Goal: Task Accomplishment & Management: Manage account settings

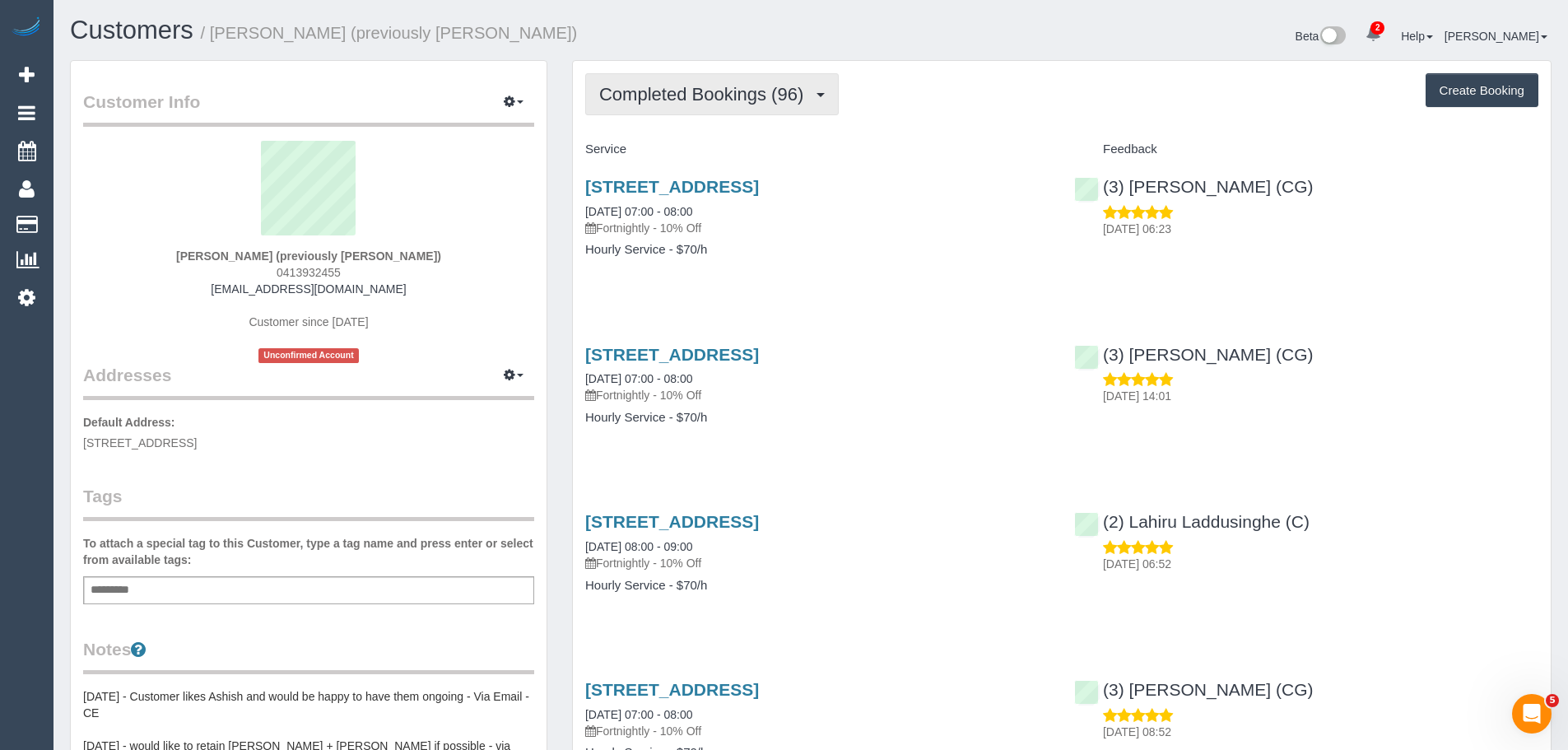
click at [719, 91] on span "Completed Bookings (96)" at bounding box center [705, 93] width 212 height 20
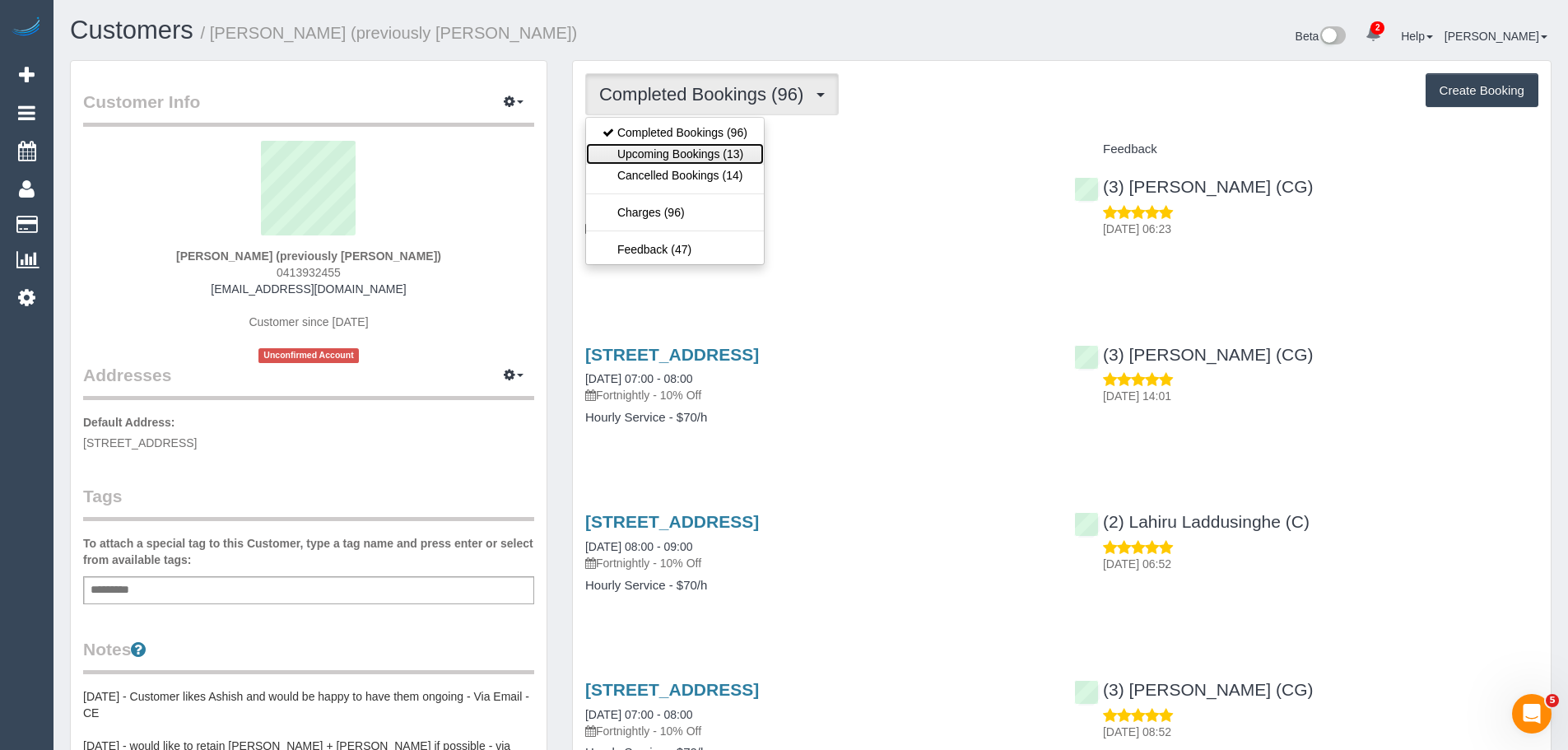
click at [712, 148] on link "Upcoming Bookings (13)" at bounding box center [675, 154] width 178 height 21
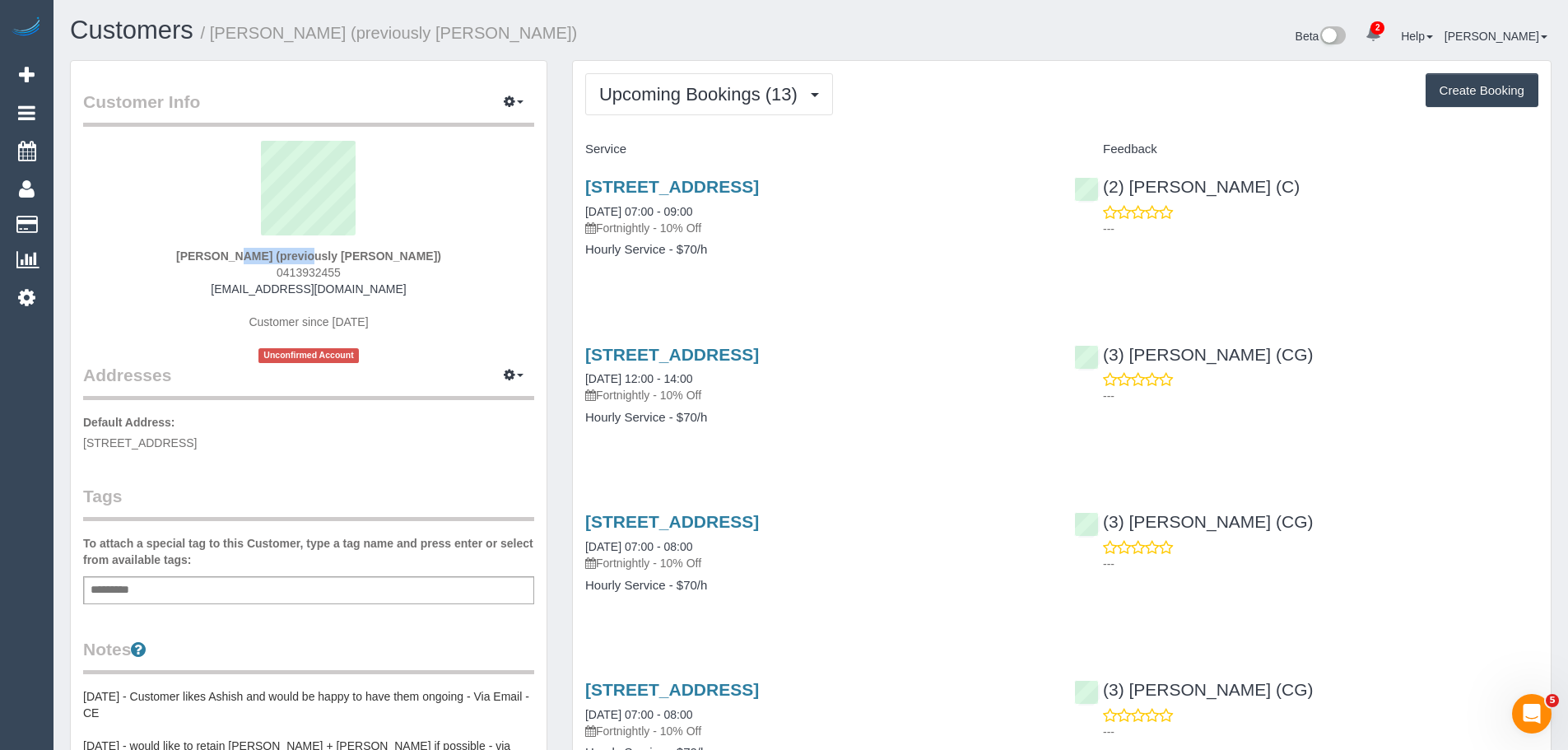
drag, startPoint x: 165, startPoint y: 256, endPoint x: 256, endPoint y: 255, distance: 91.0
click at [256, 255] on div "Nanna Relina (previously Michael Karabogios) 0413932455 nannarelina@bigpond.com…" at bounding box center [308, 252] width 451 height 222
copy strong "Nanna Relina"
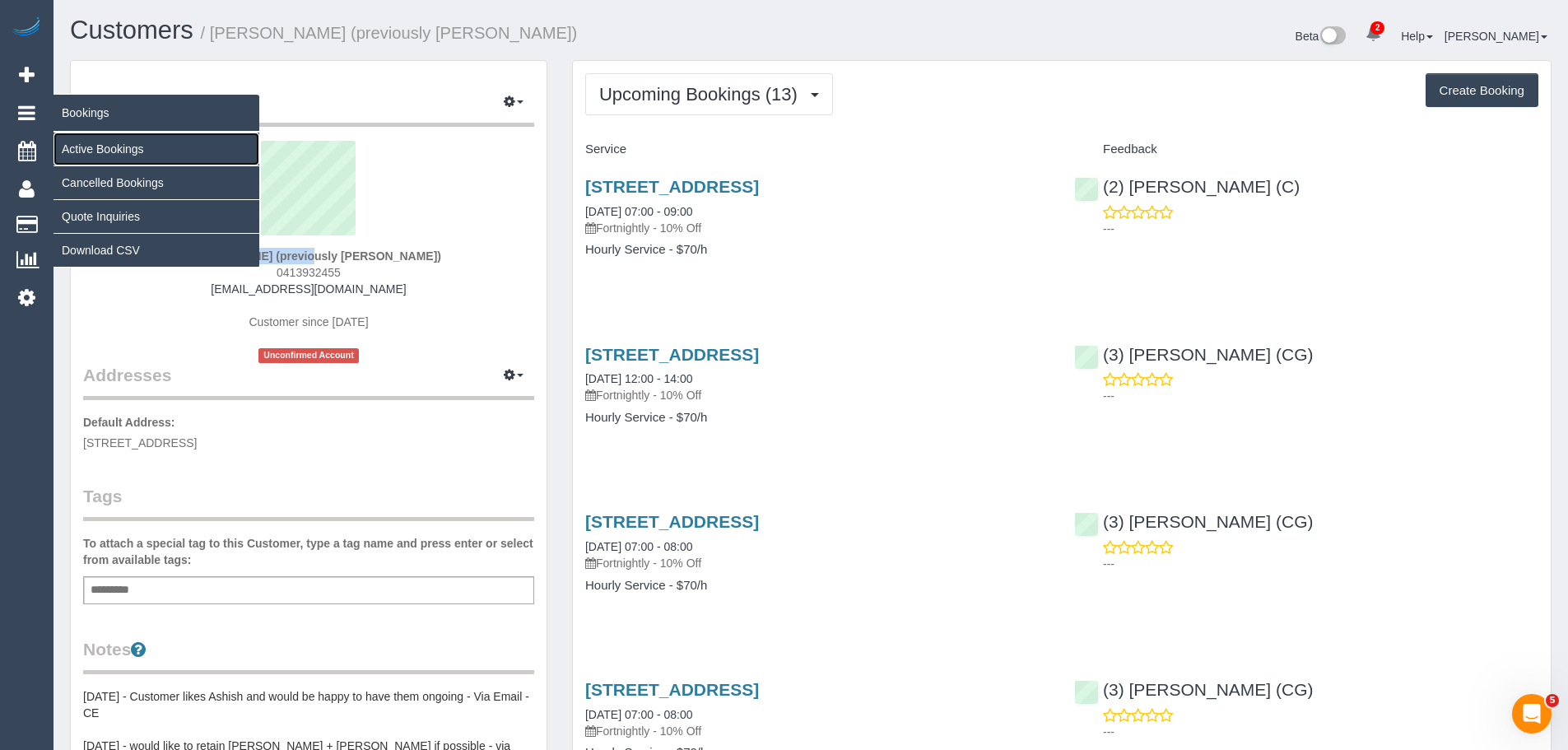
click at [92, 146] on link "Active Bookings" at bounding box center [157, 149] width 206 height 33
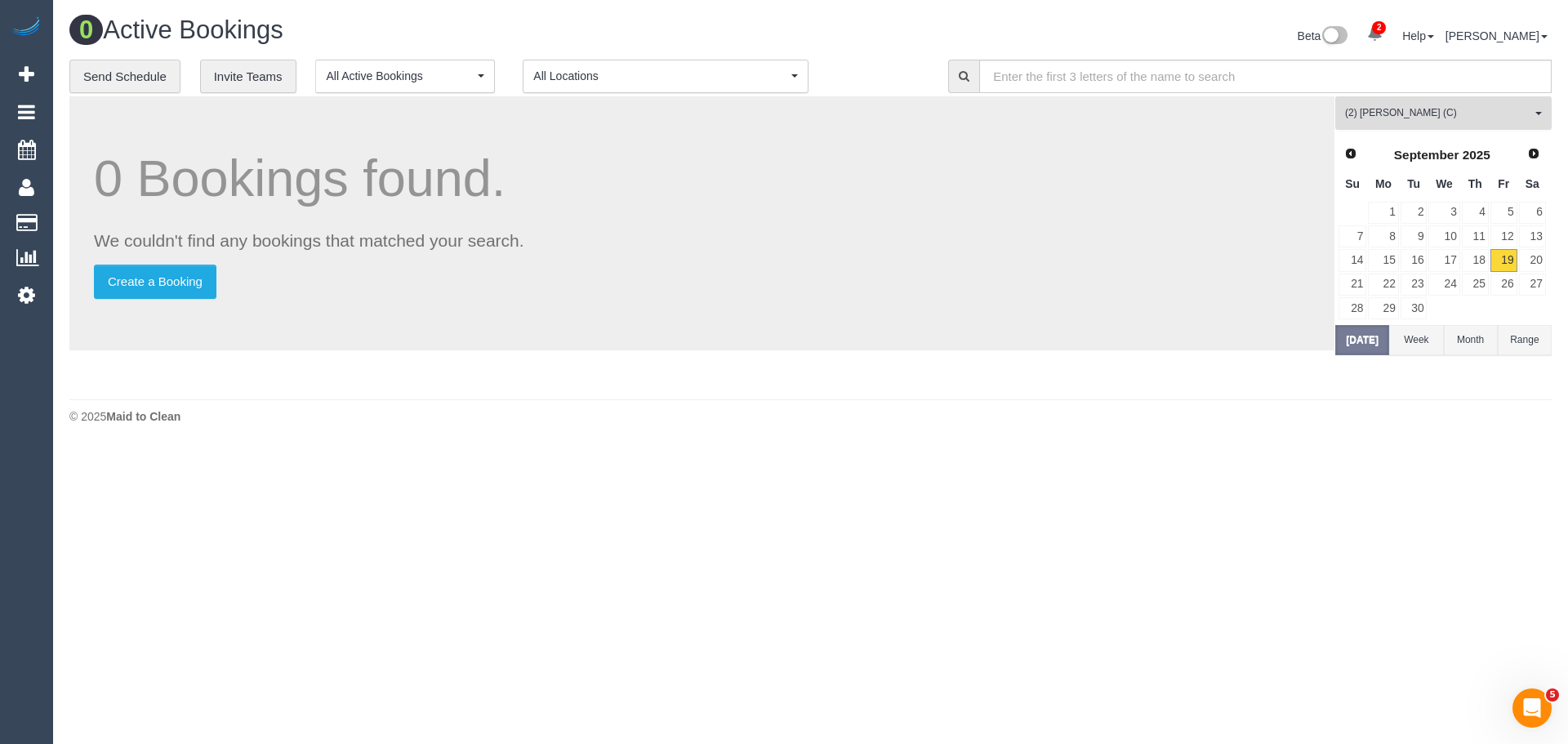
click at [1379, 107] on span "(2) [PERSON_NAME] (C)" at bounding box center [1438, 114] width 186 height 14
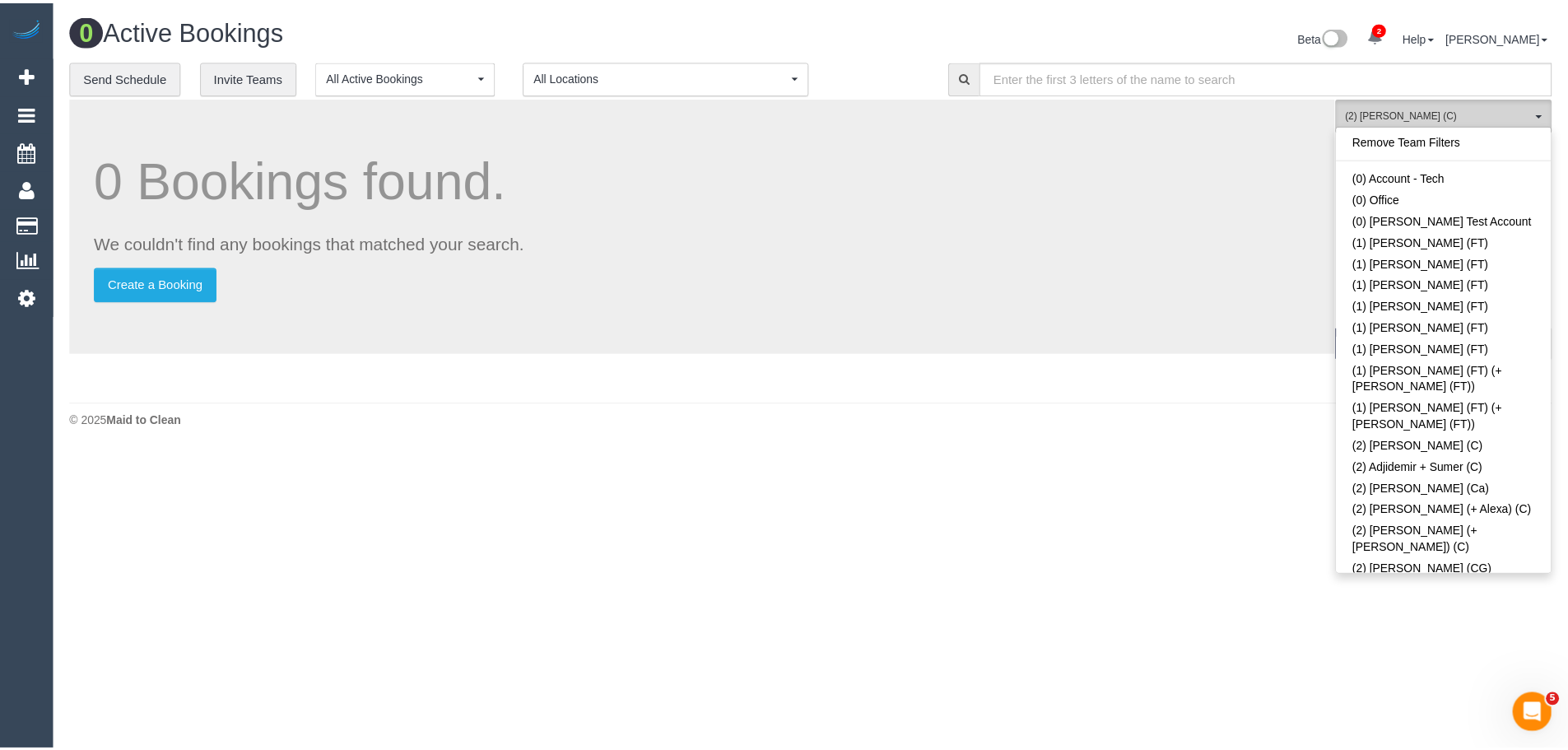
scroll to position [748, 0]
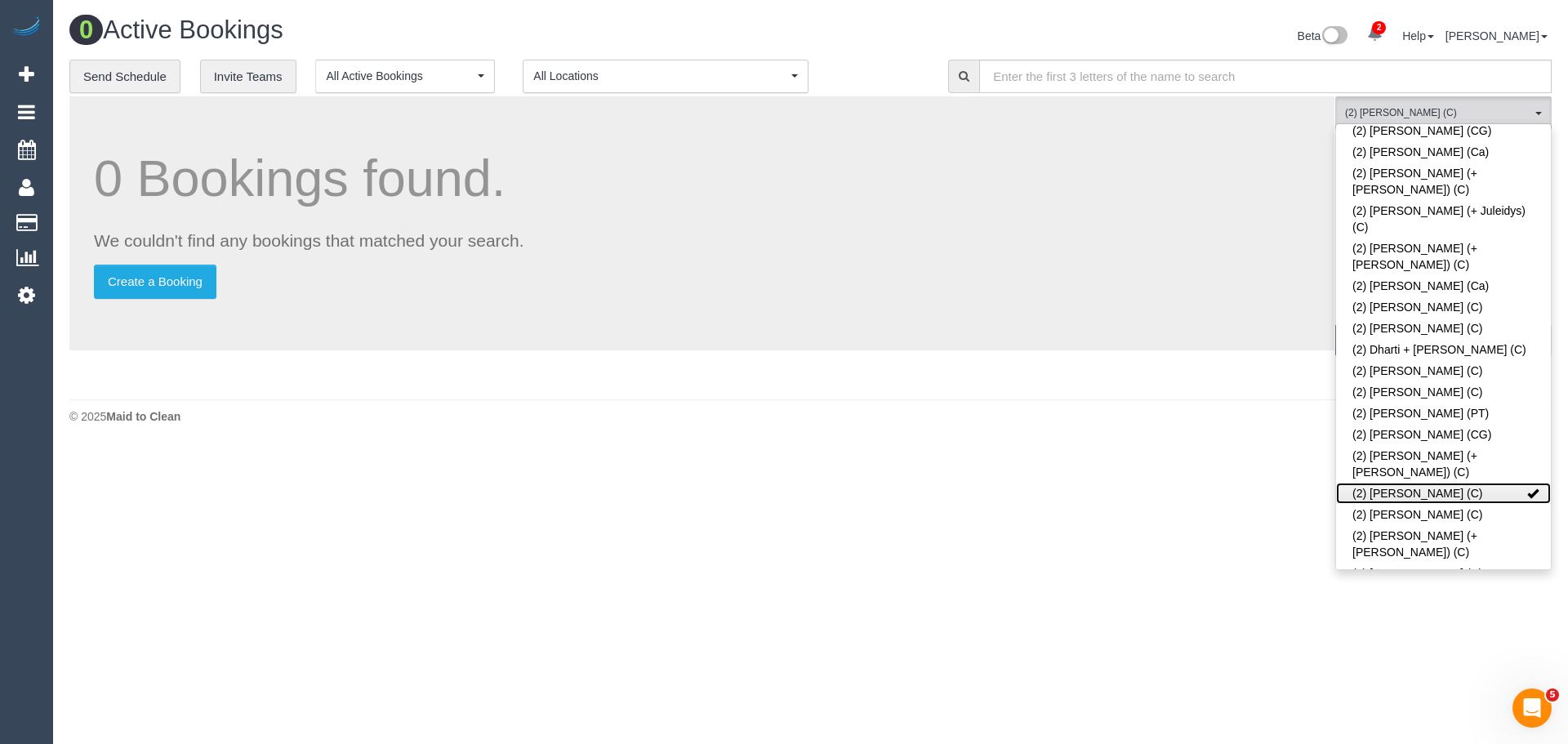
click at [1445, 483] on link "(2) [PERSON_NAME] (C)" at bounding box center [1444, 493] width 215 height 21
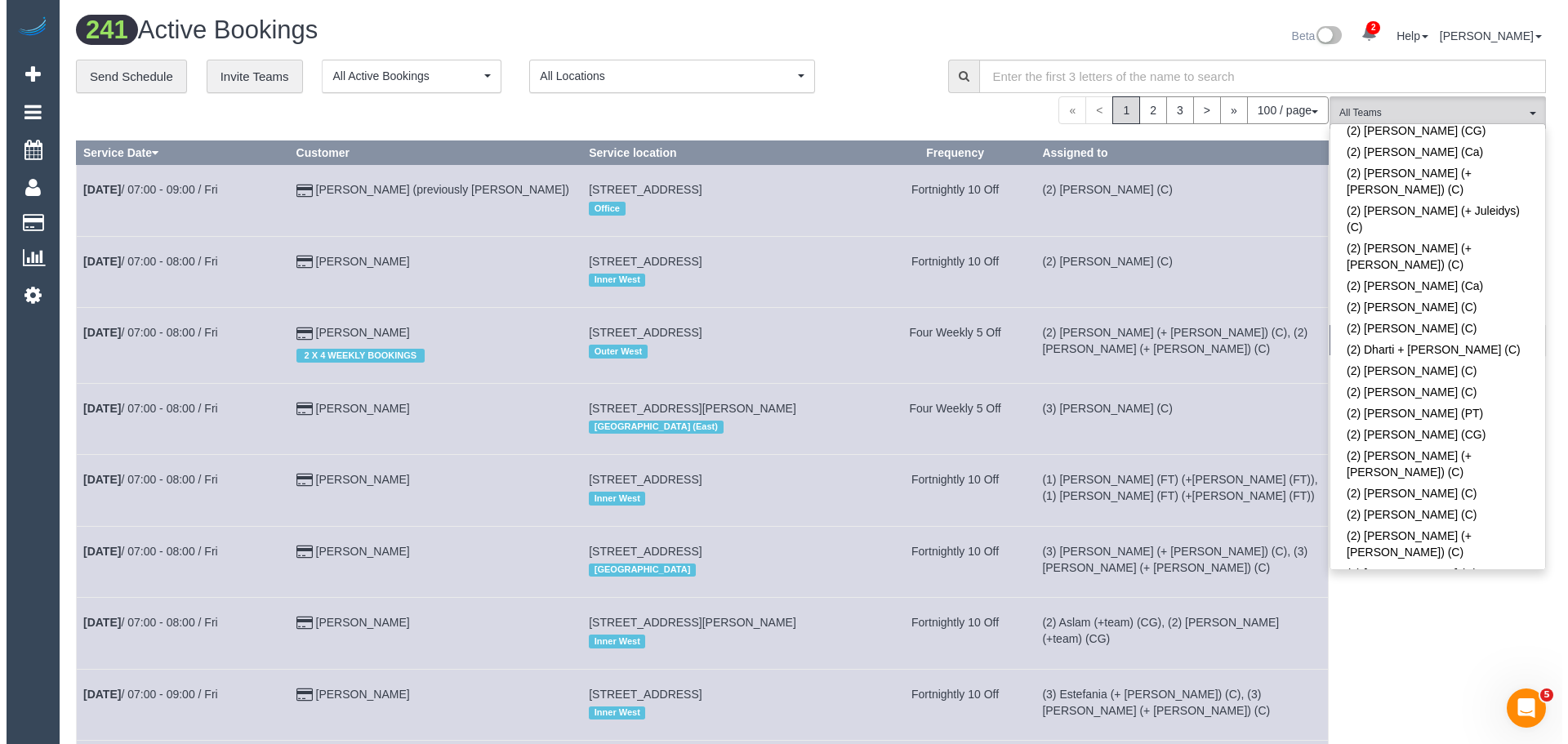
scroll to position [3289, 0]
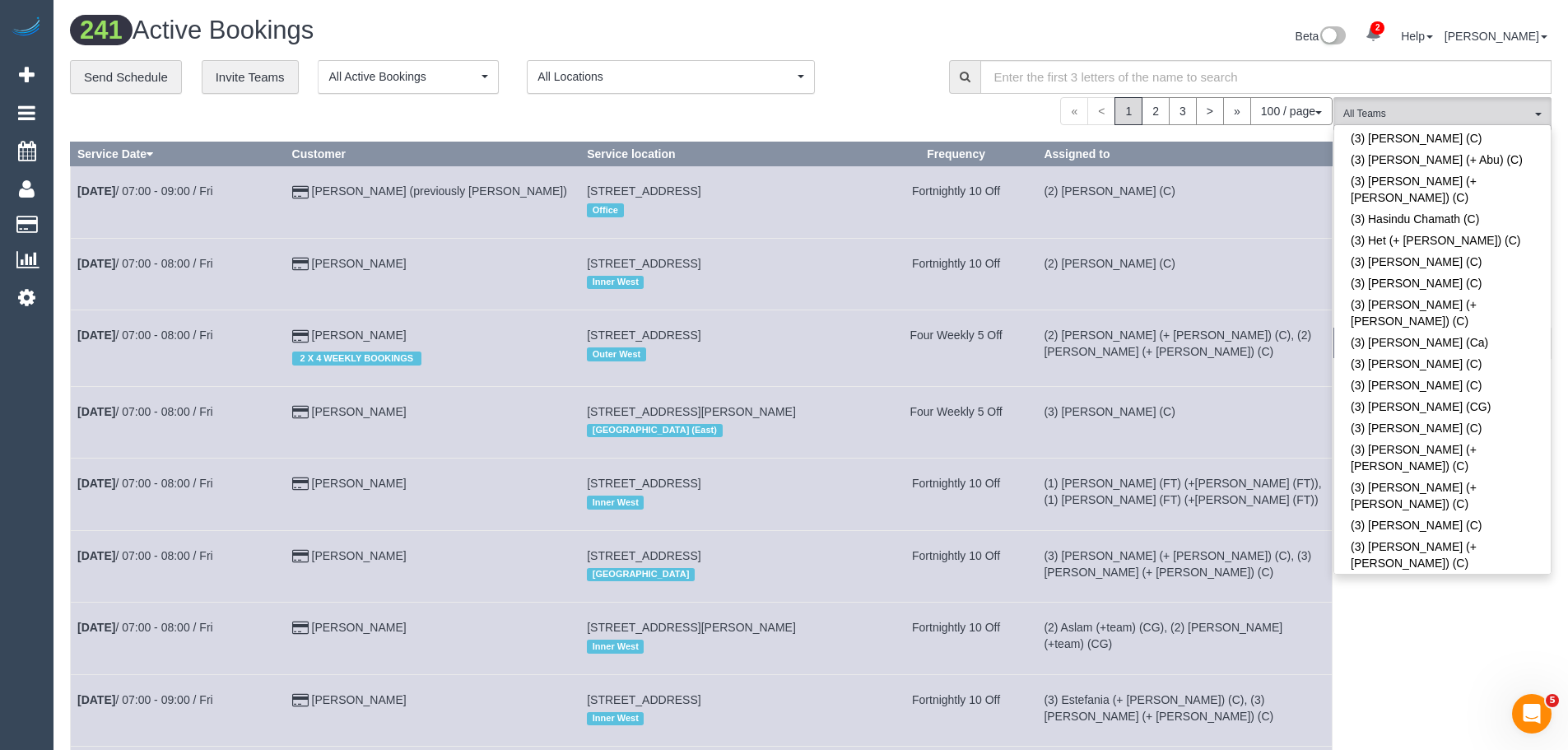
click at [1432, 110] on span "(3) Navniti Navniti (C)" at bounding box center [1437, 114] width 188 height 14
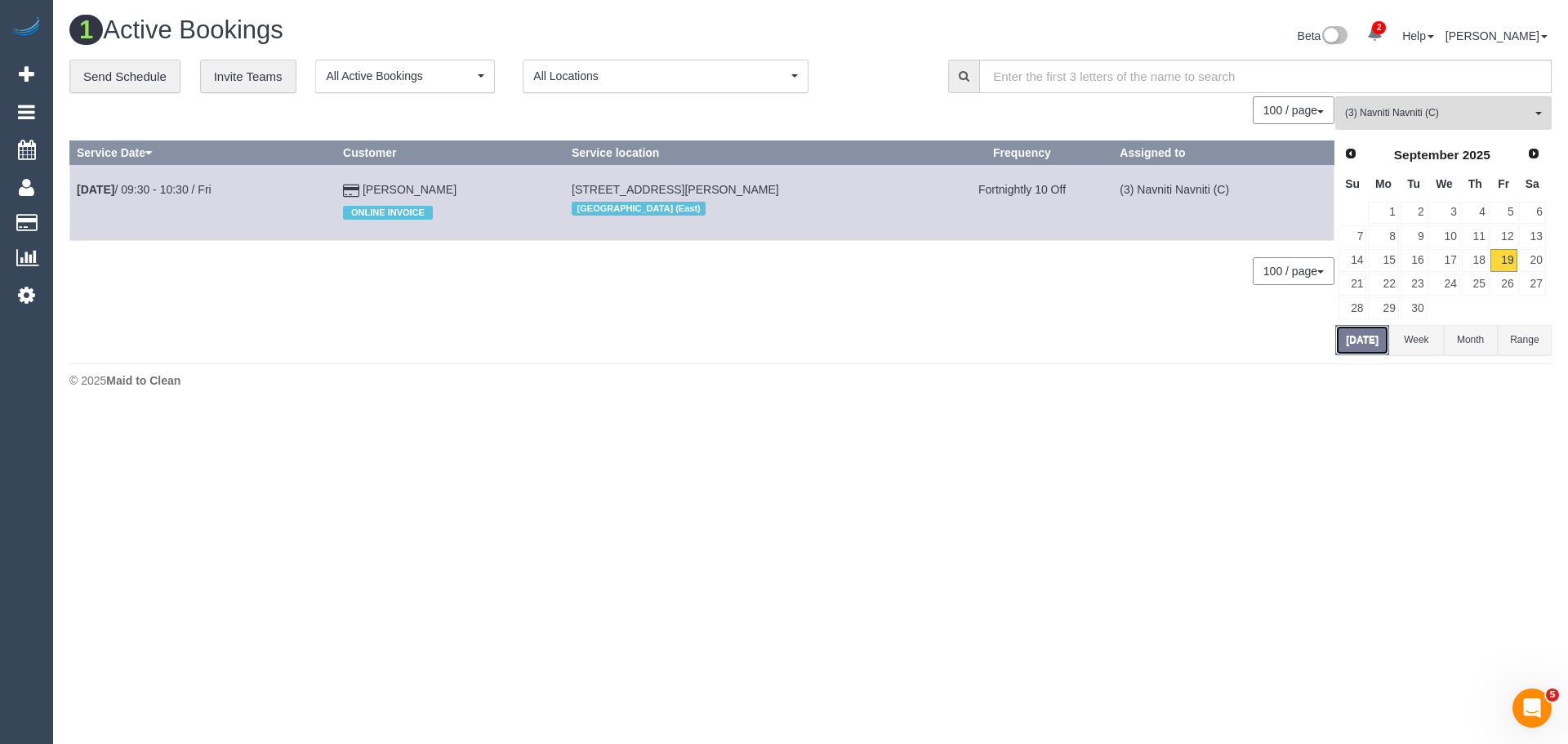
click at [1352, 341] on button "[DATE]" at bounding box center [1363, 340] width 54 height 31
drag, startPoint x: 457, startPoint y: 183, endPoint x: 79, endPoint y: 196, distance: 378.2
click at [79, 196] on tr "Sep 19th / 09:30 - 10:30 / Fri Jan Baker ONLINE INVOICE 29 Almorah Street, Dore…" at bounding box center [701, 203] width 1264 height 75
copy tr "Sep 19th / 09:30 - 10:30 / Fri Jan Baker"
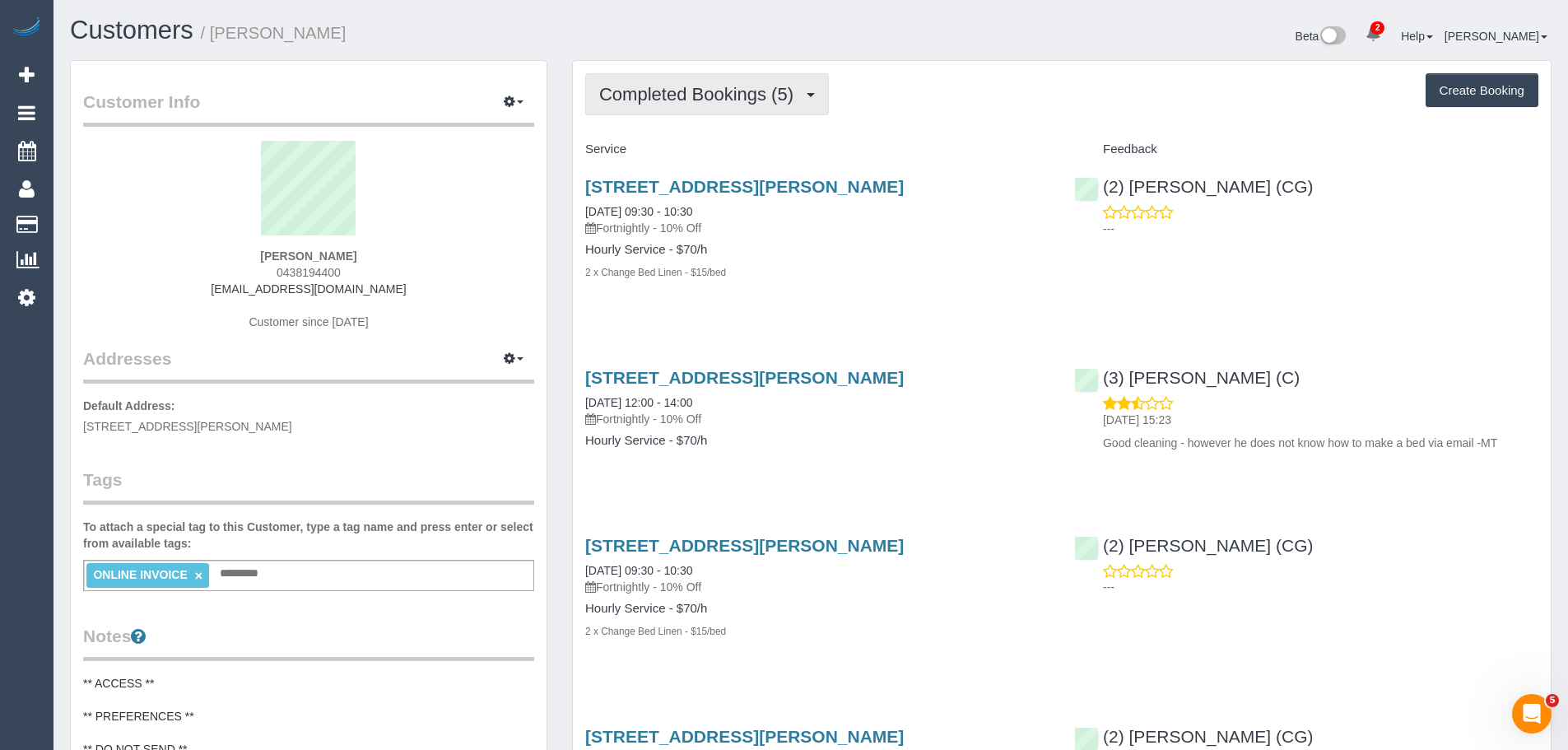
click at [716, 99] on span "Completed Bookings (5)" at bounding box center [701, 93] width 202 height 20
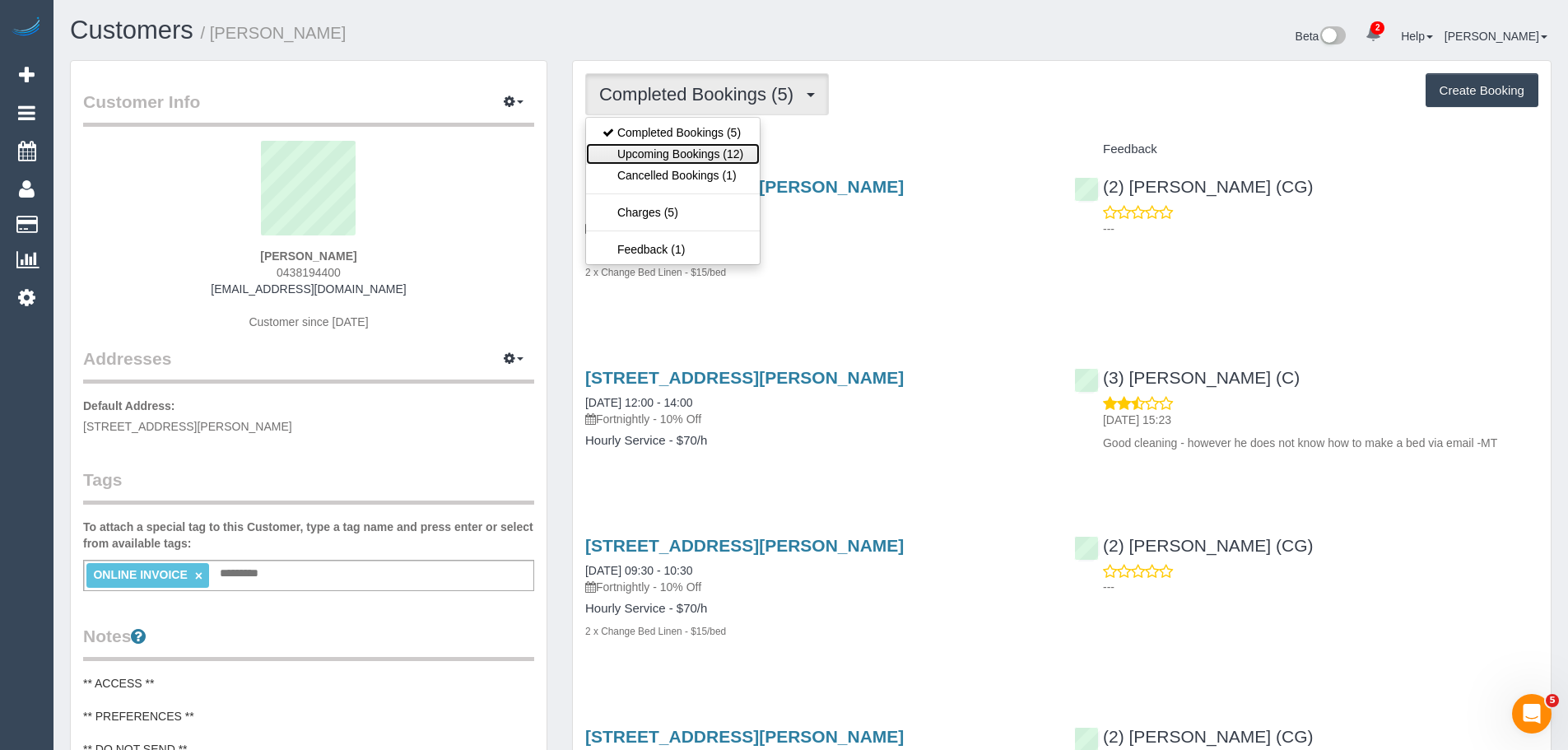
click at [686, 152] on link "Upcoming Bookings (12)" at bounding box center [673, 154] width 173 height 21
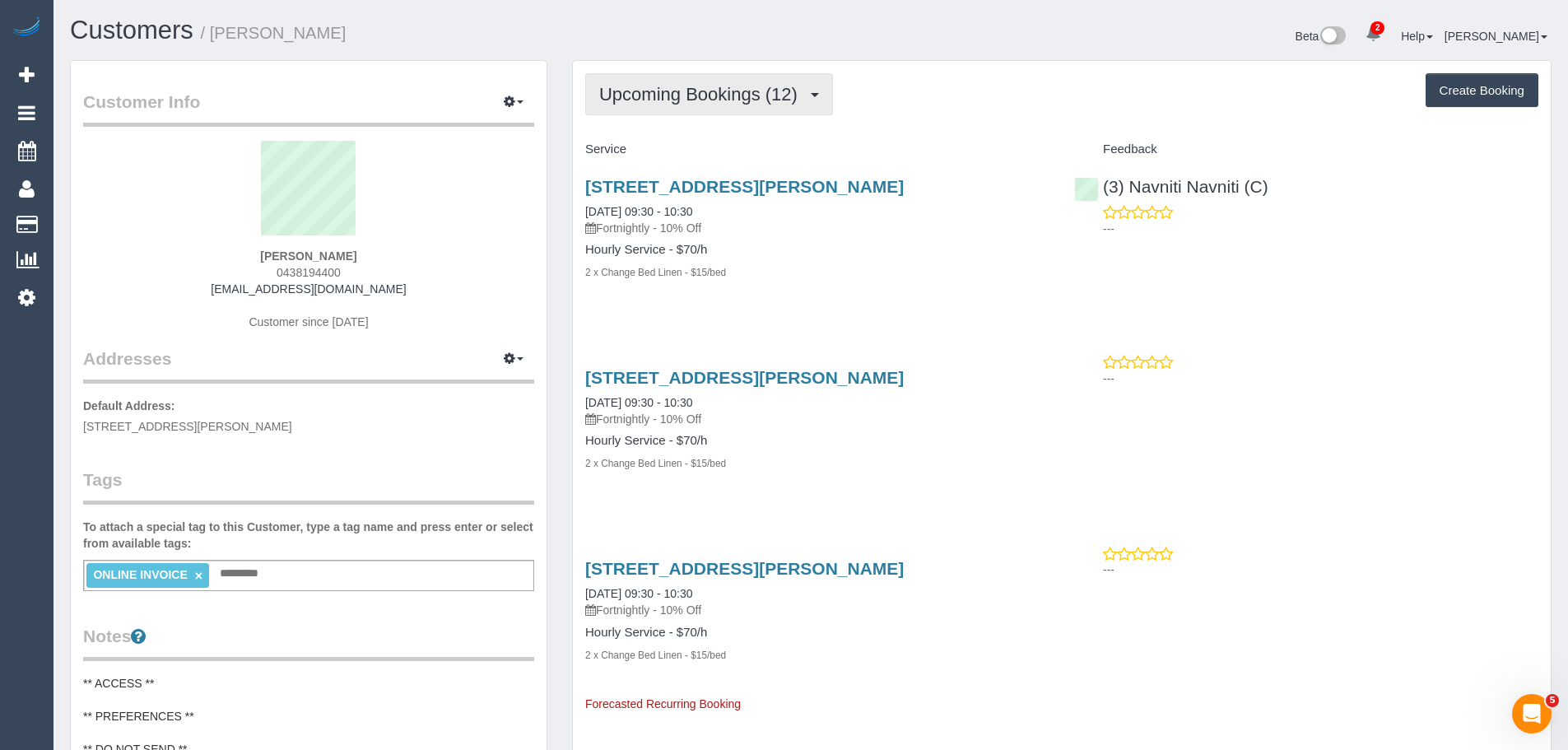
click at [699, 94] on span "Upcoming Bookings (12)" at bounding box center [703, 93] width 207 height 20
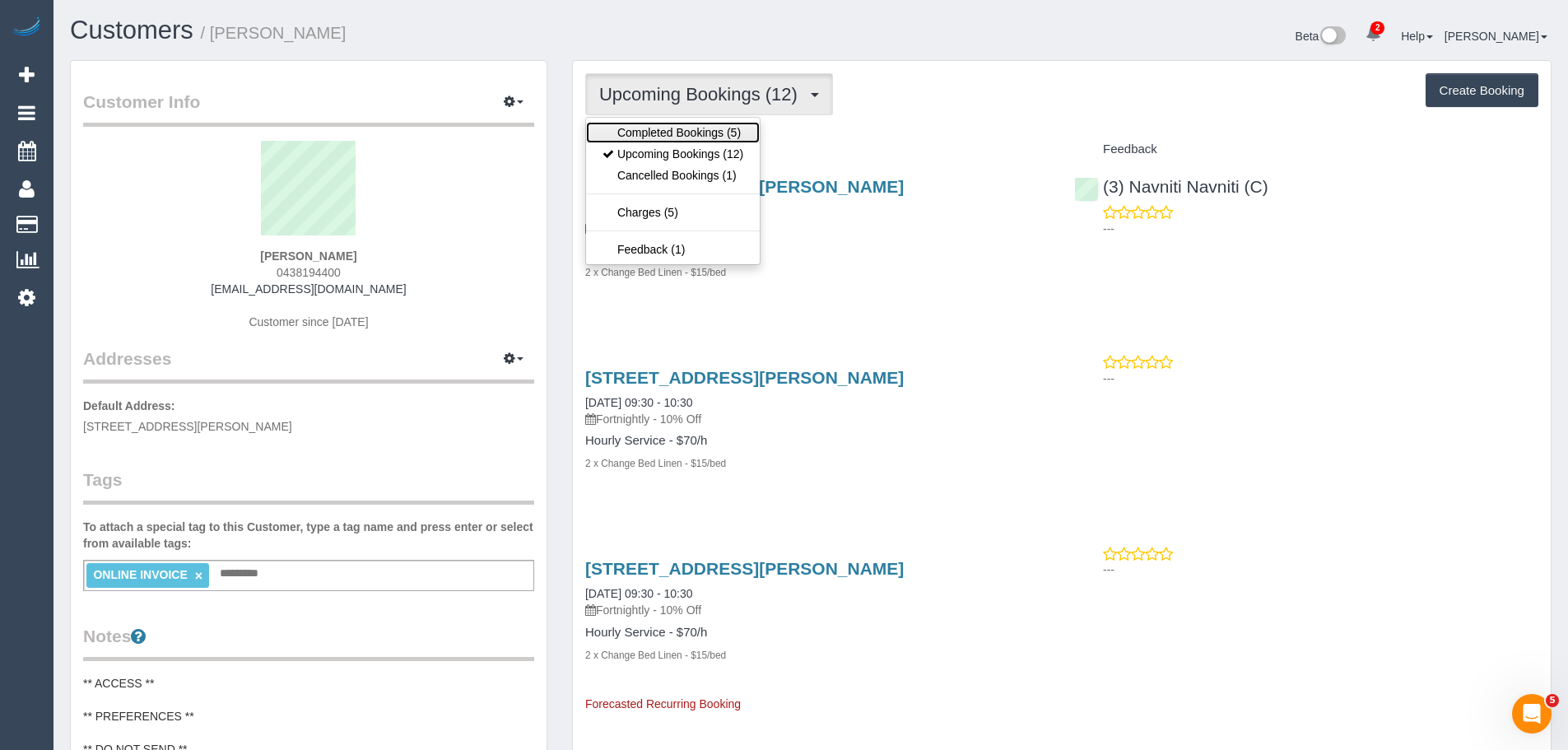
click at [679, 131] on link "Completed Bookings (5)" at bounding box center [673, 132] width 173 height 21
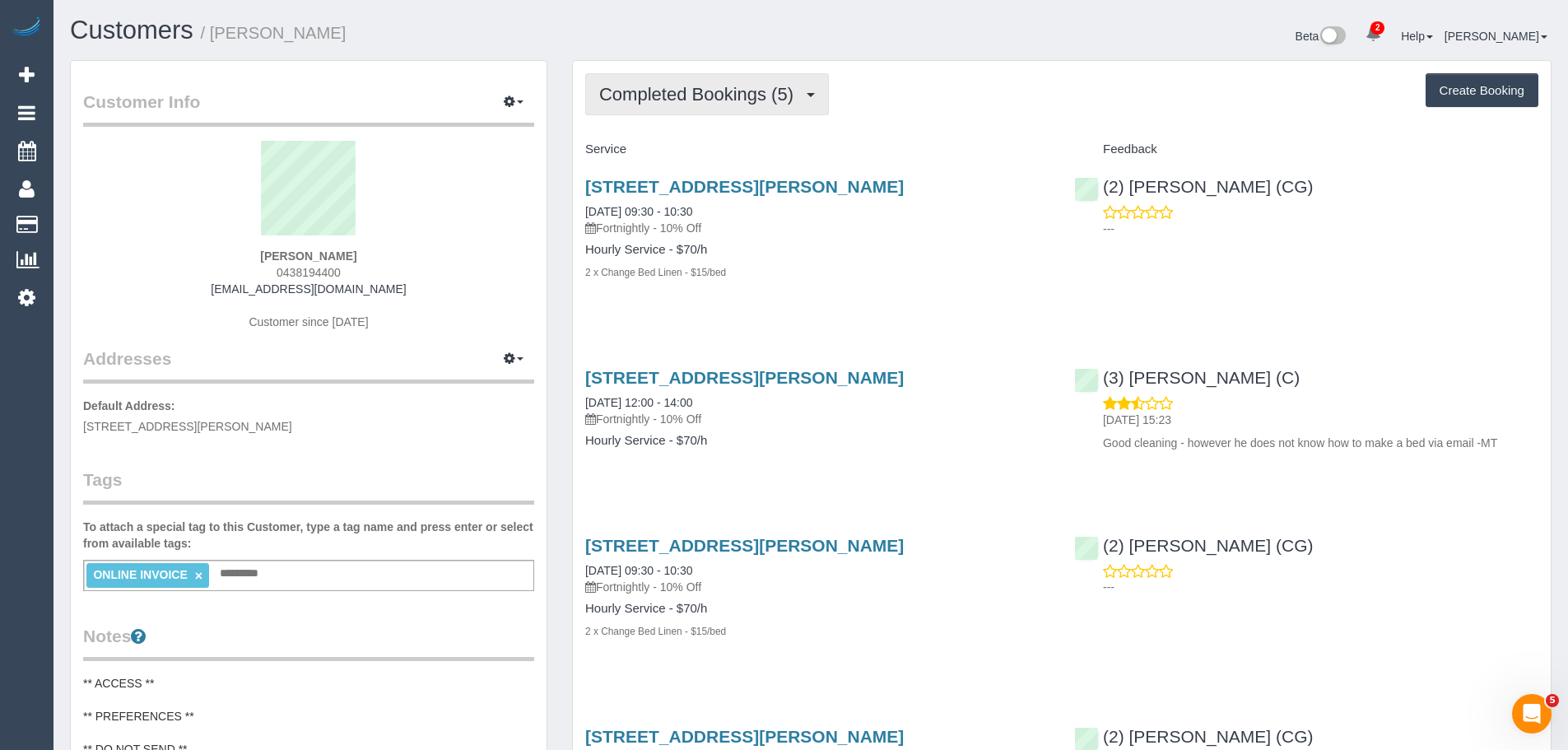
click at [679, 109] on button "Completed Bookings (5)" at bounding box center [707, 94] width 244 height 42
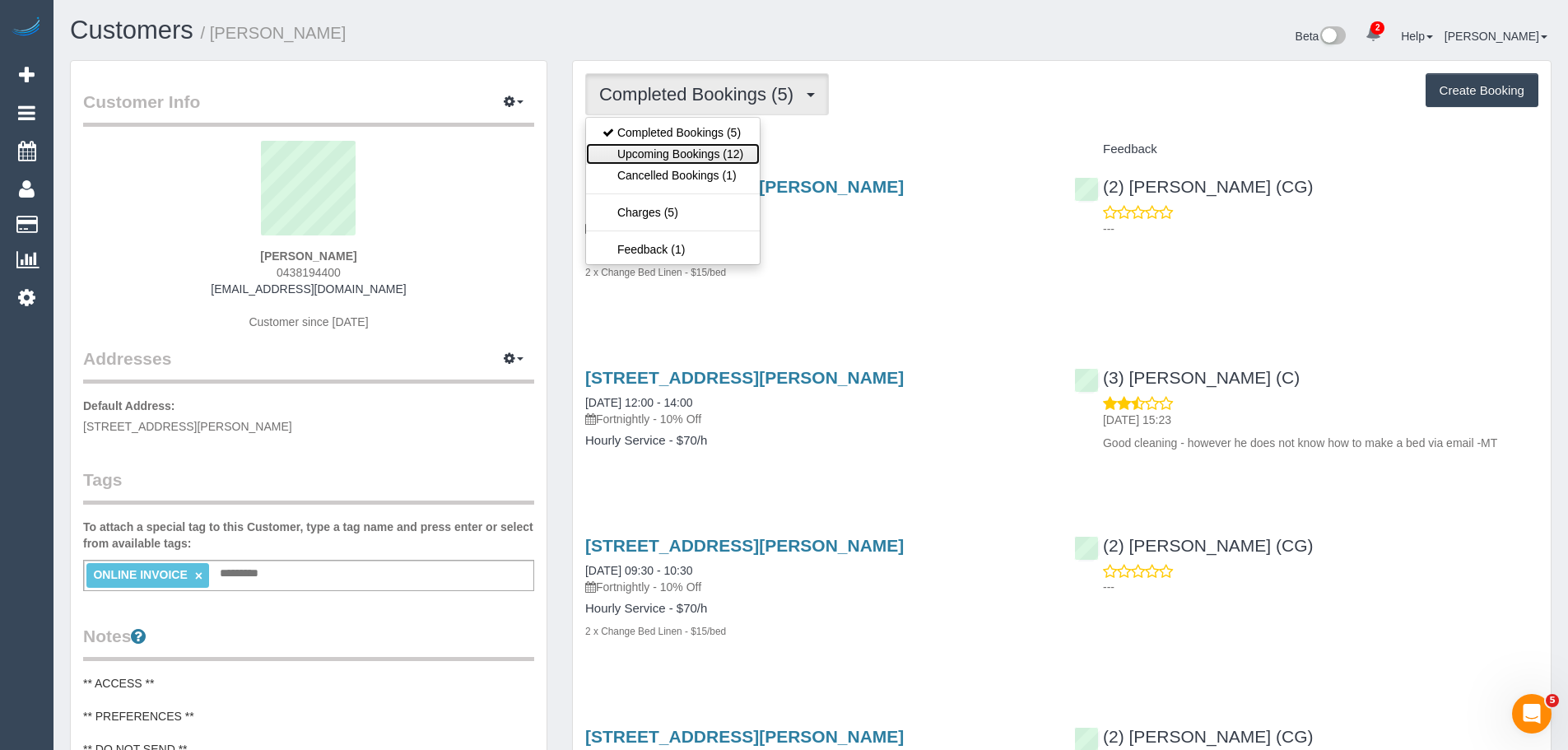
click at [674, 146] on link "Upcoming Bookings (12)" at bounding box center [673, 154] width 173 height 21
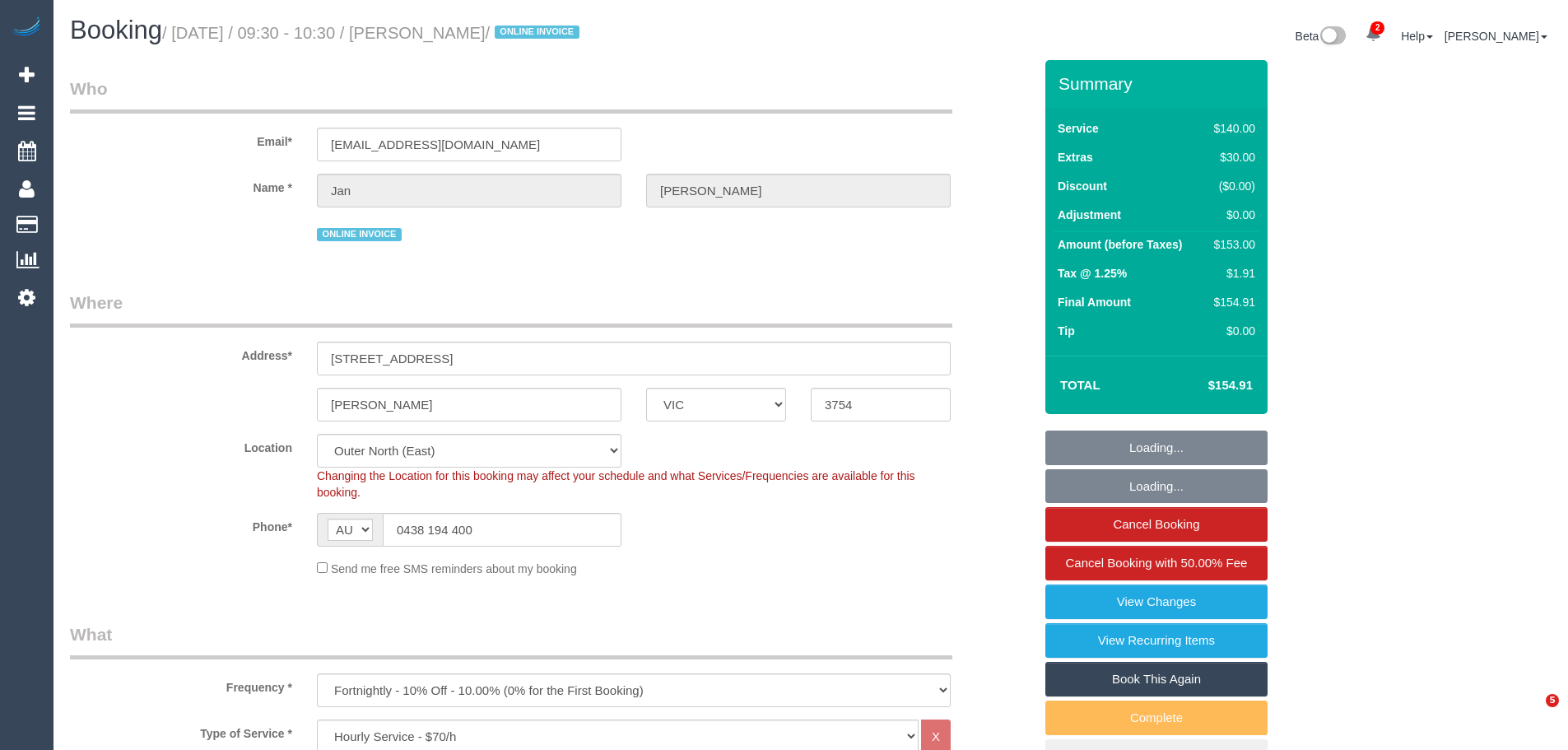
select select "VIC"
select select "number:28"
select select "number:14"
select select "number:18"
select select "number:24"
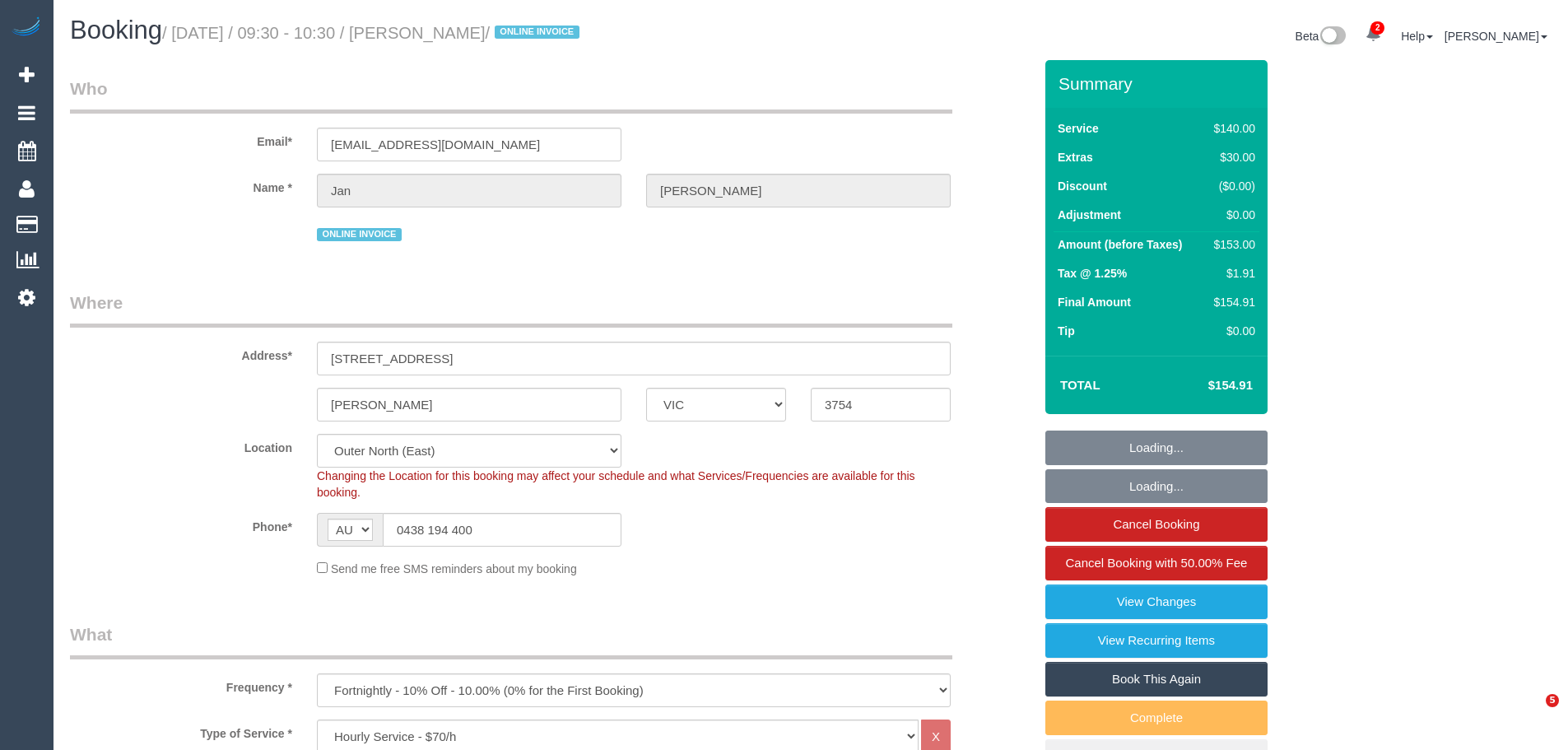
select select "number:34"
select select "number:12"
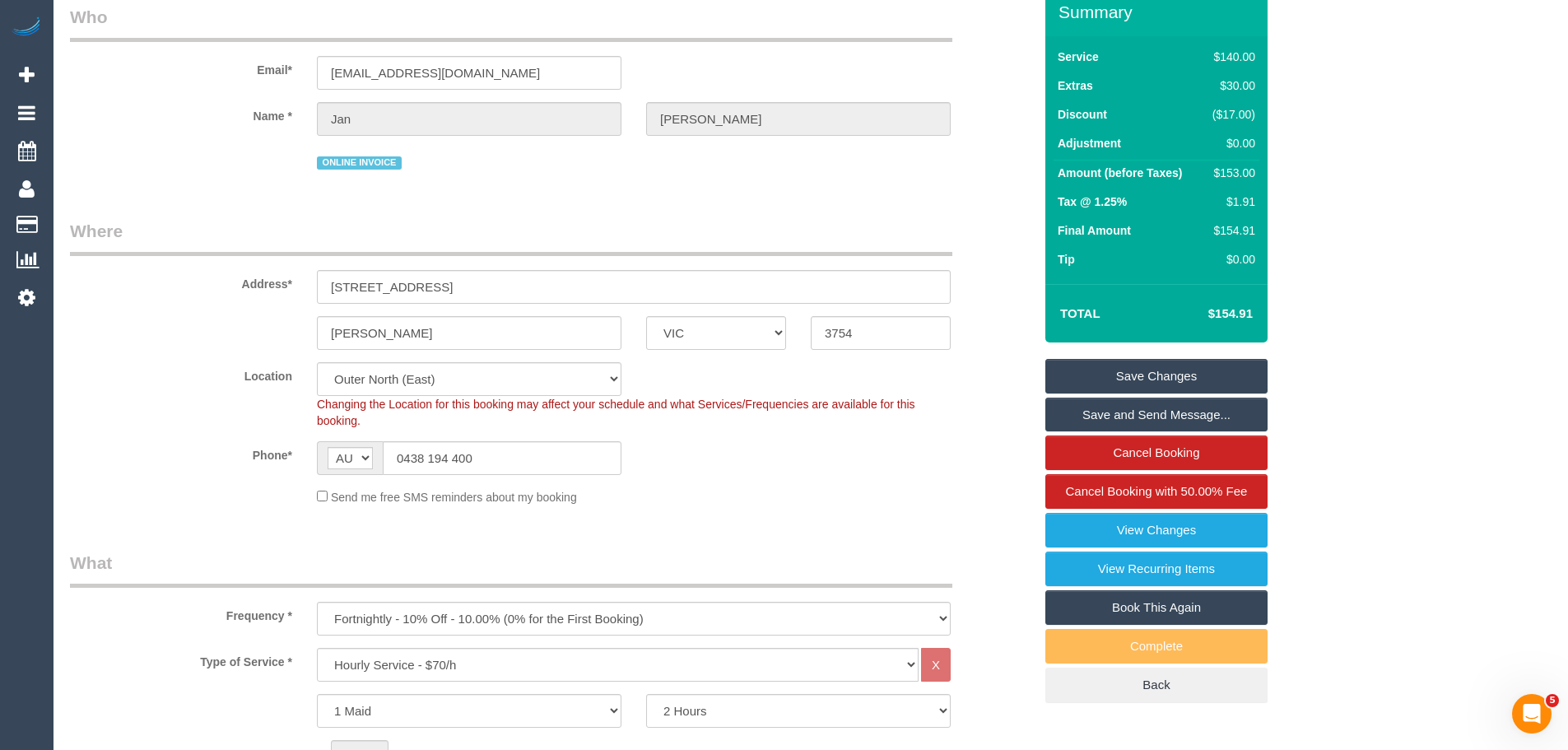
scroll to position [165, 0]
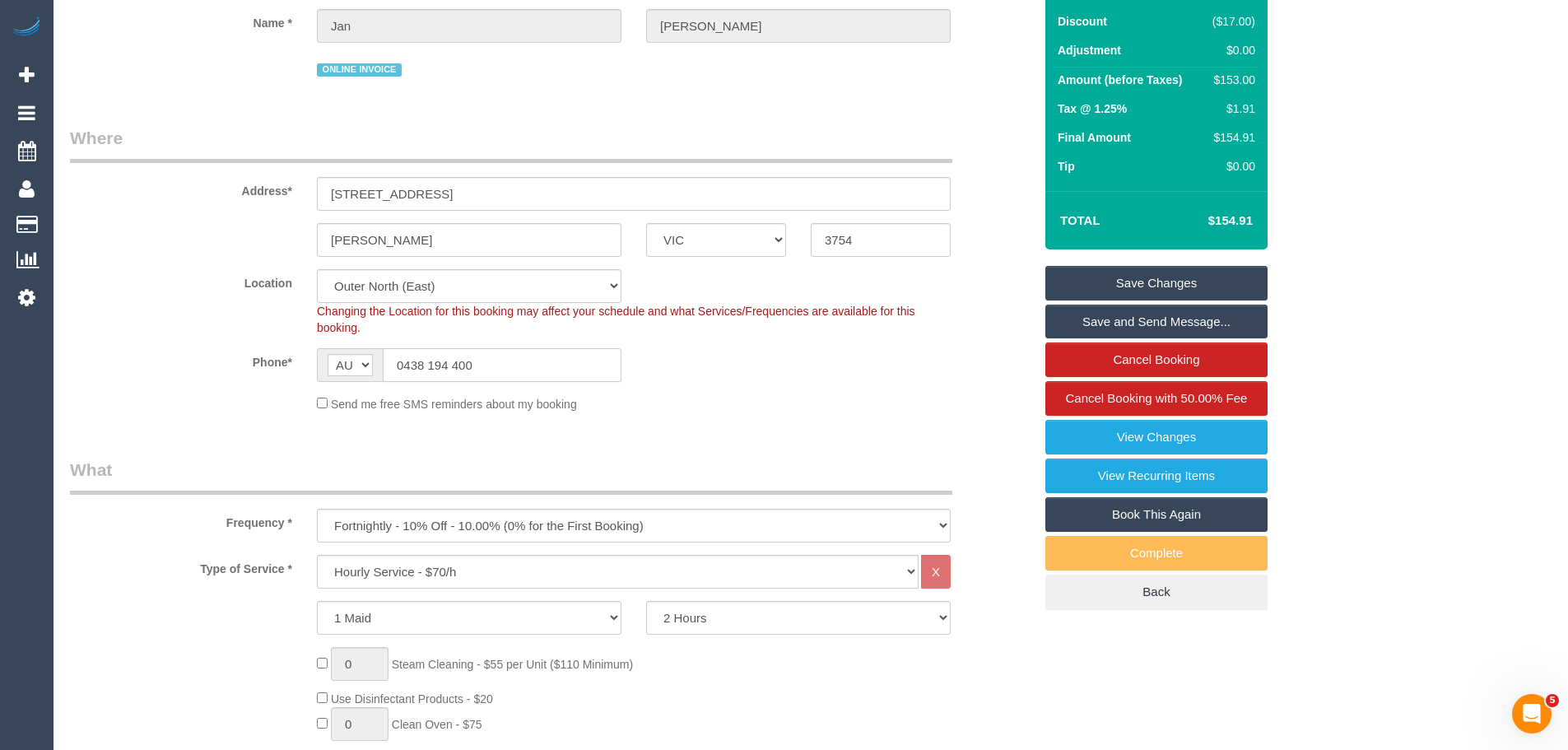
drag, startPoint x: 498, startPoint y: 360, endPoint x: 254, endPoint y: 368, distance: 244.1
click at [252, 368] on div "Phone* AF AL DZ AD AO AI AQ AG AR AM AW AU AT AZ BS BH BD BB BY BE BZ BJ BM BT …" at bounding box center [551, 365] width 988 height 33
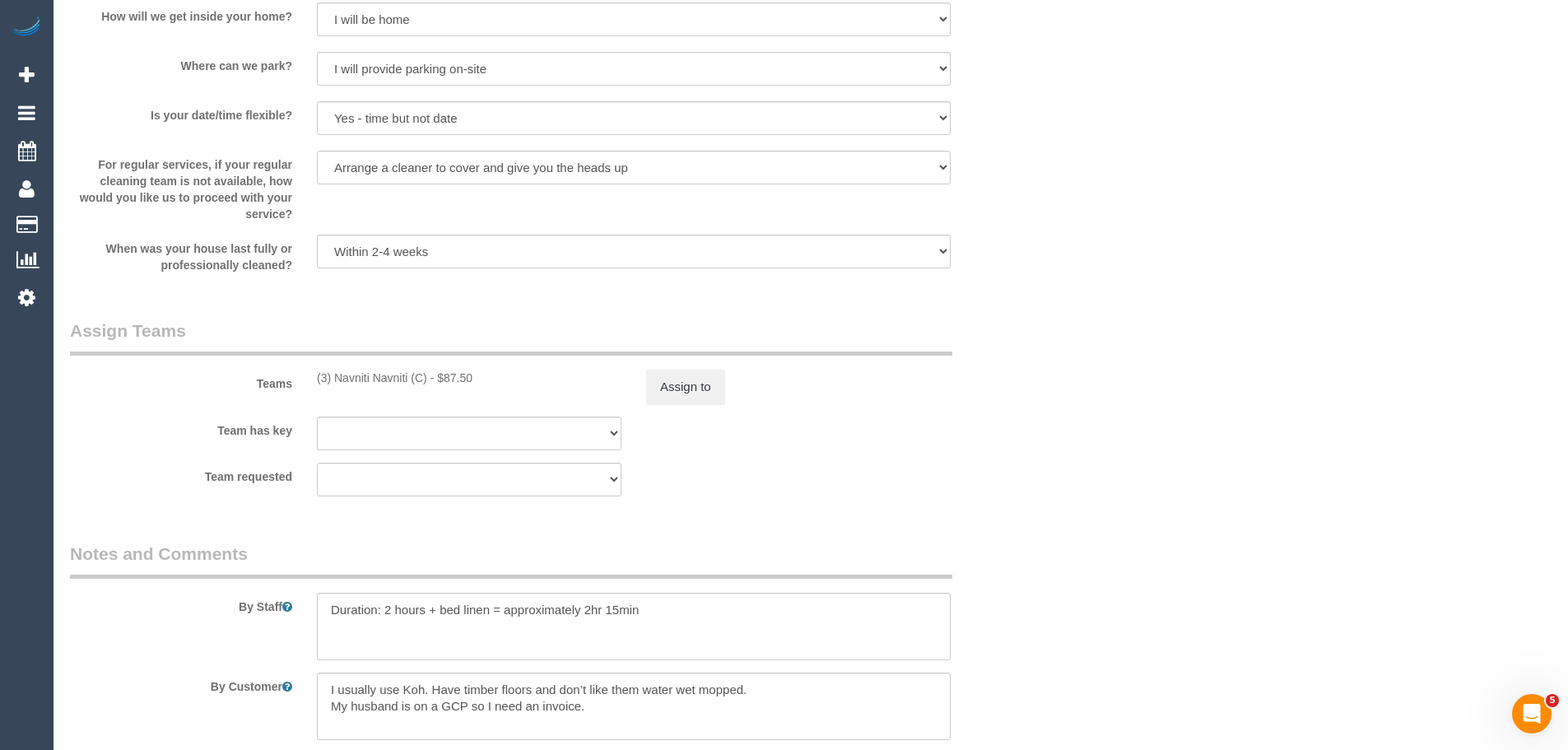
scroll to position [2469, 0]
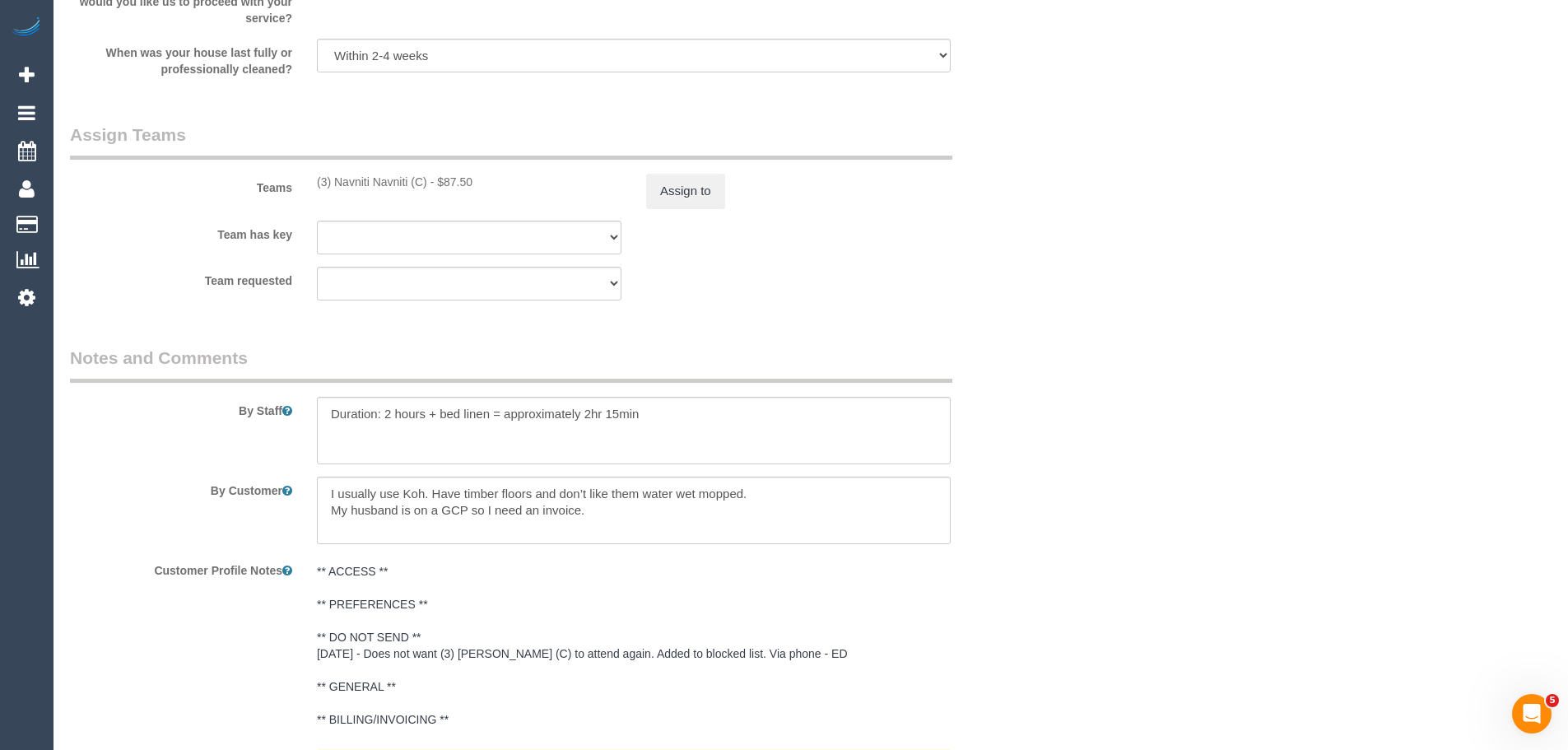
drag, startPoint x: 425, startPoint y: 183, endPoint x: 299, endPoint y: 184, distance: 126.0
click at [299, 184] on div "Teams (3) Navniti Navniti (C) - $87.50 Assign to" at bounding box center [551, 165] width 988 height 85
copy div "(3) Navniti Navniti (C)"
click at [659, 188] on button "Assign to" at bounding box center [686, 190] width 79 height 34
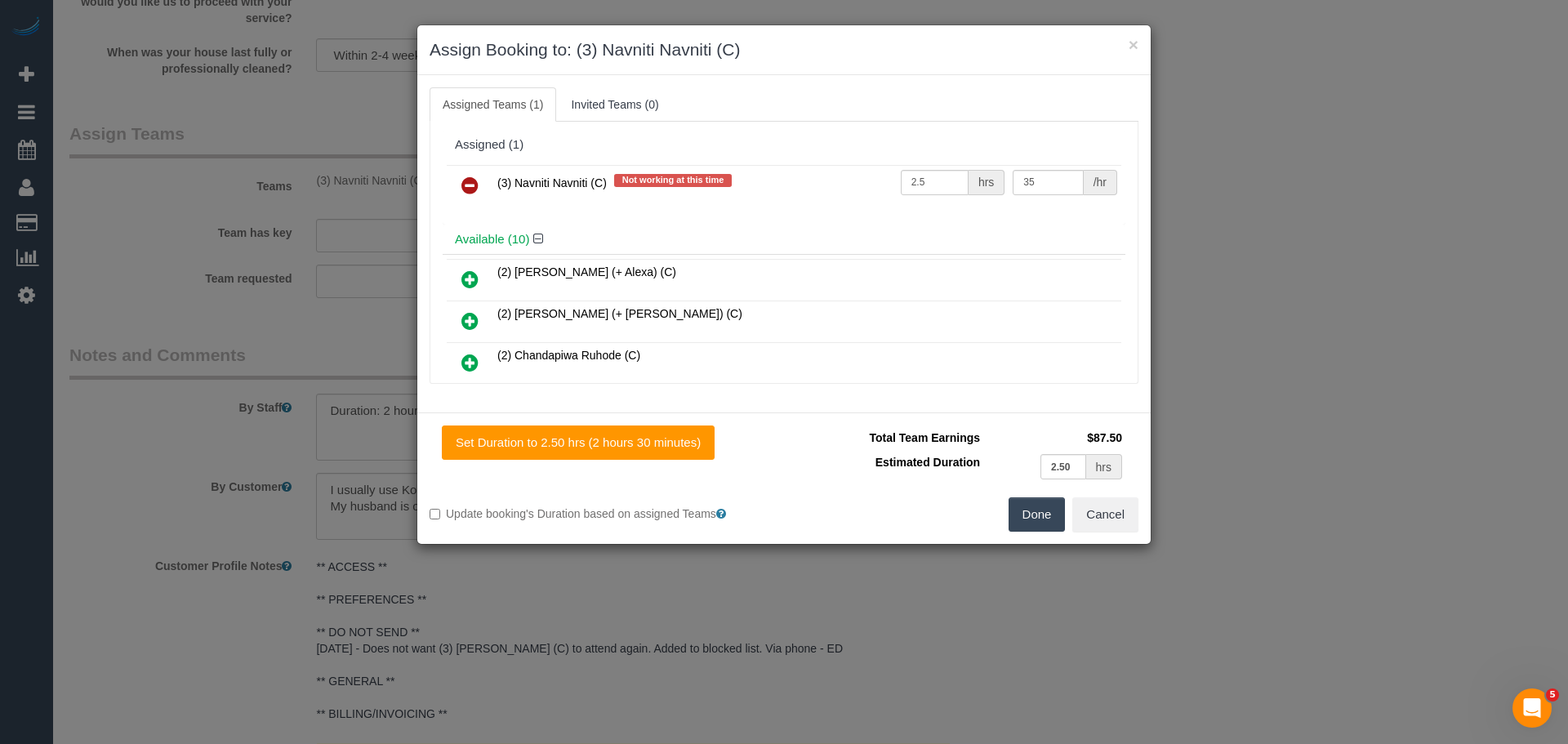
click at [465, 184] on icon at bounding box center [470, 185] width 17 height 19
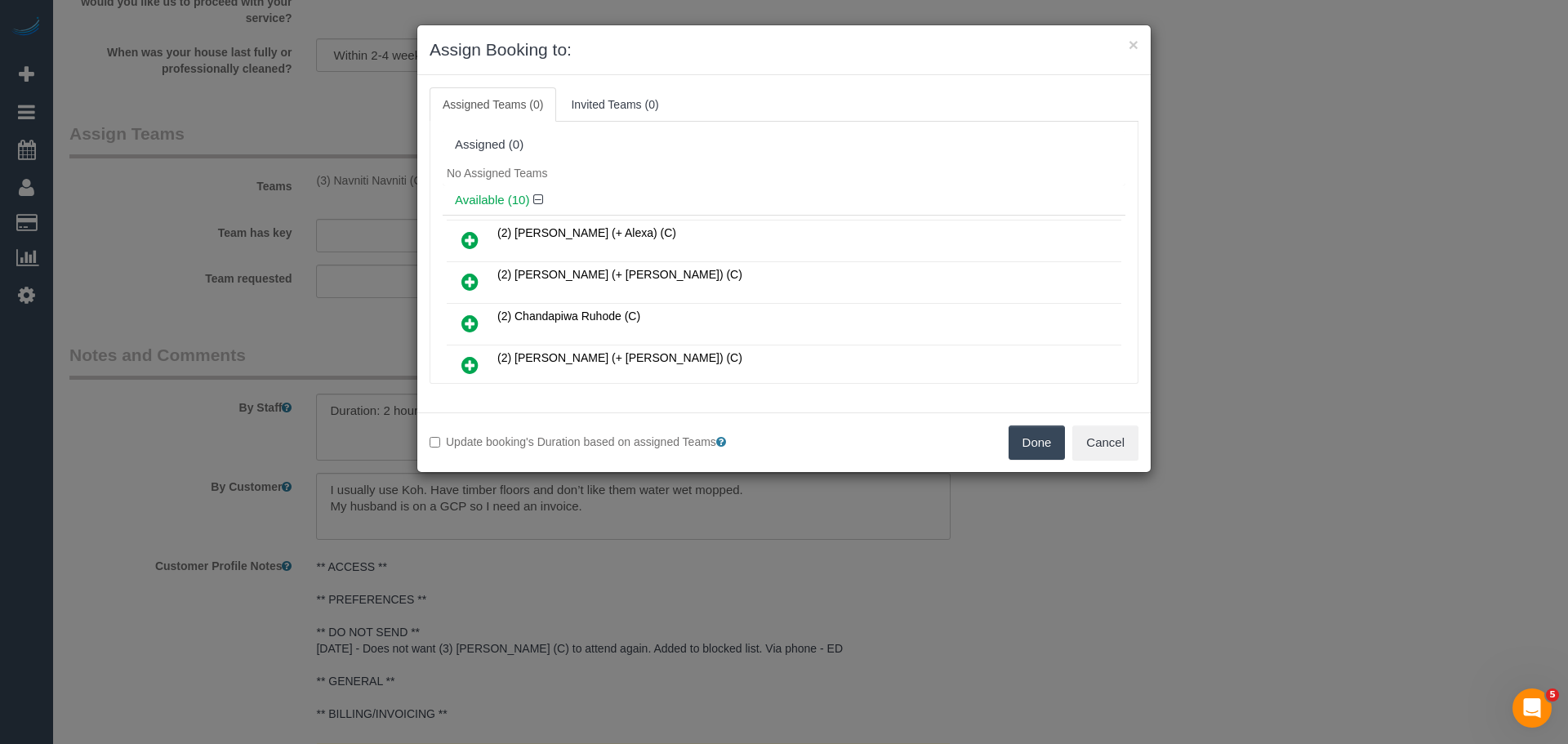
click at [1038, 439] on button "Done" at bounding box center [1037, 442] width 57 height 34
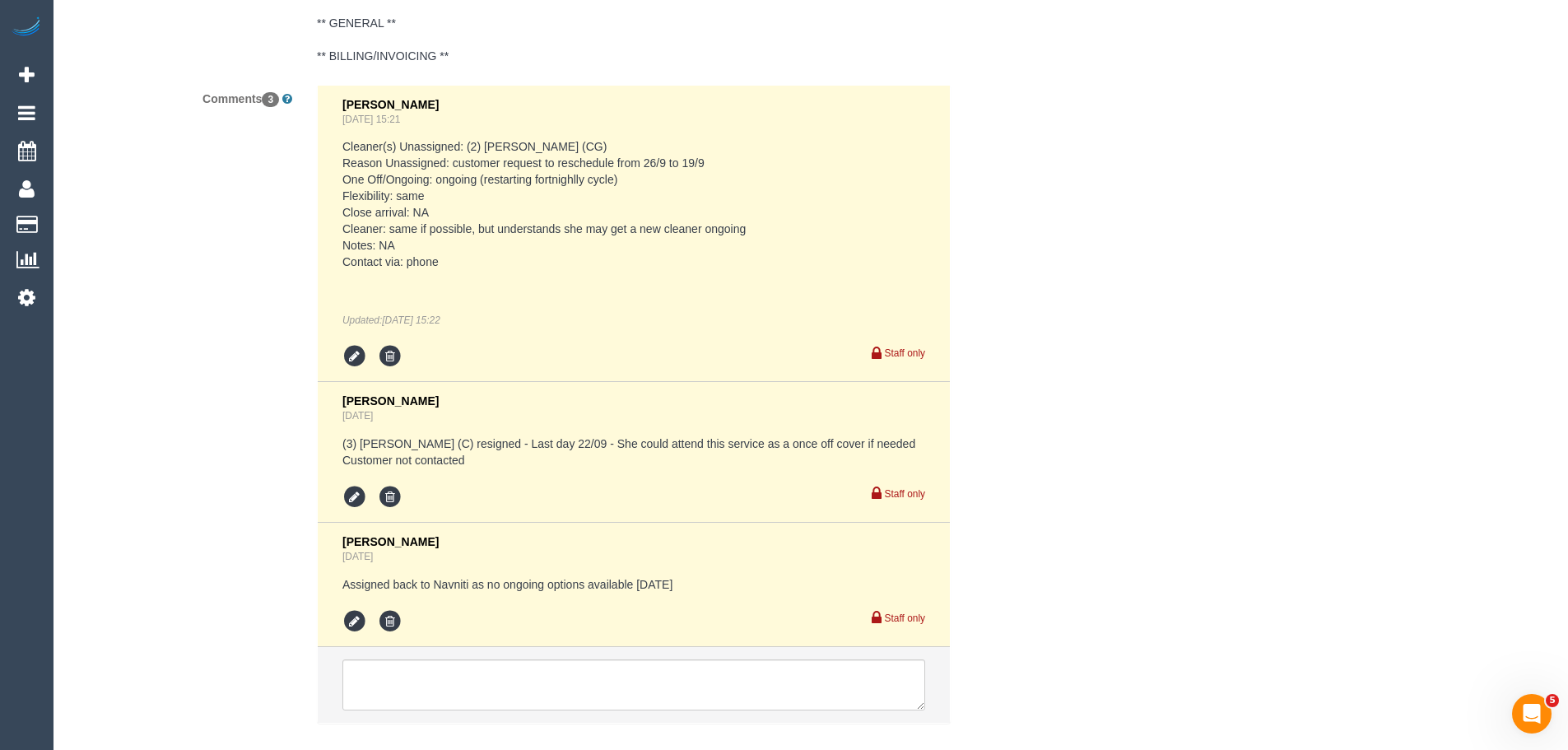
scroll to position [3225, 0]
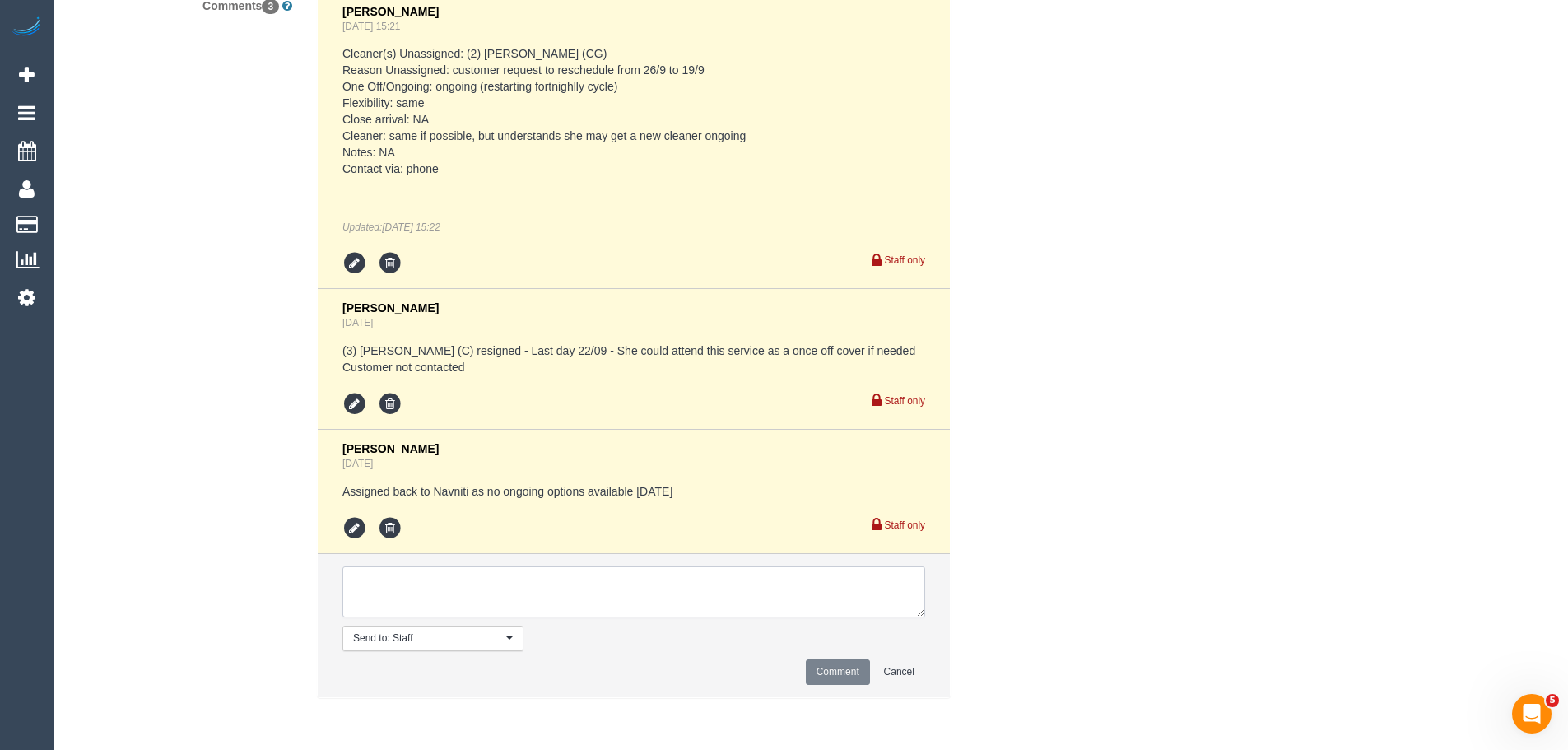
click at [504, 599] on textarea at bounding box center [634, 592] width 583 height 51
type textarea "/"
paste textarea "Cleaner(s) Unassigned: Reason Unassigned: Contact via: Which message sent: Addi…"
drag, startPoint x: 919, startPoint y: 614, endPoint x: 1197, endPoint y: 789, distance: 328.5
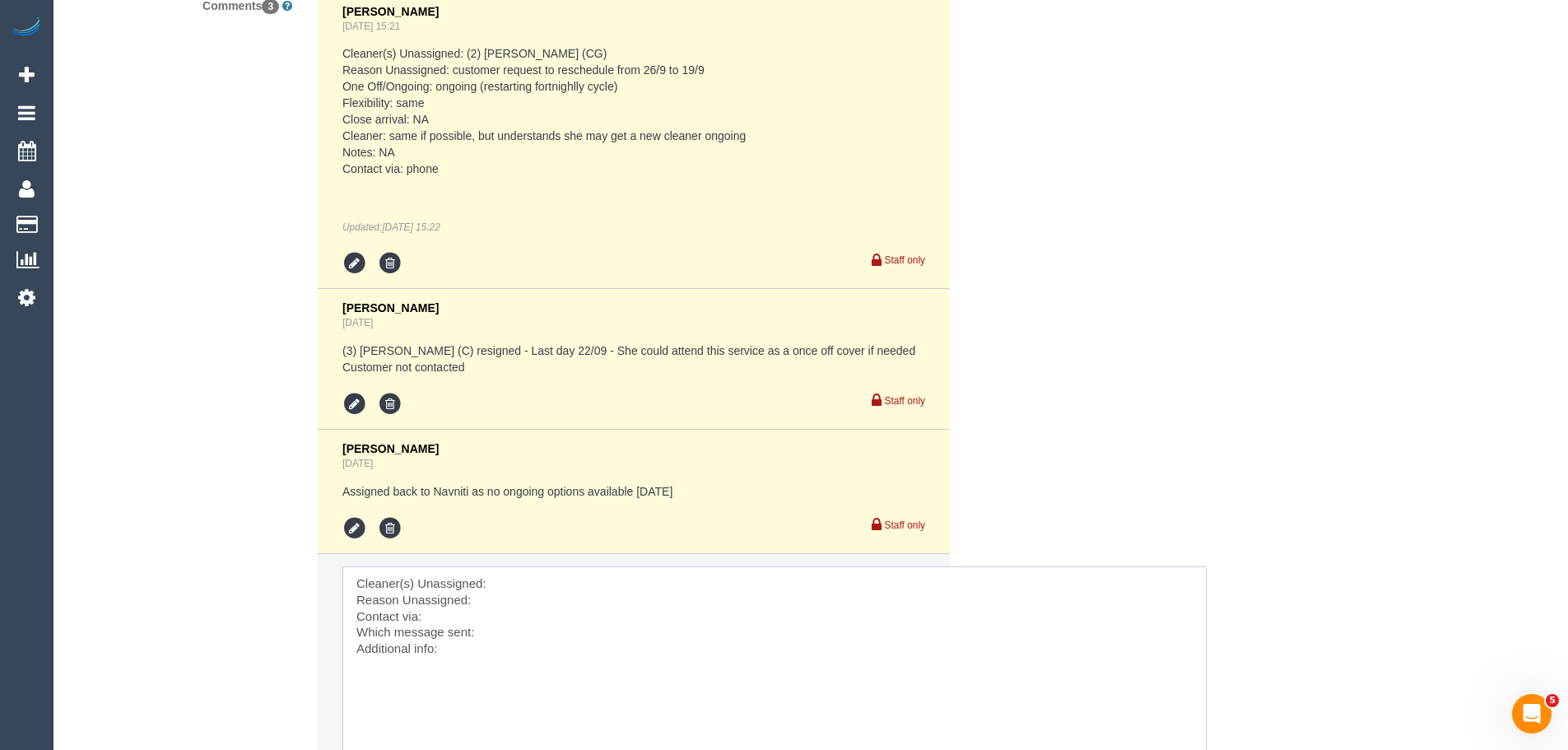
click at [643, 585] on textarea at bounding box center [775, 680] width 865 height 228
paste textarea "(3) Navniti Navniti (C)"
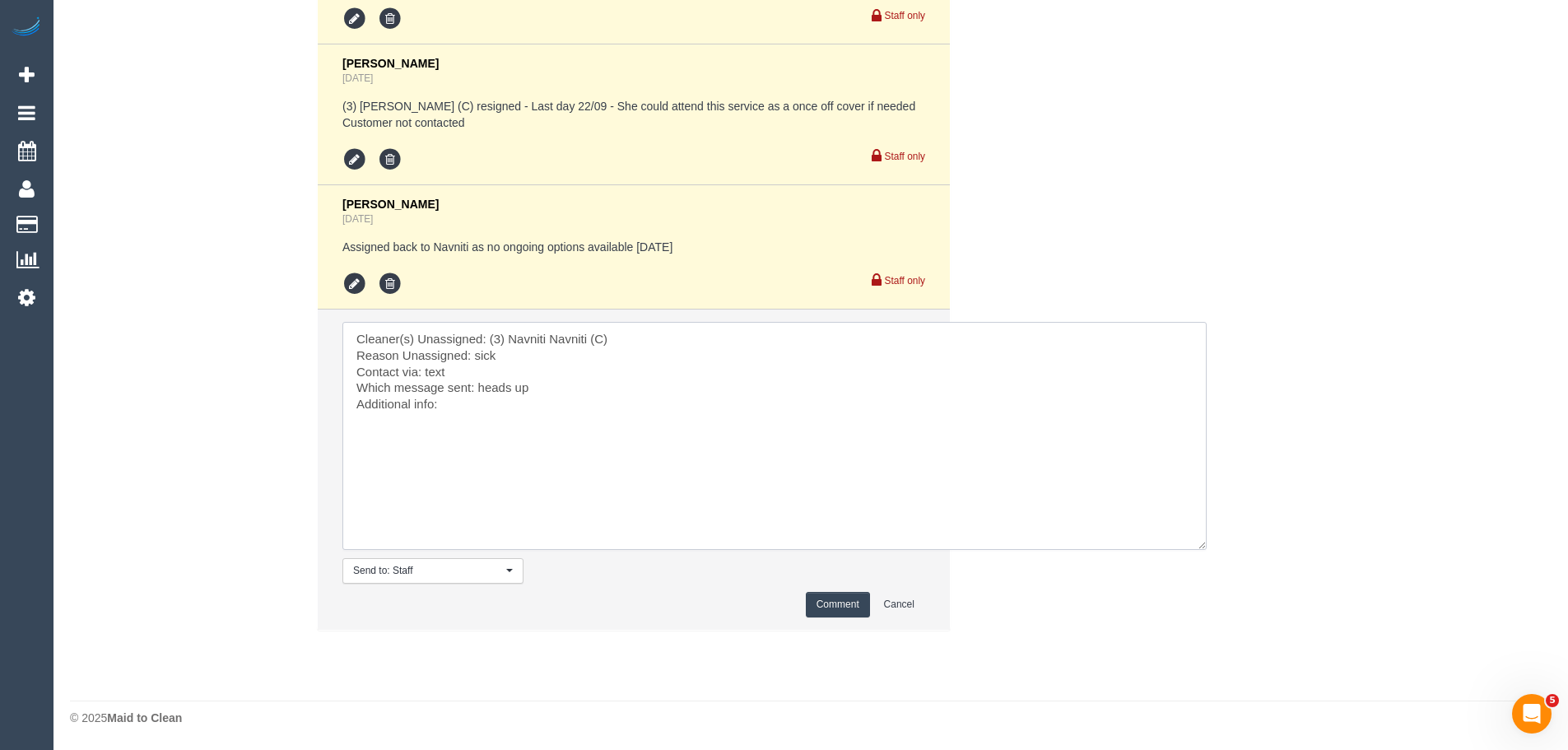
type textarea "Cleaner(s) Unassigned: (3) Navniti Navniti (C) Reason Unassigned: sick Contact …"
click at [821, 609] on button "Comment" at bounding box center [837, 604] width 64 height 26
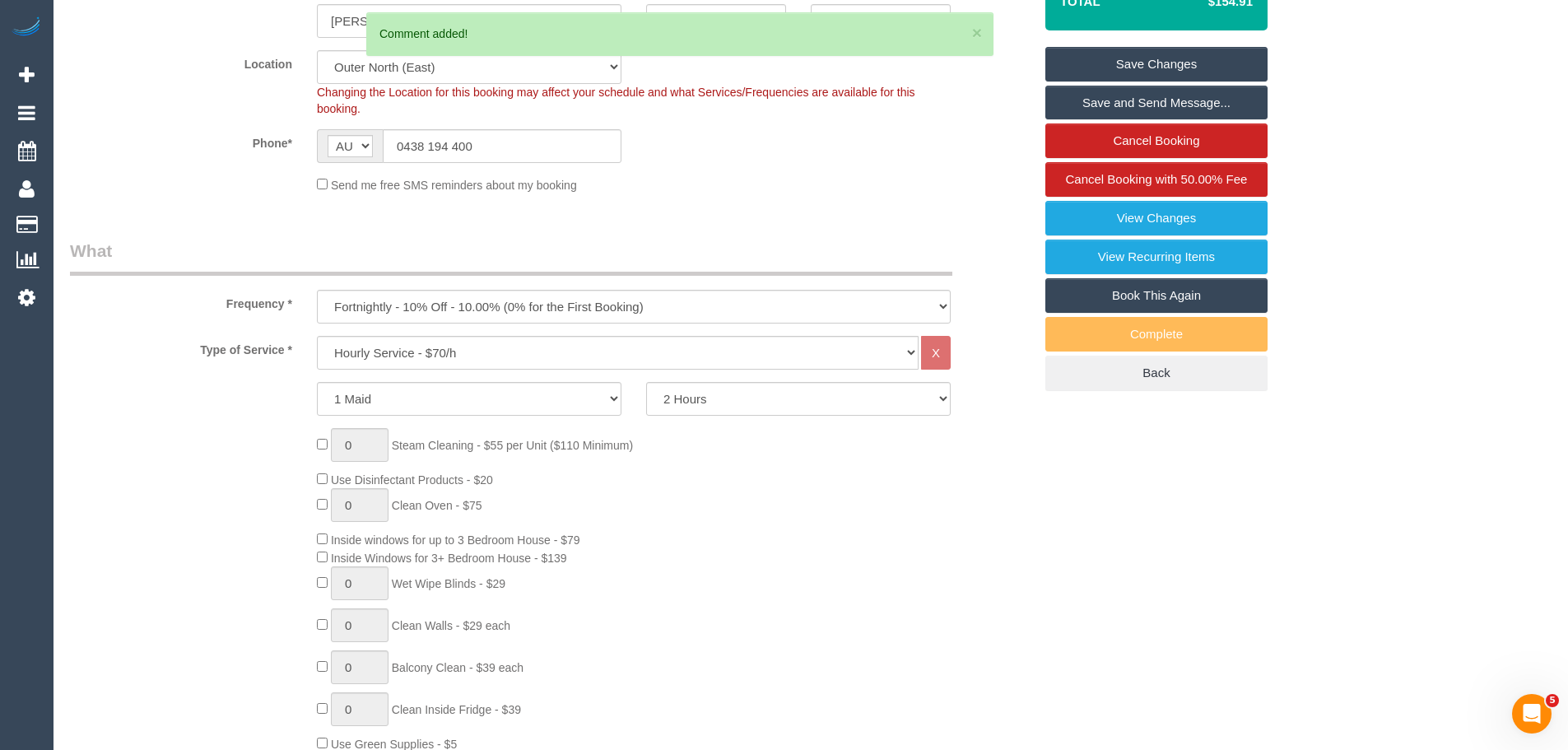
scroll to position [342, 0]
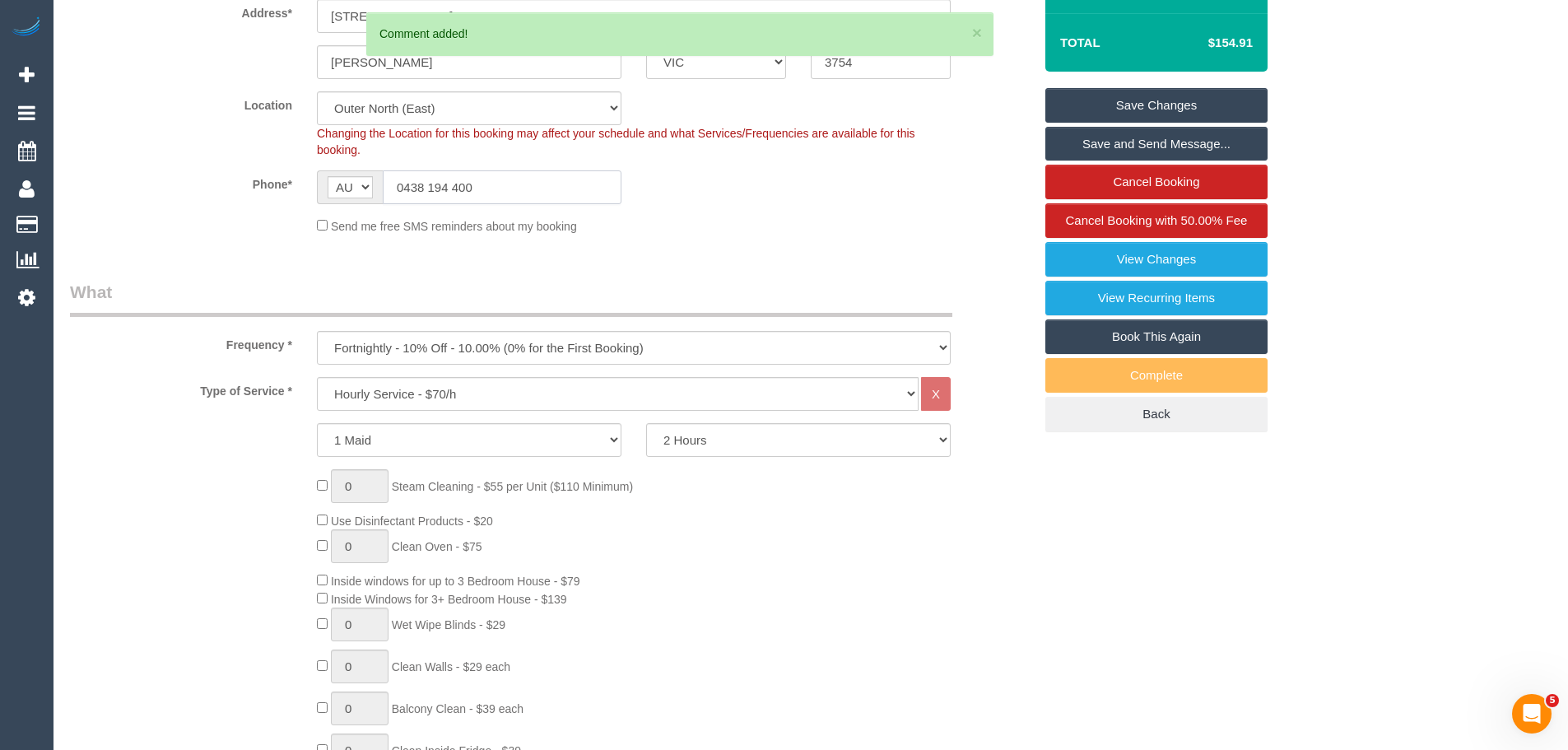
drag, startPoint x: 425, startPoint y: 191, endPoint x: 281, endPoint y: 185, distance: 144.1
click at [281, 185] on div "Phone* AF AL DZ AD AO AI AQ AG AR AM AW AU AT AZ BS BH BD BB BY BE BZ BJ BM BT …" at bounding box center [551, 188] width 988 height 33
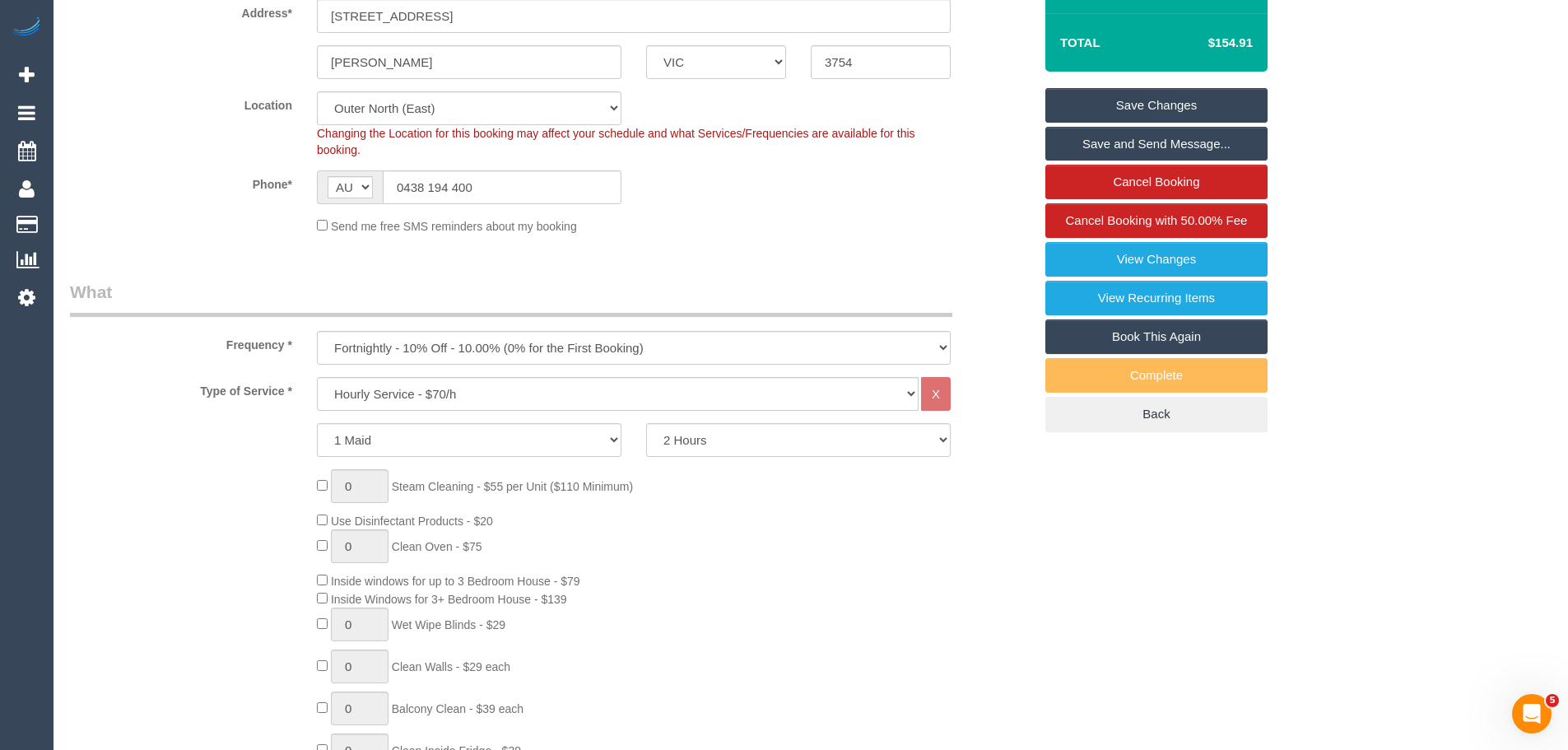
click at [1153, 107] on link "Save Changes" at bounding box center [1157, 105] width 222 height 34
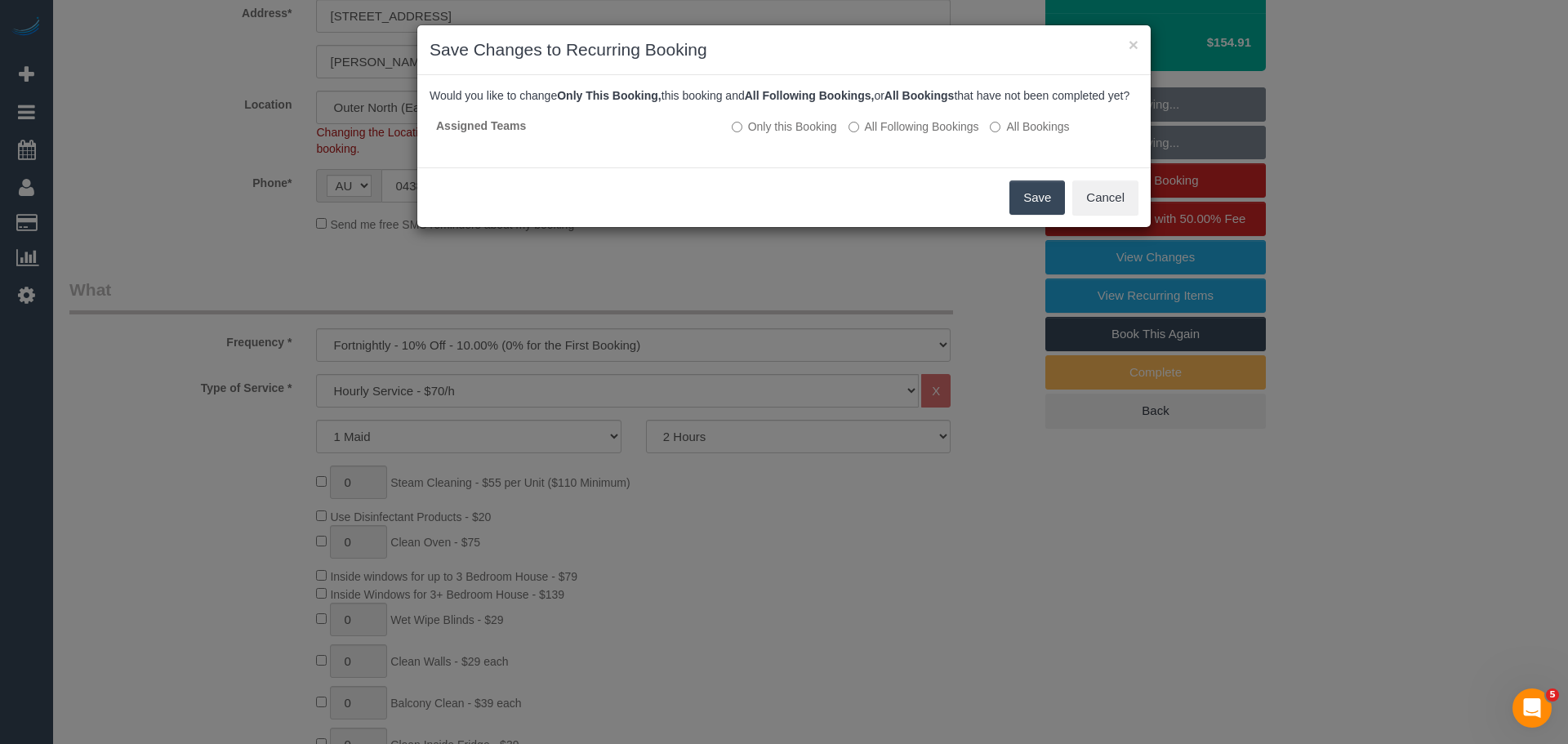
click at [1050, 215] on button "Save" at bounding box center [1038, 197] width 56 height 34
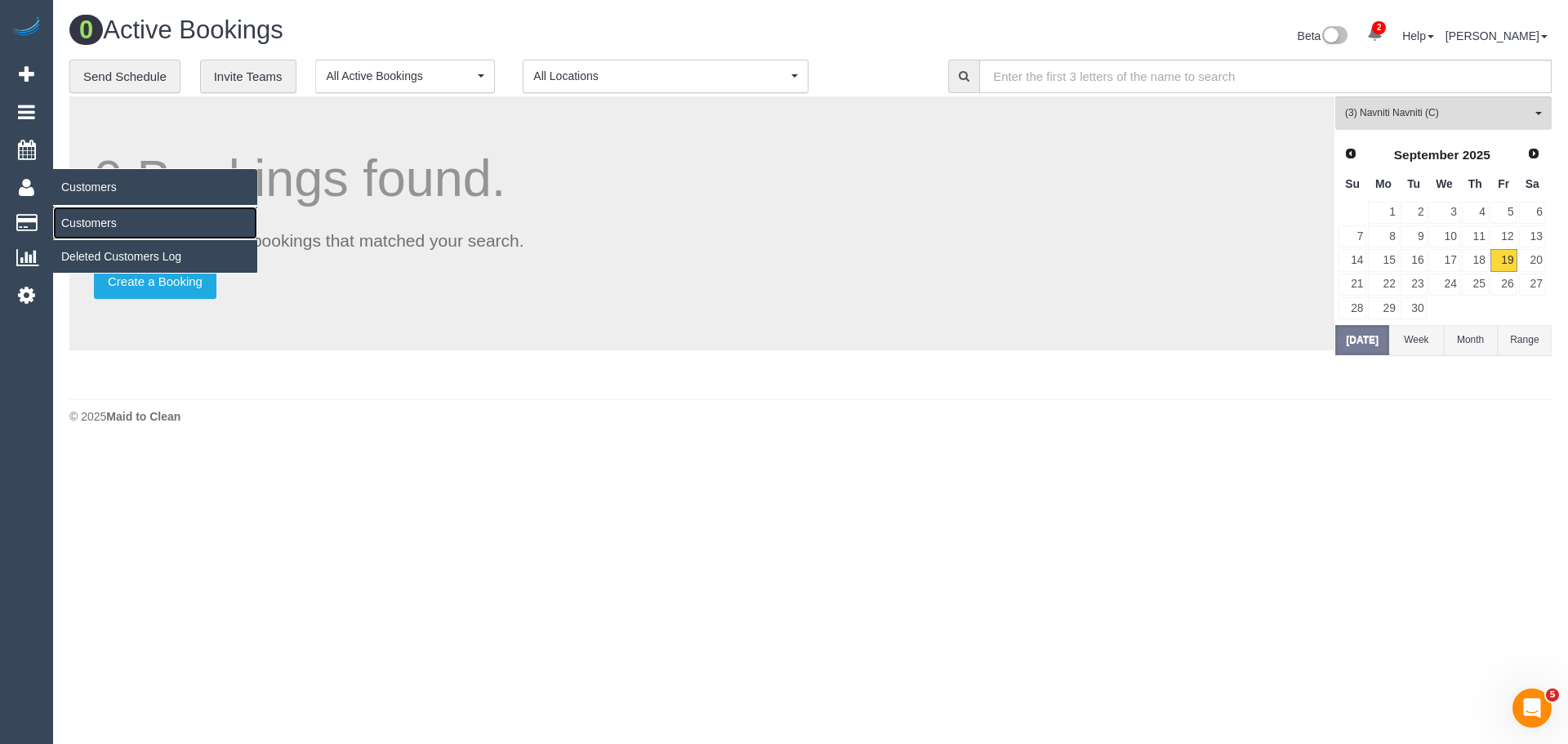
drag, startPoint x: 102, startPoint y: 220, endPoint x: 152, endPoint y: 204, distance: 52.5
click at [102, 220] on link "Customers" at bounding box center [155, 223] width 204 height 32
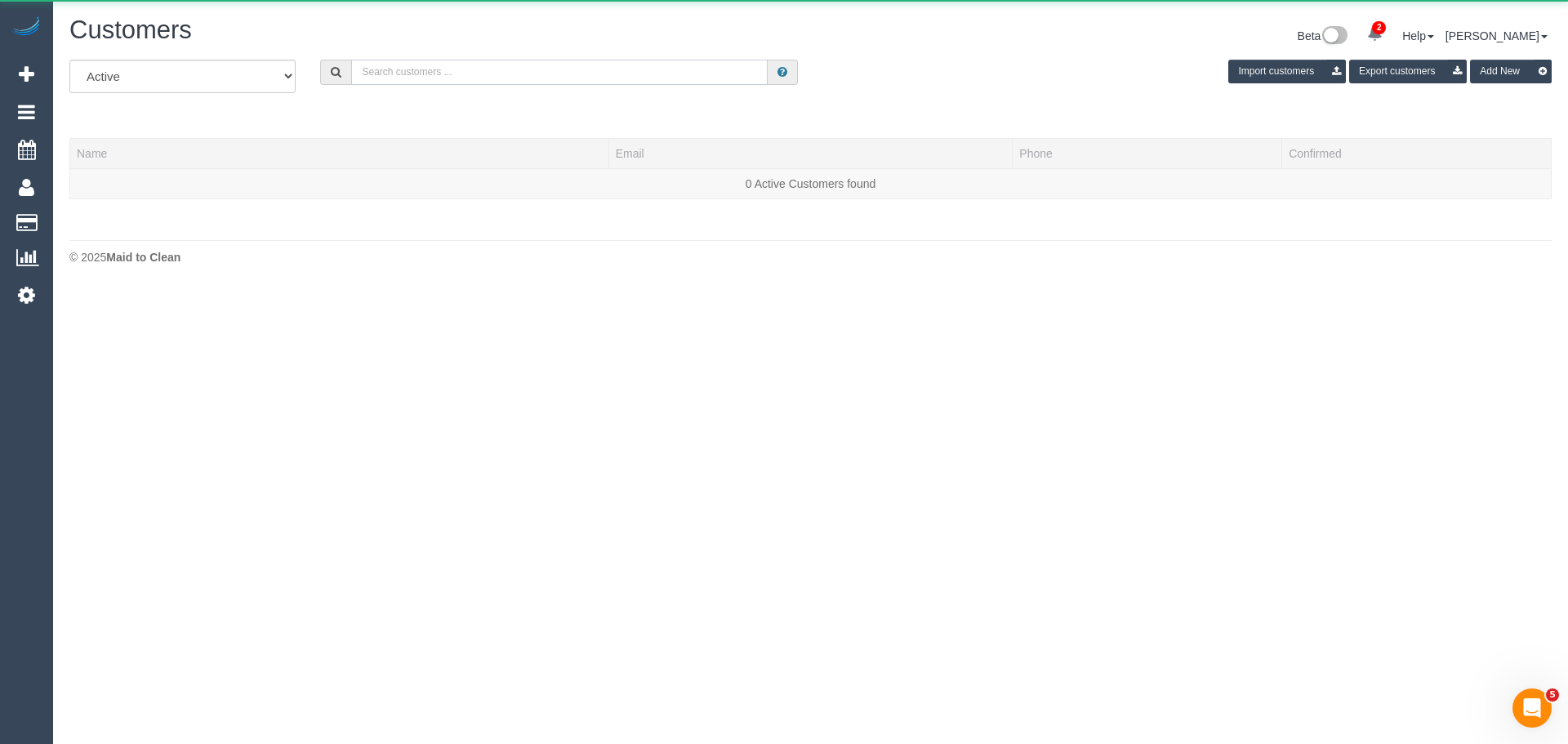
click at [482, 79] on input "text" at bounding box center [559, 72] width 417 height 25
paste input "nezeritisdorothy@gmail.com"
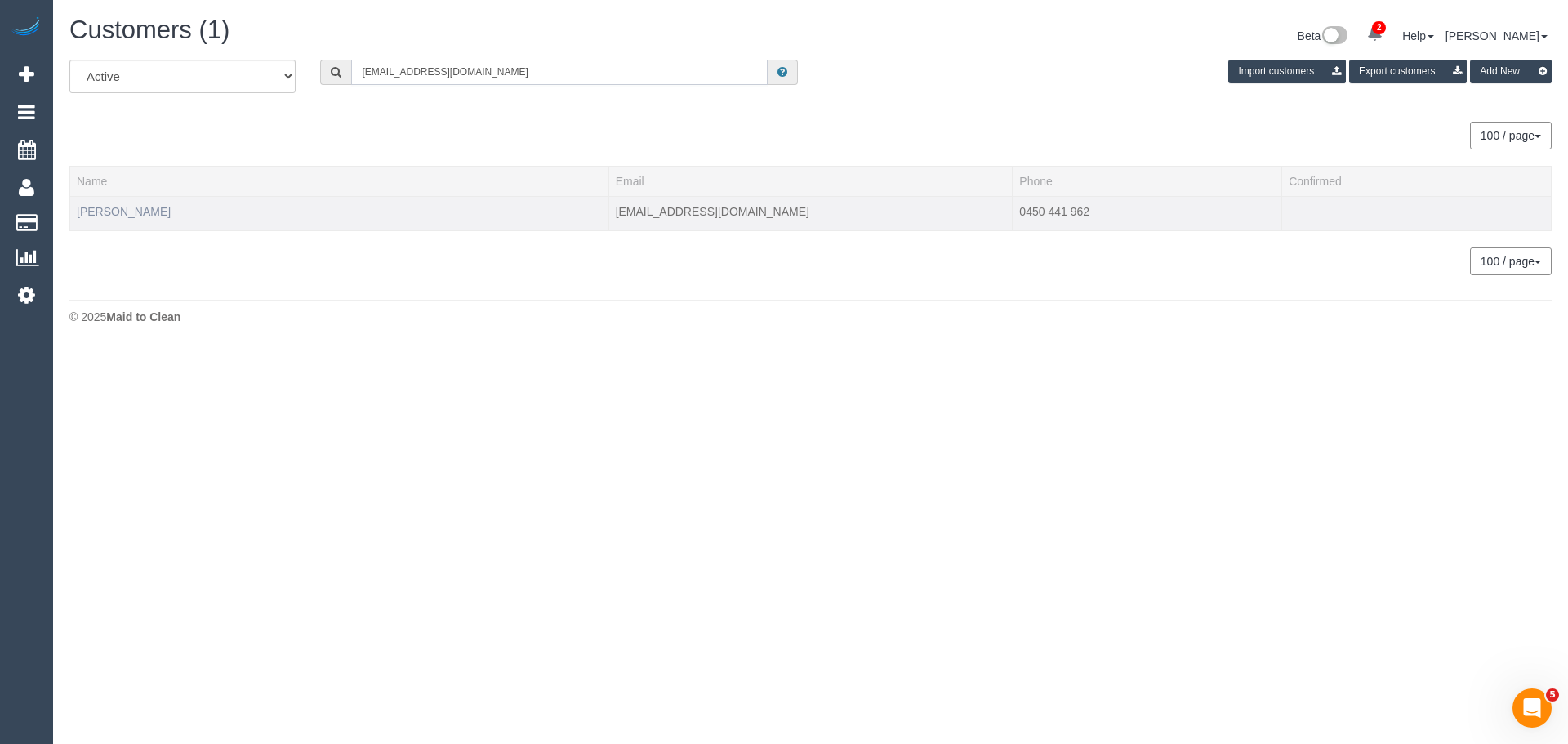
type input "nezeritisdorothy@gmail.com"
click at [139, 217] on link "Dorothy Nezeritis" at bounding box center [124, 211] width 94 height 13
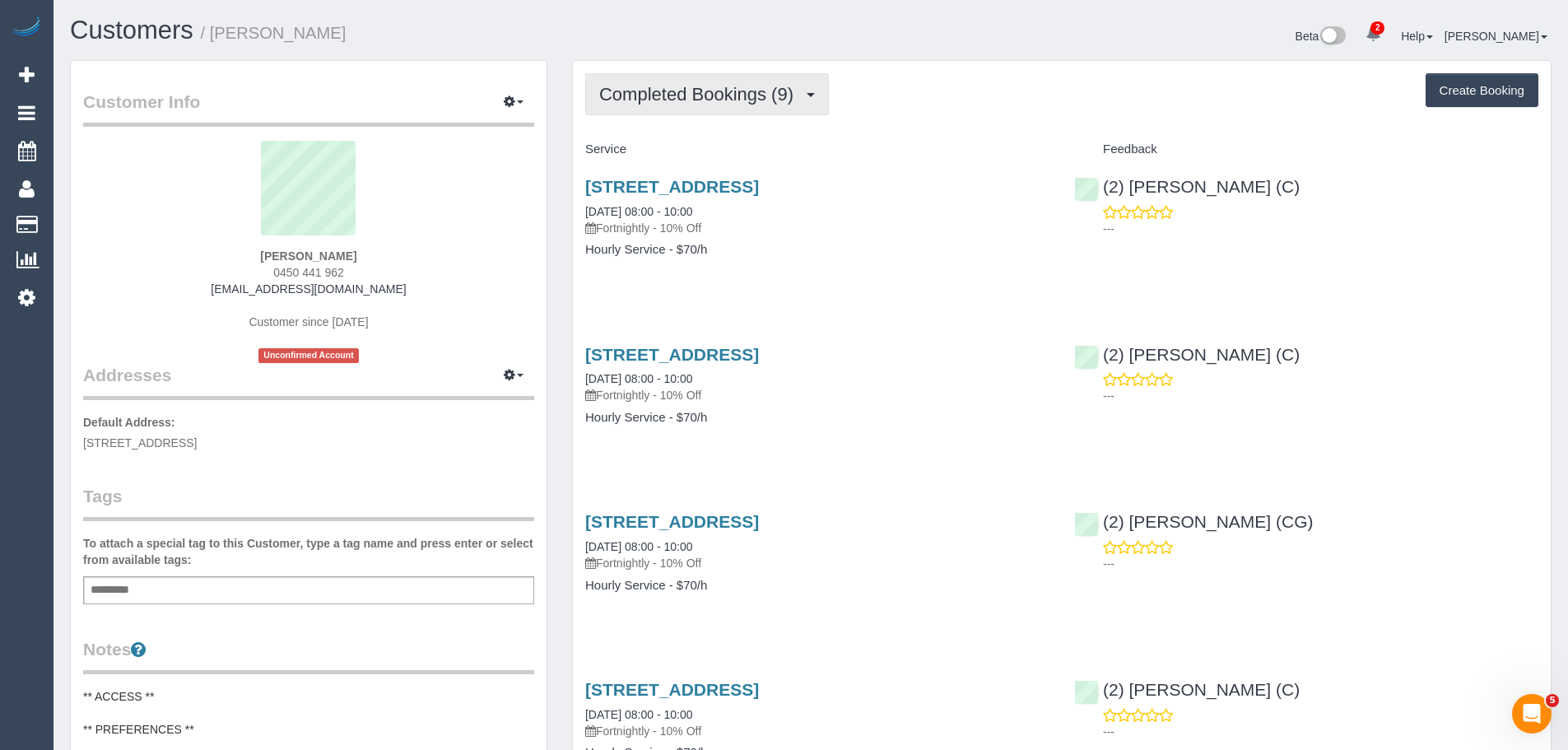
click at [730, 105] on button "Completed Bookings (9)" at bounding box center [707, 94] width 244 height 42
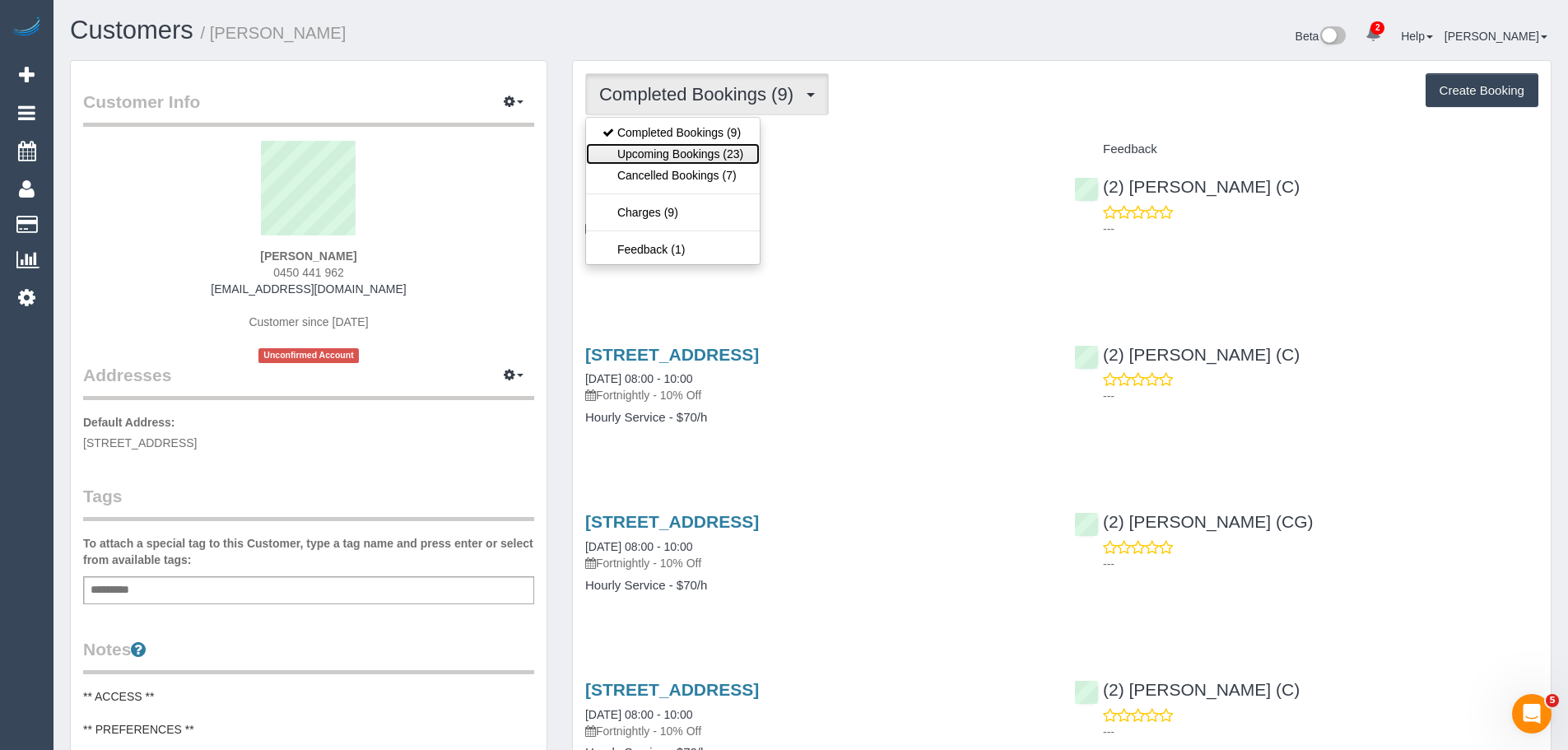
click at [704, 149] on link "Upcoming Bookings (23)" at bounding box center [673, 154] width 173 height 21
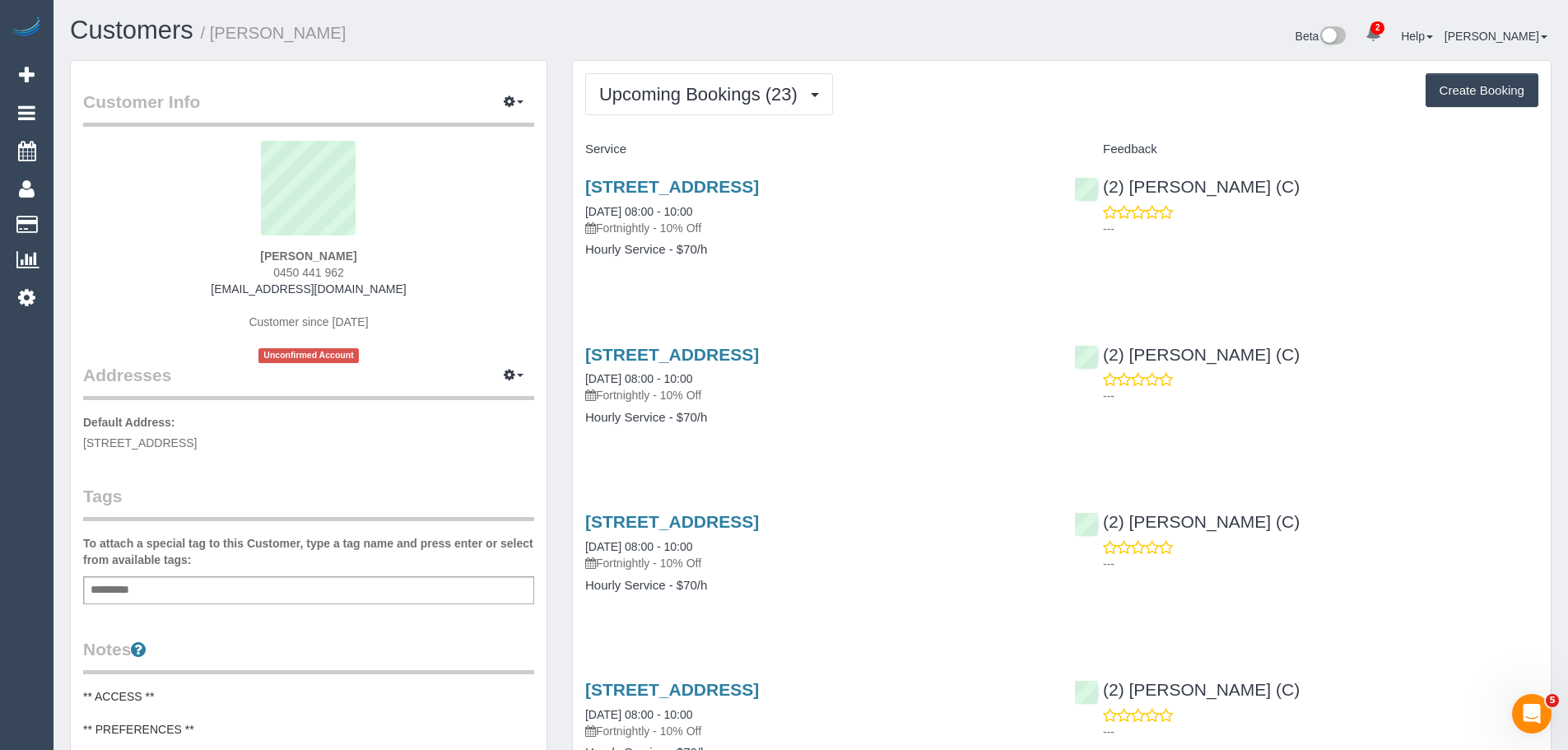
drag, startPoint x: 399, startPoint y: 258, endPoint x: 237, endPoint y: 245, distance: 162.5
click at [237, 245] on div "Dorothy Nezeritis 0450 441 962 nezeritisdorothy@gmail.com Customer since 2025 U…" at bounding box center [308, 252] width 451 height 222
copy div "Dorothy Nezeritis"
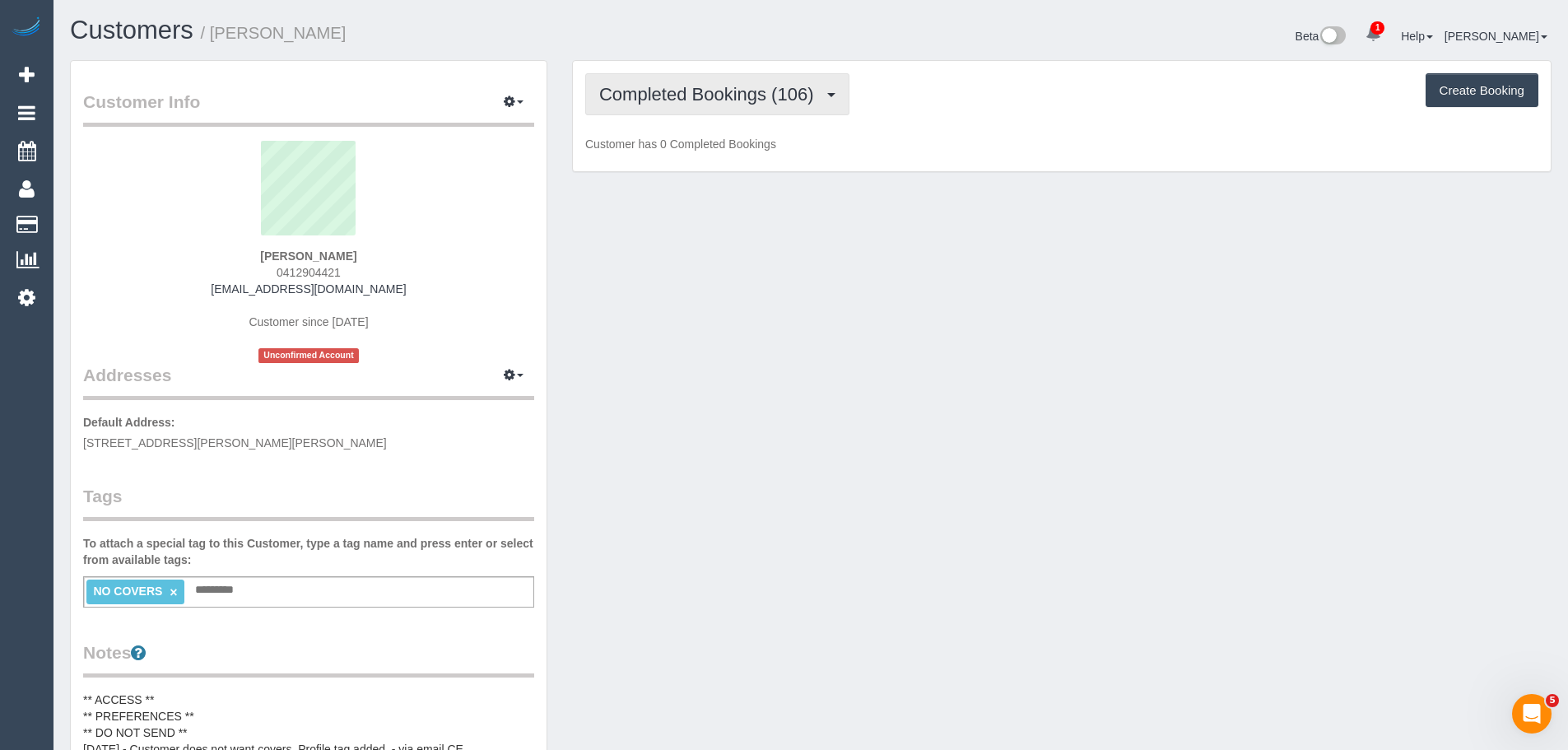
click at [696, 87] on span "Completed Bookings (106)" at bounding box center [710, 93] width 222 height 20
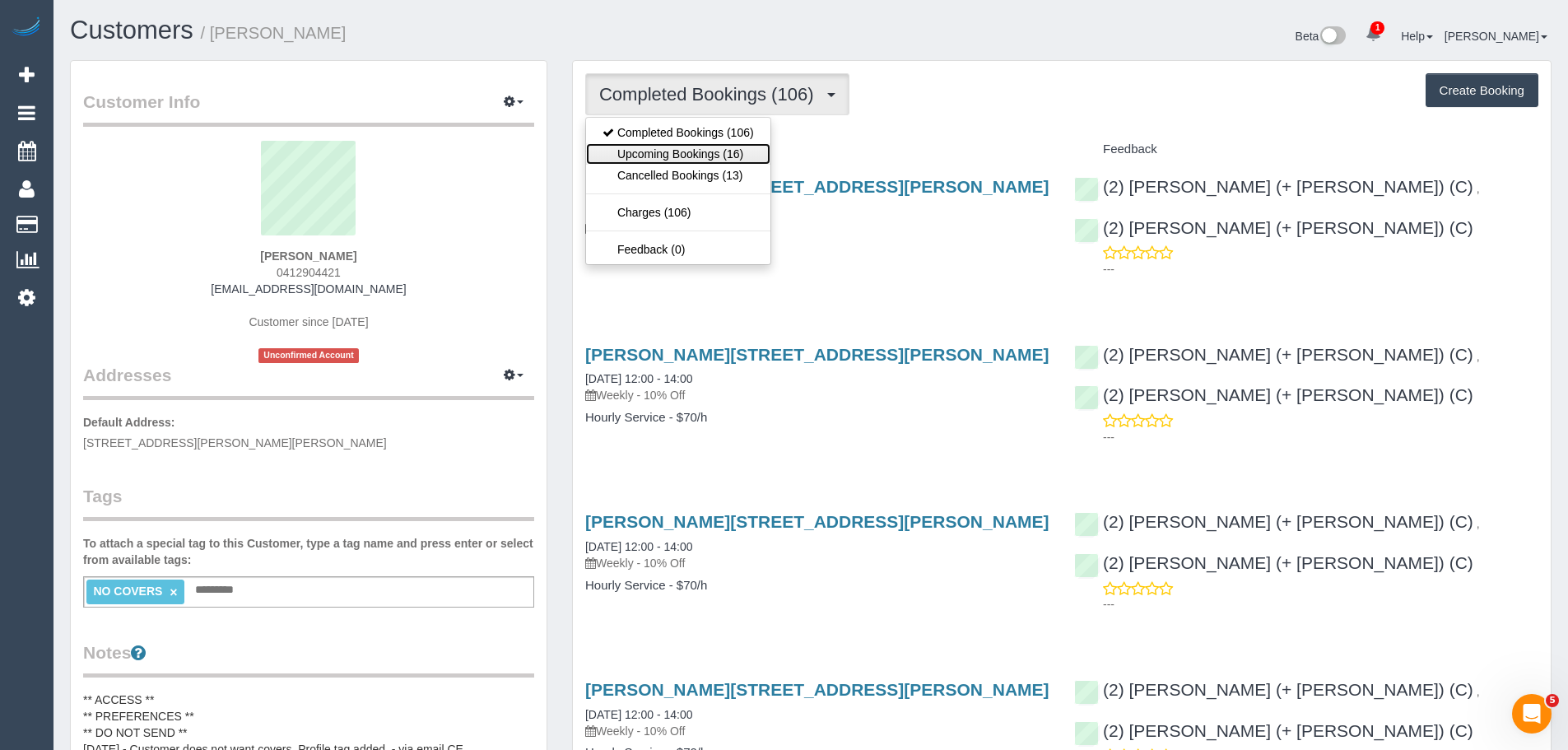
click at [669, 144] on link "Upcoming Bookings (16)" at bounding box center [678, 154] width 184 height 21
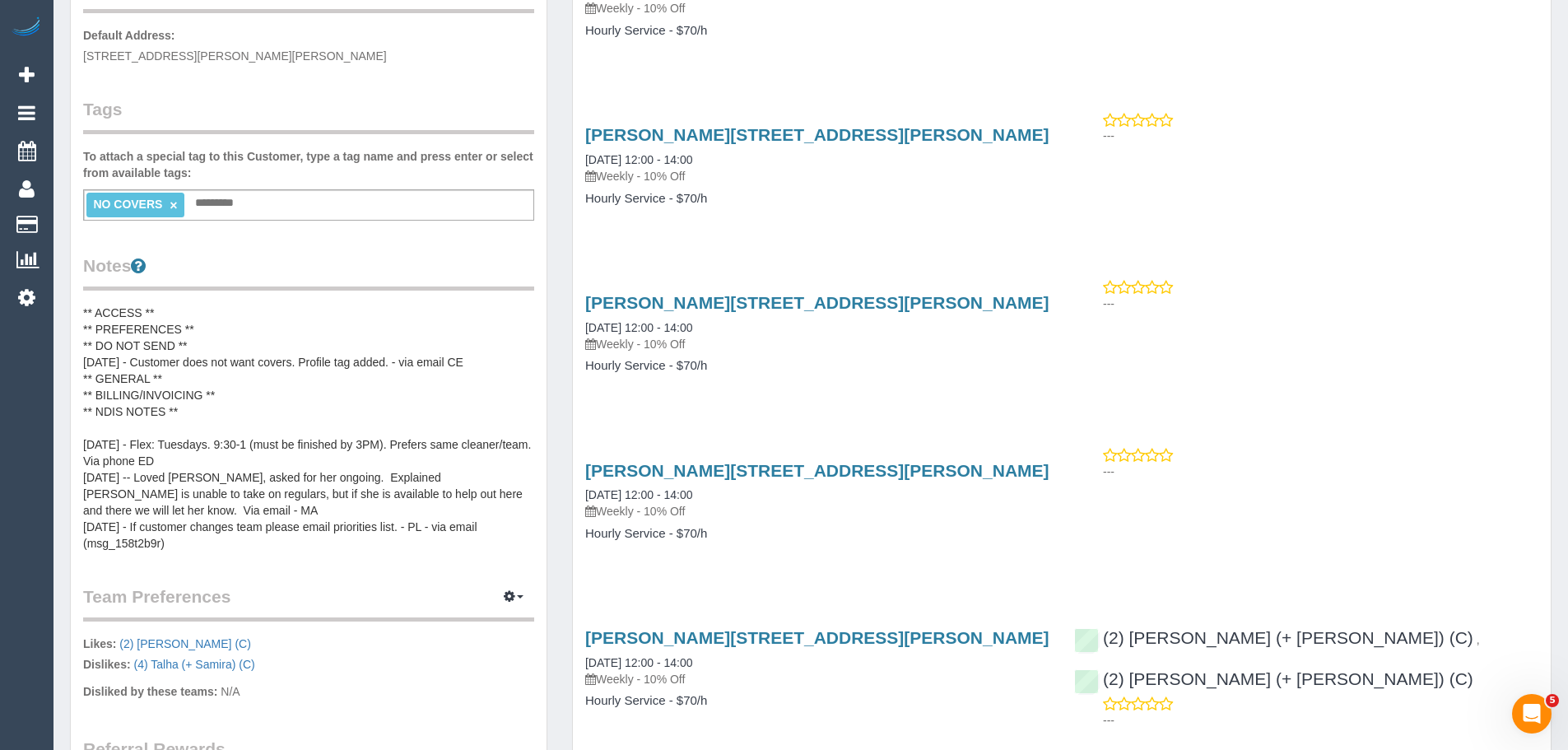
scroll to position [412, 0]
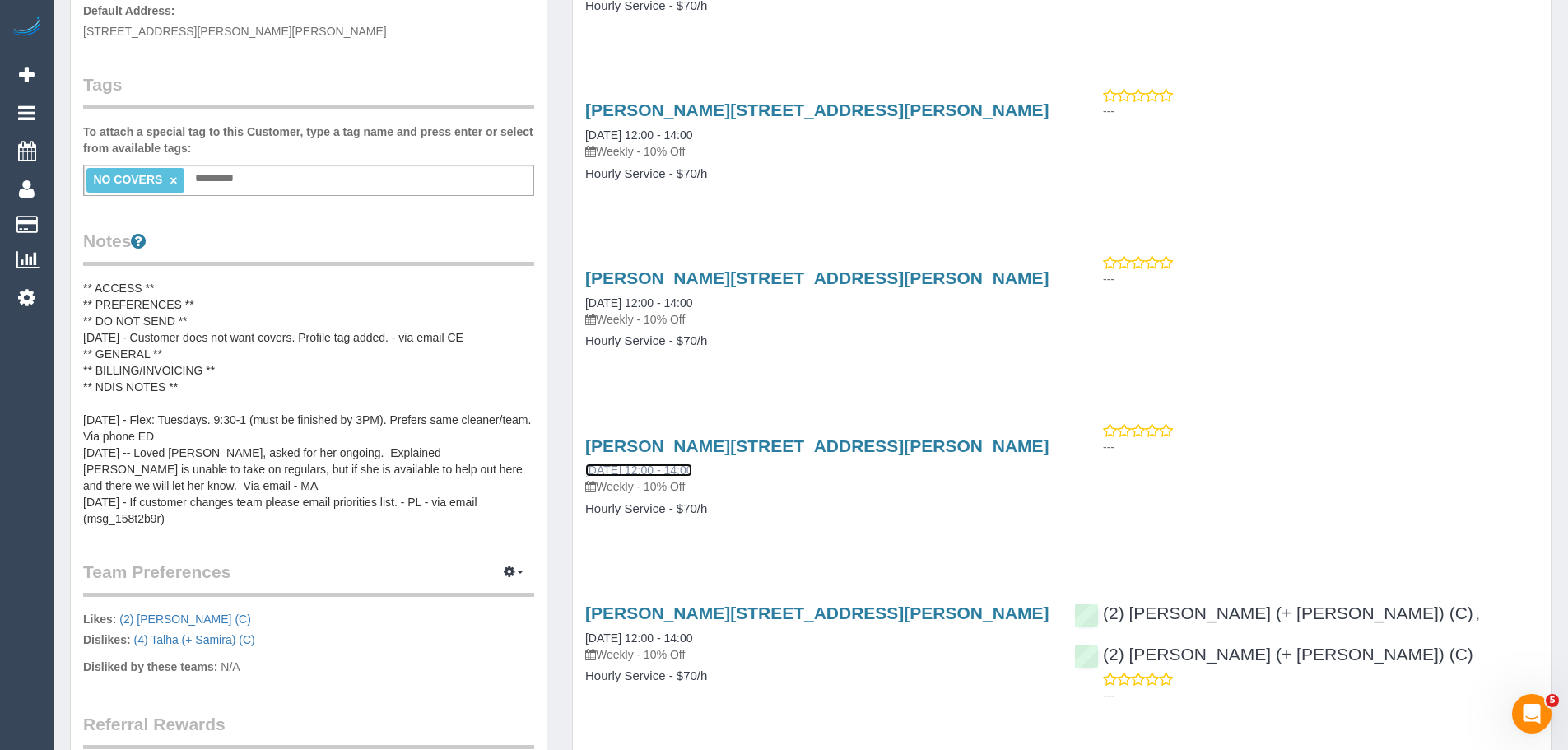
click at [615, 470] on link "24/10/2025 12:00 - 14:00" at bounding box center [639, 469] width 107 height 13
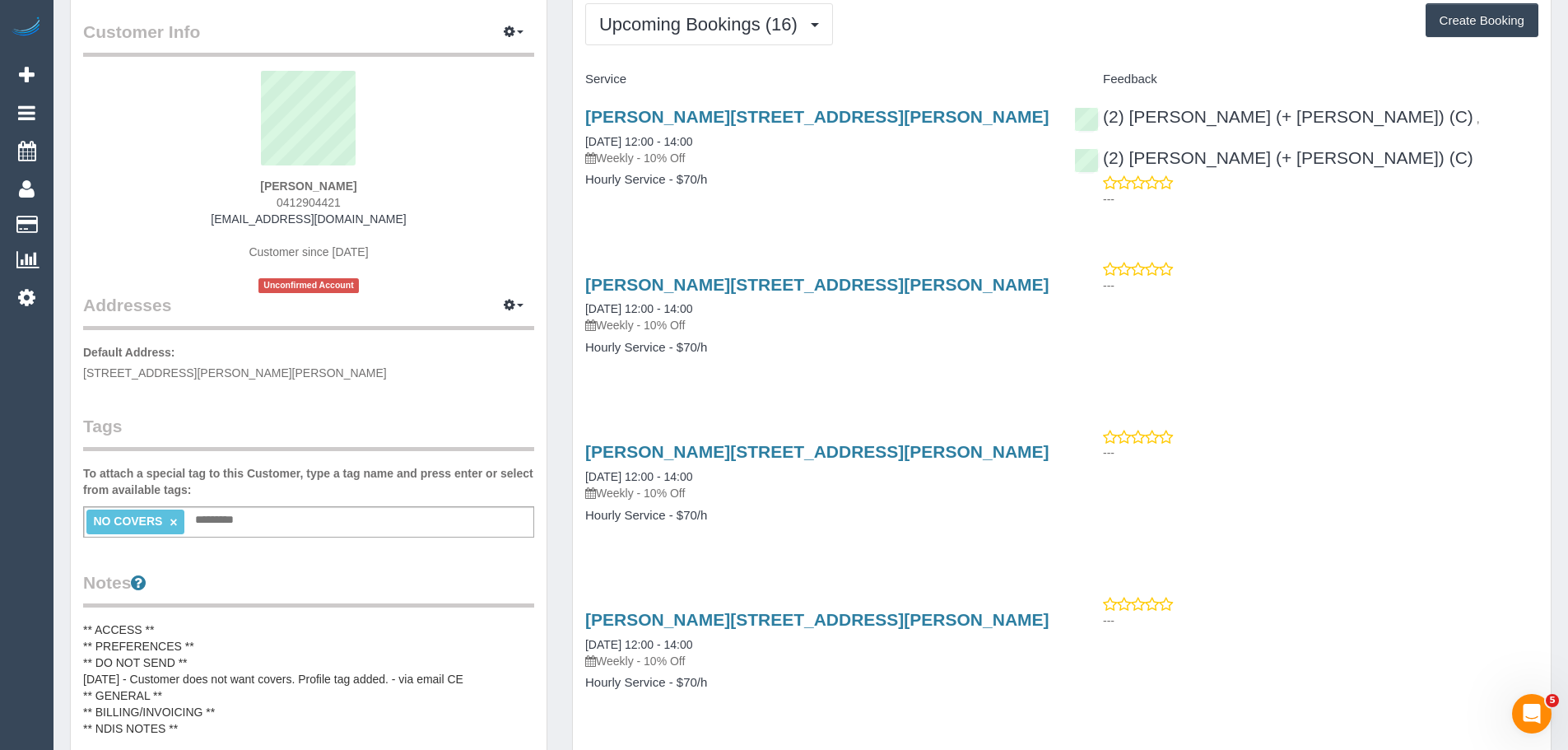
scroll to position [0, 0]
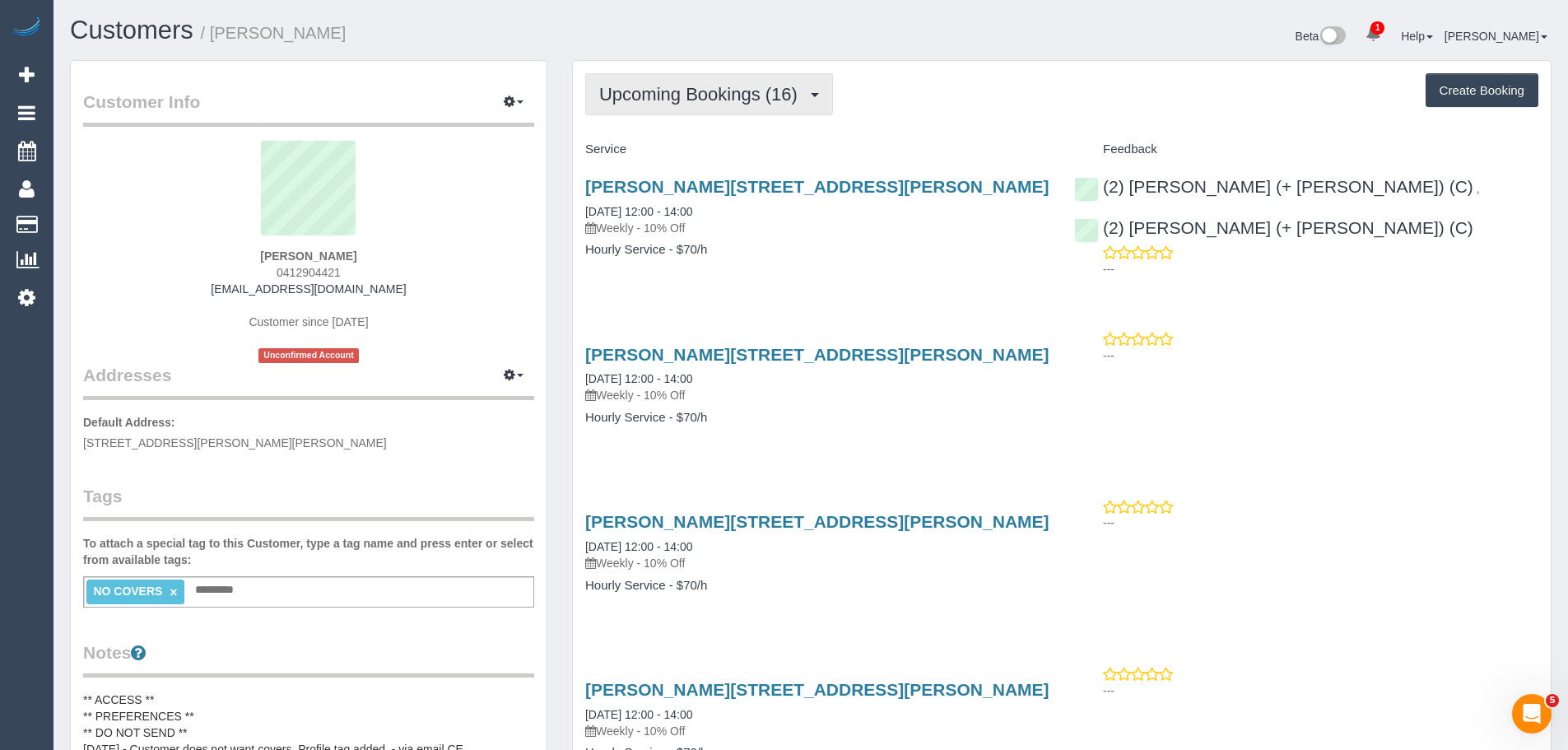
click at [716, 99] on span "Upcoming Bookings (16)" at bounding box center [703, 93] width 207 height 20
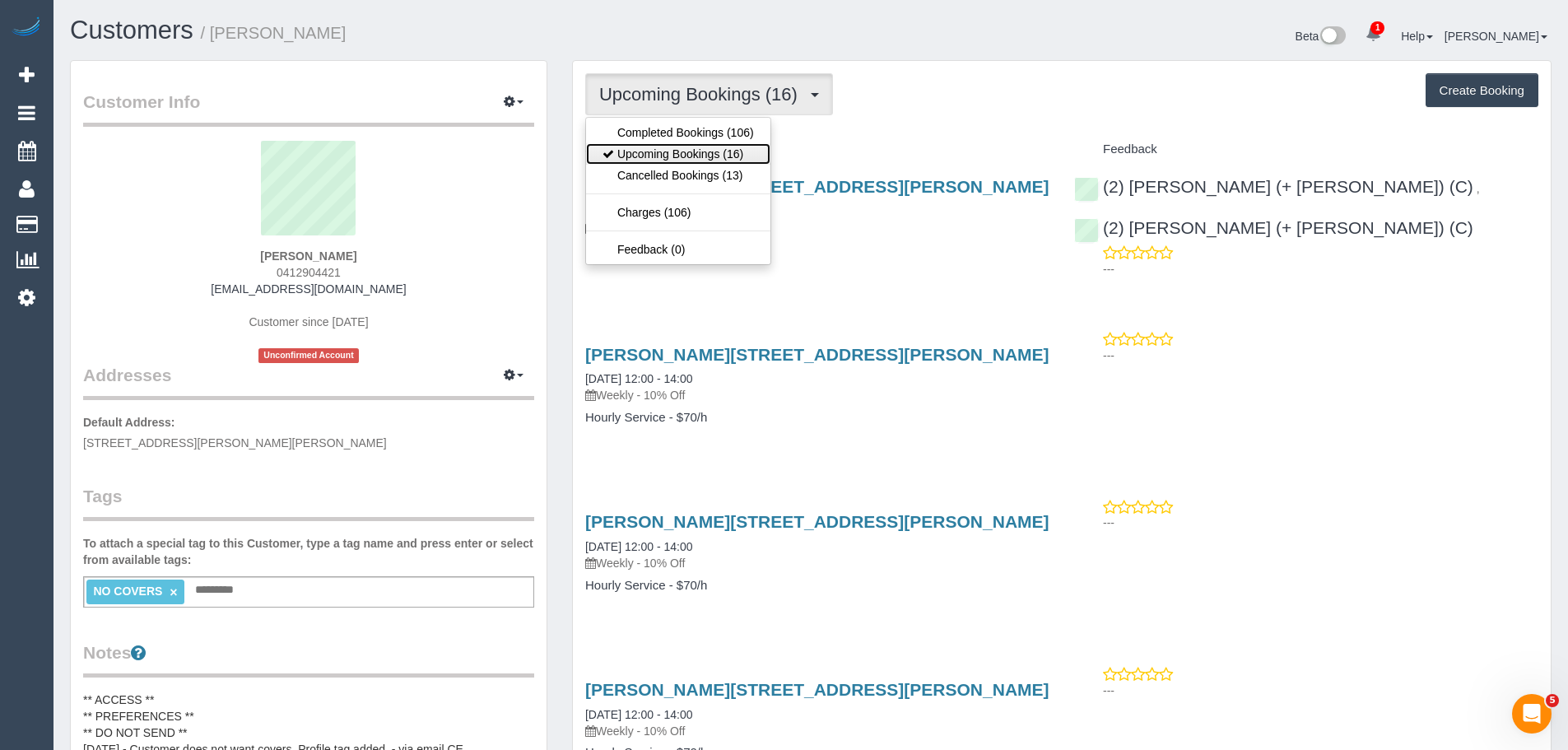
click at [714, 152] on link "Upcoming Bookings (16)" at bounding box center [678, 154] width 184 height 21
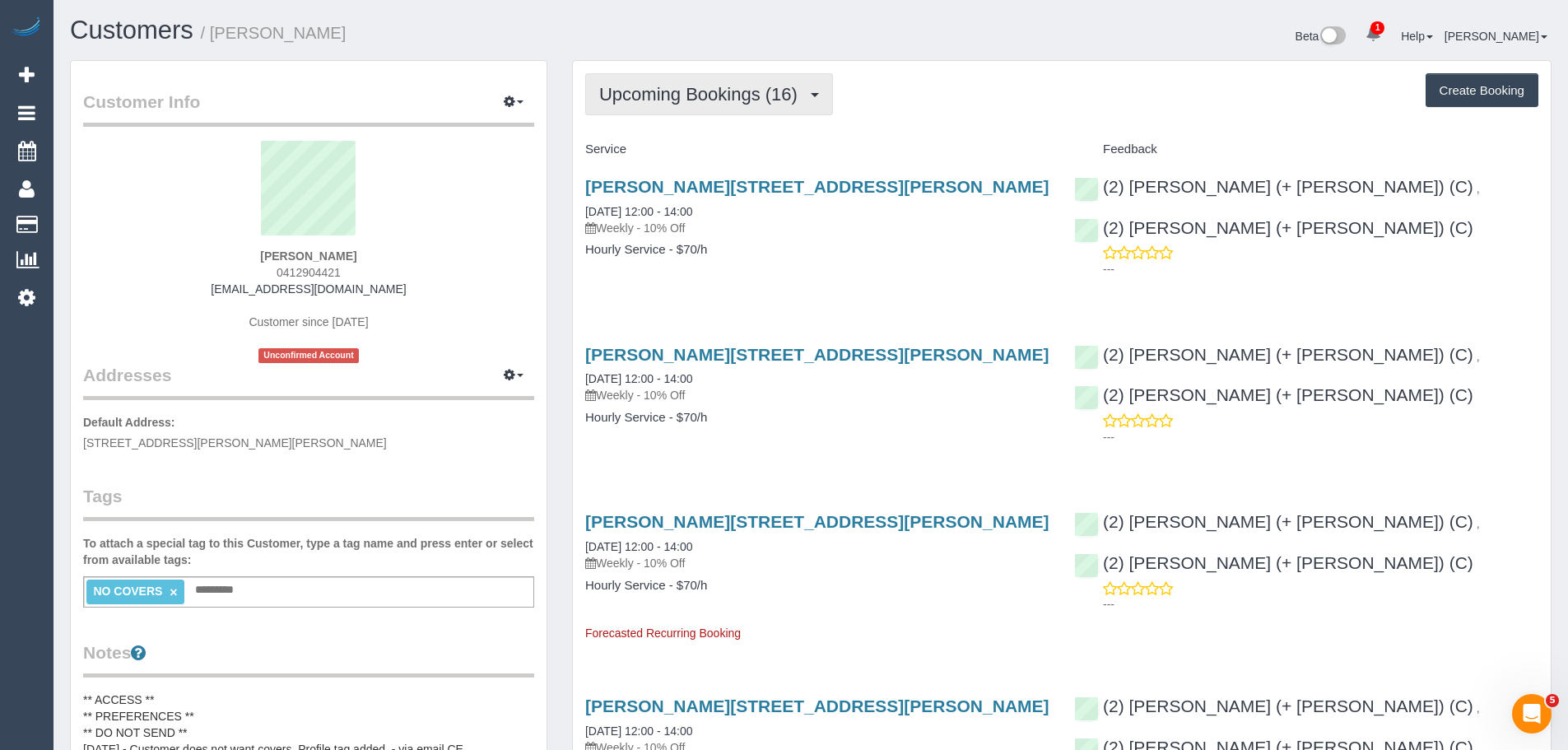
click at [762, 83] on button "Upcoming Bookings (16)" at bounding box center [709, 94] width 247 height 42
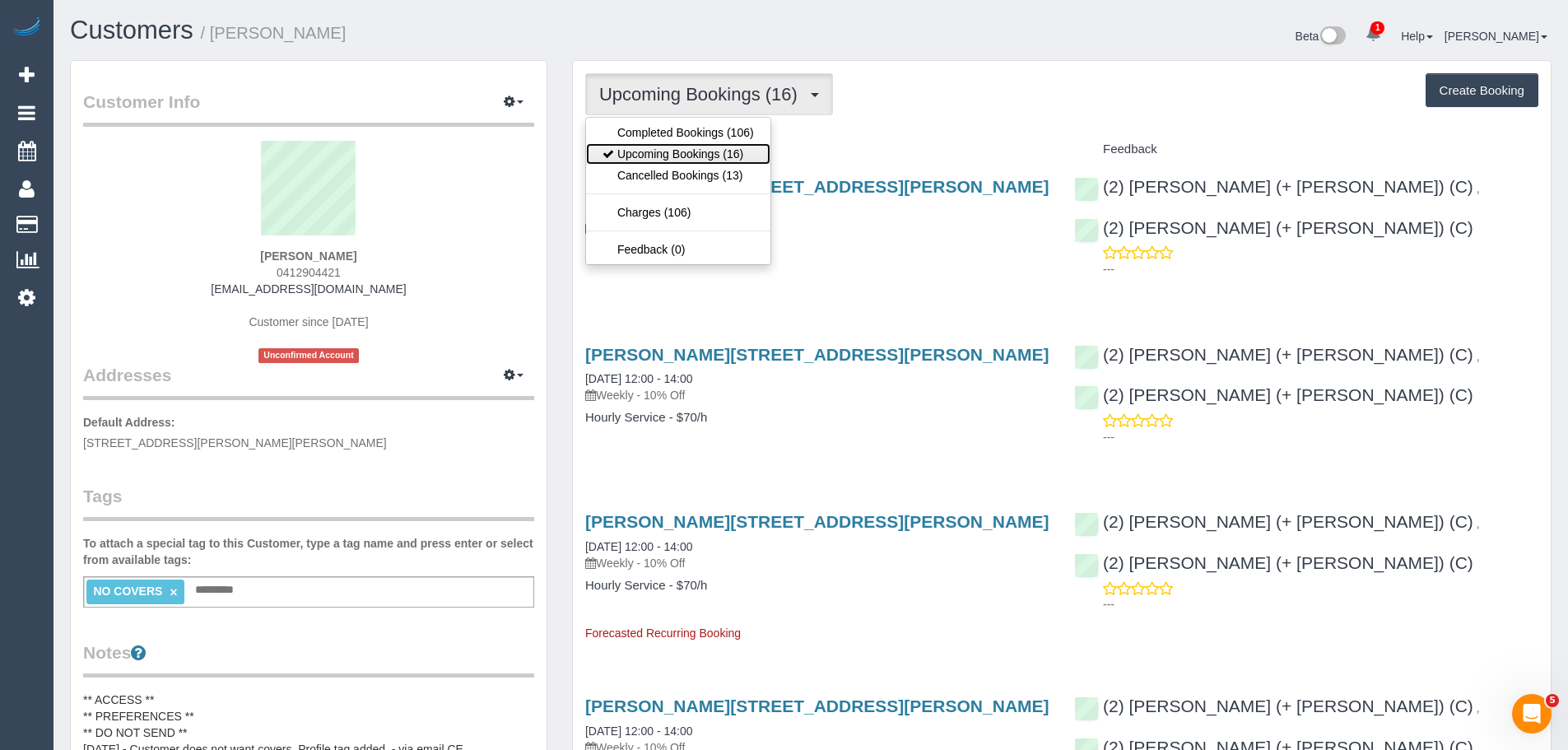
click at [741, 151] on link "Upcoming Bookings (16)" at bounding box center [678, 154] width 184 height 21
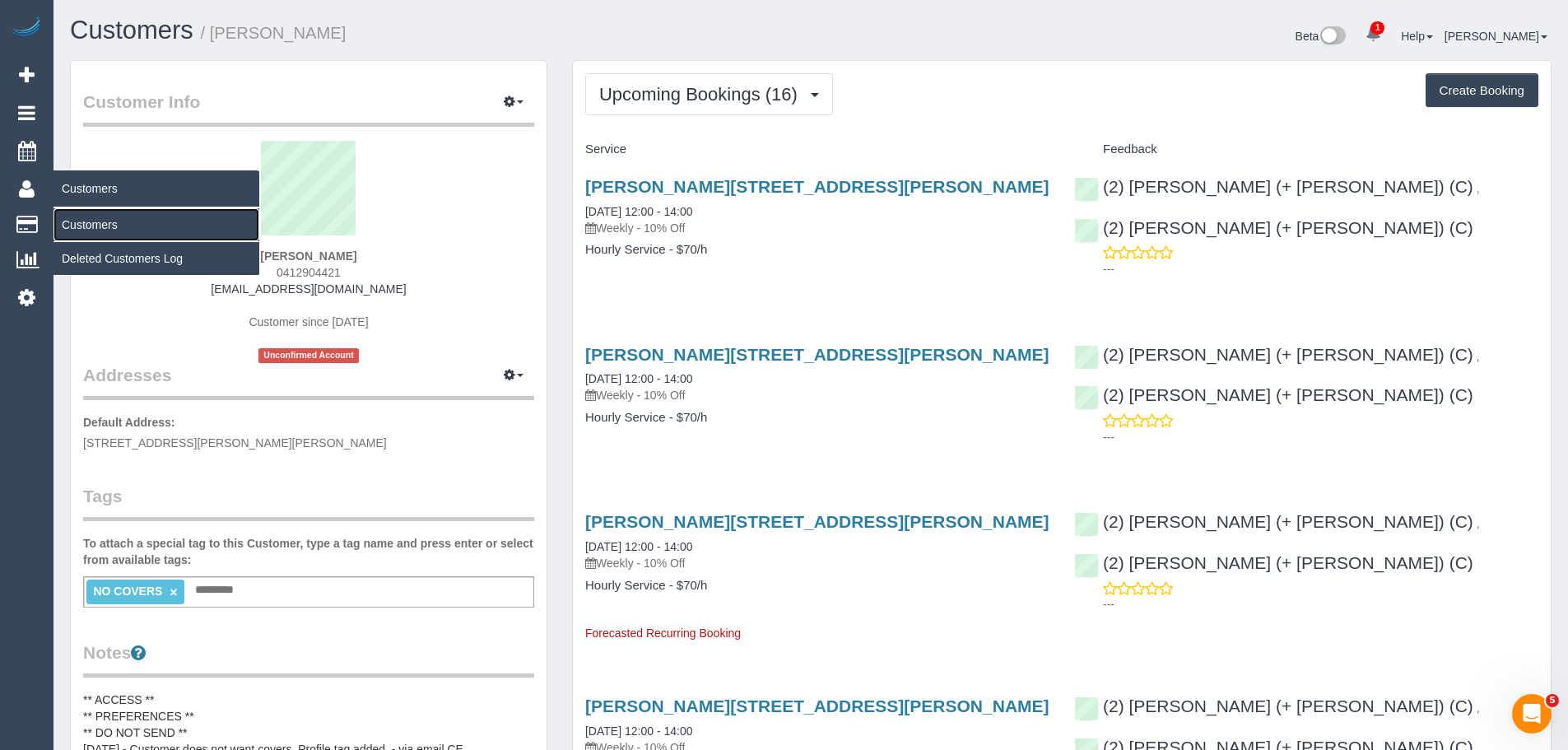
drag, startPoint x: 115, startPoint y: 230, endPoint x: 133, endPoint y: 222, distance: 19.7
click at [115, 230] on link "Customers" at bounding box center [157, 224] width 206 height 33
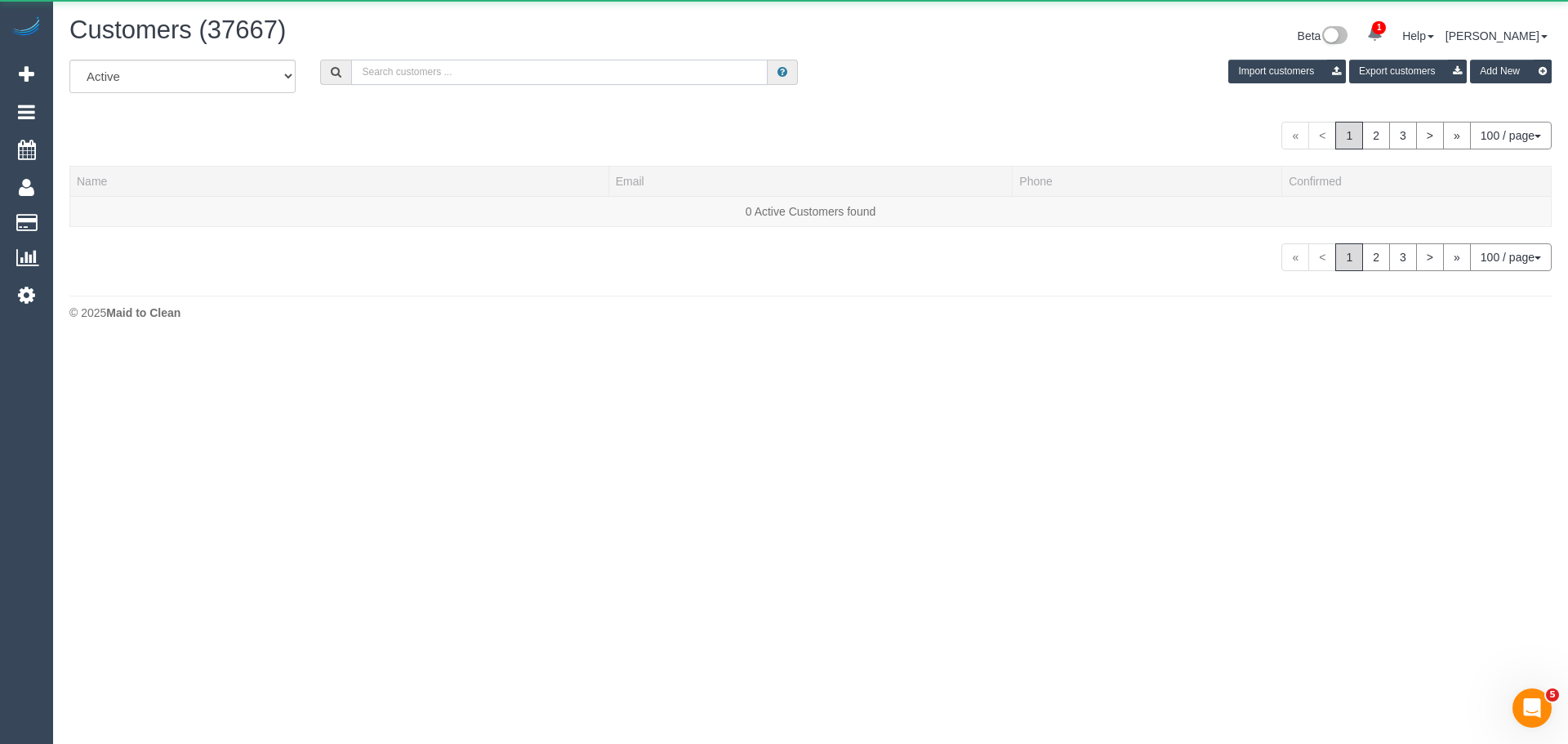
click at [503, 71] on input "text" at bounding box center [559, 72] width 417 height 25
paste input "Jason Trovato"
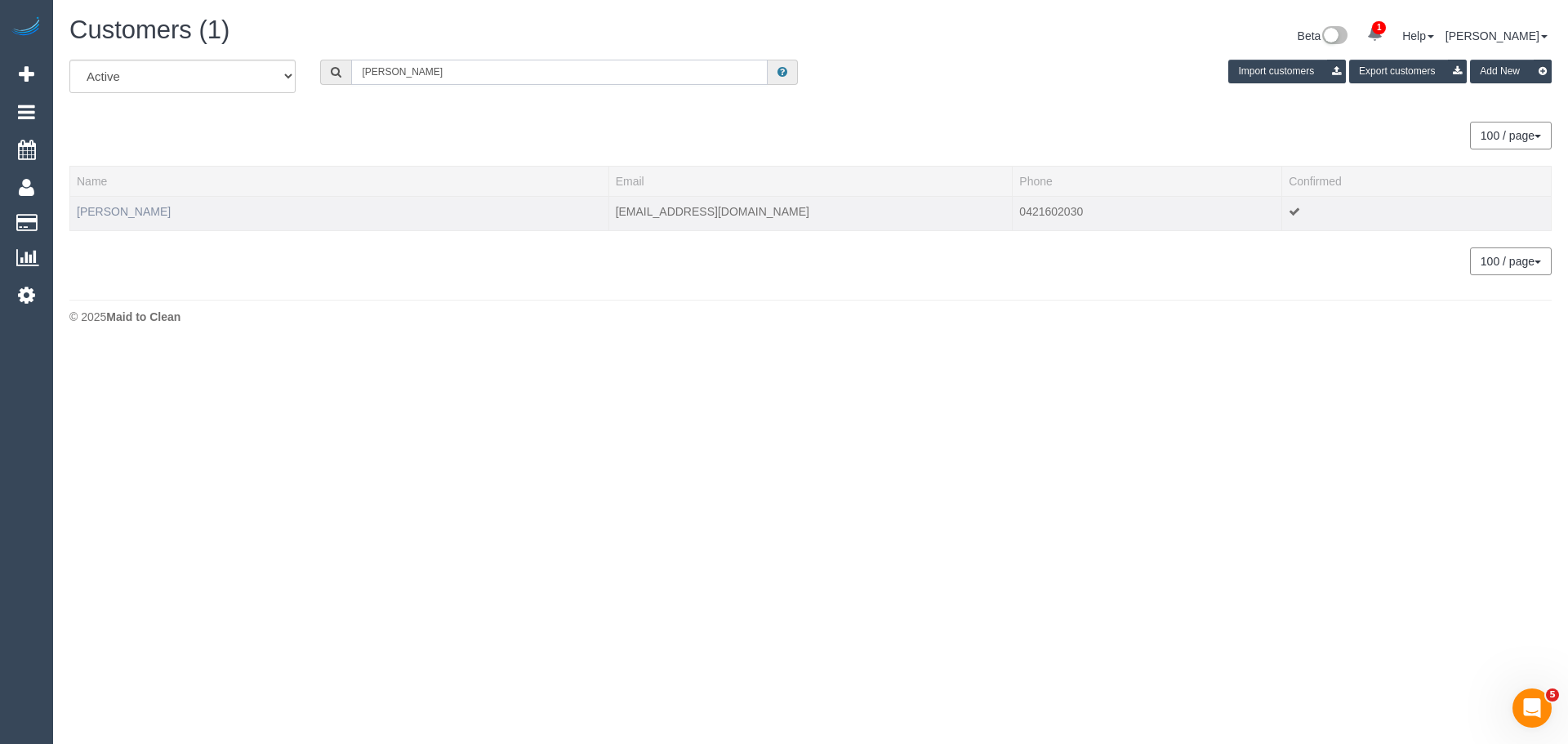
type input "Jason Trovato"
click at [133, 210] on link "Jason Trovato" at bounding box center [124, 211] width 94 height 13
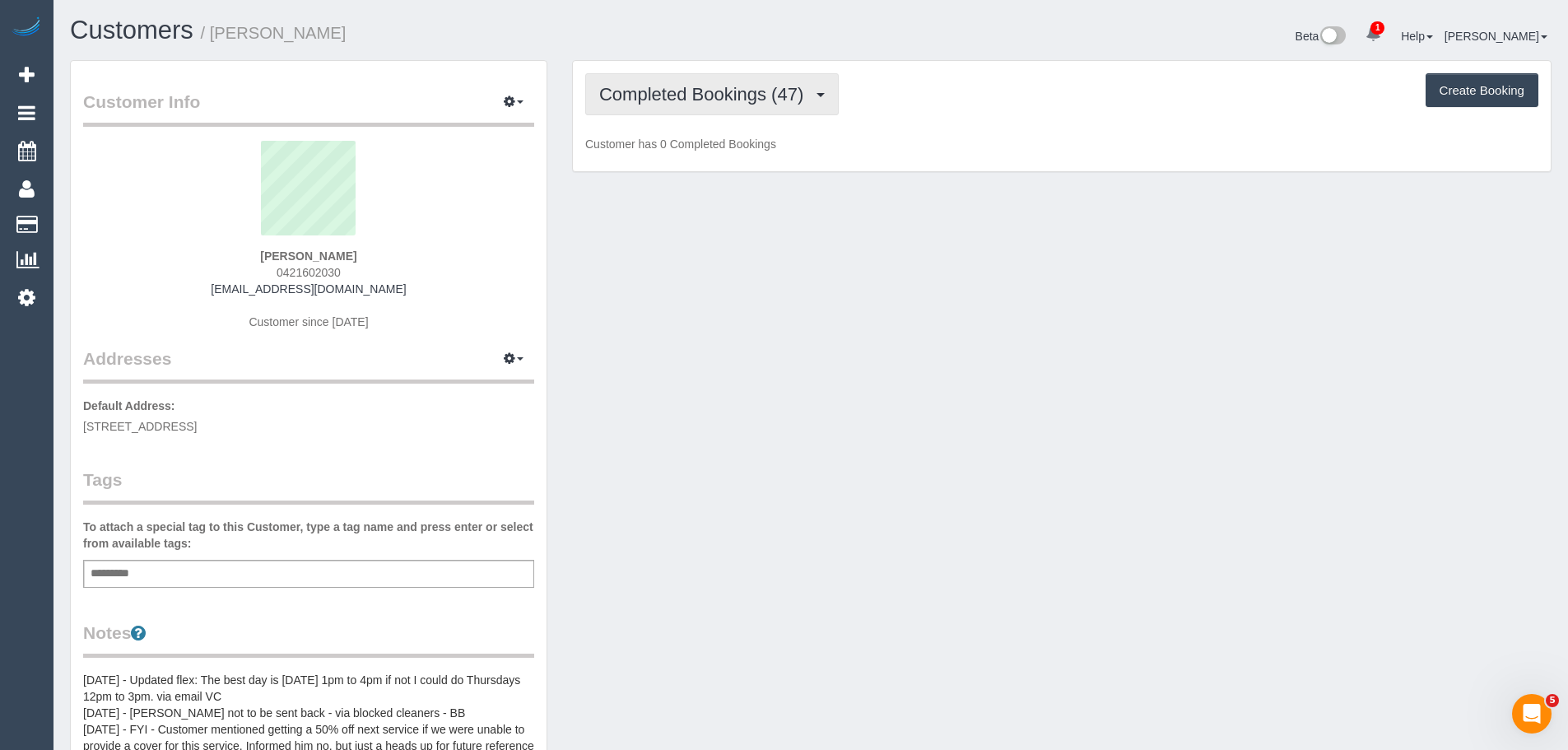
click at [622, 89] on span "Completed Bookings (47)" at bounding box center [705, 93] width 212 height 20
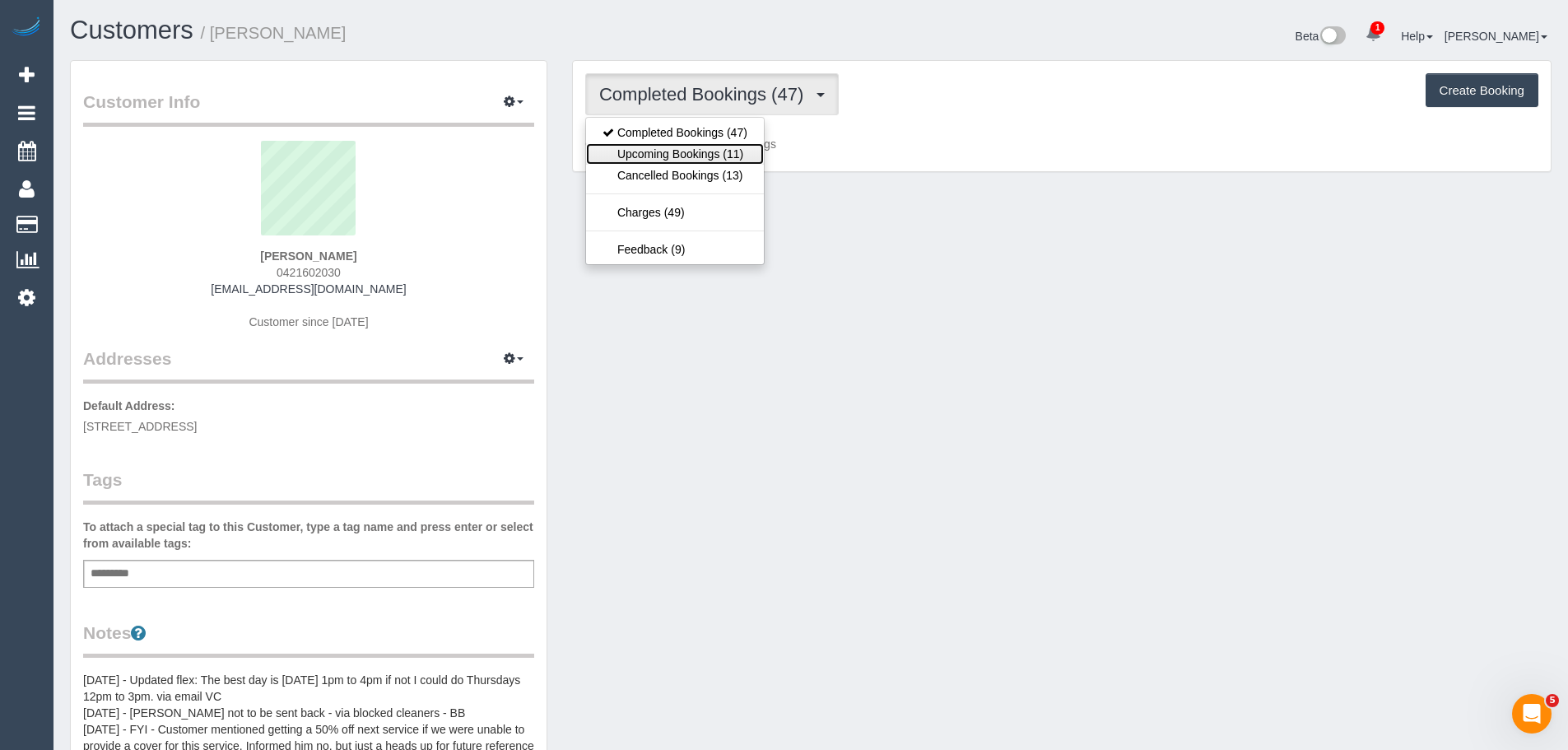
click at [651, 154] on link "Upcoming Bookings (11)" at bounding box center [675, 154] width 178 height 21
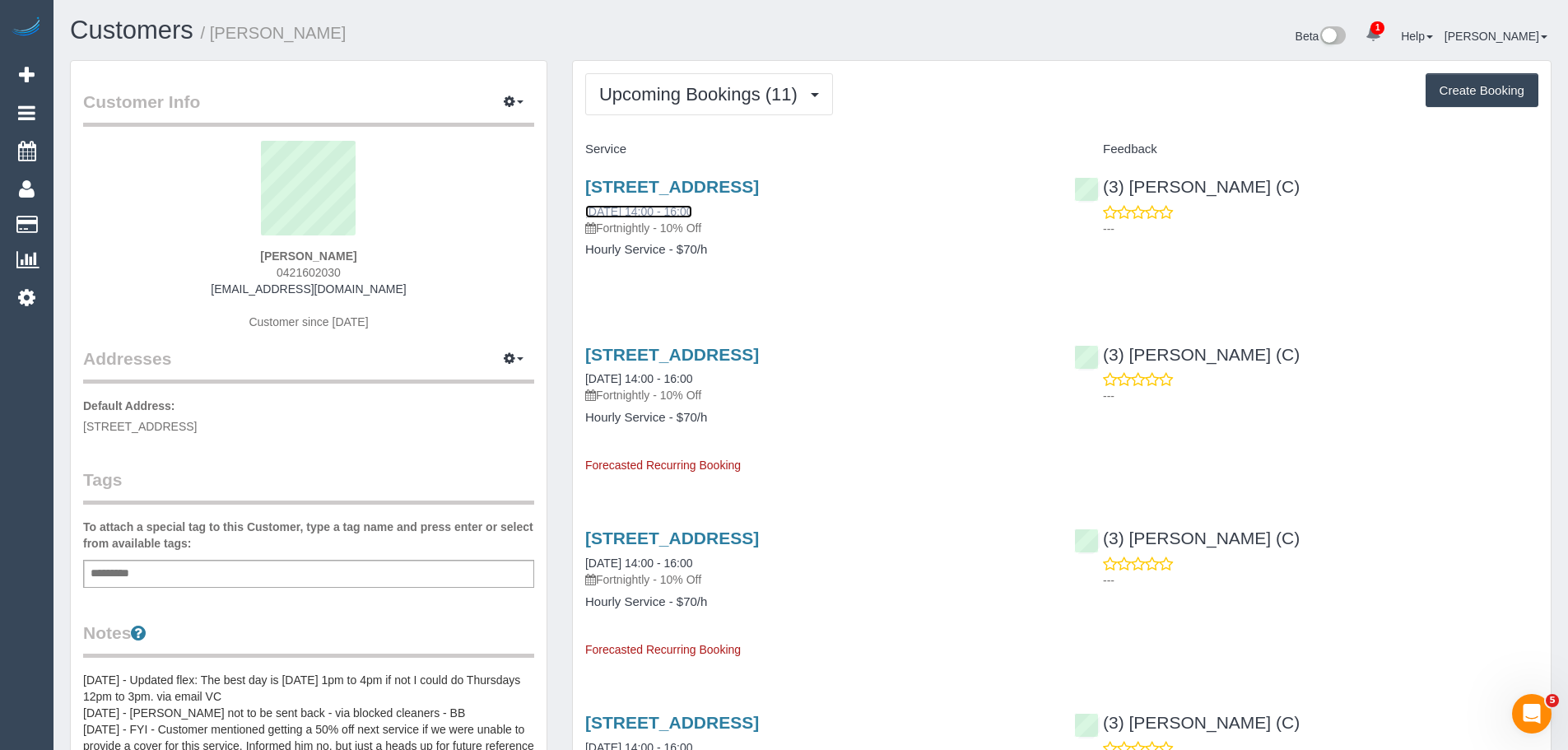
click at [635, 214] on link "26/09/2025 14:00 - 16:00" at bounding box center [639, 211] width 107 height 13
drag, startPoint x: 392, startPoint y: 260, endPoint x: 113, endPoint y: 259, distance: 279.0
click at [113, 259] on div "Jason Trovato 0421602030 drtrom@hotmail.com Customer since 2023" at bounding box center [308, 244] width 451 height 206
copy strong "Jason Trovato"
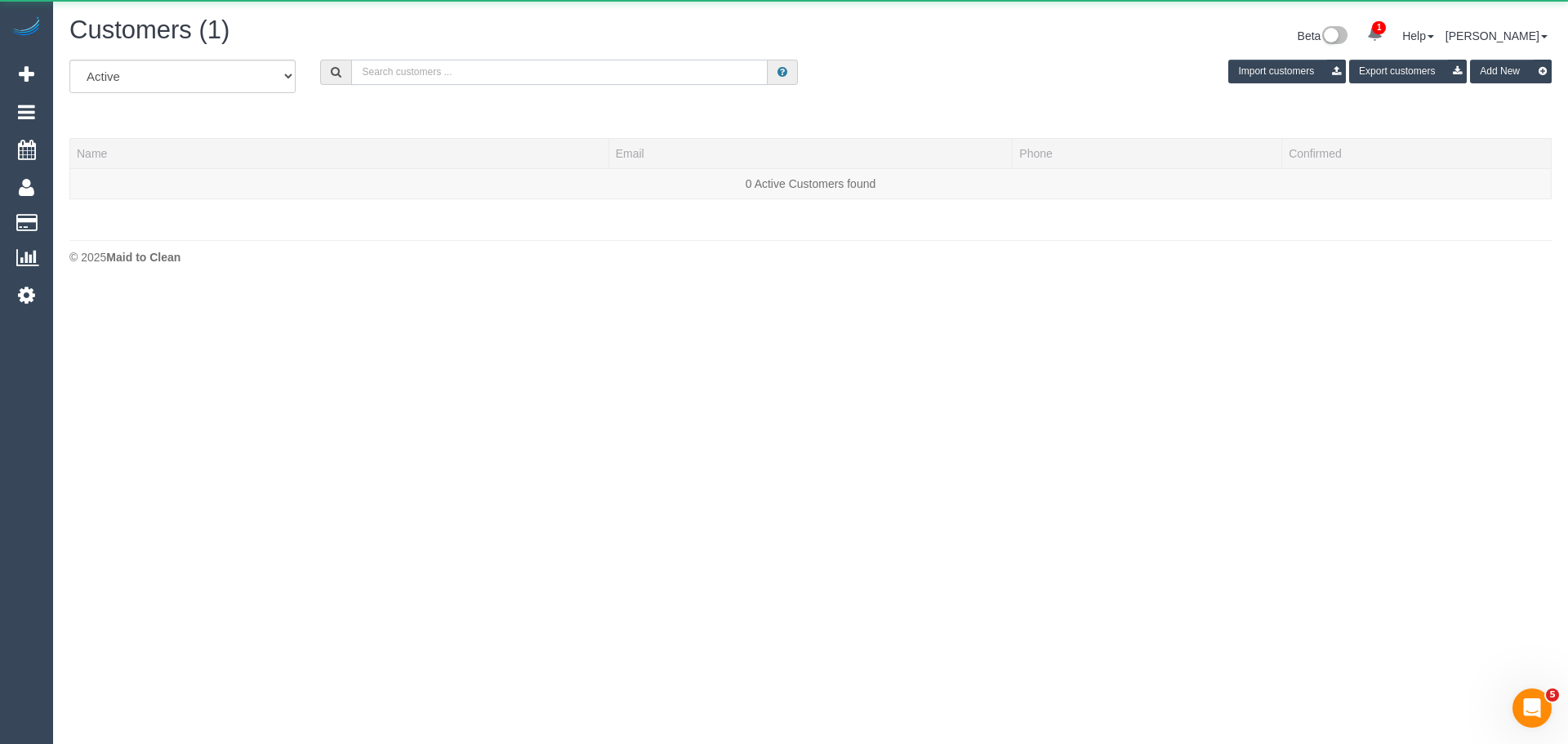
click at [463, 75] on input "text" at bounding box center [559, 72] width 417 height 25
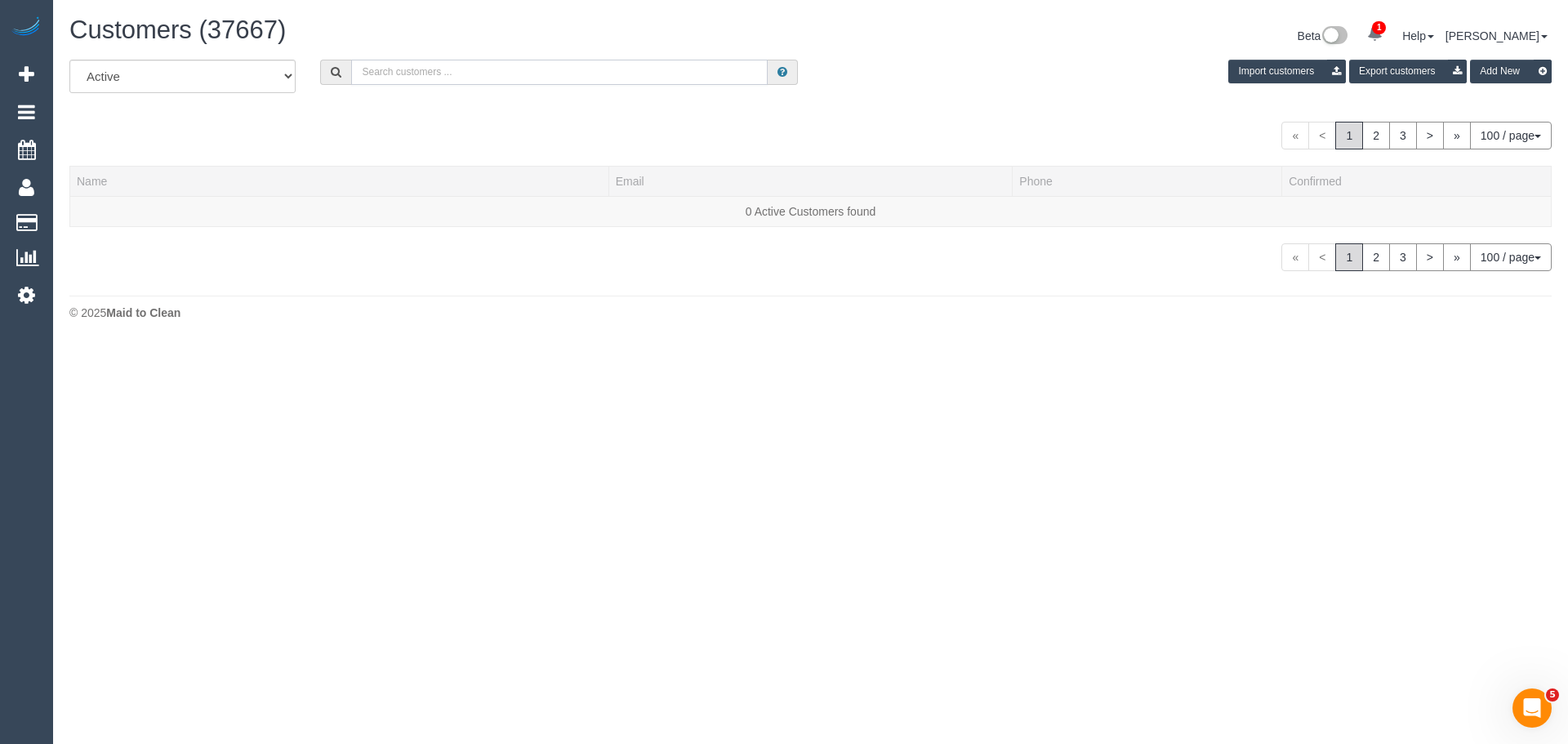
paste input "Jason Trovato"
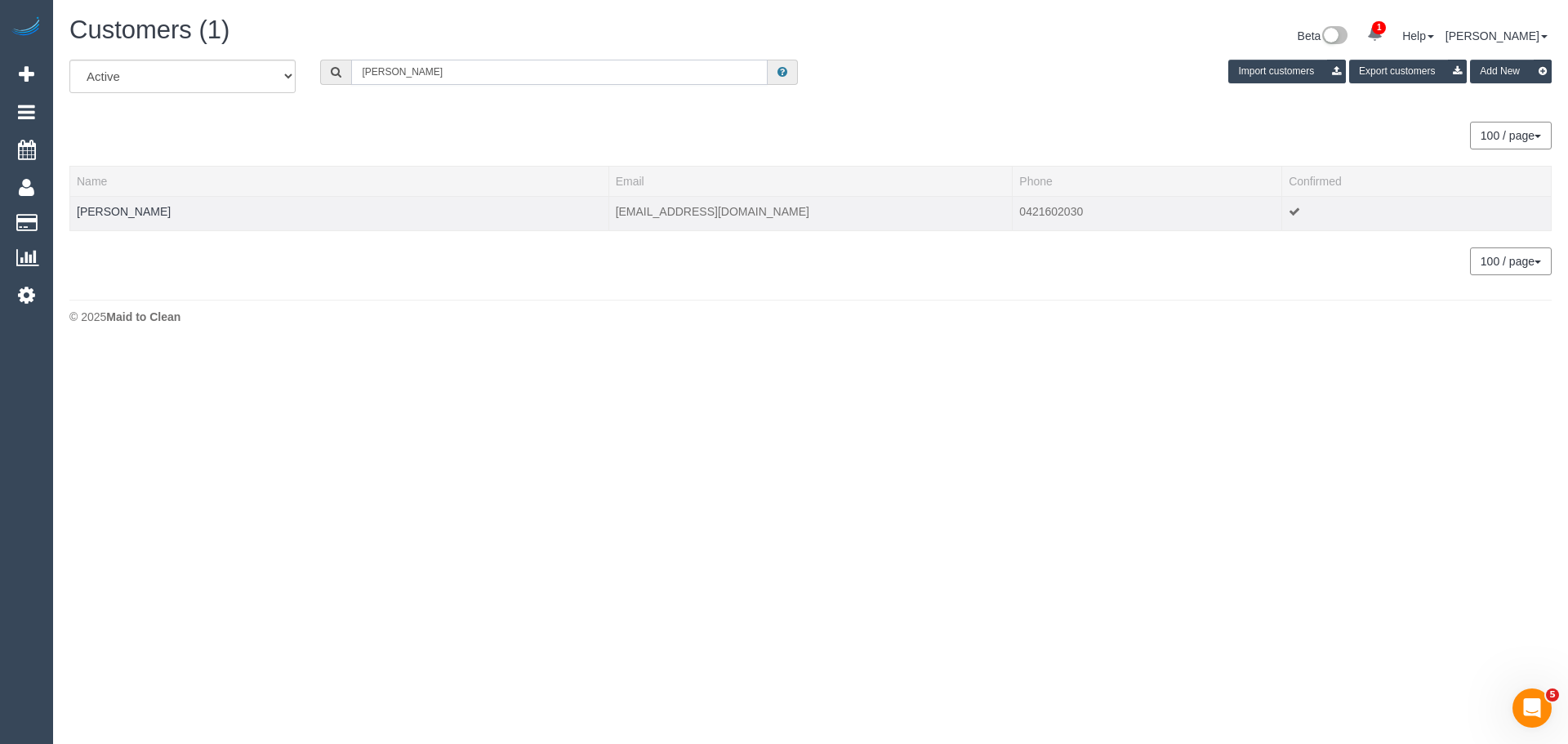
type input "Jason Trovato"
drag, startPoint x: 166, startPoint y: 212, endPoint x: 75, endPoint y: 208, distance: 91.1
click at [75, 208] on td "Jason Trovato" at bounding box center [339, 212] width 539 height 34
copy link "Jason Trovato"
click at [82, 216] on link "Jason Trovato" at bounding box center [124, 211] width 94 height 13
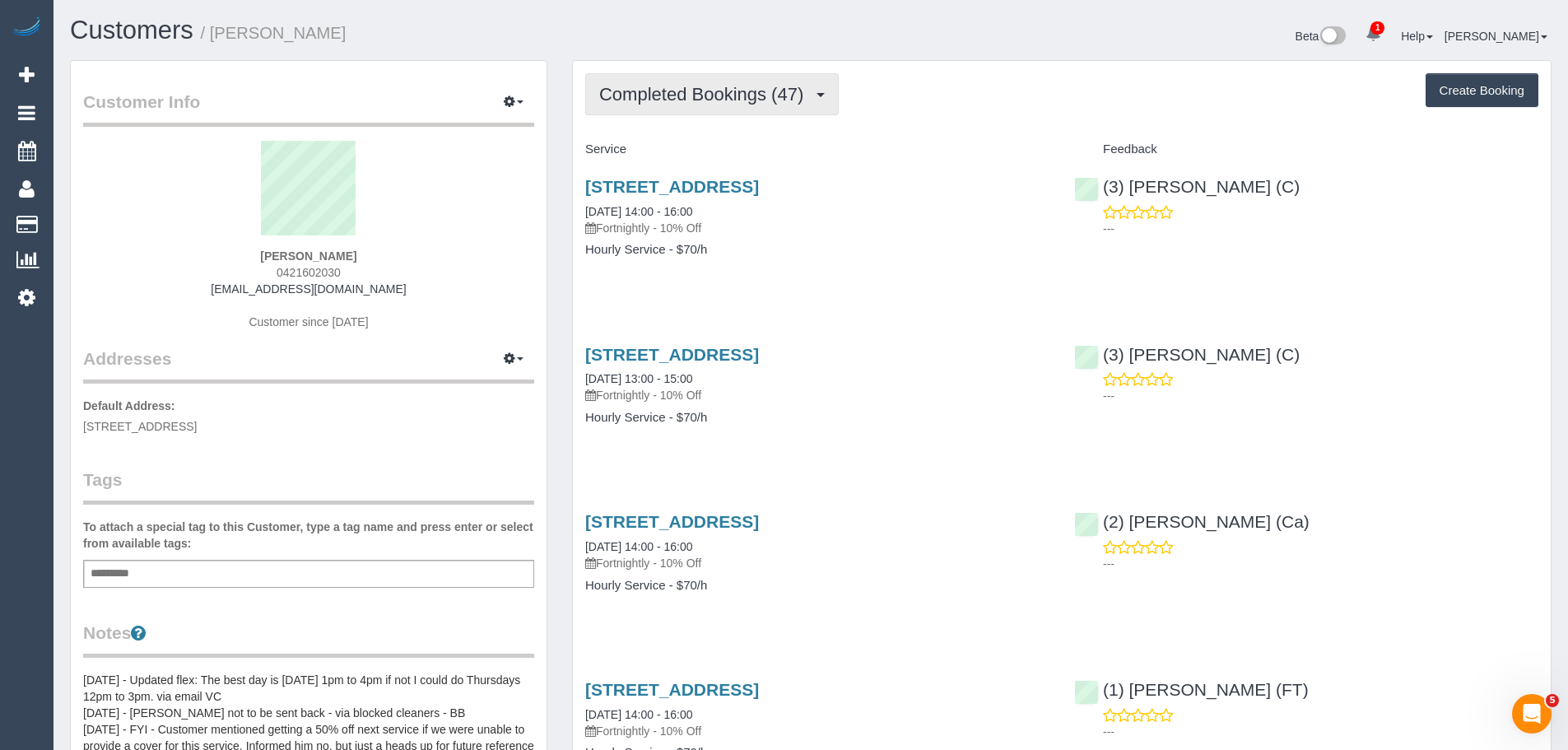
click at [637, 109] on button "Completed Bookings (47)" at bounding box center [712, 94] width 254 height 42
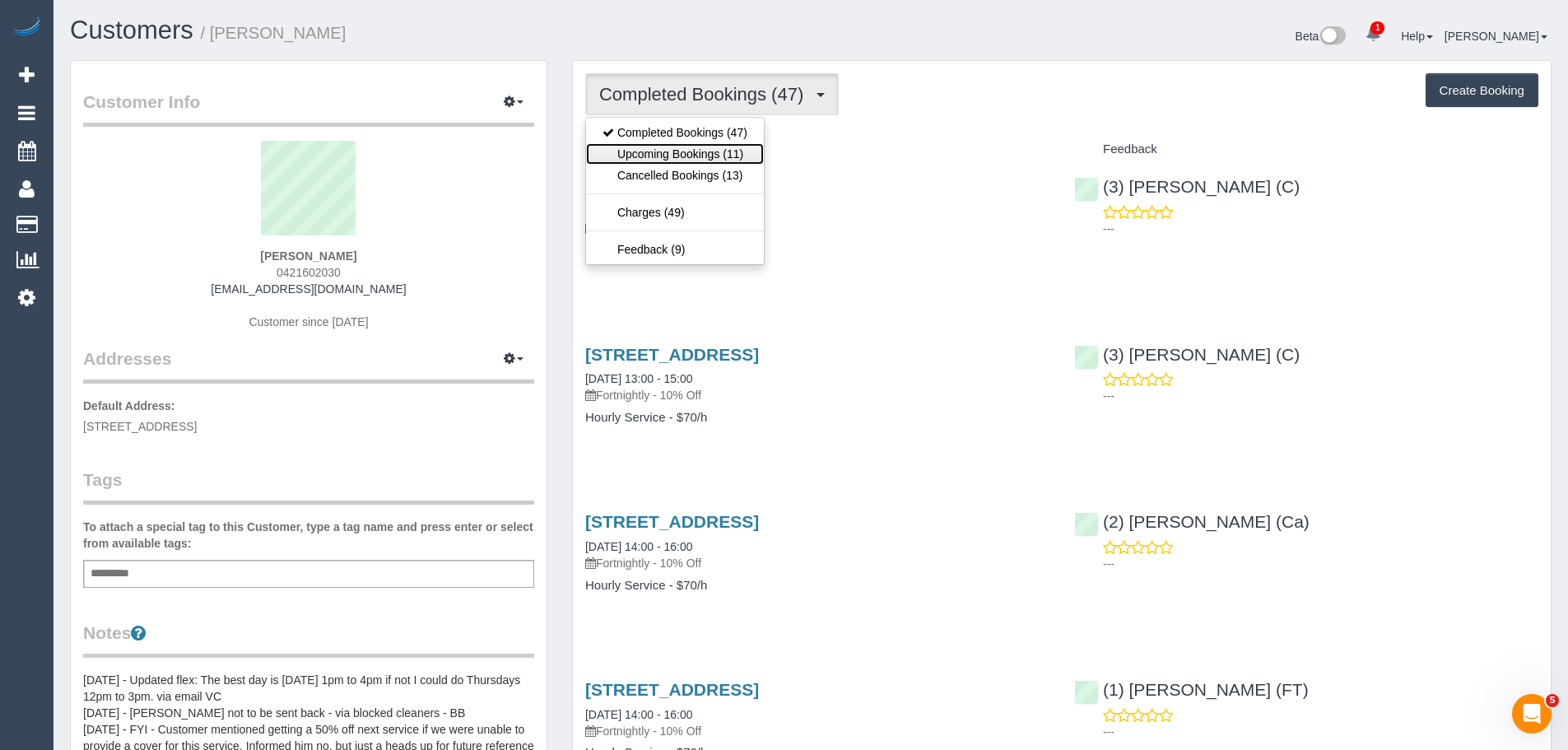
click at [636, 161] on link "Upcoming Bookings (11)" at bounding box center [675, 154] width 178 height 21
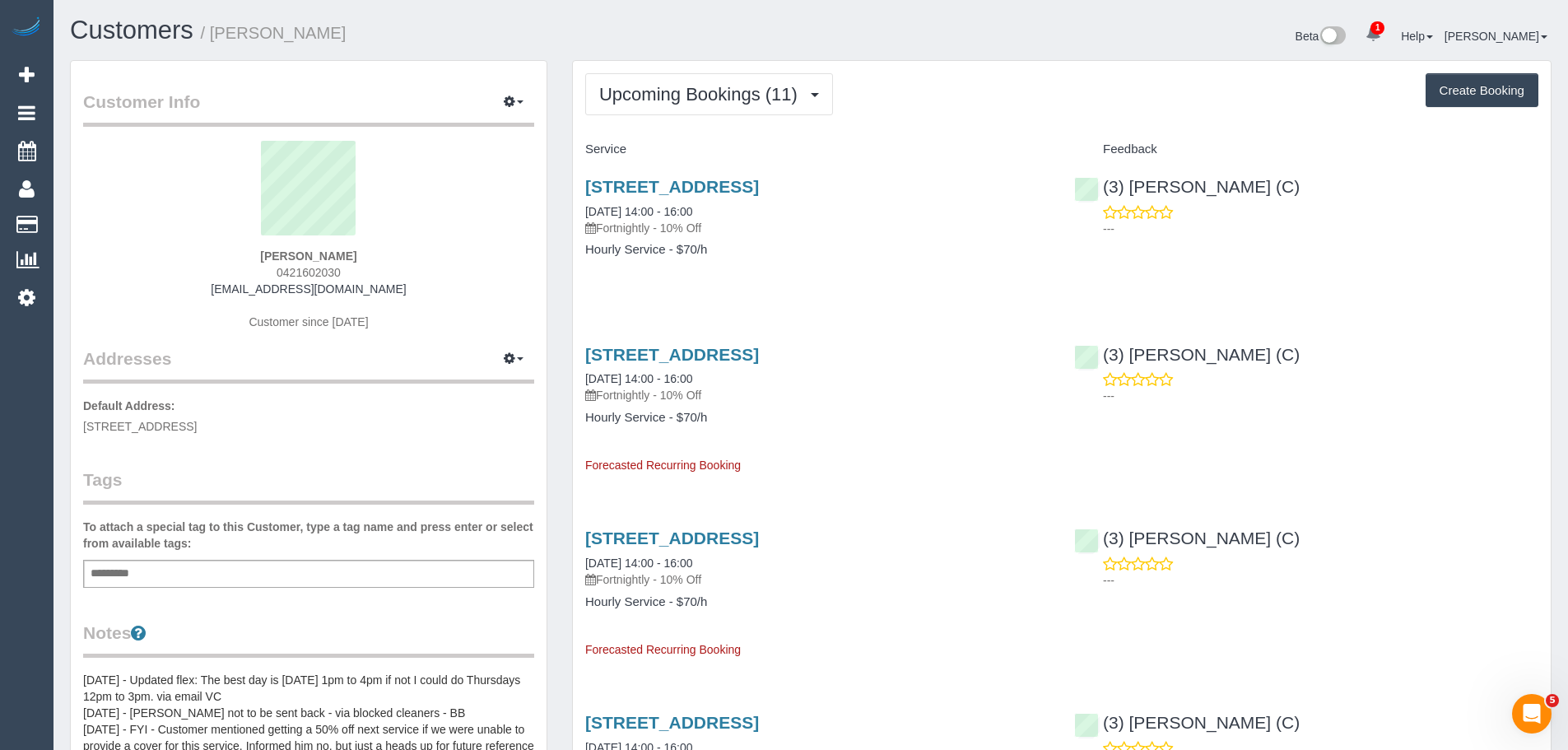
drag, startPoint x: 577, startPoint y: 207, endPoint x: 723, endPoint y: 247, distance: 151.4
click at [722, 247] on div "2/17 Southampton Street, Footscray, VIC 3011 26/09/2025 14:00 - 16:00 Fortnight…" at bounding box center [817, 226] width 489 height 127
copy div "26/09/2025 14:00 - 16:00 Fortnightly - 10% Off Hourly Service - $70/h"
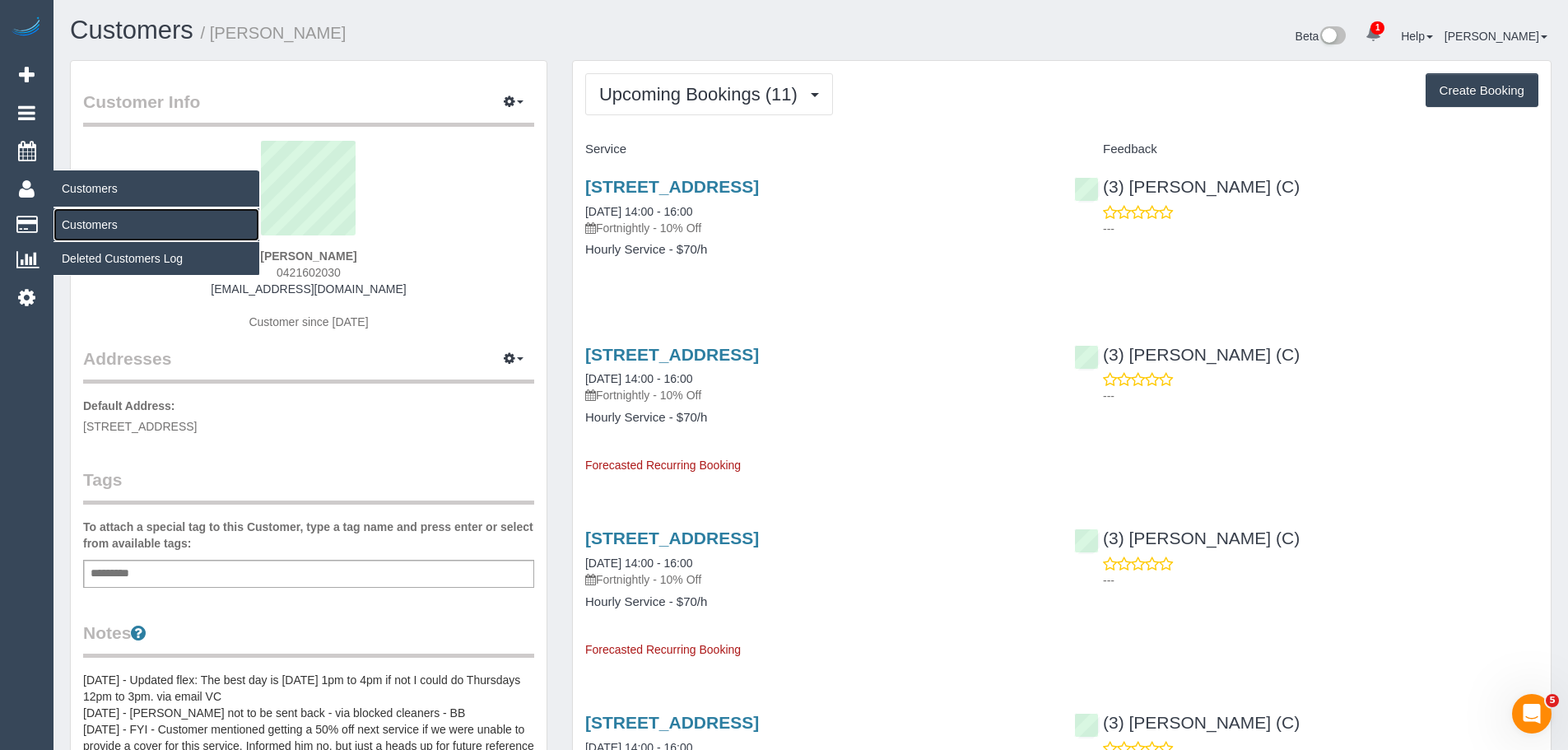
click at [77, 222] on link "Customers" at bounding box center [157, 224] width 206 height 33
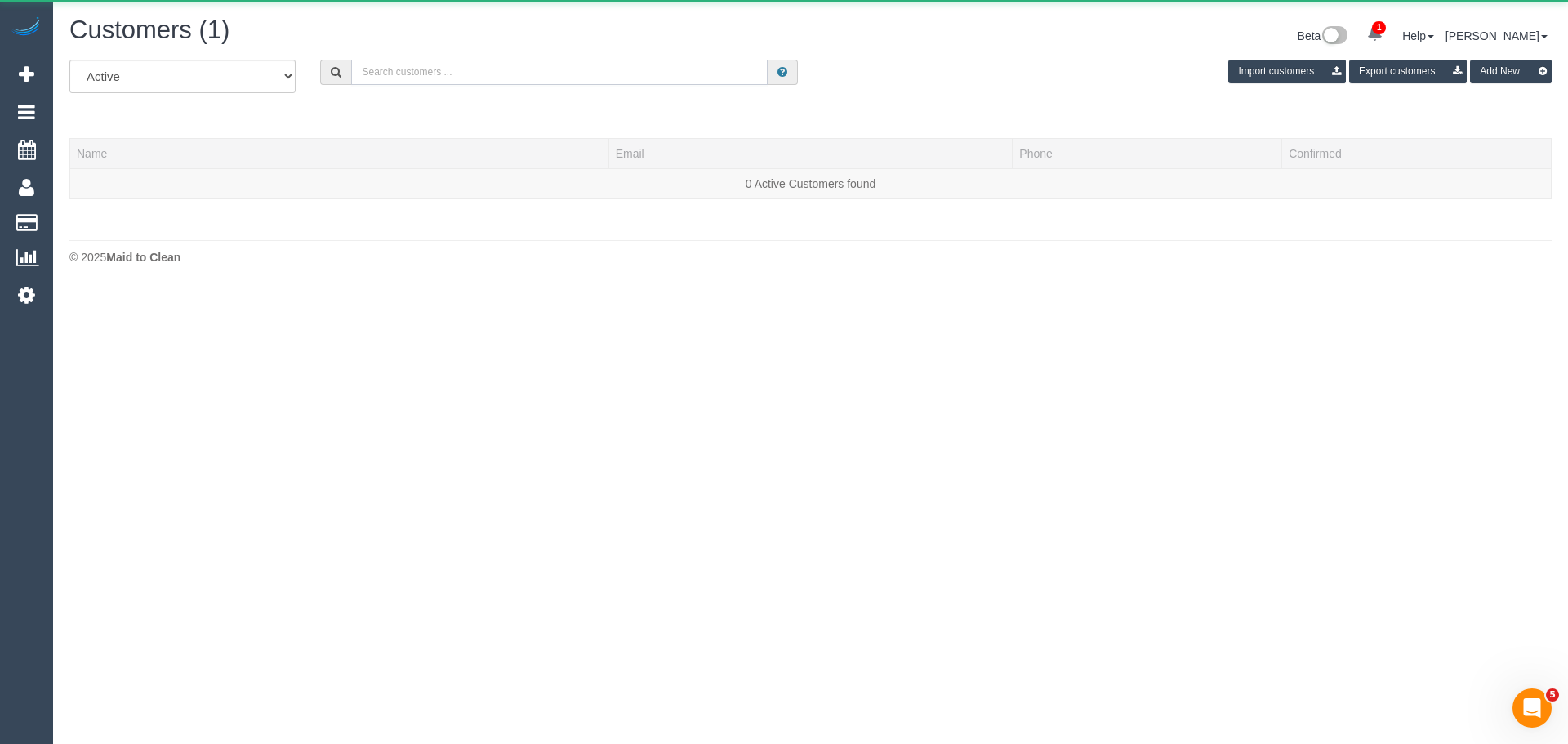
click at [459, 77] on input "text" at bounding box center [559, 72] width 417 height 25
paste input "4 Gascoyne"
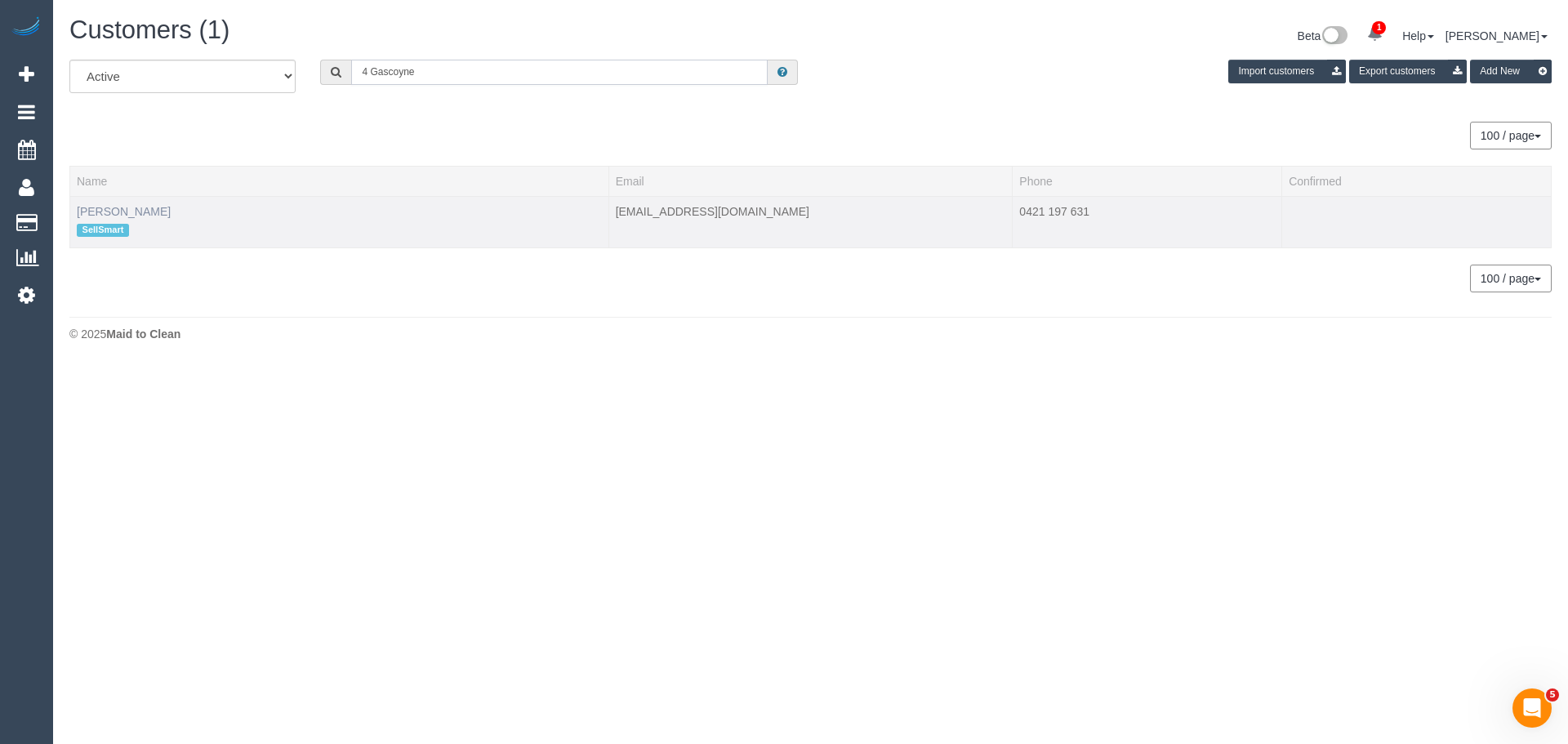
type input "4 Gascoyne"
click at [109, 209] on link "Phil Wearne" at bounding box center [124, 211] width 94 height 13
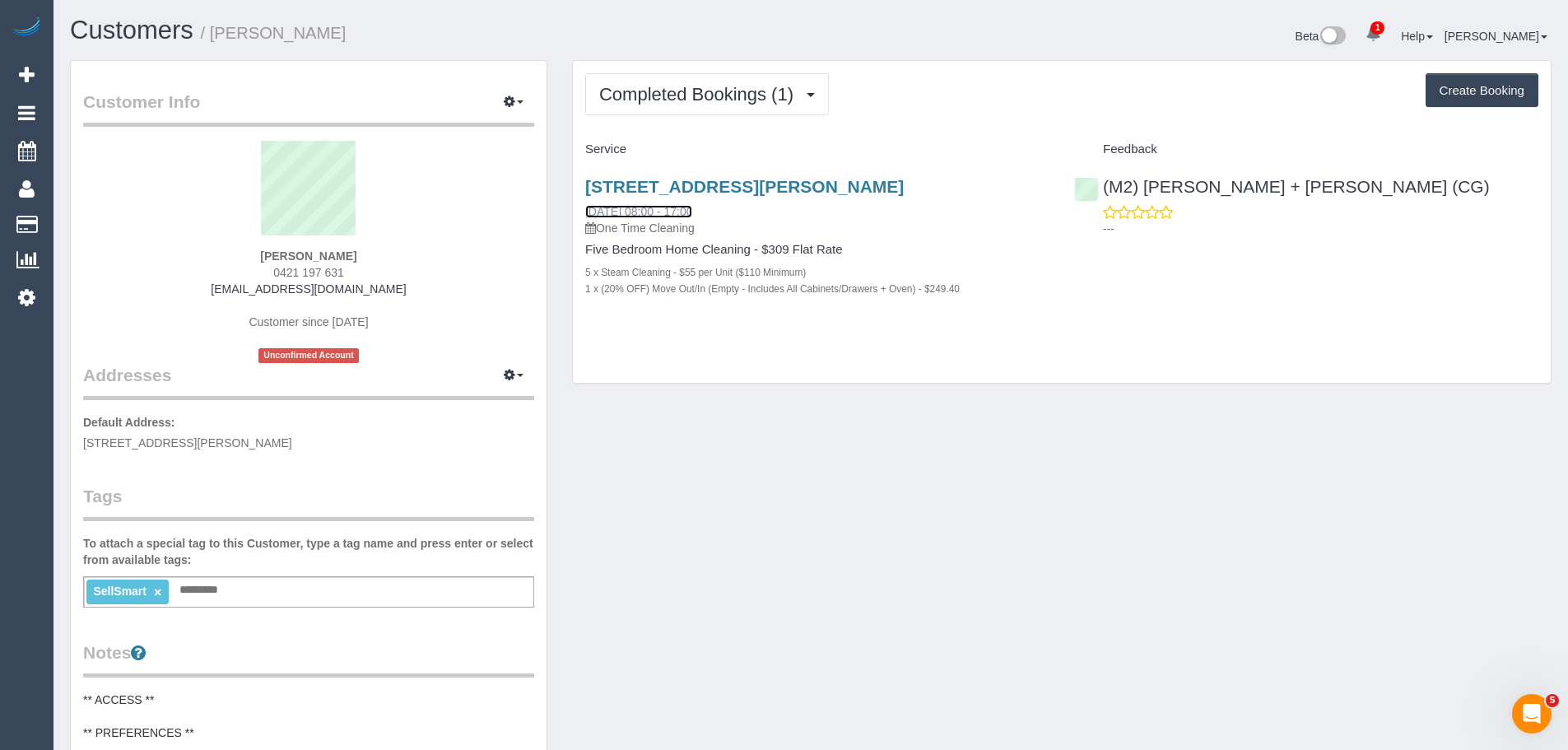
click at [675, 207] on link "18/09/2025 08:00 - 17:00" at bounding box center [639, 211] width 107 height 13
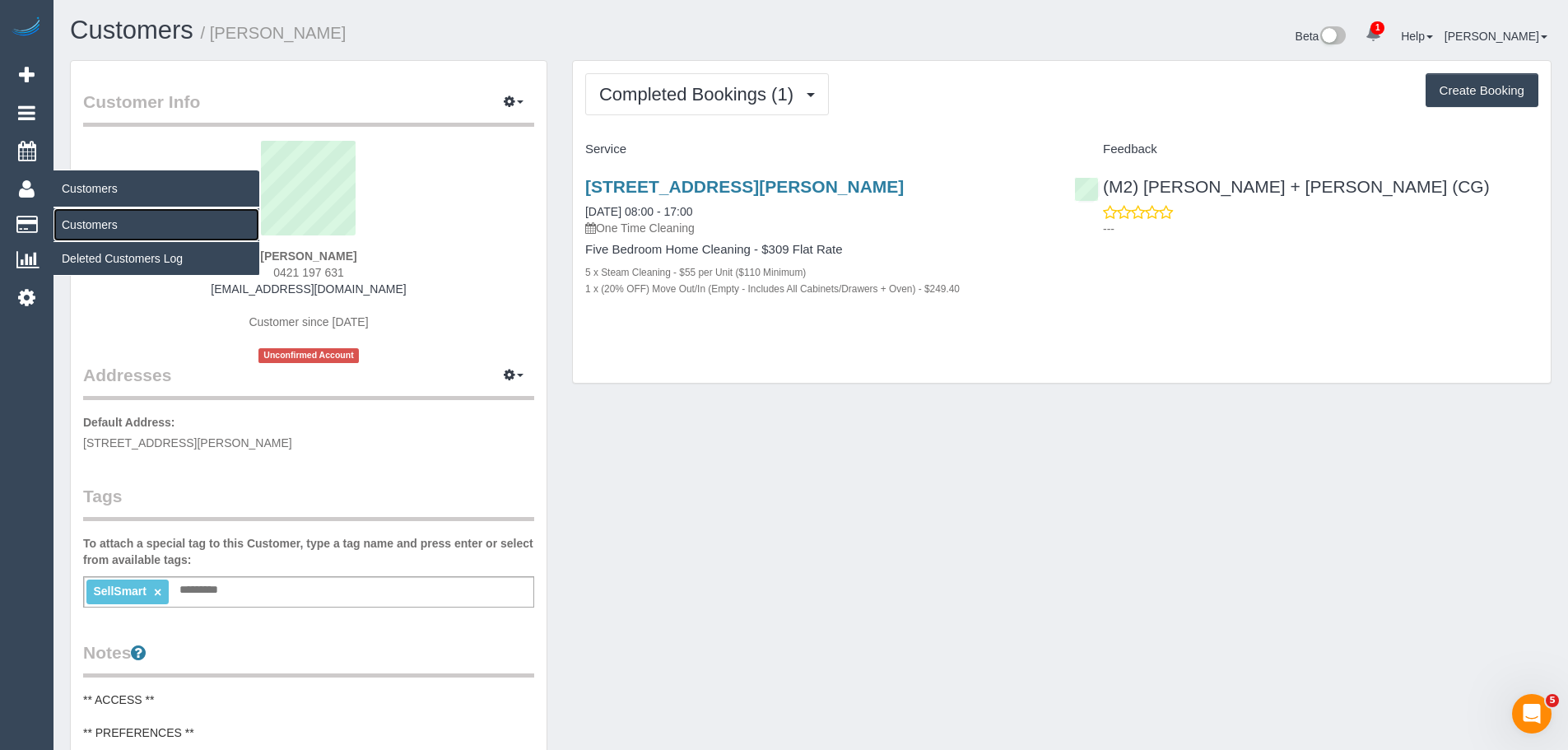
click at [113, 232] on link "Customers" at bounding box center [157, 224] width 206 height 33
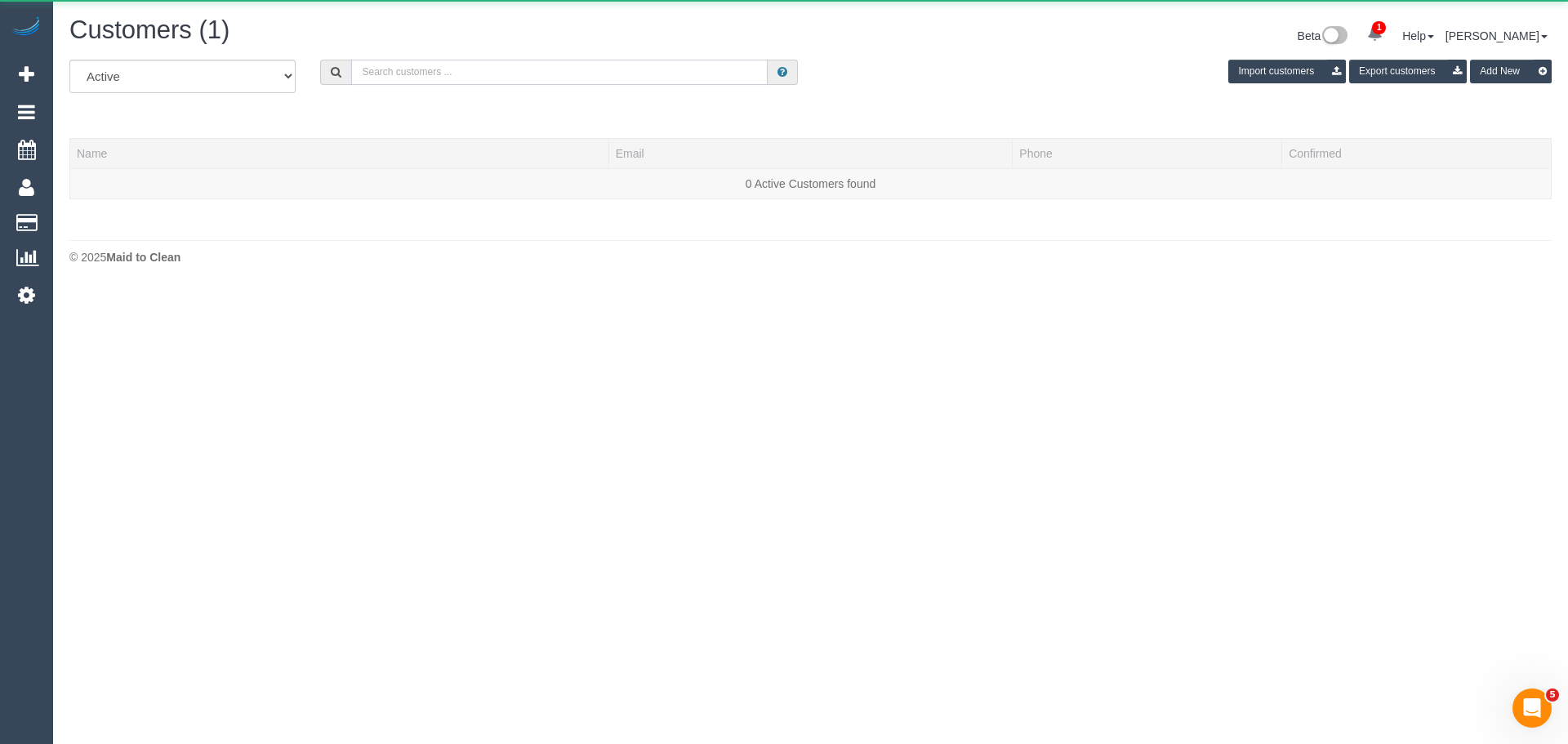
click at [490, 75] on input "text" at bounding box center [559, 72] width 417 height 25
paste input "15 Giong"
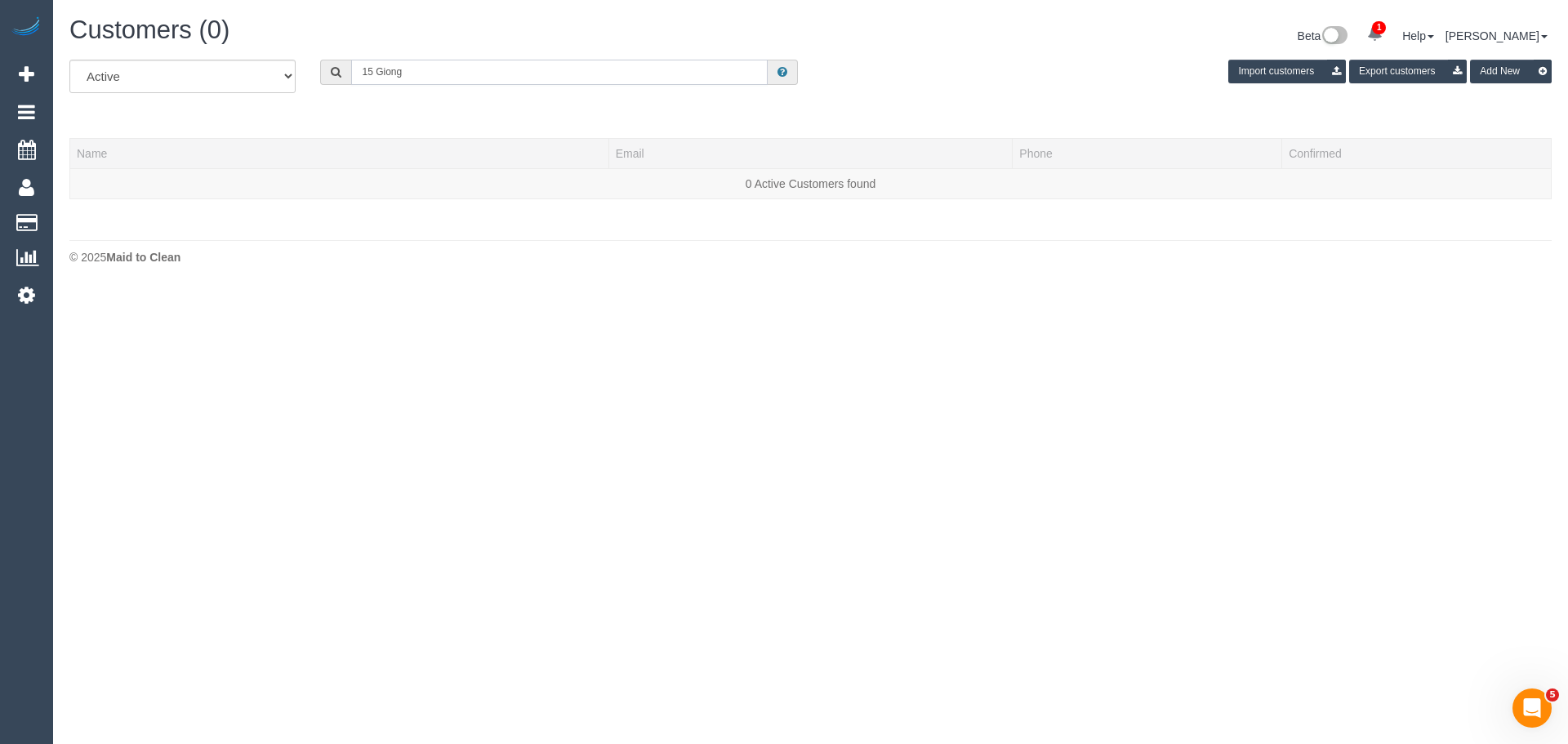
drag, startPoint x: 376, startPoint y: 69, endPoint x: 103, endPoint y: 90, distance: 273.8
click at [130, 82] on div "All Active Archived 15 Giong Import customers Export customers Add New" at bounding box center [810, 82] width 1507 height 45
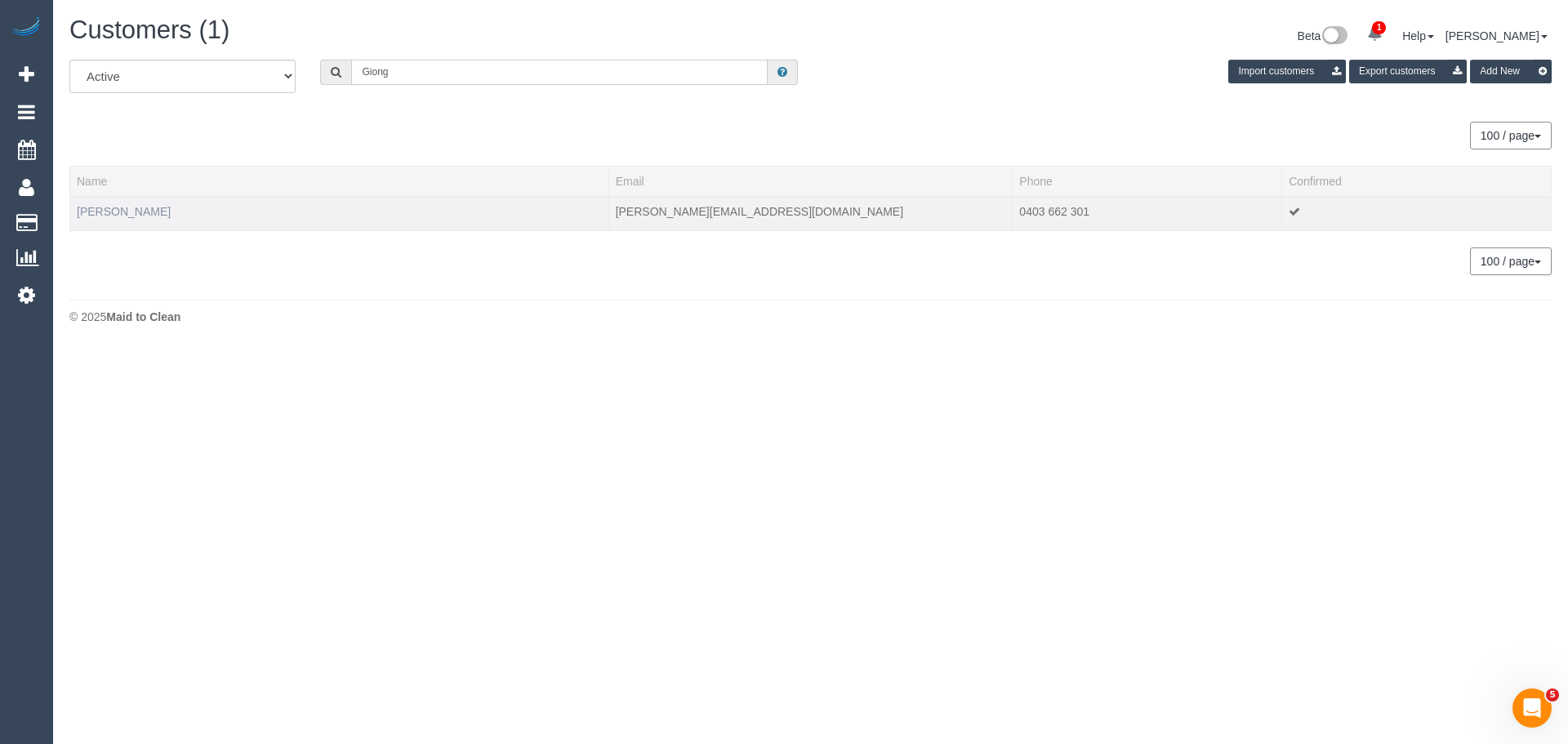
type input "Giong"
click at [112, 211] on link "Linda Le" at bounding box center [124, 211] width 94 height 13
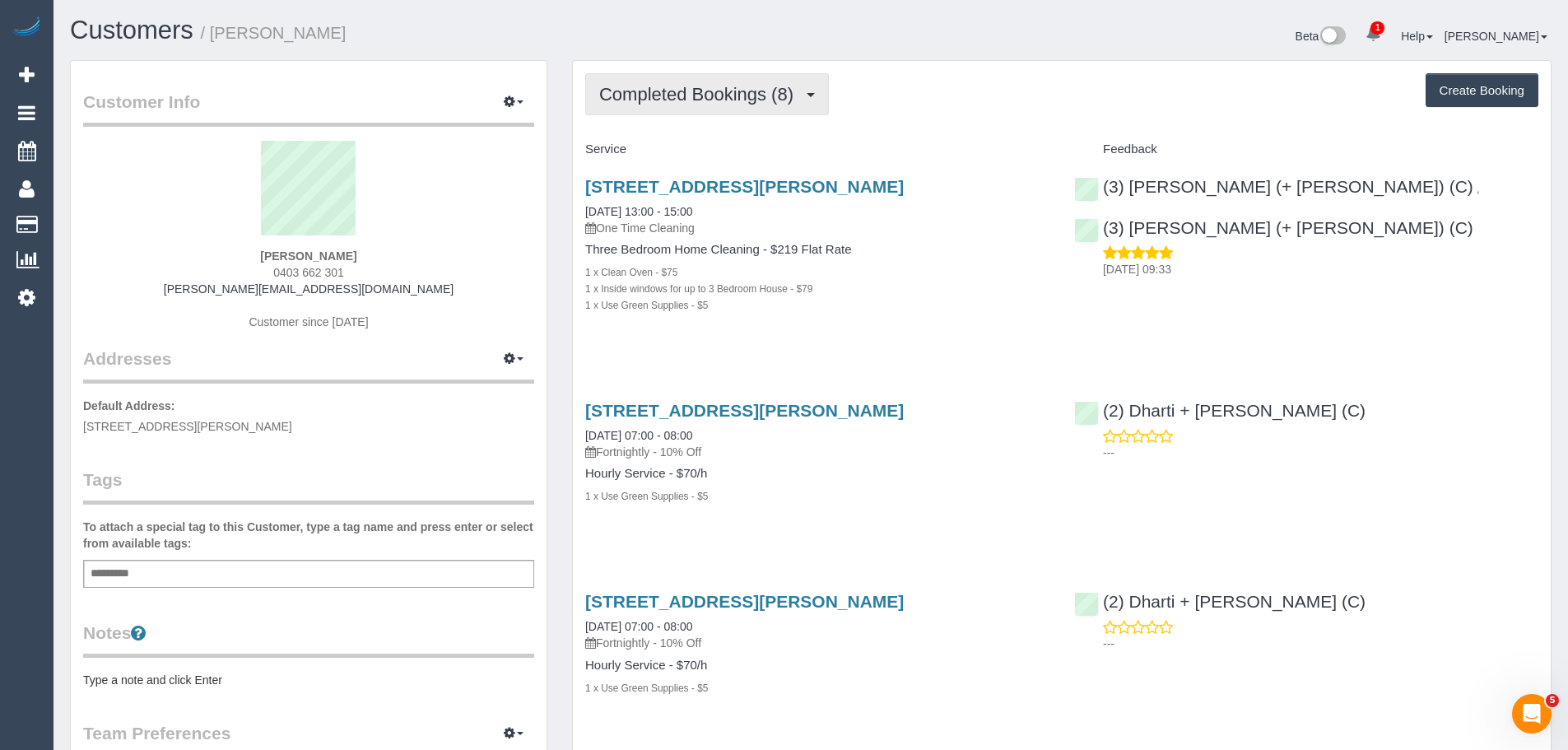
click at [741, 114] on button "Completed Bookings (8)" at bounding box center [707, 94] width 244 height 42
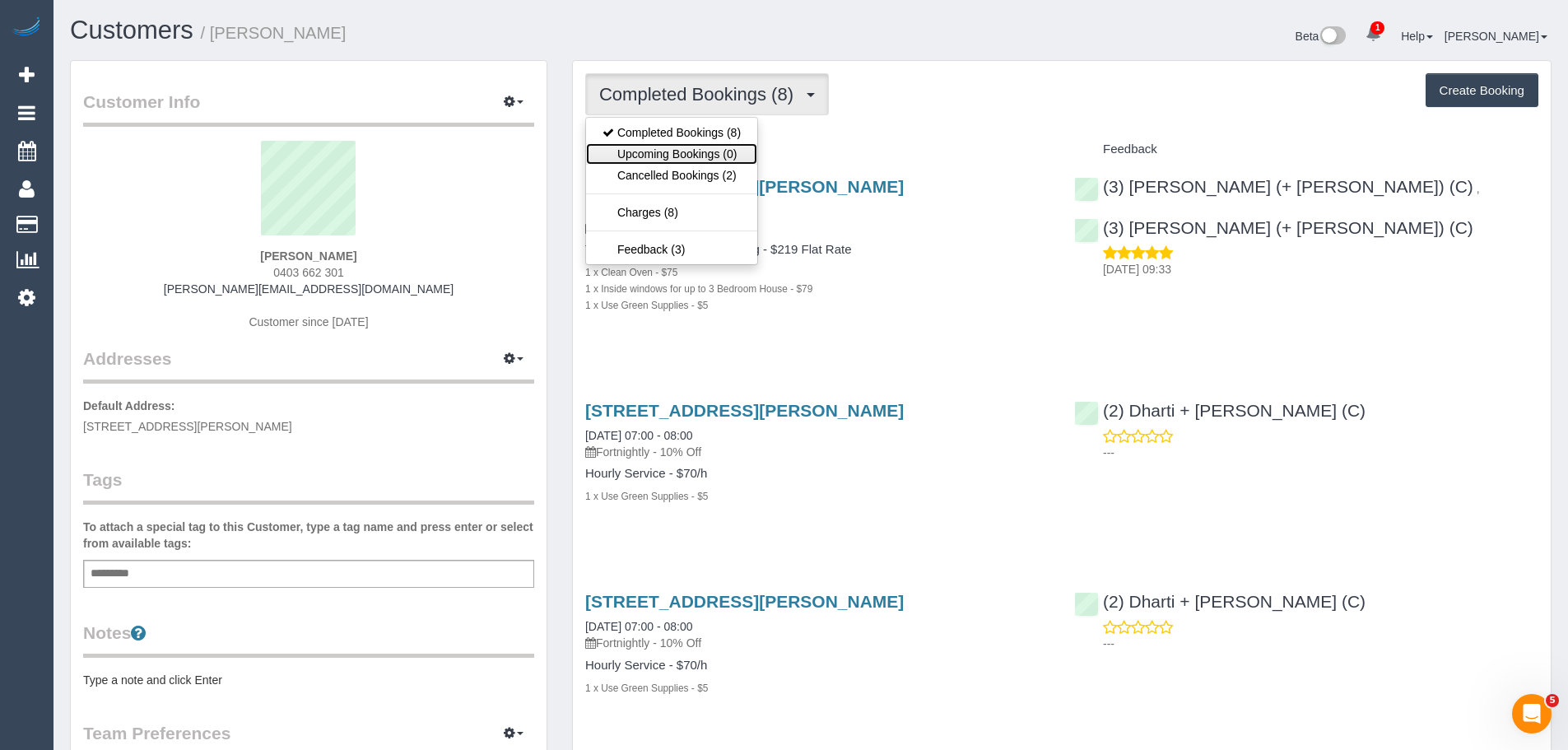
click at [739, 157] on link "Upcoming Bookings (0)" at bounding box center [672, 154] width 171 height 21
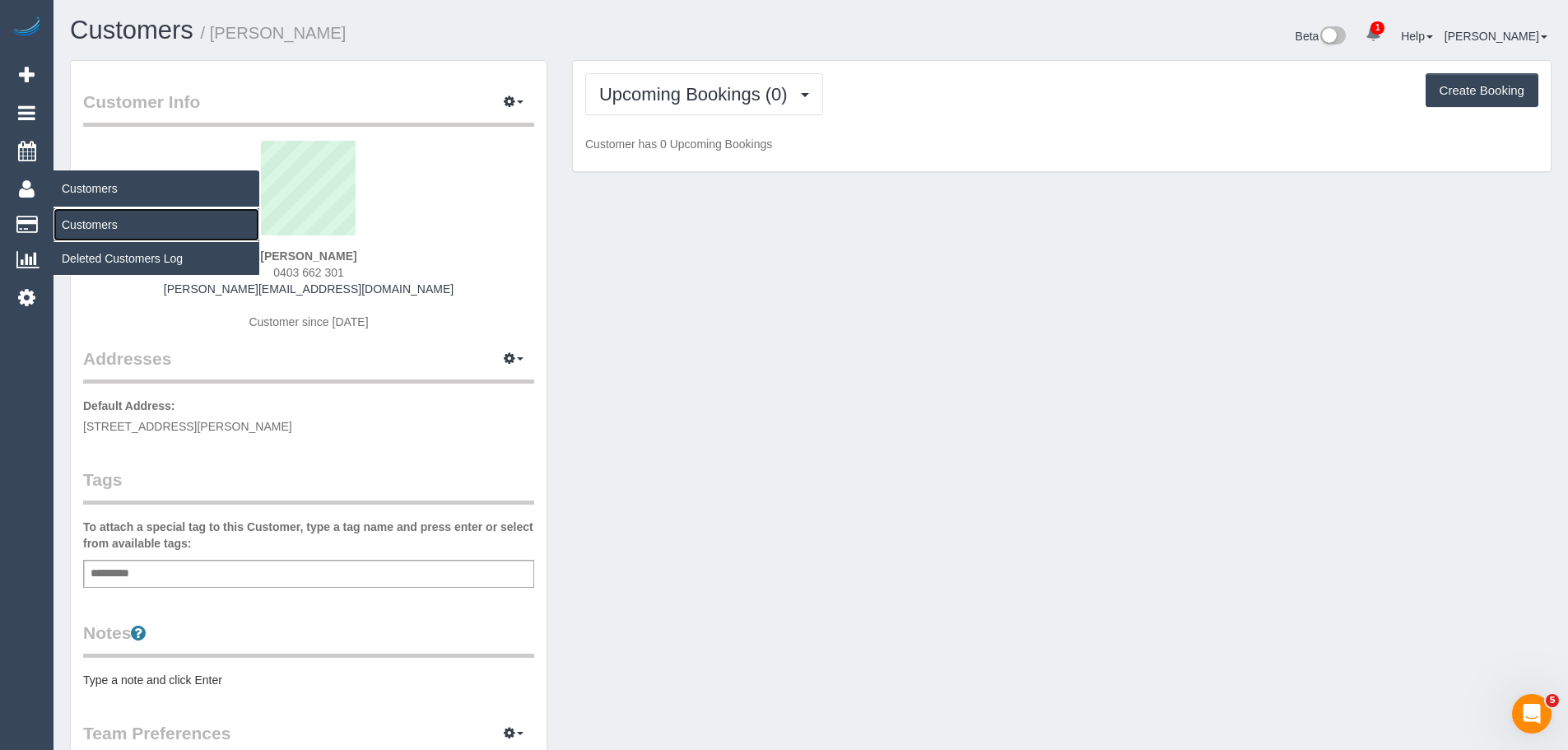
click at [85, 220] on link "Customers" at bounding box center [157, 224] width 206 height 33
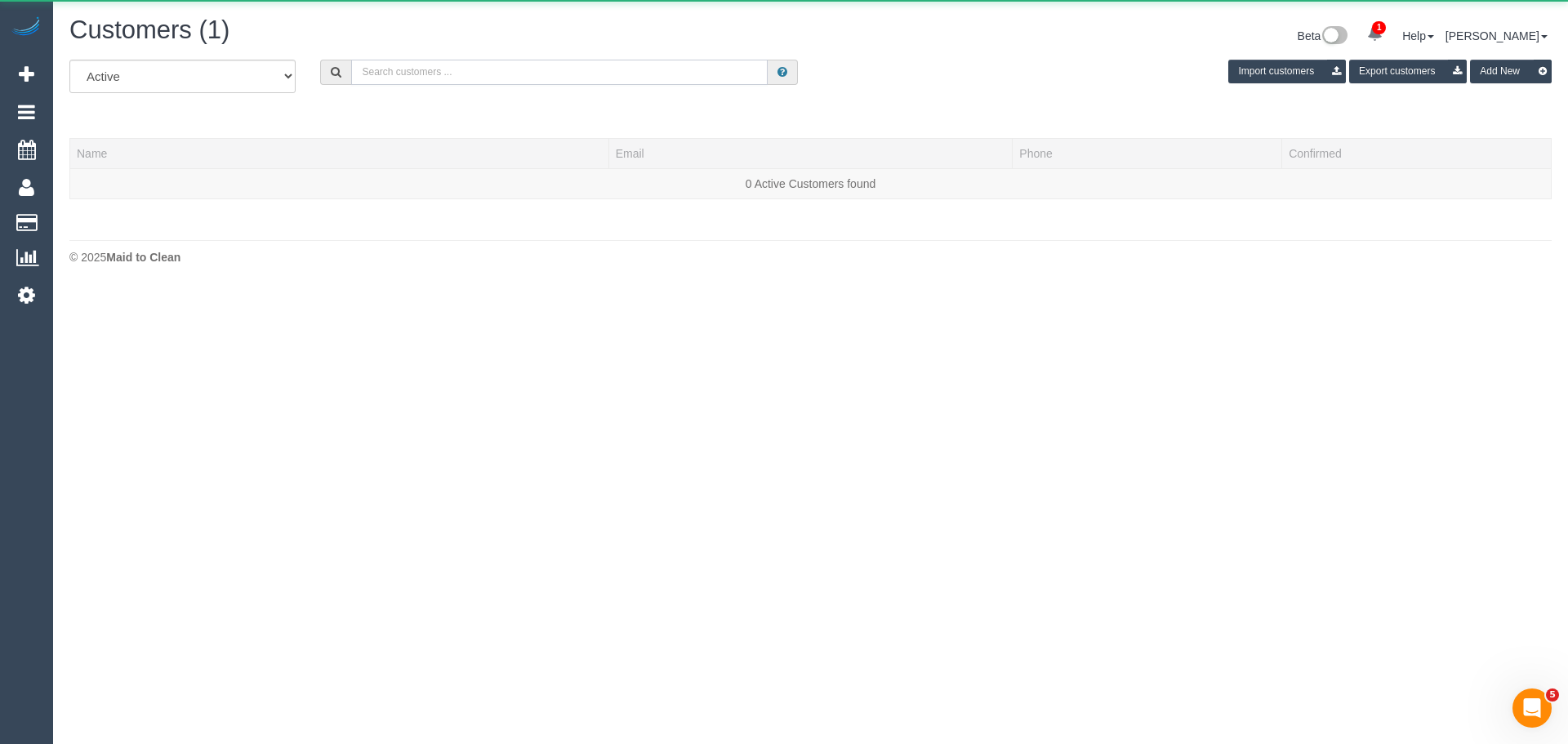
click at [568, 79] on input "text" at bounding box center [559, 72] width 417 height 25
paste input "lucrezia@oneagencycpp.com.au"
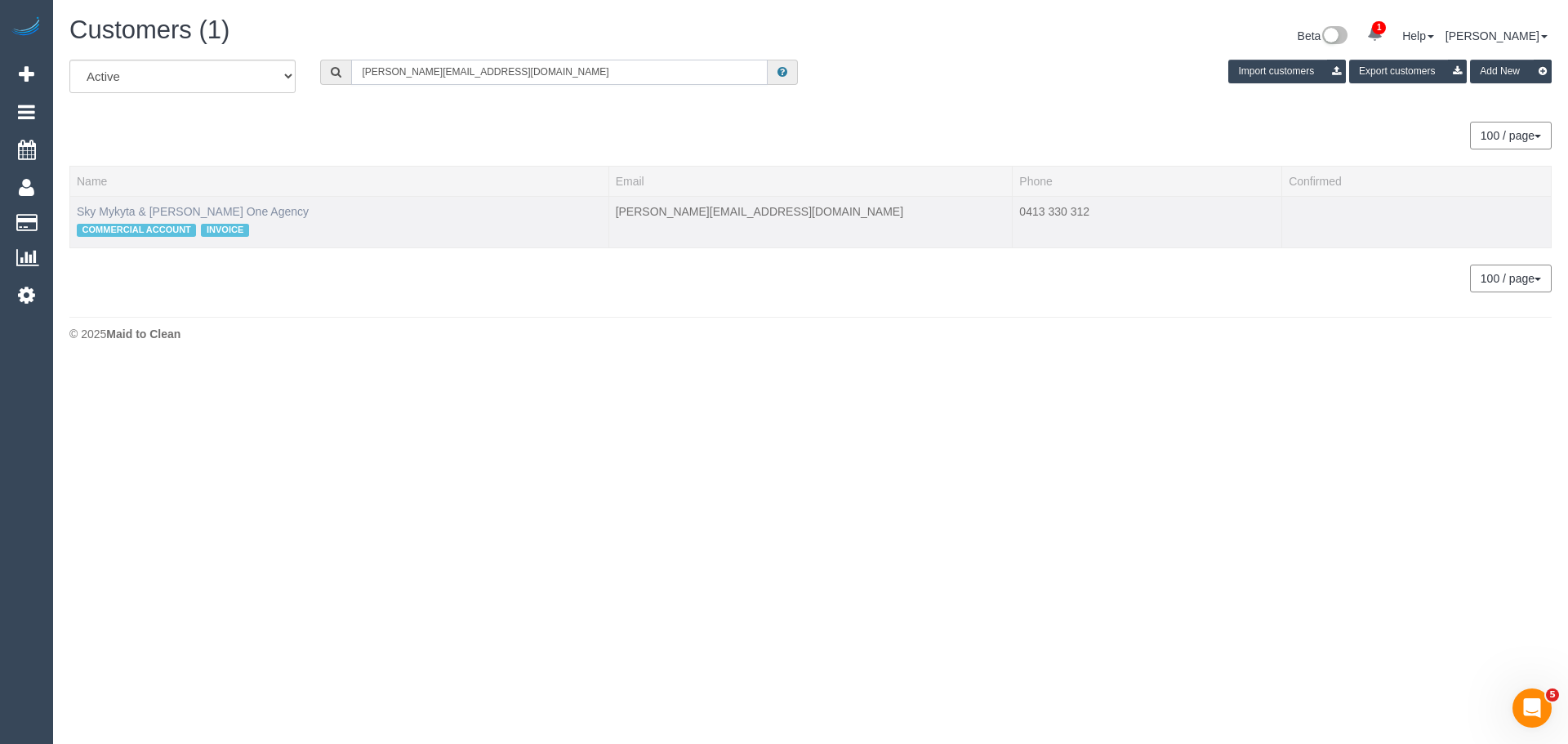
type input "lucrezia@oneagencycpp.com.au"
click at [122, 210] on link "Sky Mykyta & James Waters One Agency" at bounding box center [193, 211] width 232 height 13
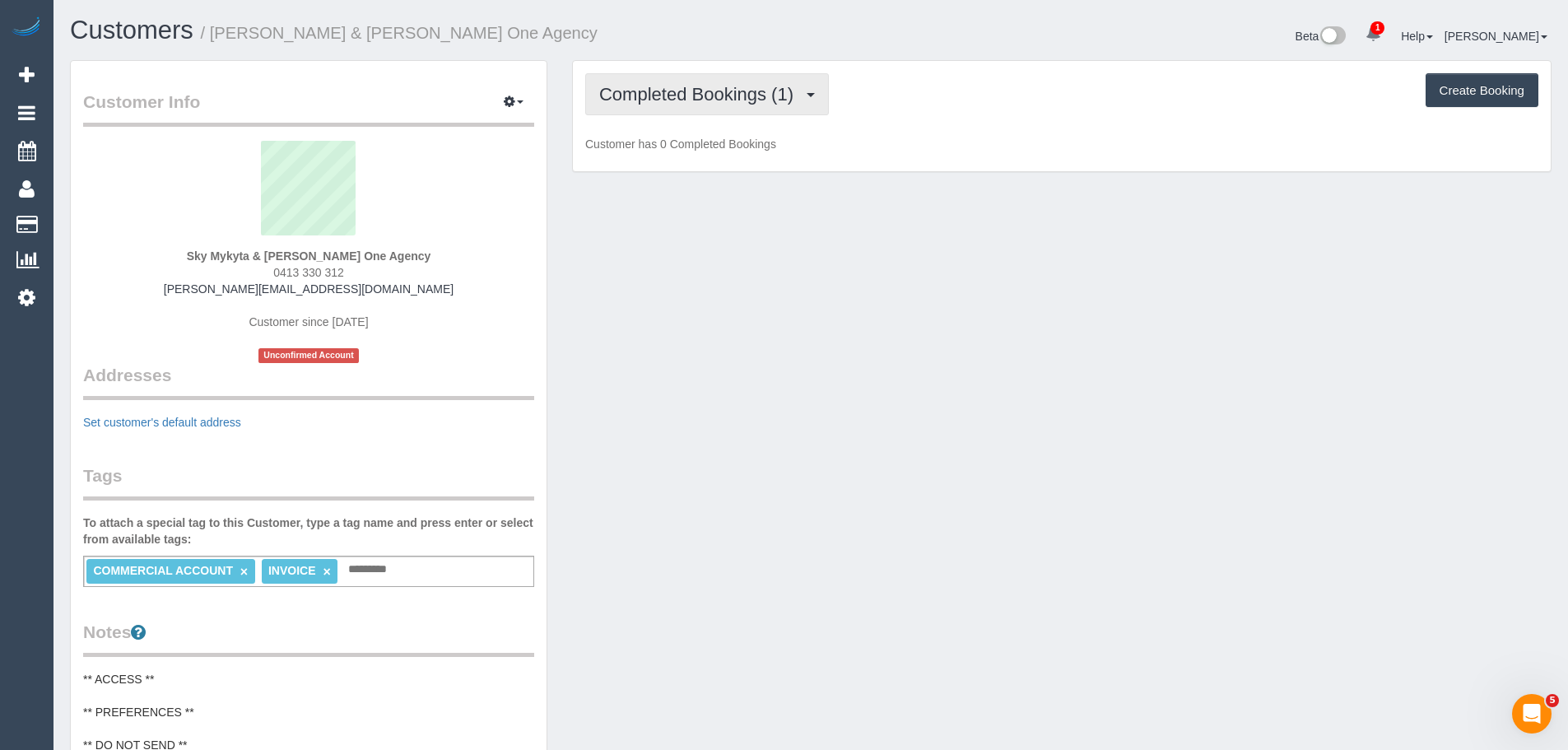
click at [644, 94] on span "Completed Bookings (1)" at bounding box center [701, 93] width 202 height 20
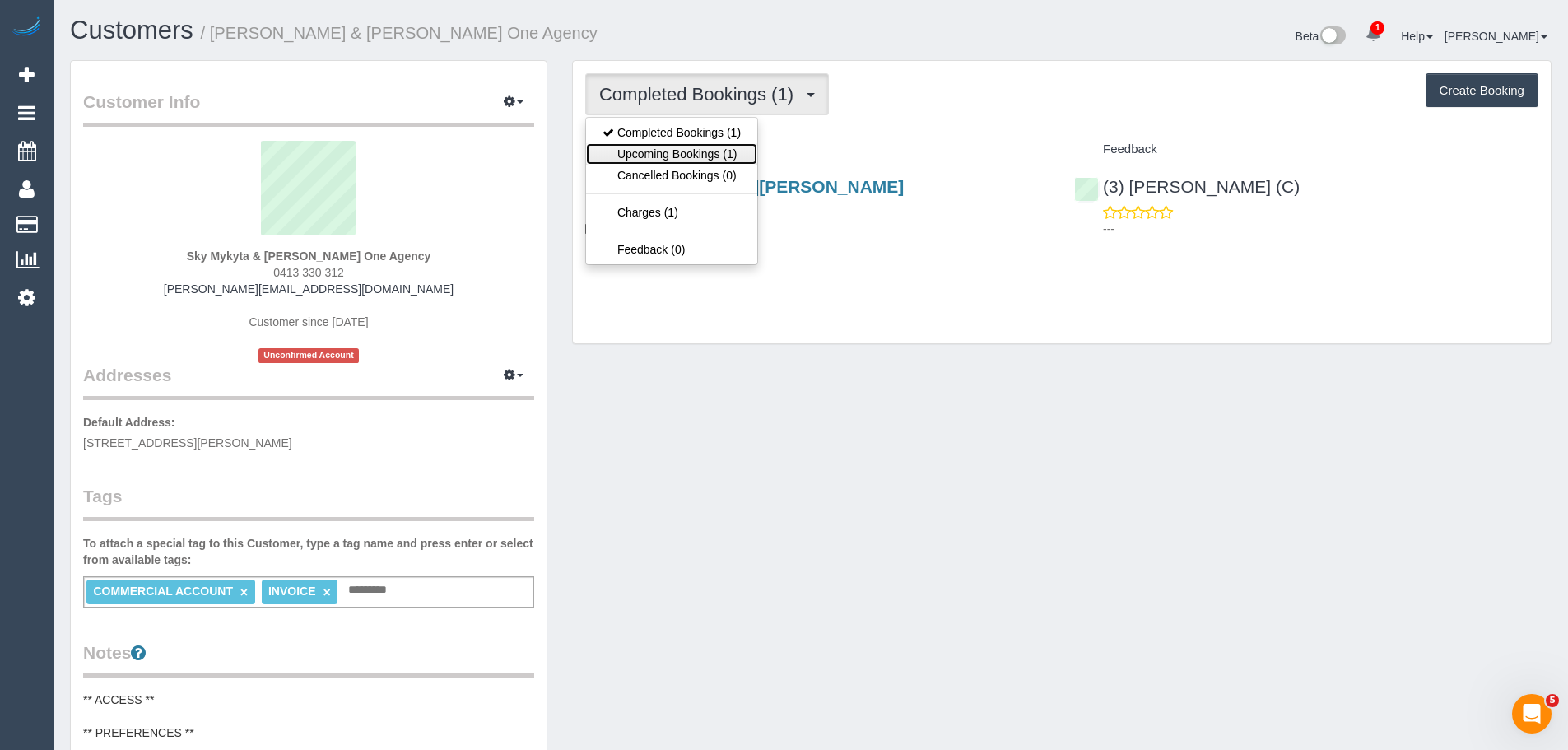
click at [655, 150] on link "Upcoming Bookings (1)" at bounding box center [672, 154] width 171 height 21
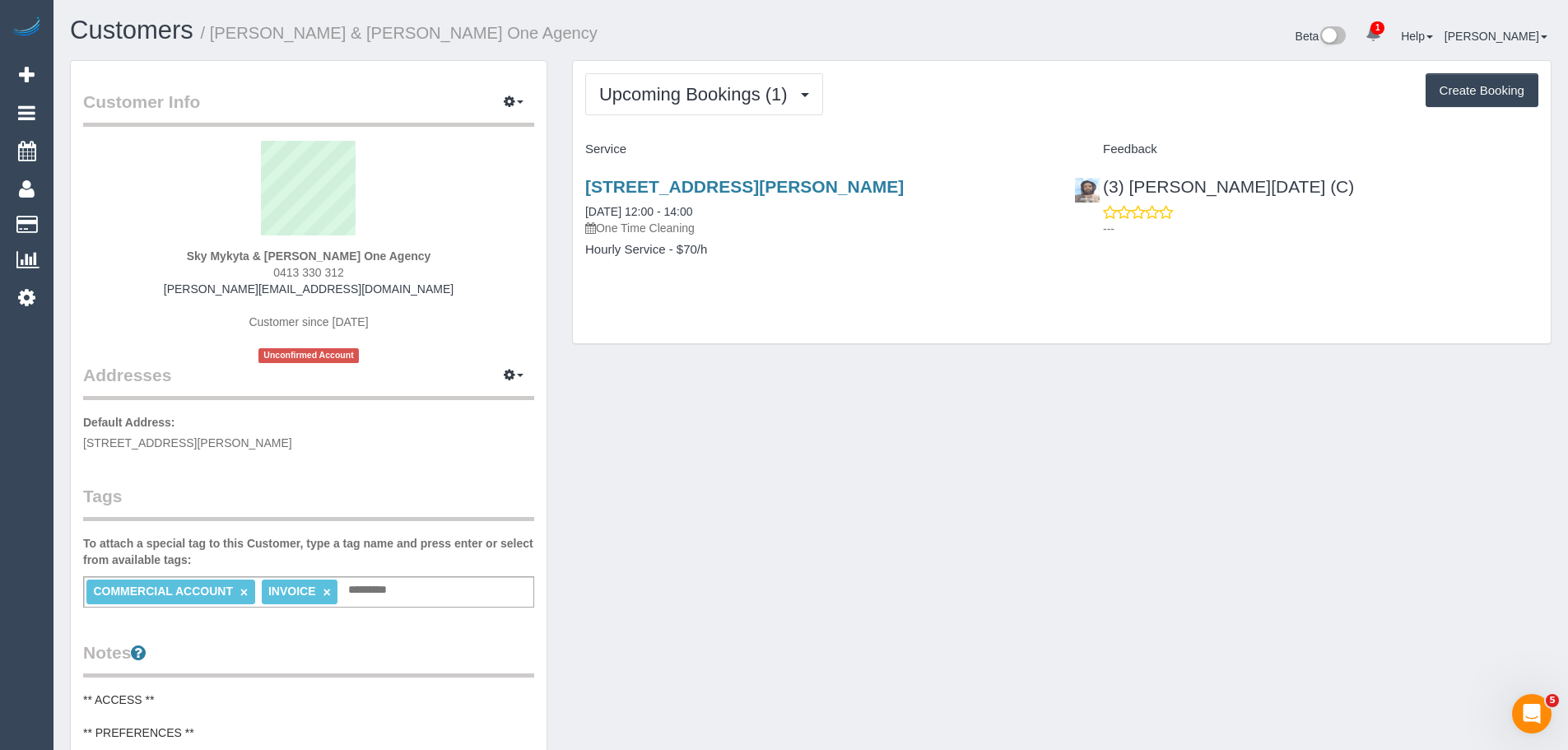
copy link "15 Joan Lane, Sunshine West, VIC 3020"
drag, startPoint x: 577, startPoint y: 184, endPoint x: 965, endPoint y: 195, distance: 388.2
click at [965, 195] on div "15 Joan Lane, Sunshine West, VIC 3020 19/09/2025 12:00 - 14:00 One Time Cleanin…" at bounding box center [817, 226] width 489 height 127
click at [577, 185] on div "15 Joan Lane, Sunshine West, VIC 3020 19/09/2025 12:00 - 14:00 One Time Cleanin…" at bounding box center [817, 226] width 489 height 127
drag, startPoint x: 575, startPoint y: 185, endPoint x: 939, endPoint y: 171, distance: 364.3
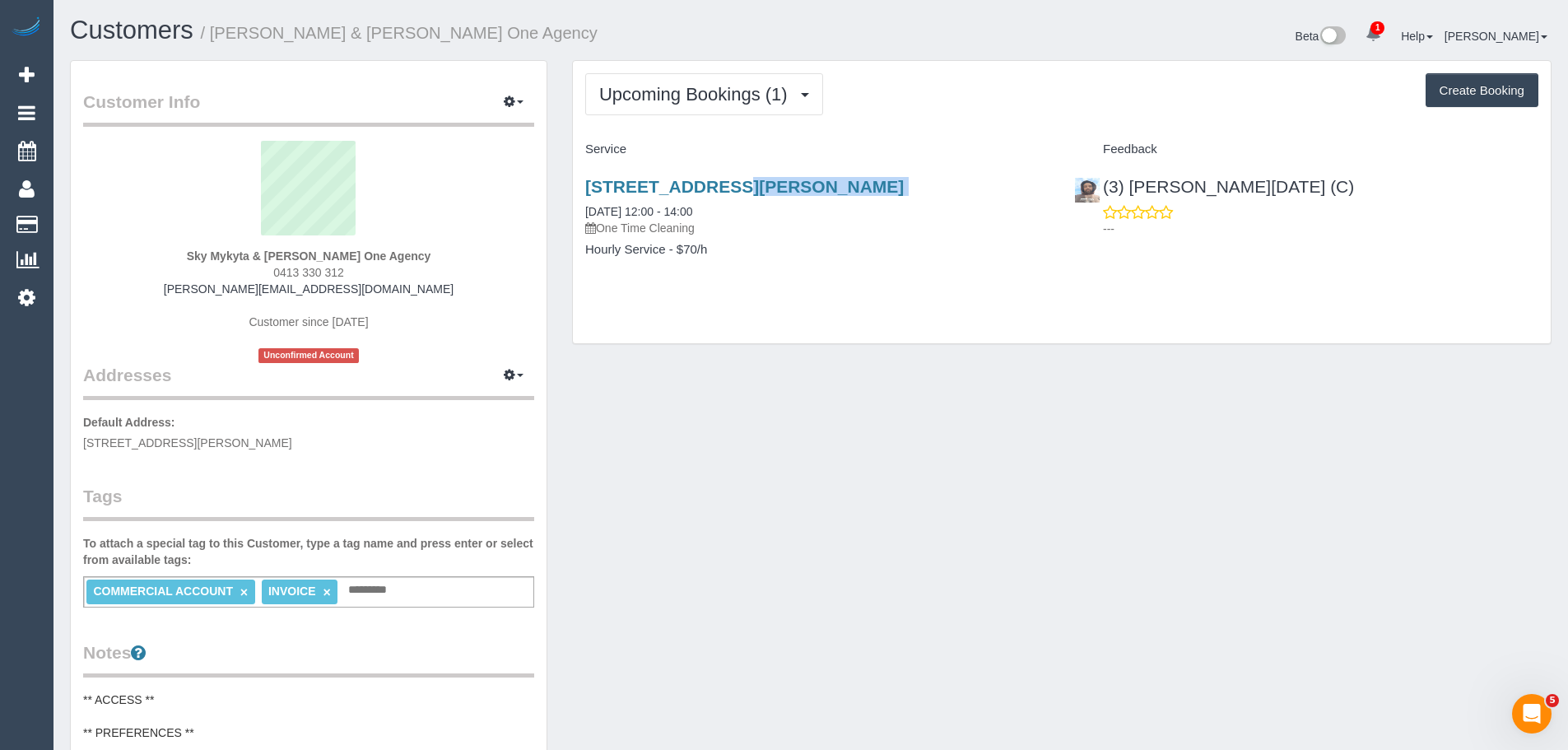
click at [939, 171] on div "15 Joan Lane, Sunshine West, VIC 3020 19/09/2025 12:00 - 14:00 One Time Cleanin…" at bounding box center [817, 226] width 489 height 127
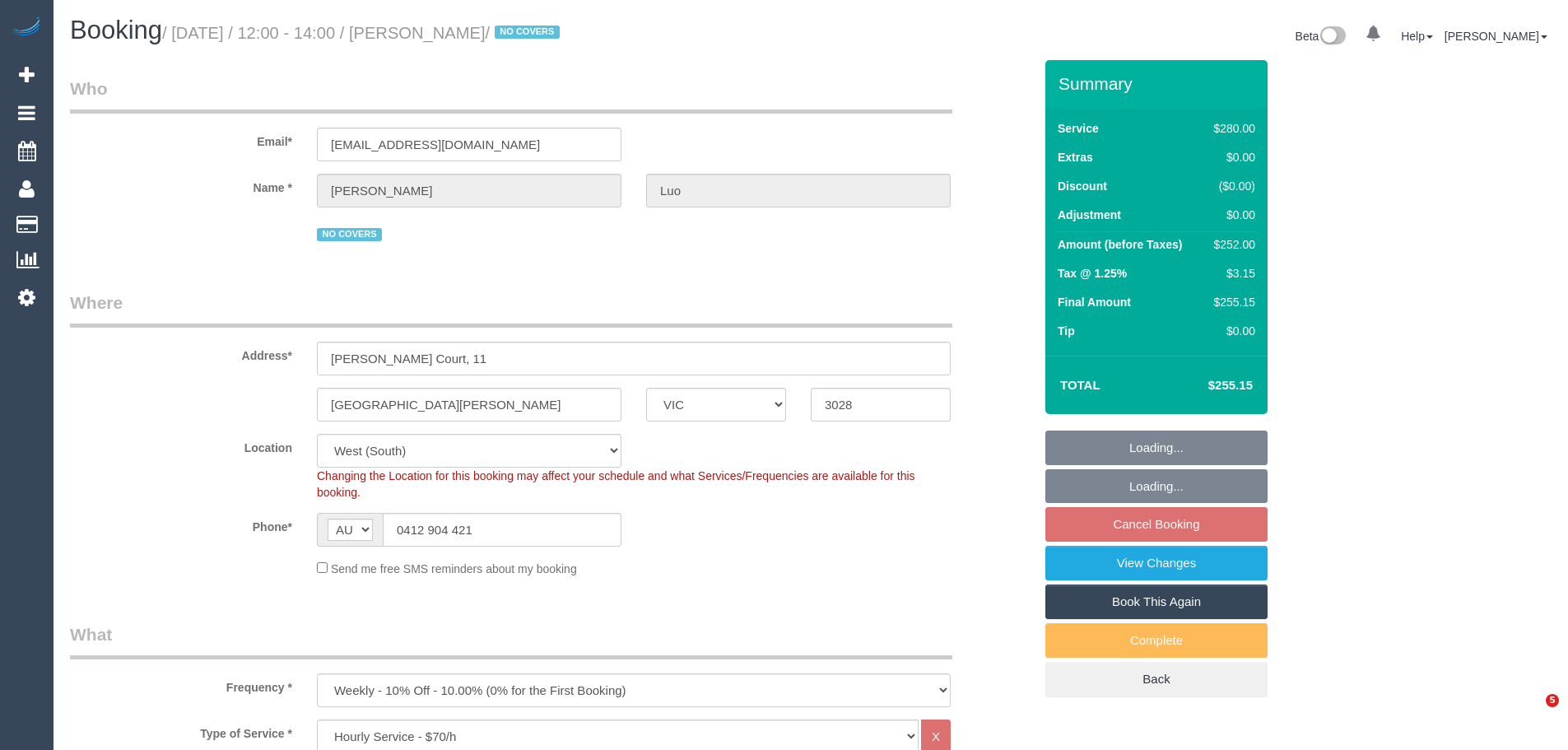
select select "VIC"
select select "240"
select select "string:stripe-pm_1O7pKD2GScqysDRV4ONT45iY"
select select "number:32"
select select "number:16"
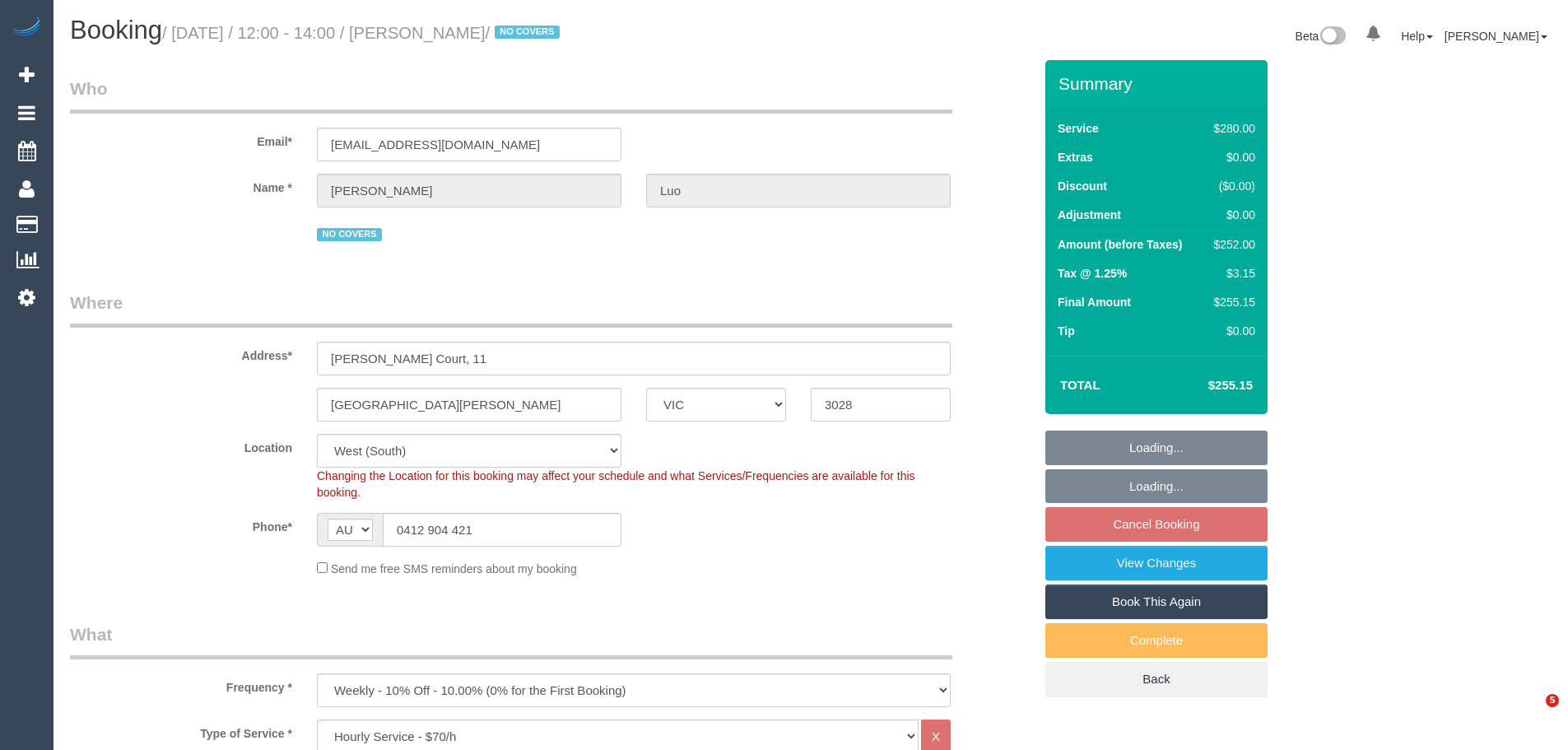
select select "number:19"
select select "number:24"
select select "number:34"
select select "number:13"
select select "object:1346"
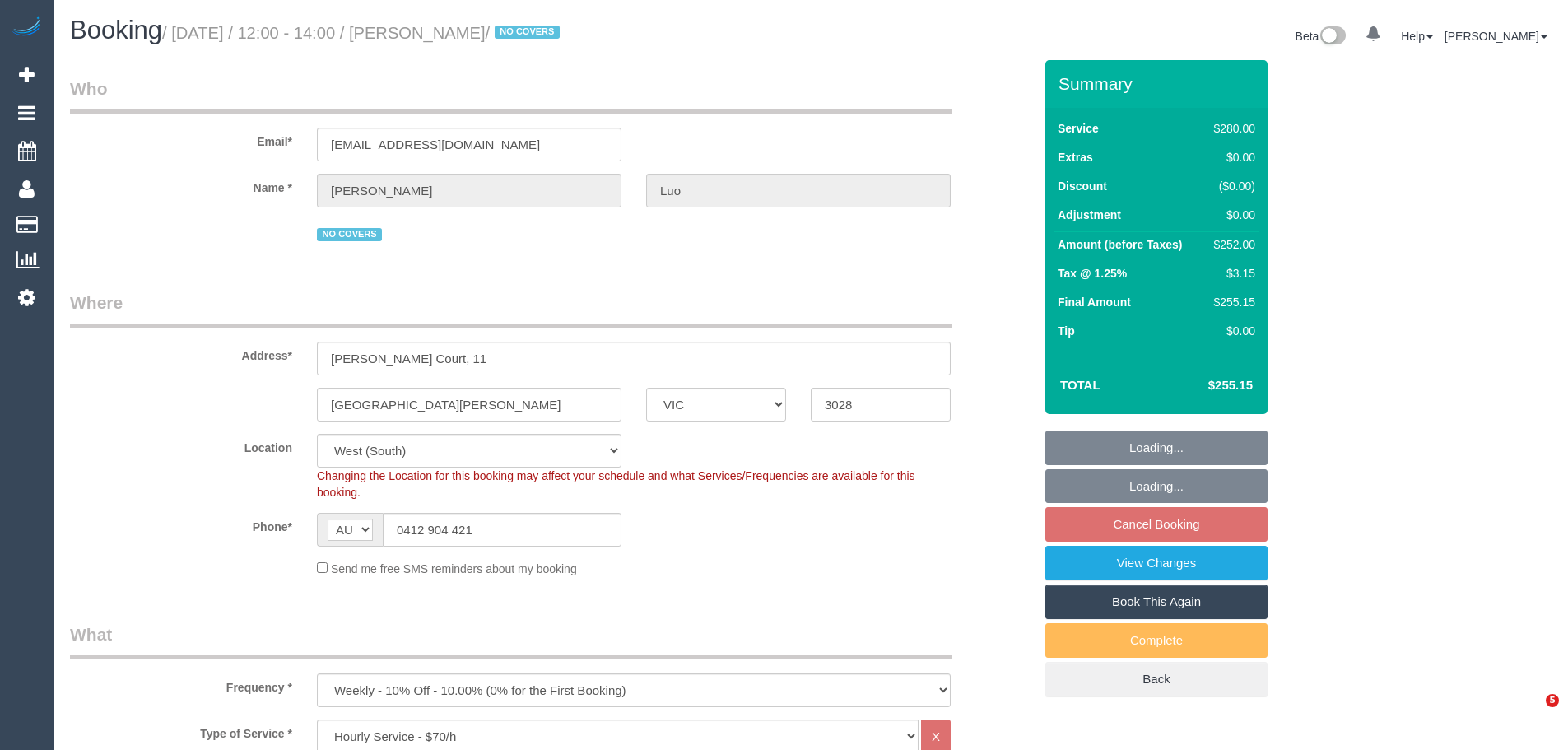
select select "spot4"
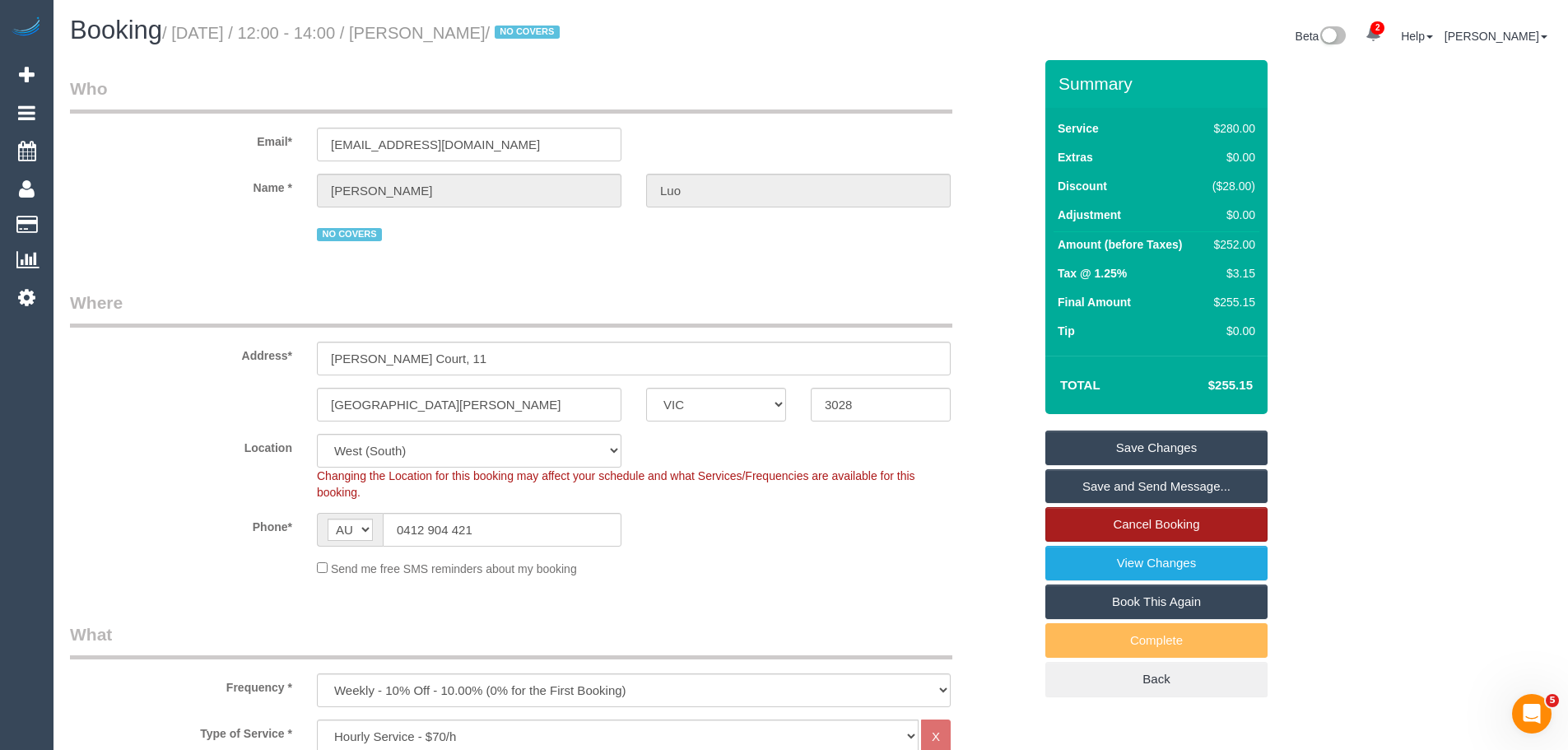
click at [1135, 527] on link "Cancel Booking" at bounding box center [1157, 524] width 222 height 34
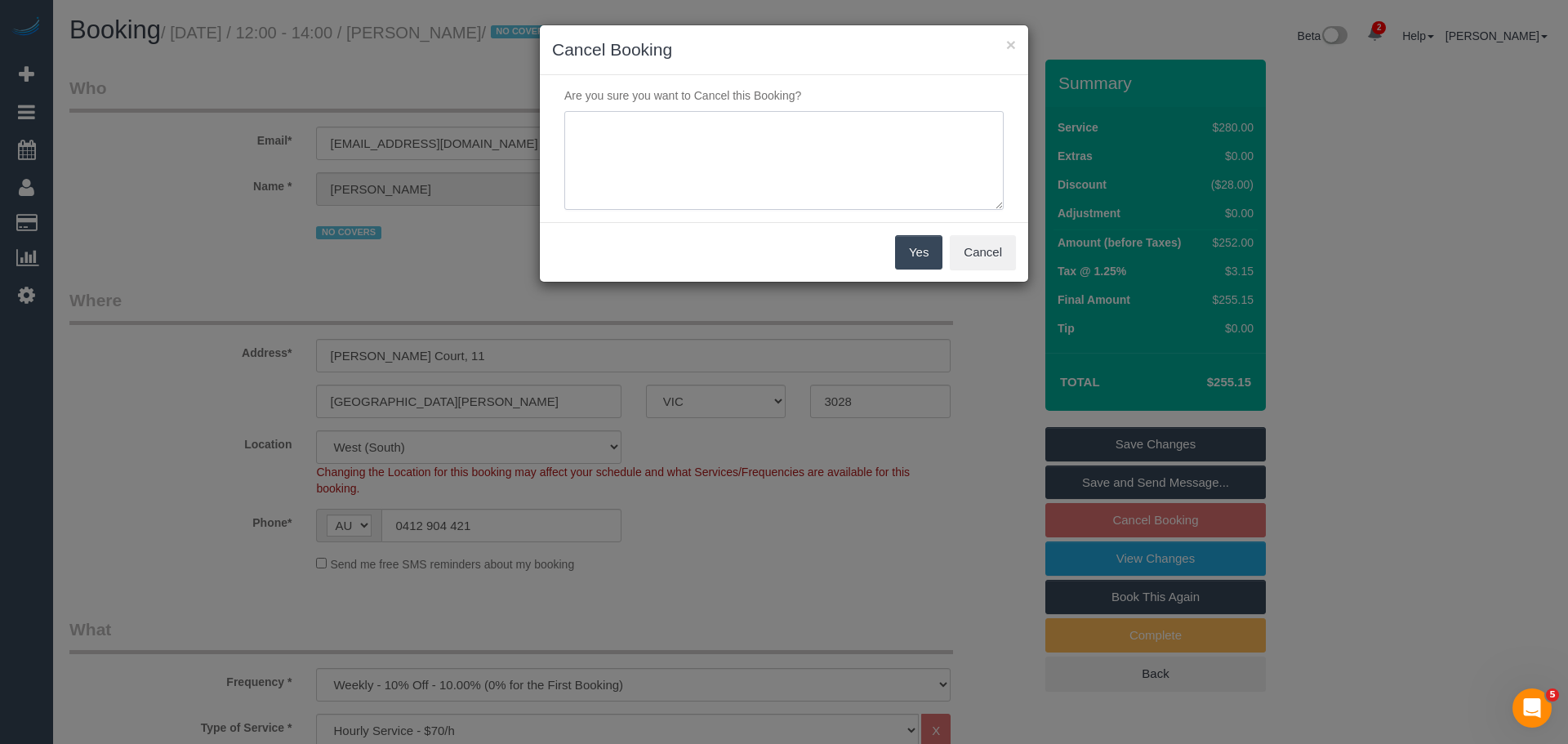
click at [711, 169] on textarea at bounding box center [784, 161] width 439 height 100
type textarea "Skipping while regular cleaners are away - CE"
click at [928, 243] on div "Yes Cancel" at bounding box center [784, 251] width 488 height 59
click at [928, 245] on button "Yes" at bounding box center [919, 251] width 47 height 34
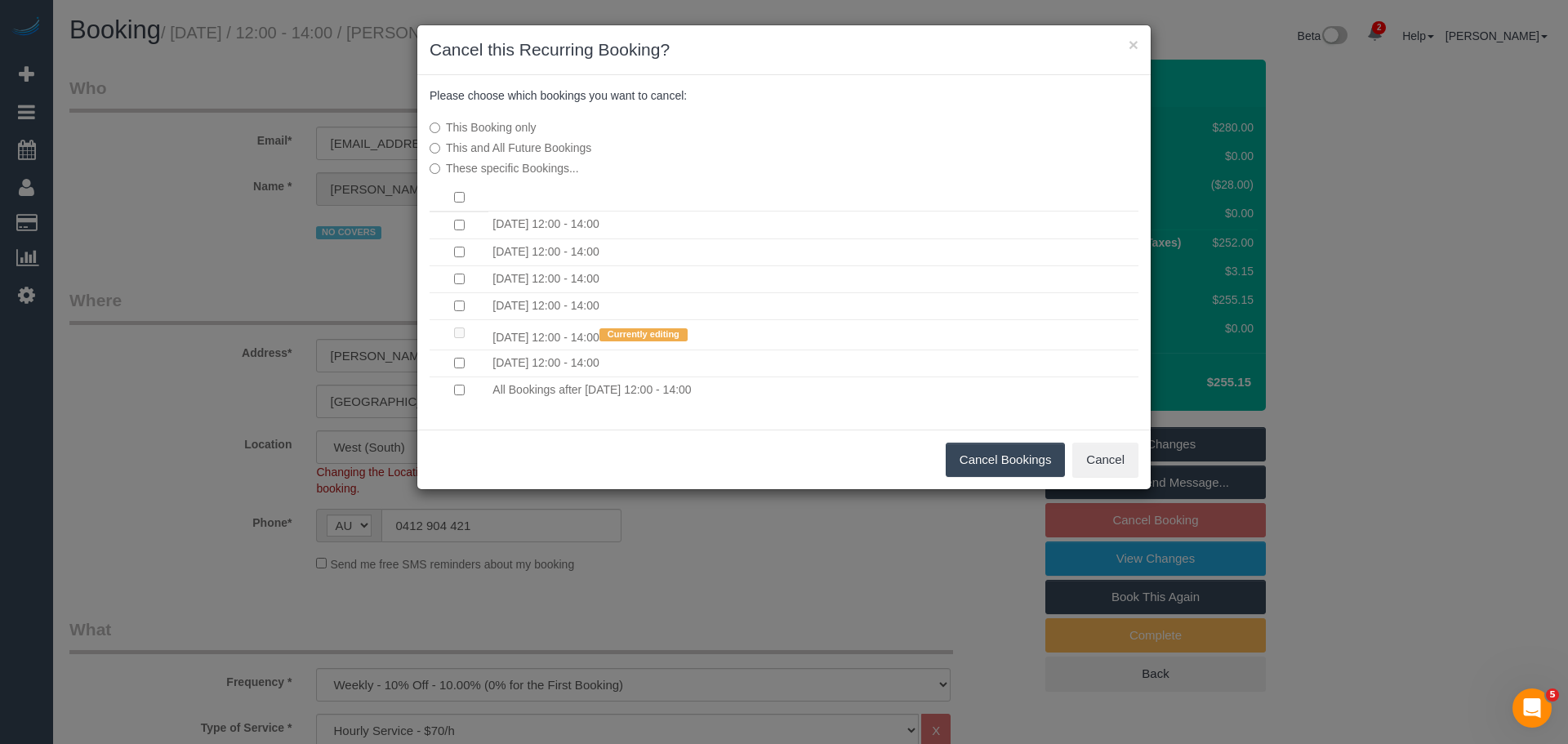
click at [465, 252] on td at bounding box center [459, 251] width 59 height 27
click at [958, 459] on button "Cancel Bookings" at bounding box center [1005, 459] width 120 height 34
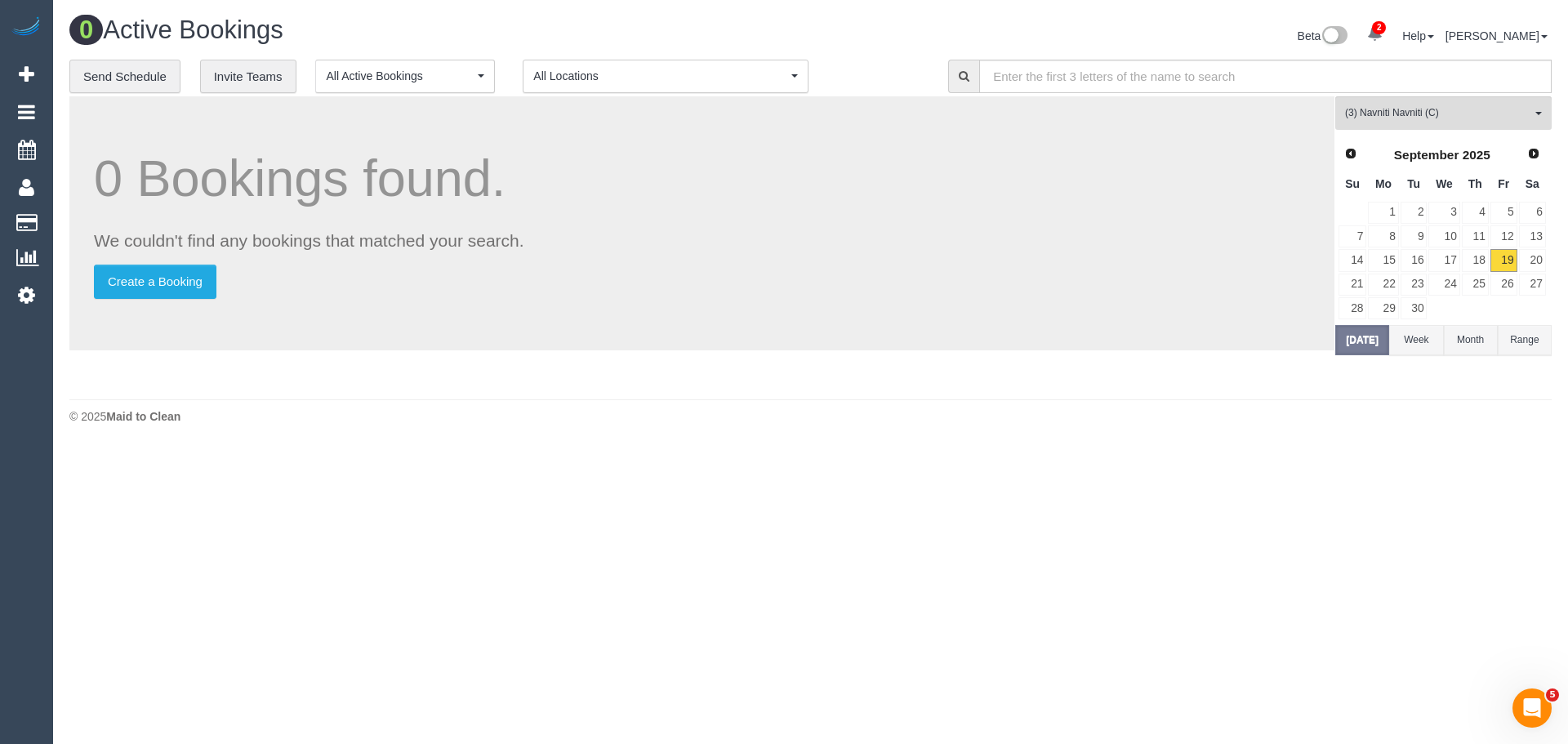
drag, startPoint x: 232, startPoint y: 550, endPoint x: 251, endPoint y: 564, distance: 23.6
click at [232, 551] on body "2 Beta Your Notifications You have 0 alerts × You have 1 to charge for [DATE] ×…" at bounding box center [784, 372] width 1568 height 744
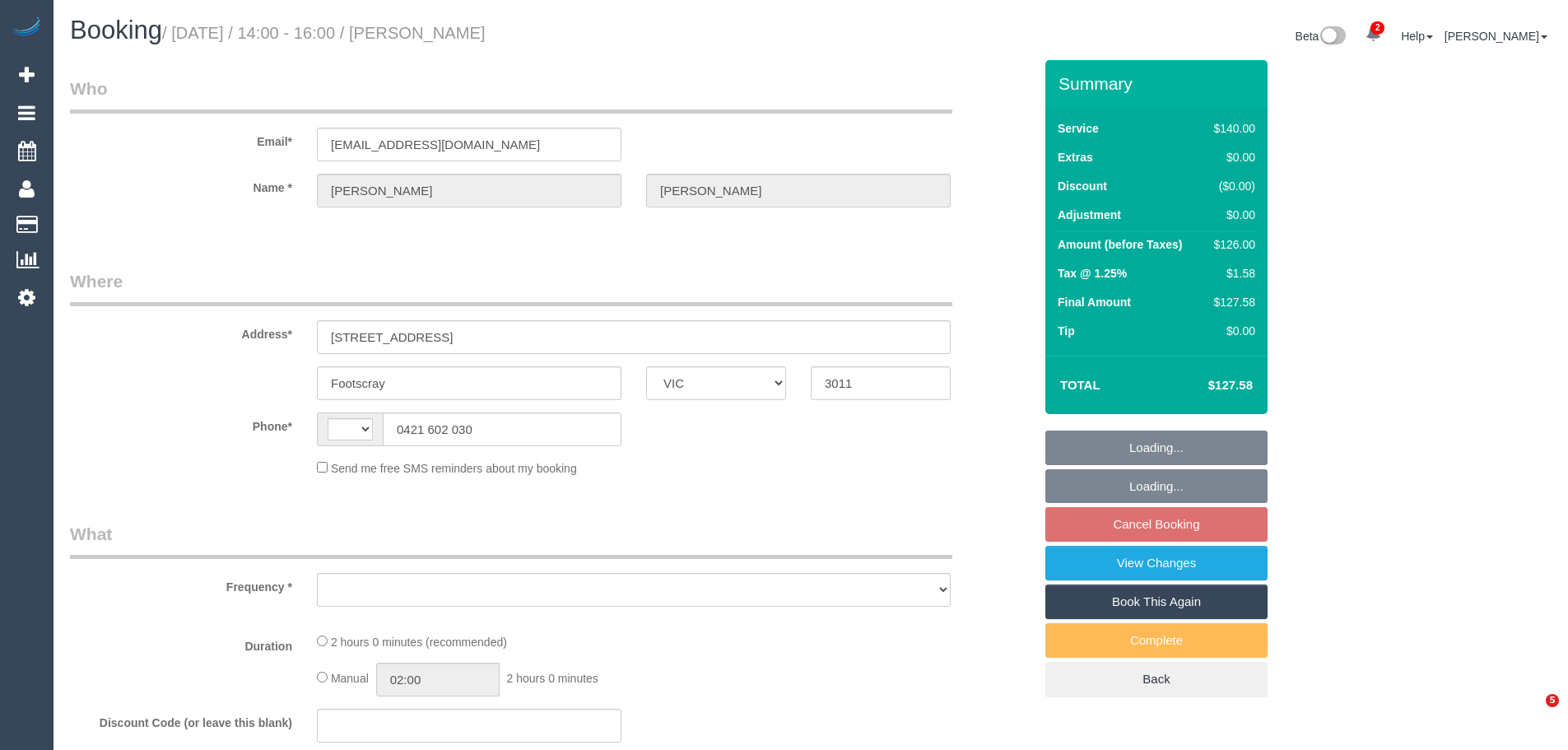
select select "VIC"
select select "string:AU"
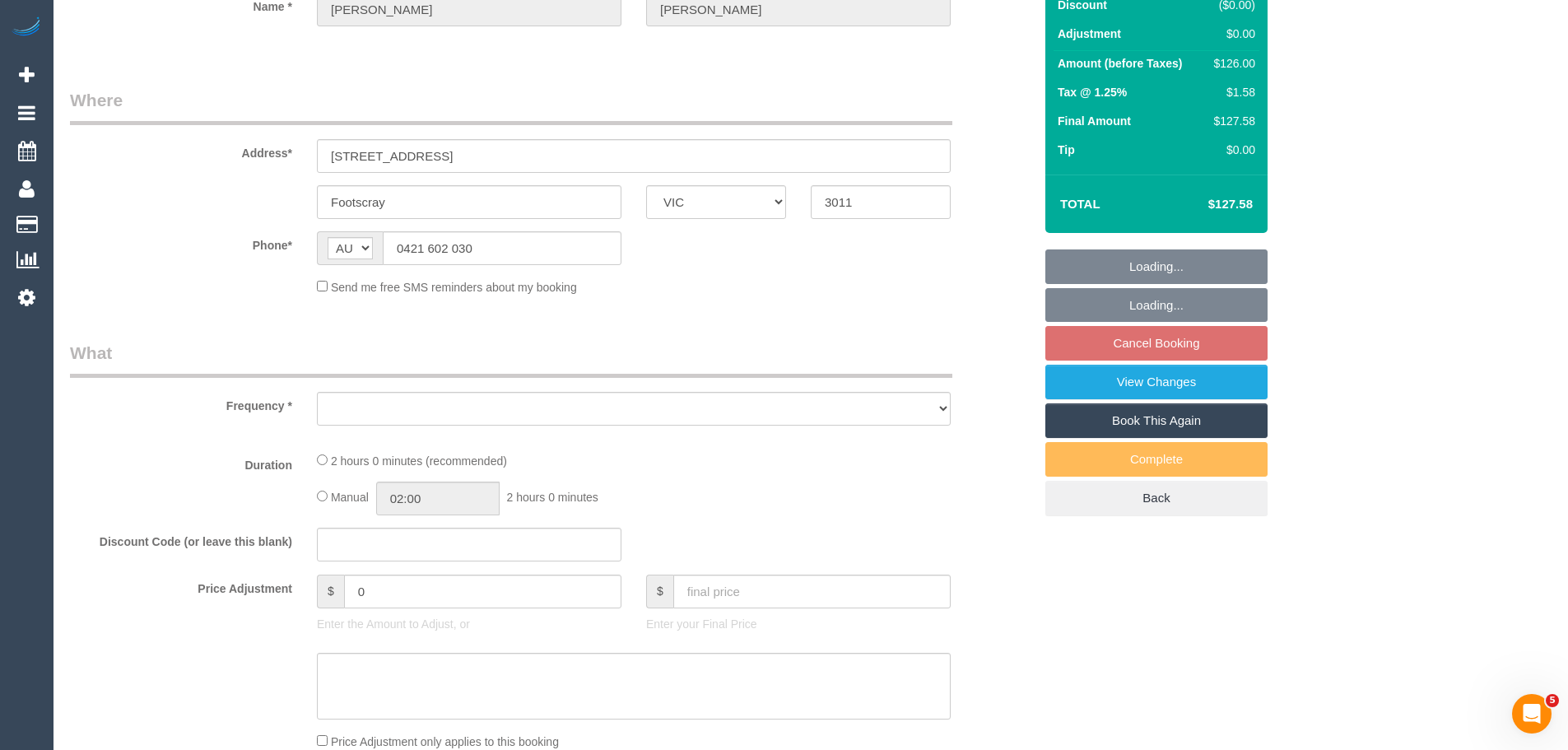
select select "object:546"
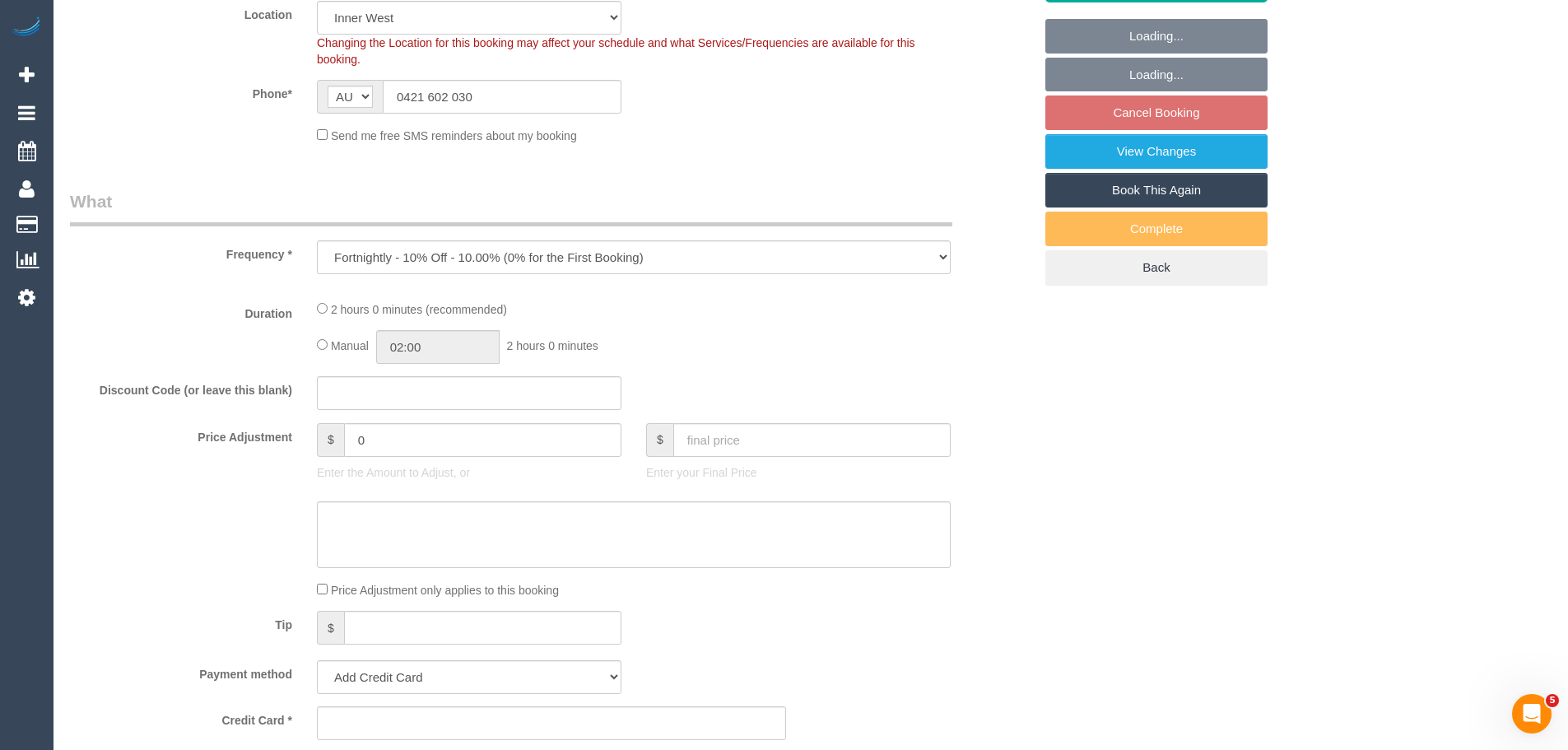
select select "string:stripe-pm_1RQIkk2GScqysDRVWIDIeKSi"
select select "number:28"
select select "number:14"
select select "number:21"
select select "number:24"
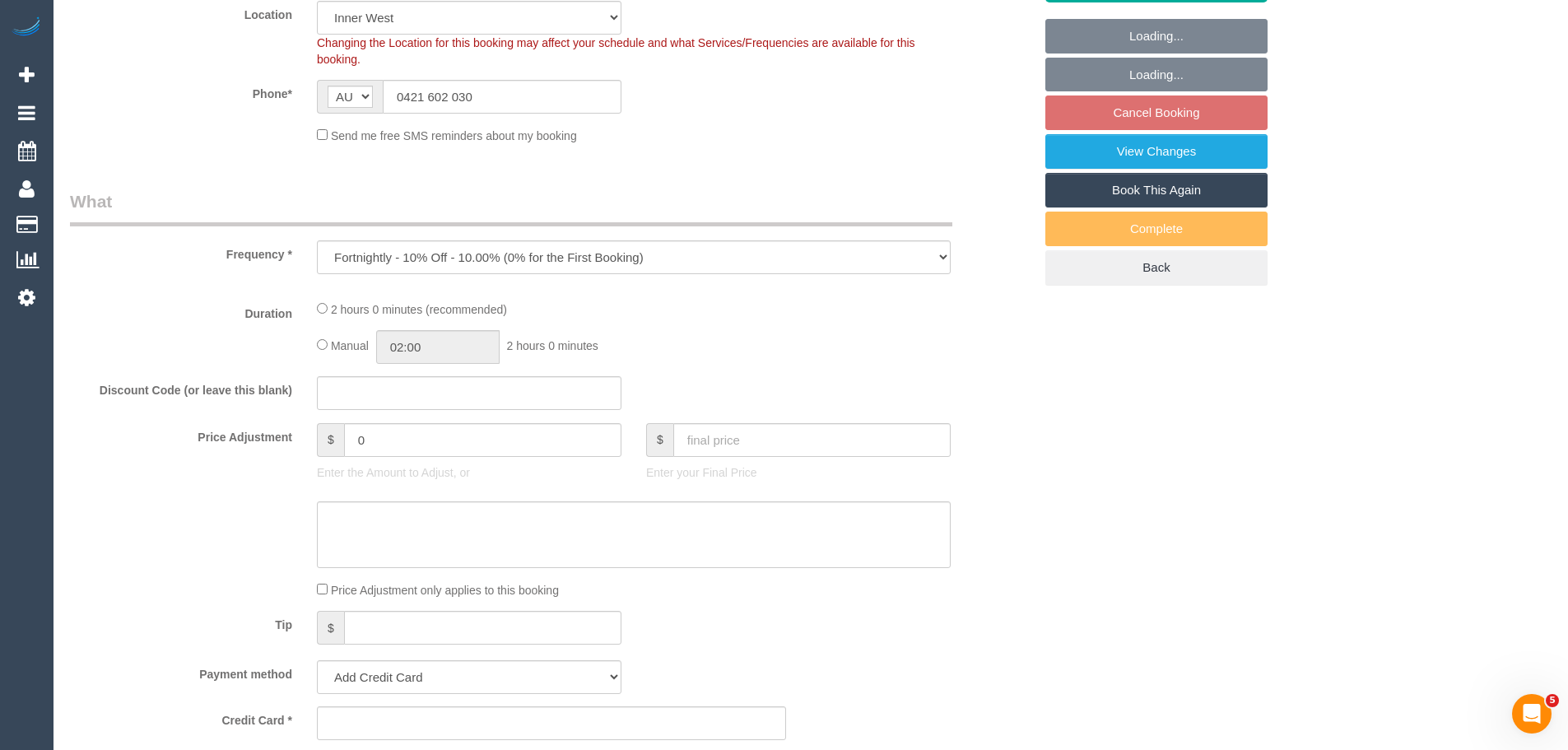
select select "number:35"
select select "number:12"
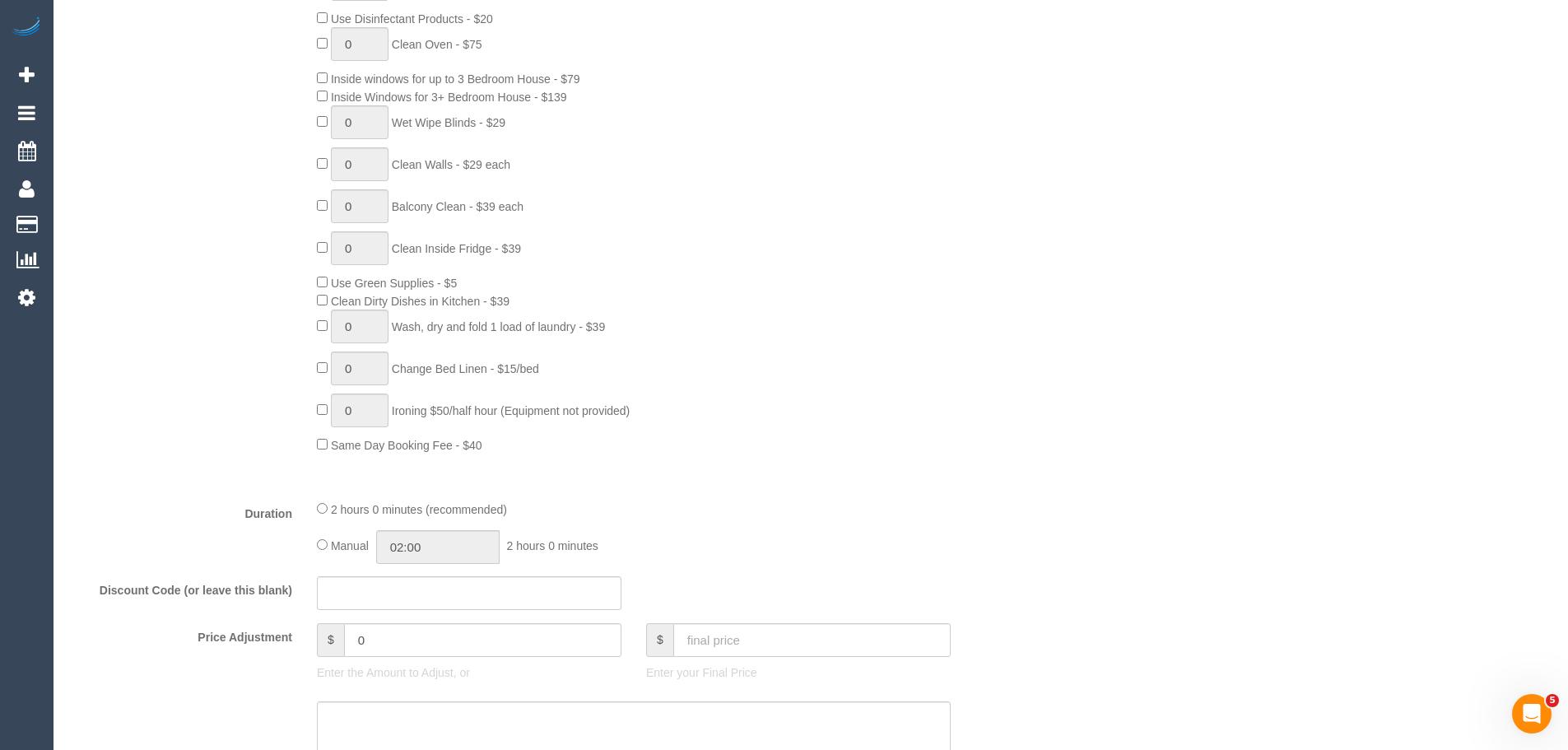
select select "object:1526"
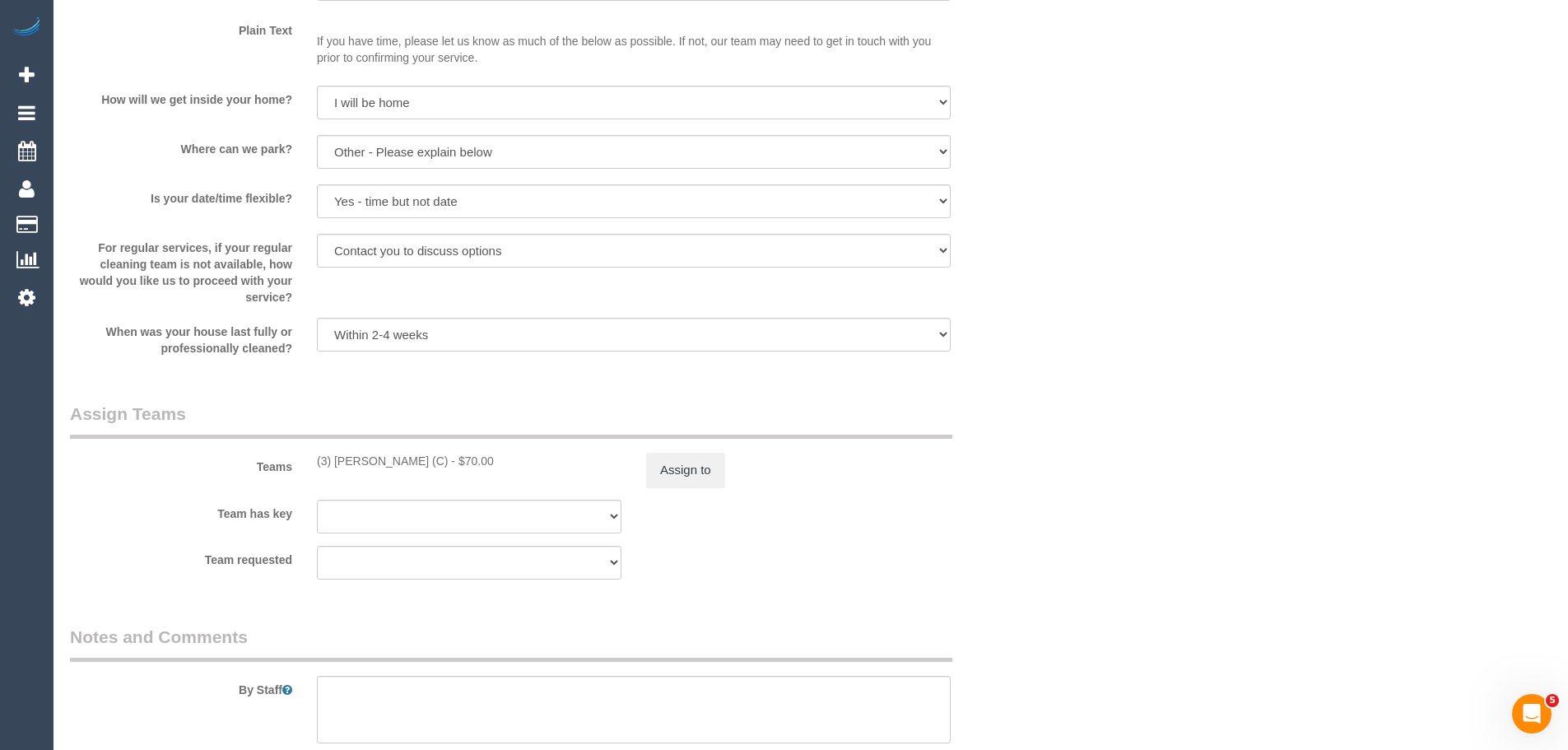
scroll to position [1646, 0]
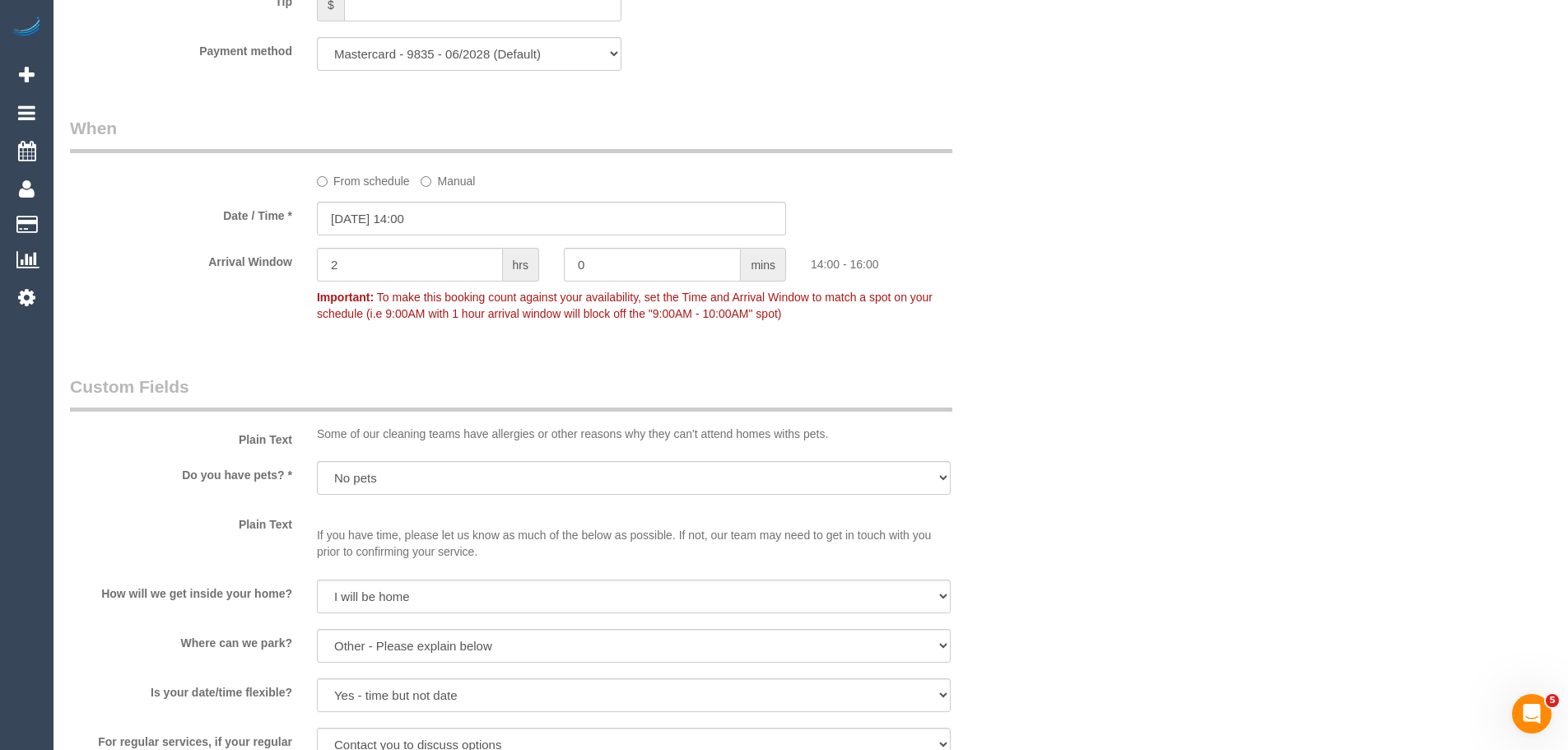
click at [367, 180] on label "From schedule" at bounding box center [364, 178] width 93 height 22
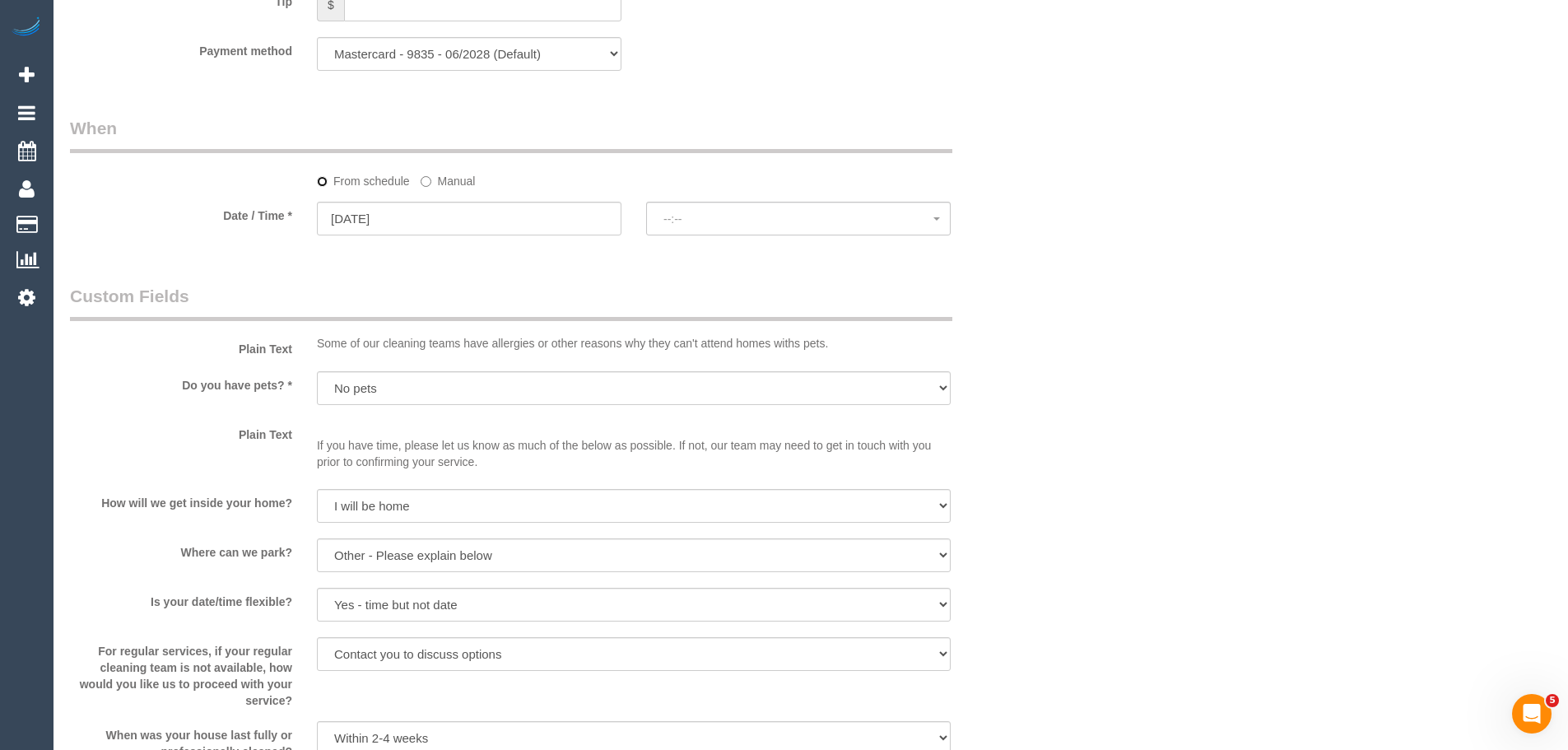
select select "spot14"
click at [367, 217] on input "26/09/2025" at bounding box center [469, 218] width 305 height 33
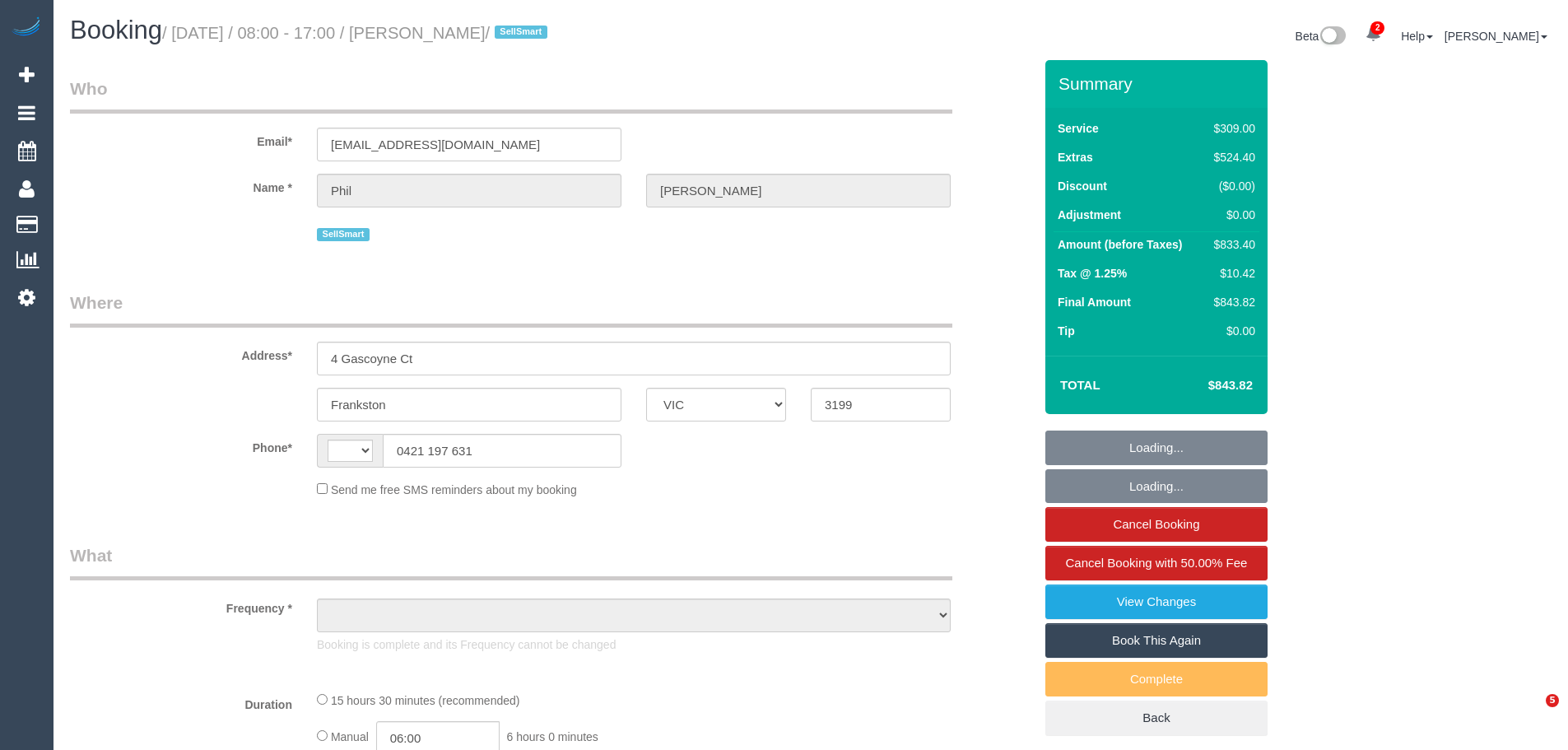
select select "VIC"
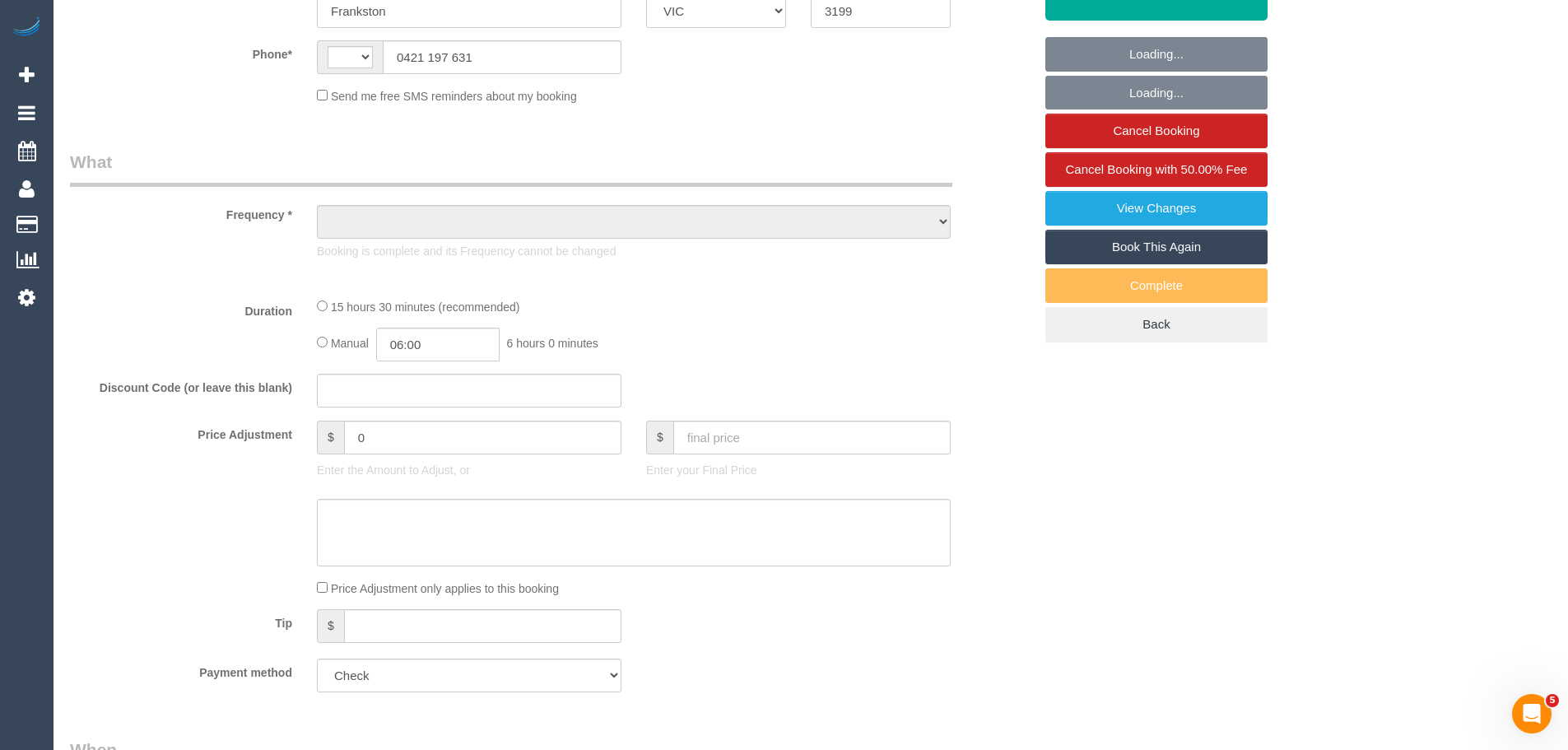
select select "string:AU"
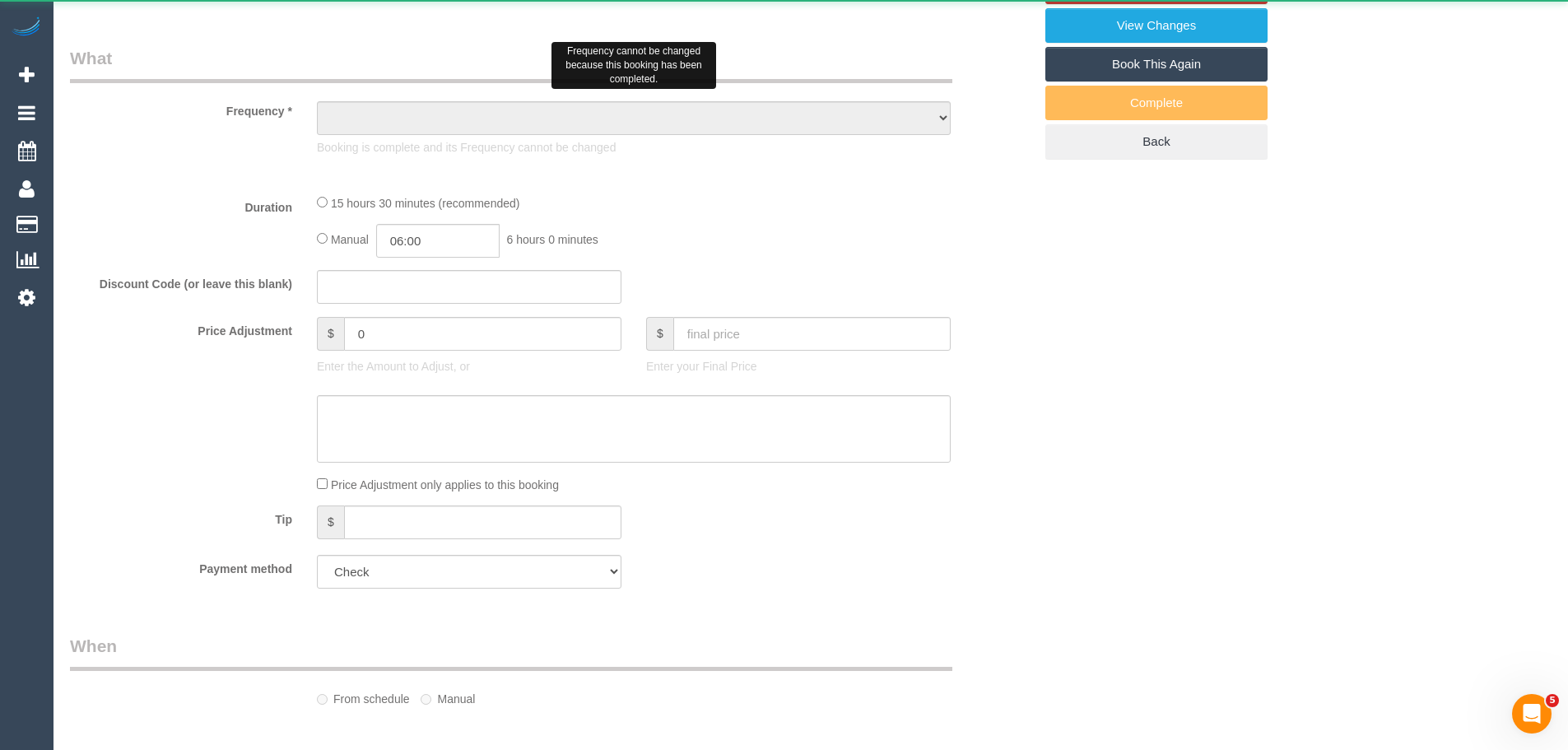
select select "number:28"
select select "number:16"
select select "number:19"
select select "number:24"
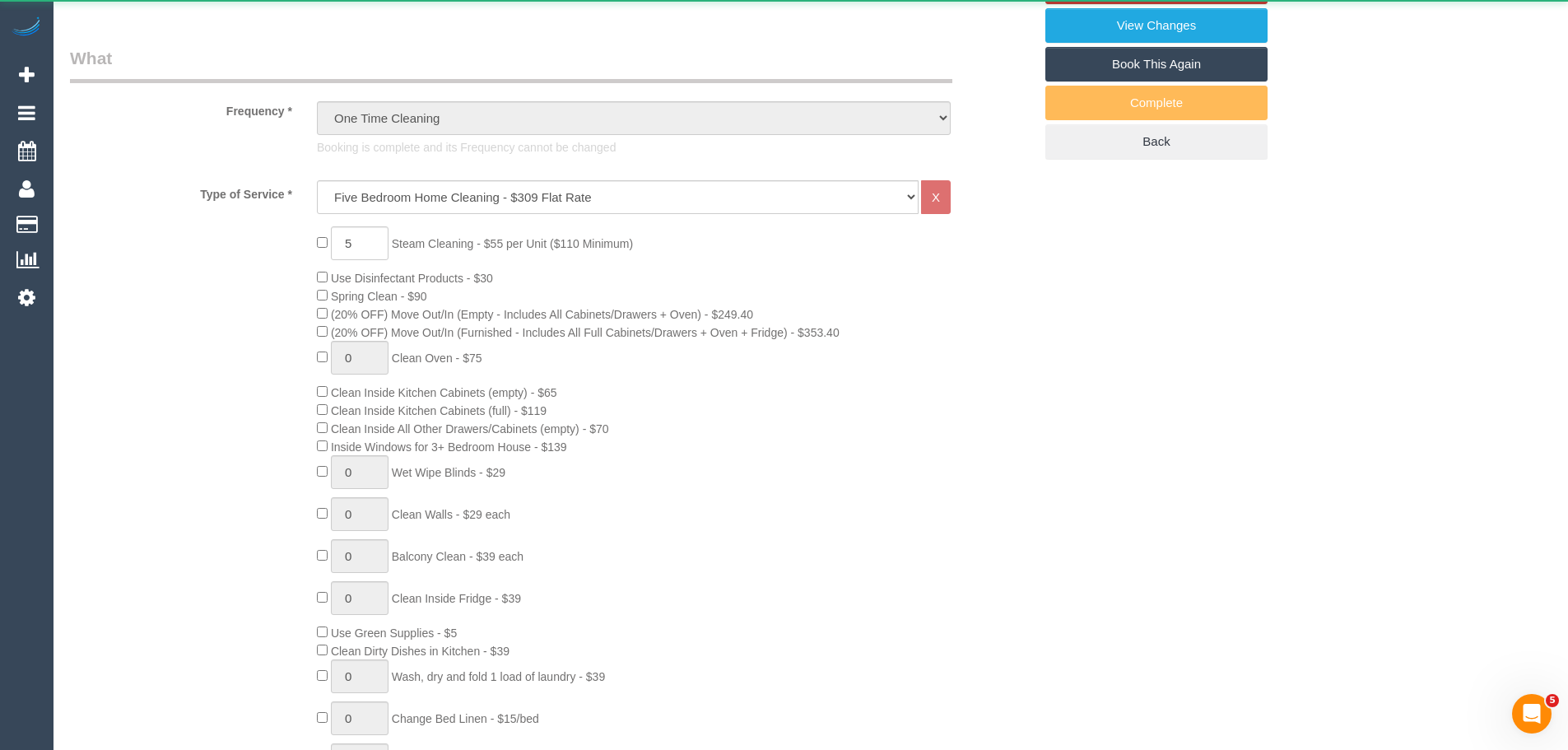
select select "object:2124"
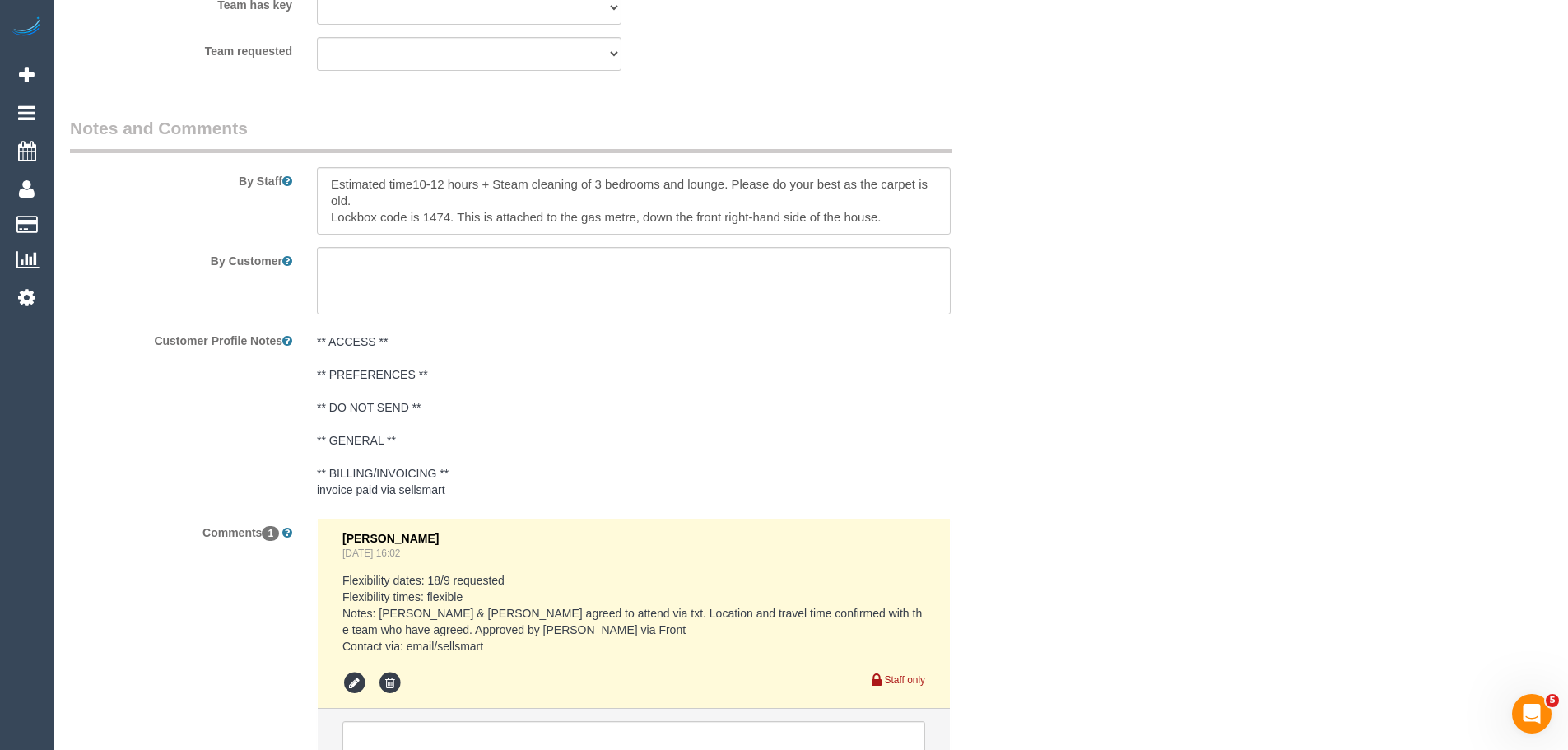
scroll to position [2935, 0]
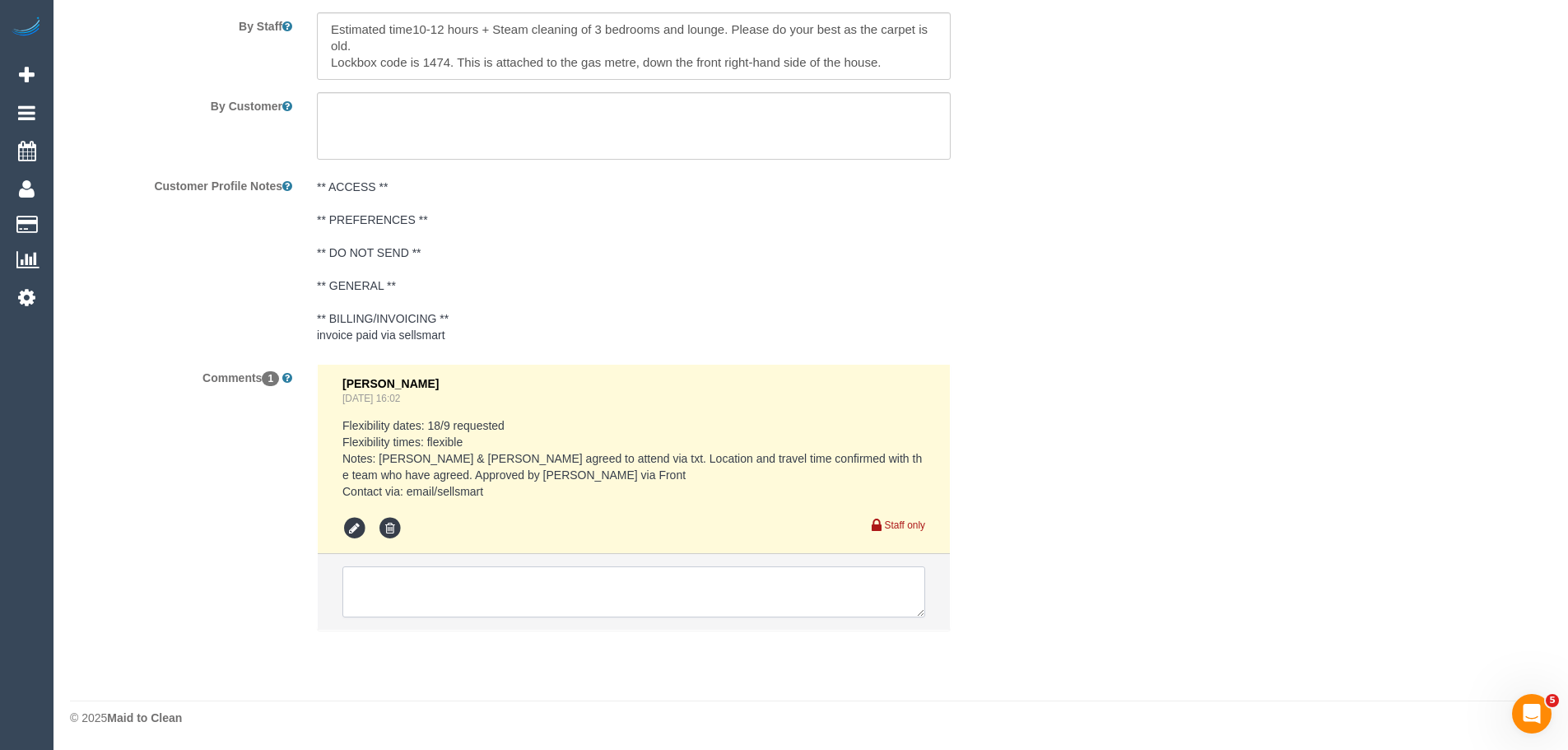
click at [439, 589] on textarea at bounding box center [634, 592] width 583 height 51
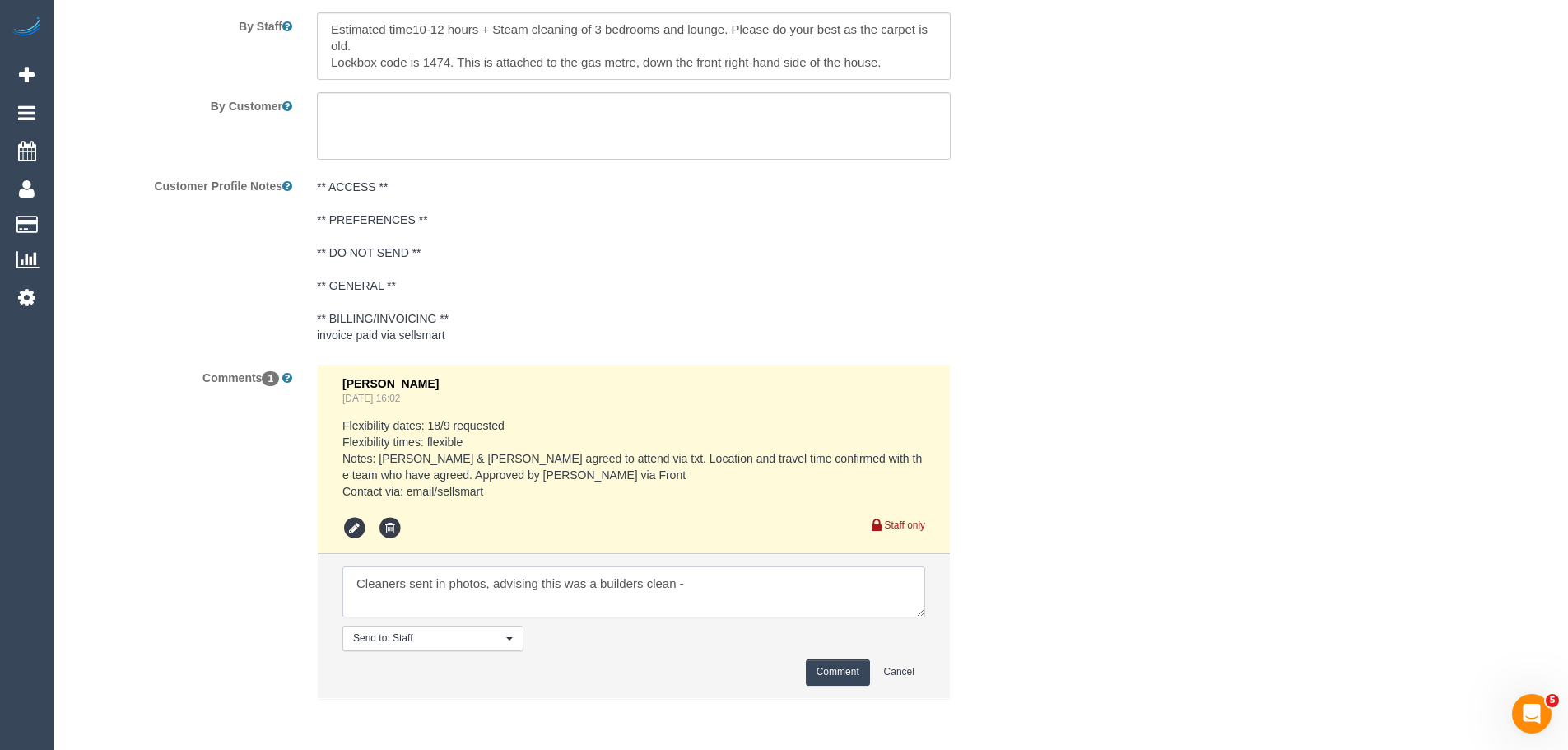
paste textarea "cnv_qfrfdn3"
type textarea "Cleaners sent in photos, advising this was a builders clean - cnv_qfrfdn3"
click at [835, 670] on button "Comment" at bounding box center [837, 672] width 64 height 26
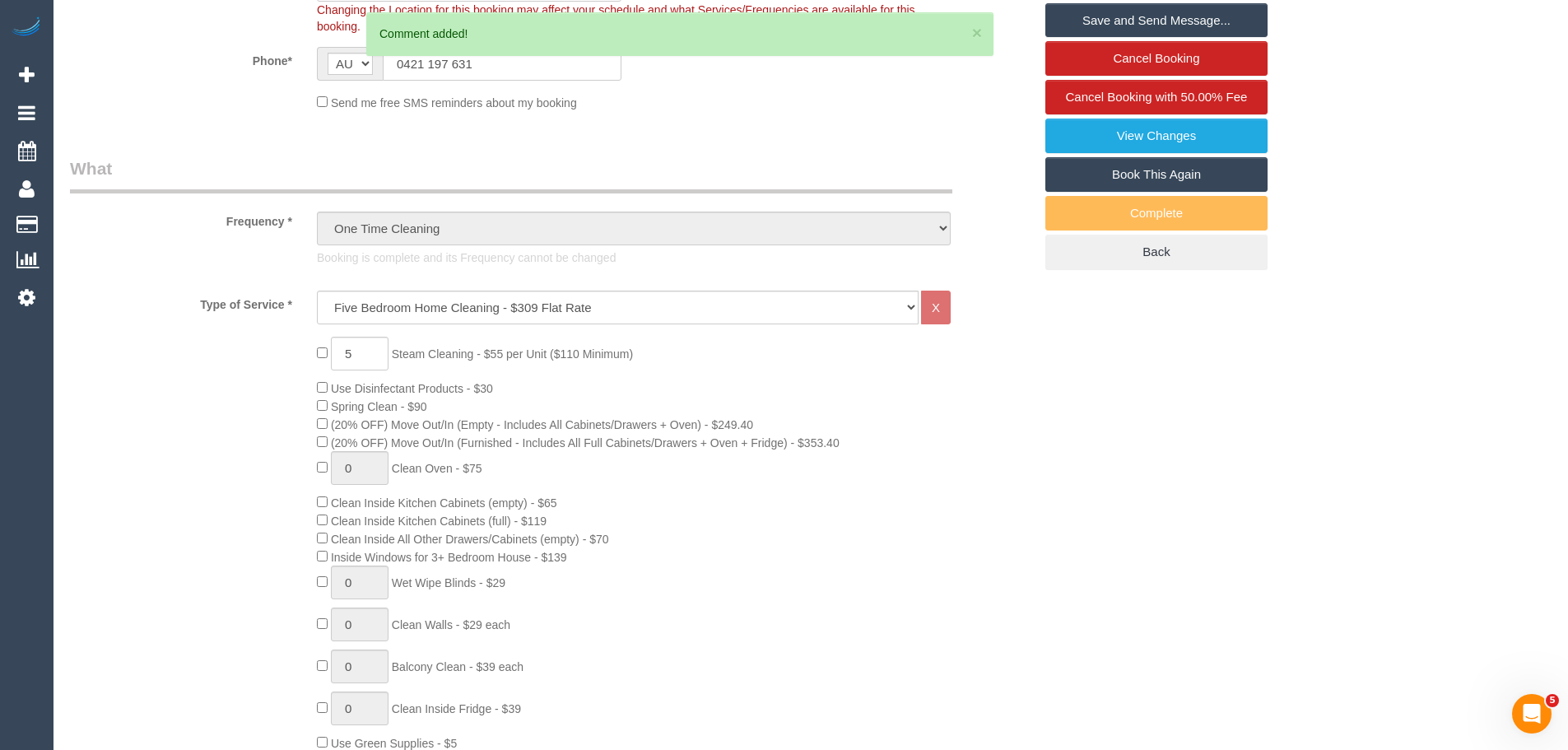
scroll to position [136, 0]
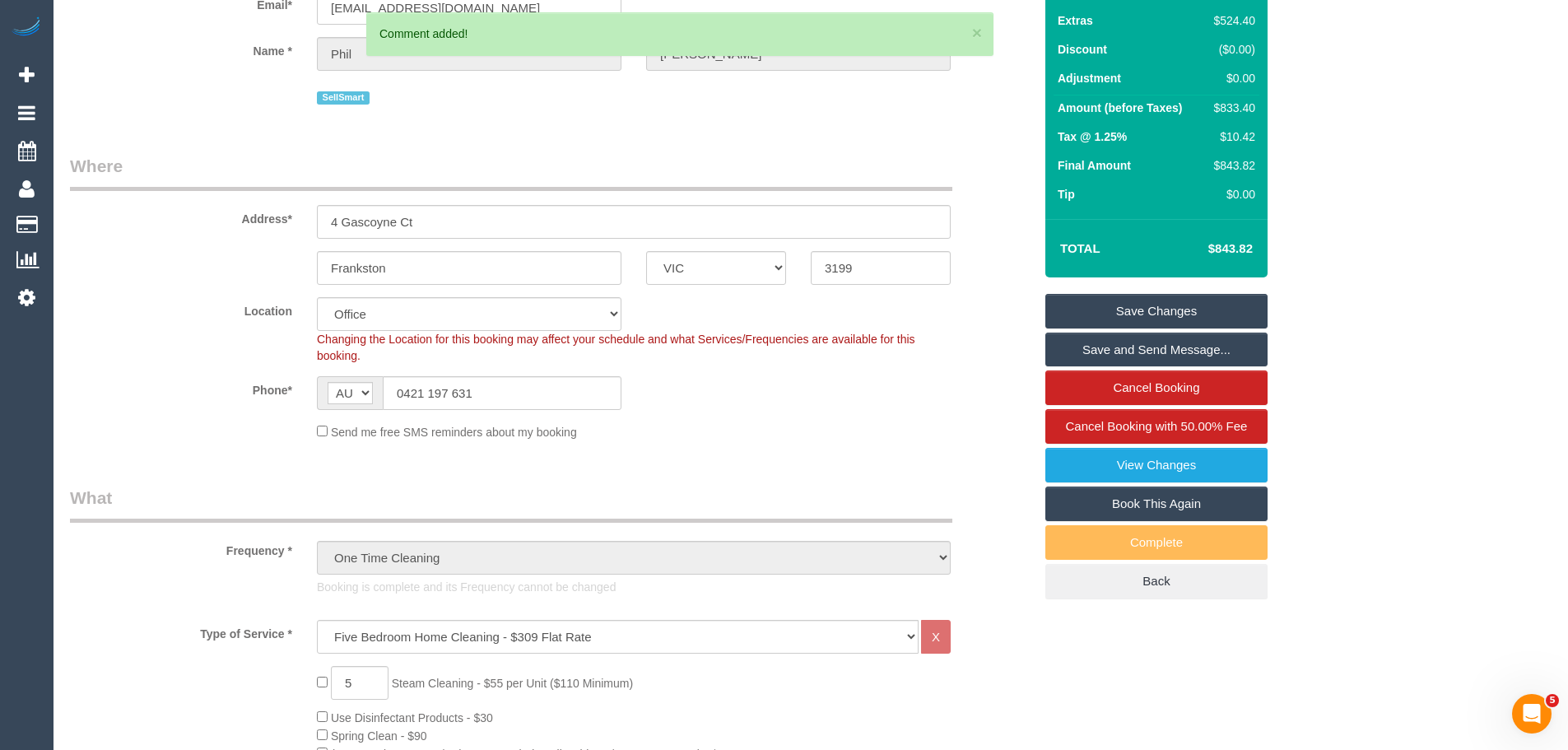
click at [1150, 312] on link "Save Changes" at bounding box center [1157, 311] width 222 height 34
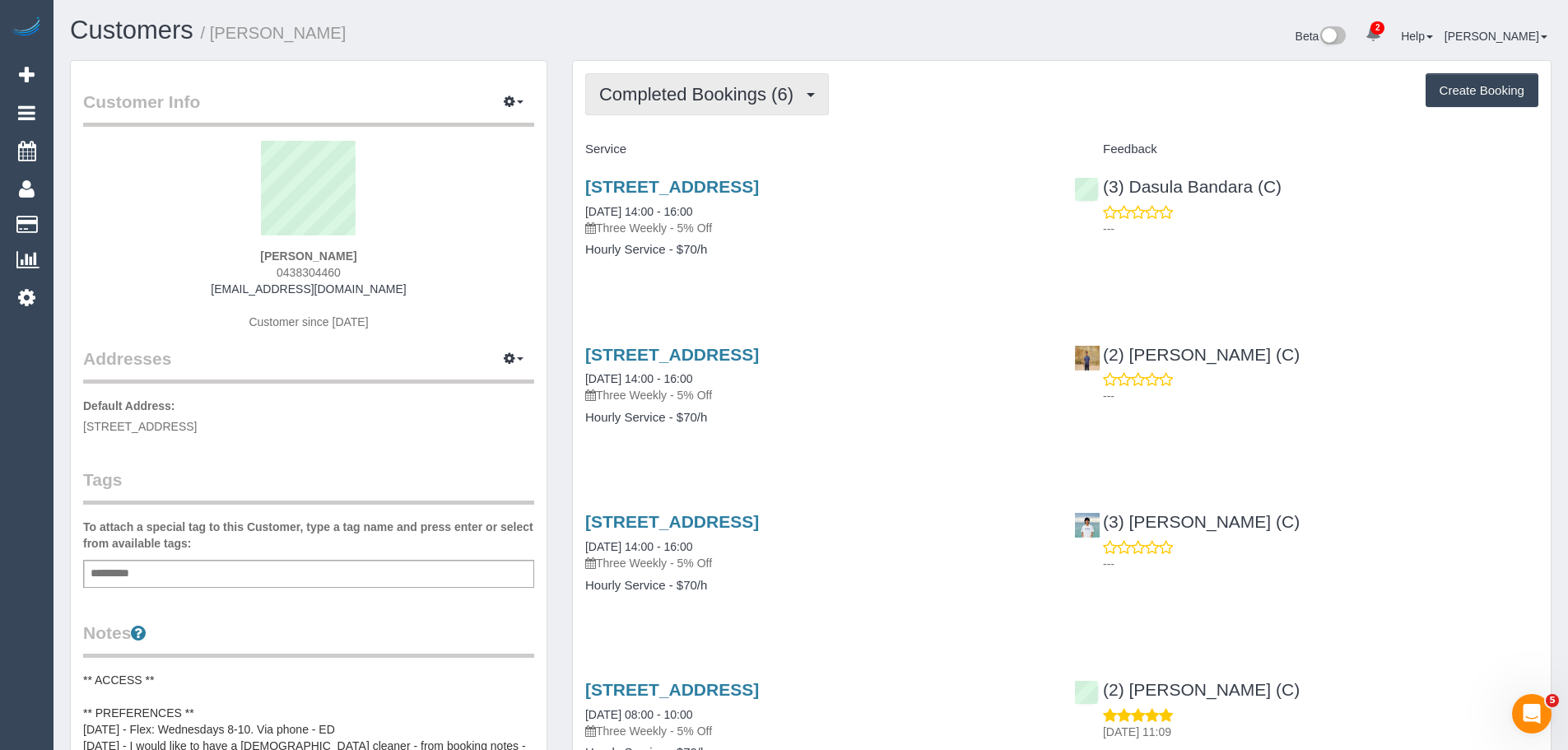
click at [718, 82] on button "Completed Bookings (6)" at bounding box center [707, 94] width 244 height 42
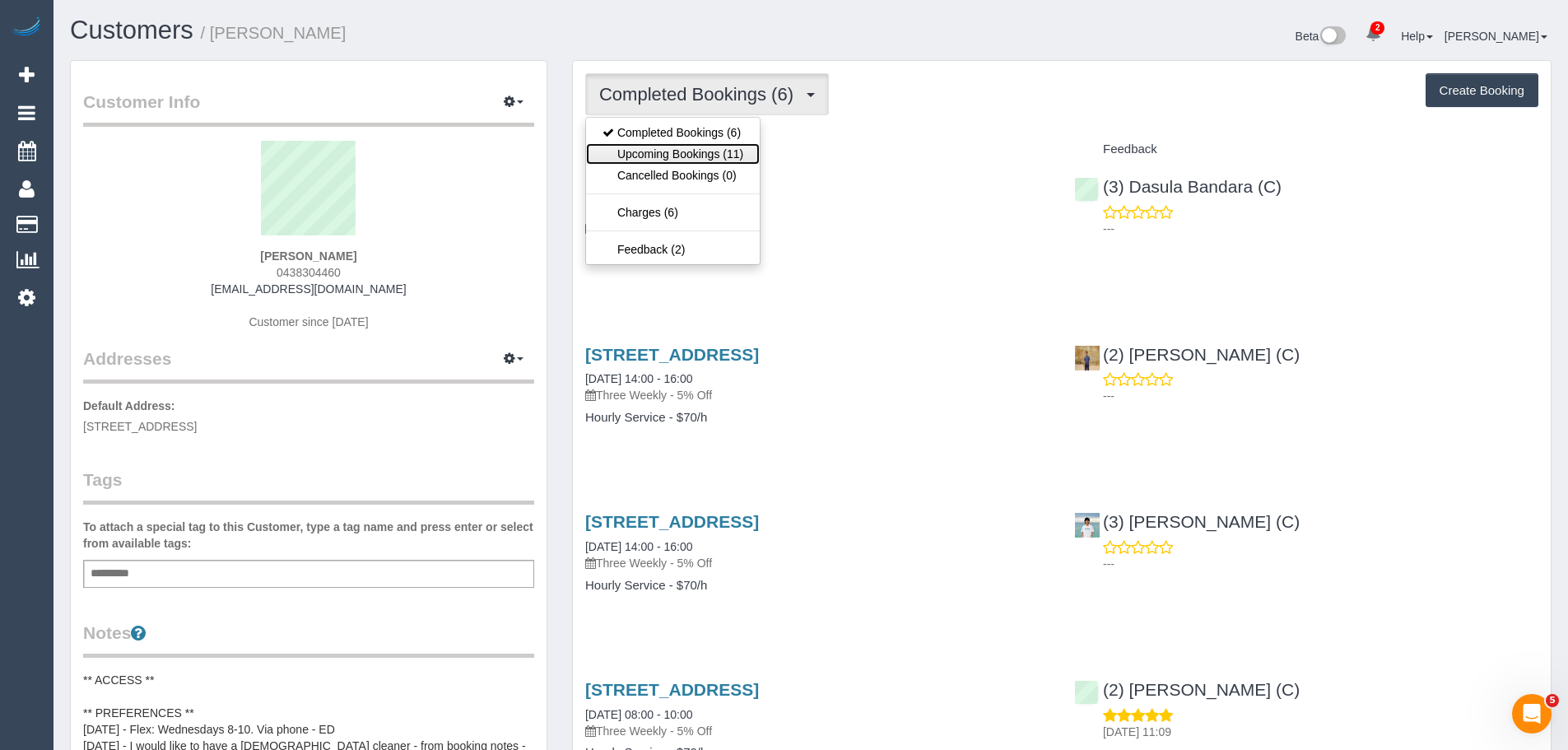
click at [705, 158] on link "Upcoming Bookings (11)" at bounding box center [673, 154] width 173 height 21
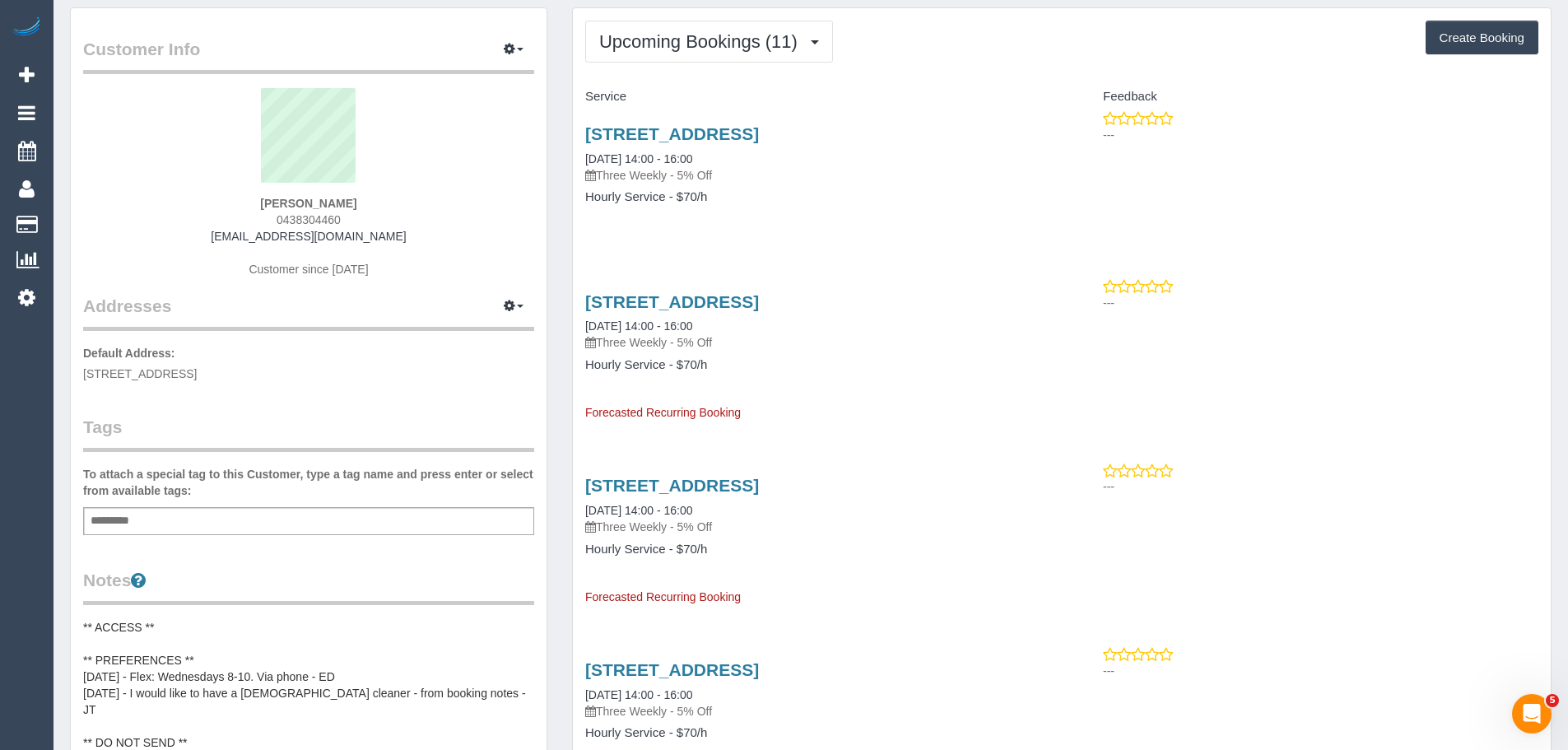
scroll to position [83, 0]
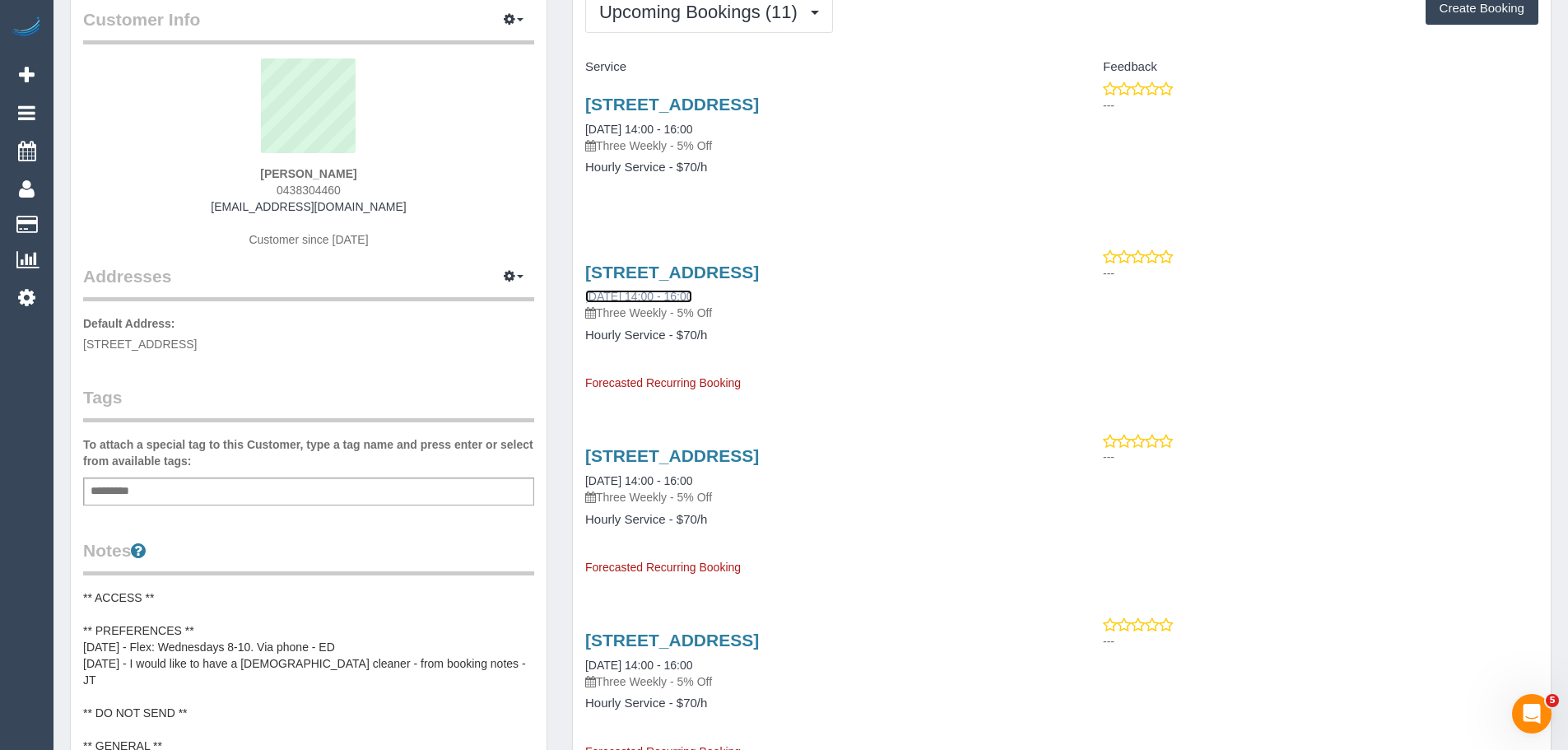
click at [646, 303] on link "21/10/2025 14:00 - 16:00" at bounding box center [639, 296] width 107 height 13
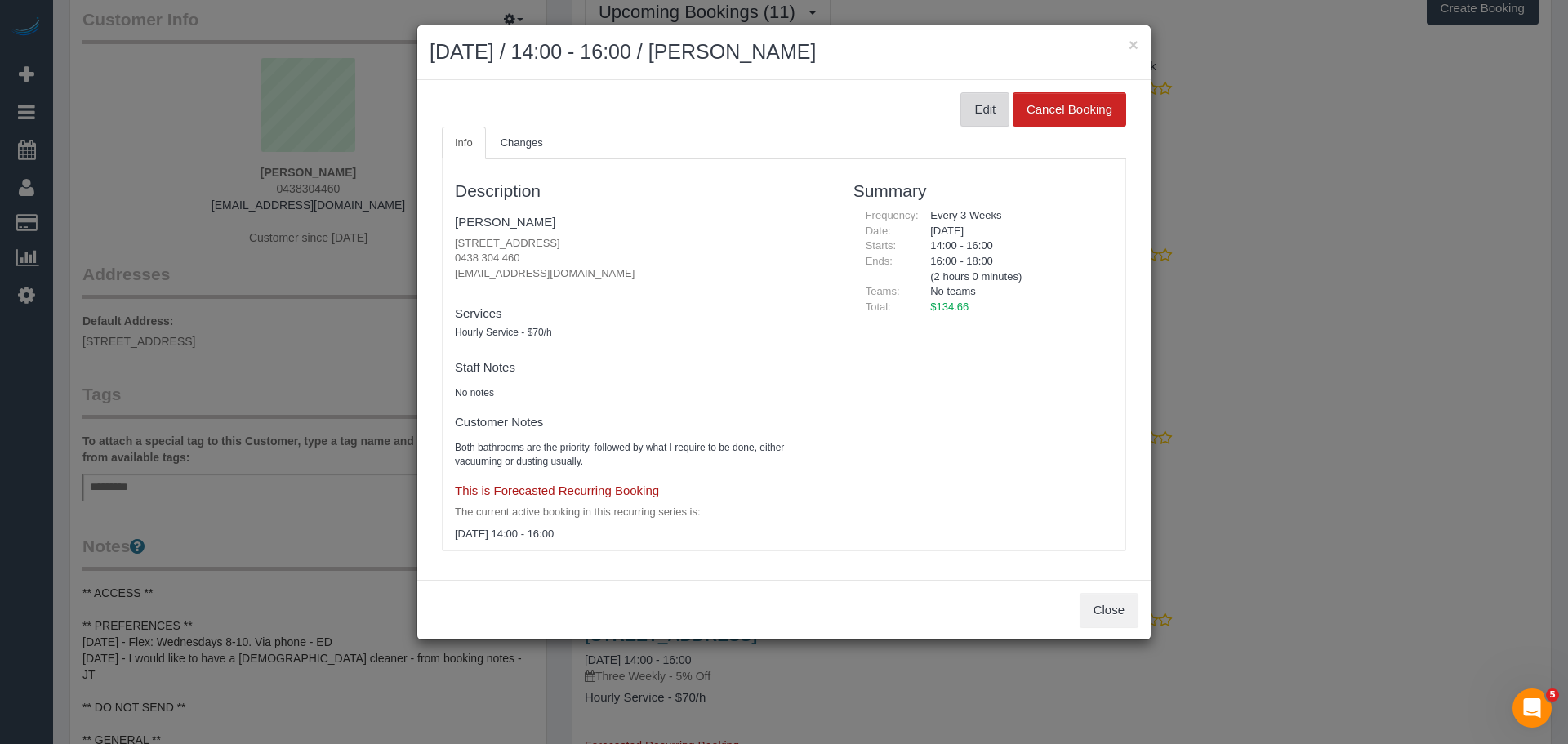
click at [971, 122] on button "Edit" at bounding box center [985, 109] width 49 height 34
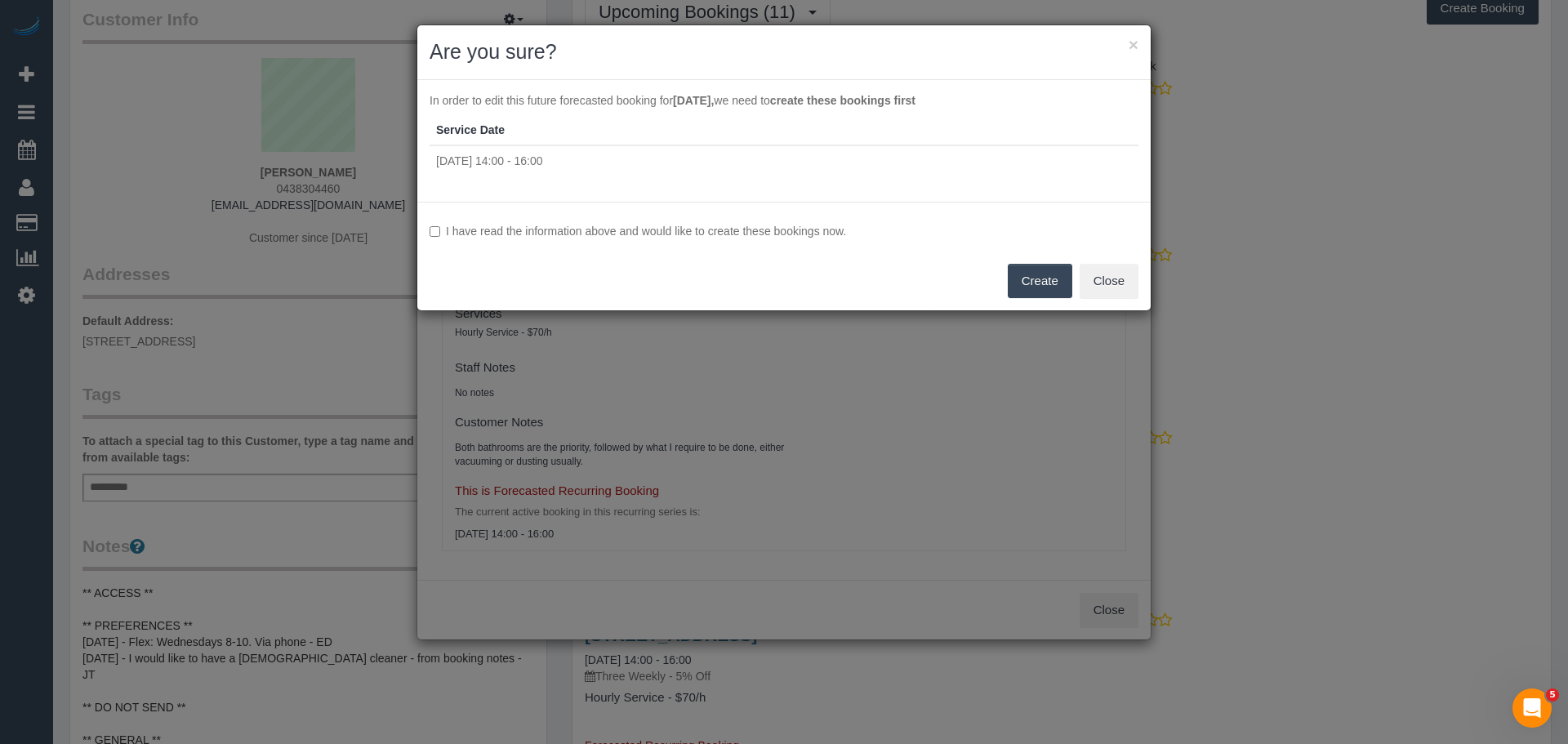
click at [617, 227] on label "I have read the information above and would like to create these bookings now." at bounding box center [784, 231] width 709 height 17
click at [1050, 279] on button "Create" at bounding box center [1040, 280] width 65 height 34
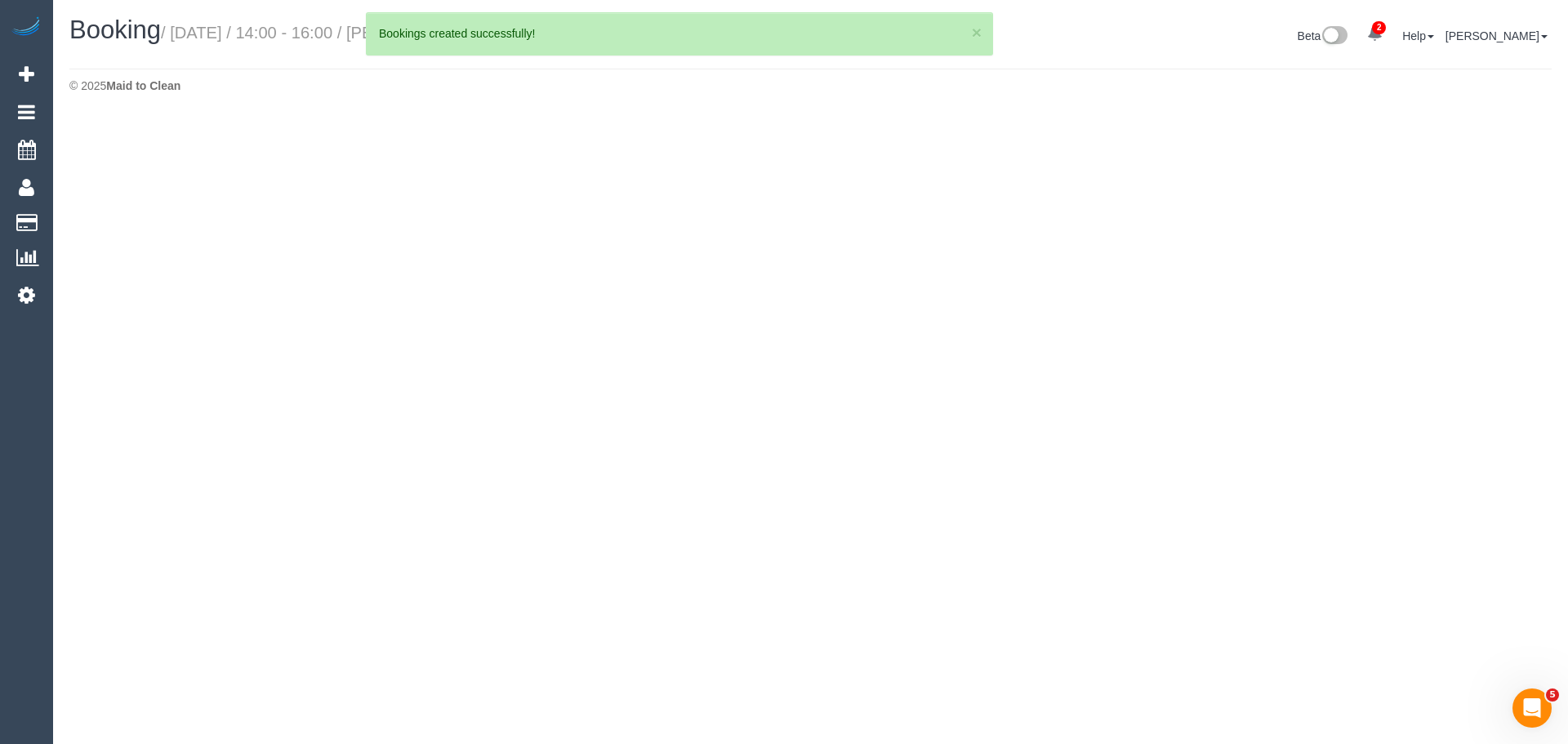
select select "VIC"
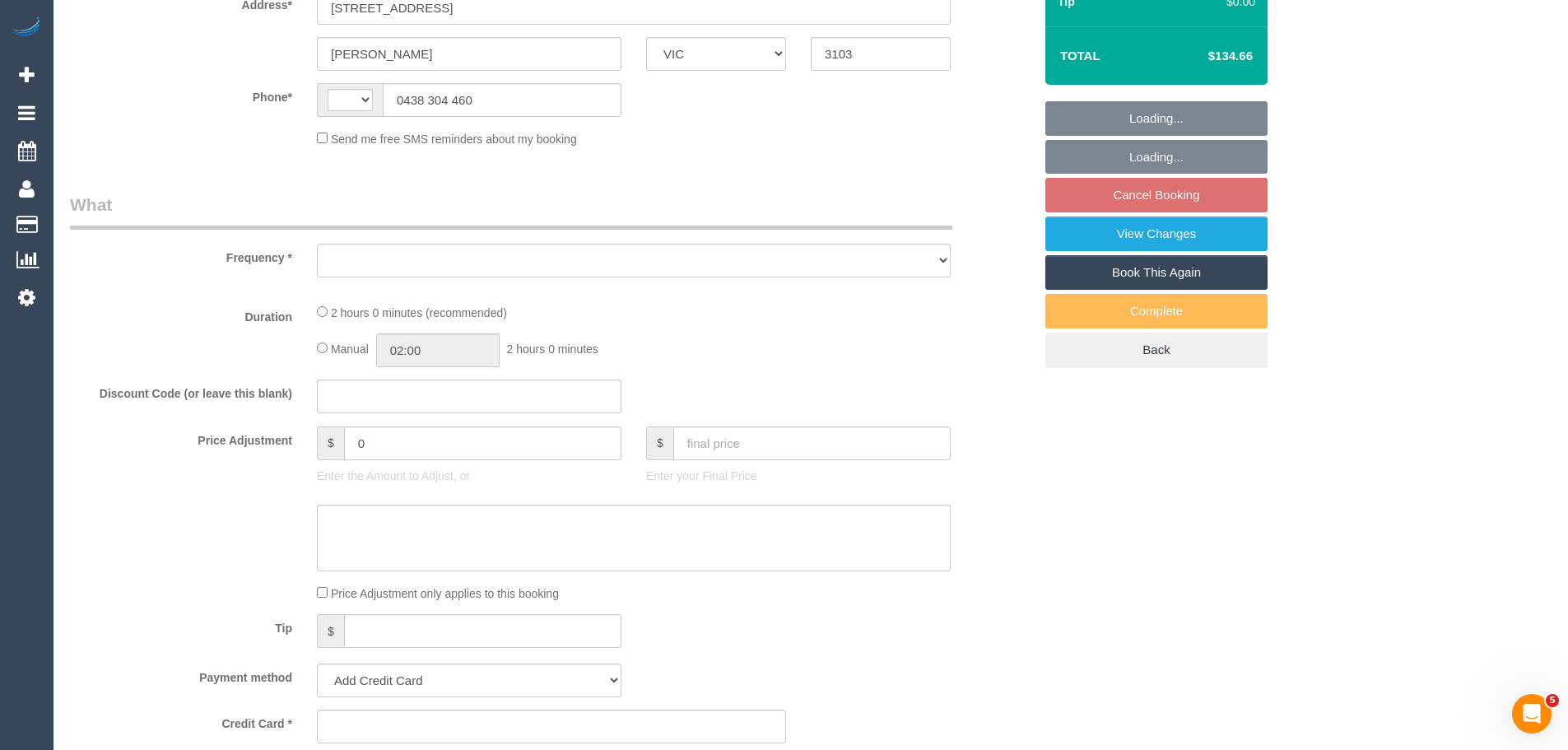
select select "string:AU"
select select "spot5"
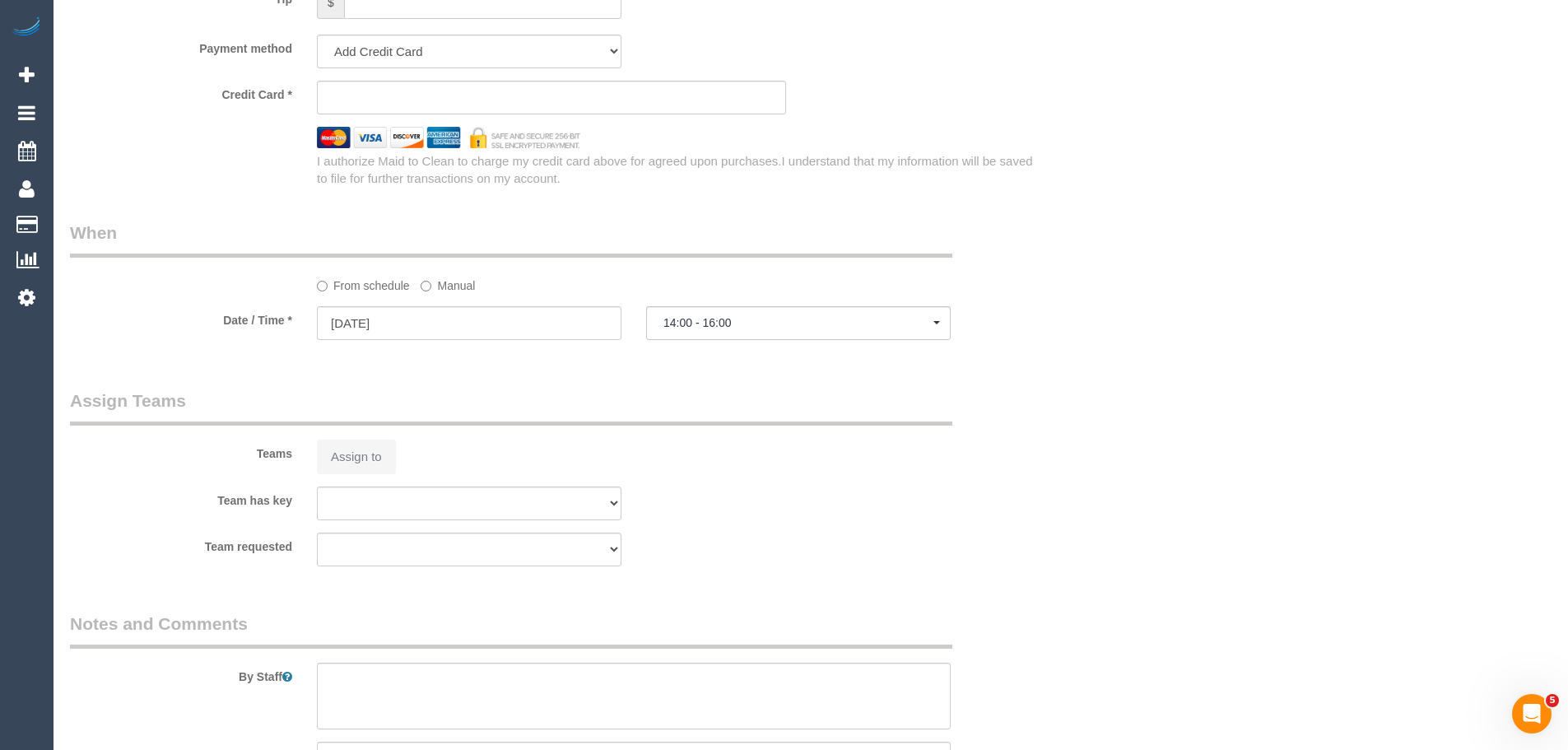
scroll to position [1679, 0]
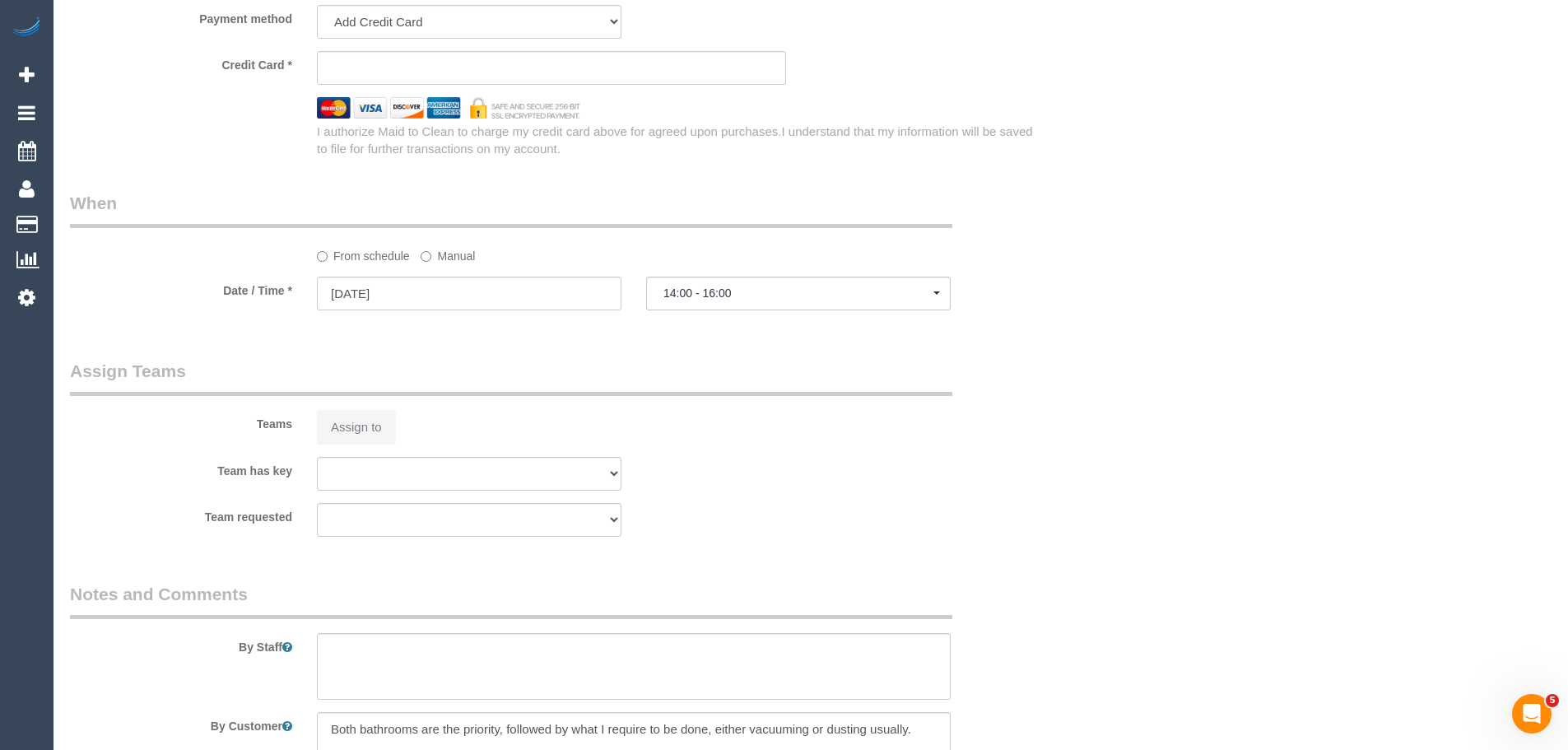
select select "spot30"
select select "object:1462"
select select "string:stripe-pm_1ROA5j2GScqysDRVqjLfyH3n"
select select "number:28"
select select "number:14"
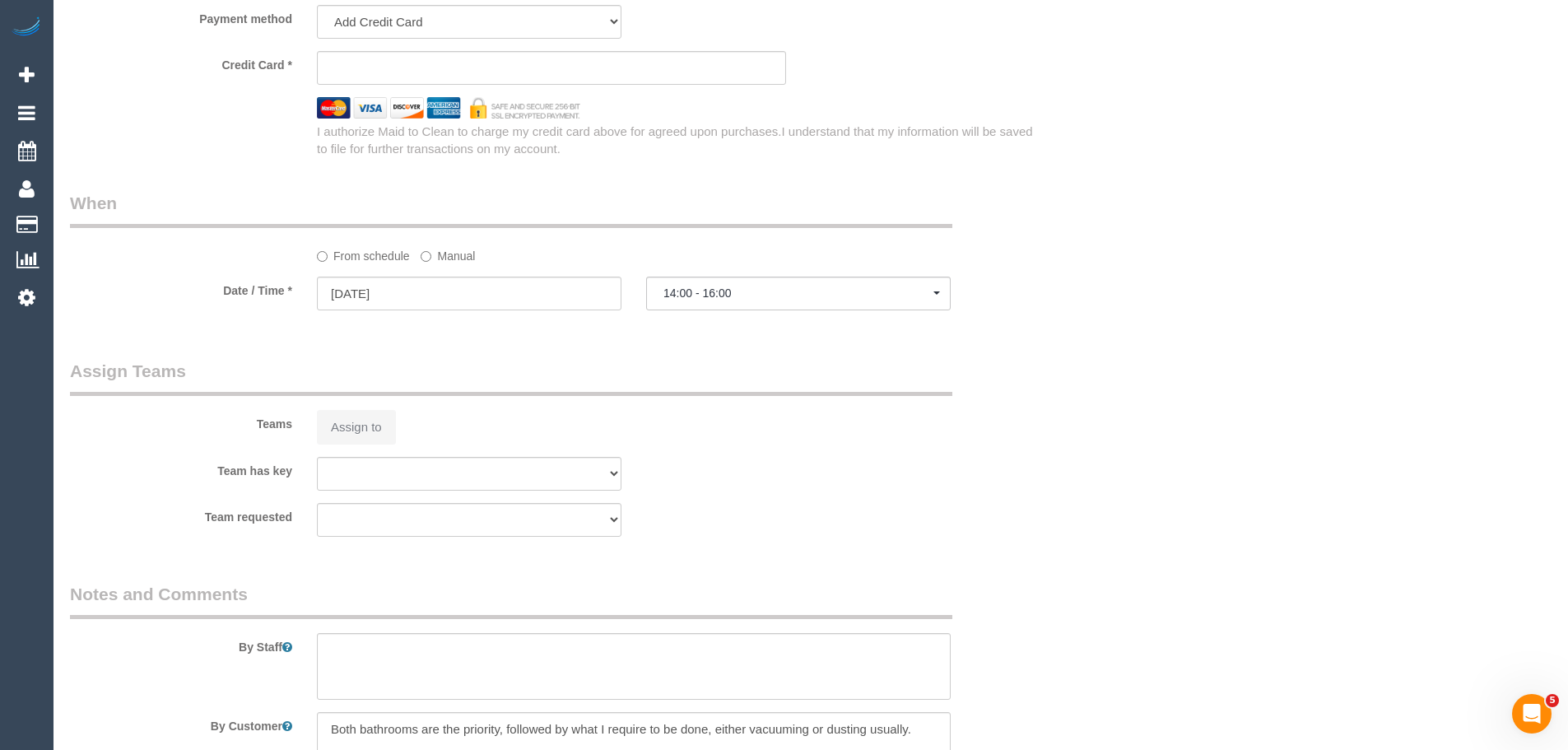
select select "number:19"
select select "number:22"
select select "number:35"
select select "number:13"
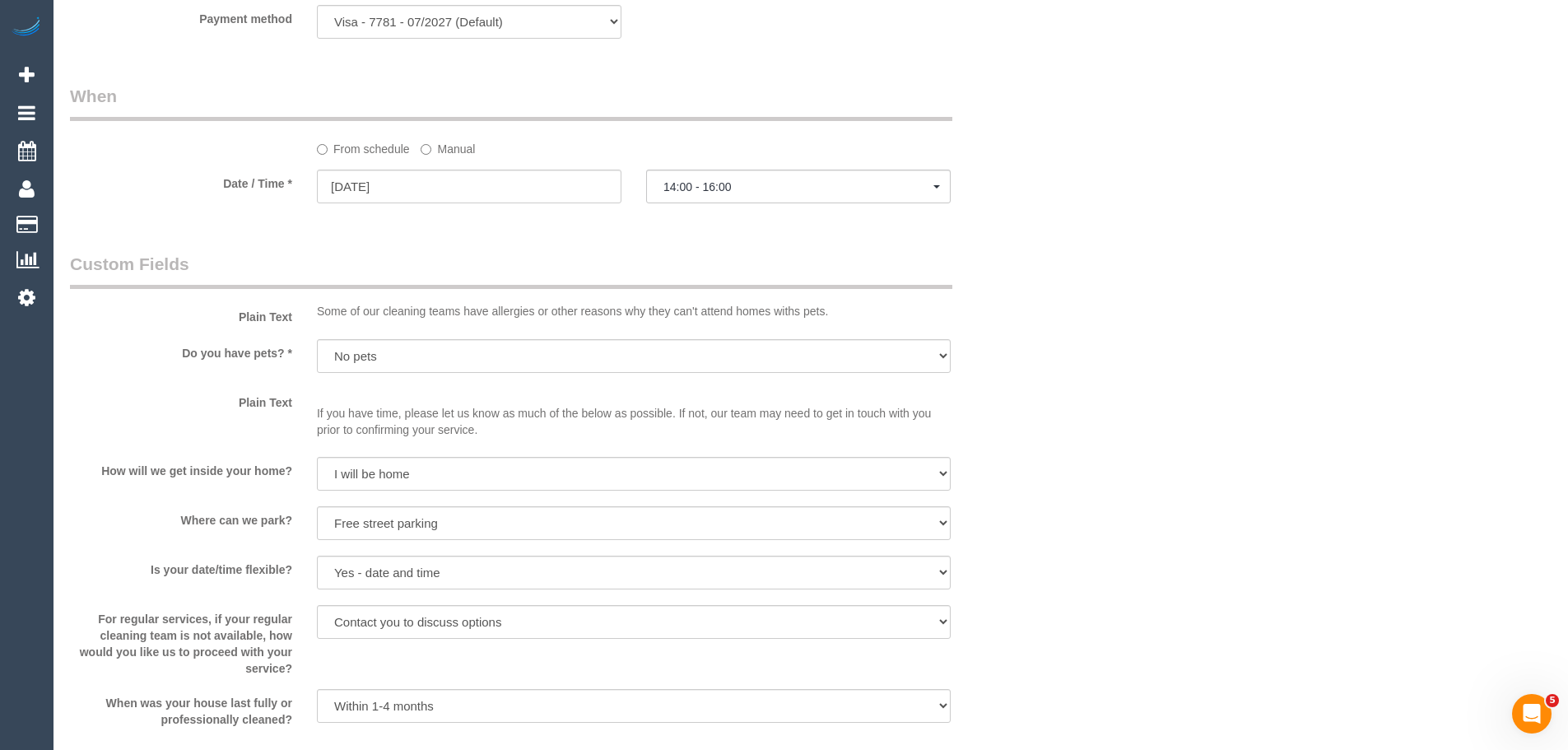
select select "object:2229"
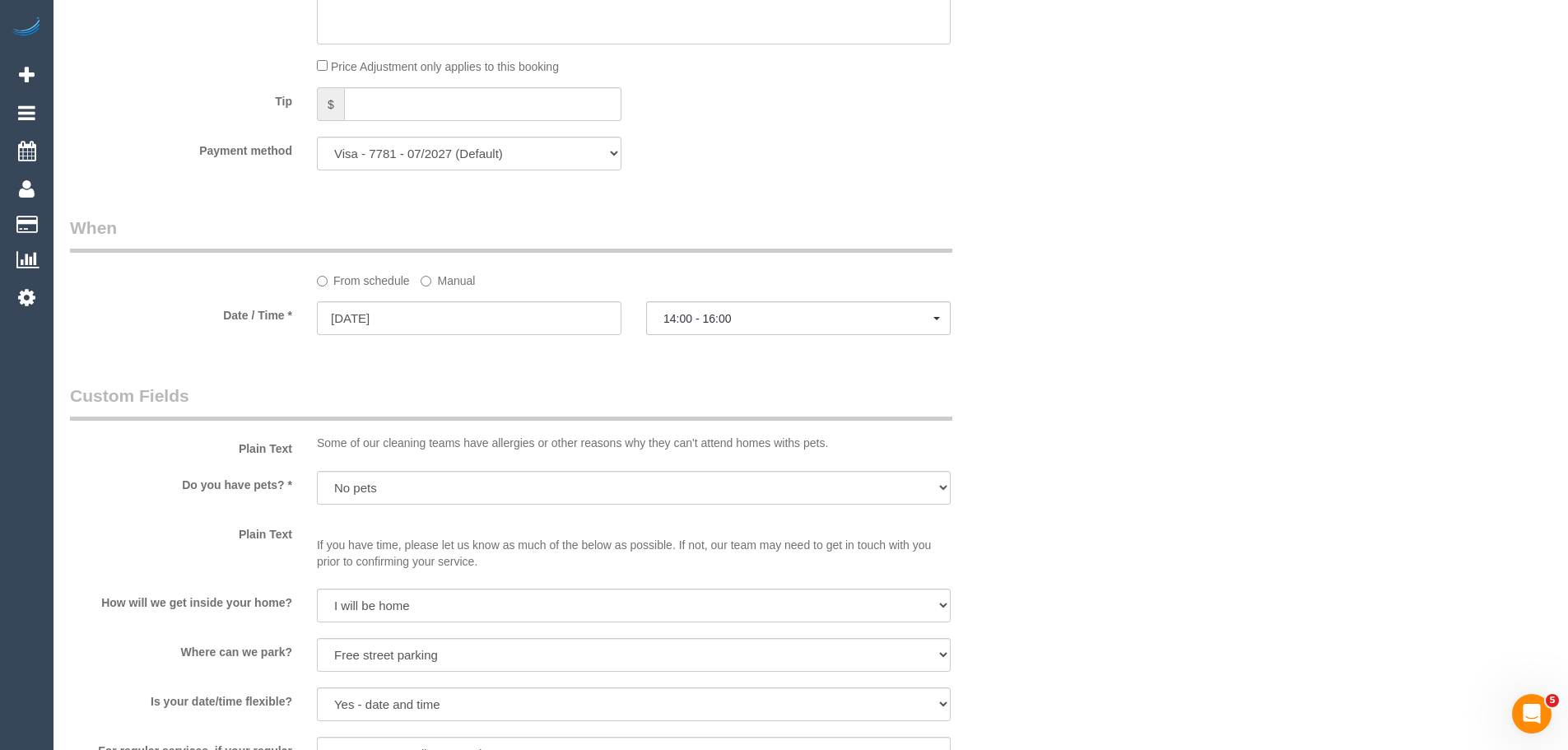
scroll to position [1514, 0]
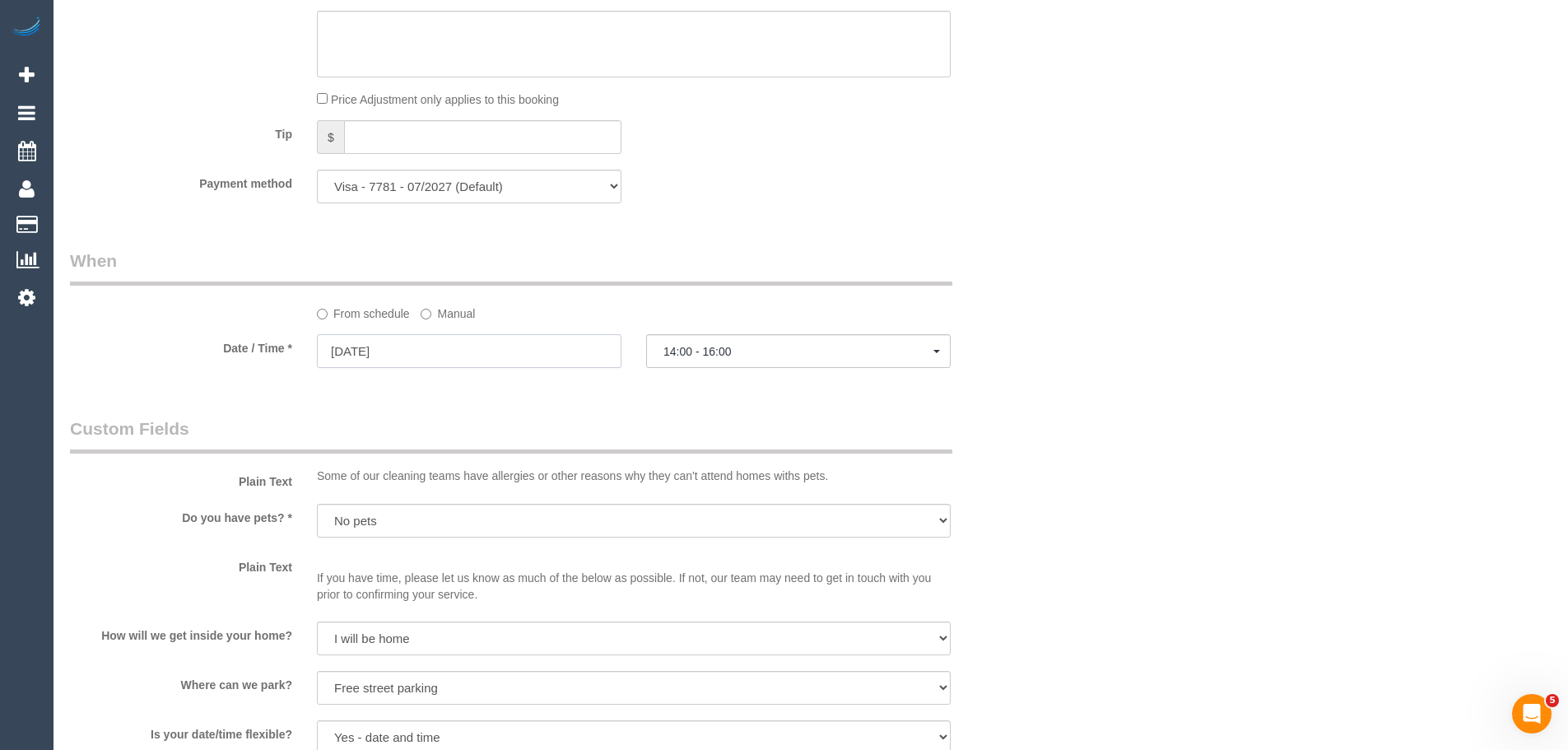
click at [398, 343] on input "21/10/2025" at bounding box center [469, 351] width 305 height 33
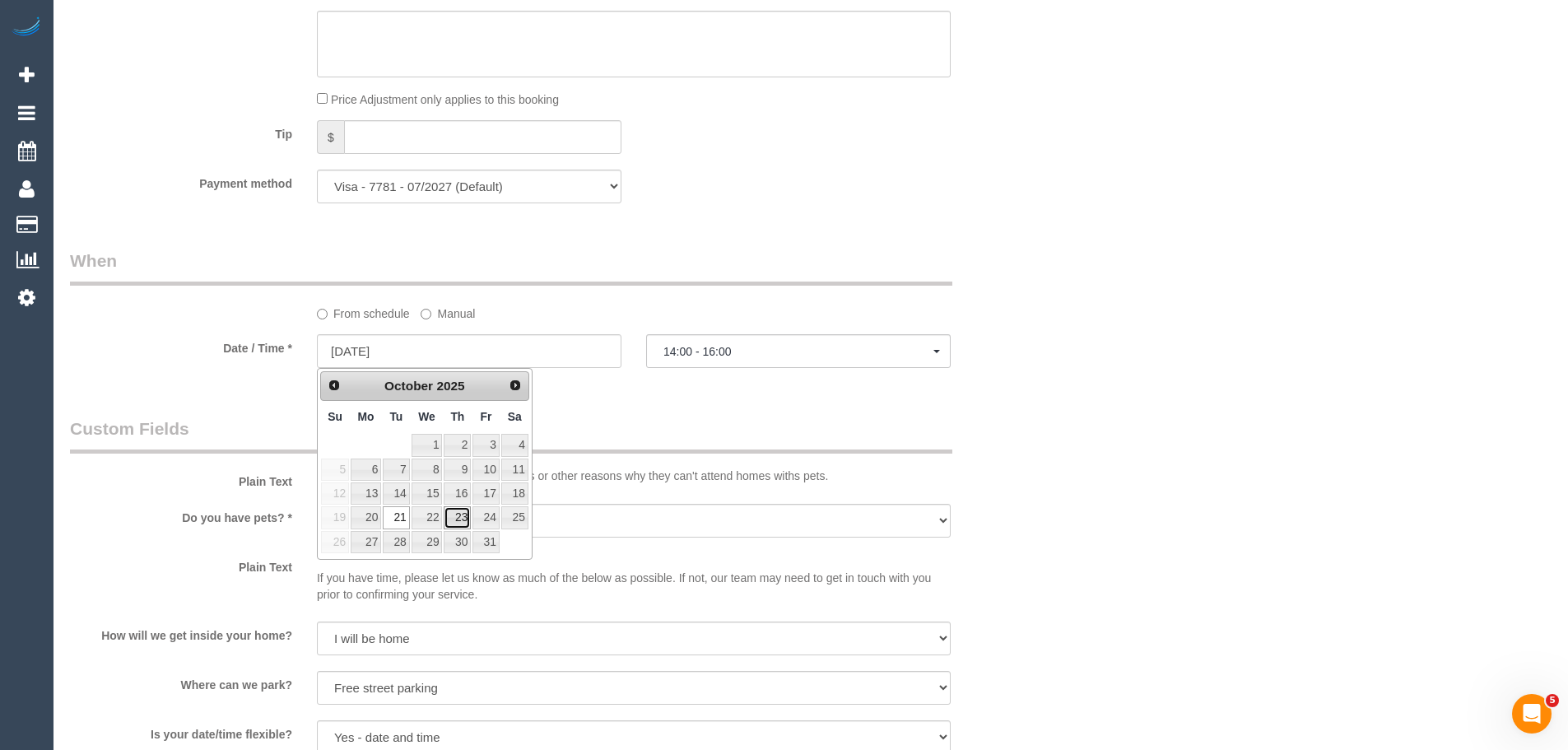
click at [453, 525] on link "23" at bounding box center [457, 517] width 27 height 22
type input "23/10/2025"
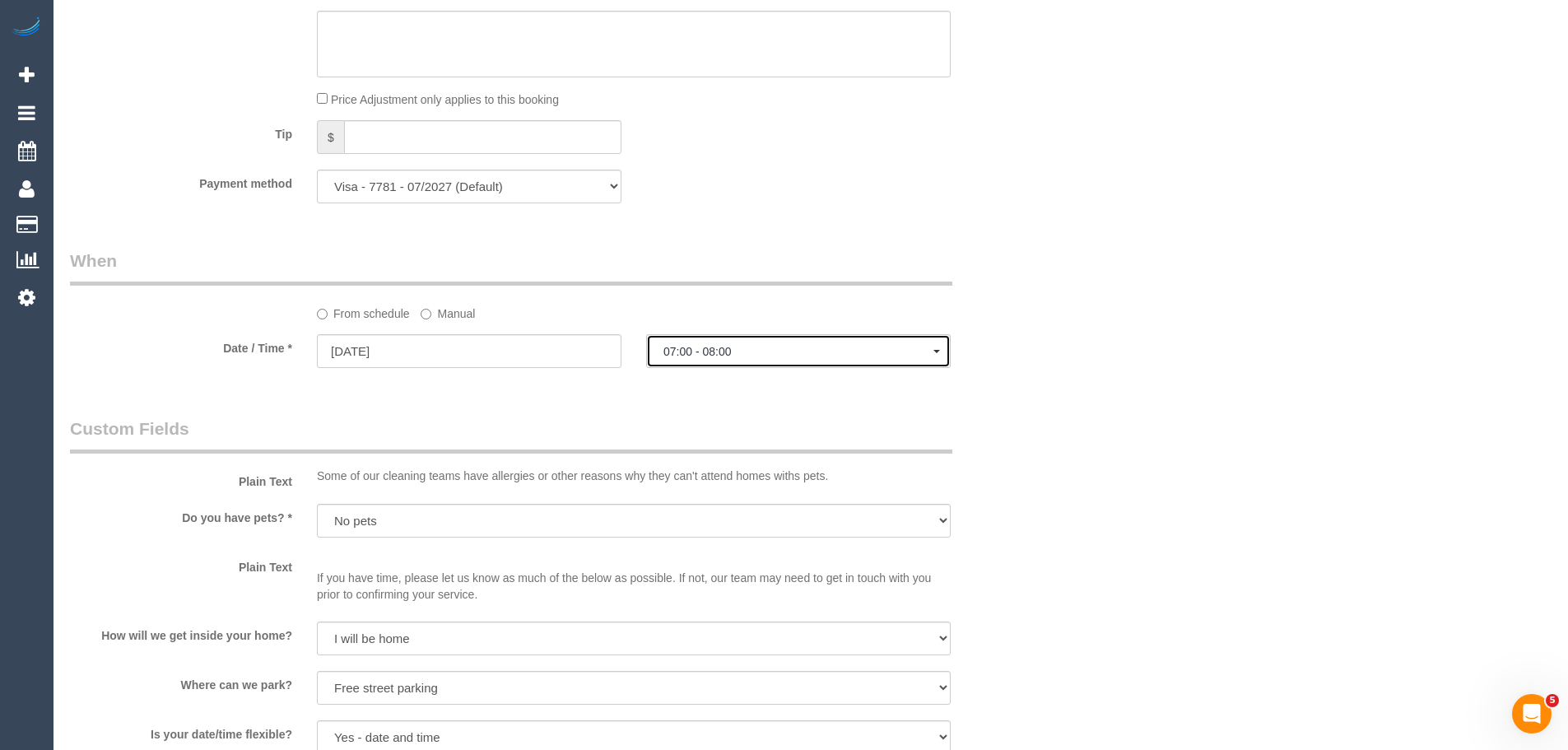
click at [691, 357] on span "07:00 - 08:00" at bounding box center [799, 351] width 270 height 13
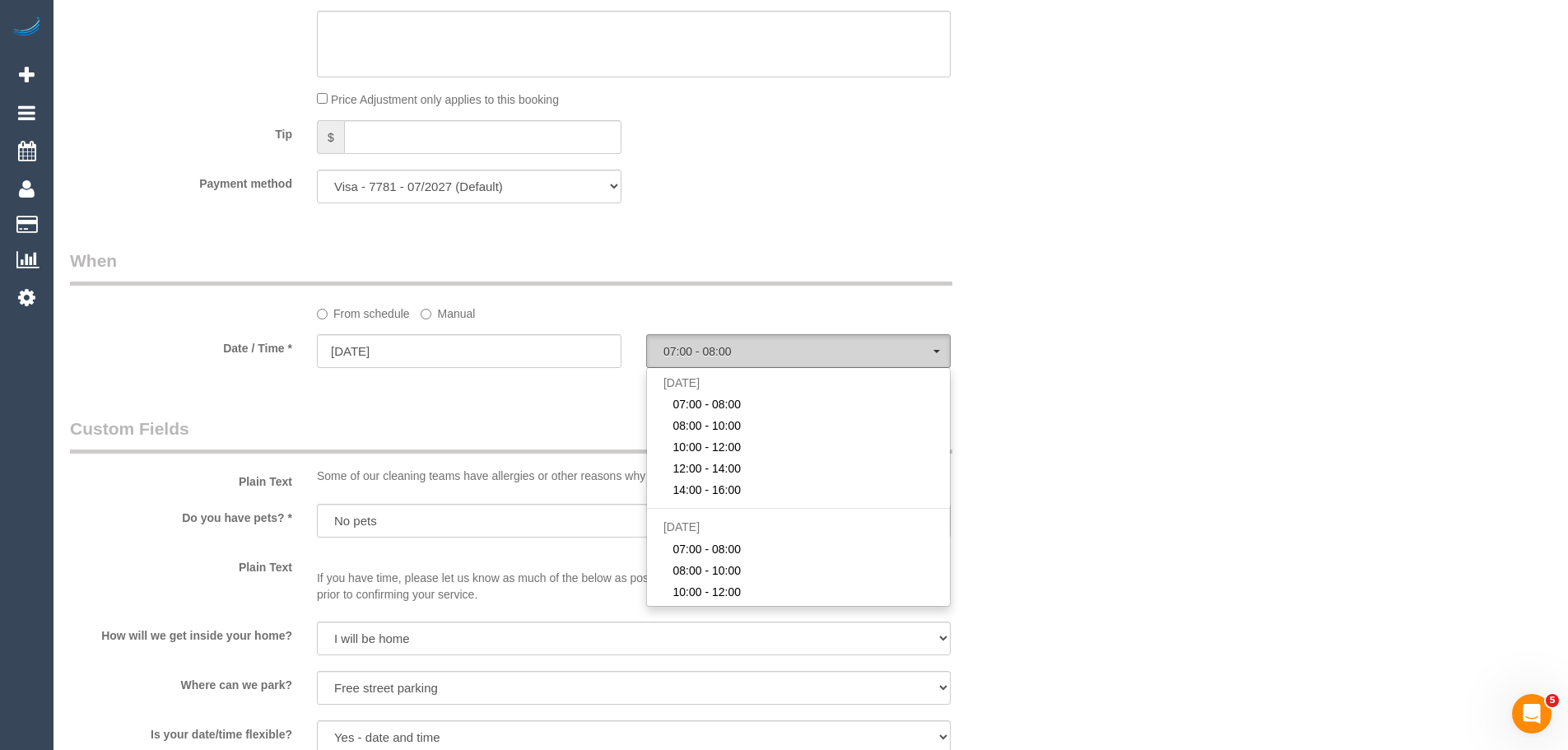
scroll to position [206, 0]
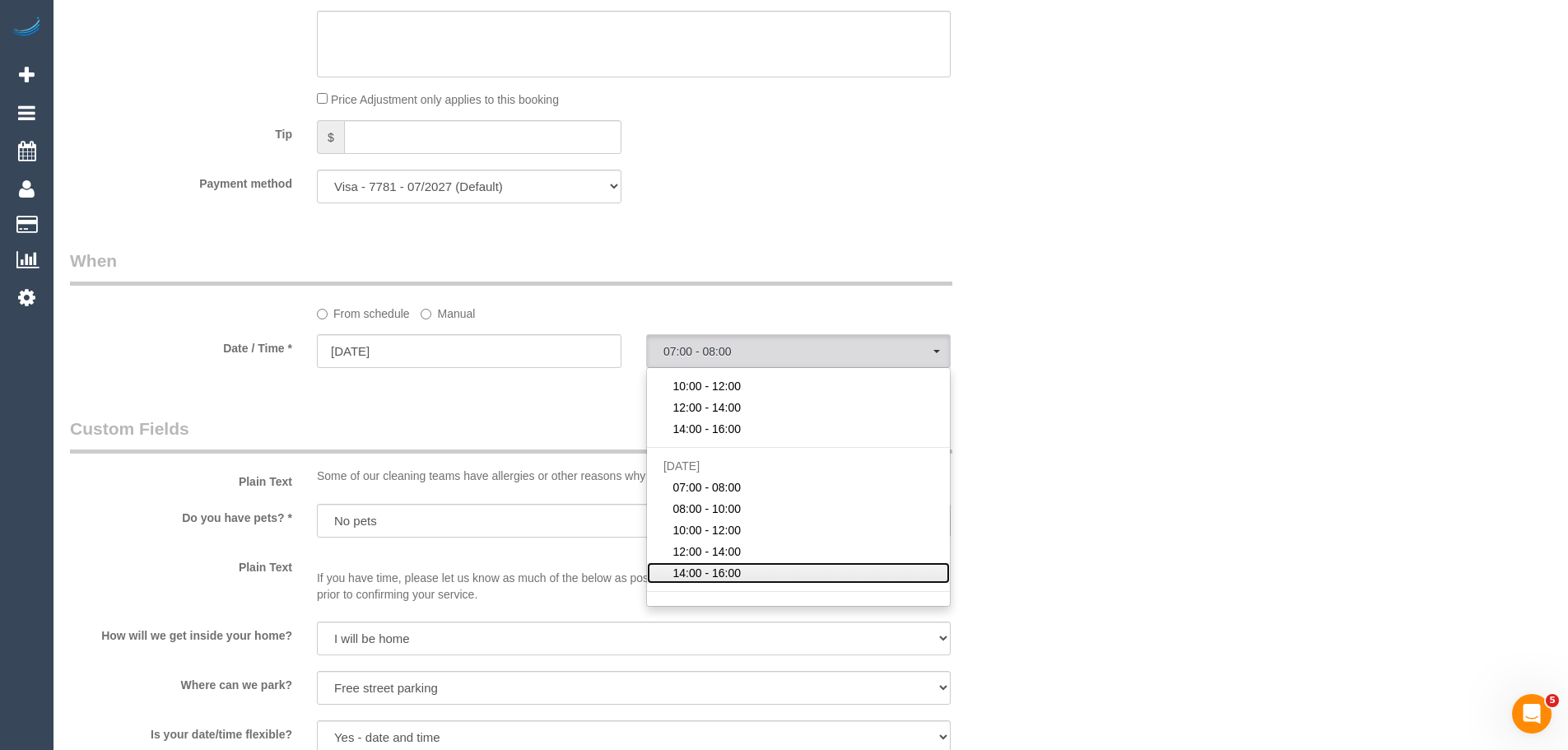
click at [736, 571] on span "14:00 - 16:00" at bounding box center [707, 572] width 69 height 17
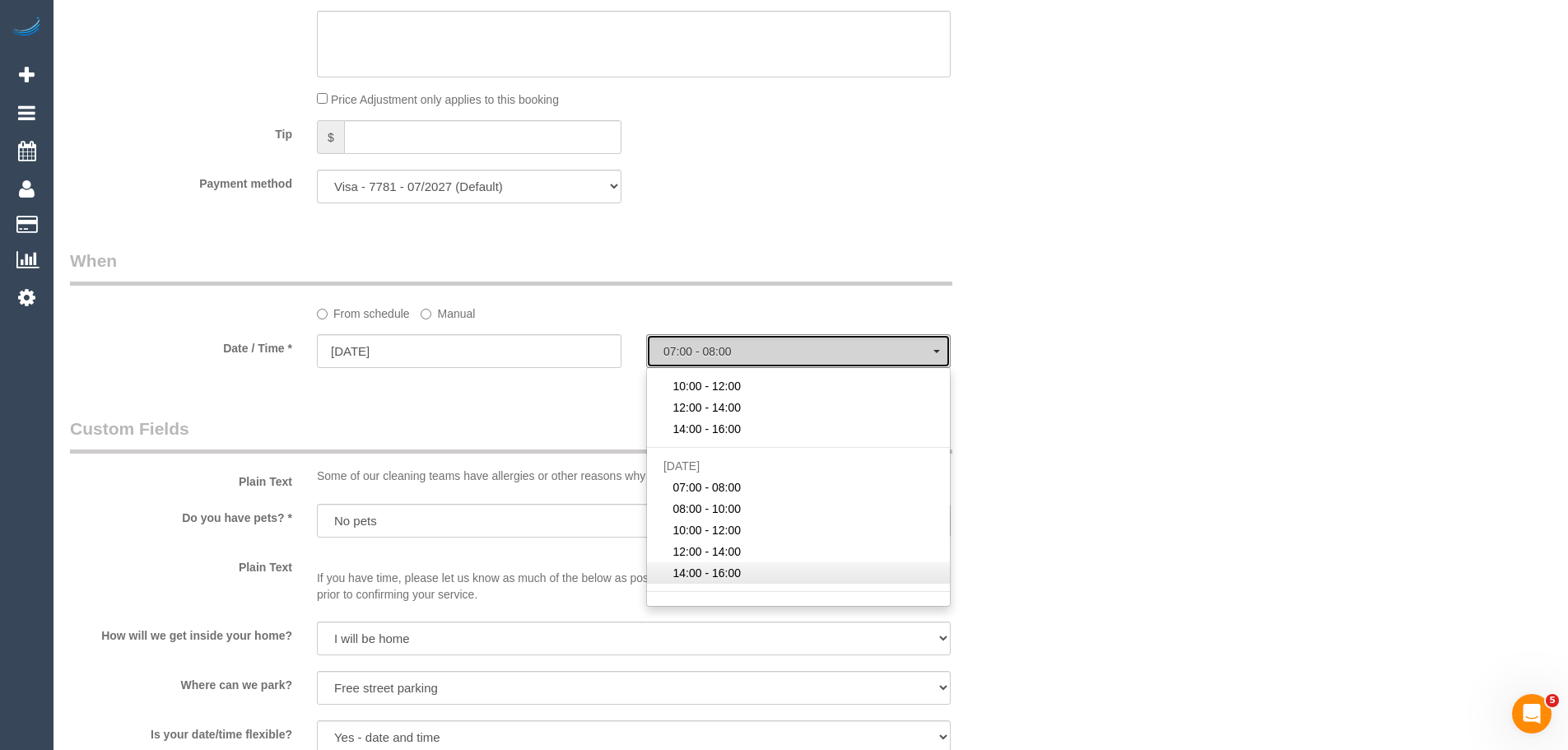
select select "spot40"
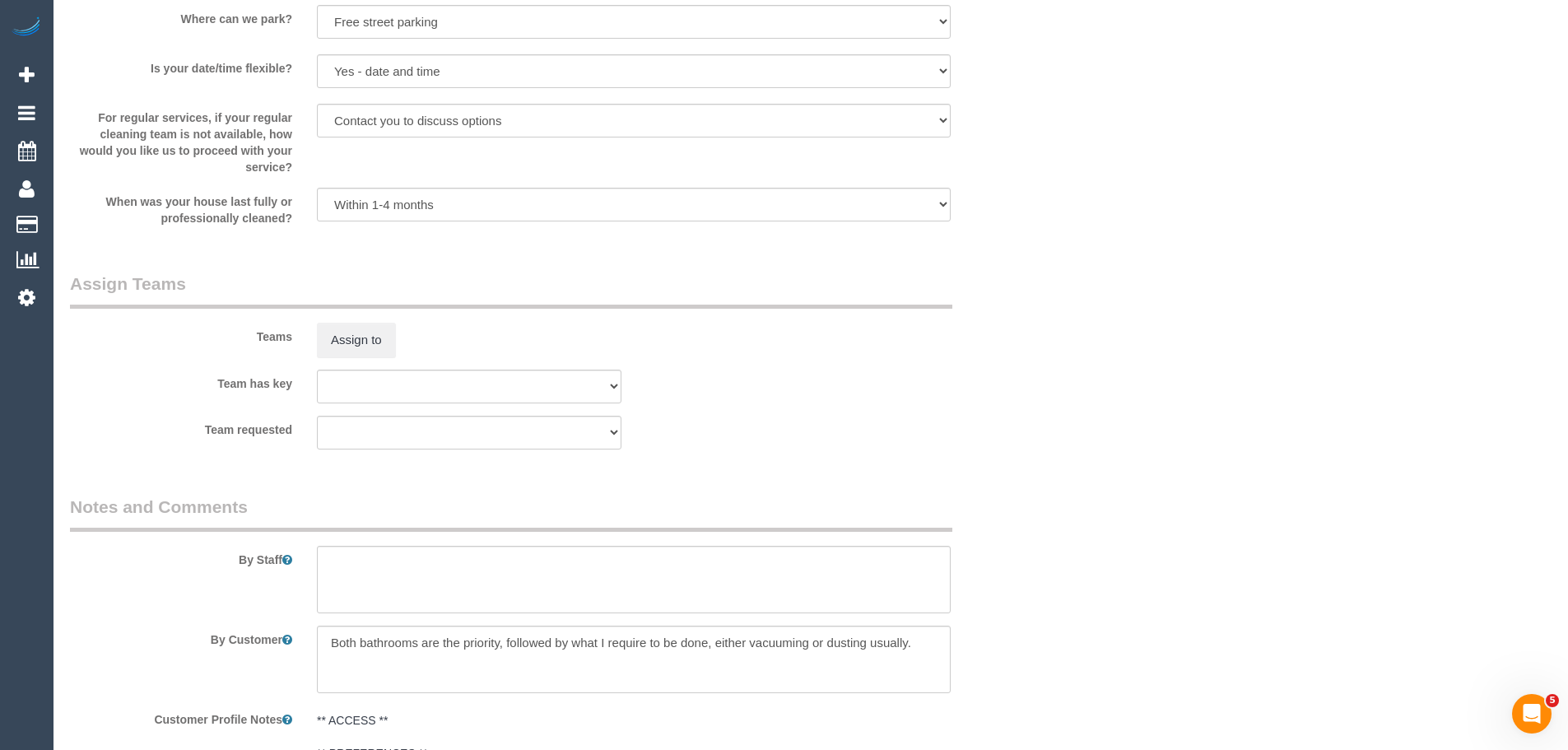
scroll to position [2556, 0]
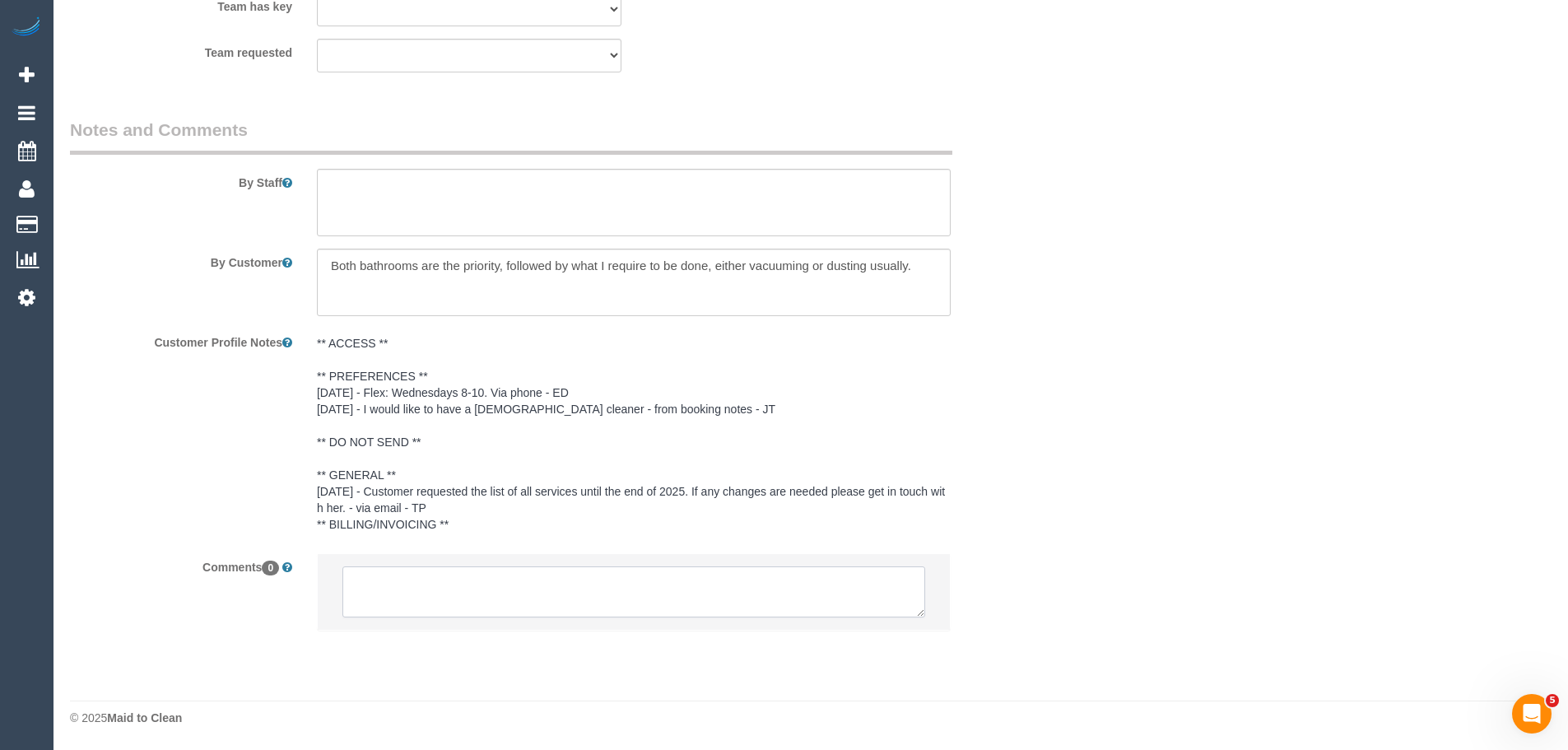
click at [671, 576] on textarea at bounding box center [634, 592] width 583 height 51
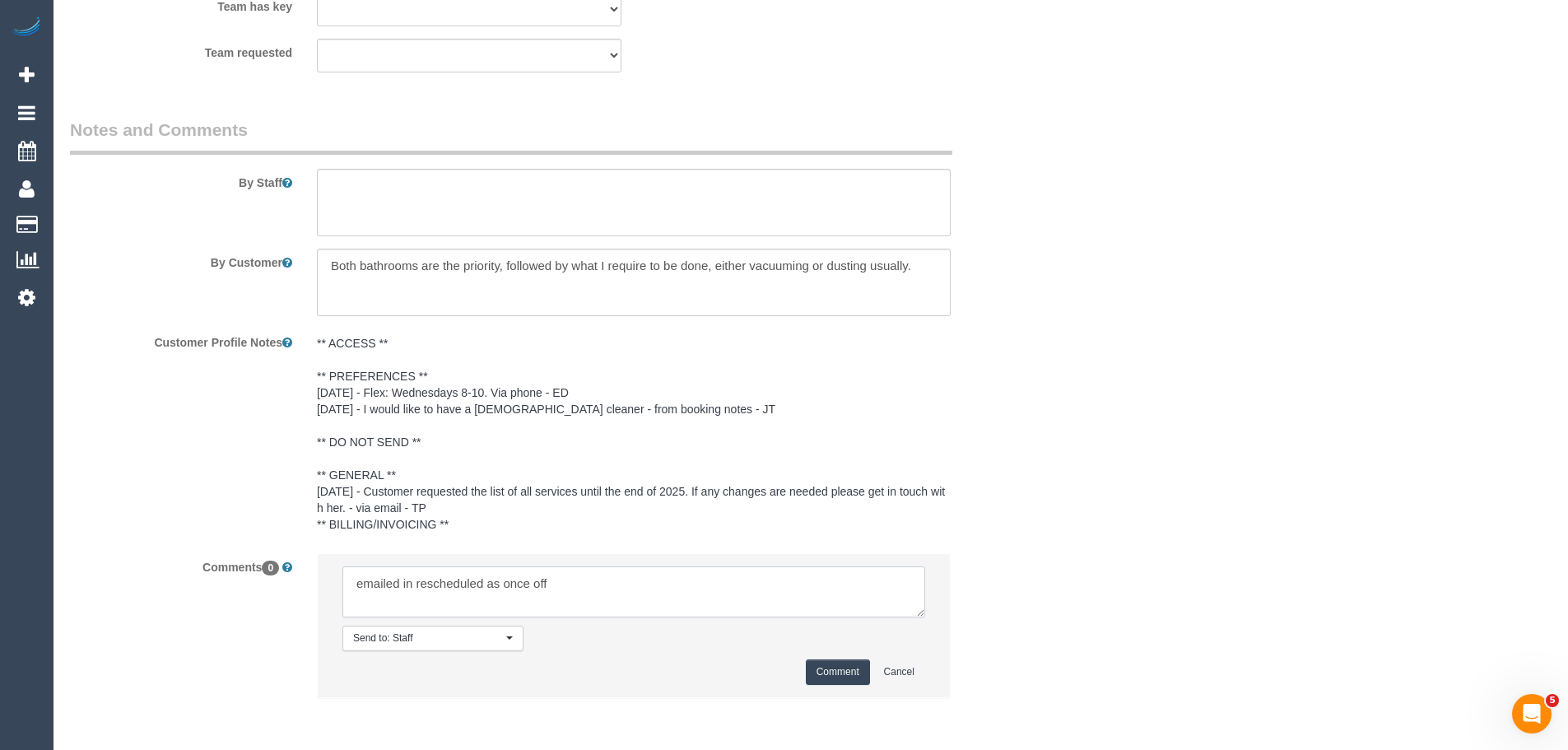
type textarea "emailed in rescheduled as once off"
click at [838, 683] on button "Comment" at bounding box center [837, 672] width 64 height 26
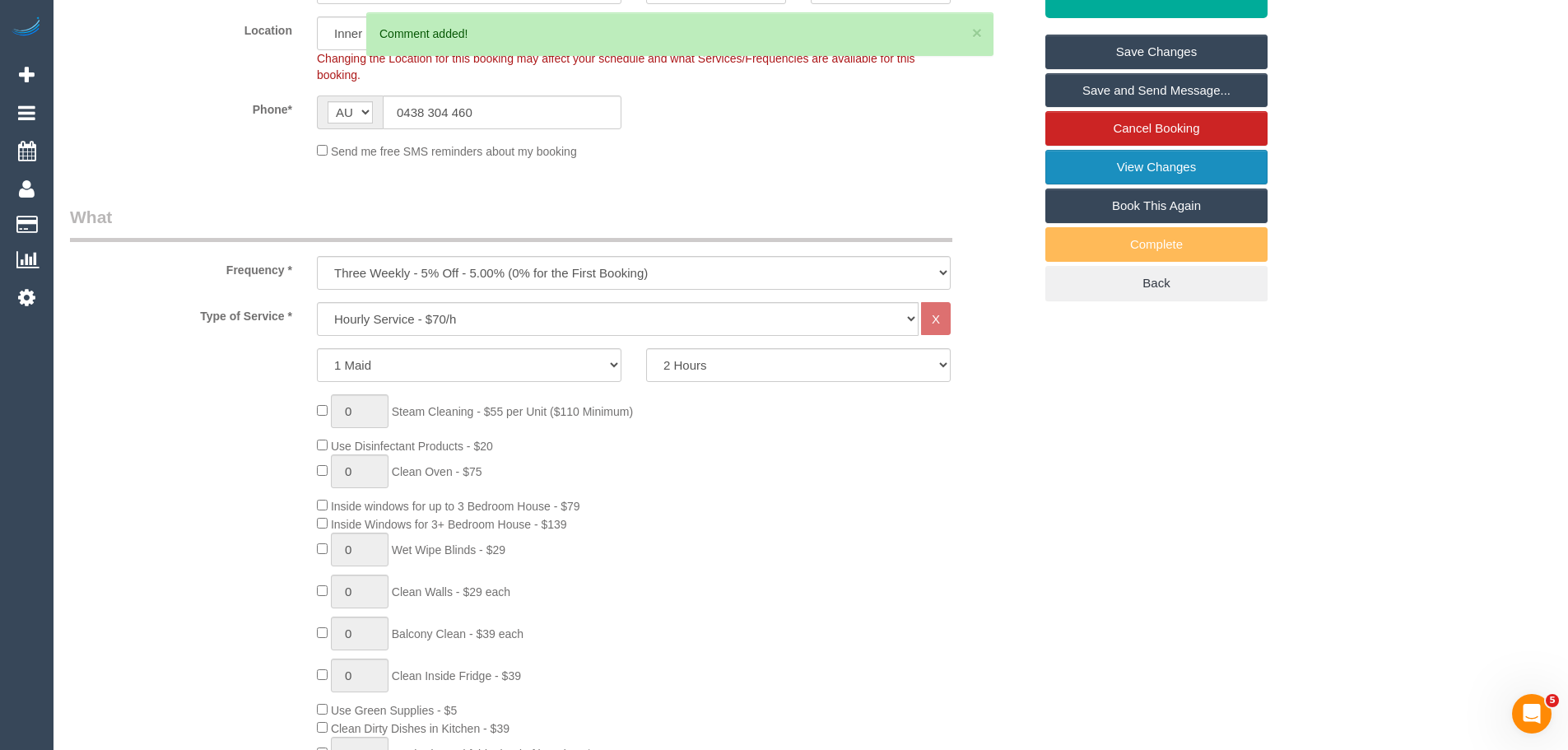
scroll to position [0, 0]
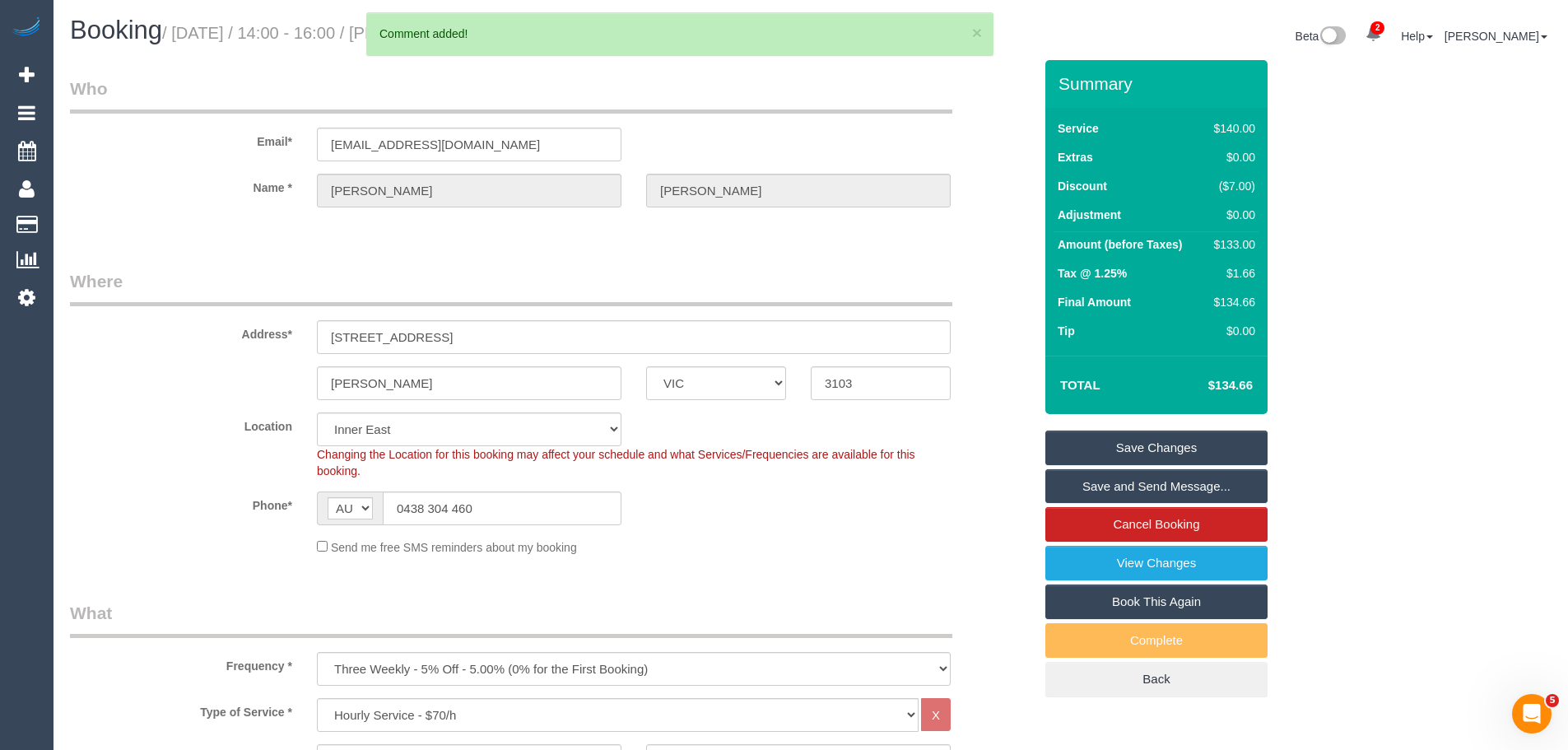
click at [1115, 448] on link "Save Changes" at bounding box center [1157, 447] width 222 height 34
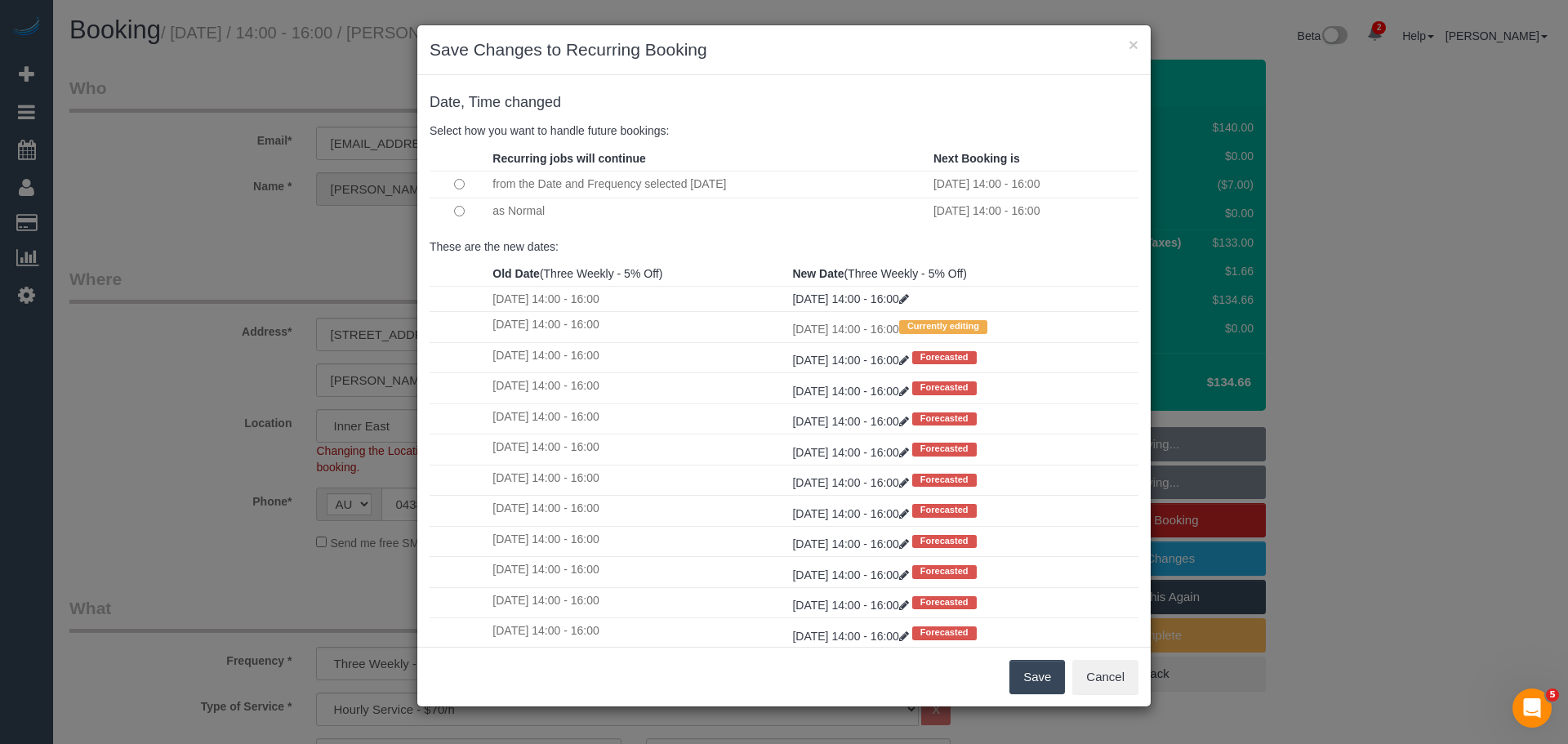
click at [1032, 676] on button "Save" at bounding box center [1038, 677] width 56 height 34
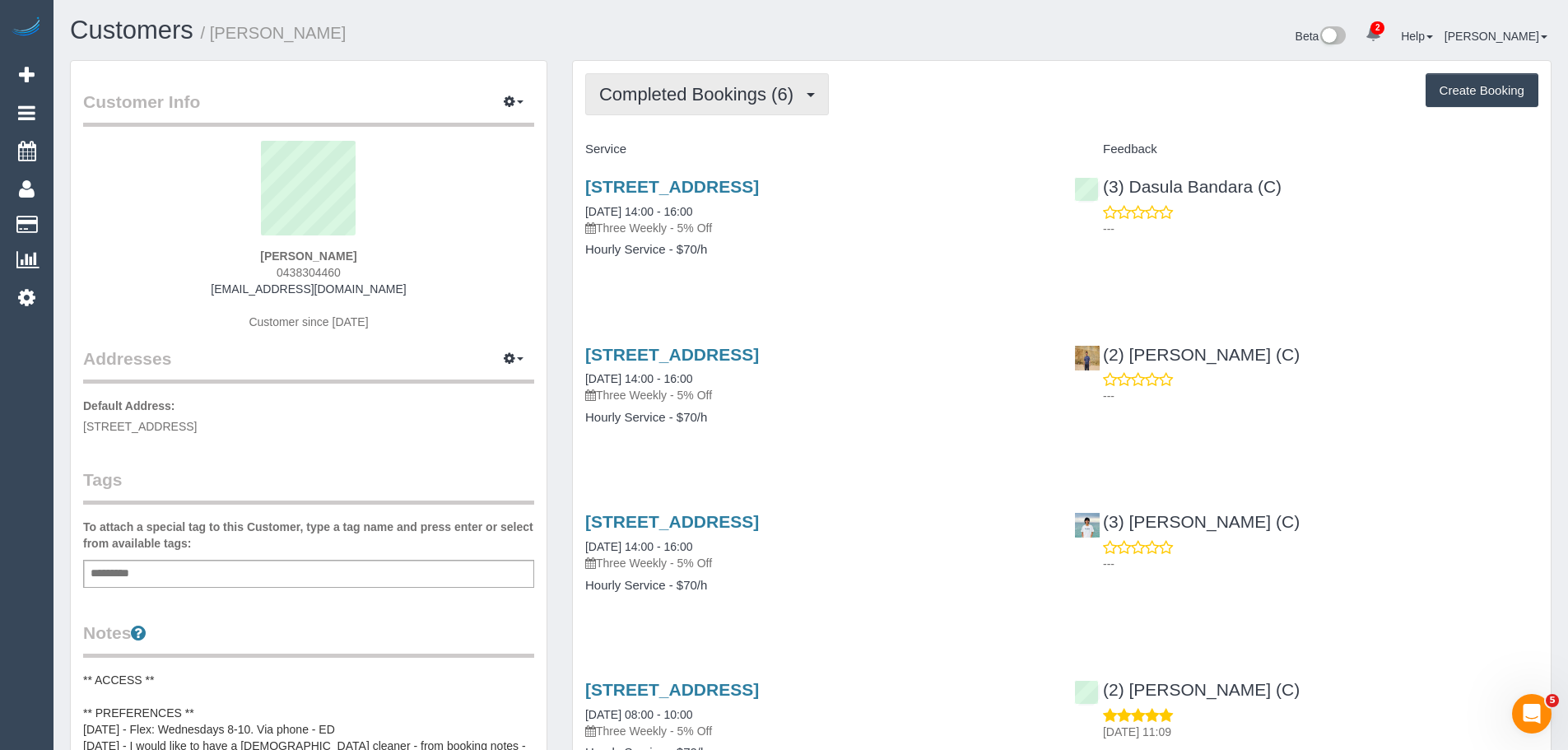
click at [644, 95] on span "Completed Bookings (6)" at bounding box center [701, 93] width 202 height 20
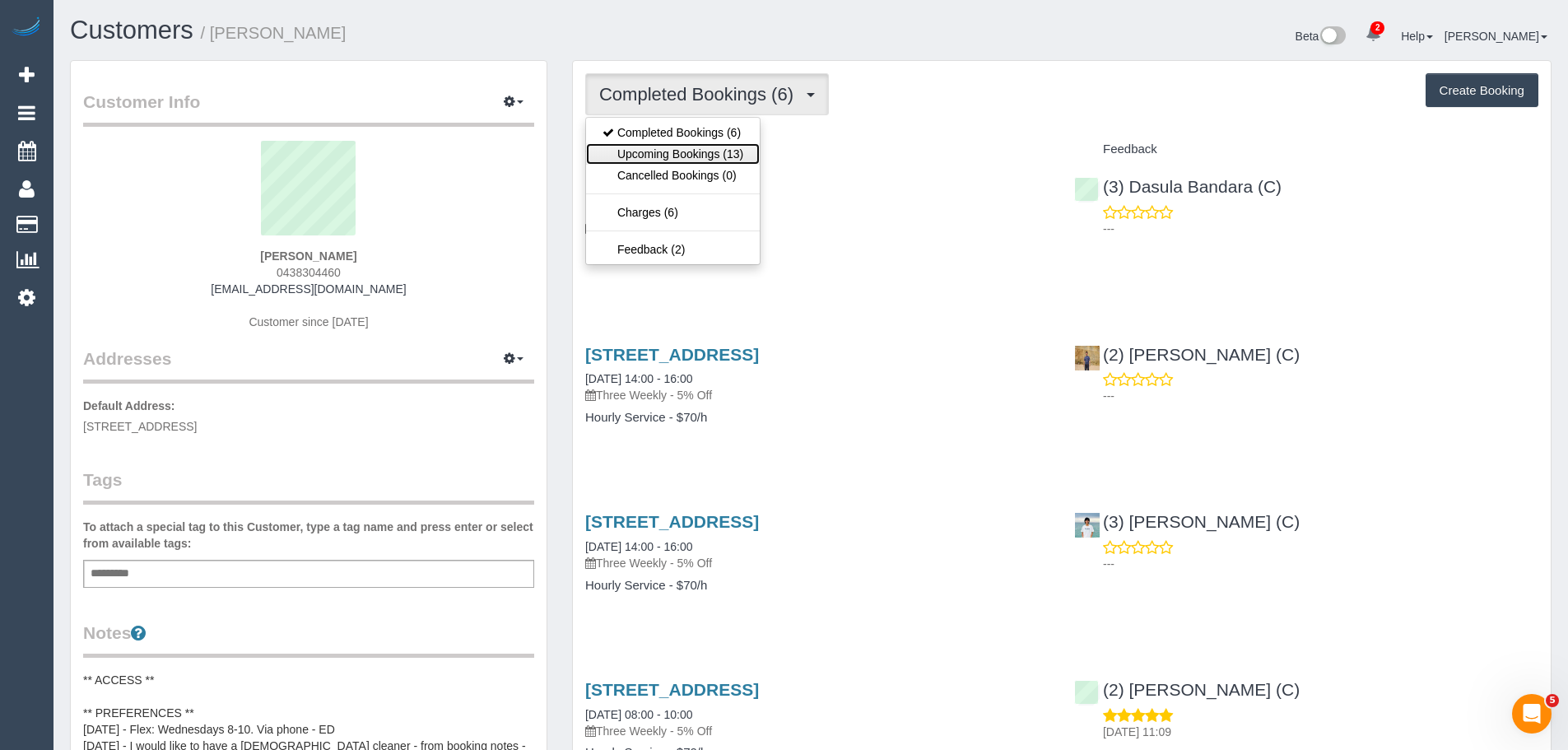
click at [675, 144] on link "Upcoming Bookings (13)" at bounding box center [673, 154] width 173 height 21
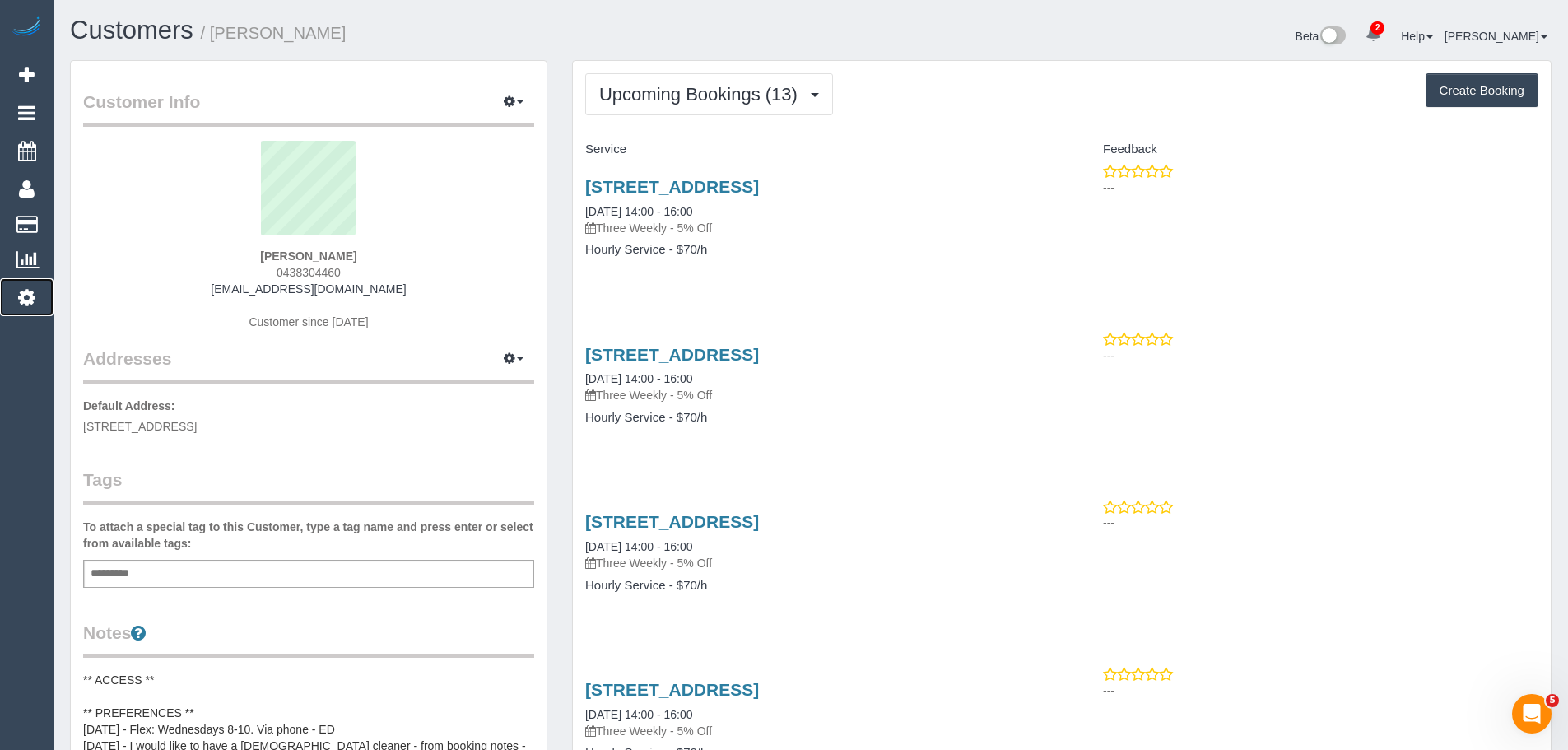
click at [35, 303] on link "Settings" at bounding box center [26, 297] width 54 height 38
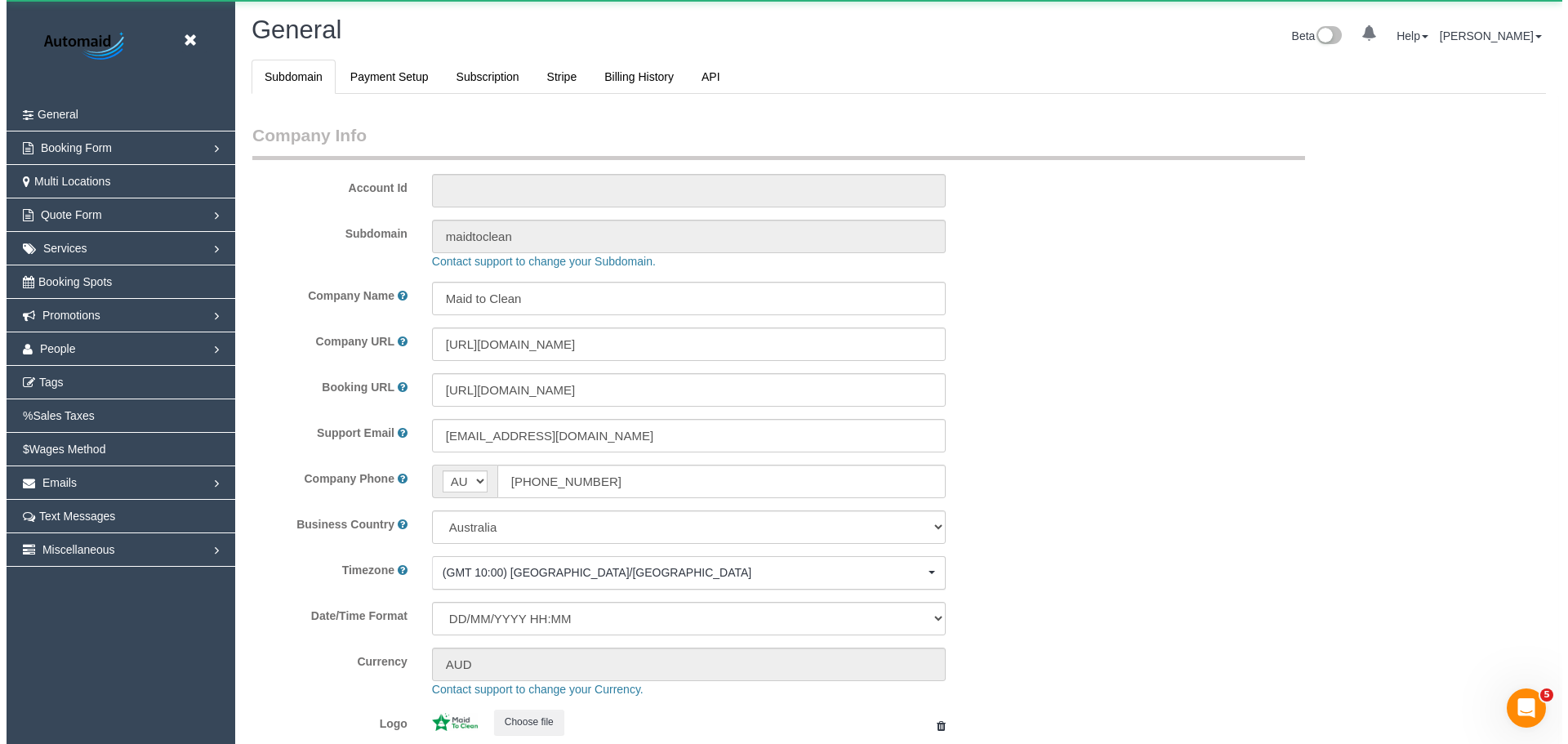
scroll to position [3700, 1556]
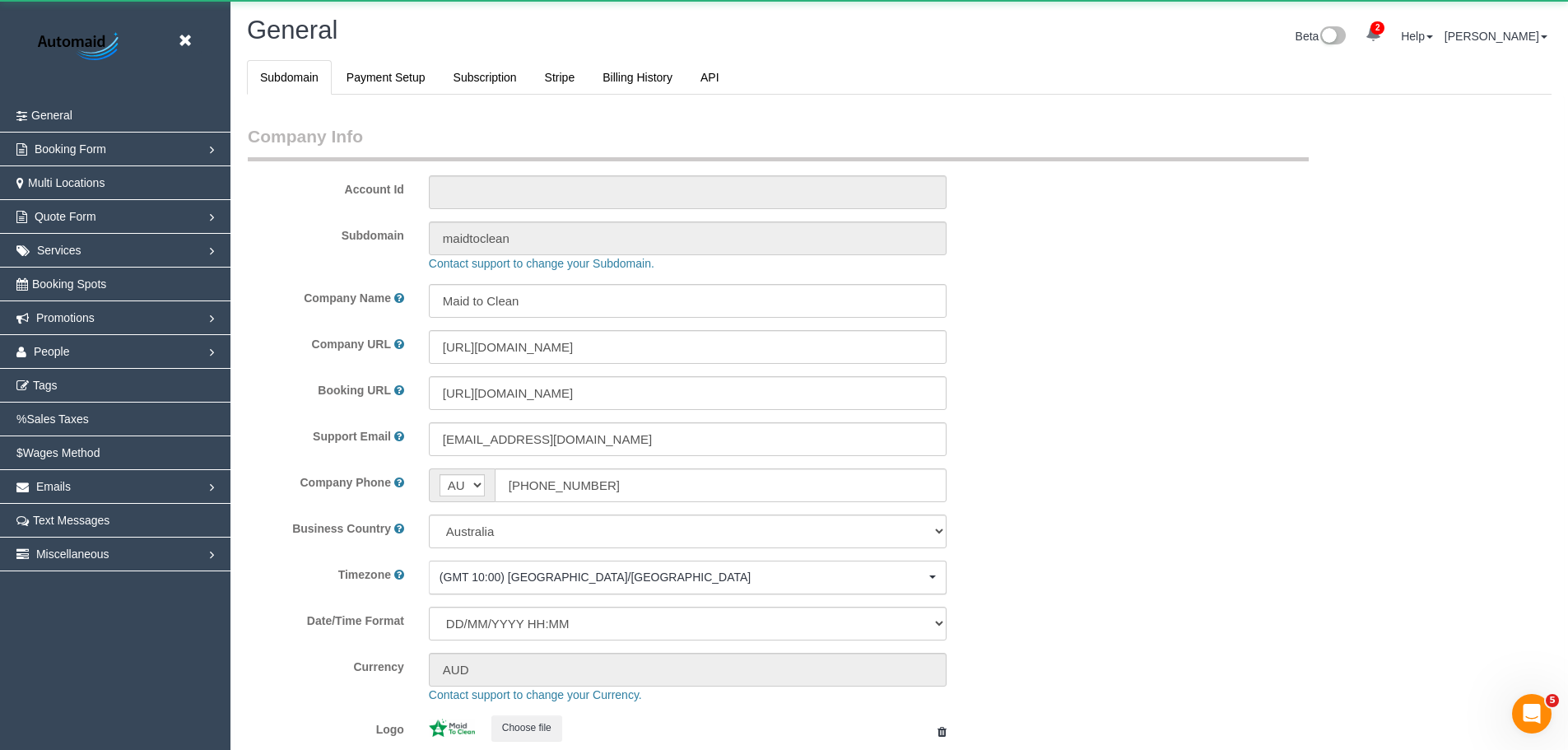
select select "1"
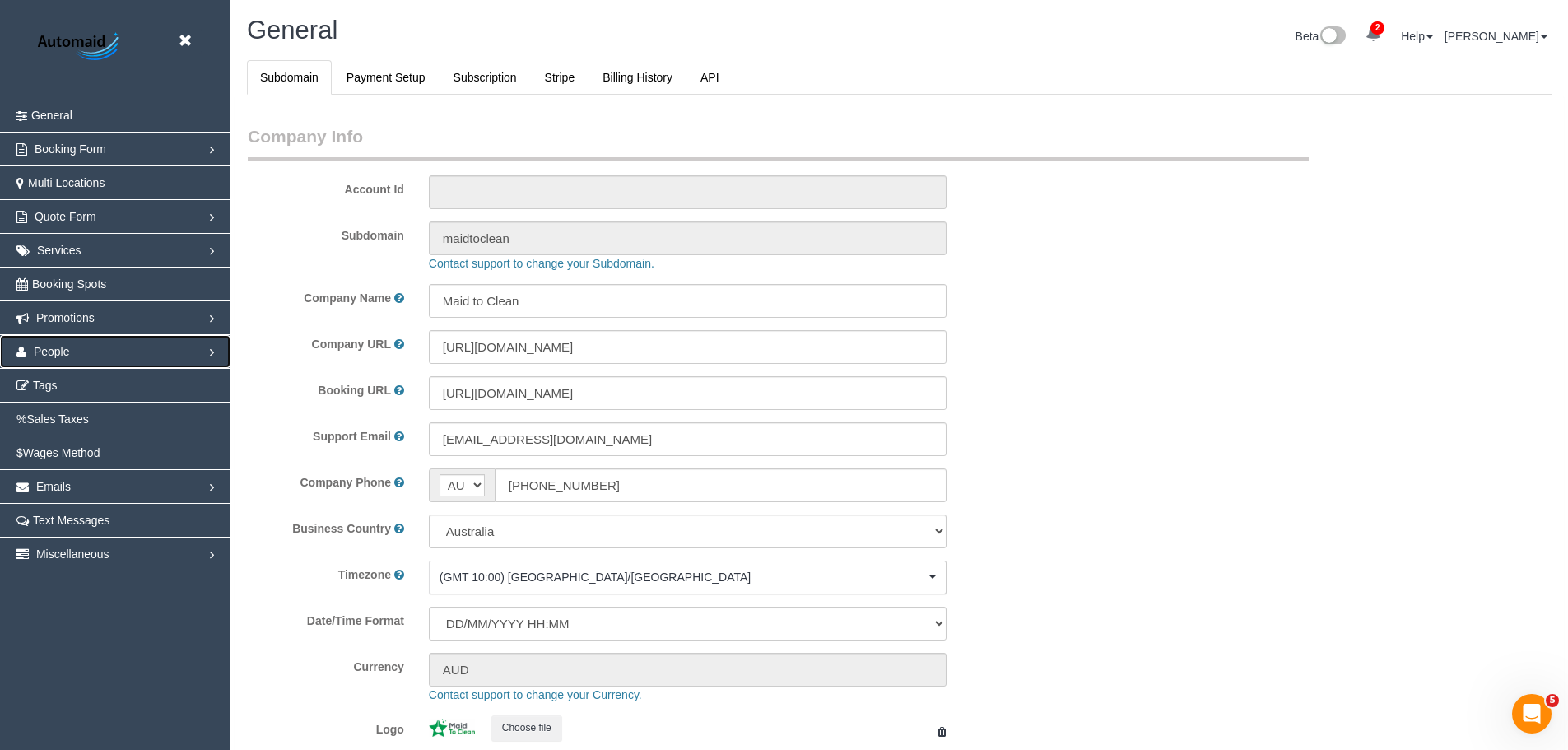
click at [136, 353] on link "People" at bounding box center [115, 351] width 231 height 33
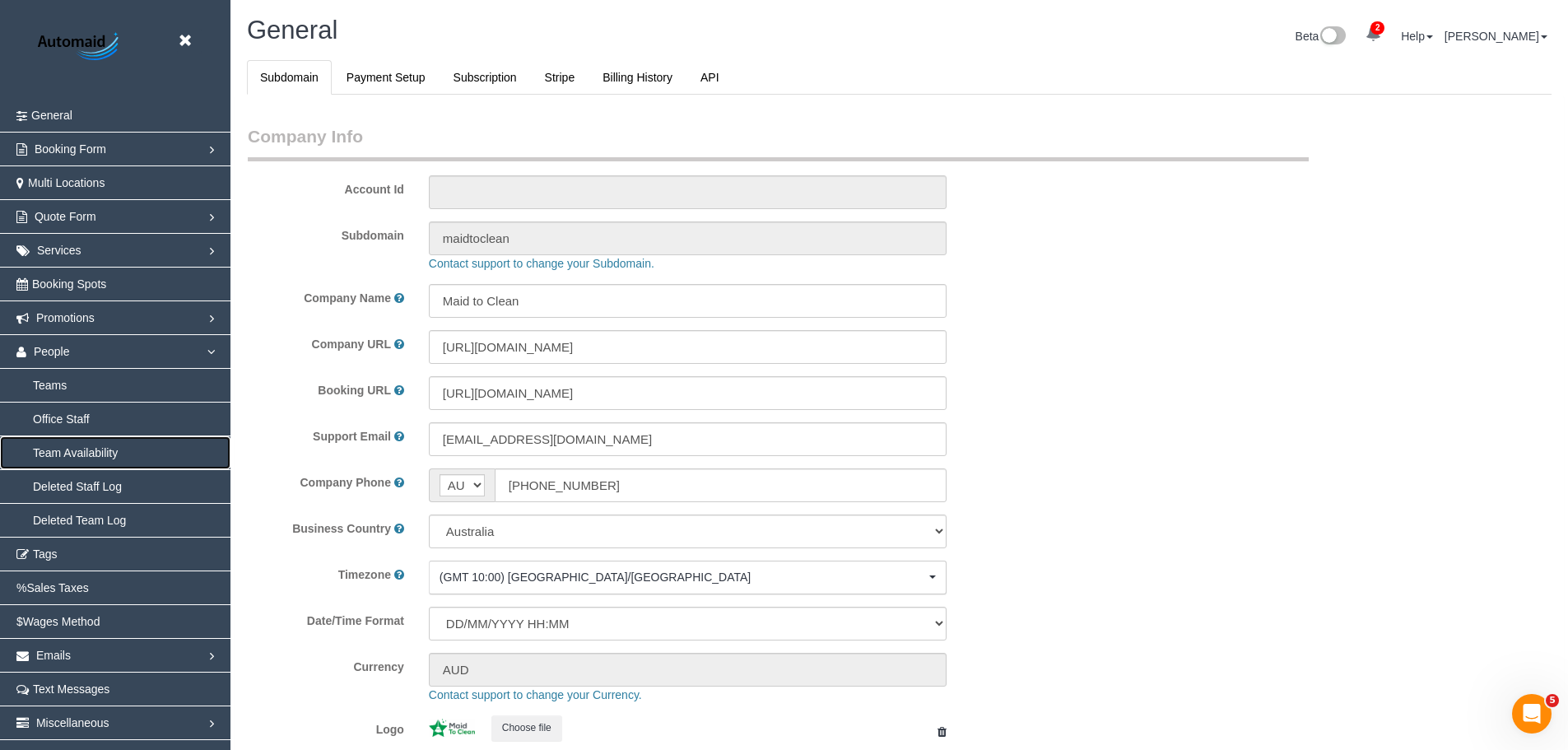
click at [69, 452] on link "Team Availability" at bounding box center [115, 452] width 231 height 33
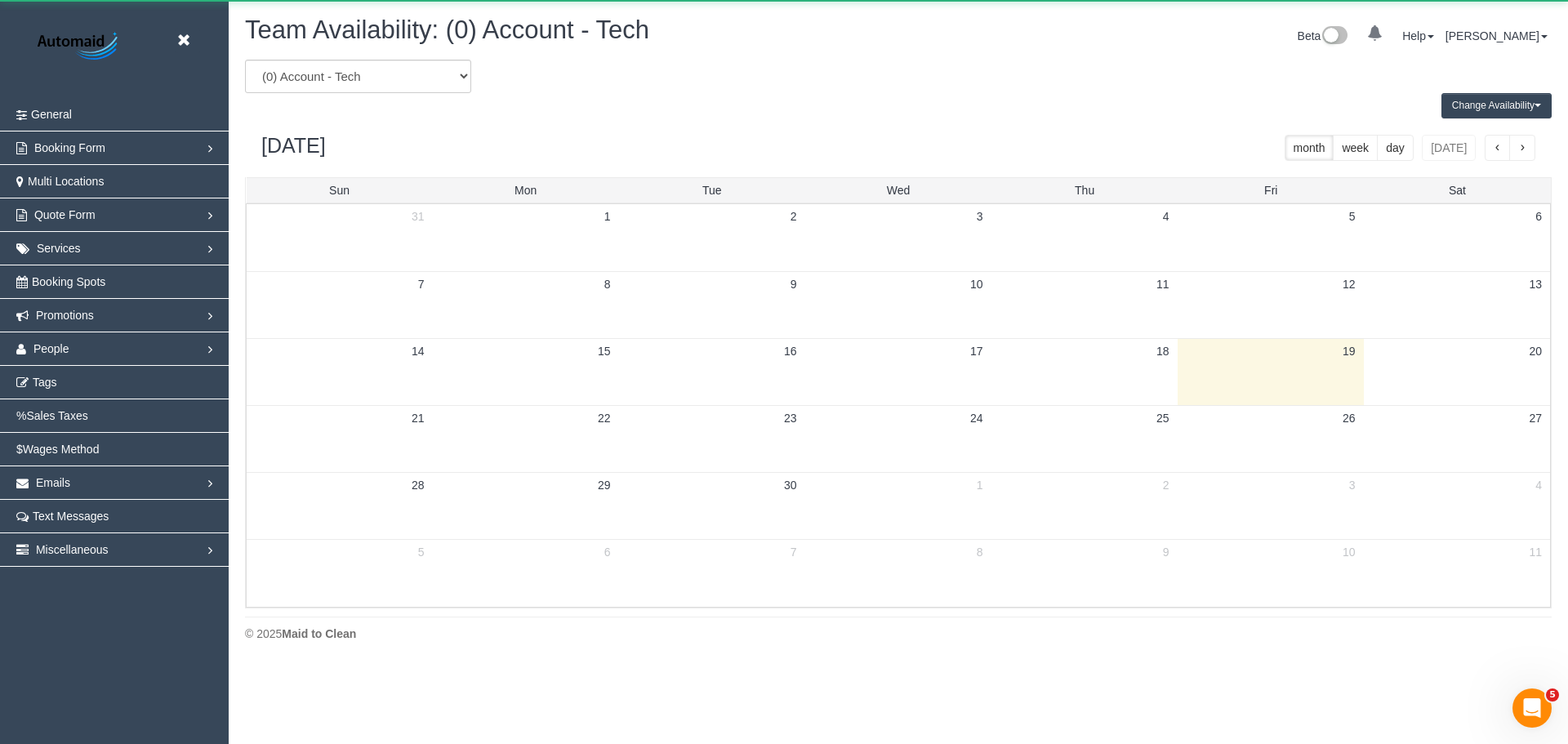
scroll to position [665, 1568]
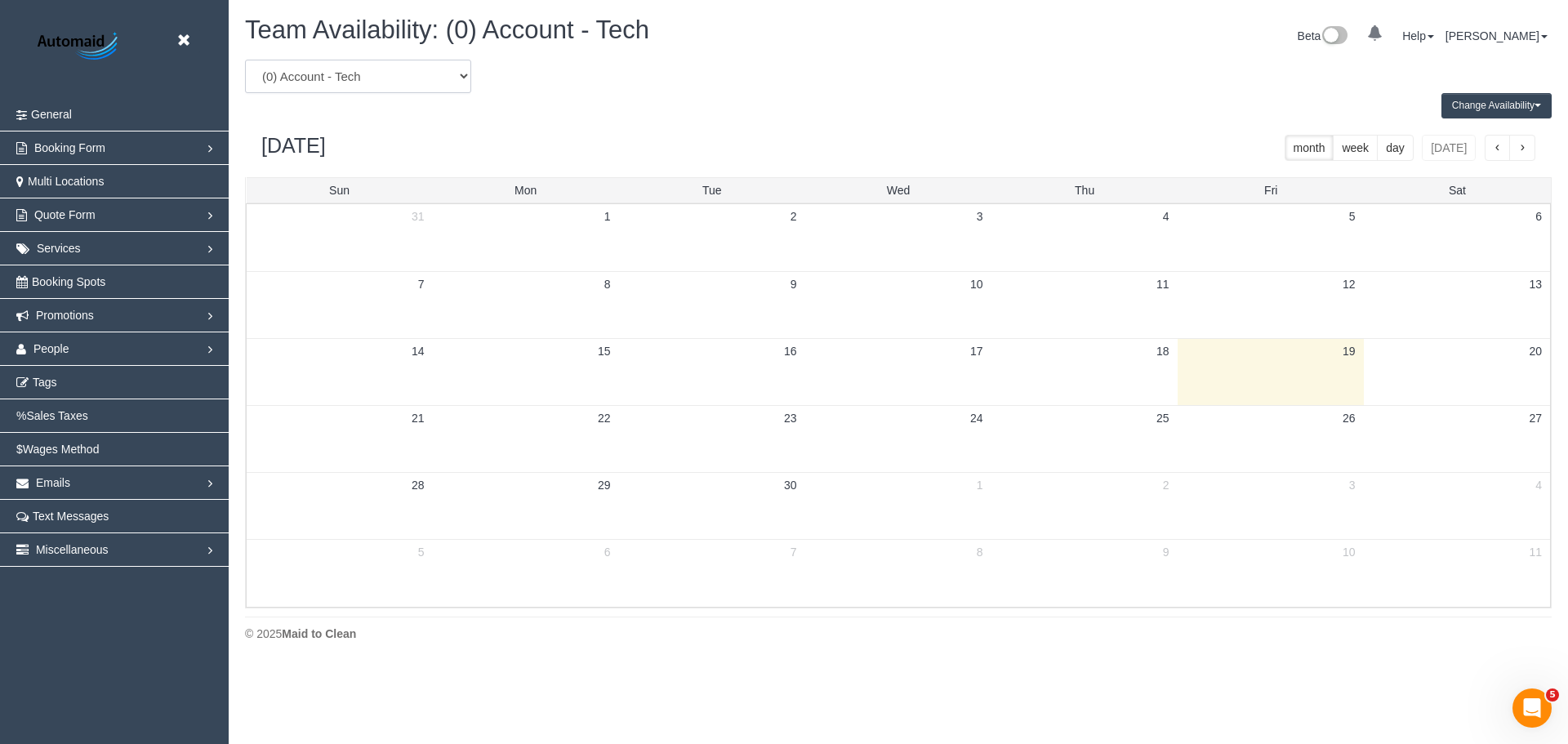
click at [399, 78] on select "(0) Account - Tech (0) Office (0) Raunak Test Account (1) Debbie Brodjanac (FT)…" at bounding box center [358, 76] width 226 height 33
select select "number:103638"
click at [245, 59] on select "(0) Account - Tech (0) Office (0) Raunak Test Account (1) Debbie Brodjanac (FT)…" at bounding box center [358, 76] width 226 height 33
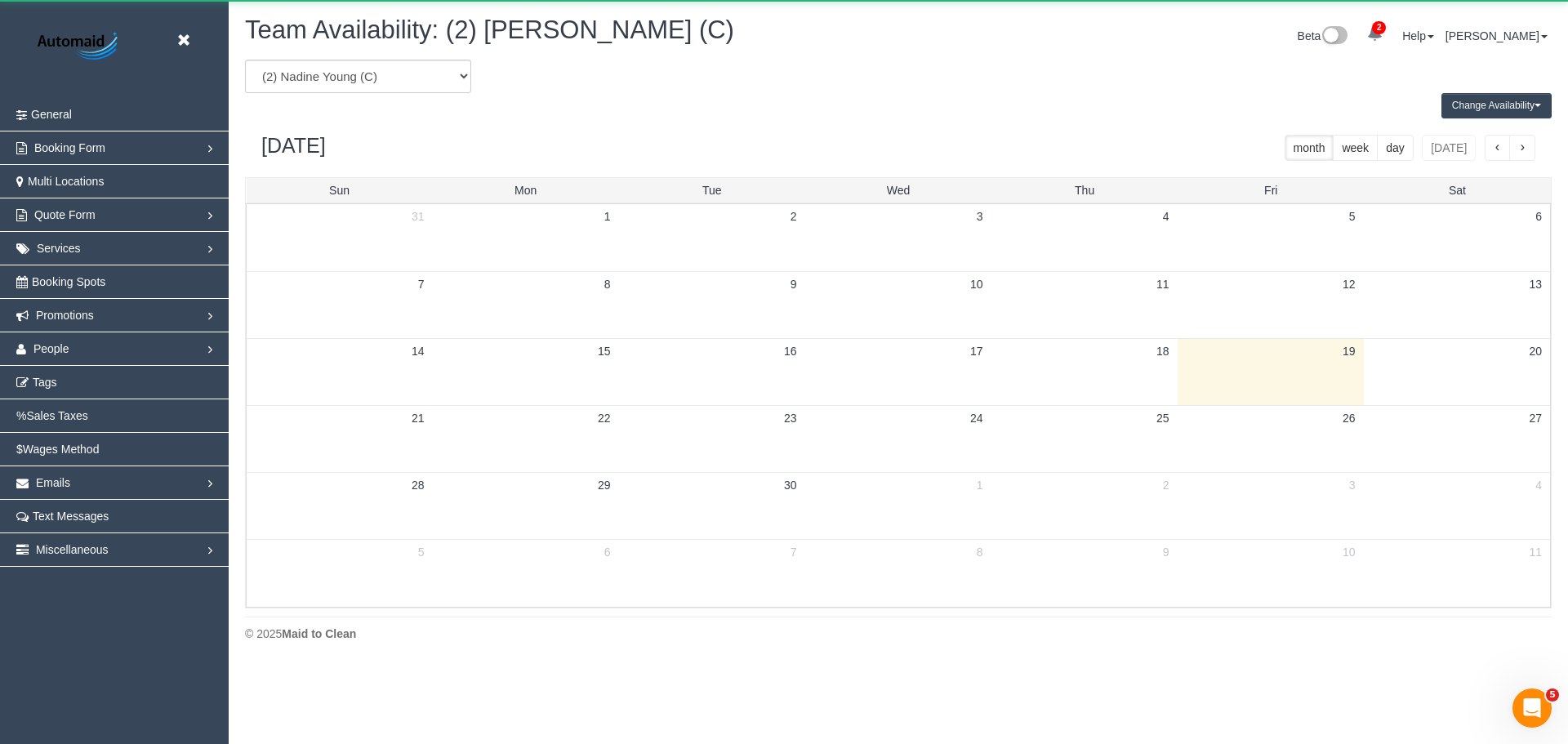
scroll to position [80986, 80111]
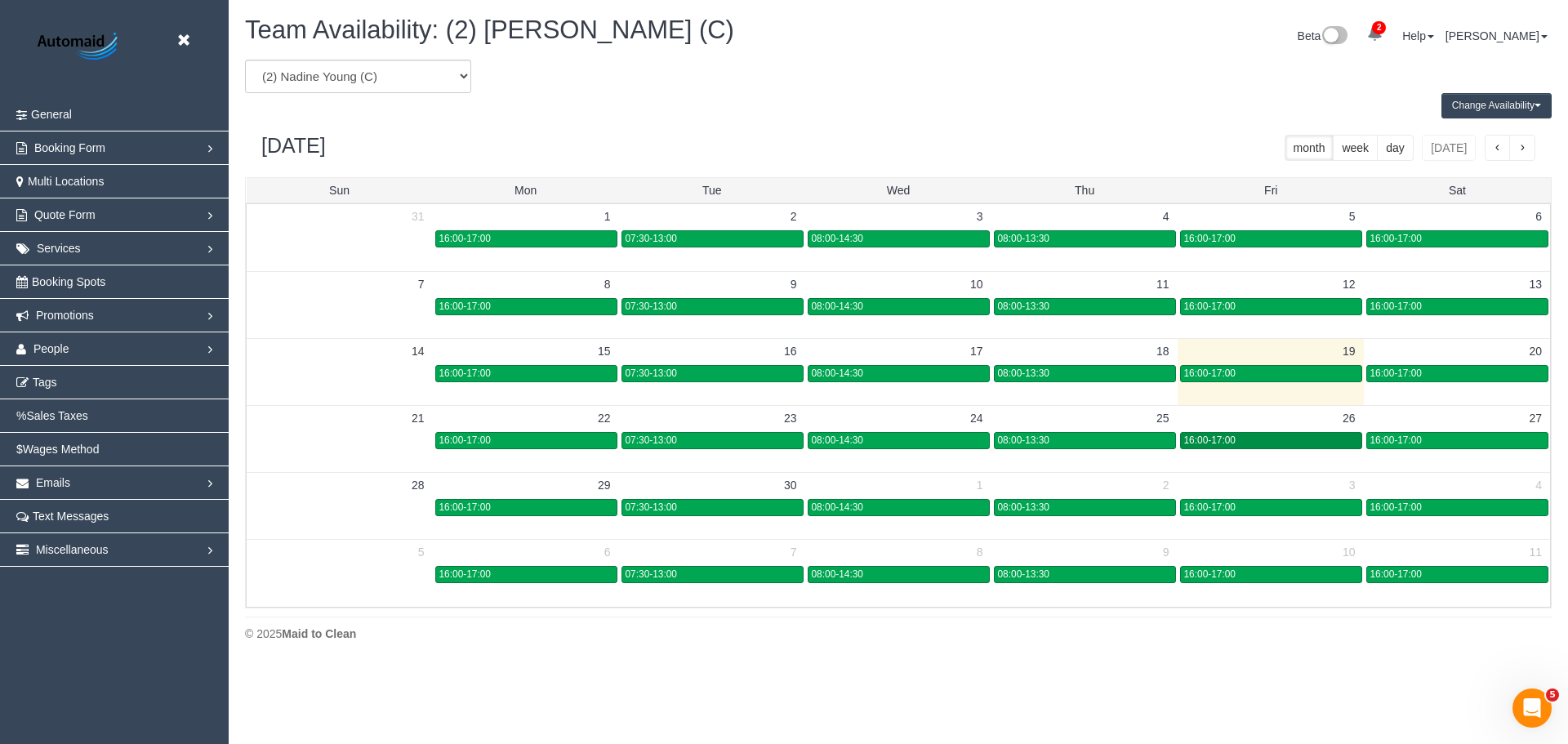
click at [1260, 438] on div "16:00-17:00" at bounding box center [1271, 440] width 174 height 12
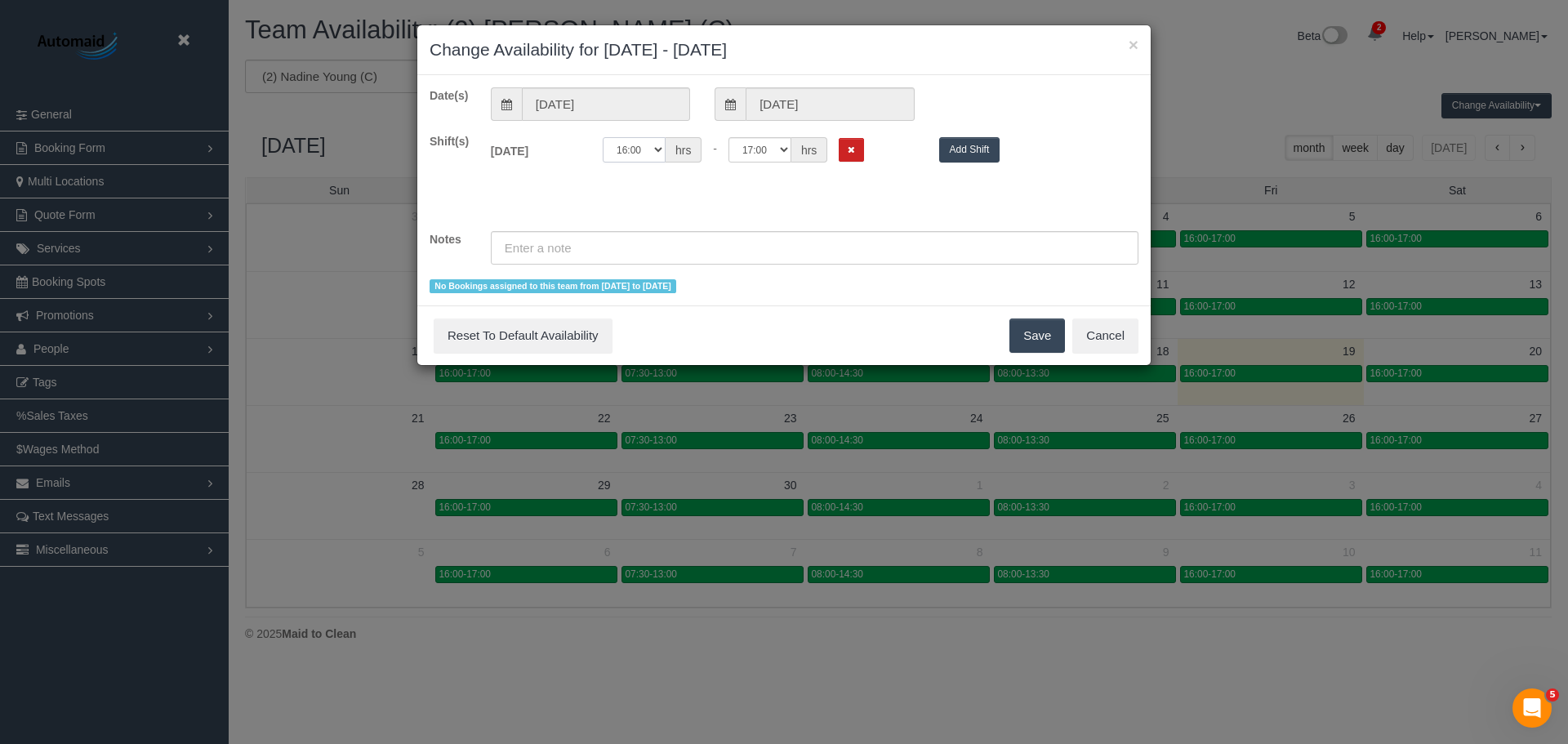
click at [650, 155] on select "00:00 00:05 00:10 00:15 00:20 00:25 00:30 00:35 00:40 00:45 00:50 00:55 01:00 0…" at bounding box center [634, 149] width 63 height 25
select select "string:08:30"
click at [603, 137] on select "00:00 00:05 00:10 00:15 00:20 00:25 00:30 00:35 00:40 00:45 00:50 00:55 01:00 0…" at bounding box center [634, 149] width 63 height 25
click at [764, 149] on select "00:00 00:05 00:10 00:15 00:20 00:25 00:30 00:35 00:40 00:45 00:50 00:55 01:00 0…" at bounding box center [760, 149] width 63 height 25
select select "string:16:30"
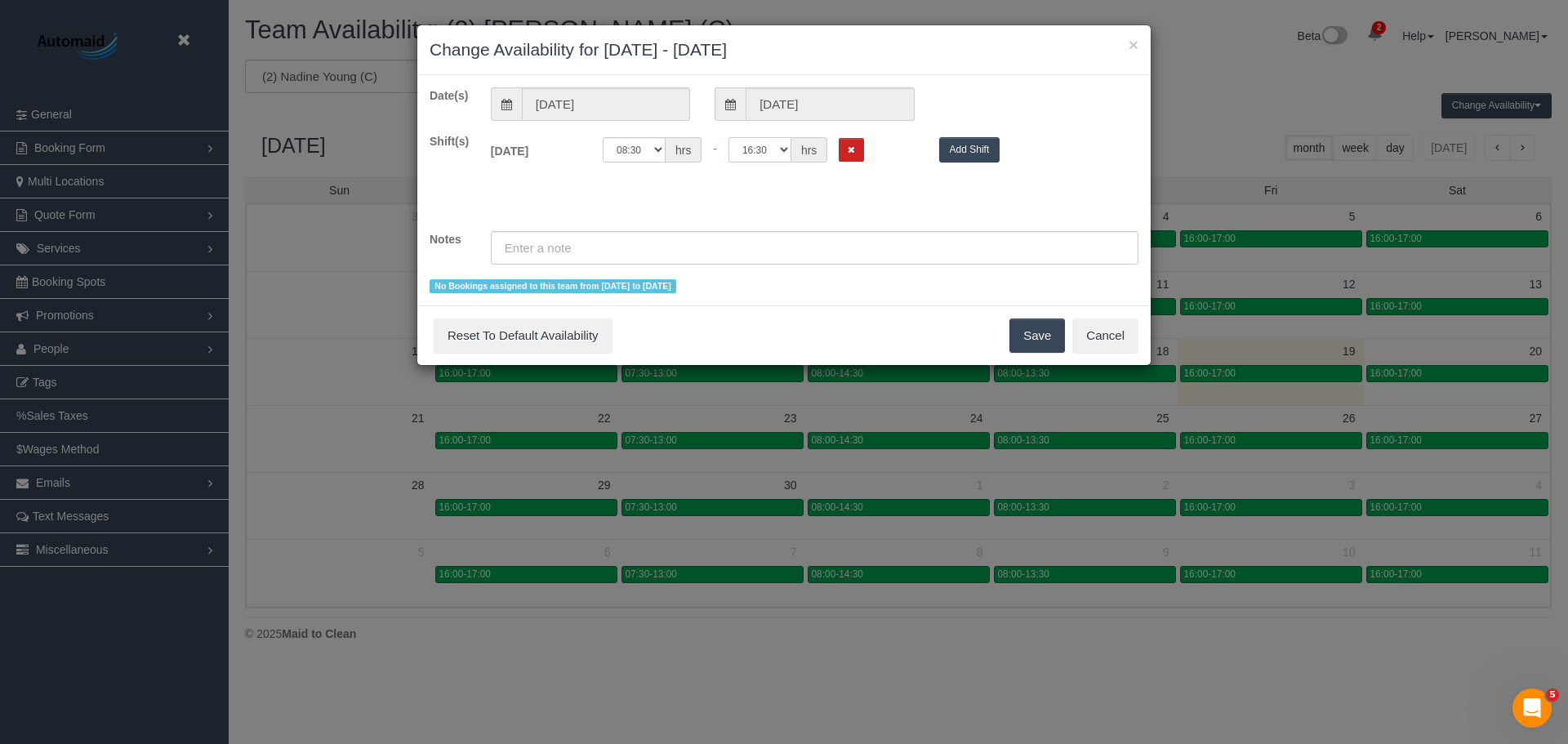
click at [729, 137] on select "00:00 00:05 00:10 00:15 00:20 00:25 00:30 00:35 00:40 00:45 00:50 00:55 01:00 0…" at bounding box center [760, 149] width 63 height 25
click at [1036, 338] on button "Save" at bounding box center [1038, 335] width 56 height 34
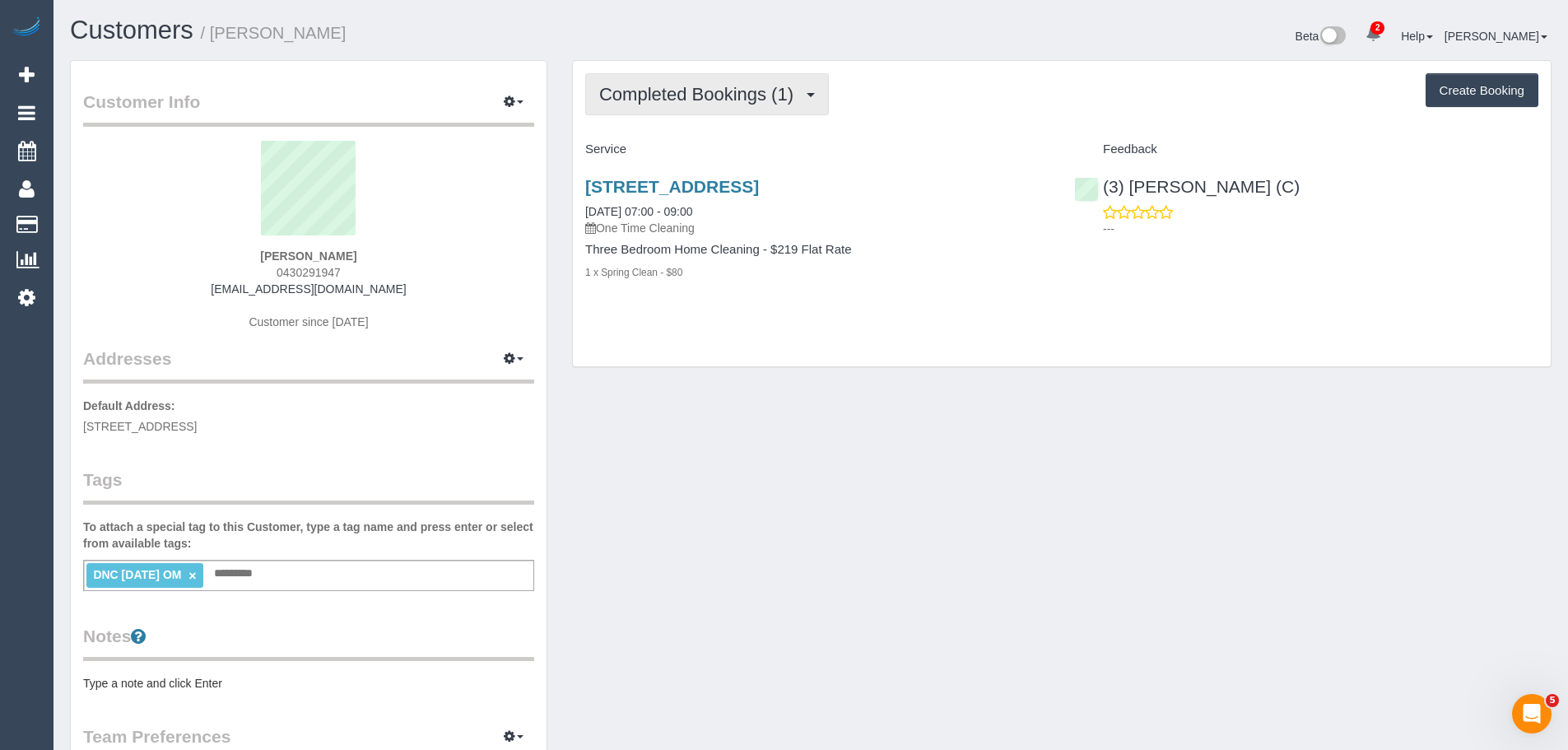
click at [666, 111] on button "Completed Bookings (1)" at bounding box center [707, 94] width 244 height 42
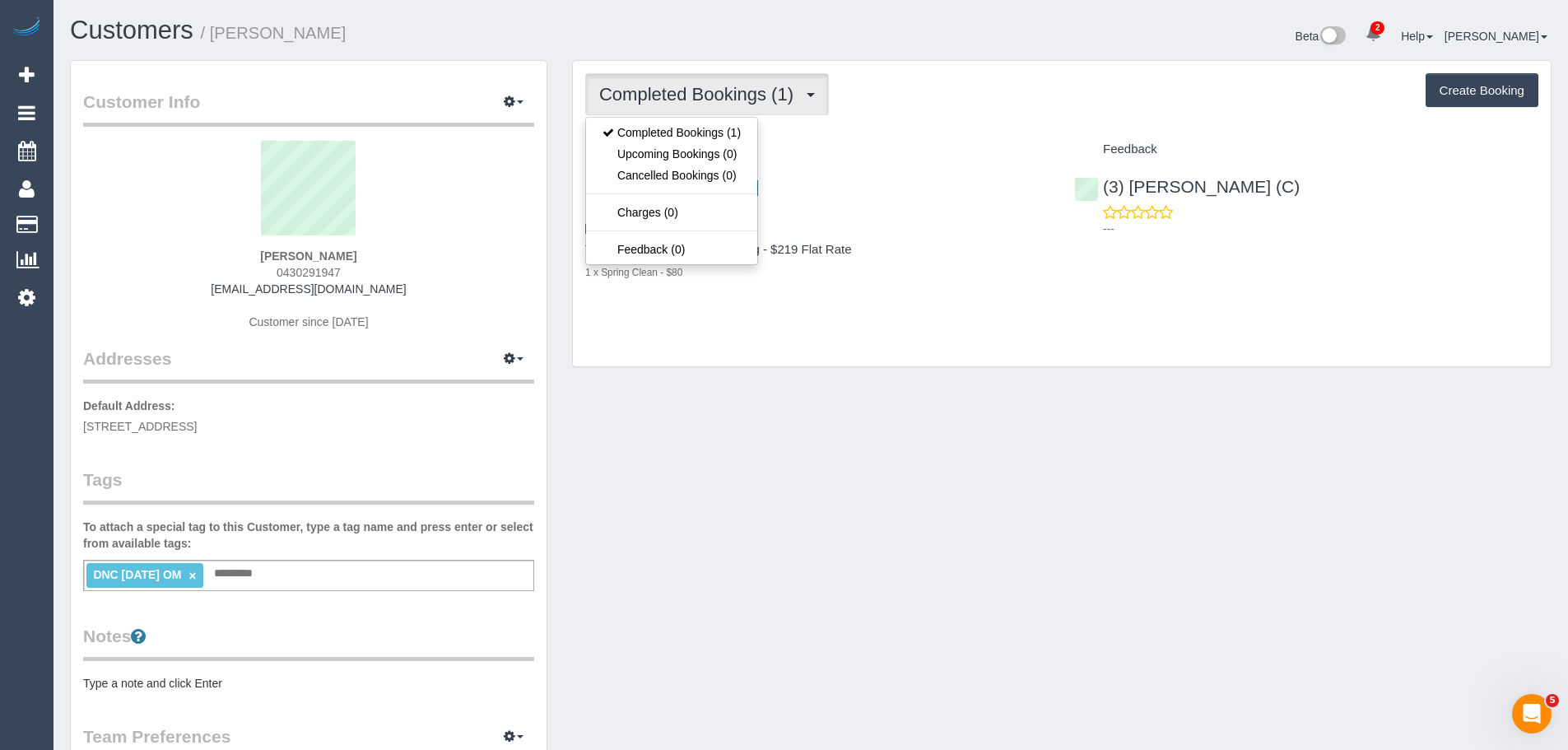
click at [674, 102] on span "Completed Bookings (1)" at bounding box center [701, 93] width 202 height 20
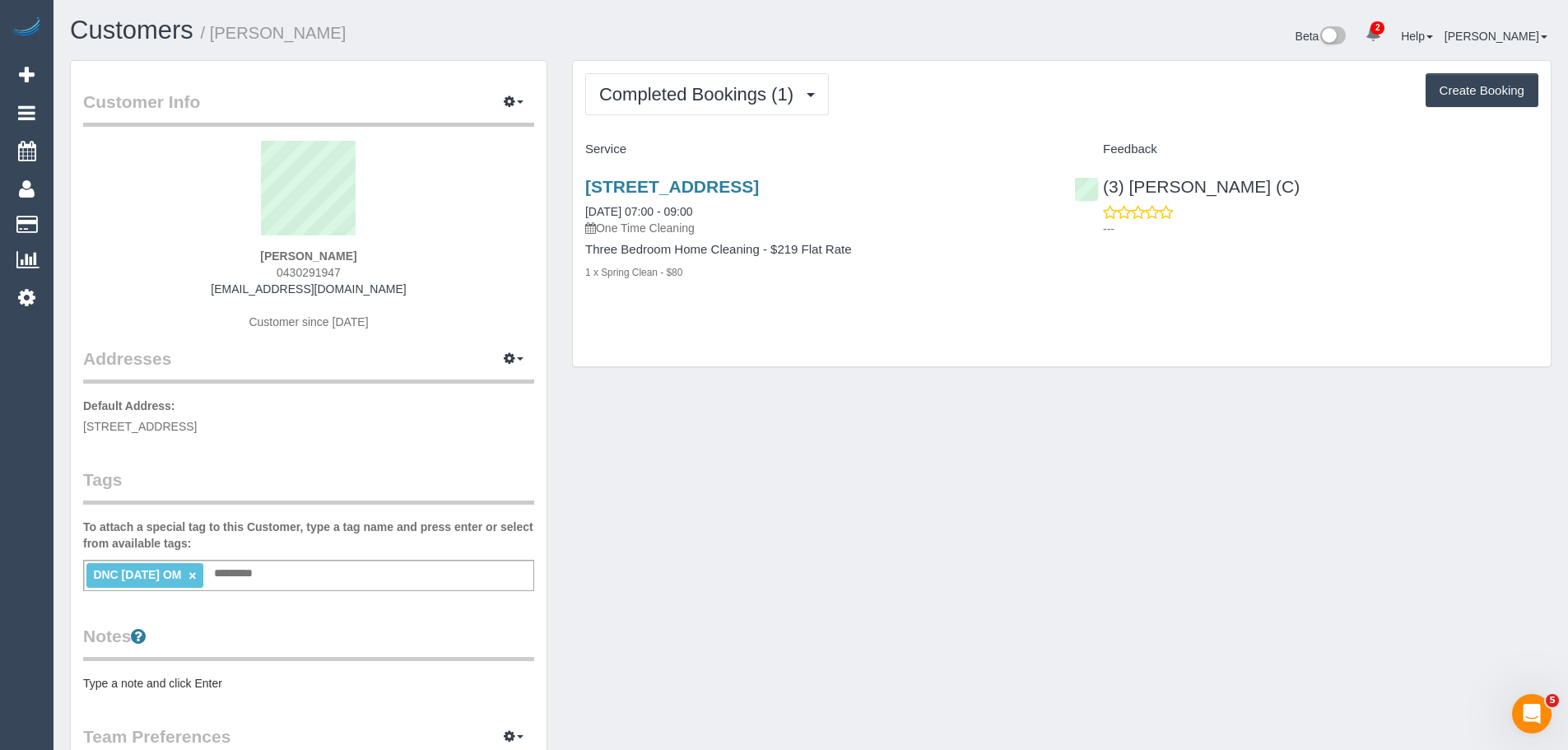
drag, startPoint x: 426, startPoint y: 294, endPoint x: 180, endPoint y: 294, distance: 246.0
click at [180, 294] on div "Kate McKenna 0430291947 kcmckenna123@gmail.com Customer since 2025" at bounding box center [308, 244] width 451 height 206
copy link "kcmckenna123@gmail.com"
drag, startPoint x: 376, startPoint y: 266, endPoint x: 234, endPoint y: 276, distance: 142.4
click at [236, 276] on div "Kate McKenna 0430291947 kcmckenna123@gmail.com Customer since 2025" at bounding box center [308, 244] width 451 height 206
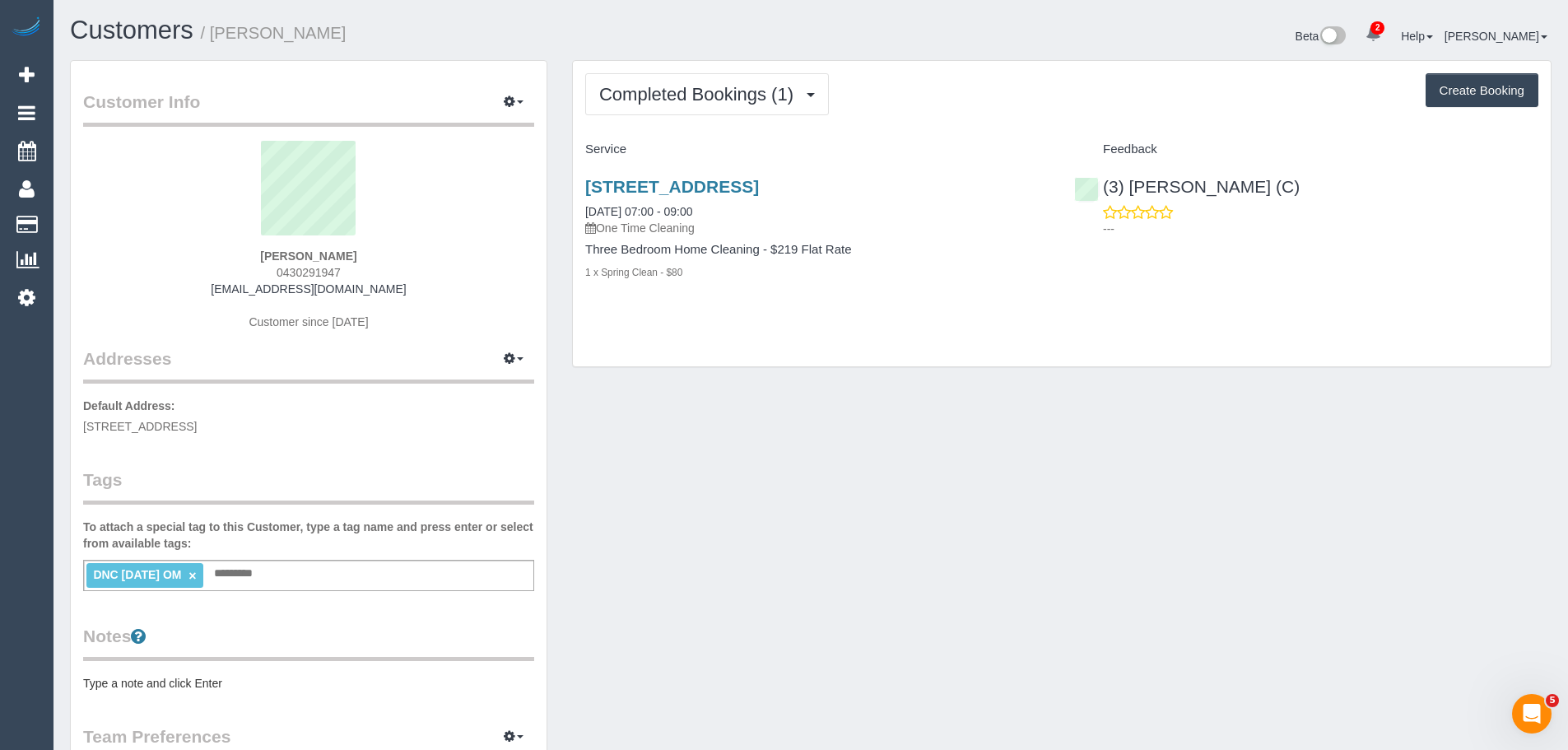
copy span "0430291947"
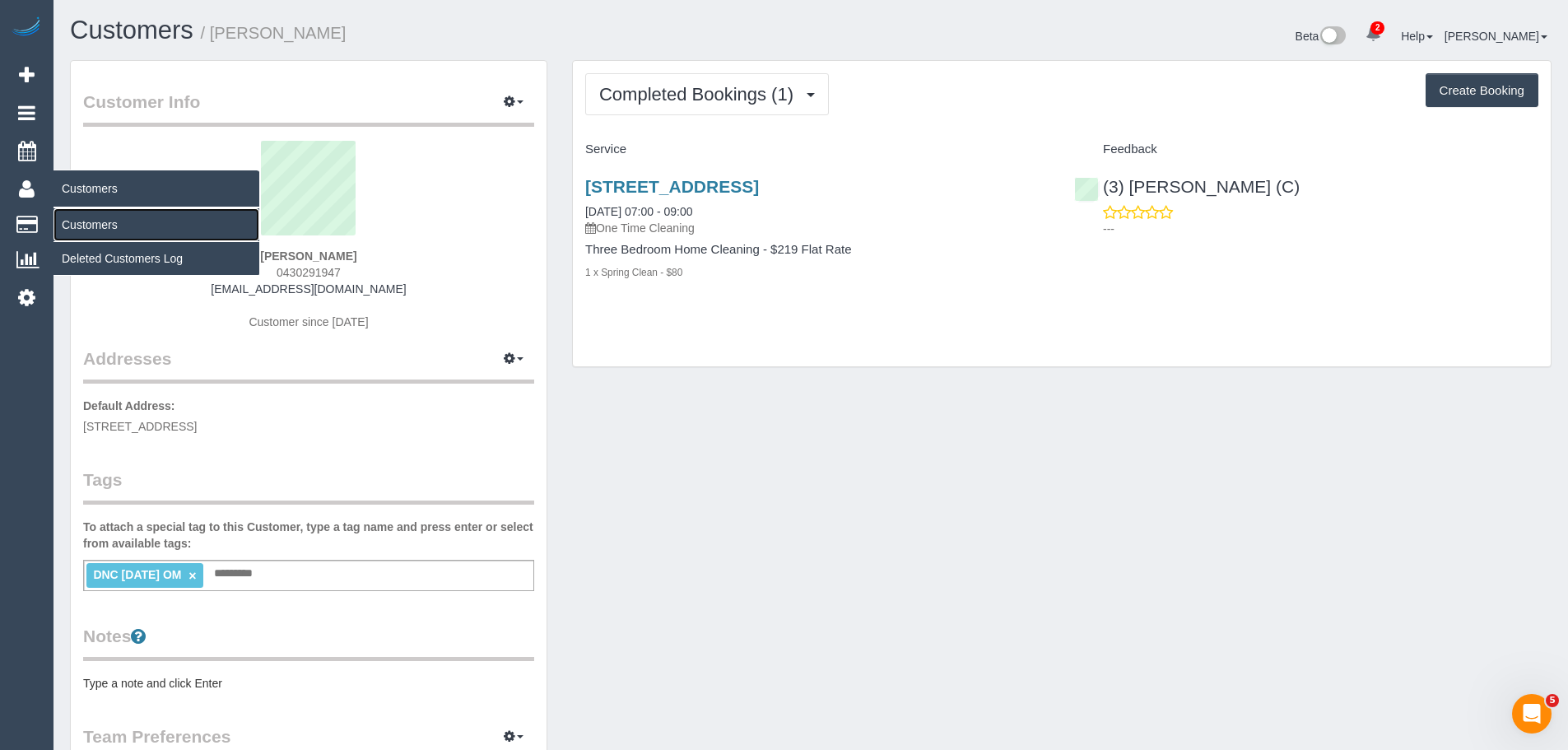
click at [82, 222] on link "Customers" at bounding box center [157, 224] width 206 height 33
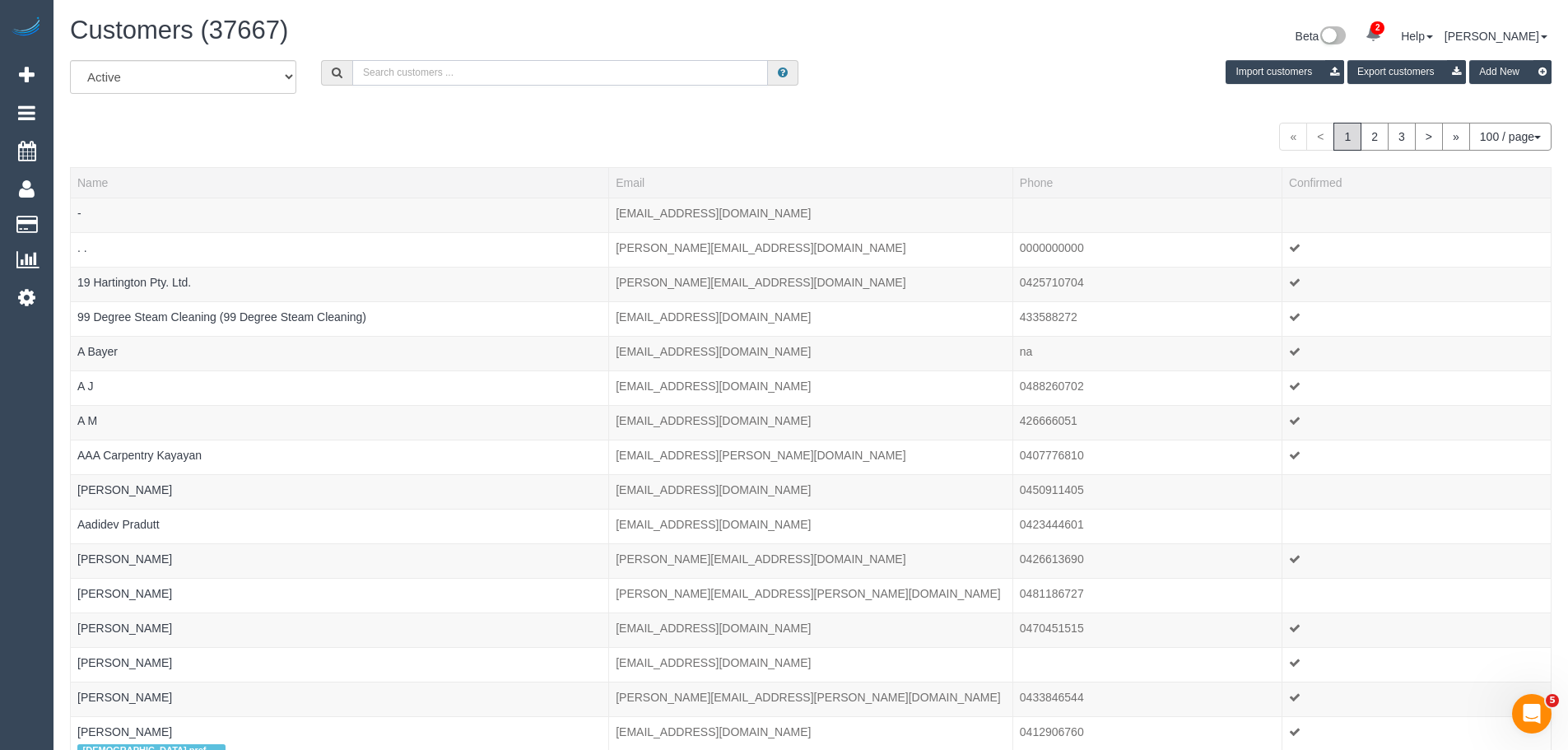
click at [503, 74] on input "text" at bounding box center [560, 72] width 416 height 26
paste input "jennifermclarney1@gmail.com"
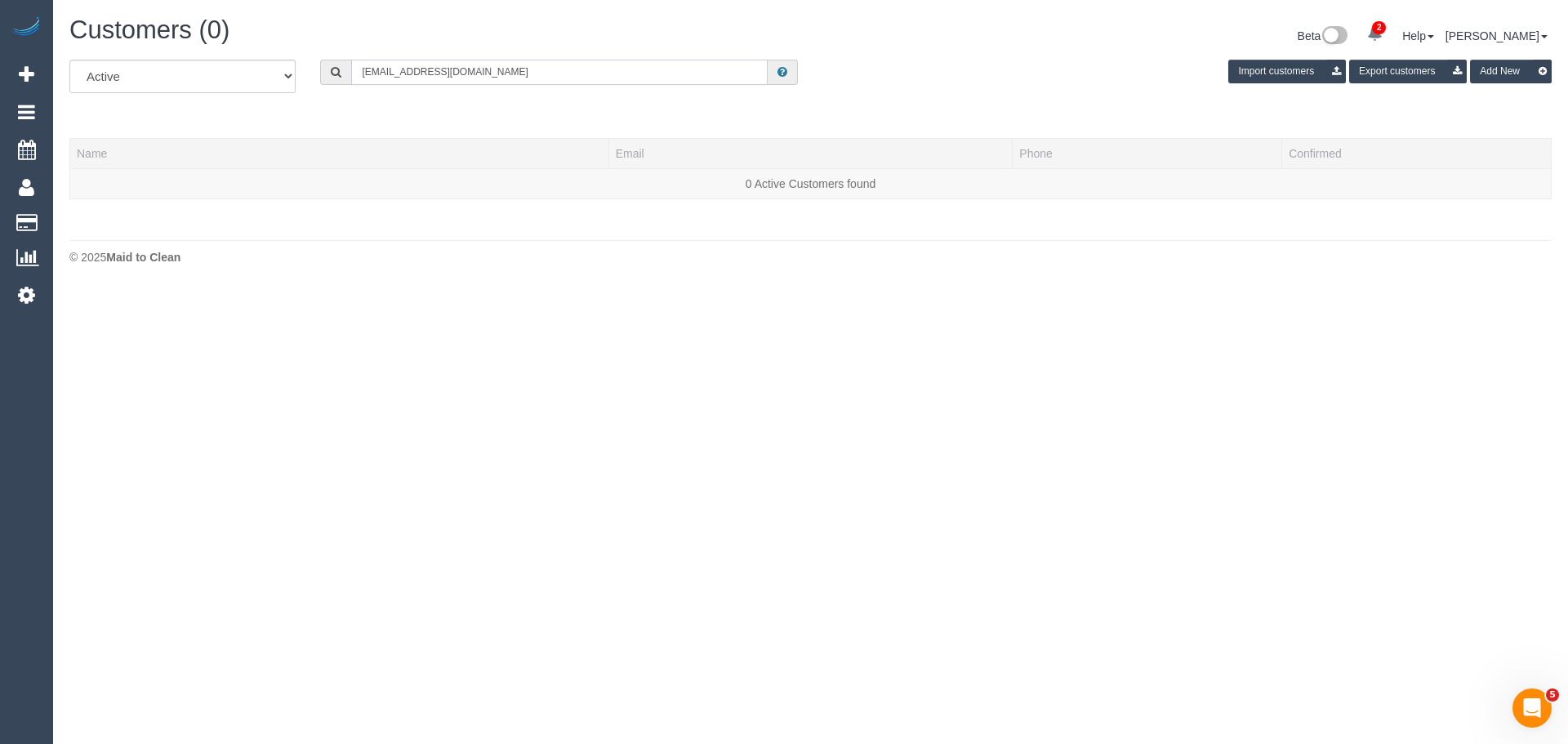
click at [511, 68] on input "jennifermclarney1@gmail.com" at bounding box center [559, 72] width 417 height 25
click at [522, 68] on input "jennifermclarney1@gmail.com" at bounding box center [559, 72] width 417 height 25
click at [522, 69] on input "jennifermclarney1@gmail.com" at bounding box center [559, 72] width 417 height 25
paste input "70 Little George"
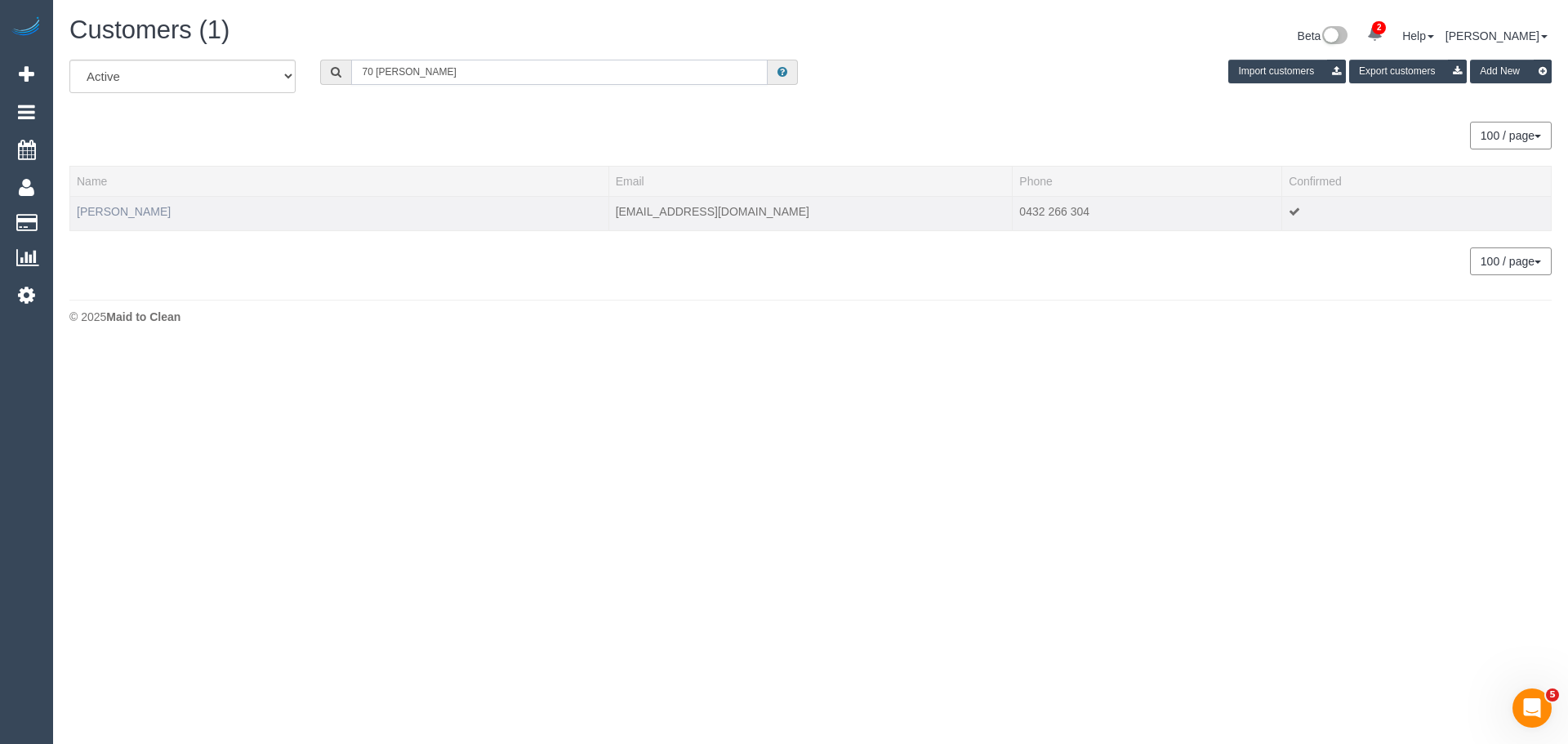
type input "70 Little George"
click at [138, 209] on link "Jennifer Mclarney" at bounding box center [124, 211] width 94 height 13
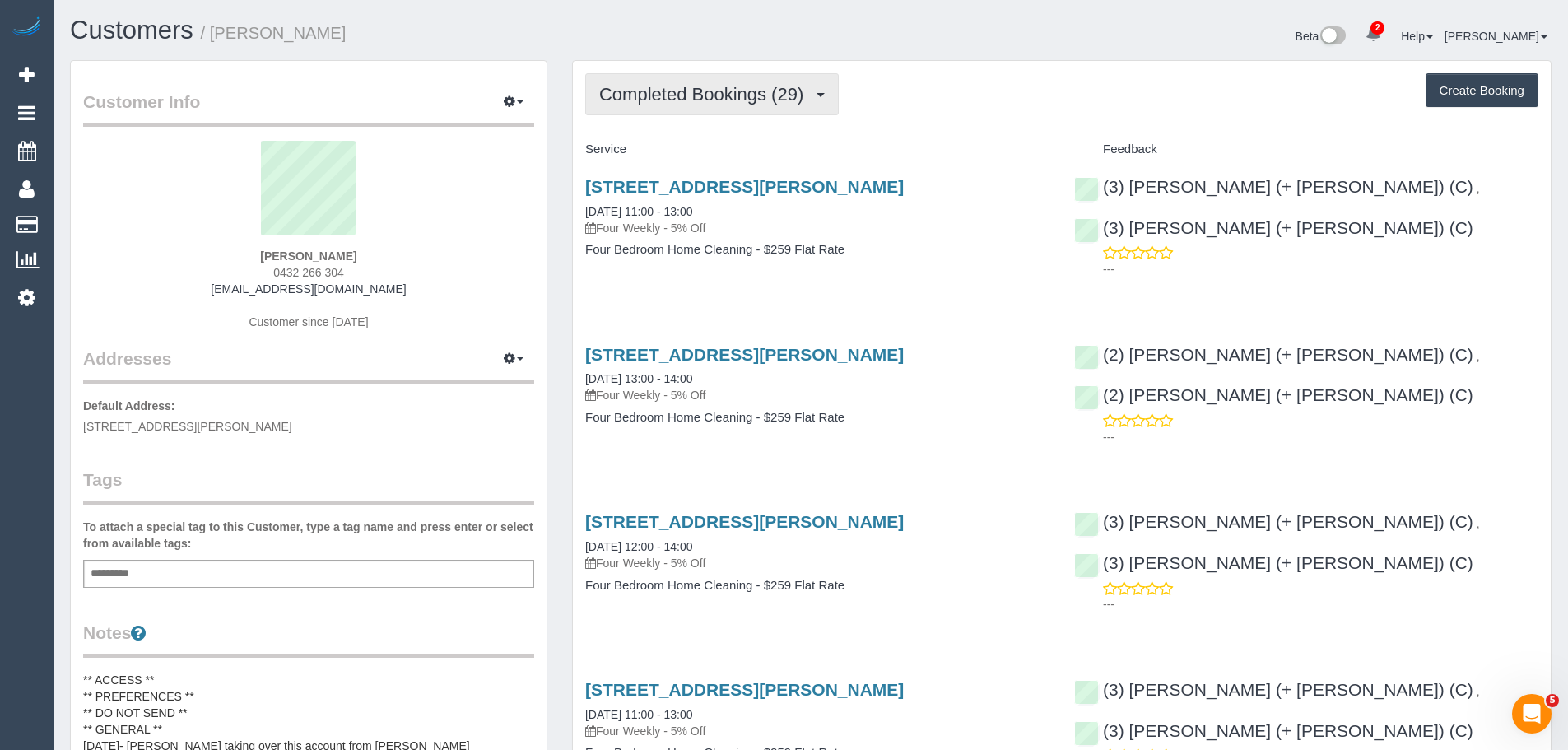
click at [668, 106] on button "Completed Bookings (29)" at bounding box center [712, 94] width 254 height 42
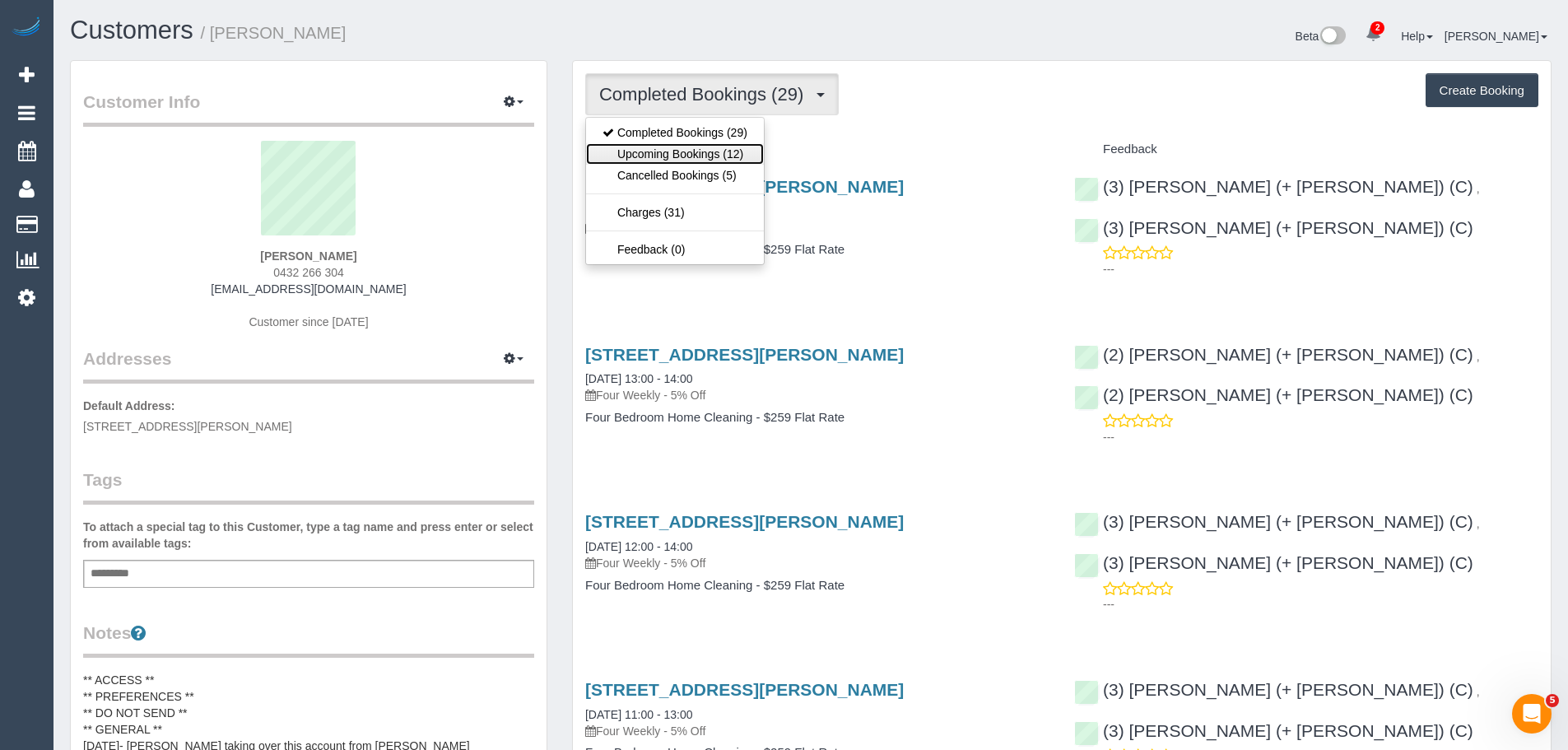
click at [665, 148] on link "Upcoming Bookings (12)" at bounding box center [675, 154] width 178 height 21
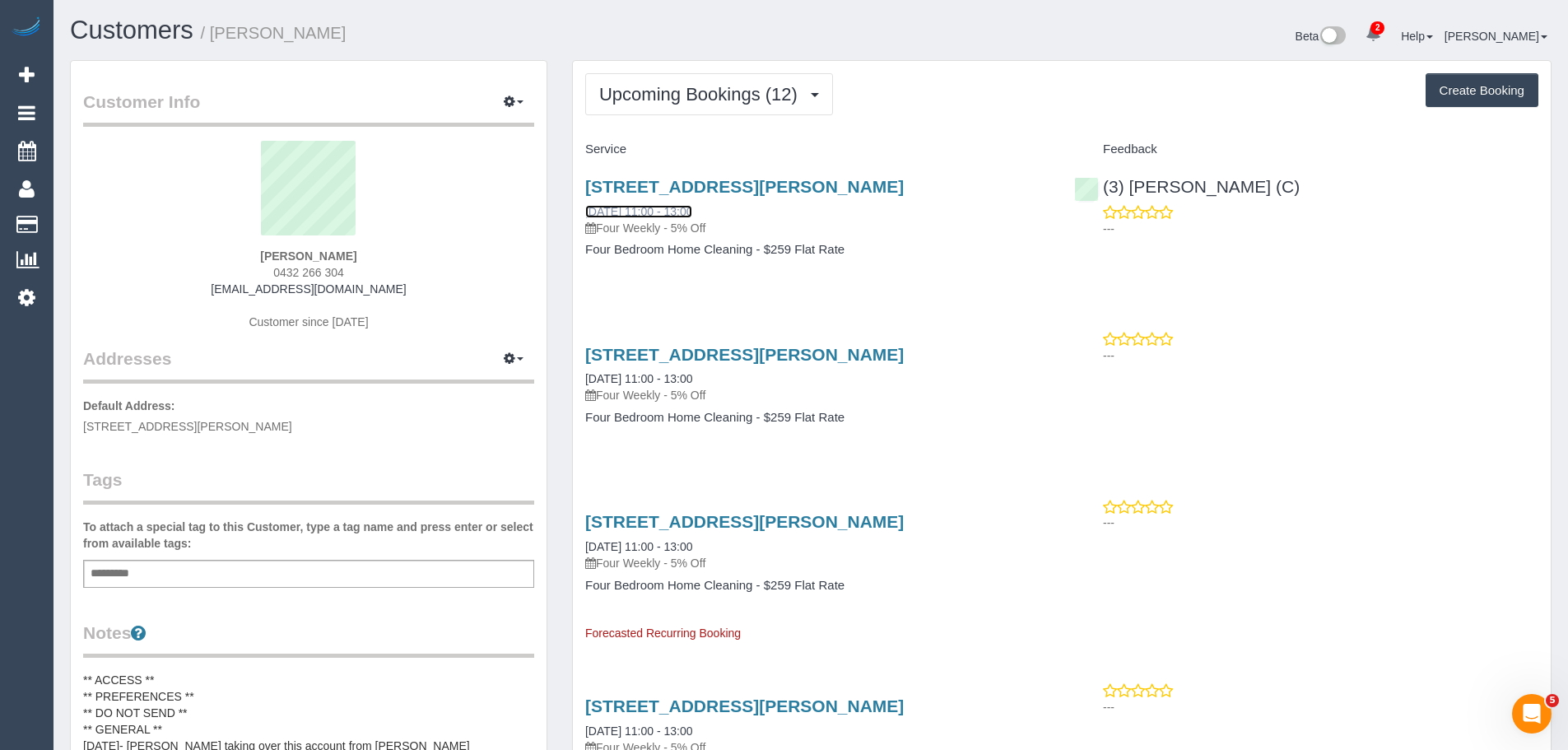
click at [664, 210] on link "22/09/2025 11:00 - 13:00" at bounding box center [639, 211] width 107 height 13
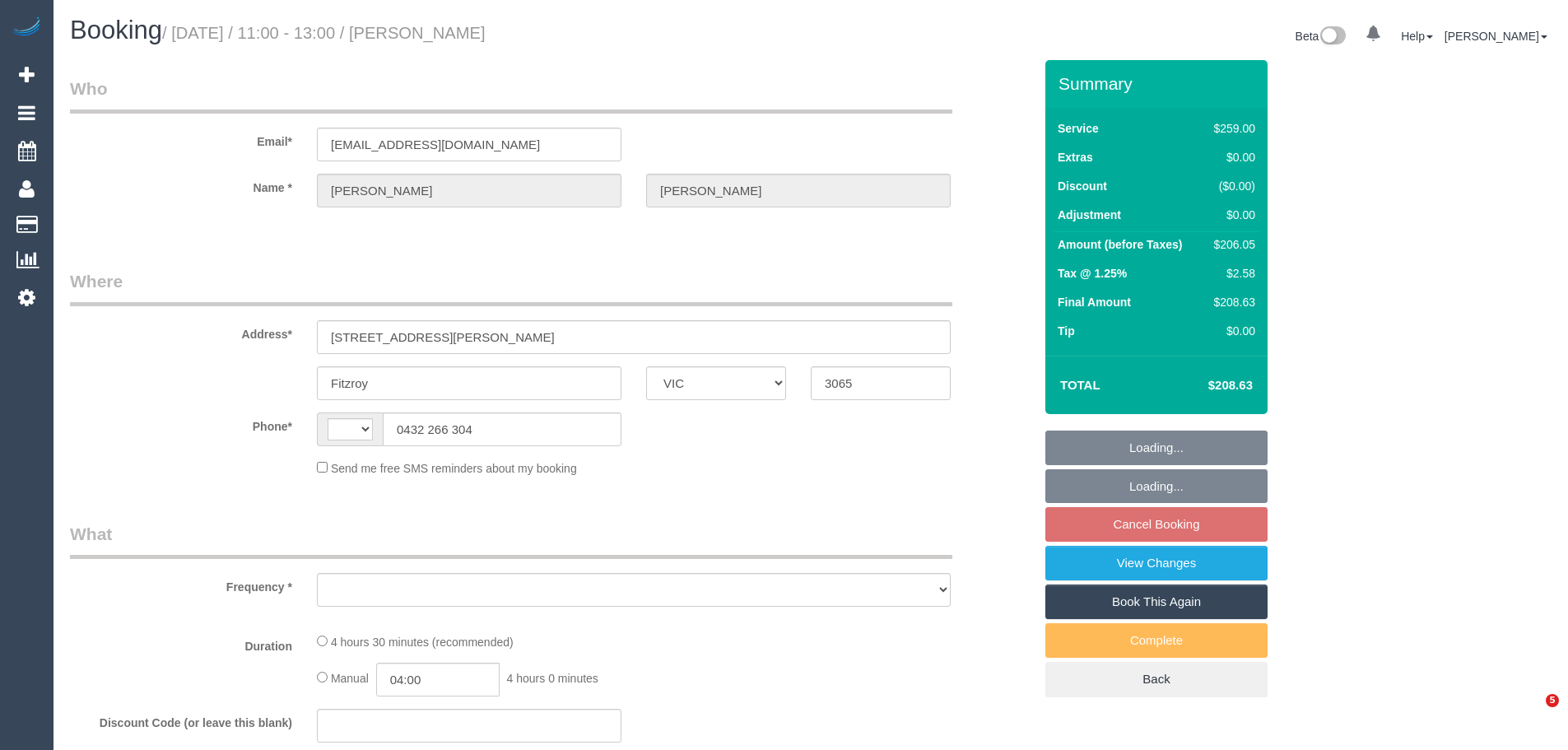
select select "VIC"
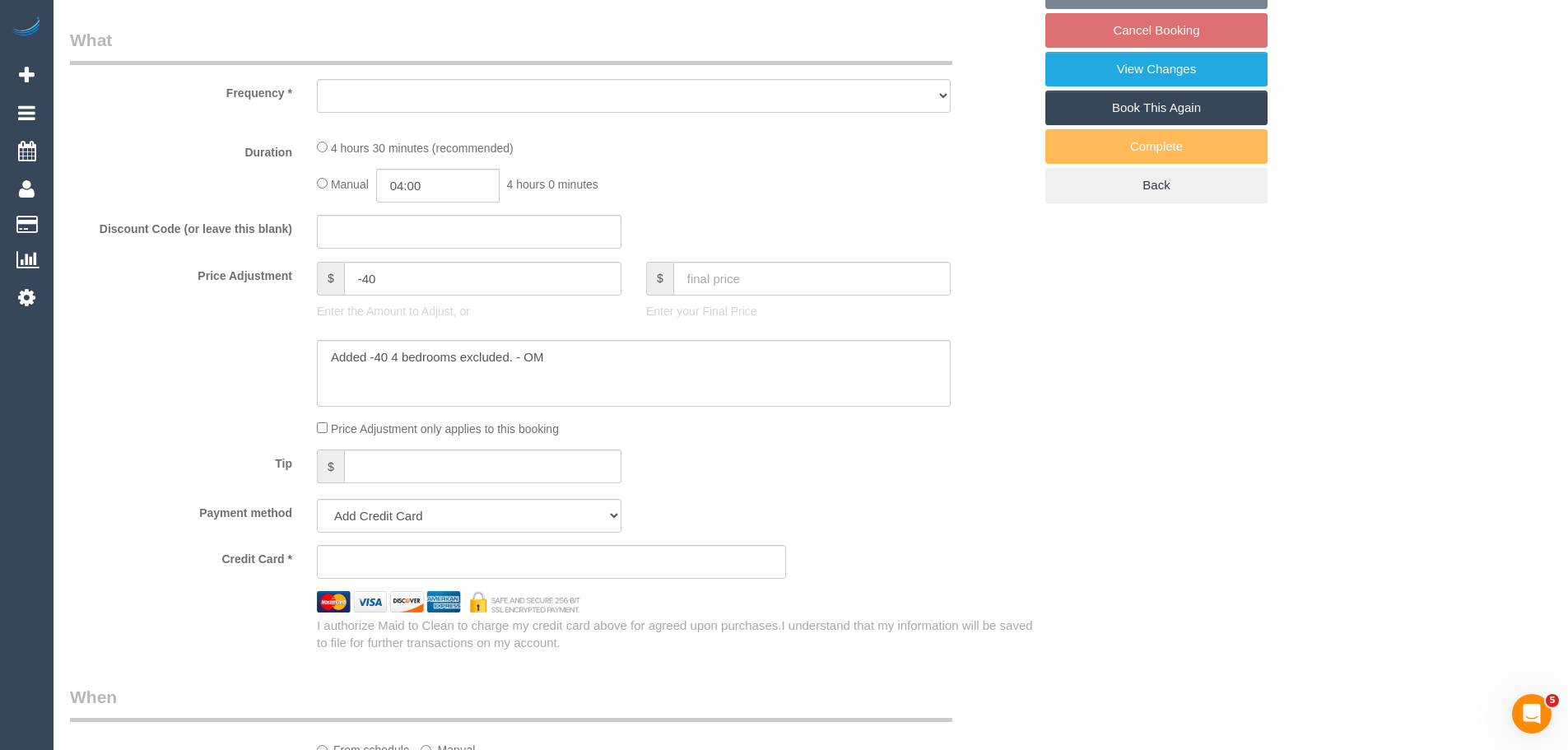
select select "string:AU"
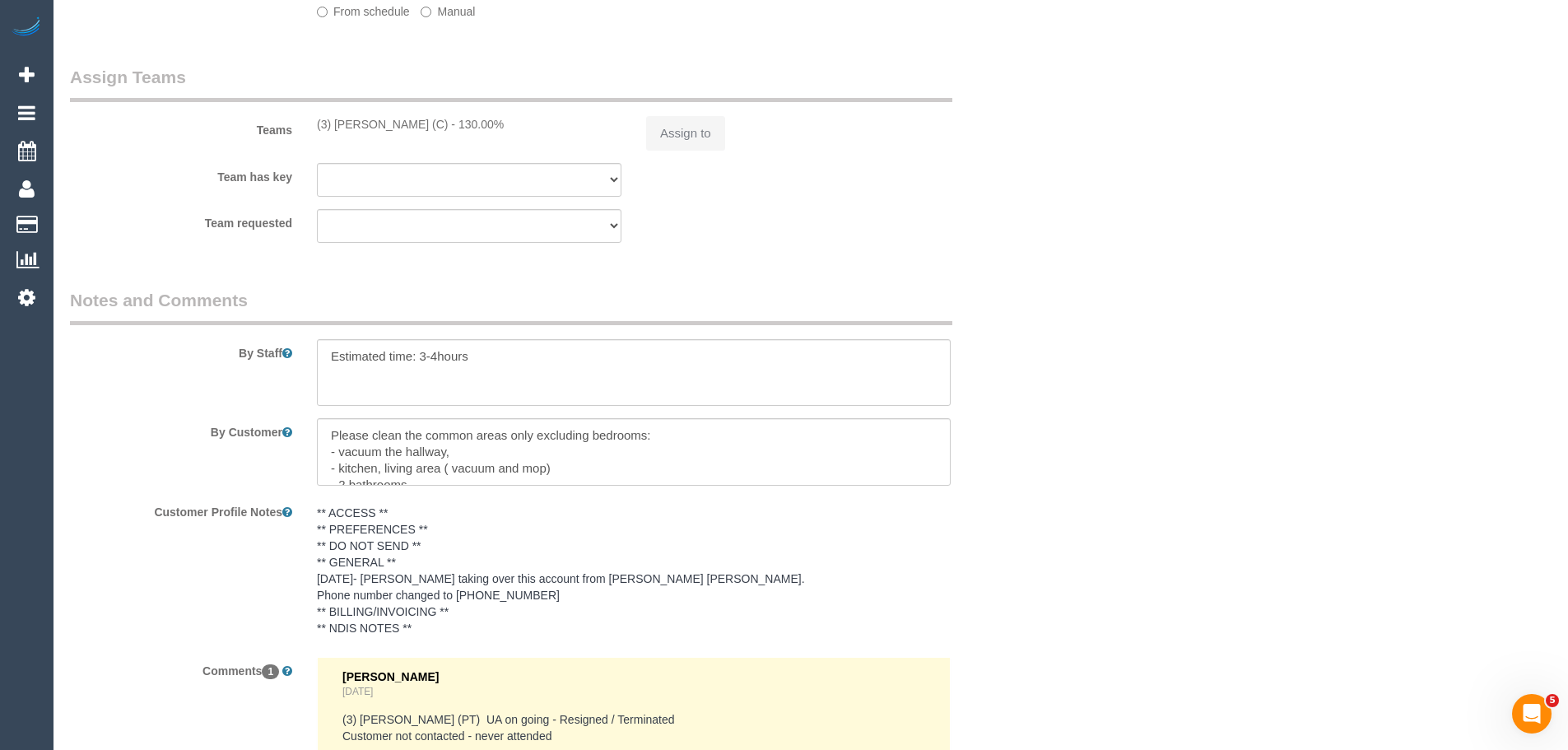
select select "object:569"
select select "string:stripe-pm_1S7nCl2GScqysDRVWiLZylrz"
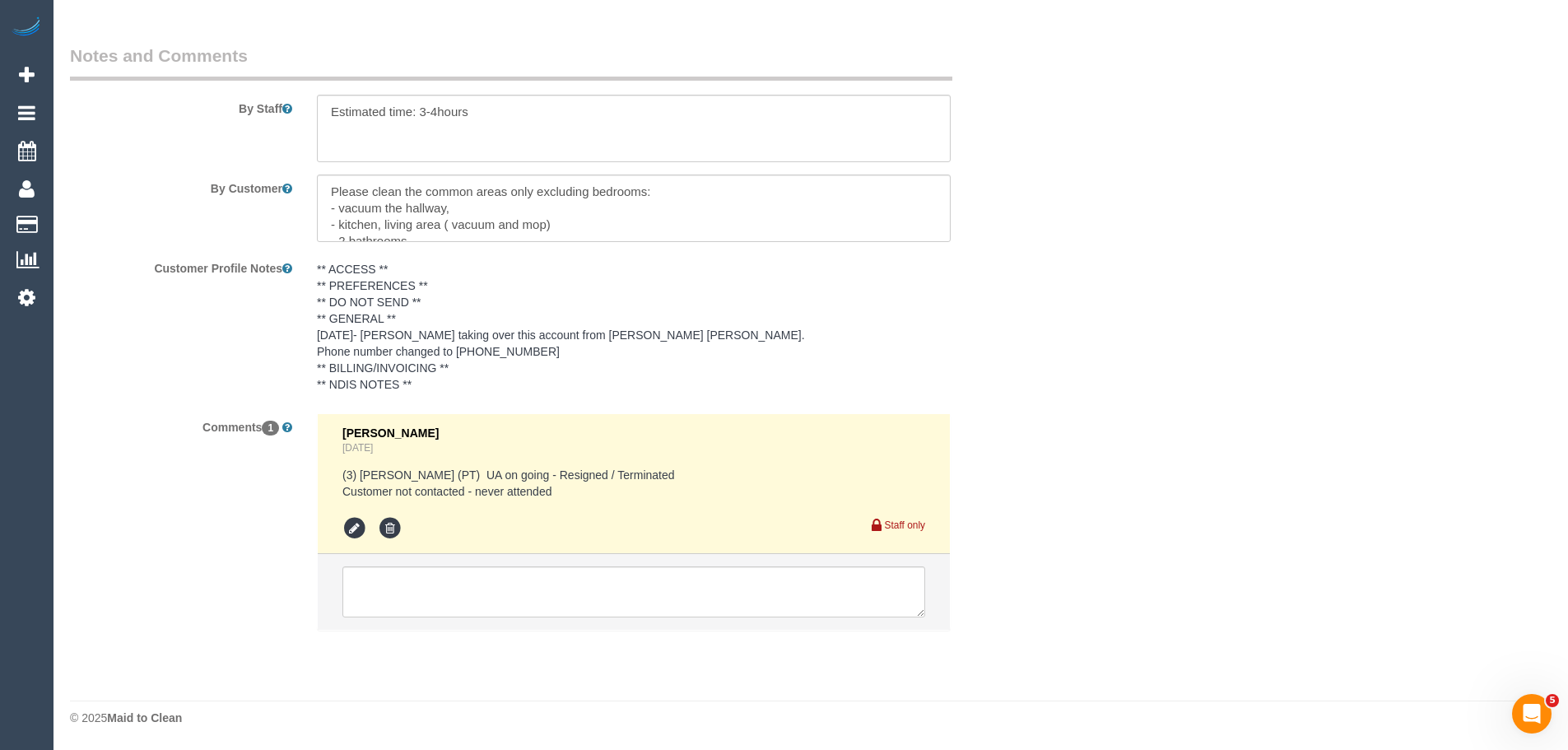
select select "number:29"
select select "number:14"
select select "number:19"
select select "number:22"
select select "number:34"
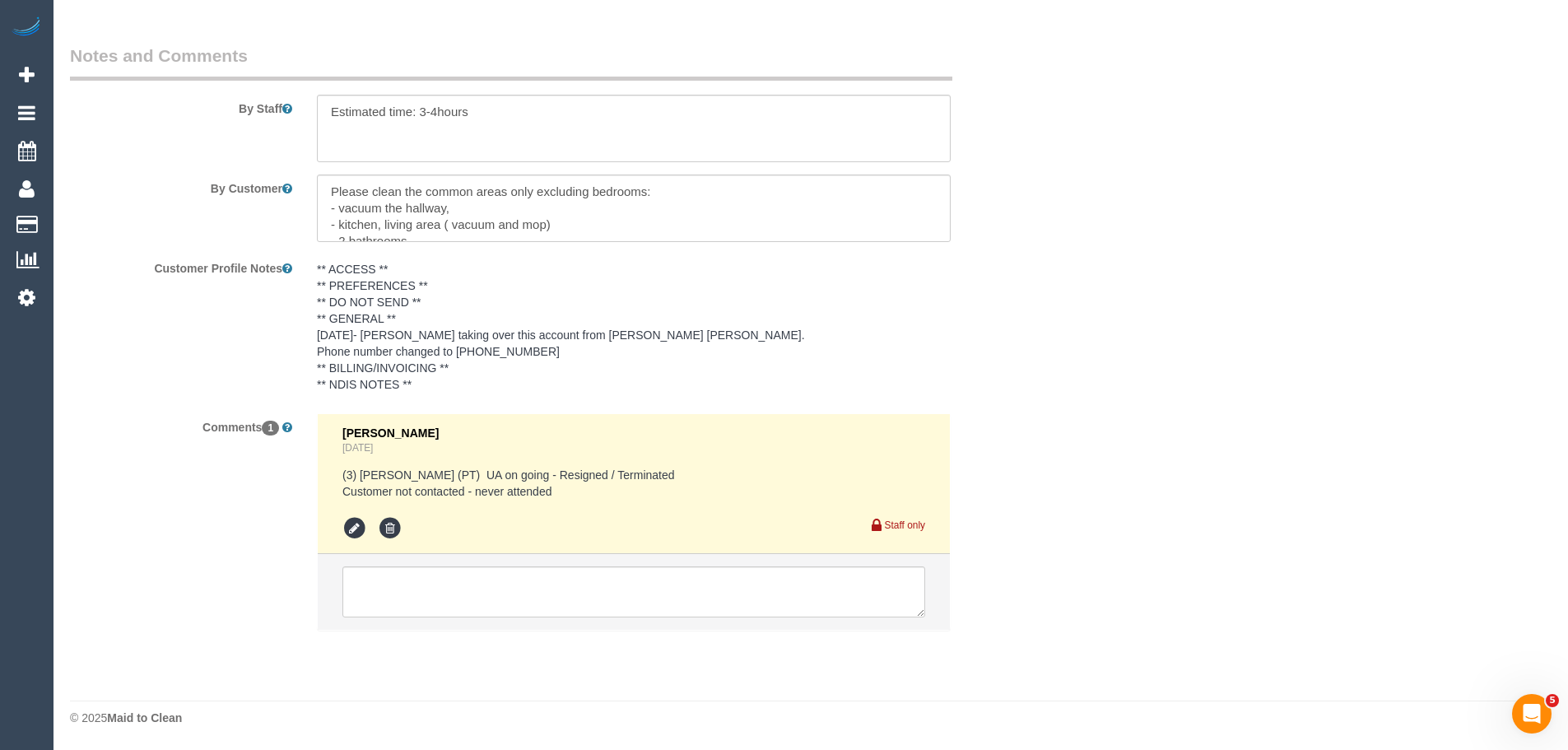
select select "number:13"
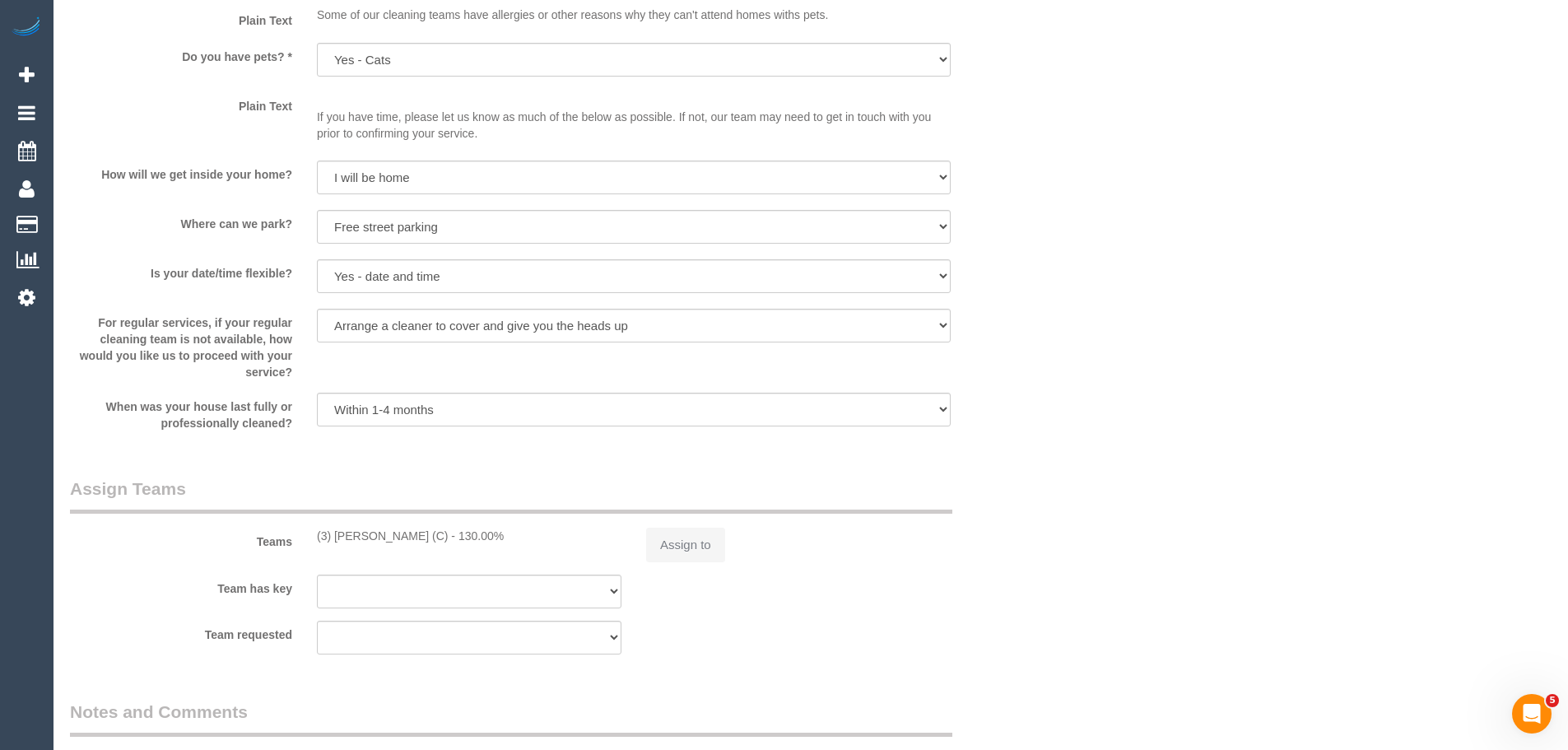
select select "object:816"
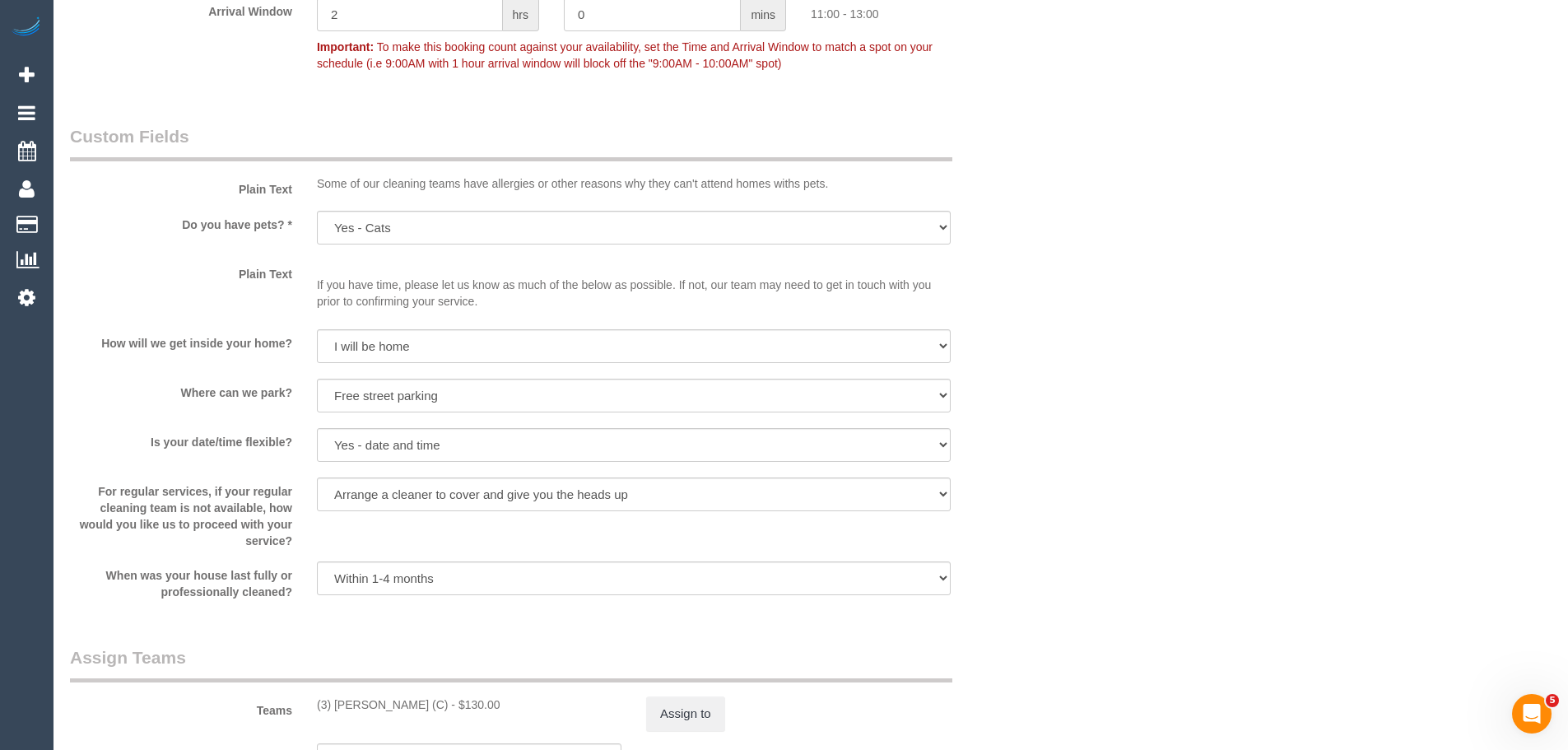
scroll to position [2712, 0]
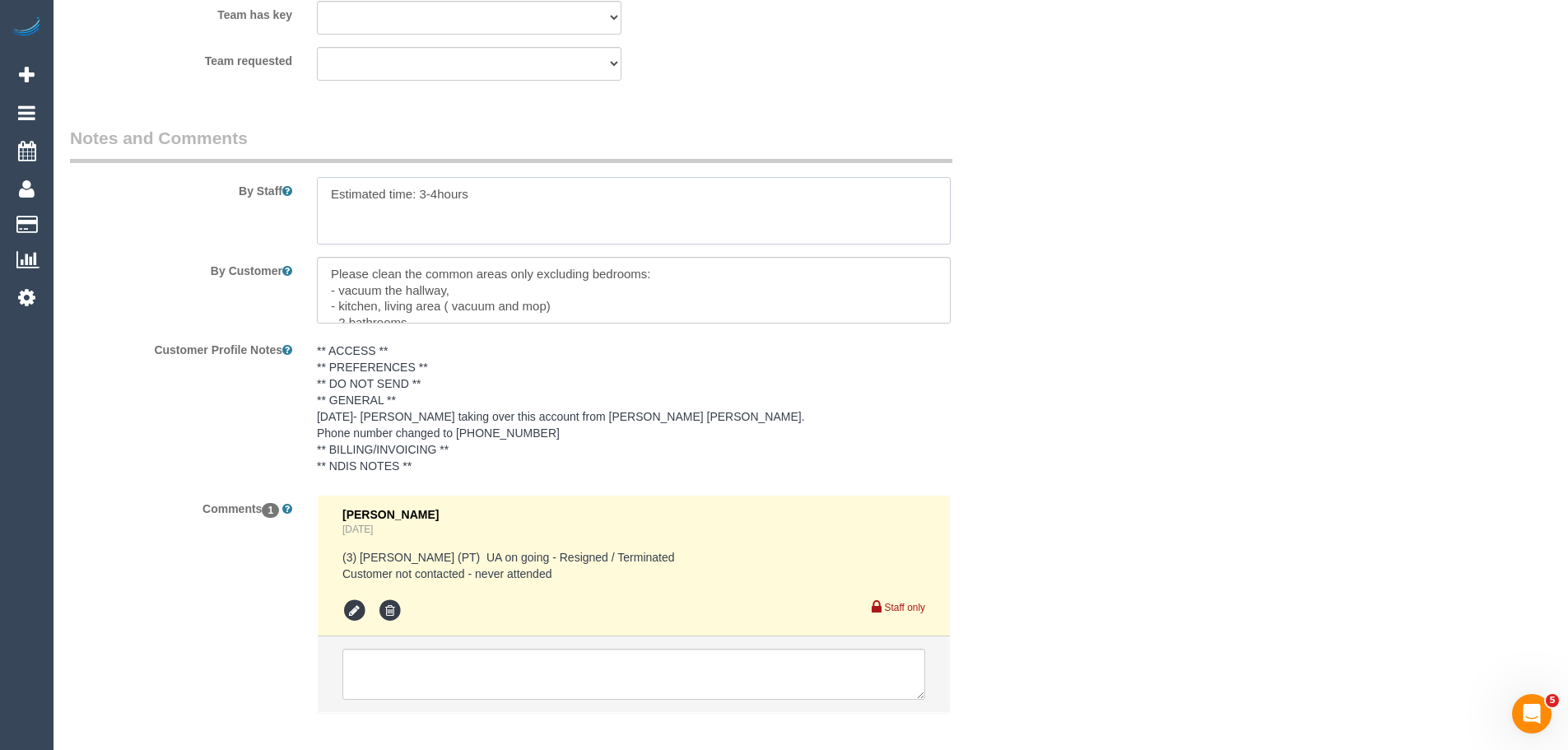
click at [424, 233] on textarea at bounding box center [634, 210] width 634 height 68
click at [556, 209] on textarea at bounding box center [634, 210] width 634 height 68
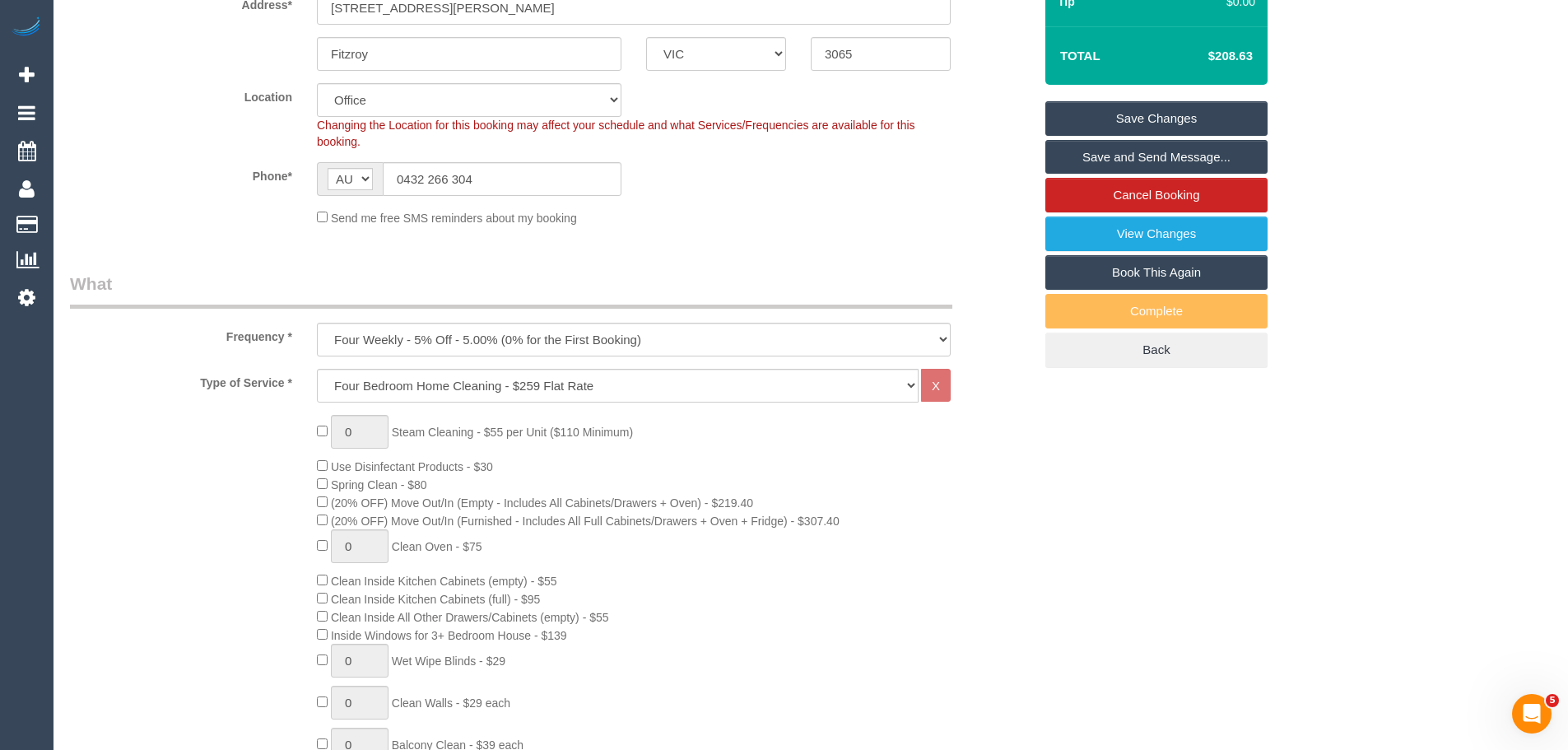
scroll to position [78, 0]
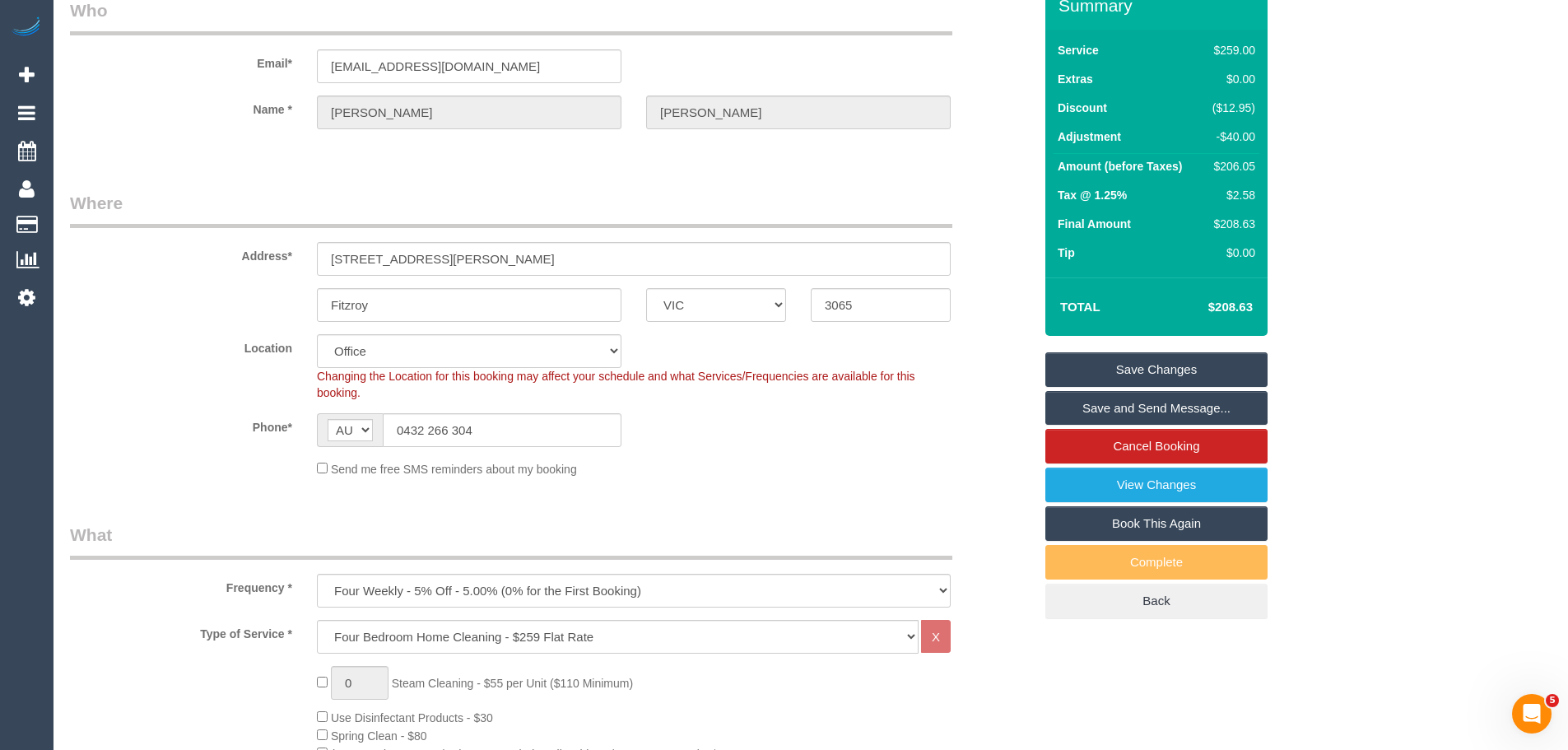
type textarea "Estimated time: 3-4hours Please bring your own vacuum"
click at [1146, 366] on link "Save Changes" at bounding box center [1157, 369] width 222 height 34
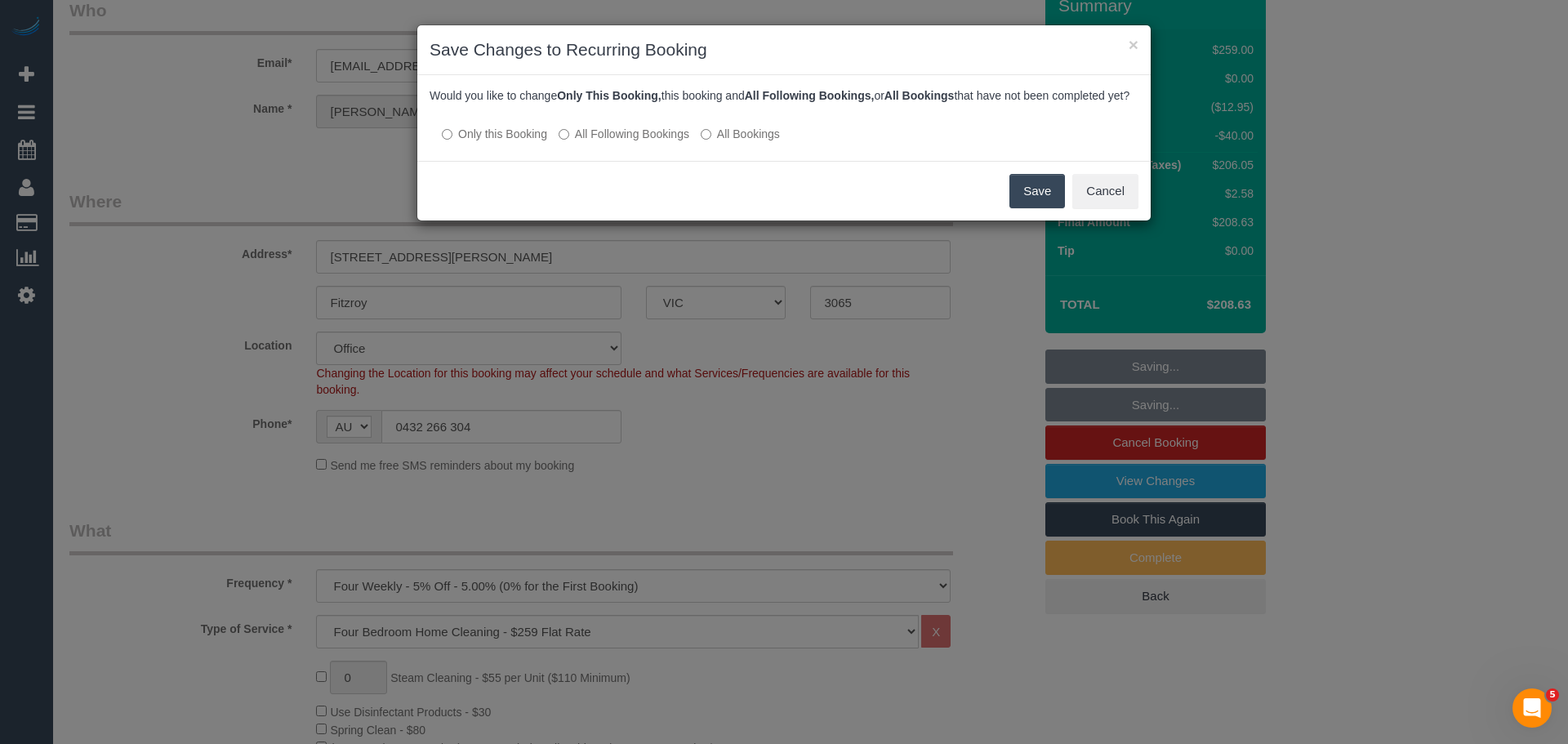
click at [1034, 208] on button "Save" at bounding box center [1038, 190] width 56 height 34
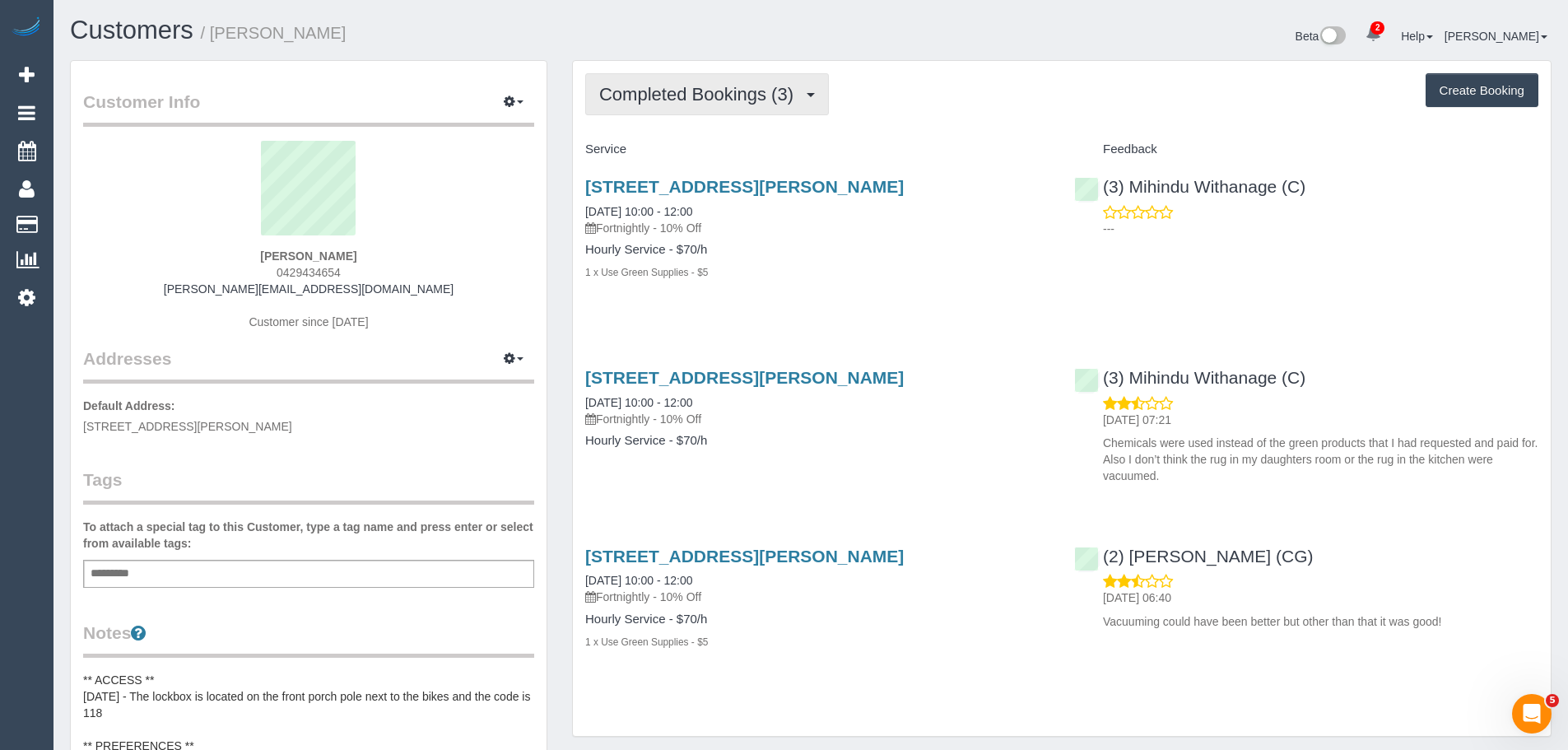
click at [696, 93] on span "Completed Bookings (3)" at bounding box center [701, 93] width 202 height 20
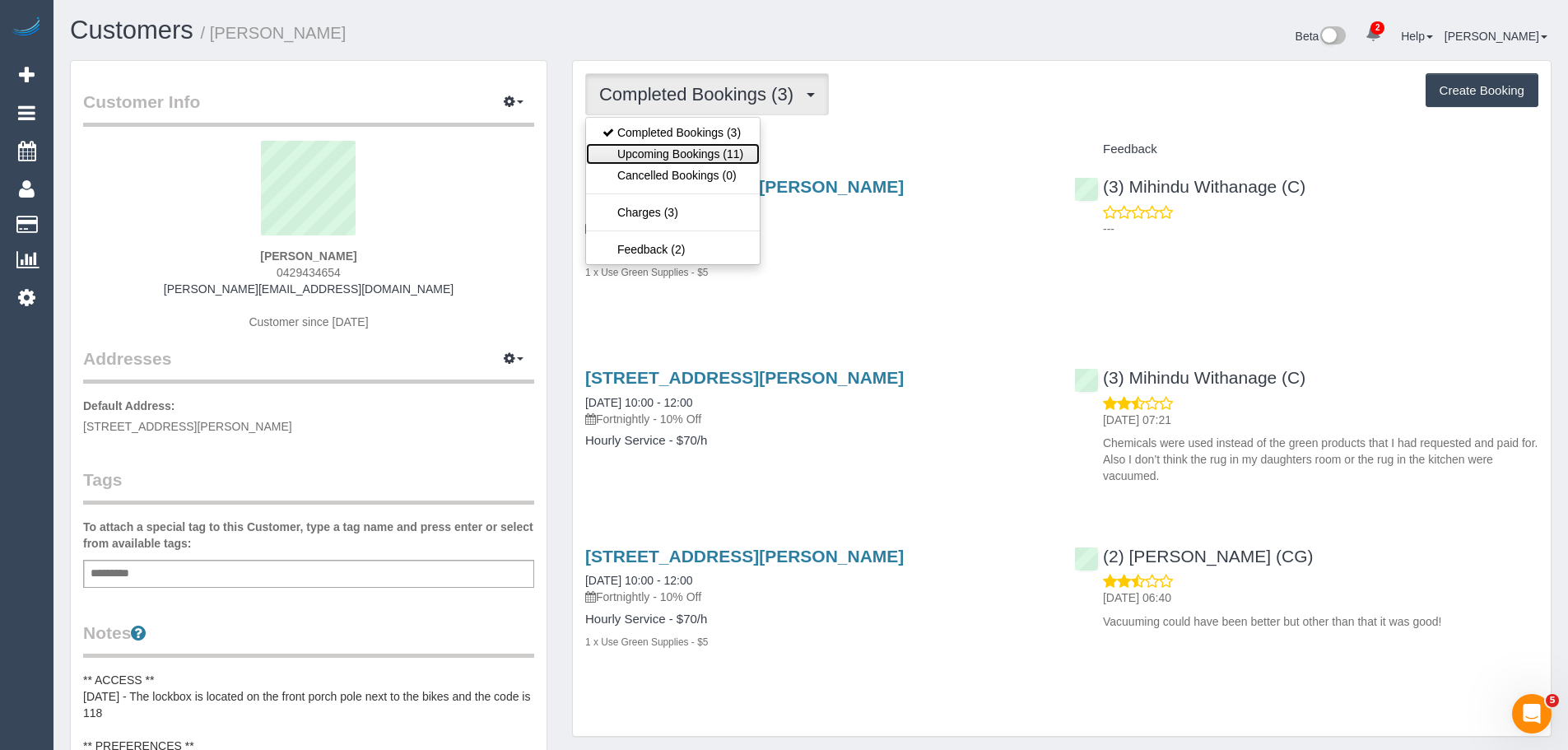
click at [692, 143] on link "Upcoming Bookings (11)" at bounding box center [673, 154] width 173 height 21
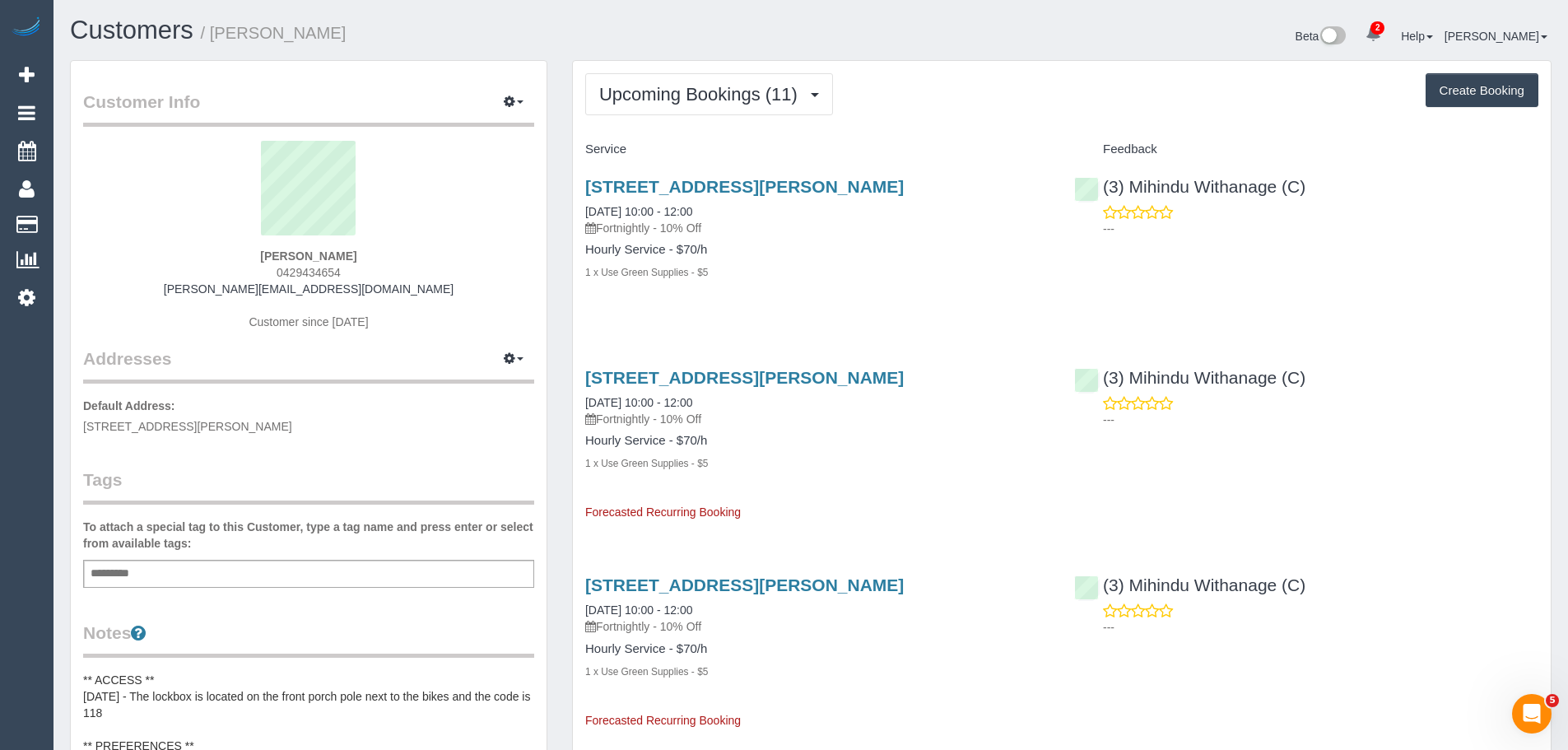
drag, startPoint x: 364, startPoint y: 251, endPoint x: 248, endPoint y: 251, distance: 116.0
click at [249, 251] on div "[PERSON_NAME] 0429434654 [PERSON_NAME][EMAIL_ADDRESS][DOMAIN_NAME] Customer sin…" at bounding box center [308, 244] width 451 height 206
copy strong "[PERSON_NAME]"
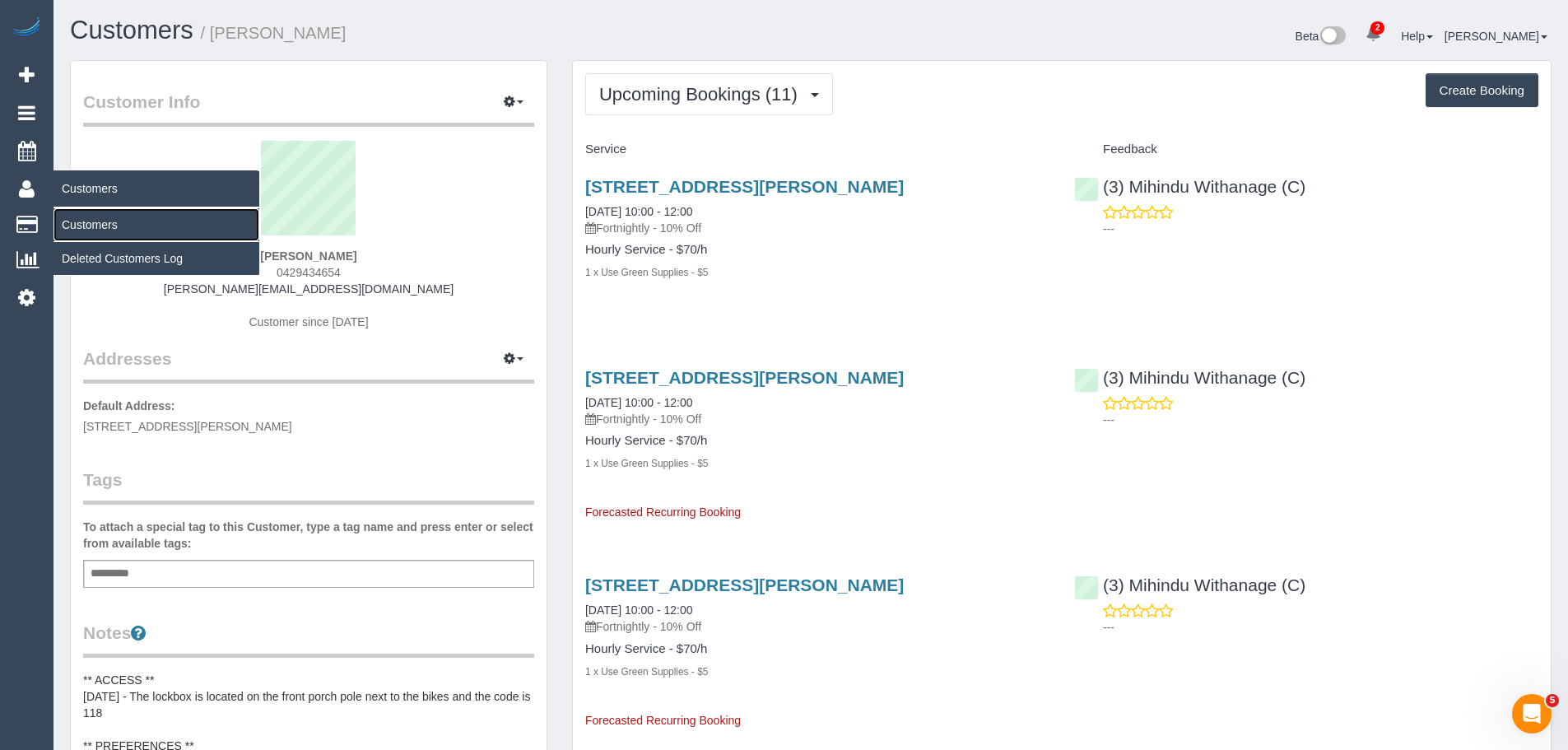
click at [99, 225] on link "Customers" at bounding box center [157, 224] width 206 height 33
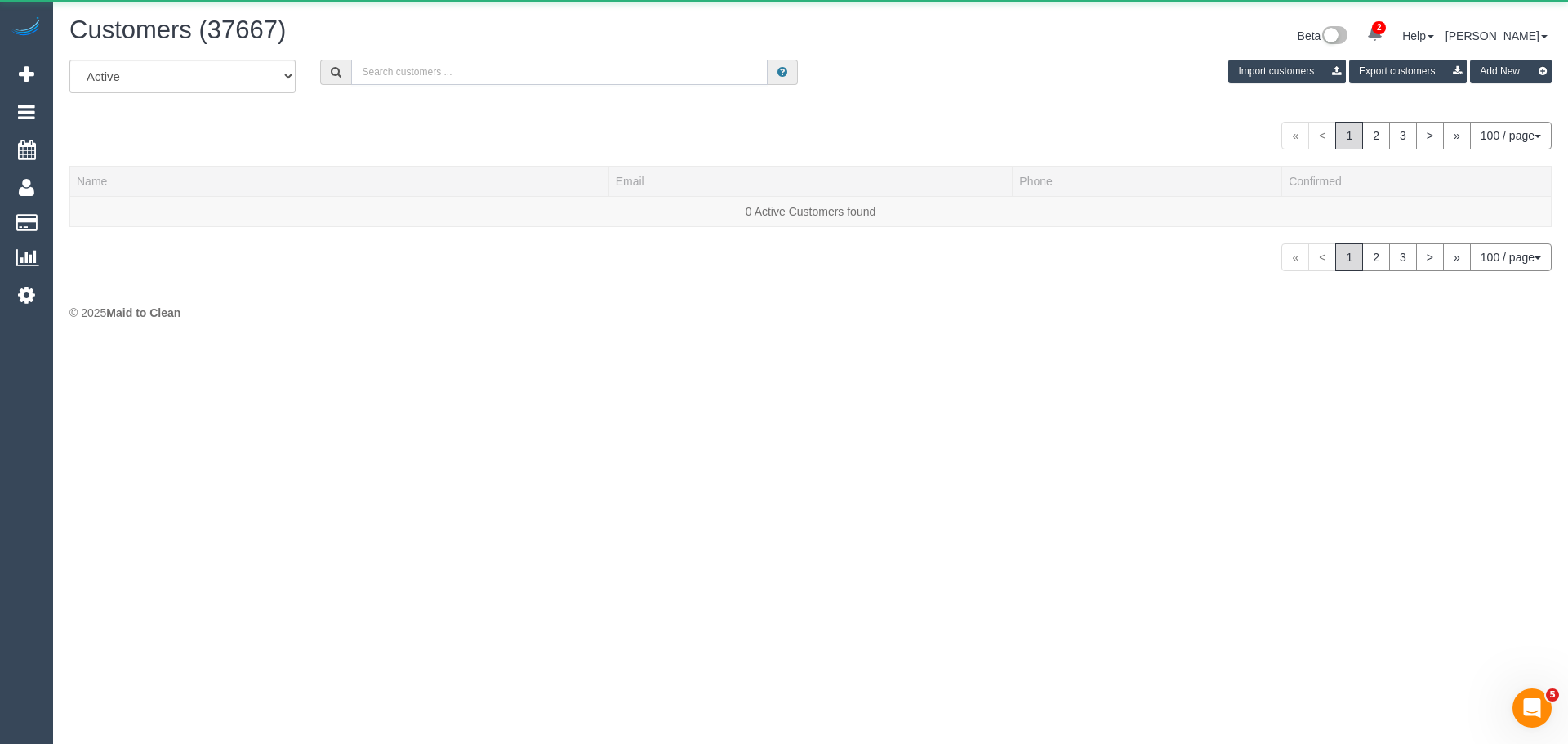
click at [431, 74] on input "text" at bounding box center [559, 72] width 417 height 25
paste input "[EMAIL_ADDRESS][DOMAIN_NAME]"
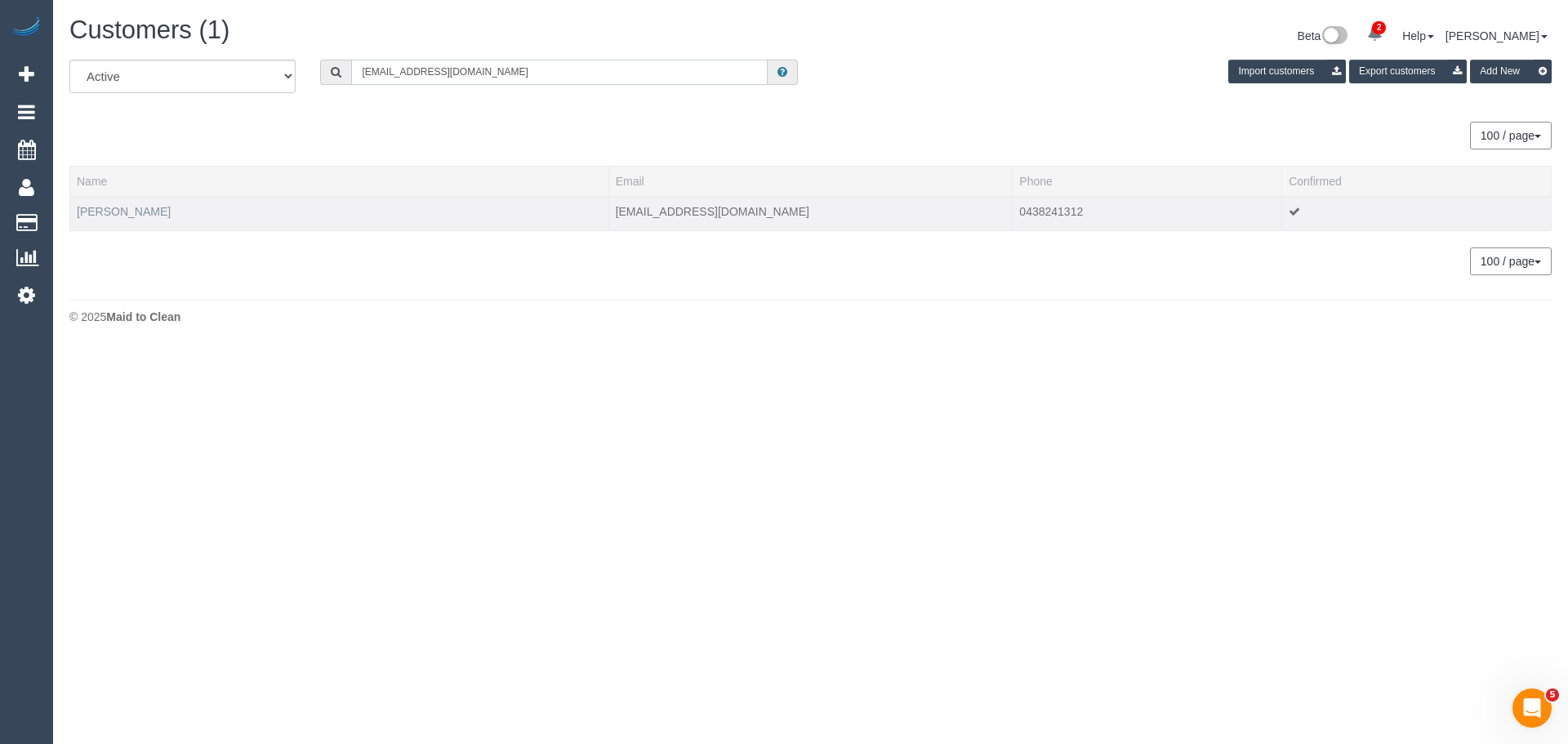
type input "[EMAIL_ADDRESS][DOMAIN_NAME]"
click at [103, 215] on link "[PERSON_NAME]" at bounding box center [124, 211] width 94 height 13
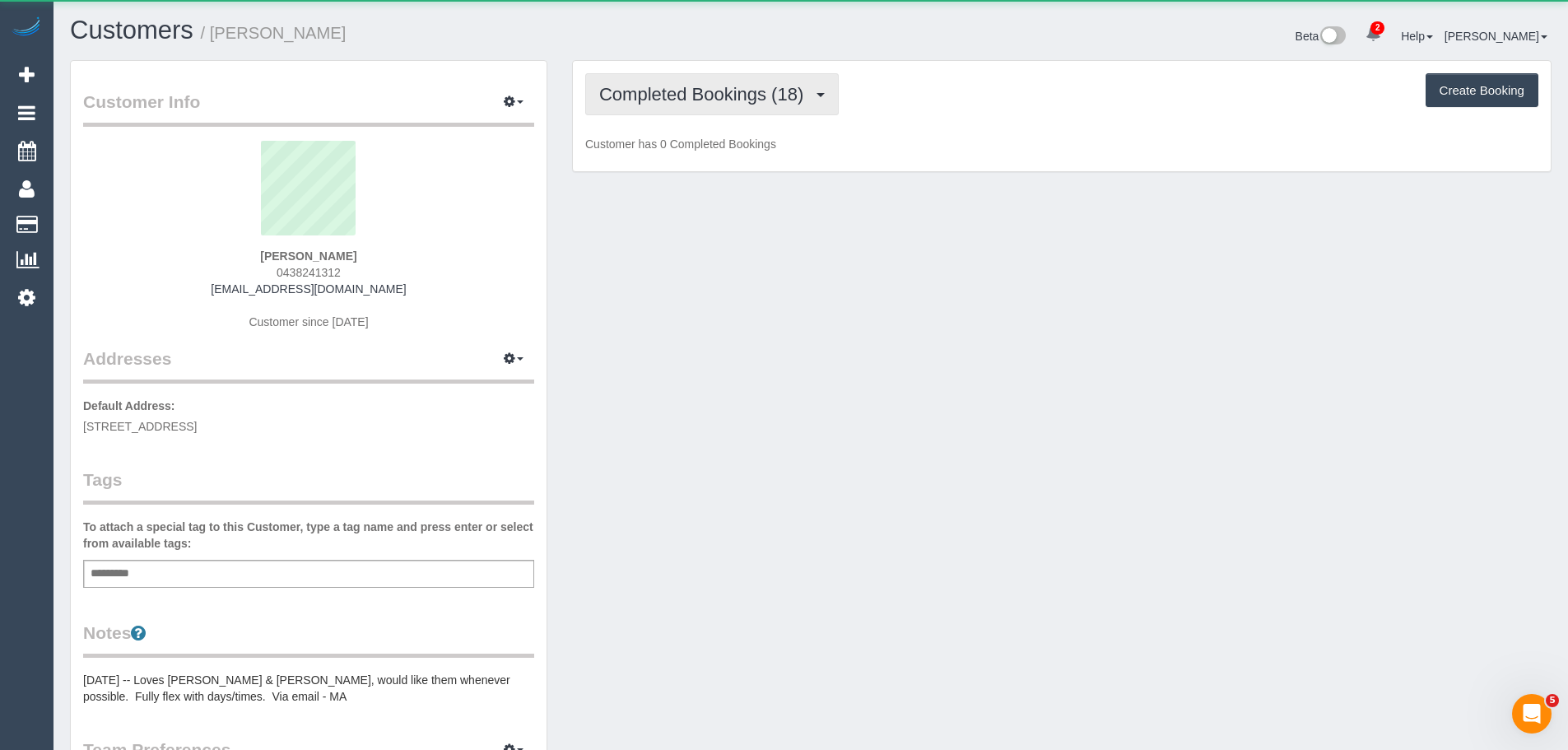
click at [642, 112] on button "Completed Bookings (18)" at bounding box center [712, 94] width 254 height 42
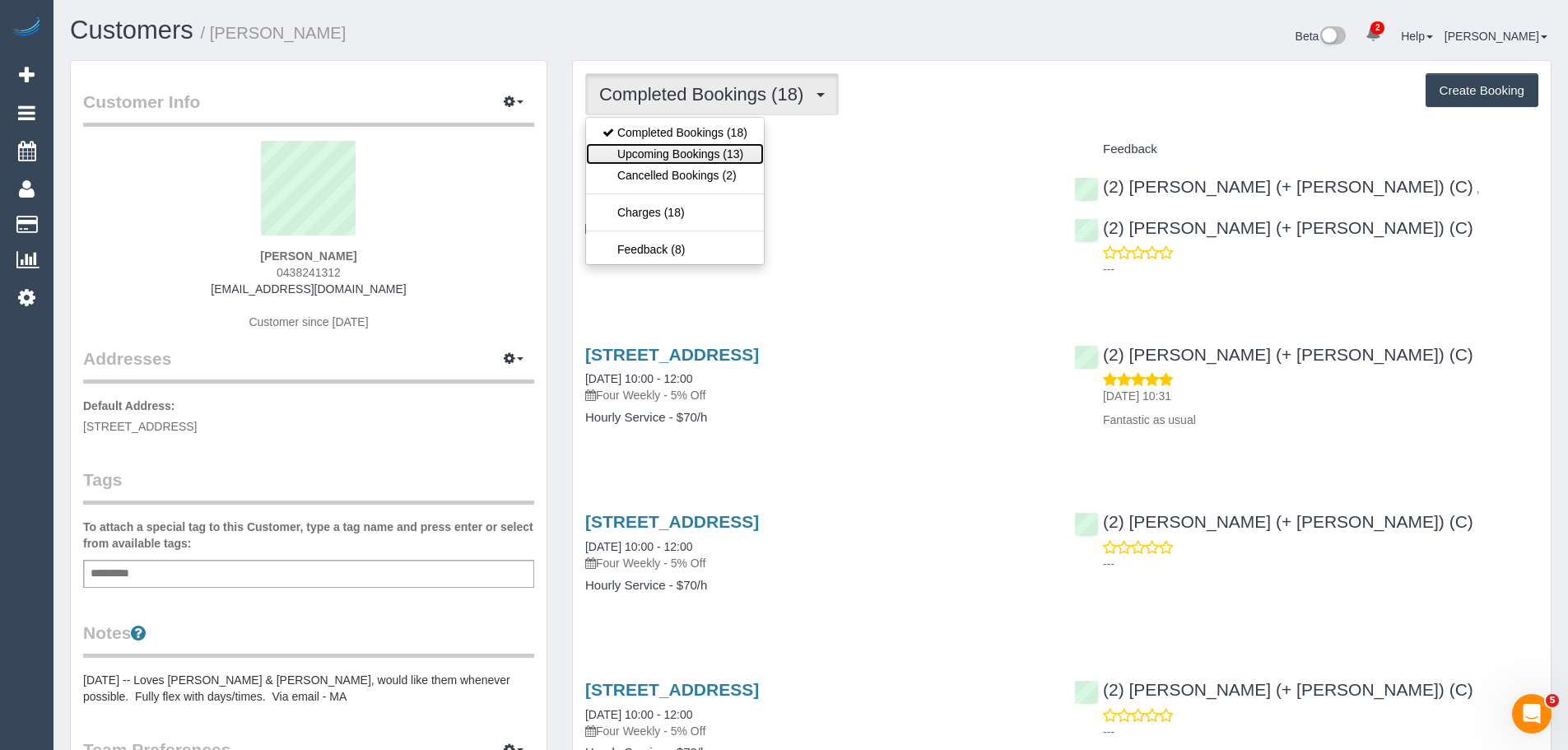
click at [659, 158] on link "Upcoming Bookings (13)" at bounding box center [675, 154] width 178 height 21
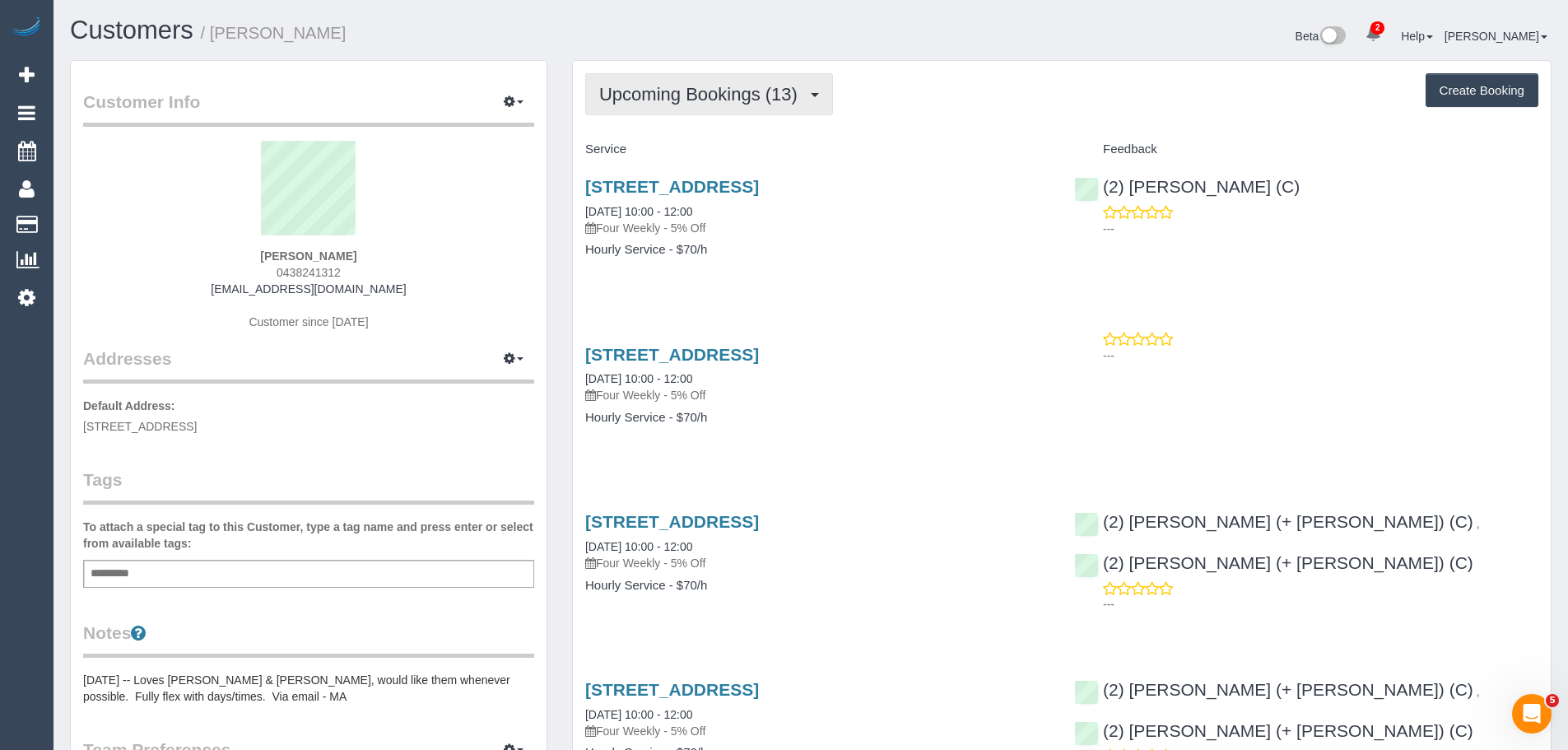
click at [655, 96] on span "Upcoming Bookings (13)" at bounding box center [703, 93] width 207 height 20
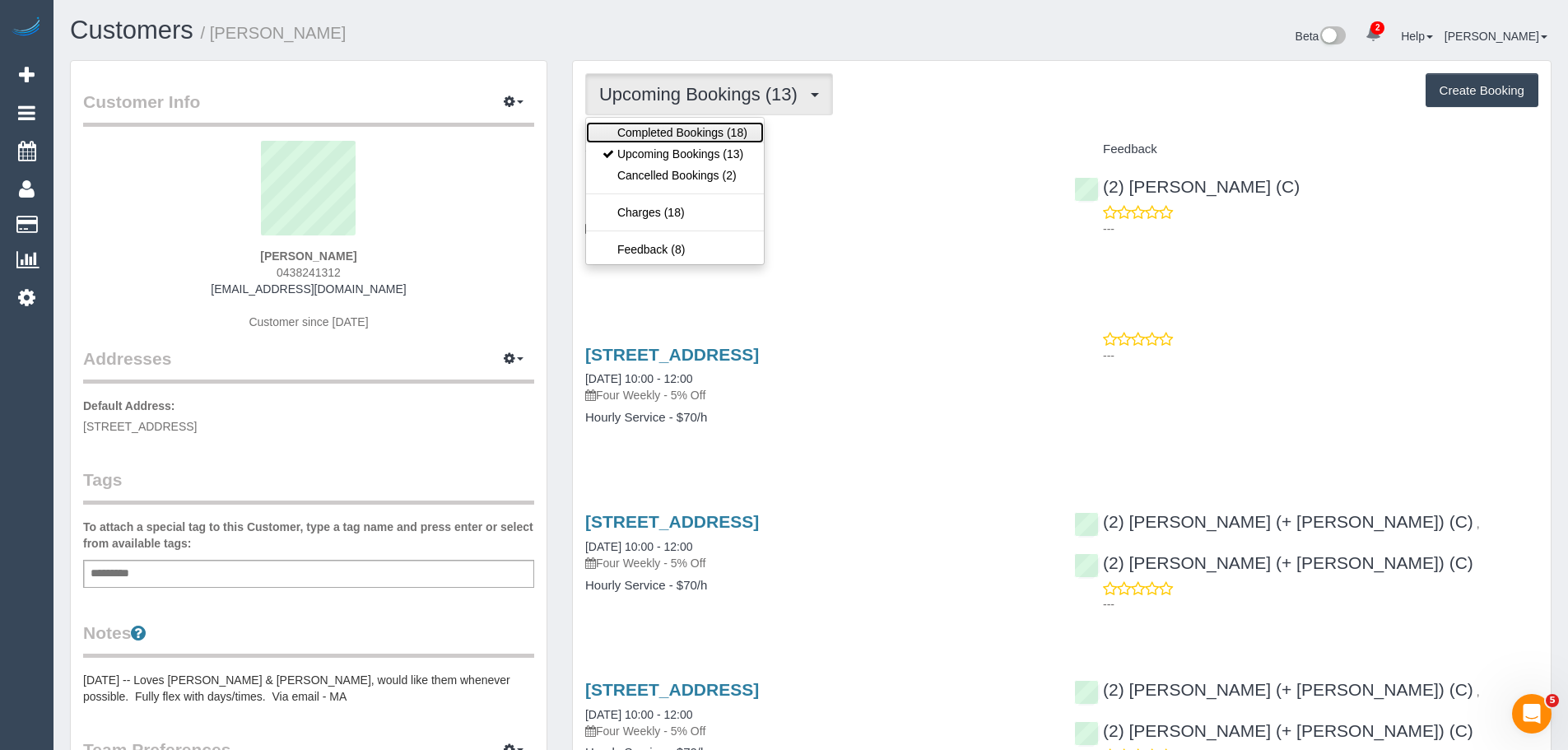
click at [660, 123] on link "Completed Bookings (18)" at bounding box center [675, 132] width 178 height 21
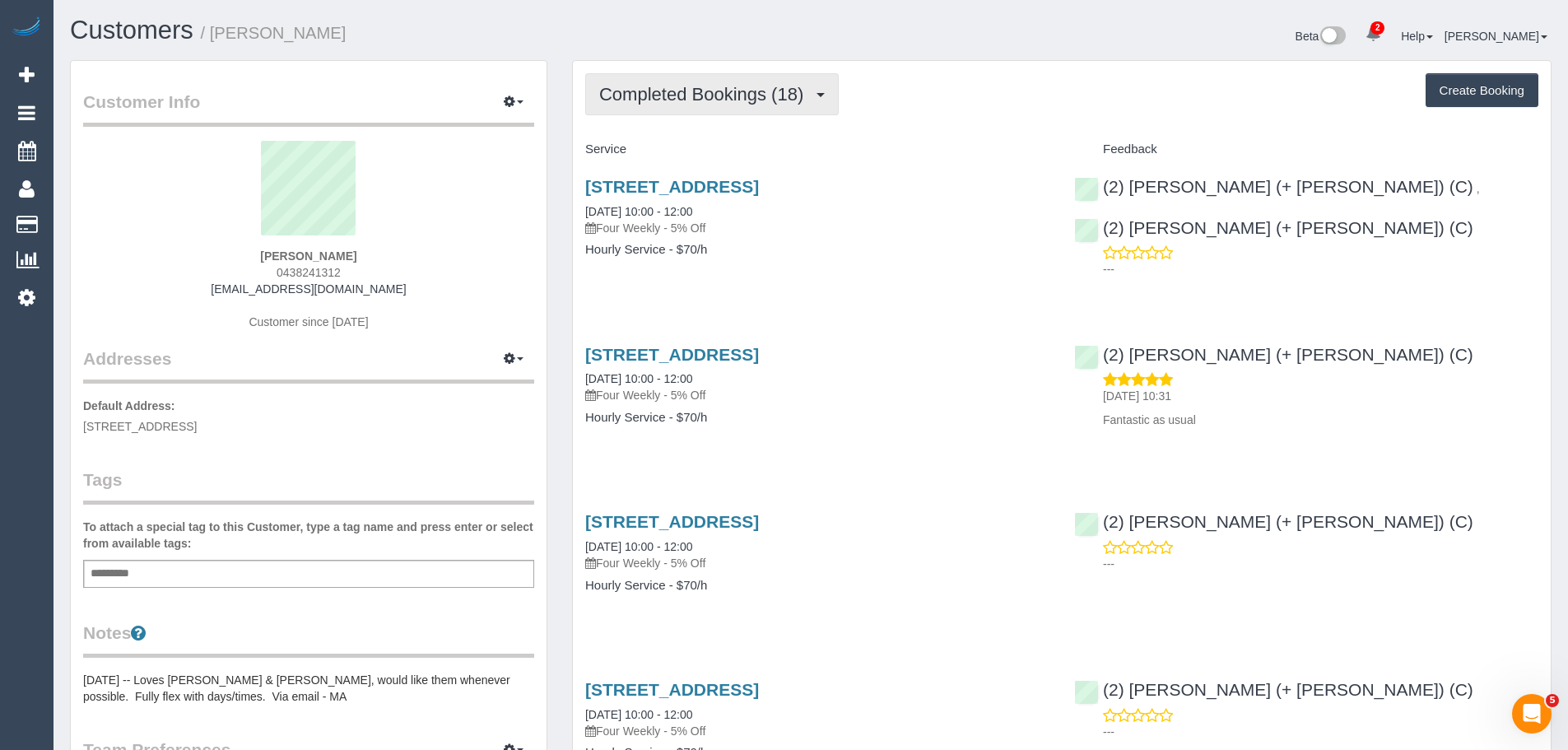
drag, startPoint x: 695, startPoint y: 102, endPoint x: 690, endPoint y: 122, distance: 20.6
click at [695, 102] on span "Completed Bookings (18)" at bounding box center [705, 93] width 212 height 20
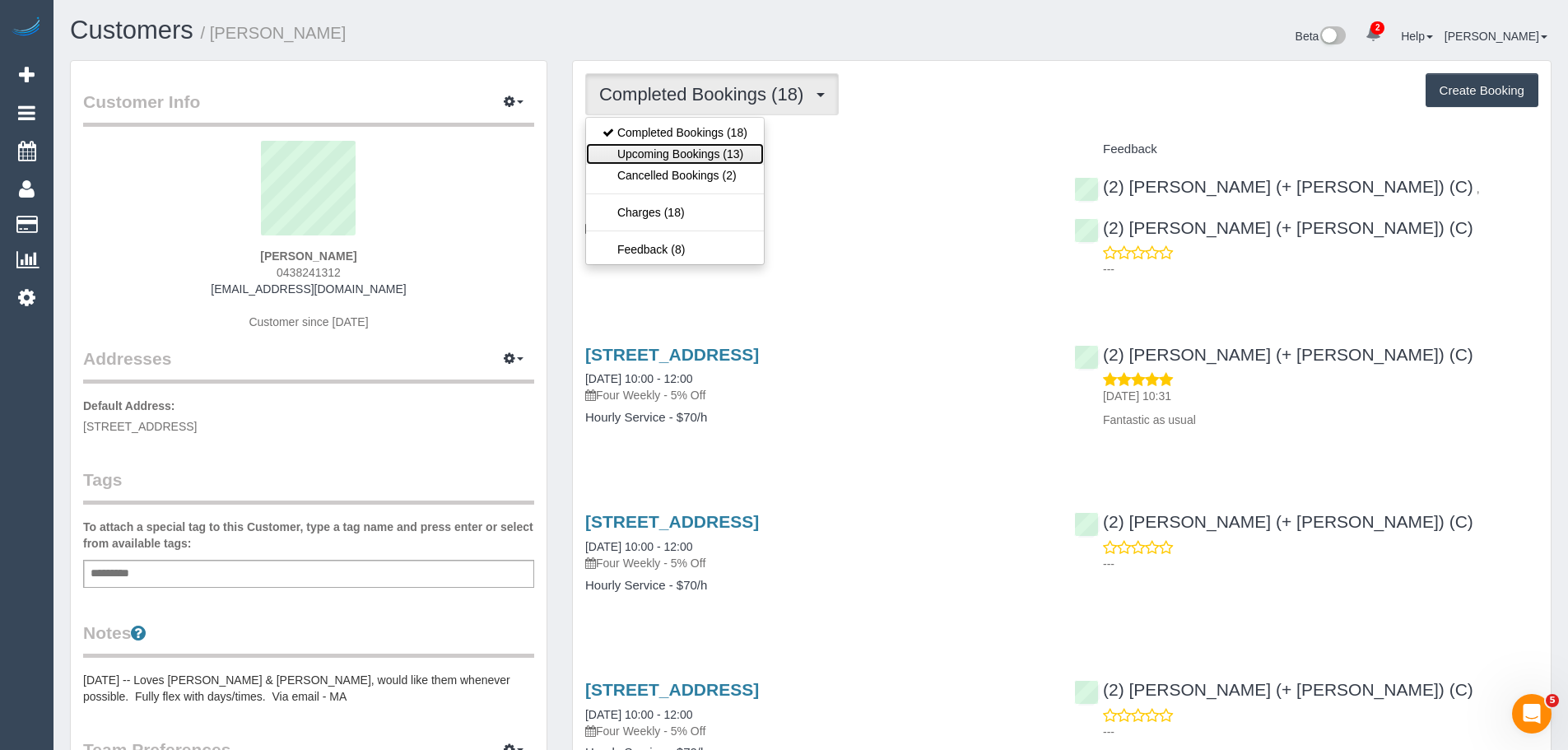
click at [682, 151] on link "Upcoming Bookings (13)" at bounding box center [675, 154] width 178 height 21
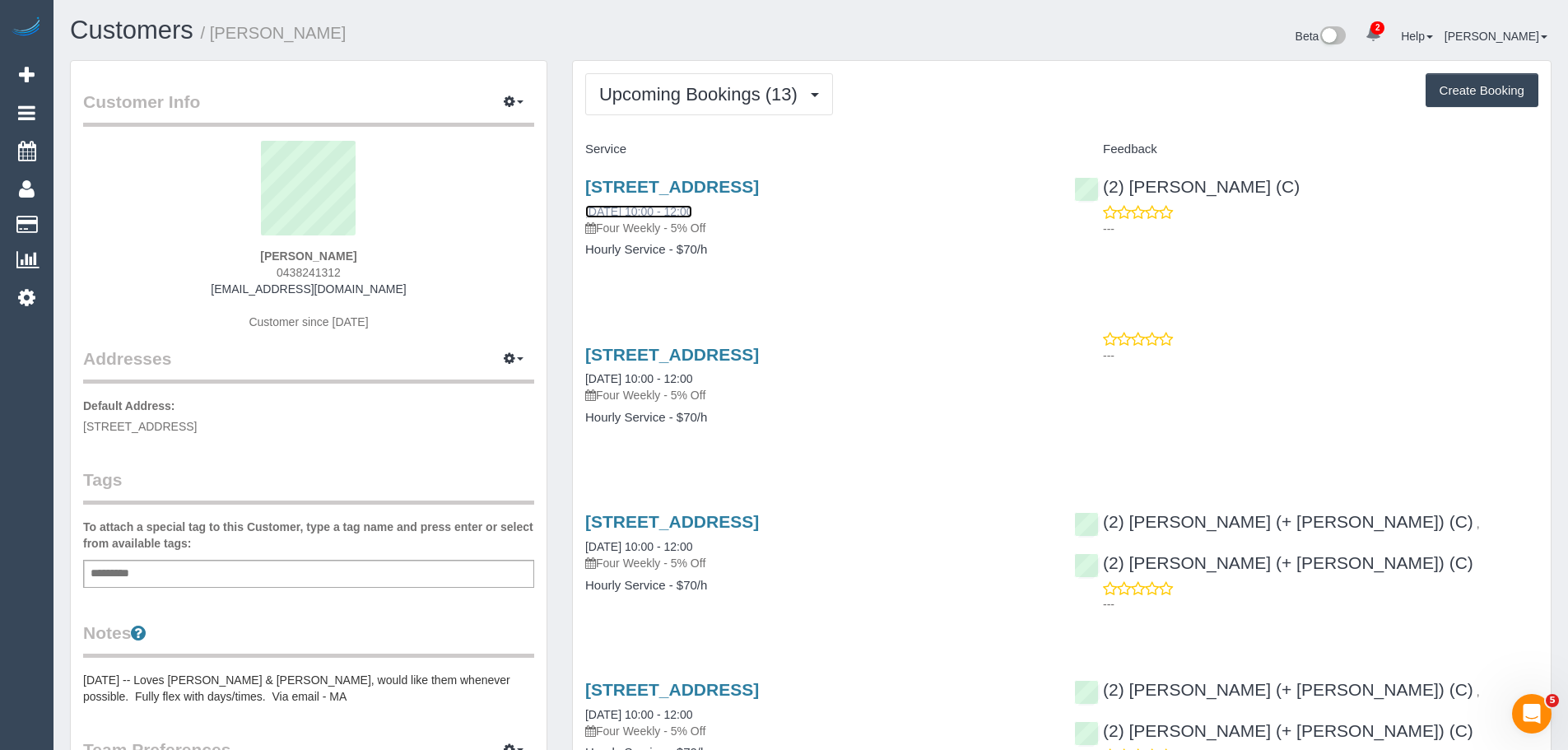
click at [662, 214] on link "[DATE] 10:00 - 12:00" at bounding box center [639, 211] width 107 height 13
click at [705, 114] on button "Upcoming Bookings (13)" at bounding box center [709, 94] width 247 height 42
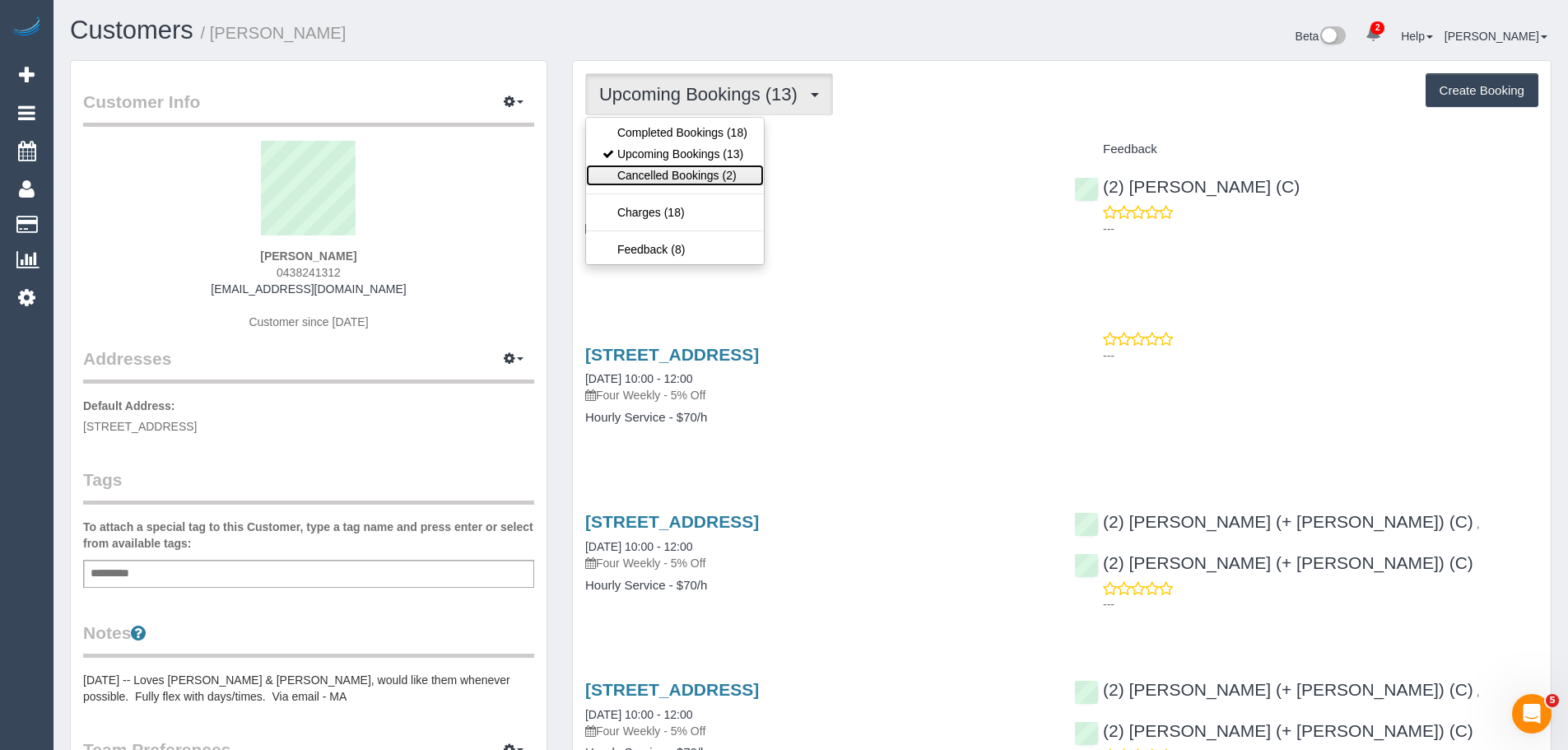
click at [686, 172] on link "Cancelled Bookings (2)" at bounding box center [675, 175] width 178 height 21
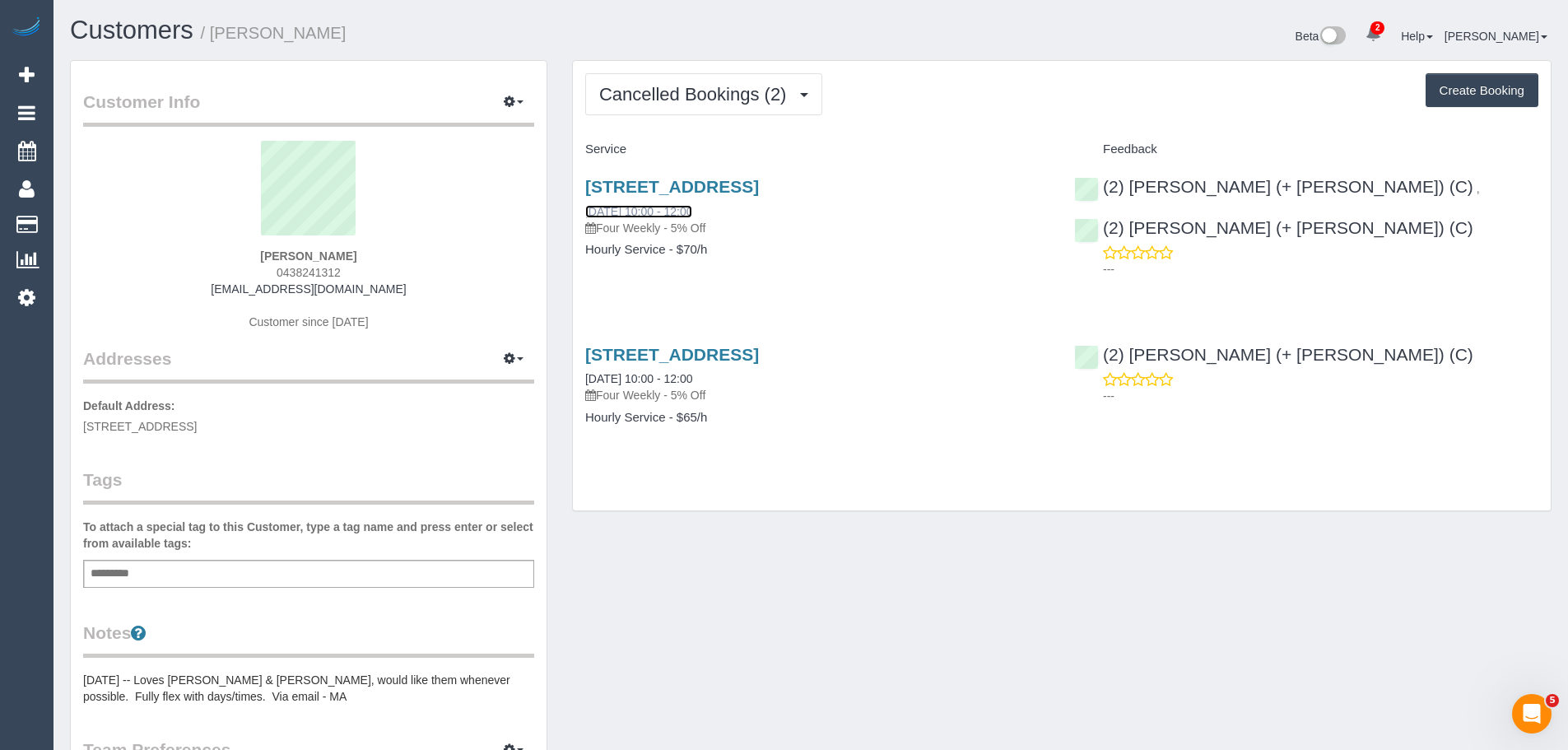
click at [644, 212] on link "[DATE] 10:00 - 12:00" at bounding box center [639, 211] width 107 height 13
click at [710, 61] on div "Cancelled Bookings (2) Completed Bookings (18) Upcoming Bookings (13) Cancelled…" at bounding box center [1062, 285] width 978 height 450
click at [716, 84] on span "Cancelled Bookings (2)" at bounding box center [697, 93] width 195 height 20
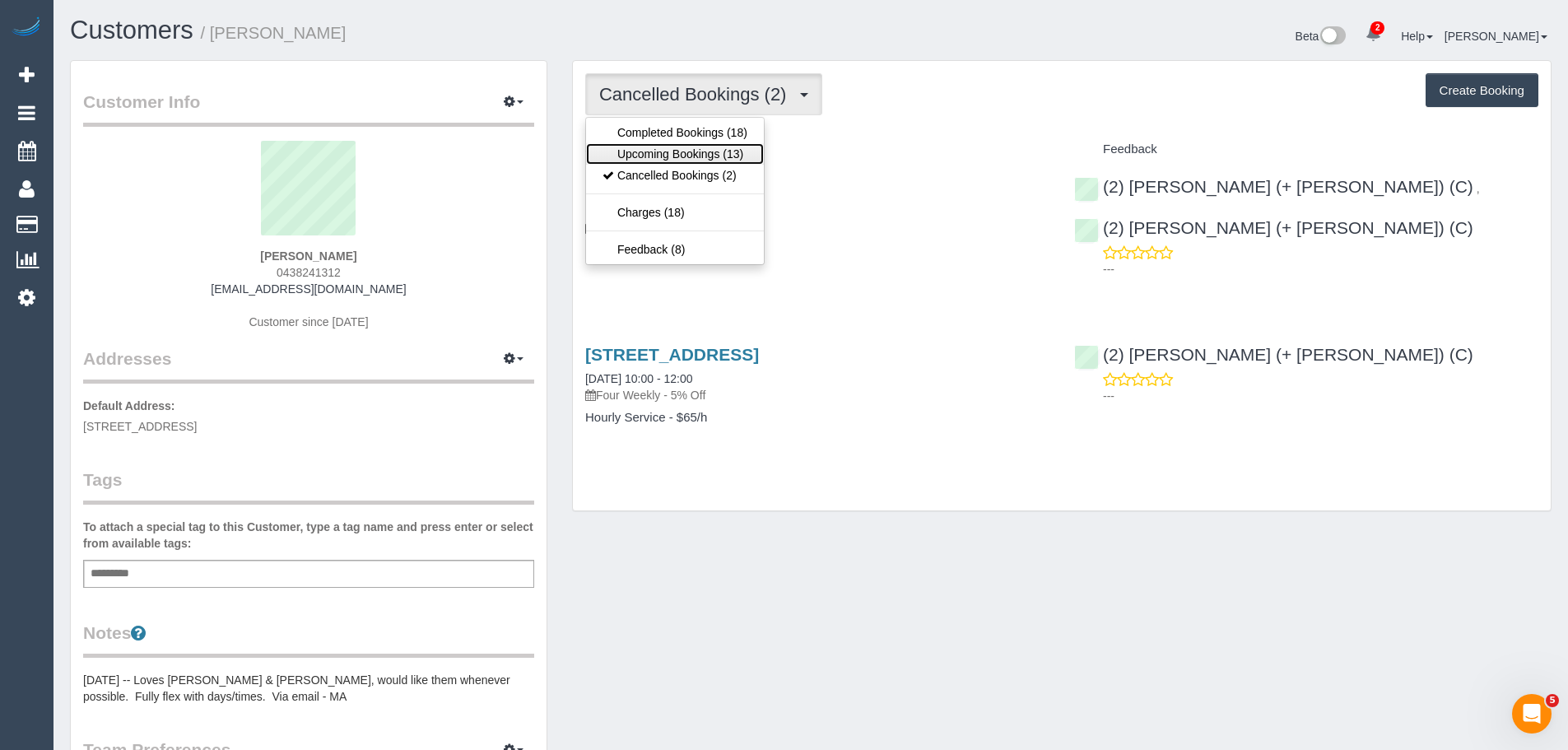
click at [715, 144] on link "Upcoming Bookings (13)" at bounding box center [675, 154] width 178 height 21
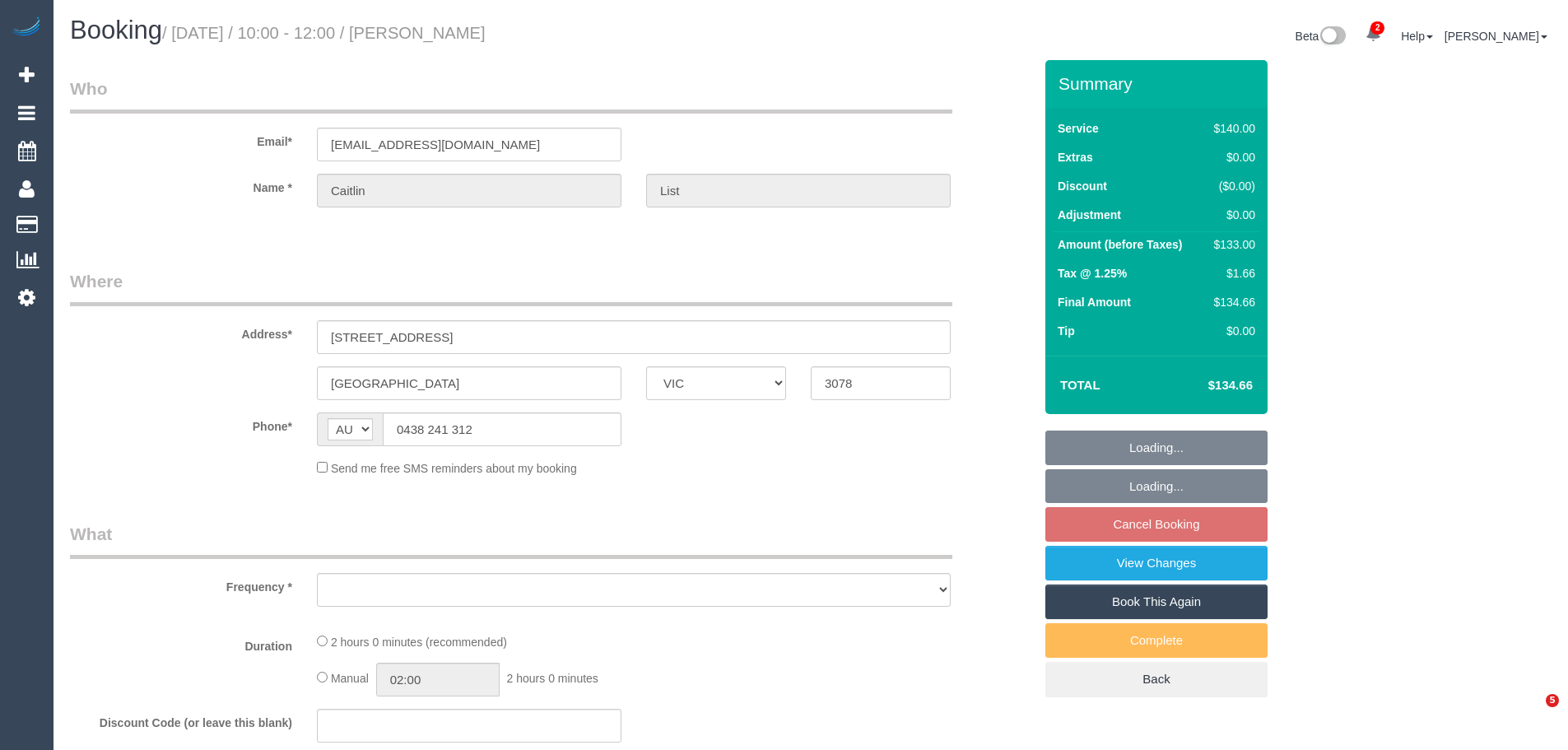
select select "VIC"
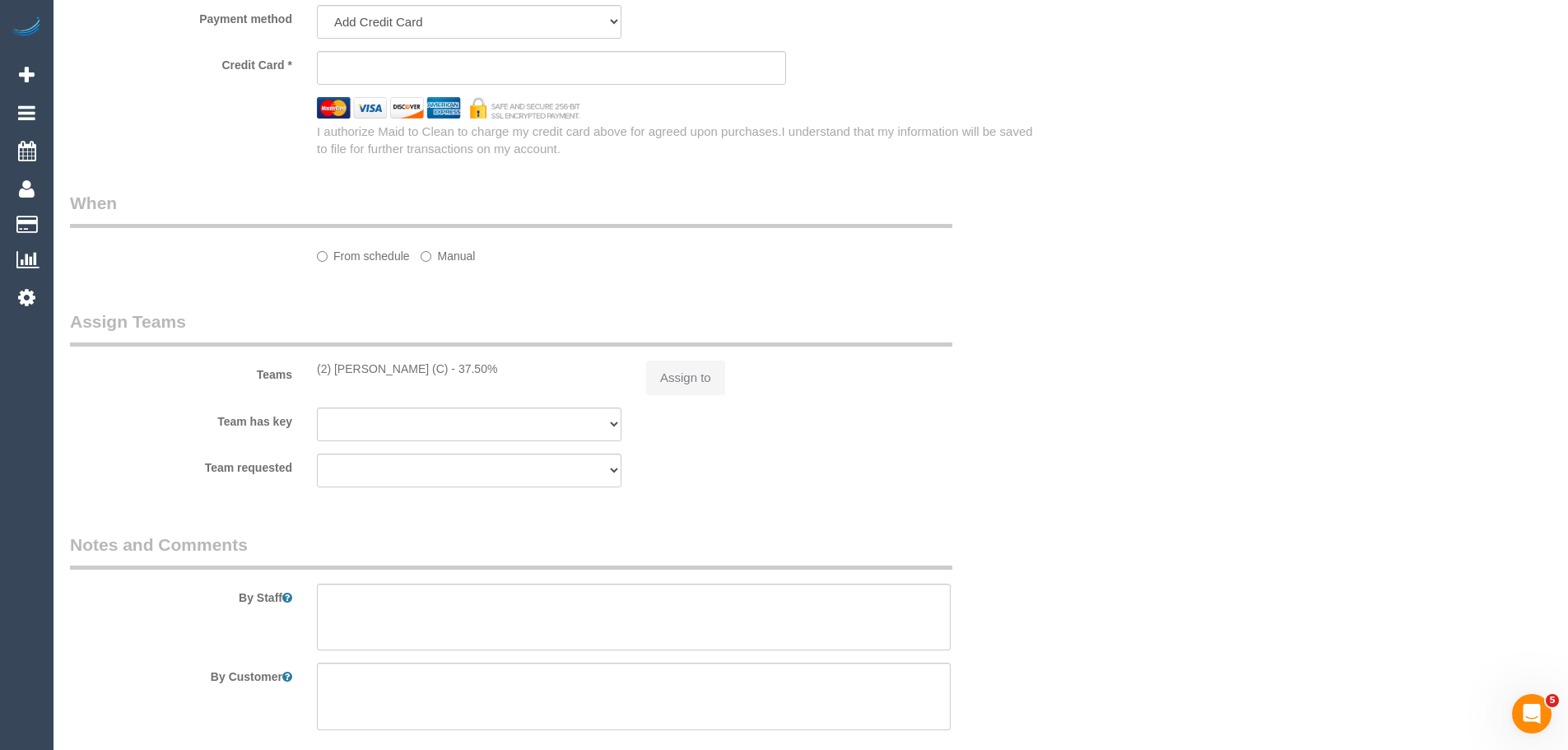
select select "number:28"
select select "number:14"
select select "number:19"
select select "number:22"
select select "number:35"
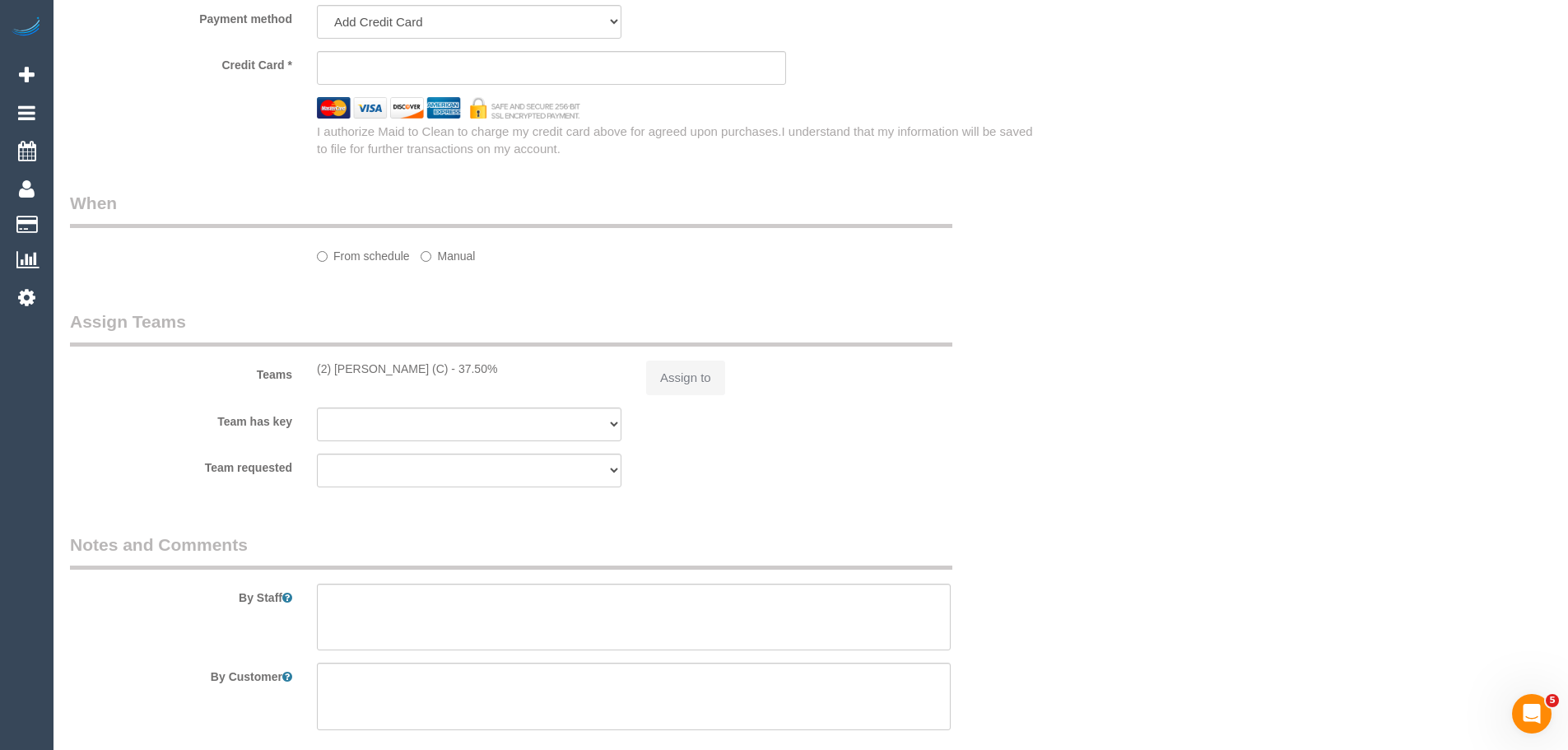
select select "number:13"
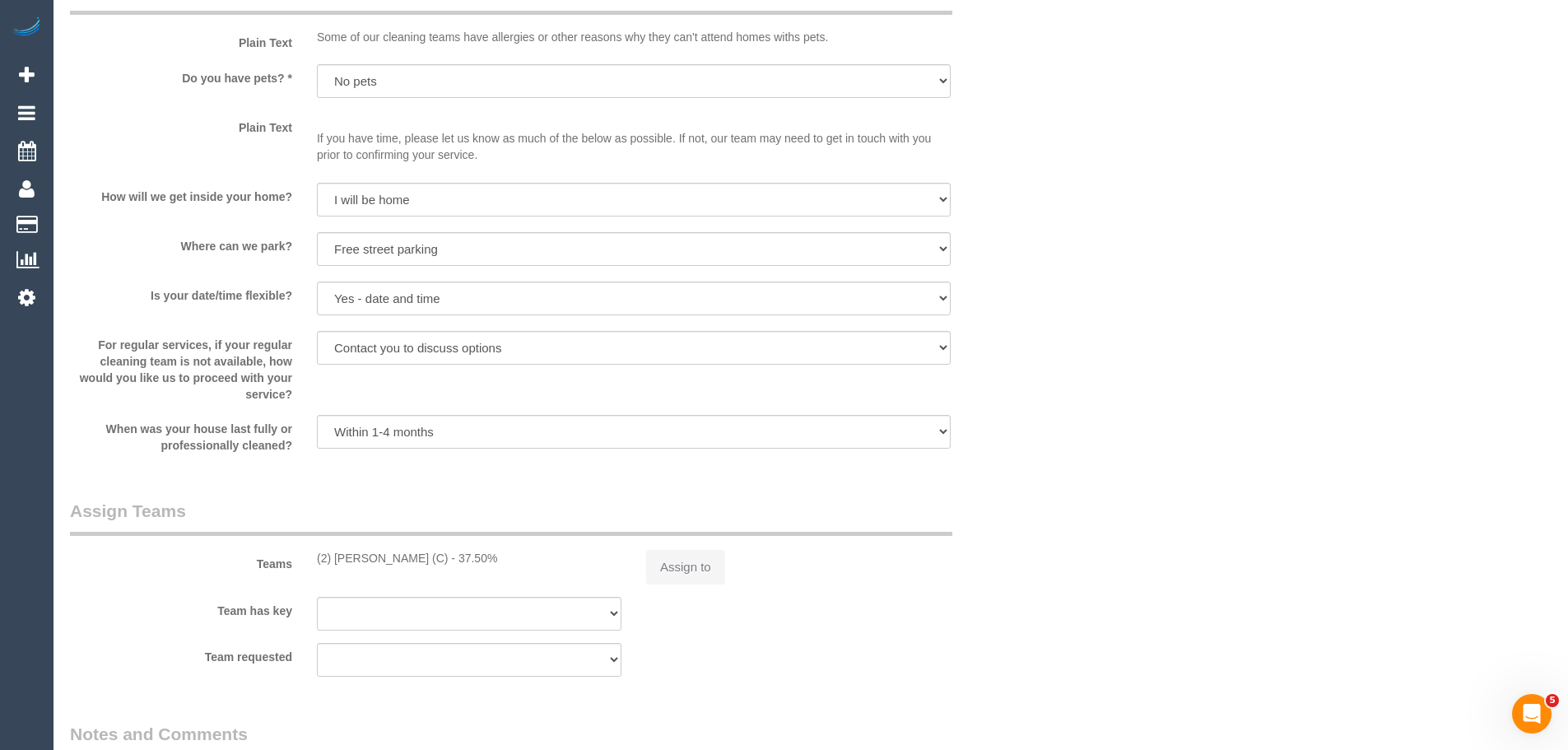
select select "object:715"
select select "string:stripe-pm_1OxPbM2GScqysDRV5Vvq4hkQ"
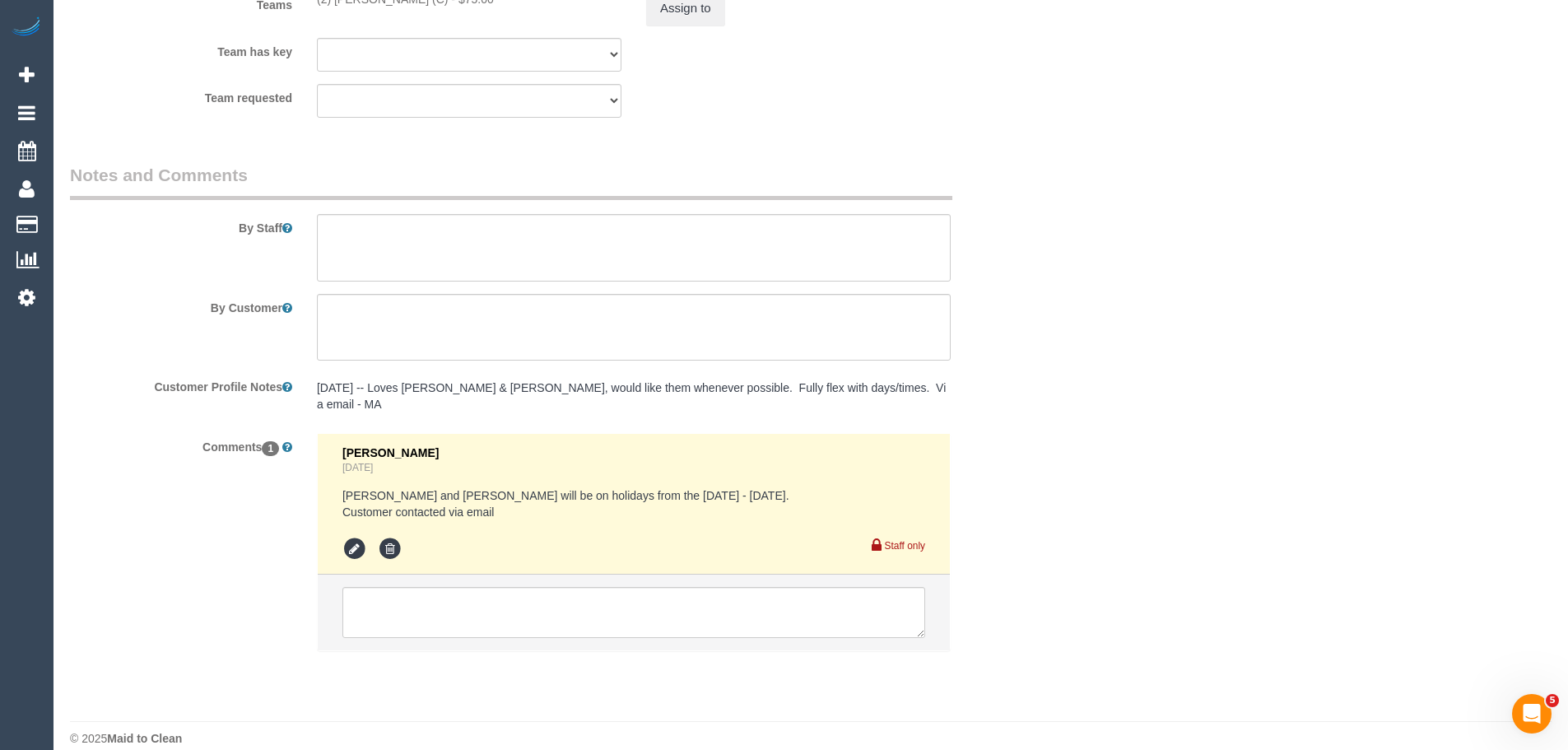
scroll to position [2635, 0]
select select "object:1519"
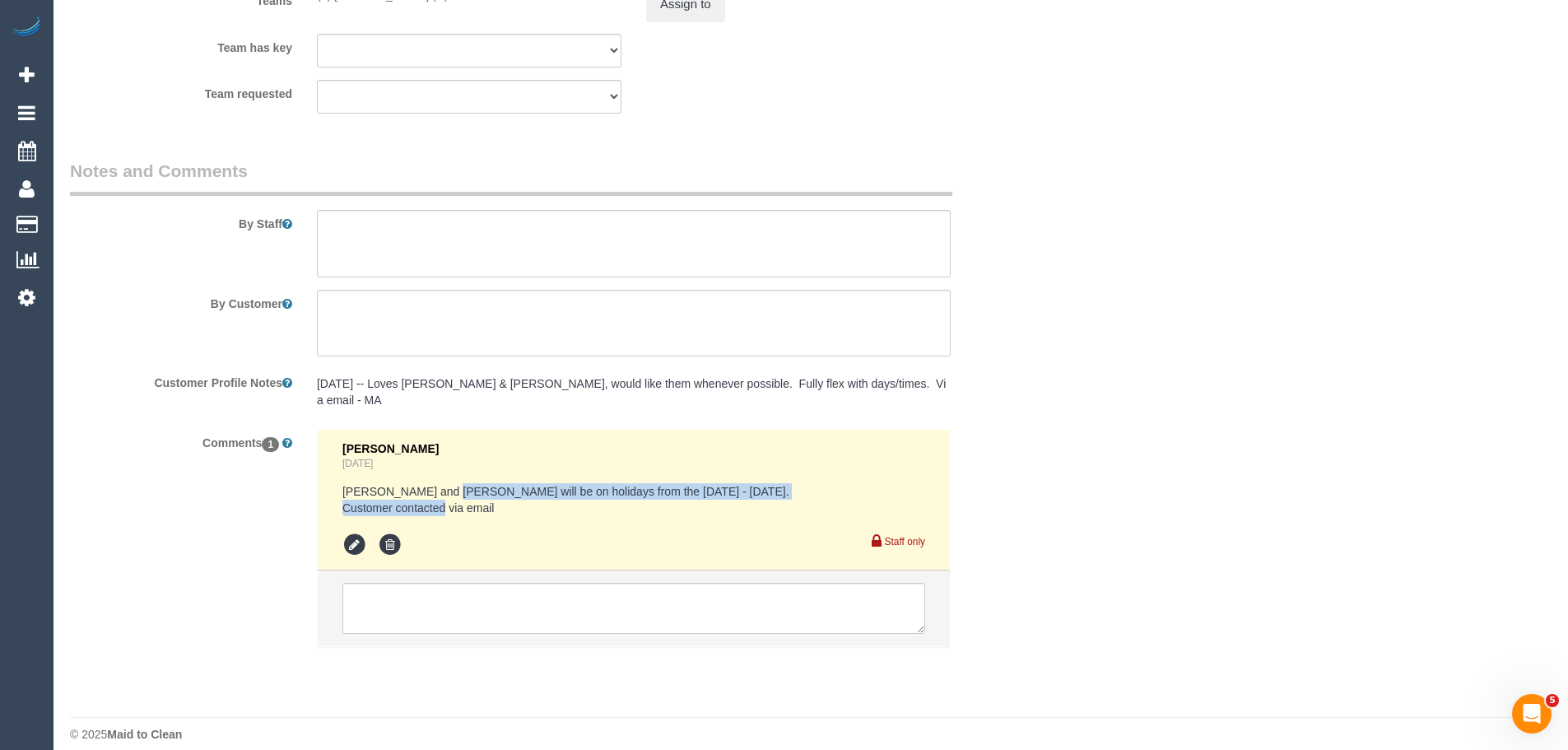
drag, startPoint x: 439, startPoint y: 474, endPoint x: 569, endPoint y: 498, distance: 132.2
click at [564, 498] on pre "Shachi and Chirag will be on holidays from the 27/09/25 - 29/10/25. Customer co…" at bounding box center [634, 499] width 583 height 33
click at [569, 498] on pre "Shachi and Chirag will be on holidays from the 27/09/25 - 29/10/25. Customer co…" at bounding box center [634, 499] width 583 height 33
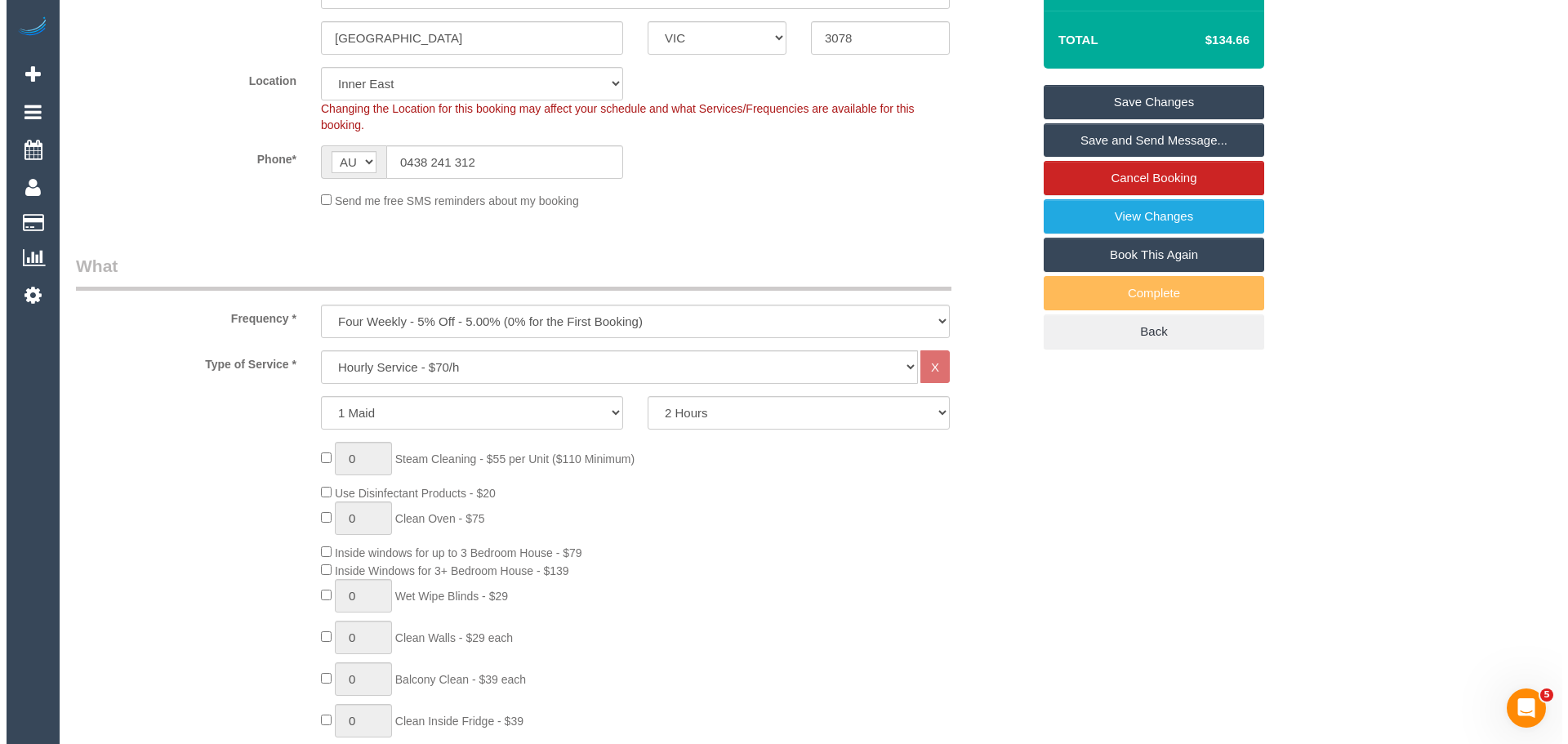
scroll to position [164, 0]
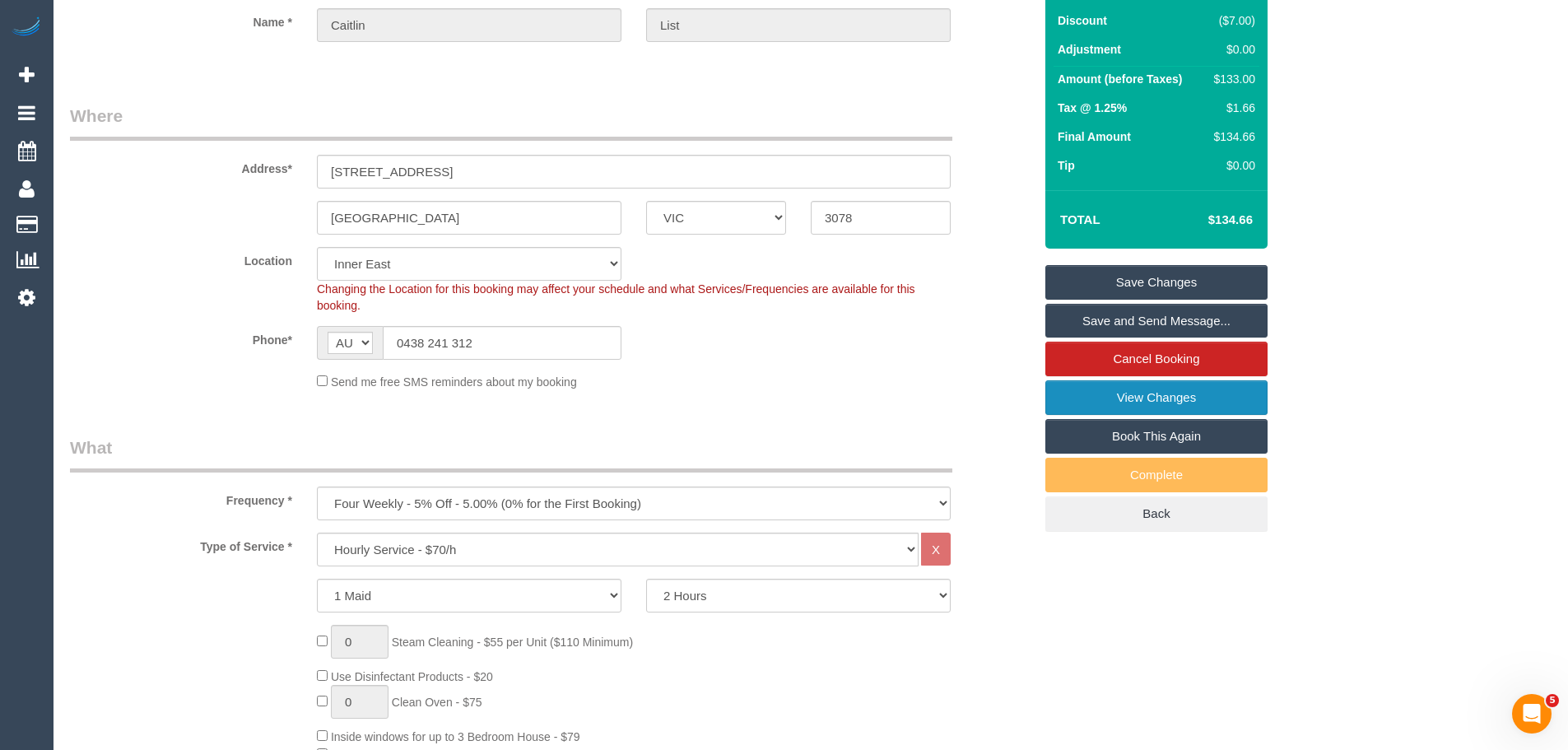
click at [1189, 395] on link "View Changes" at bounding box center [1157, 397] width 222 height 34
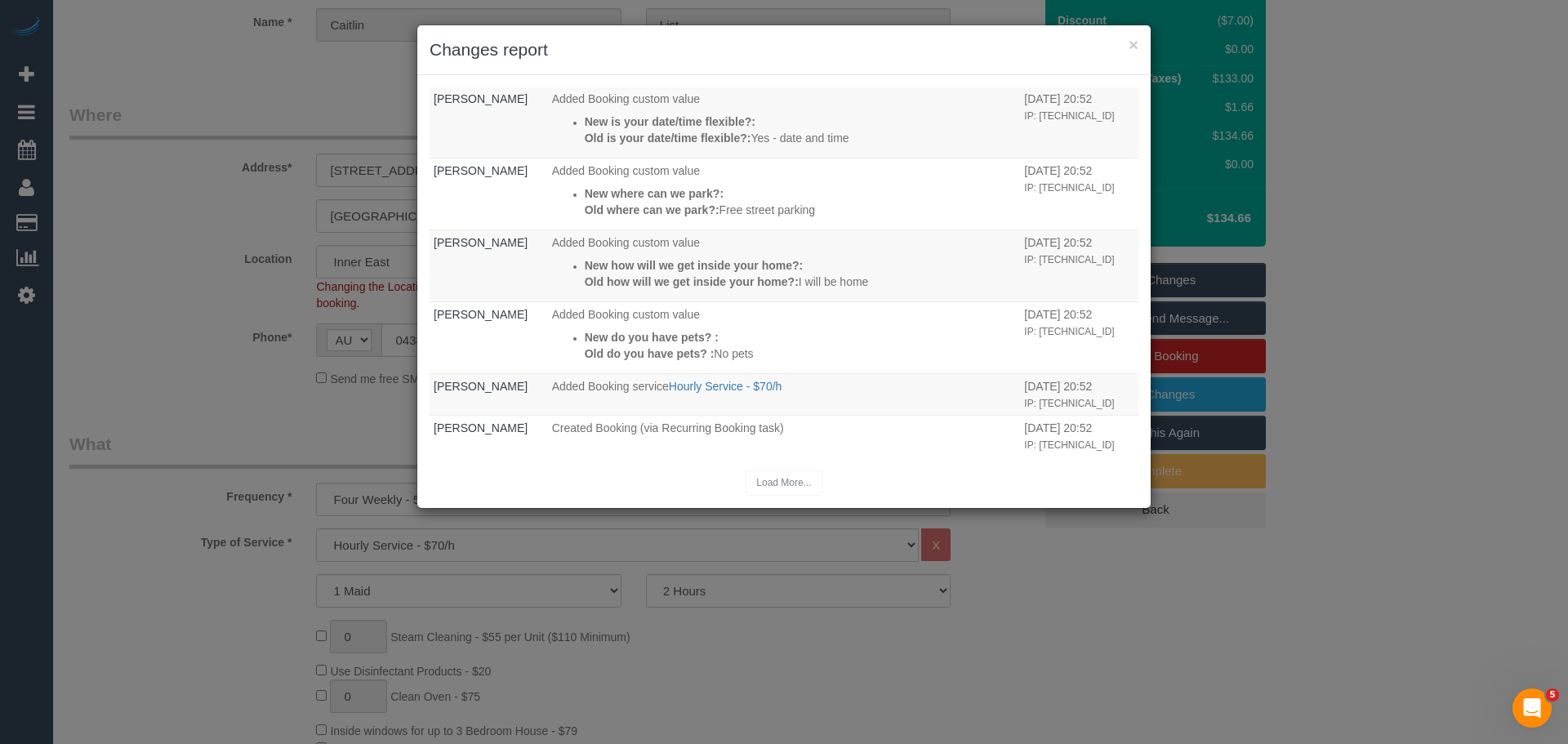
scroll to position [750, 0]
click at [768, 482] on div "Load More..." at bounding box center [784, 483] width 709 height 25
click at [786, 482] on div "Load More..." at bounding box center [784, 483] width 709 height 25
click at [1134, 47] on button "×" at bounding box center [1133, 45] width 10 height 17
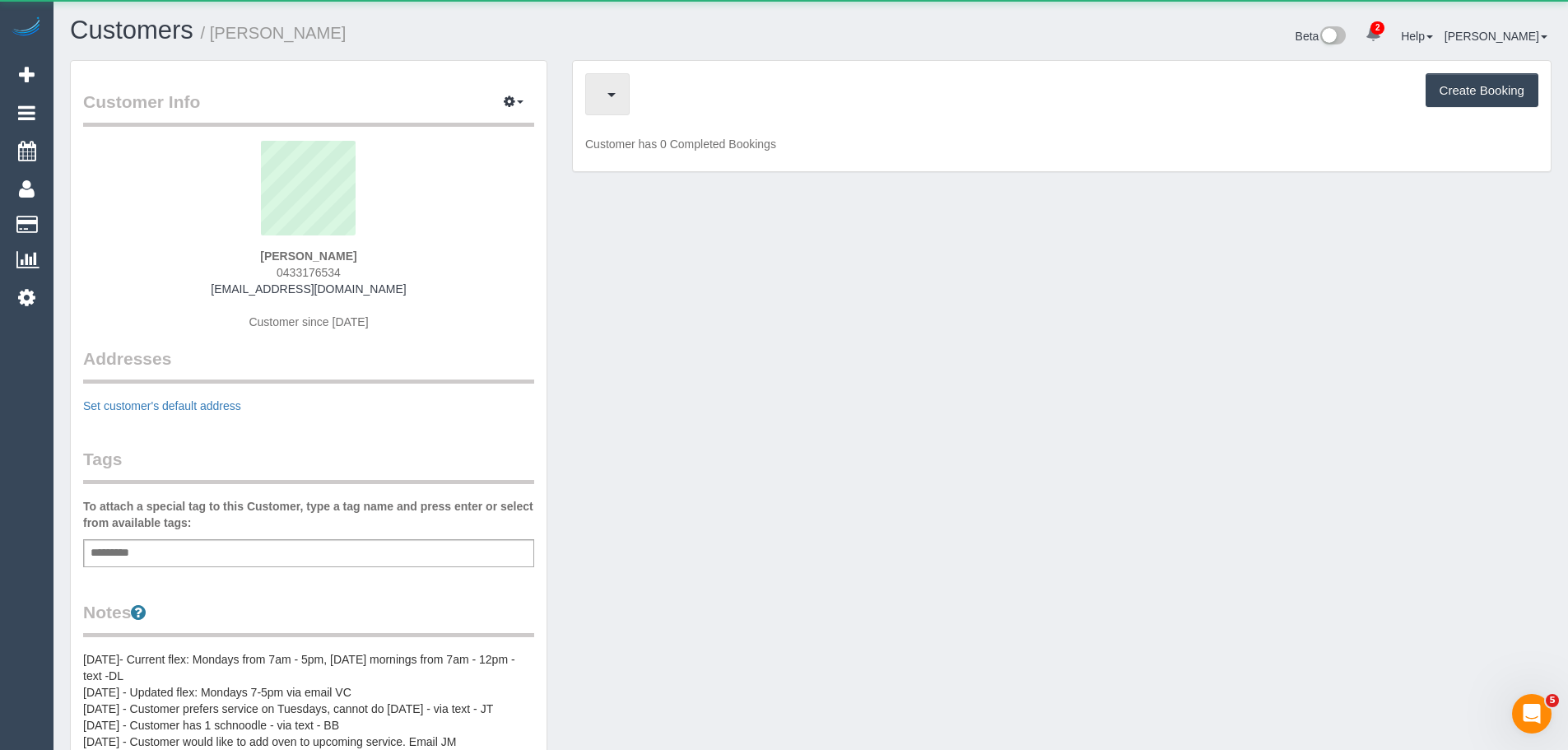
click at [627, 99] on button "button" at bounding box center [607, 94] width 44 height 42
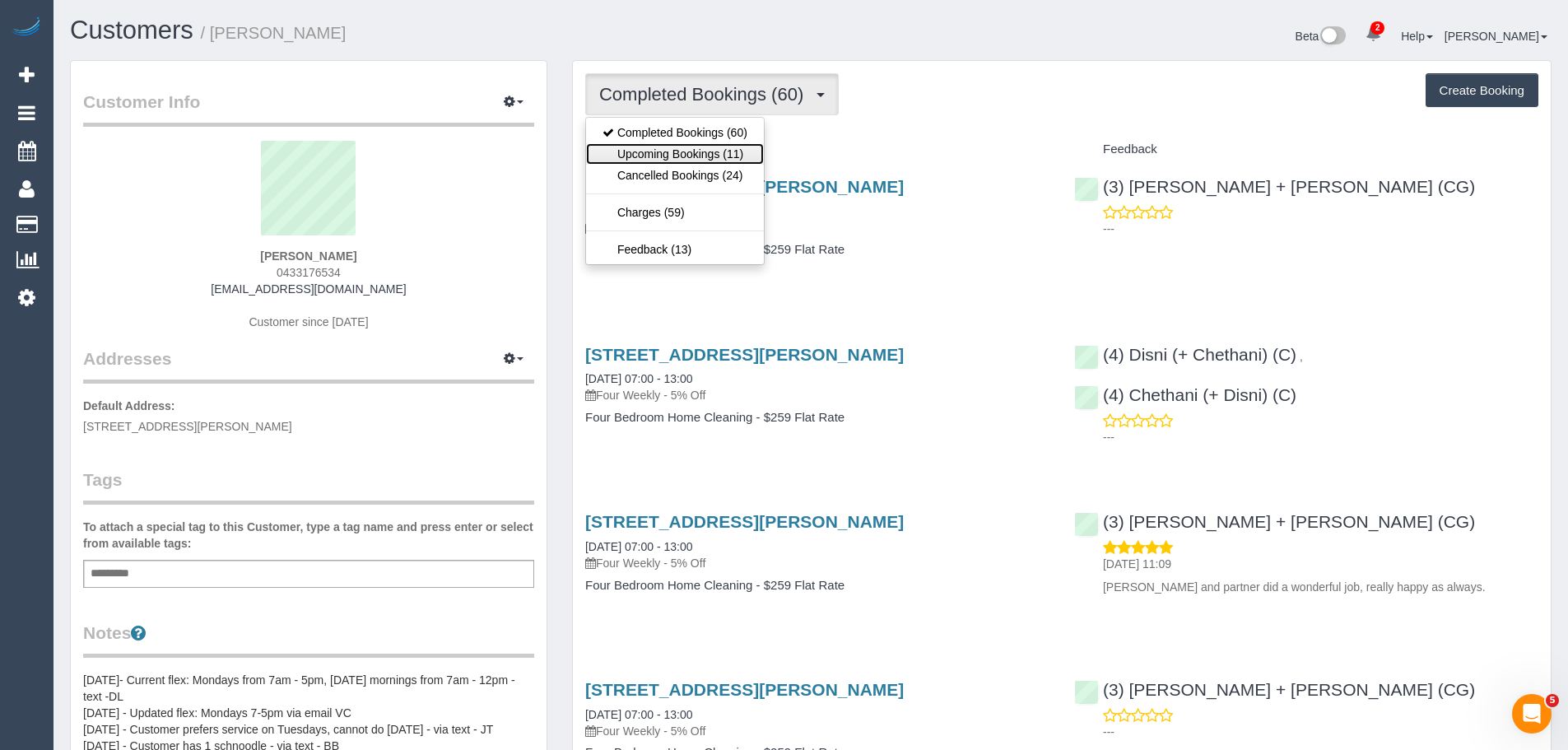
click at [629, 156] on link "Upcoming Bookings (11)" at bounding box center [675, 154] width 178 height 21
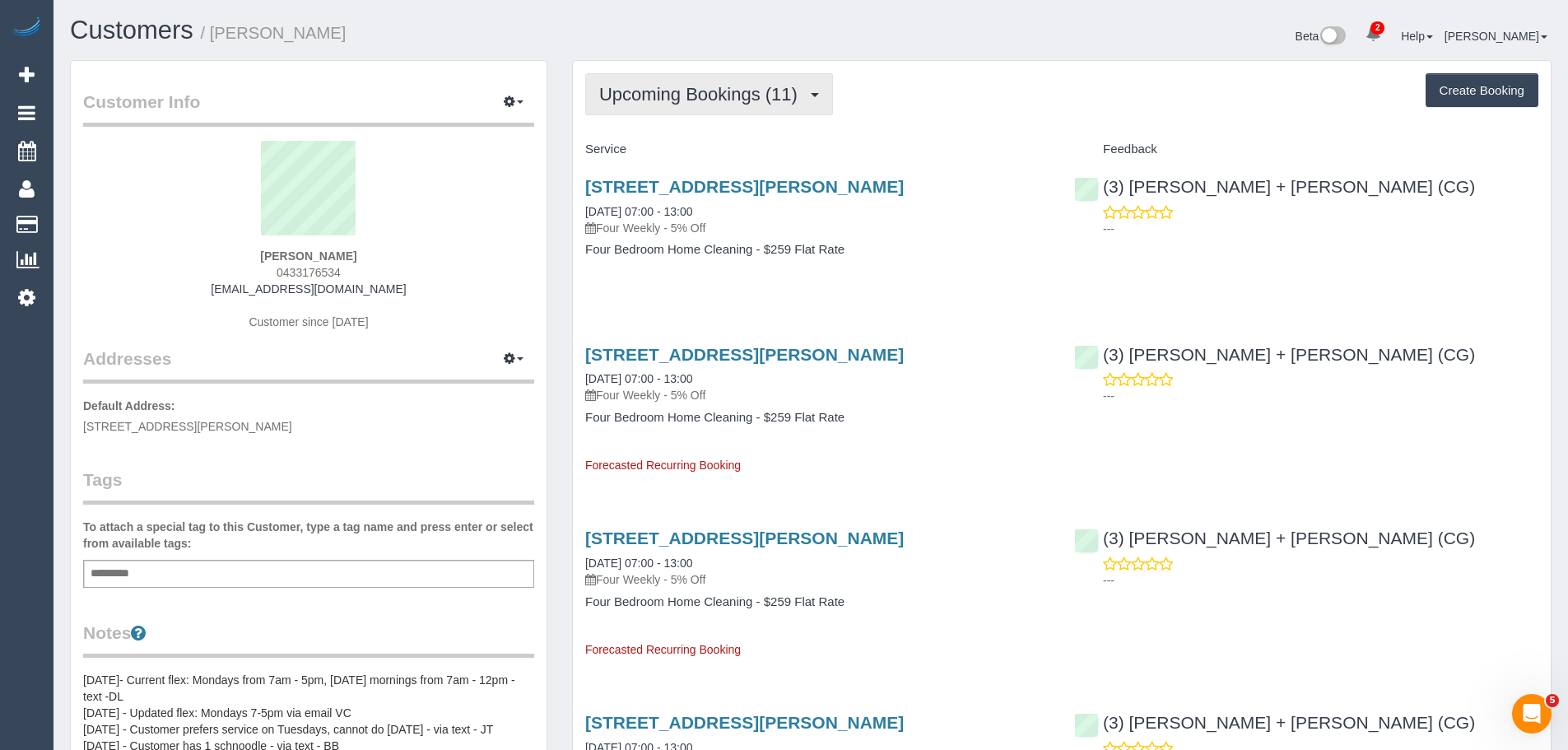
drag, startPoint x: 754, startPoint y: 77, endPoint x: 717, endPoint y: 117, distance: 54.5
click at [750, 76] on button "Upcoming Bookings (11)" at bounding box center [709, 94] width 247 height 42
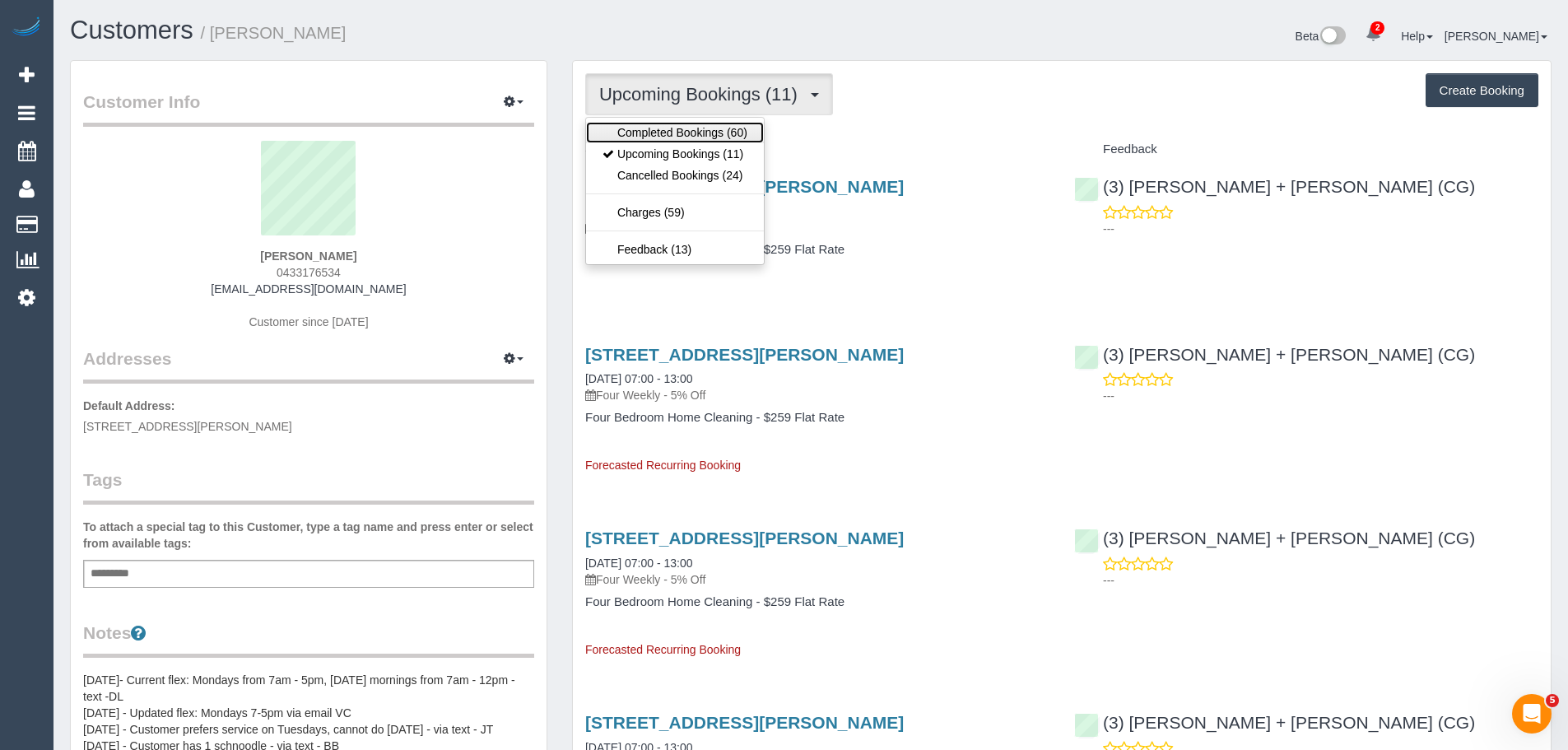
click at [690, 131] on link "Completed Bookings (60)" at bounding box center [675, 132] width 178 height 21
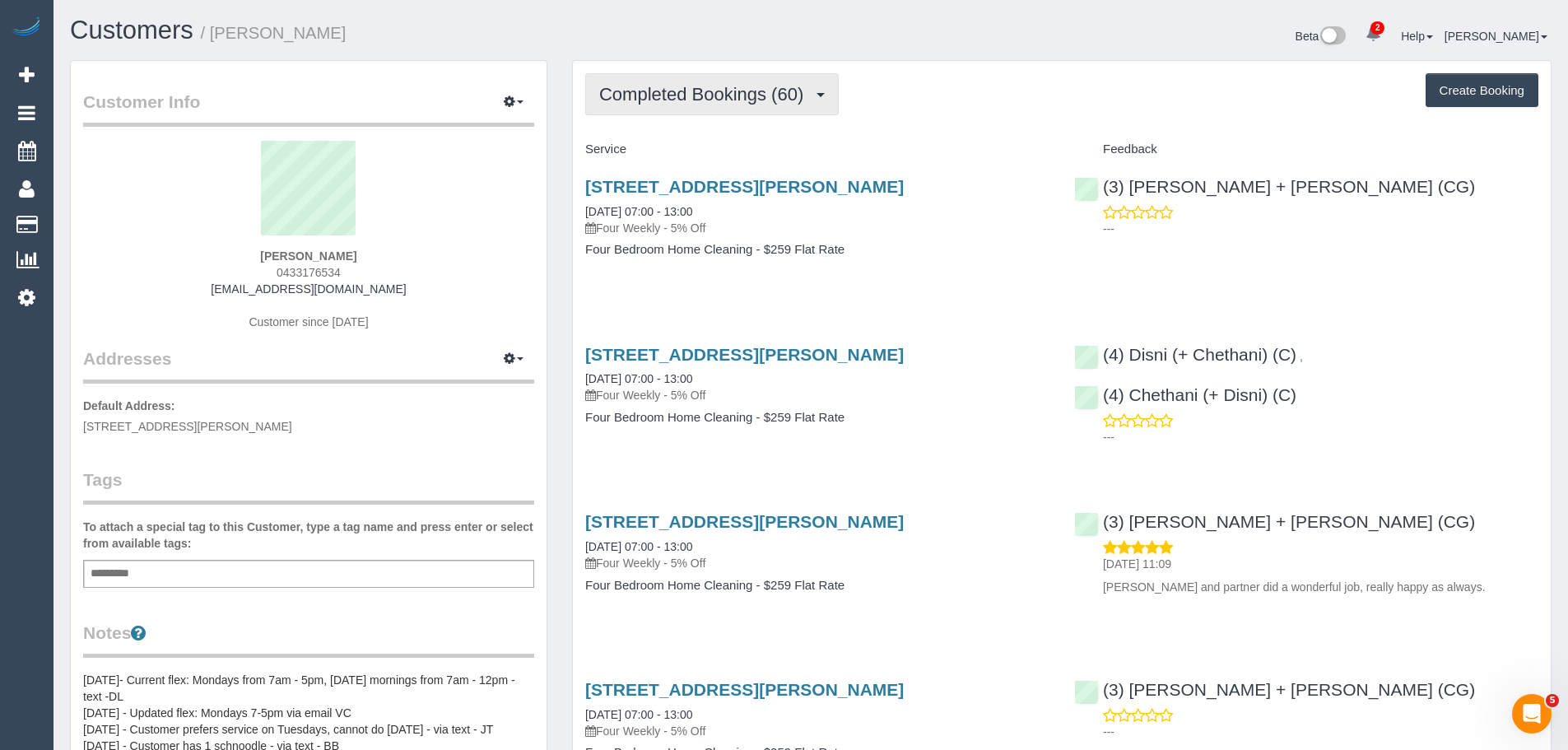
click at [718, 100] on span "Completed Bookings (60)" at bounding box center [705, 93] width 212 height 20
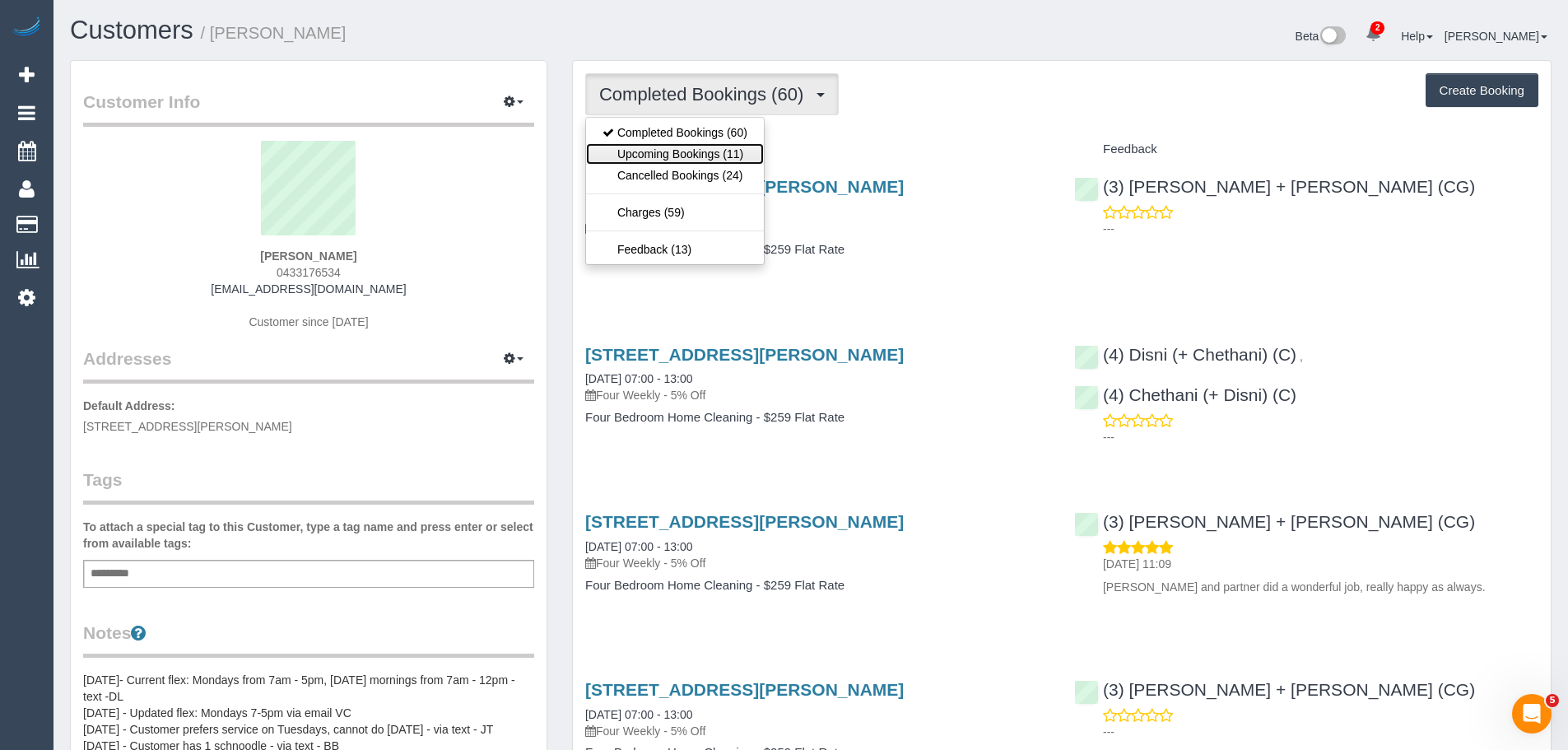
click at [674, 151] on link "Upcoming Bookings (11)" at bounding box center [675, 154] width 178 height 21
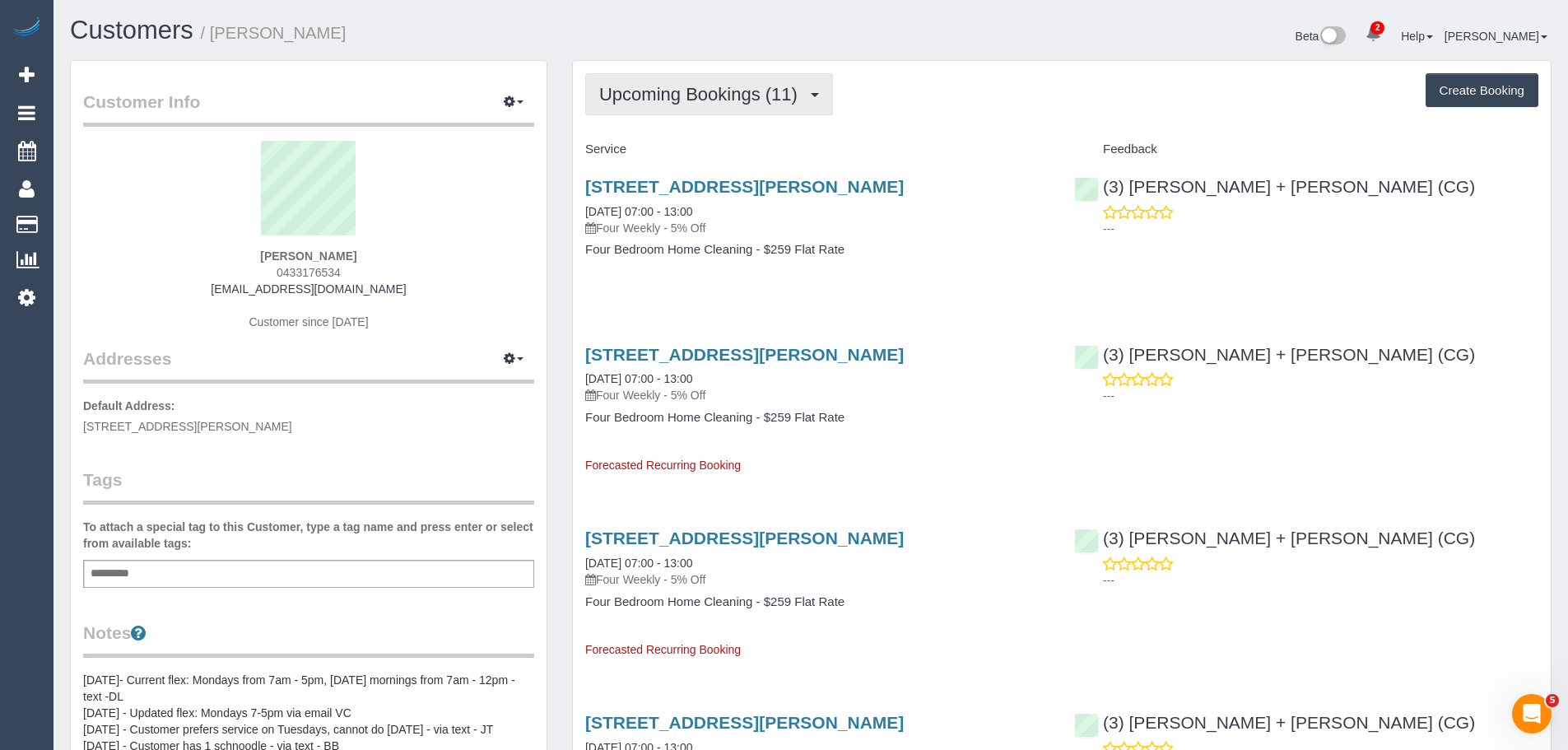
click at [717, 95] on span "Upcoming Bookings (11)" at bounding box center [703, 93] width 207 height 20
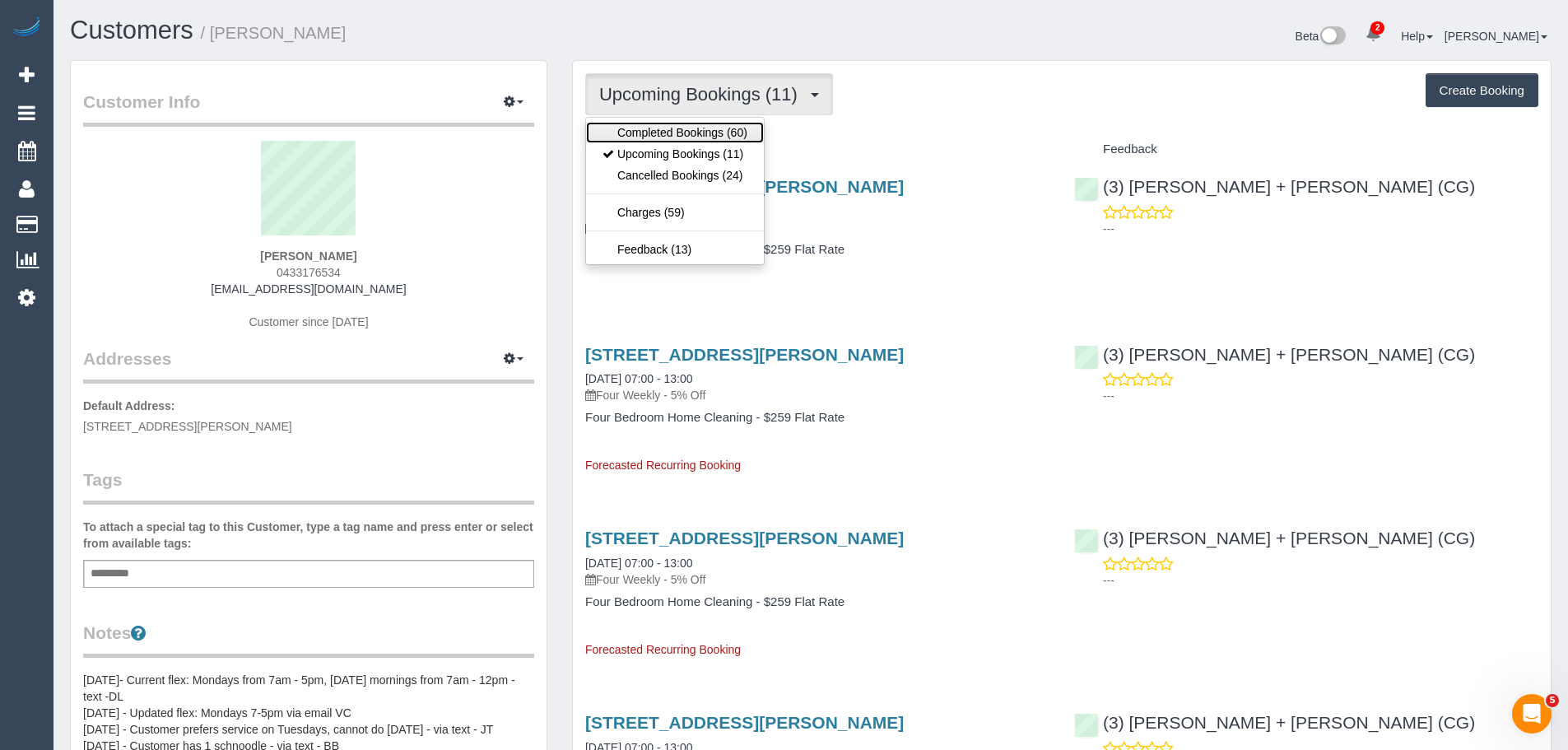
click at [688, 142] on link "Completed Bookings (60)" at bounding box center [675, 132] width 178 height 21
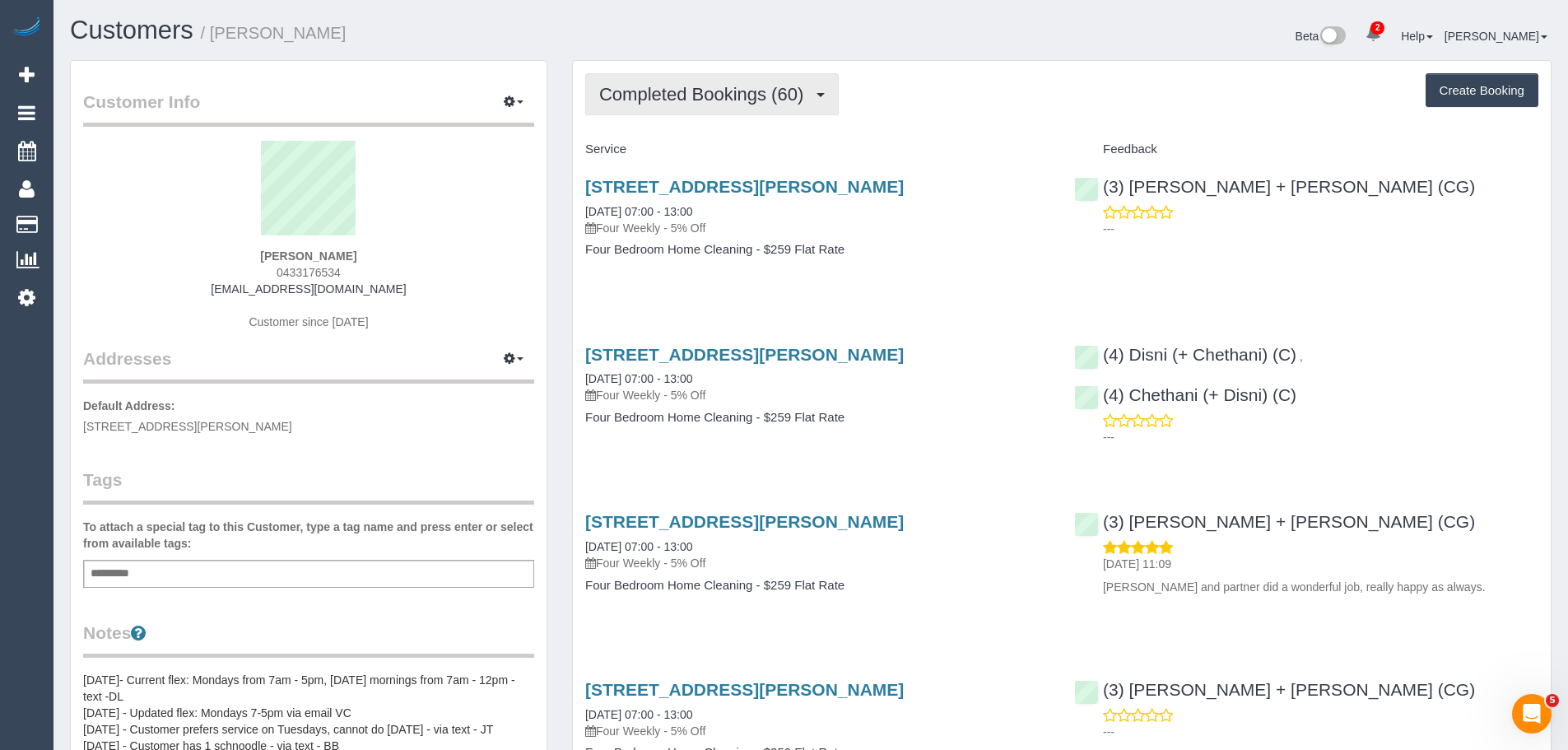
drag, startPoint x: 674, startPoint y: 77, endPoint x: 676, endPoint y: 91, distance: 14.1
click at [674, 77] on button "Completed Bookings (60)" at bounding box center [712, 94] width 254 height 42
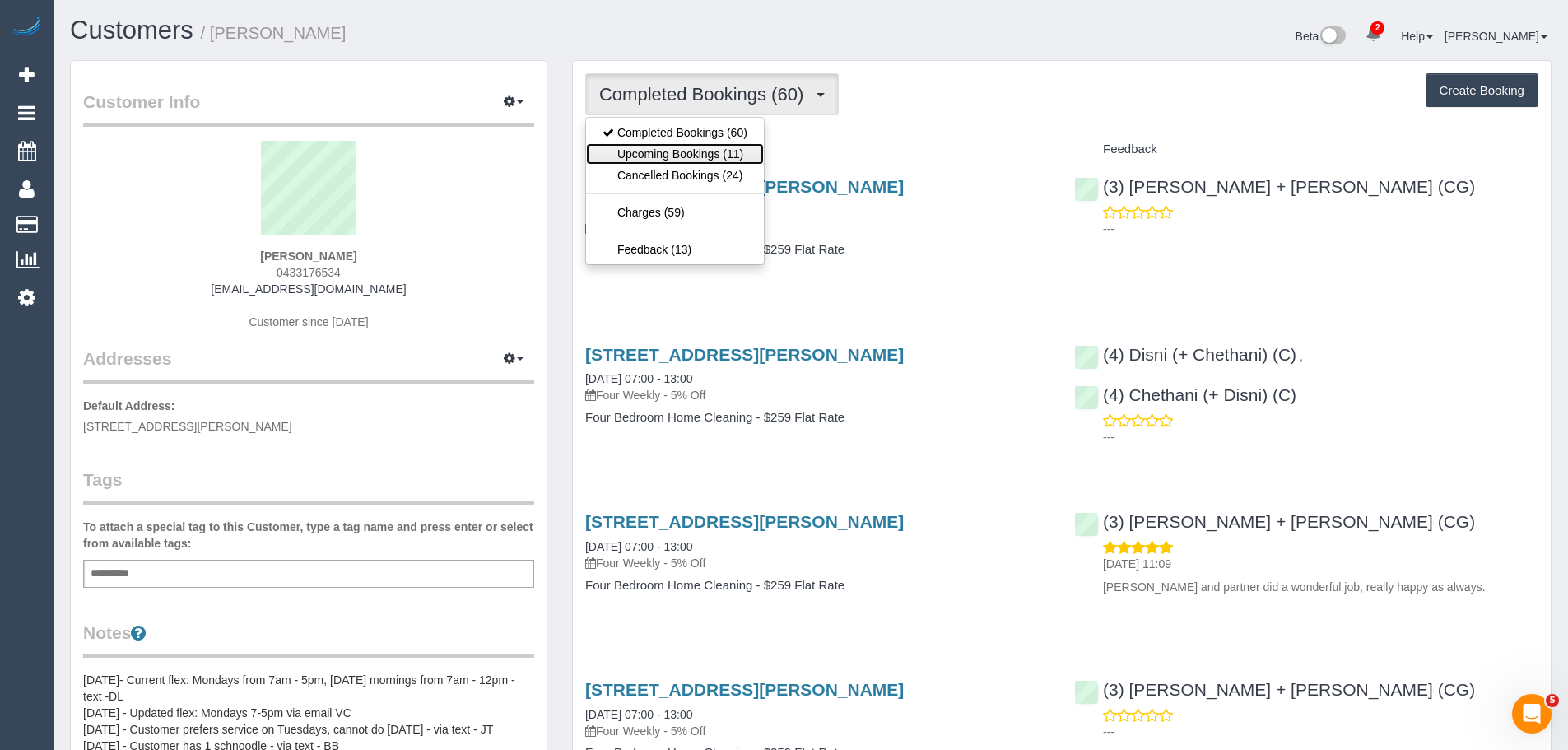
click at [679, 150] on link "Upcoming Bookings (11)" at bounding box center [675, 154] width 178 height 21
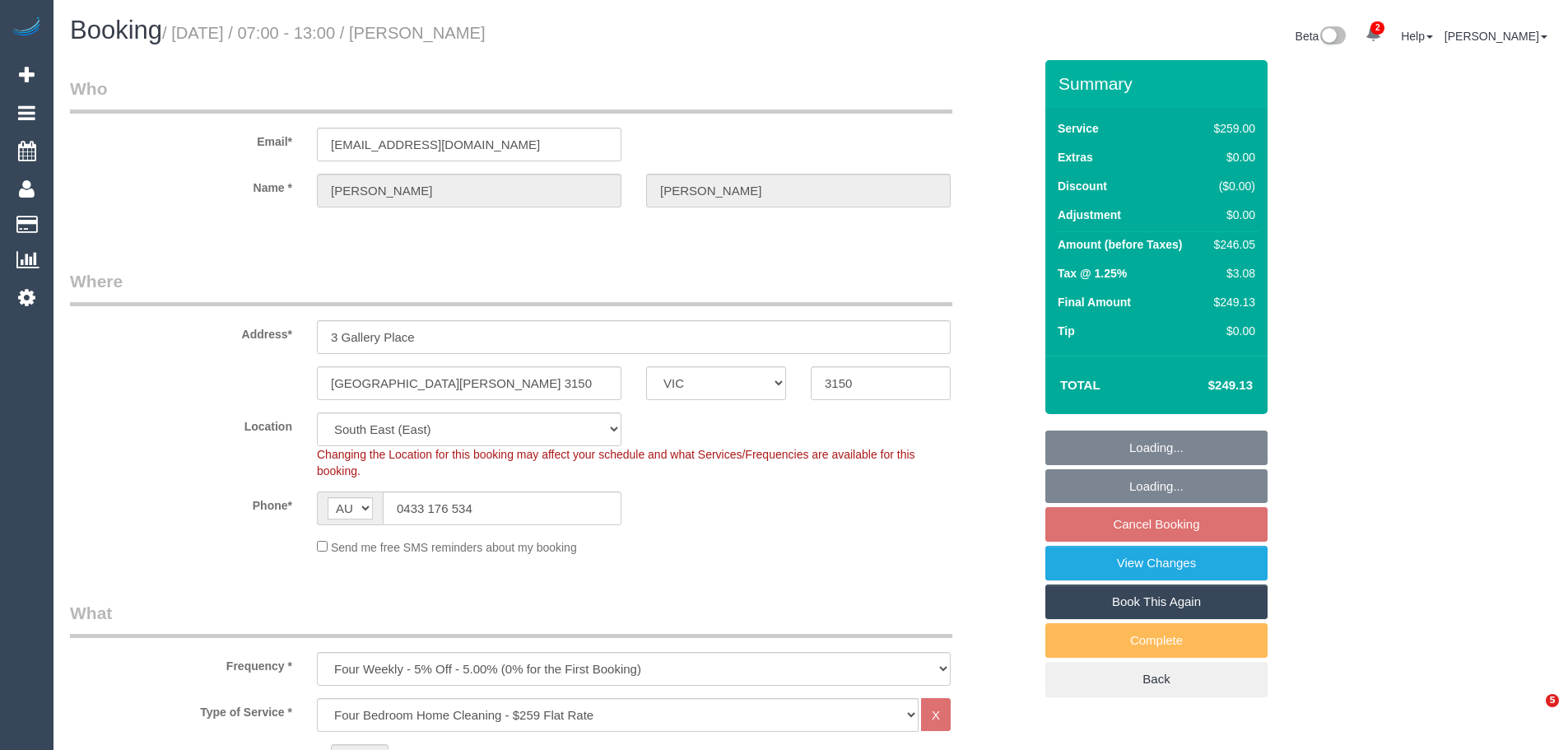
select select "VIC"
select select "number:27"
select select "number:14"
select select "number:18"
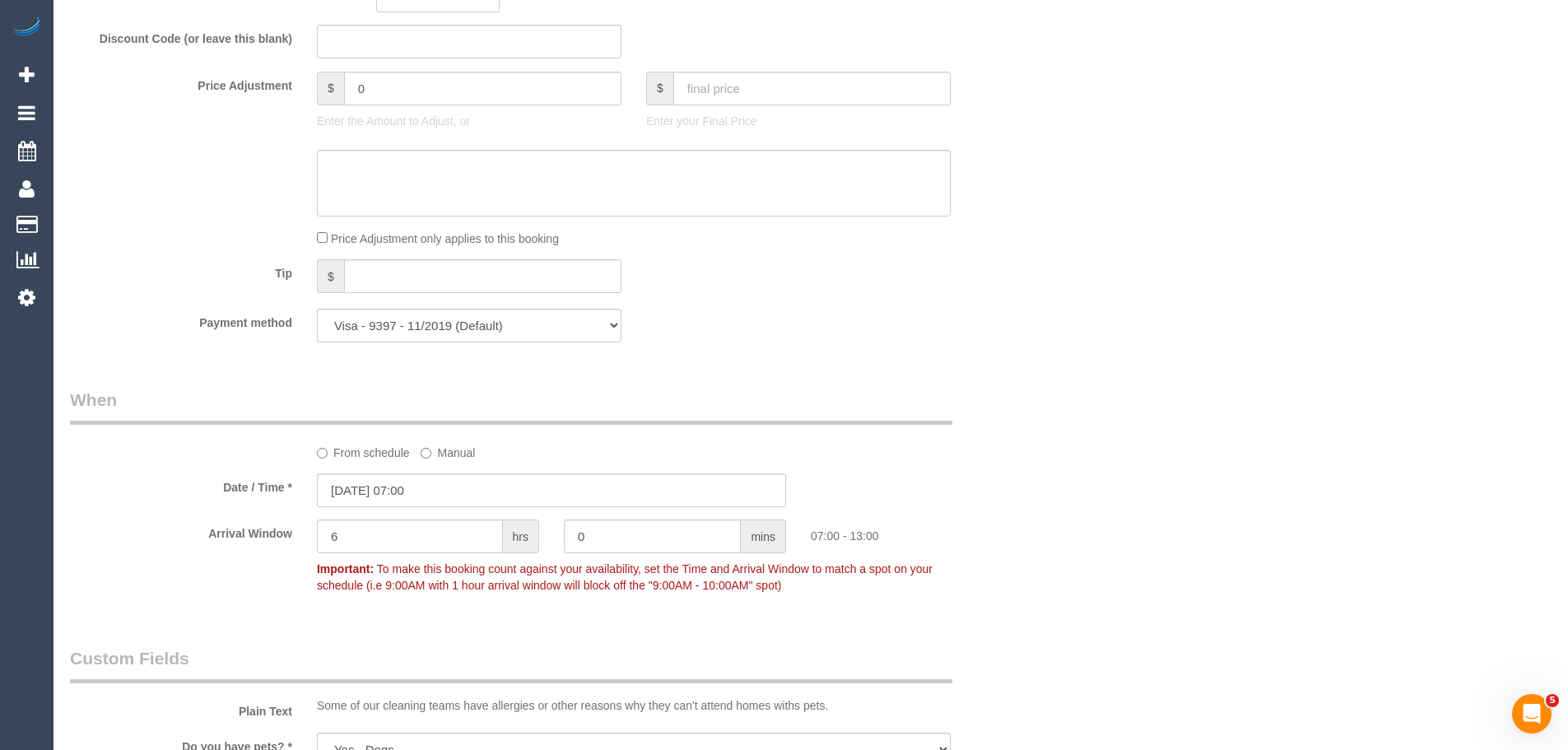
scroll to position [1564, 0]
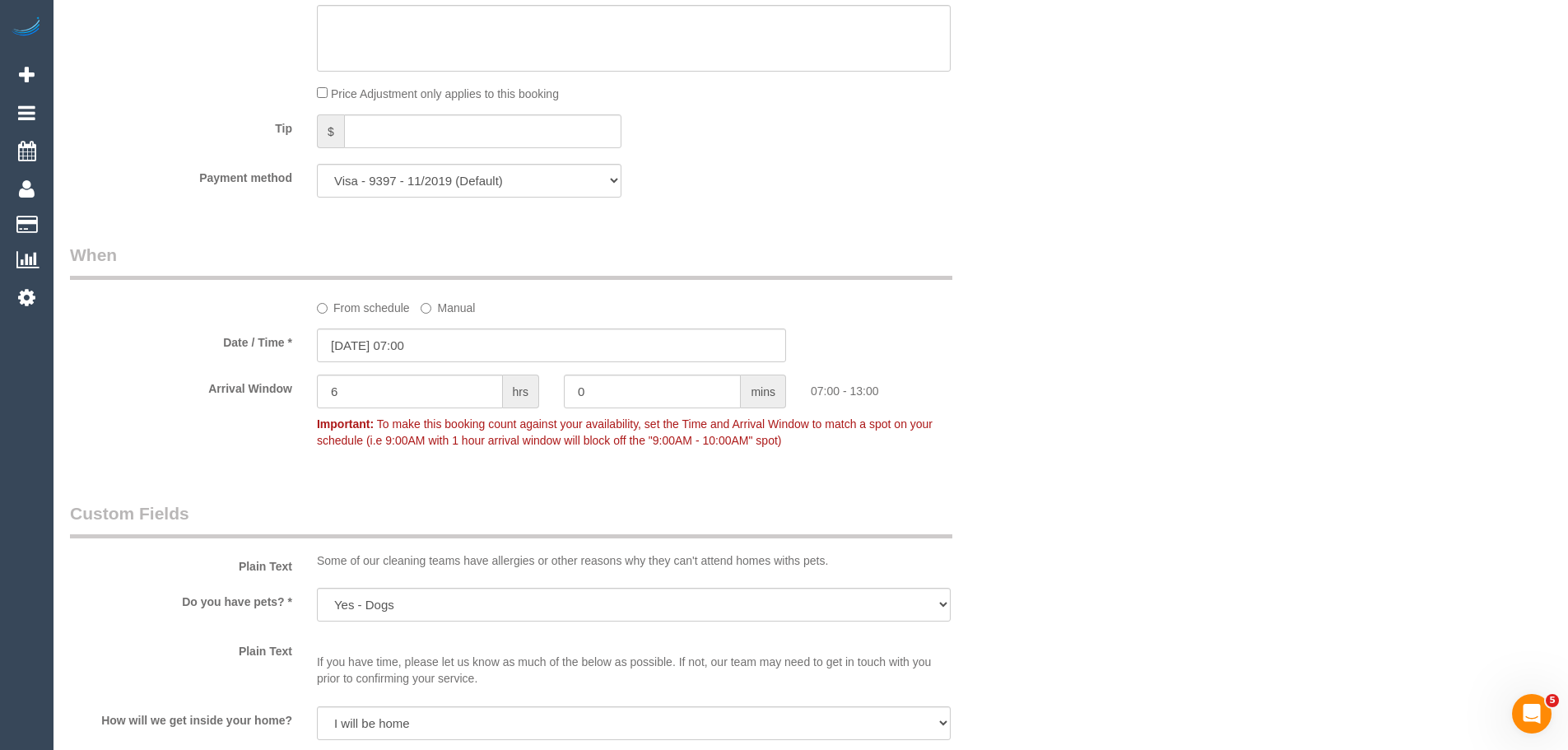
click at [359, 306] on label "From schedule" at bounding box center [364, 305] width 93 height 22
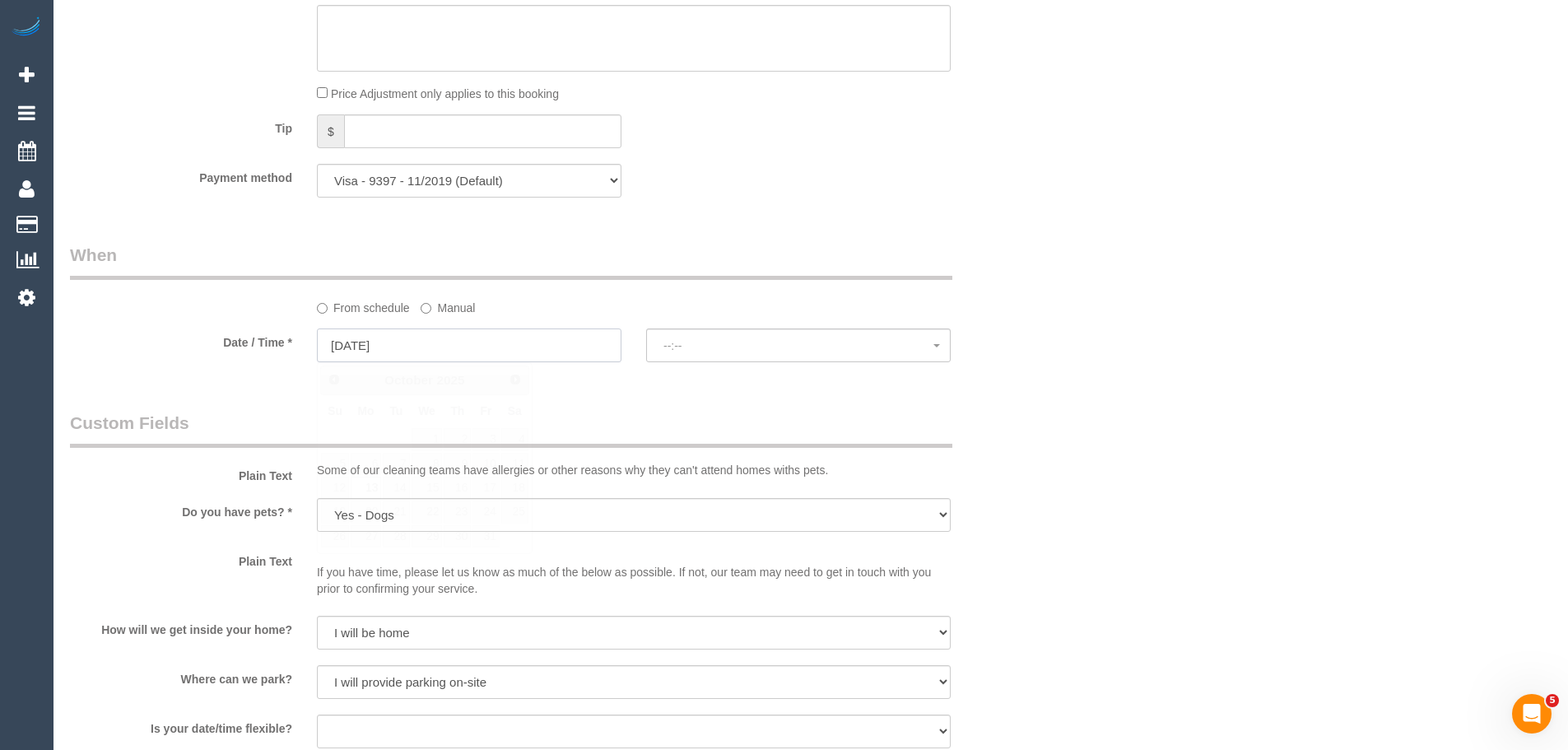
click at [372, 342] on input "13/10/2025" at bounding box center [469, 345] width 305 height 33
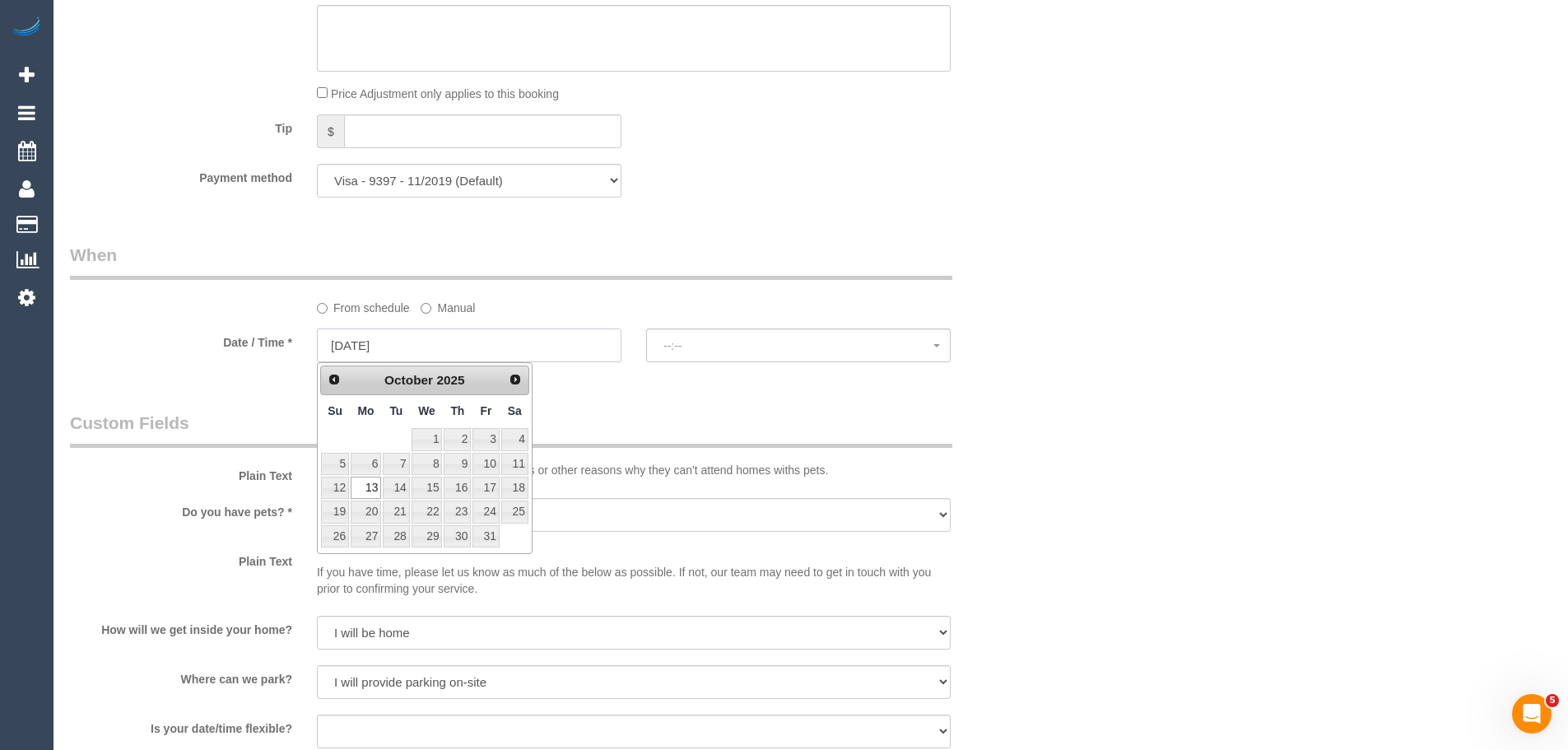
select select "spot26"
click at [329, 369] on link "Prev" at bounding box center [334, 379] width 23 height 23
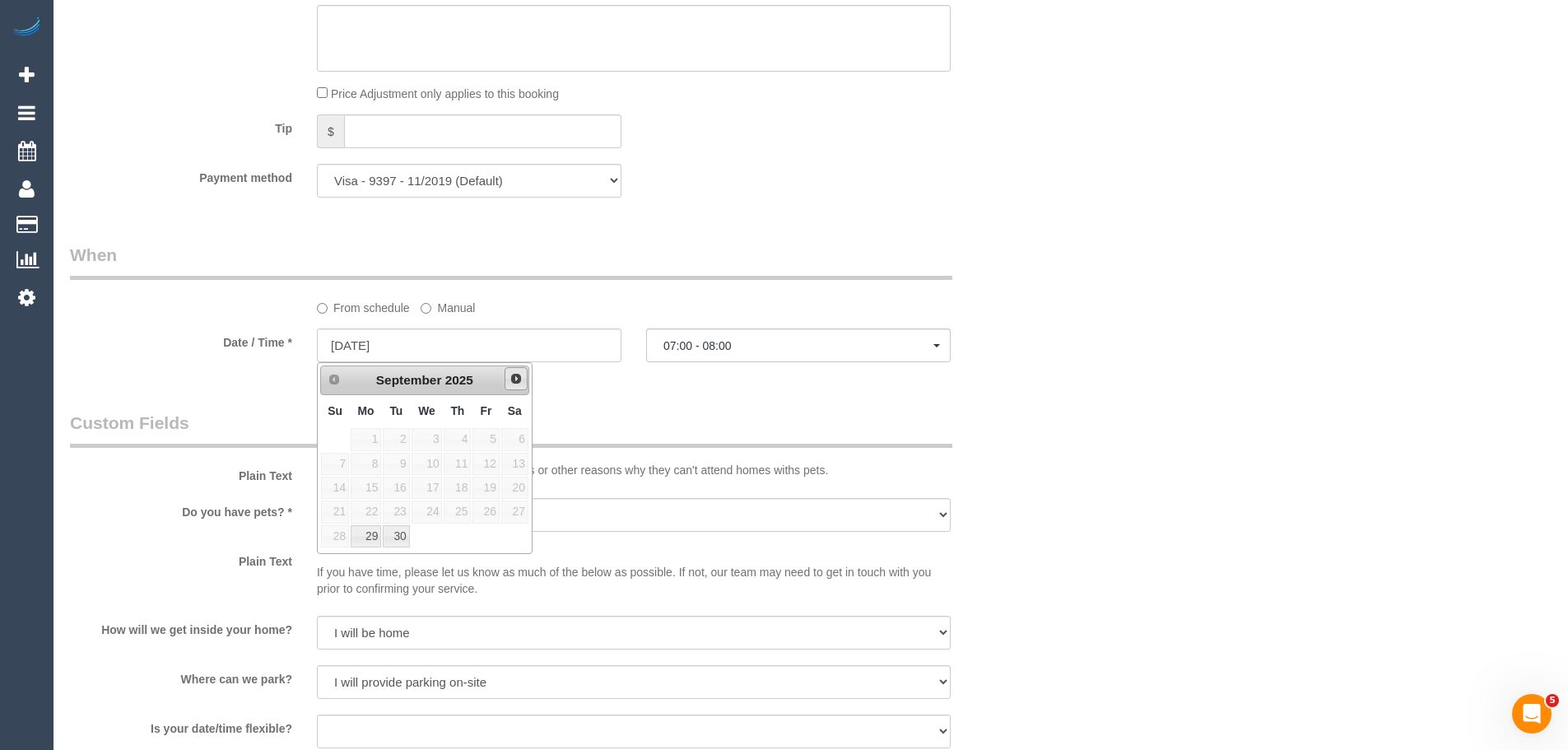
click at [512, 377] on span "Next" at bounding box center [516, 379] width 13 height 13
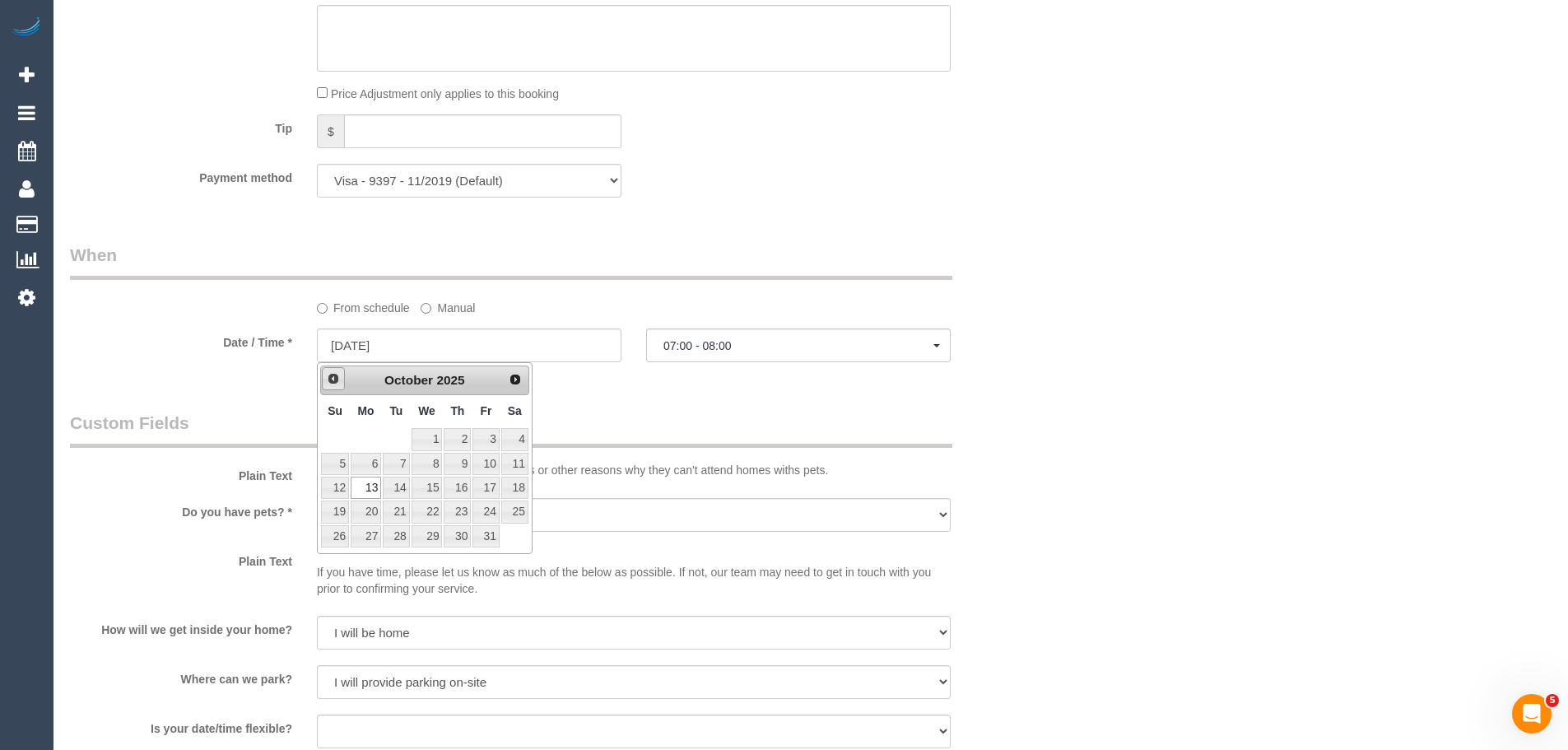
click at [334, 383] on span "Prev" at bounding box center [333, 379] width 13 height 13
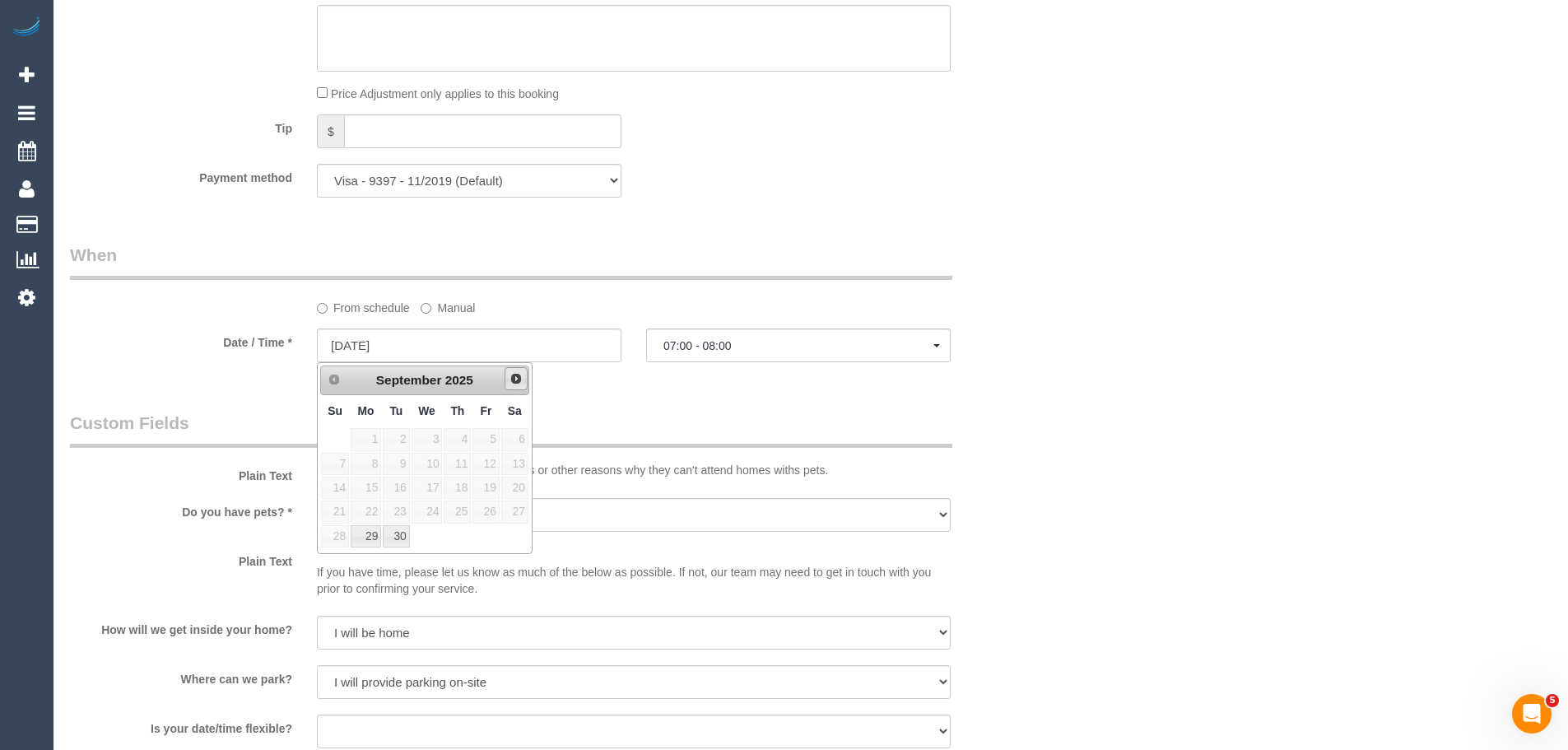
click at [519, 381] on span "Next" at bounding box center [516, 379] width 13 height 13
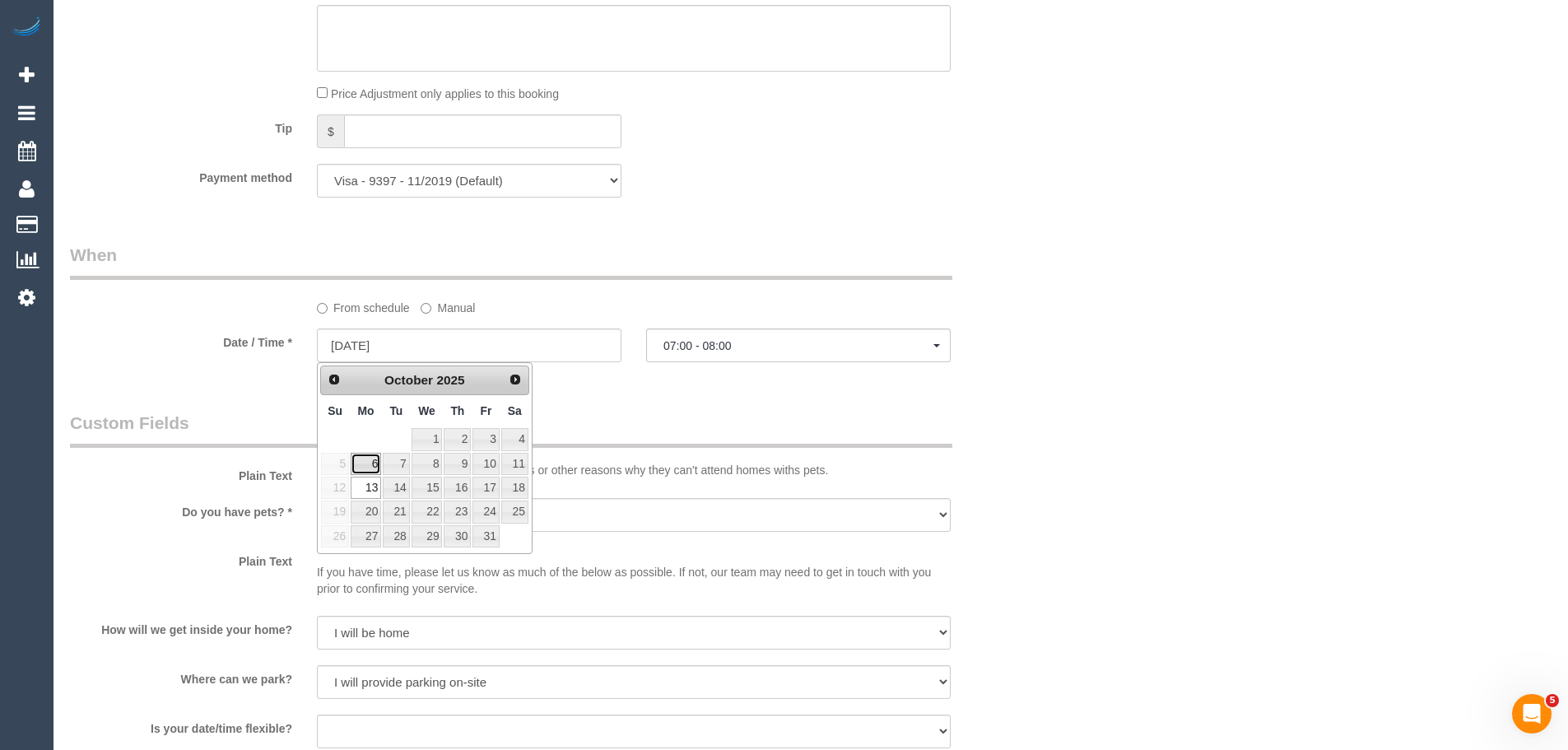
click at [360, 467] on link "6" at bounding box center [365, 463] width 31 height 22
type input "06/10/2025"
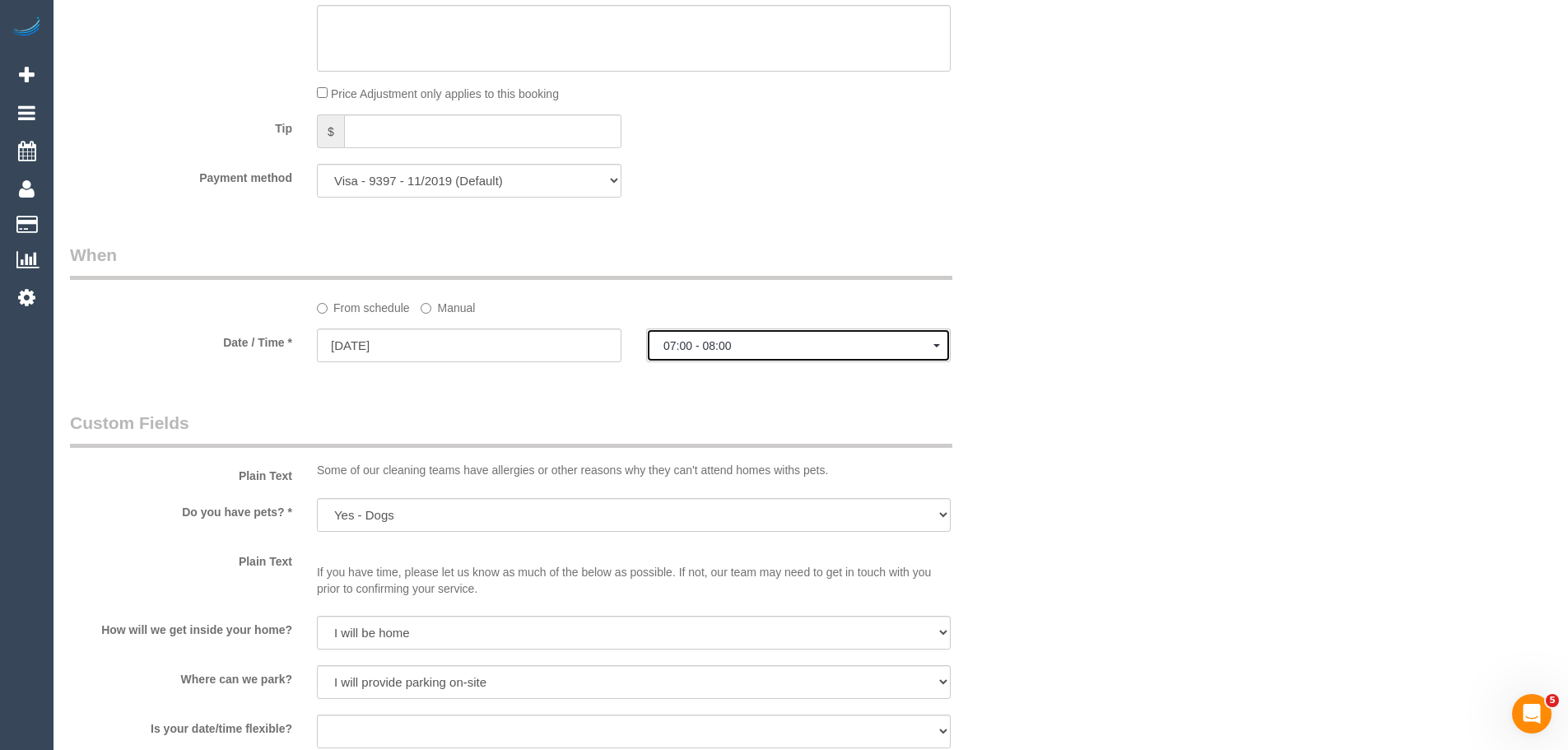
click at [740, 354] on button "07:00 - 08:00" at bounding box center [799, 345] width 305 height 33
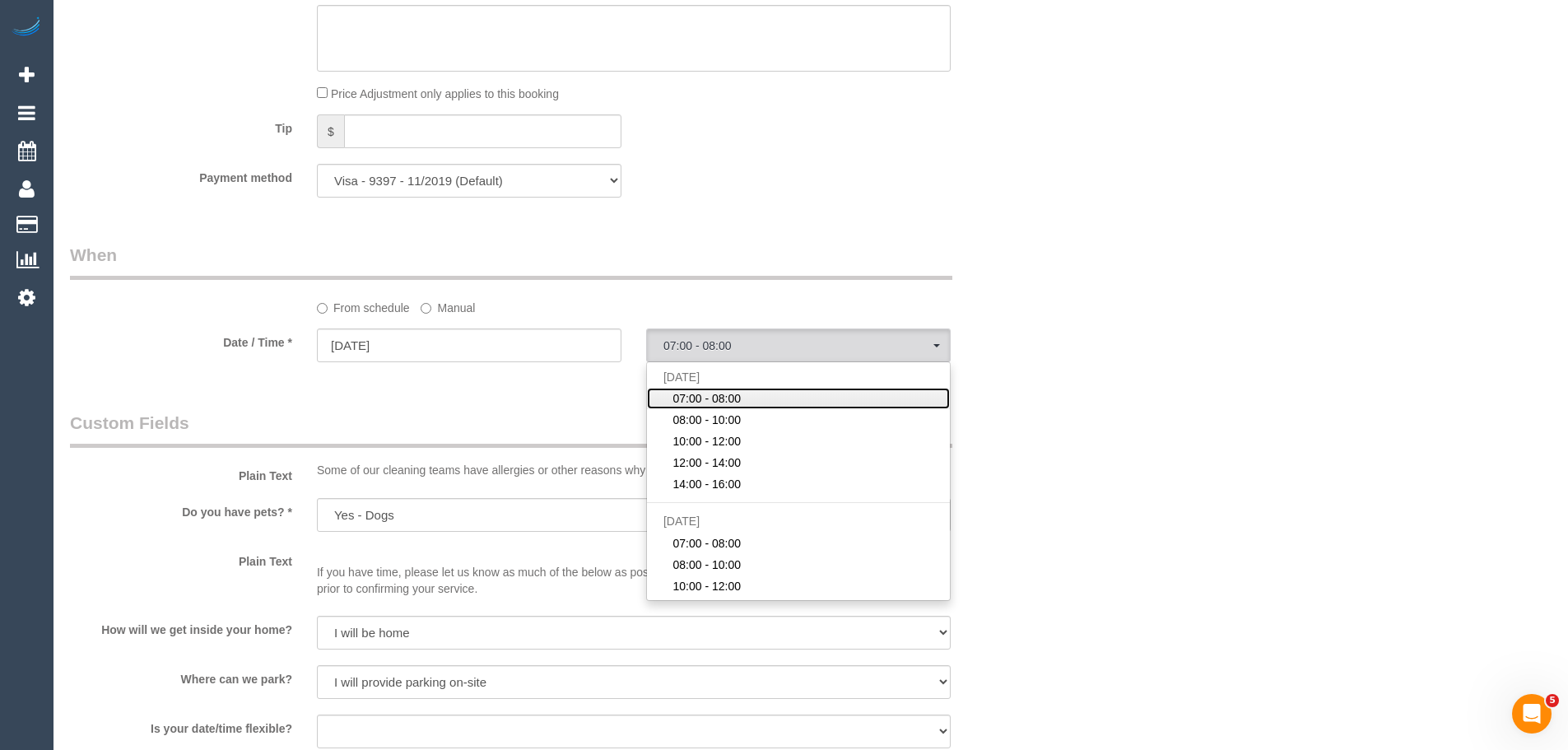
click at [737, 401] on span "07:00 - 08:00" at bounding box center [707, 398] width 69 height 17
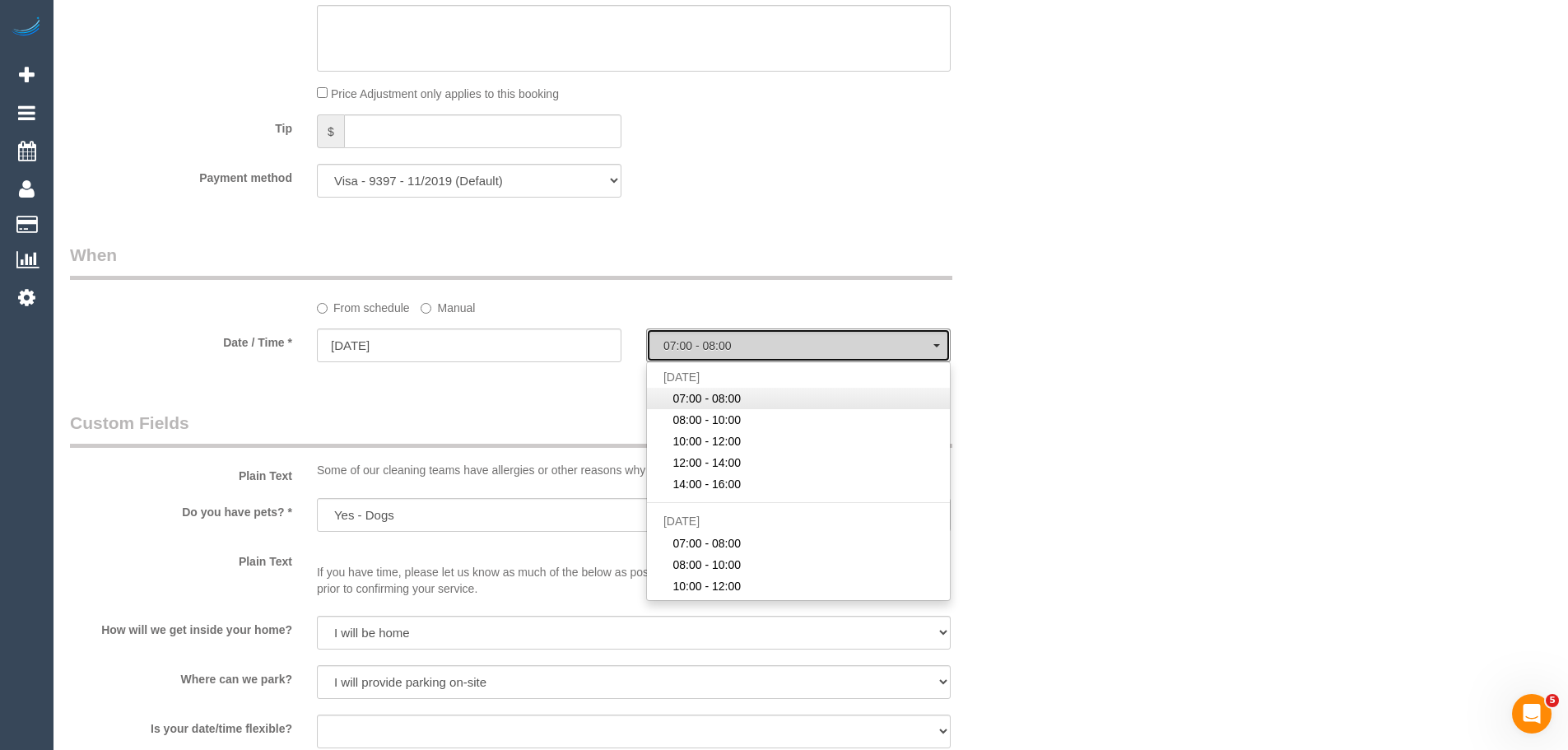
select select "spot51"
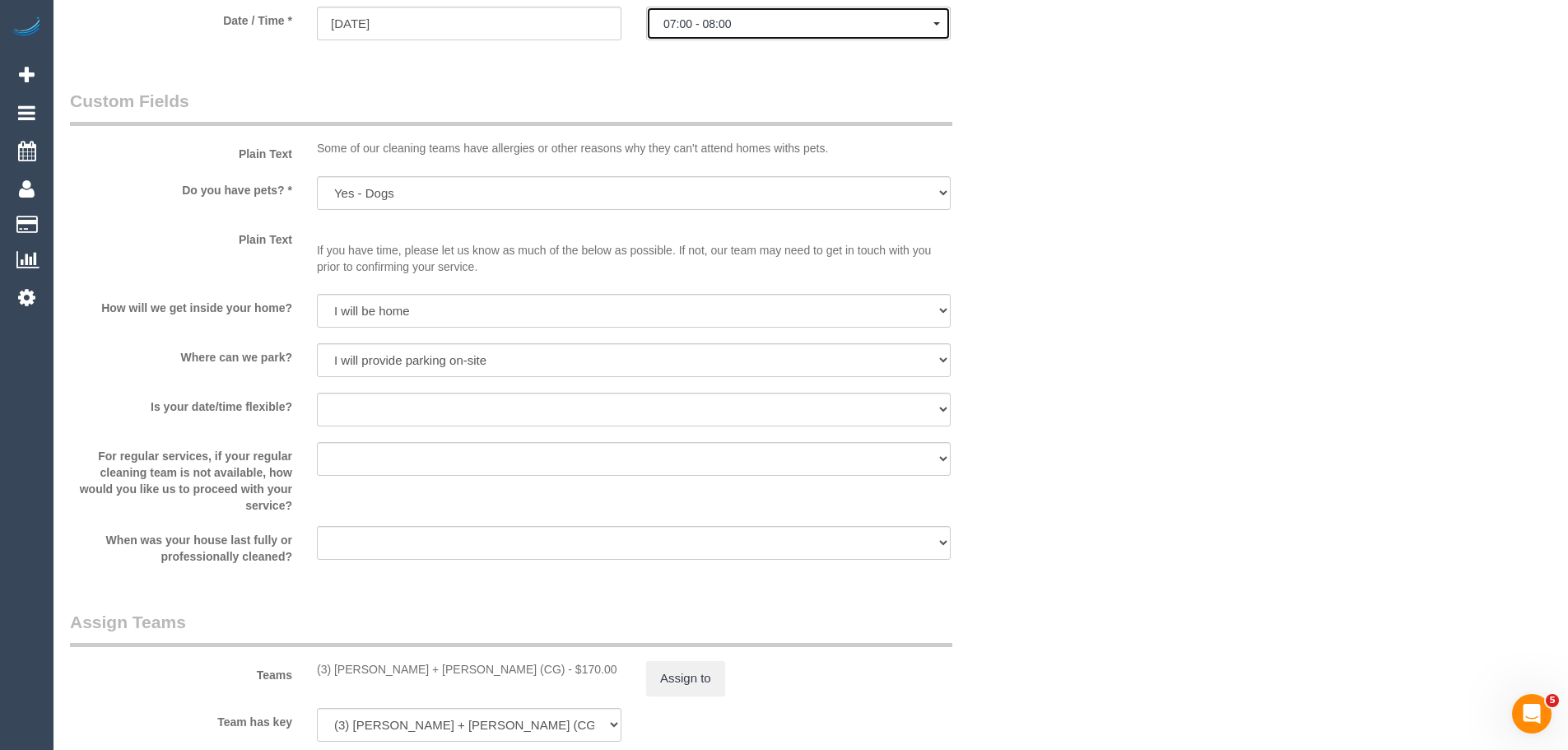
scroll to position [1646, 0]
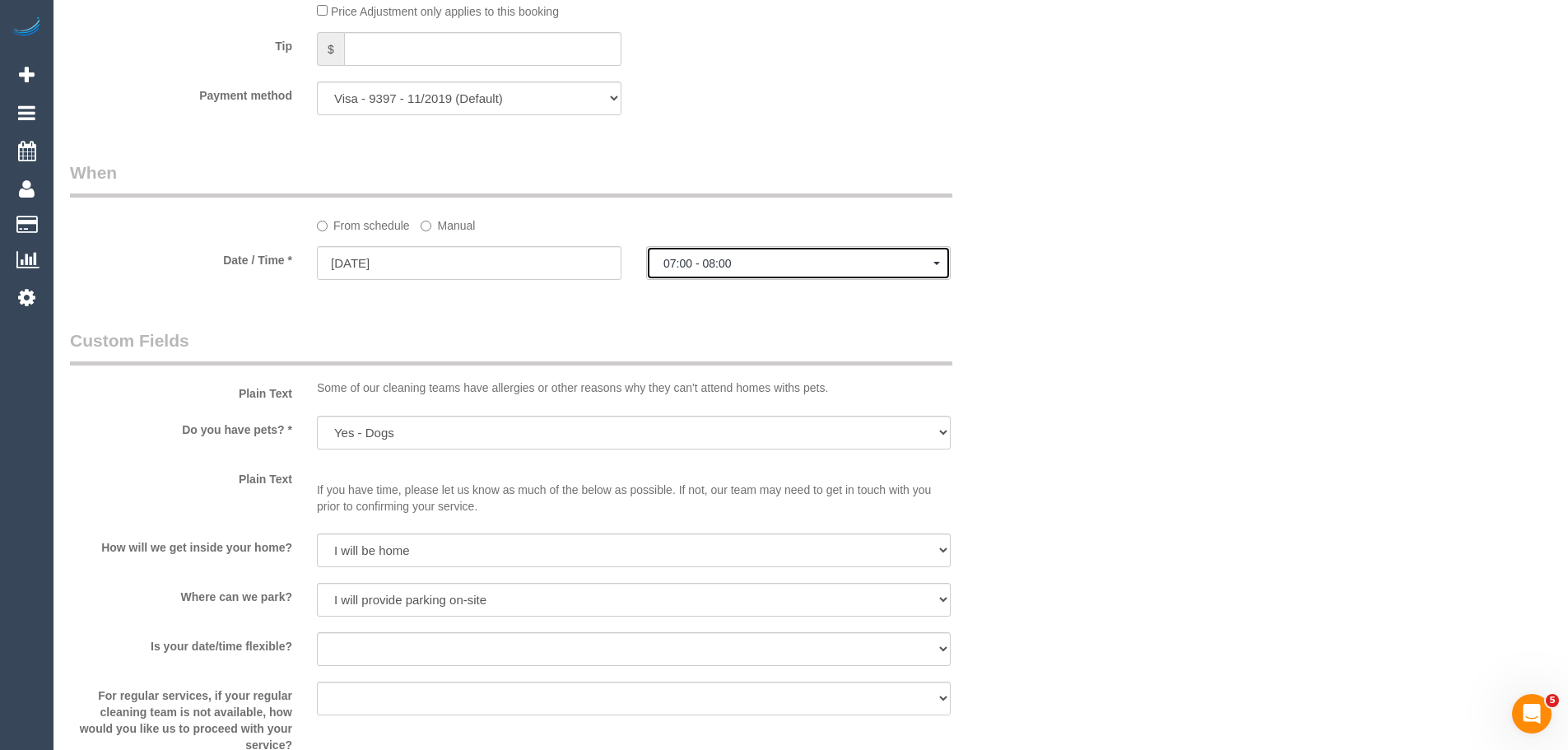
click at [755, 268] on span "07:00 - 08:00" at bounding box center [799, 263] width 270 height 13
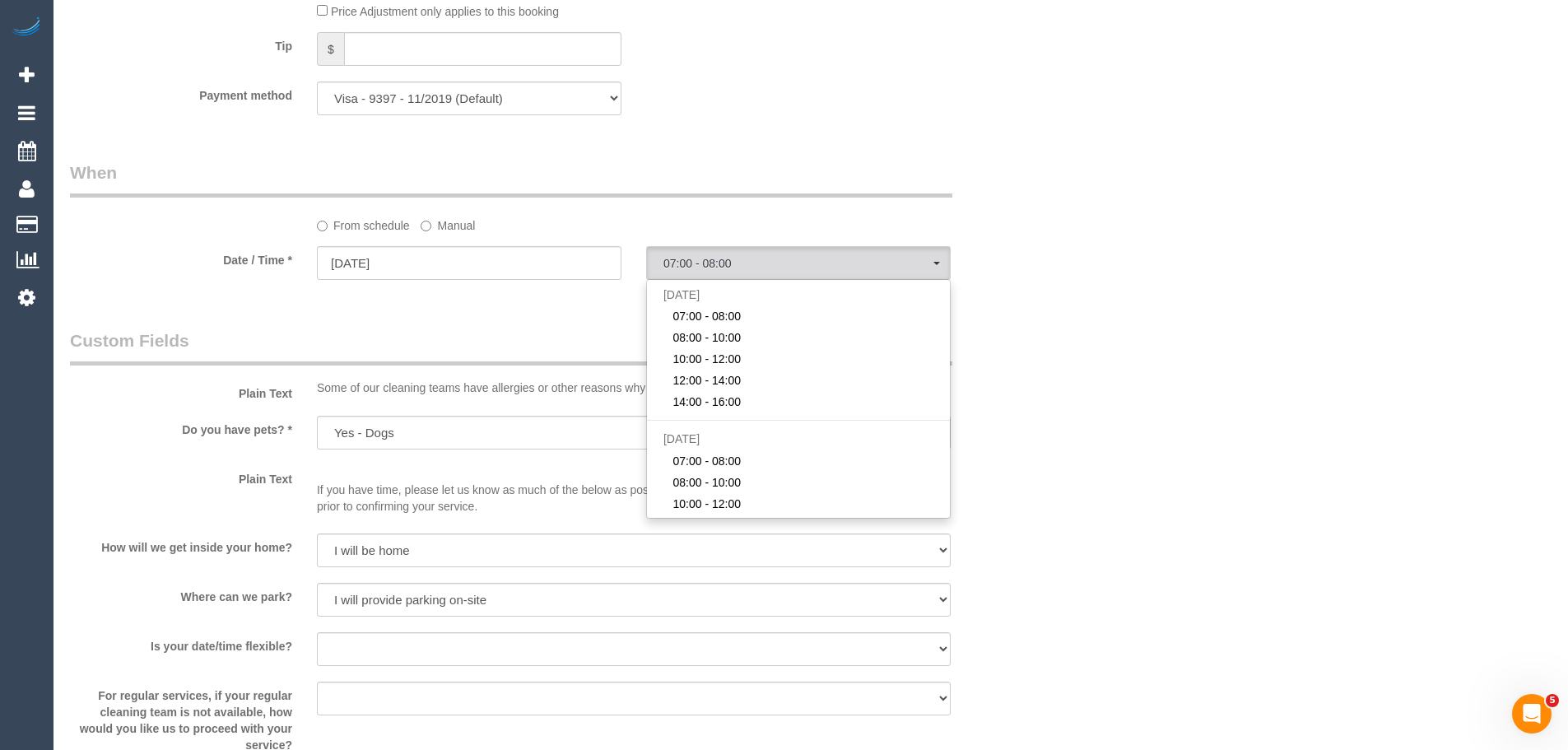
click at [563, 322] on div "Who Email* lwang.2888@gmail.com Name * Lyn Wang Where Address* 3 Gallery Place …" at bounding box center [551, 13] width 988 height 3200
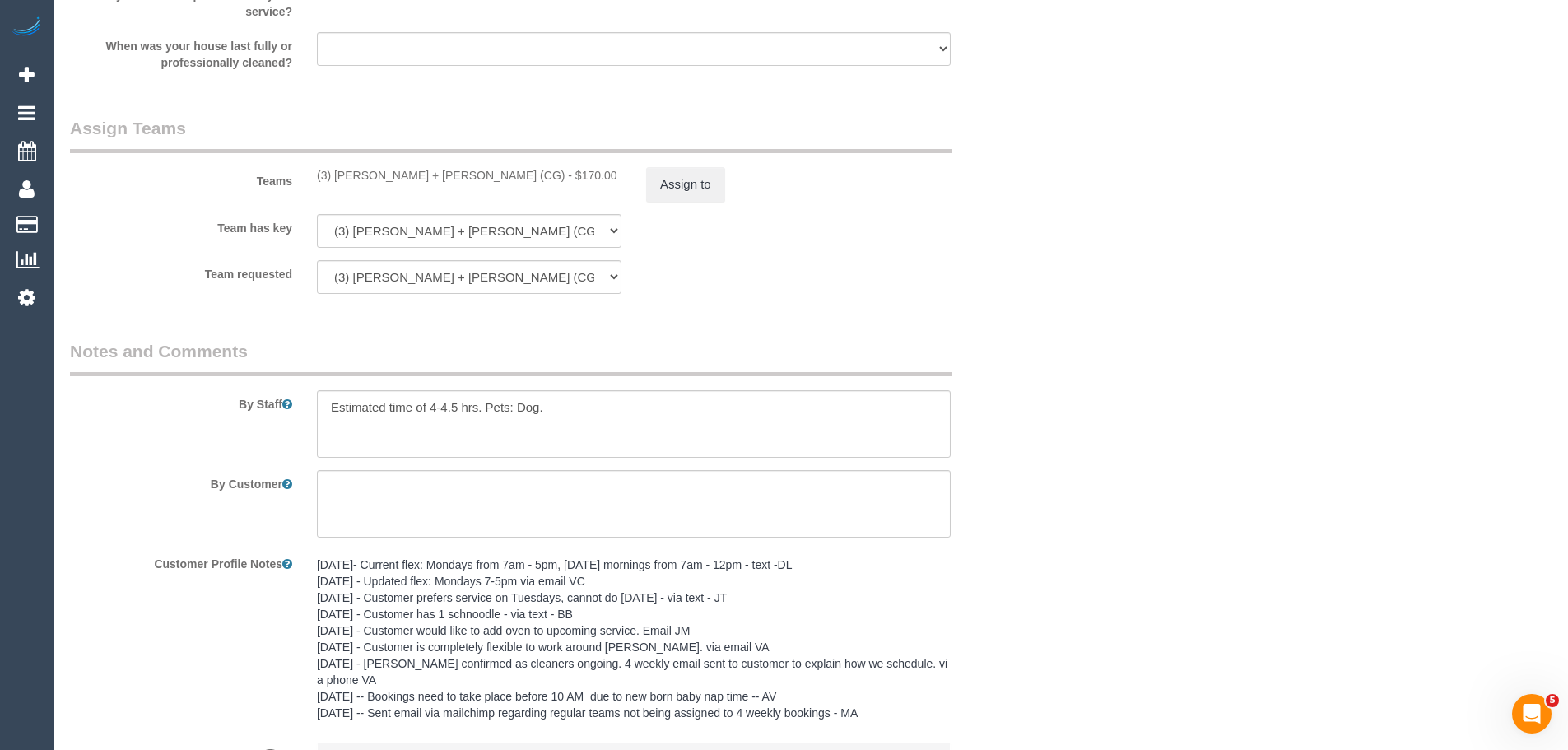
scroll to position [2387, 0]
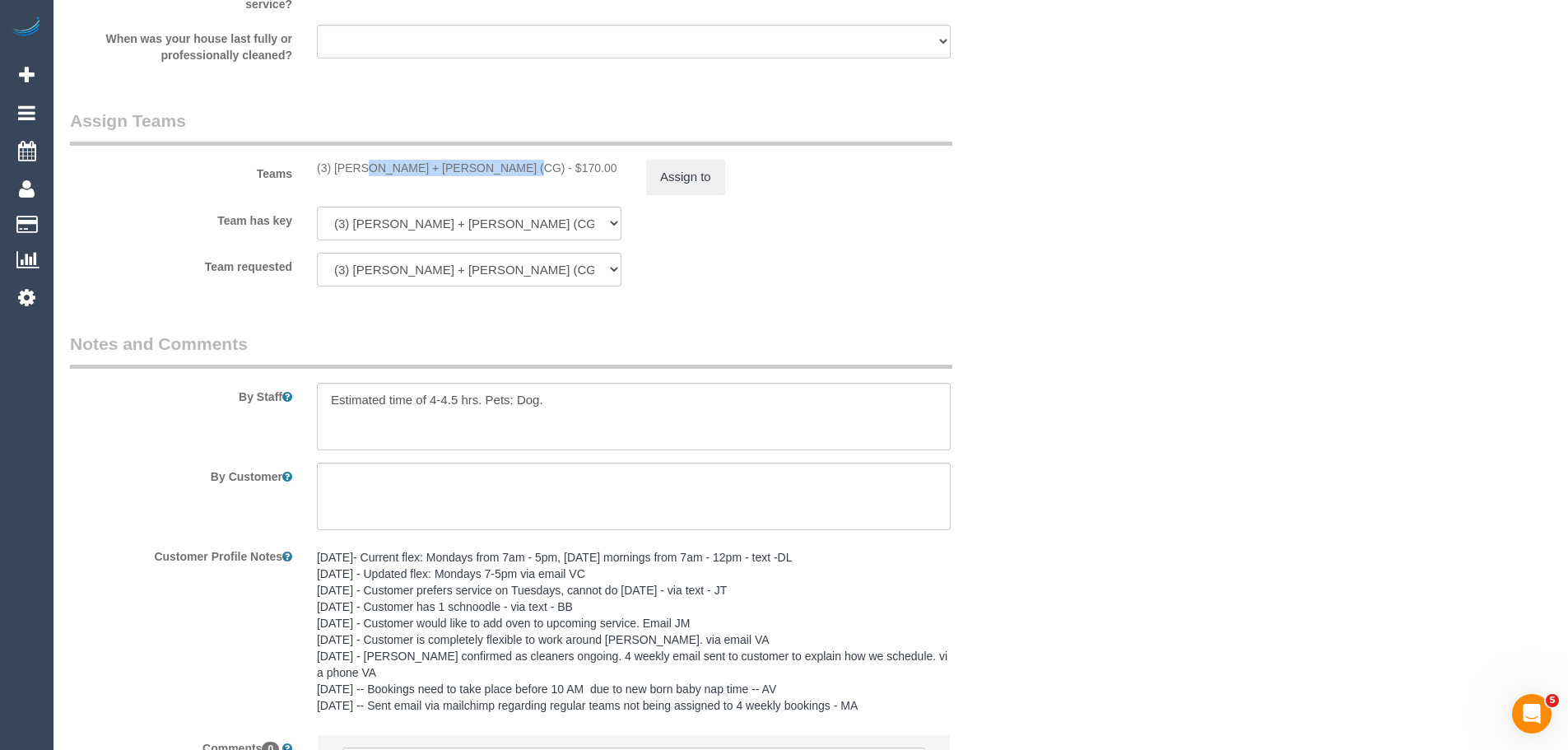
drag, startPoint x: 461, startPoint y: 172, endPoint x: 314, endPoint y: 177, distance: 147.1
click at [314, 177] on div "Teams (3) Bansari + Bhavesh (CG) - $170.00 Assign to" at bounding box center [551, 151] width 988 height 85
copy div "(3) [PERSON_NAME] + [PERSON_NAME] (CG)"
click at [696, 158] on div "Teams (3) Bansari + Bhavesh (CG) - $170.00 Assign to" at bounding box center [551, 151] width 988 height 85
click at [694, 173] on button "Assign to" at bounding box center [686, 176] width 79 height 34
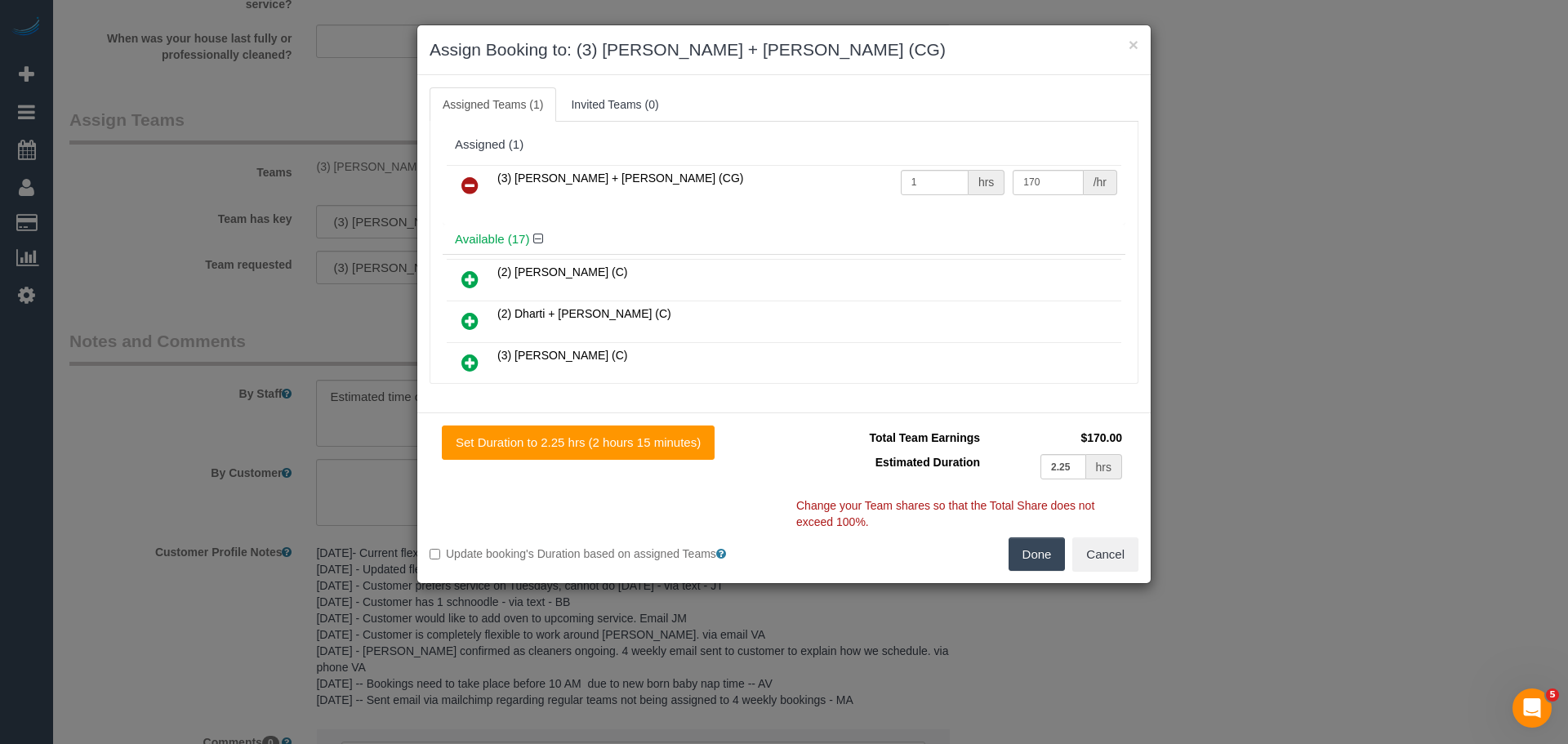
click at [464, 189] on icon at bounding box center [470, 185] width 17 height 19
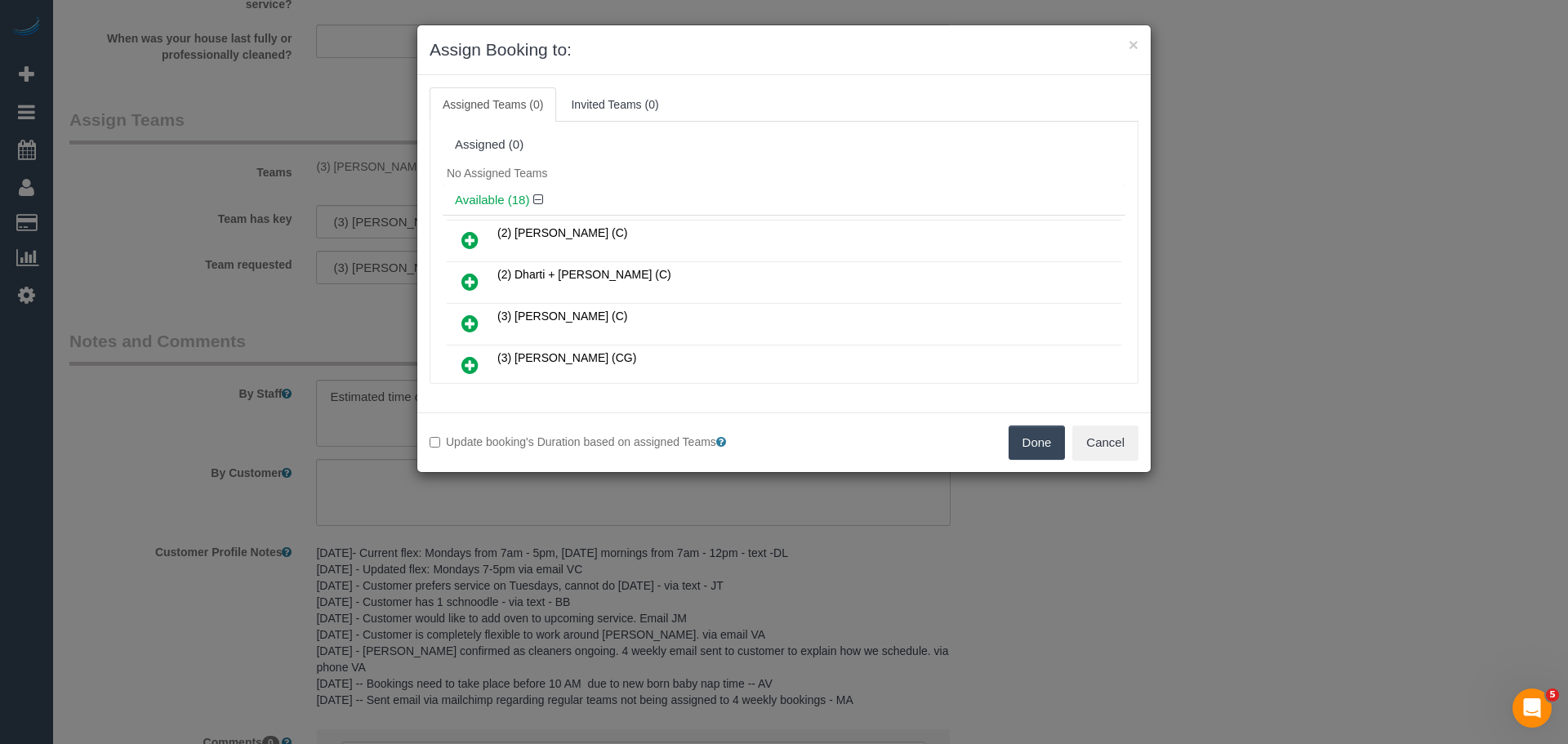
click at [1027, 434] on button "Done" at bounding box center [1037, 442] width 57 height 34
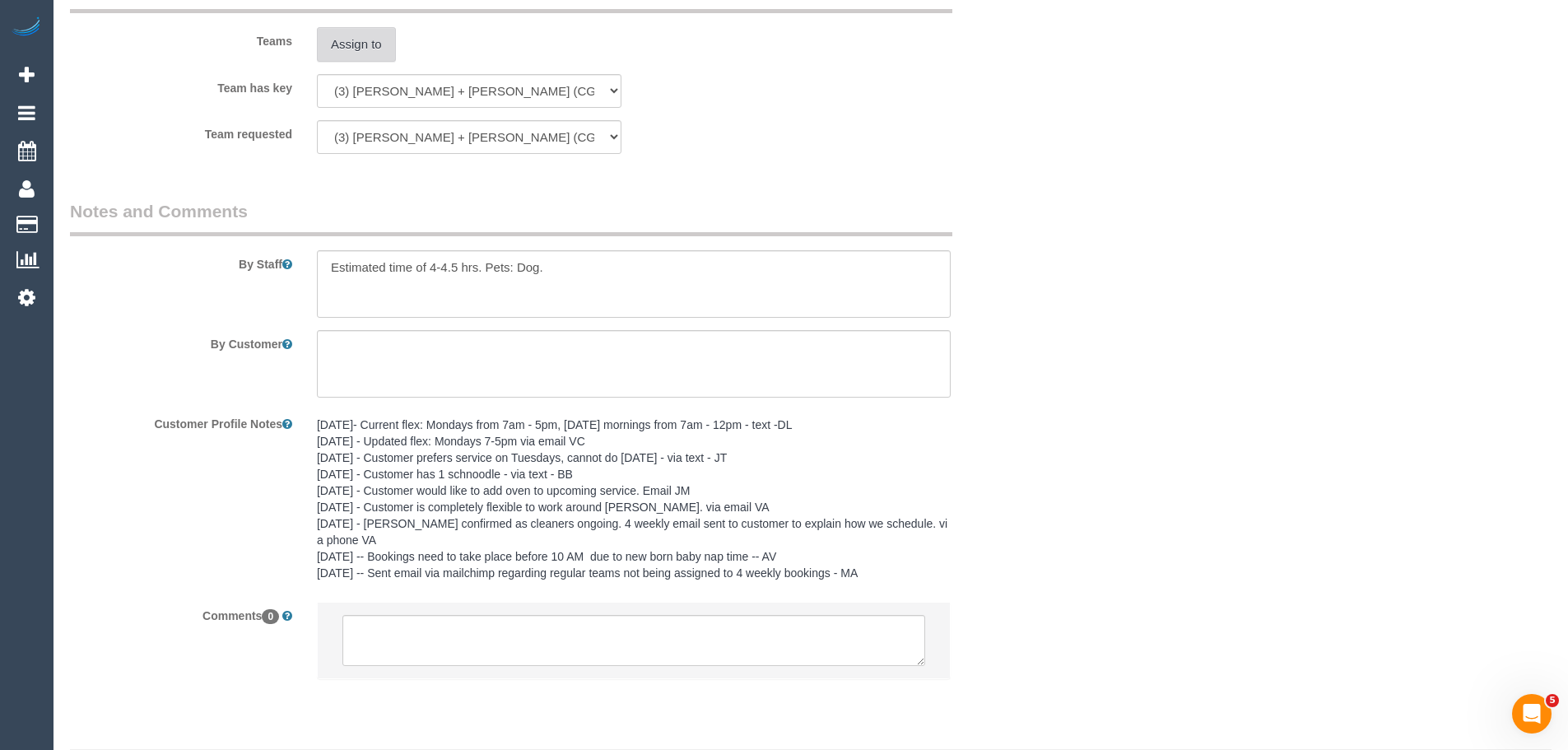
scroll to position [2568, 0]
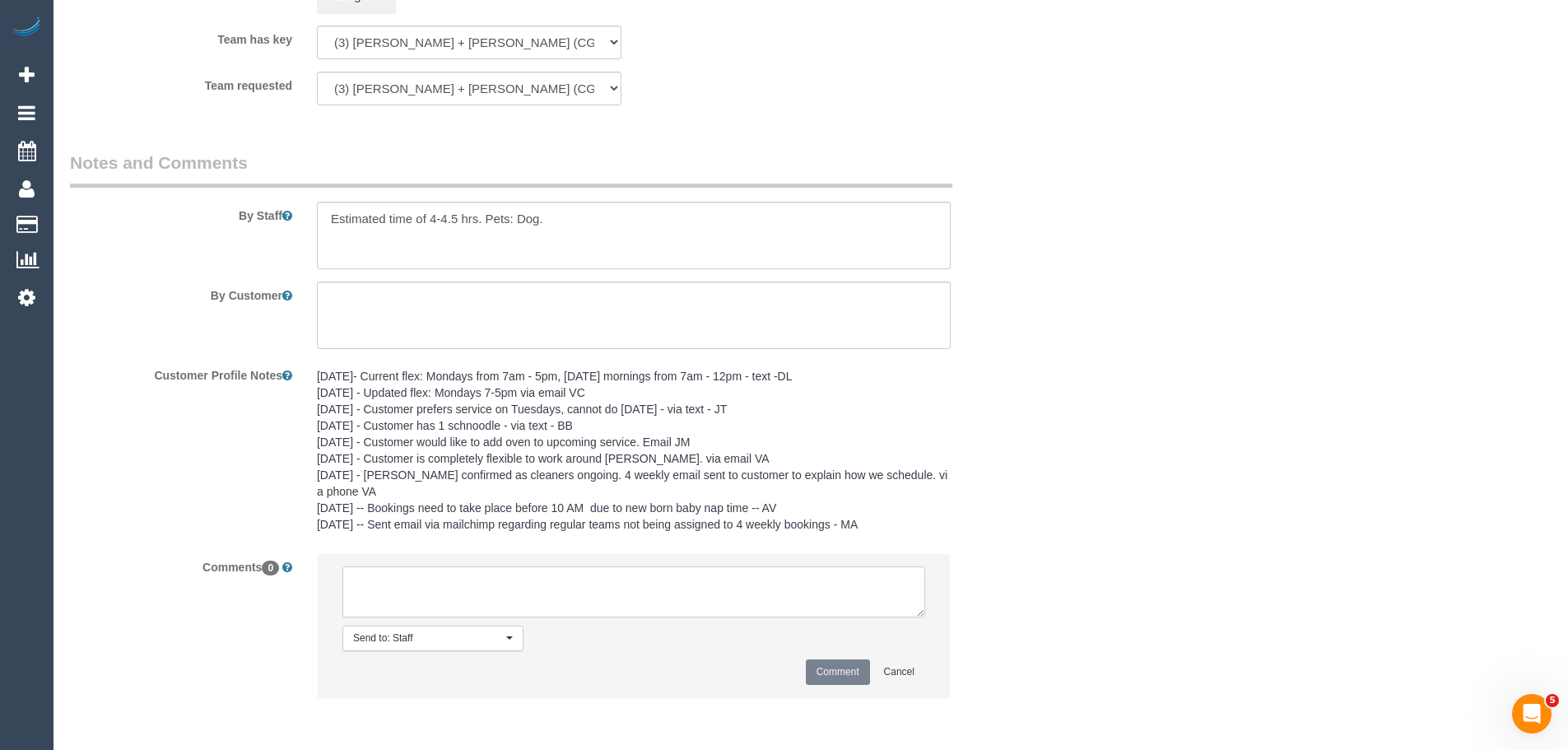
click at [501, 599] on textarea at bounding box center [634, 592] width 583 height 51
type textarea "/"
paste textarea "Cleaner(s) Unassigned: Reason Unassigned: One Off/Ongoing: Flexibility: Close a…"
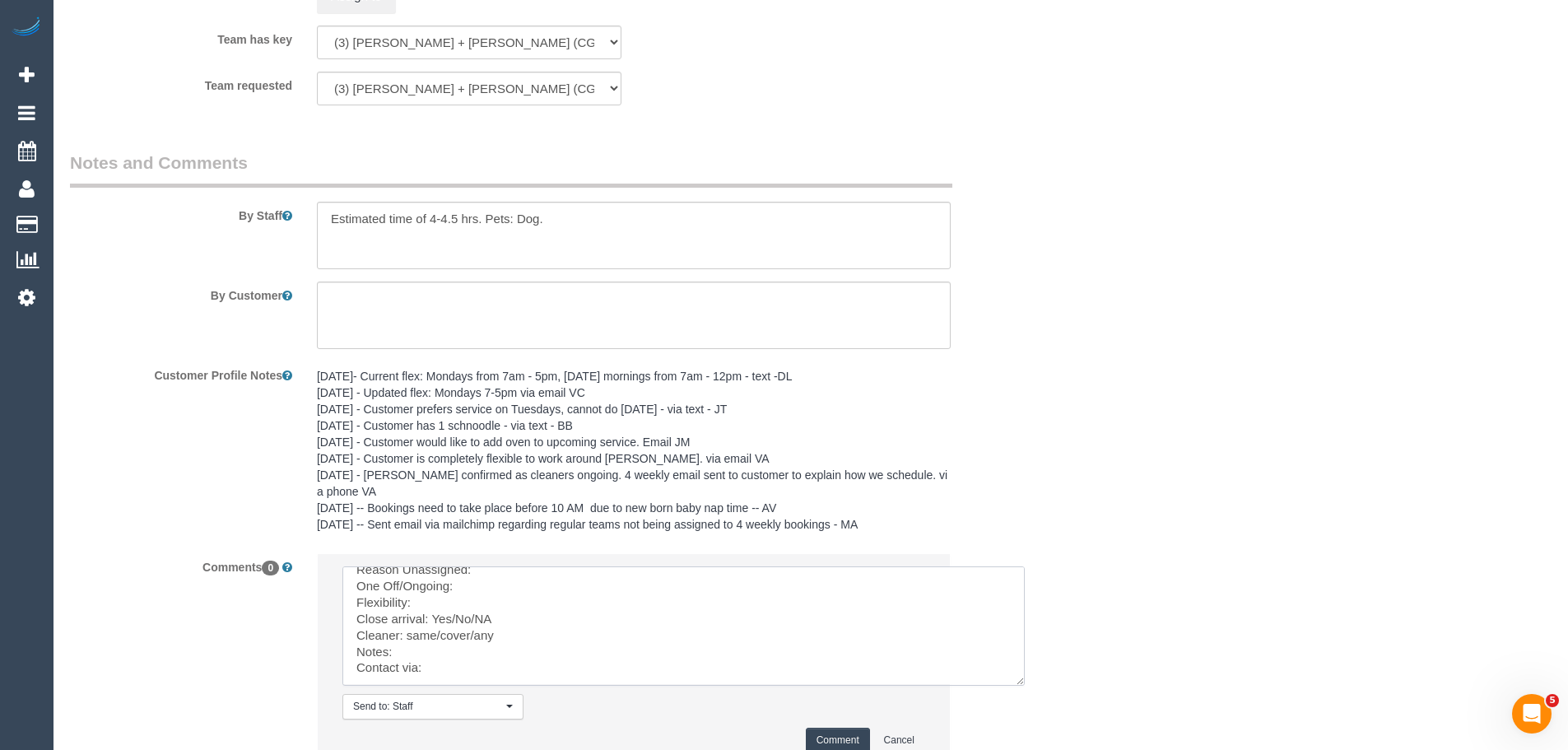
scroll to position [7, 0]
drag, startPoint x: 918, startPoint y: 615, endPoint x: 1057, endPoint y: 720, distance: 174.2
click at [1025, 686] on textarea at bounding box center [683, 626] width 682 height 120
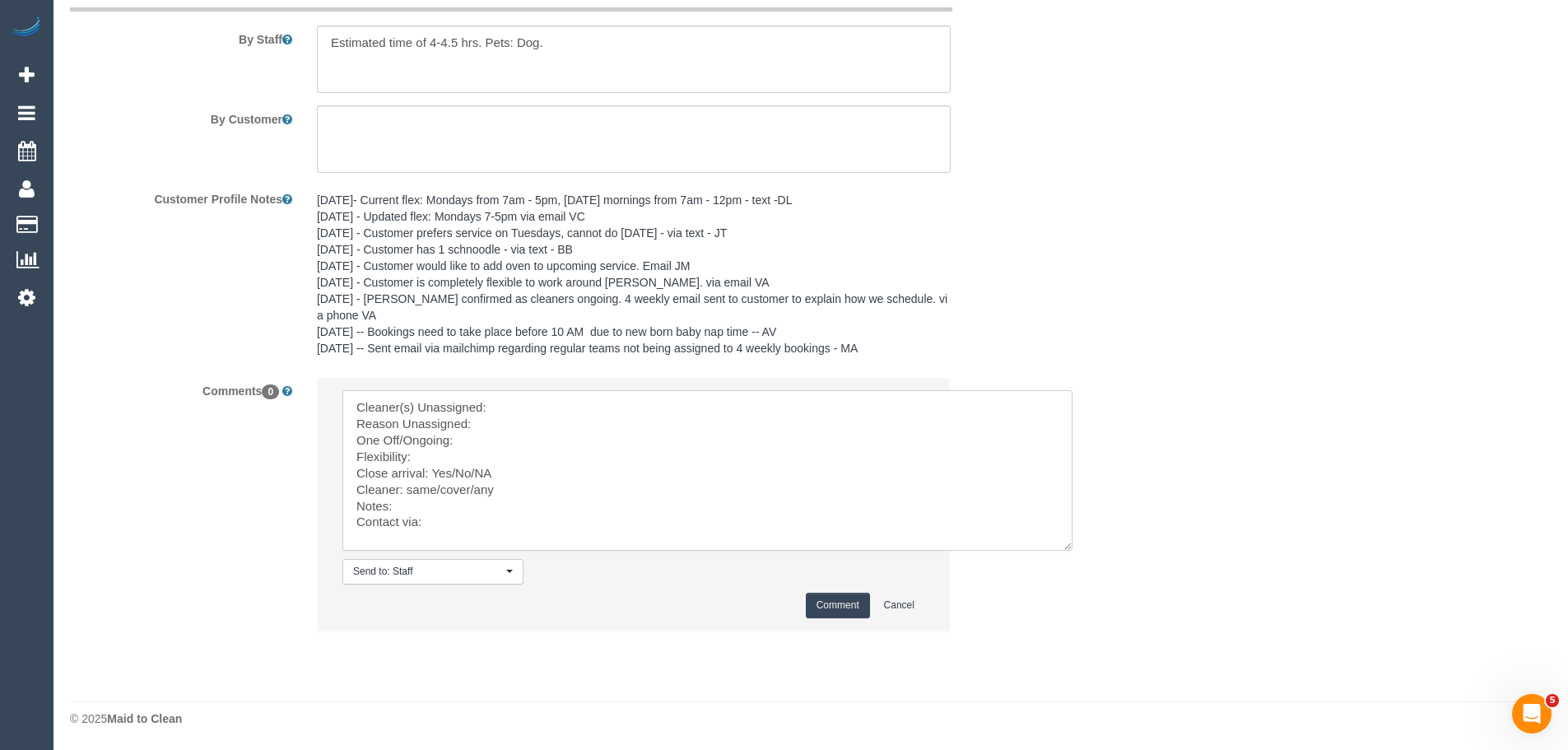
scroll to position [2745, 0]
click at [532, 401] on textarea at bounding box center [707, 469] width 730 height 160
paste textarea "(3) [PERSON_NAME] + [PERSON_NAME] (CG)"
click at [491, 429] on textarea at bounding box center [707, 469] width 730 height 160
click at [499, 420] on textarea at bounding box center [707, 469] width 730 height 160
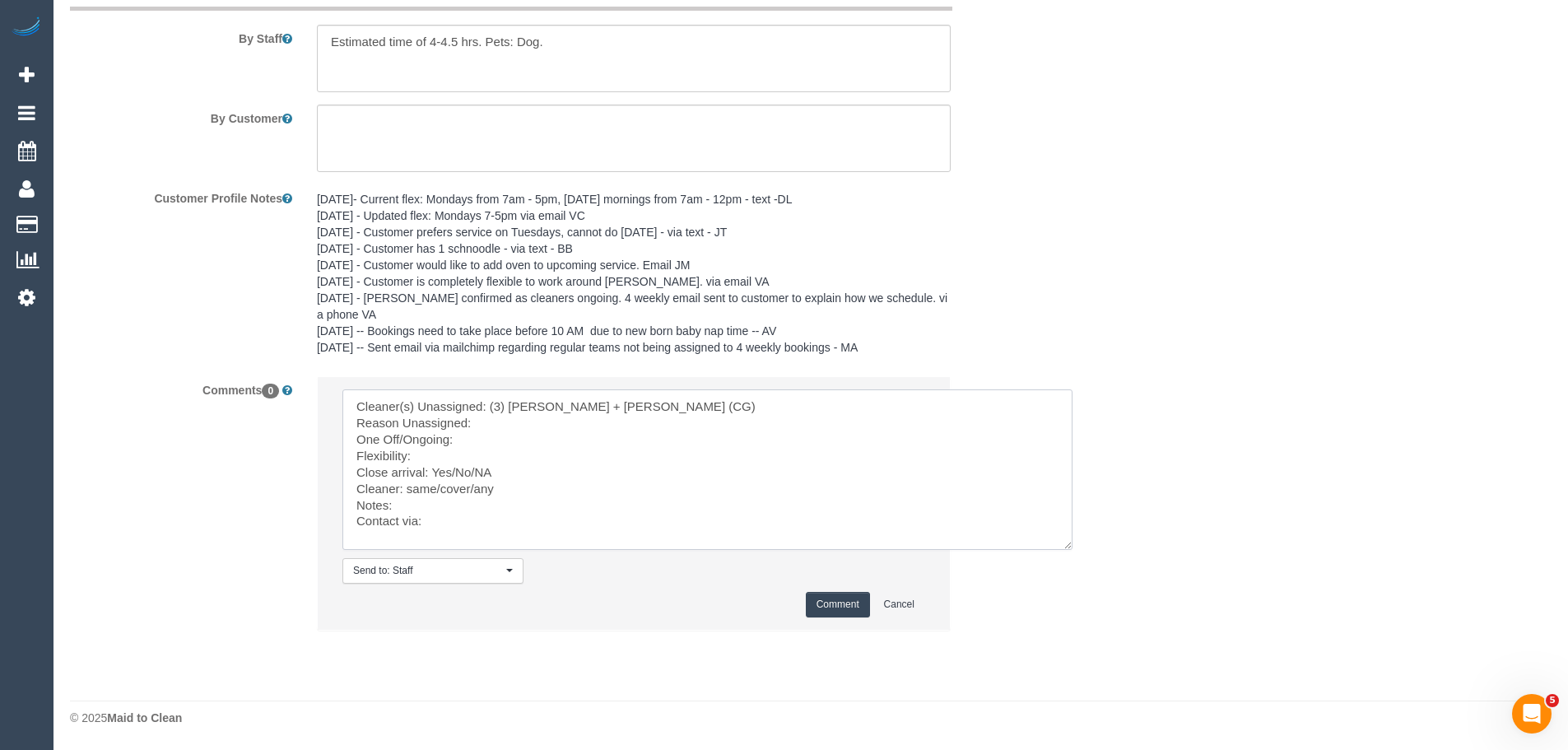
click at [498, 421] on textarea at bounding box center [707, 469] width 730 height 160
click at [454, 443] on textarea at bounding box center [707, 469] width 730 height 160
click at [441, 458] on textarea at bounding box center [707, 469] width 730 height 160
click at [422, 453] on textarea at bounding box center [707, 469] width 730 height 160
type textarea "Cleaner(s) Unassigned: (3) Bansari + Bhavesh (CG) Reason Unassigned: customer r…"
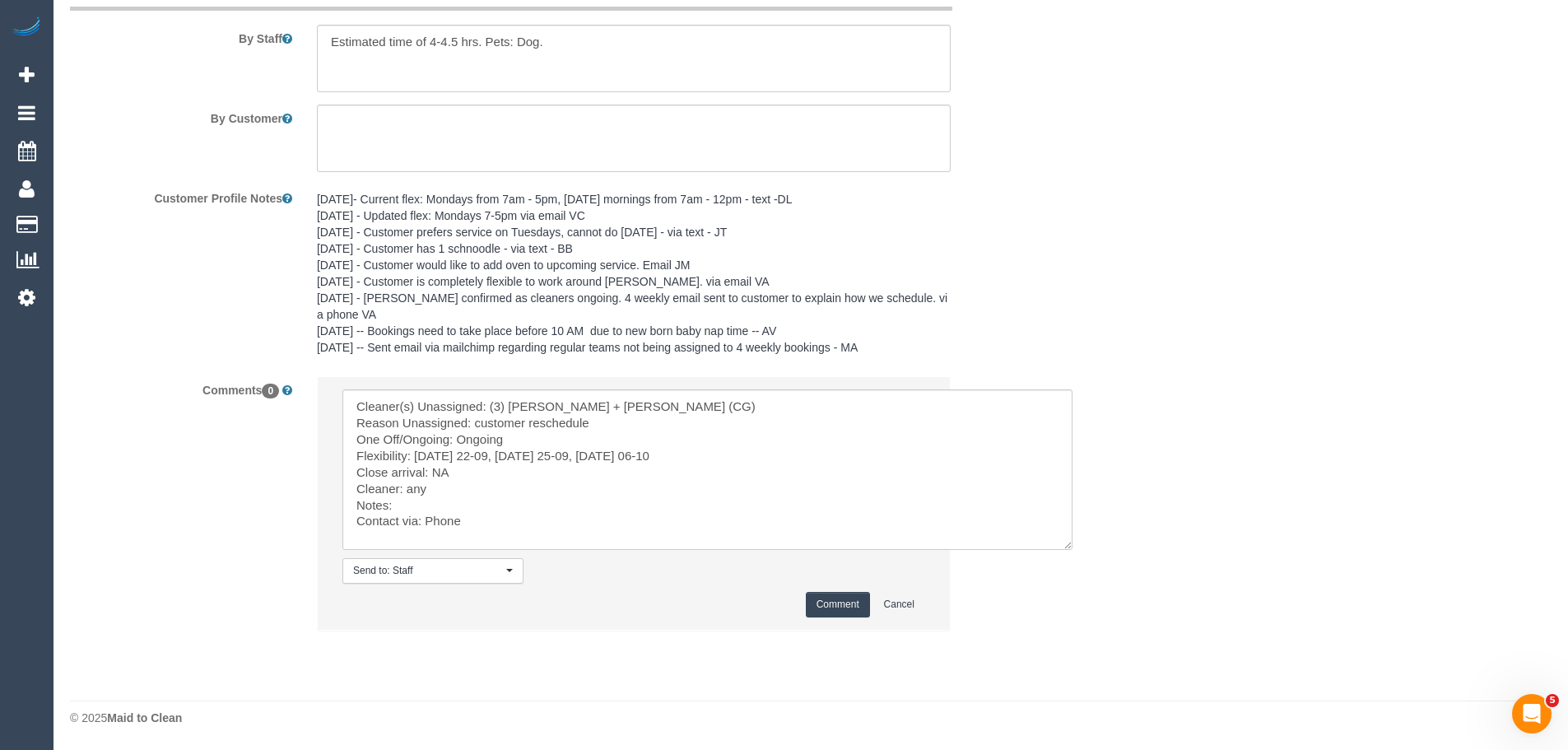
click at [832, 603] on button "Comment" at bounding box center [837, 604] width 64 height 26
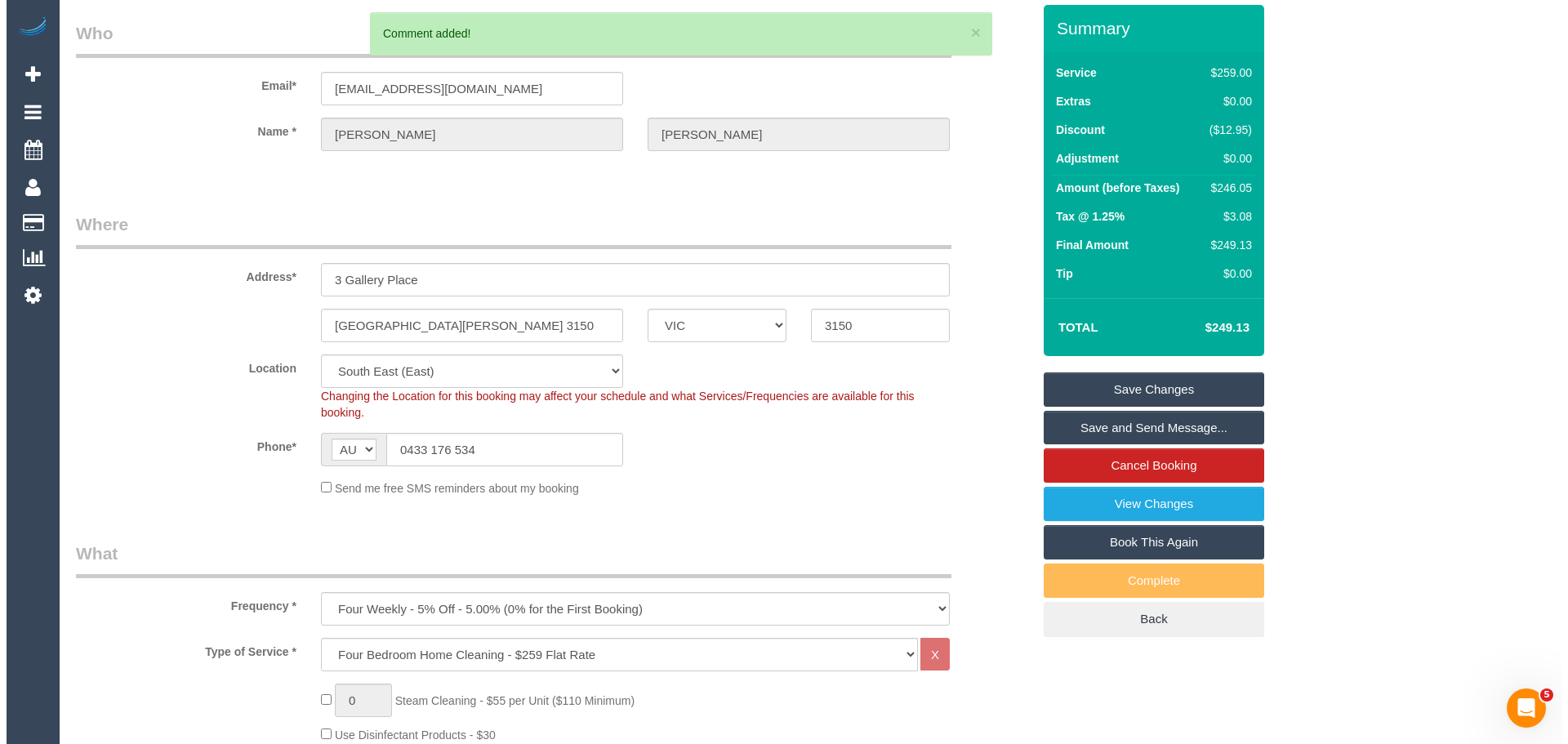
scroll to position [0, 0]
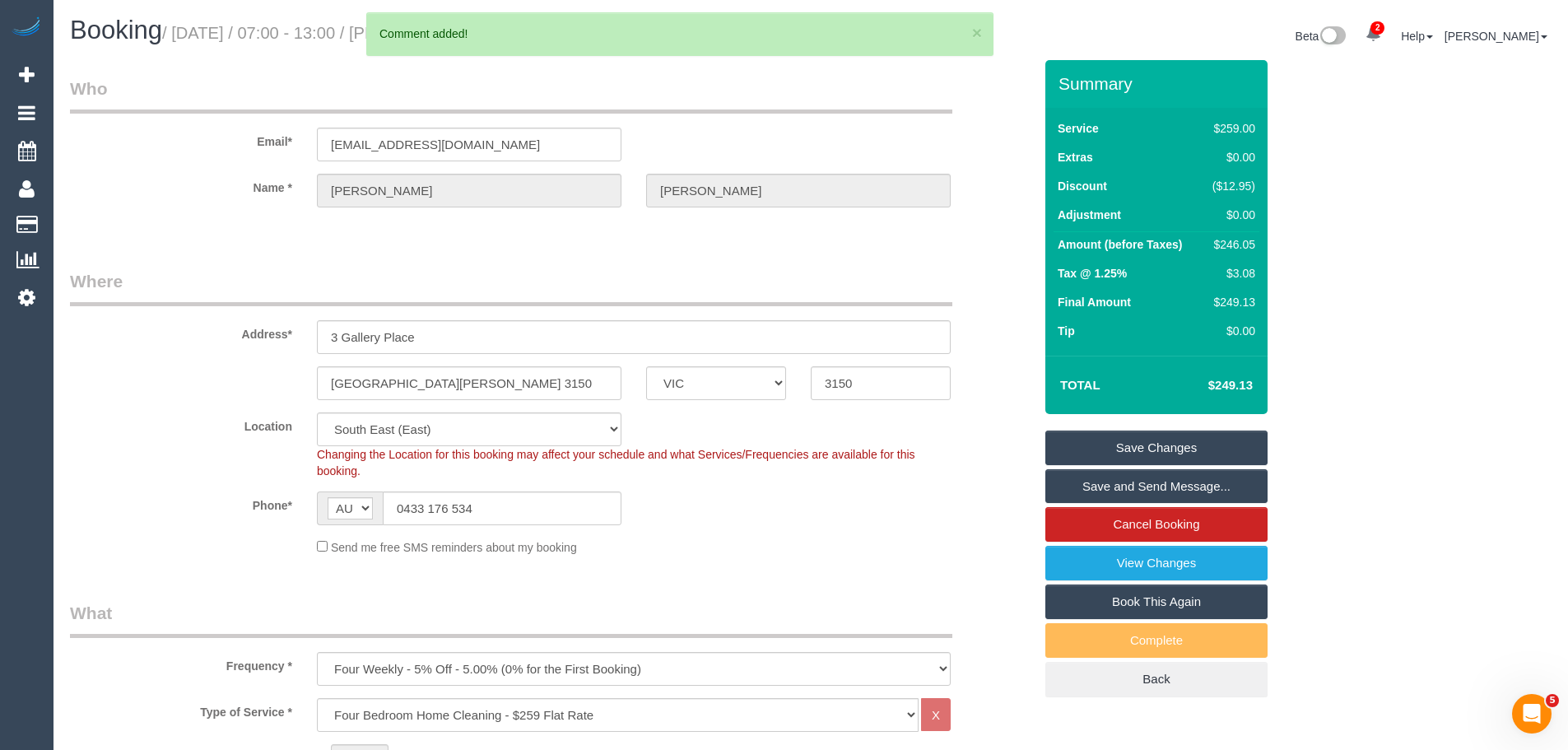
click at [1110, 452] on link "Save Changes" at bounding box center [1157, 447] width 222 height 34
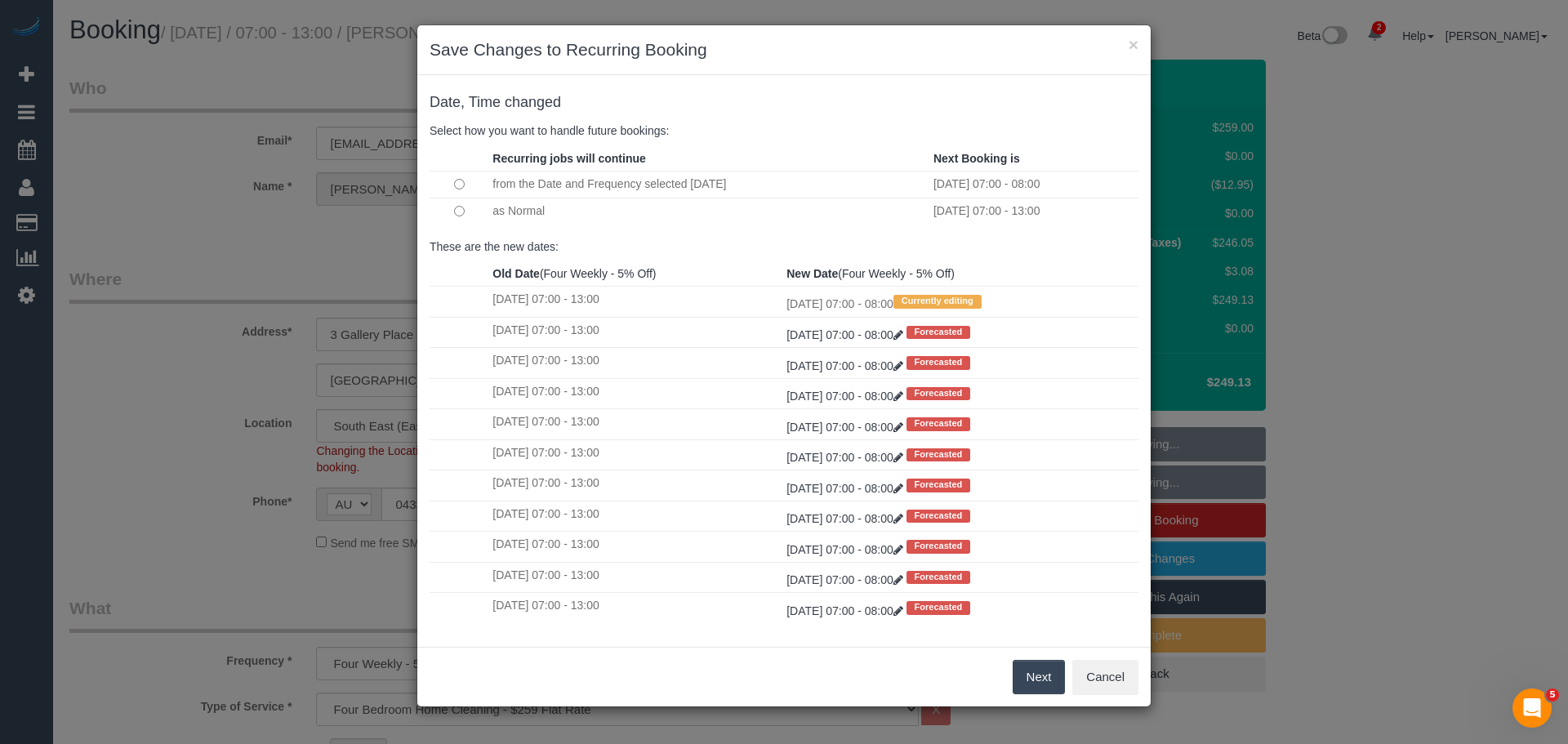
click at [1034, 672] on button "Next" at bounding box center [1039, 677] width 53 height 34
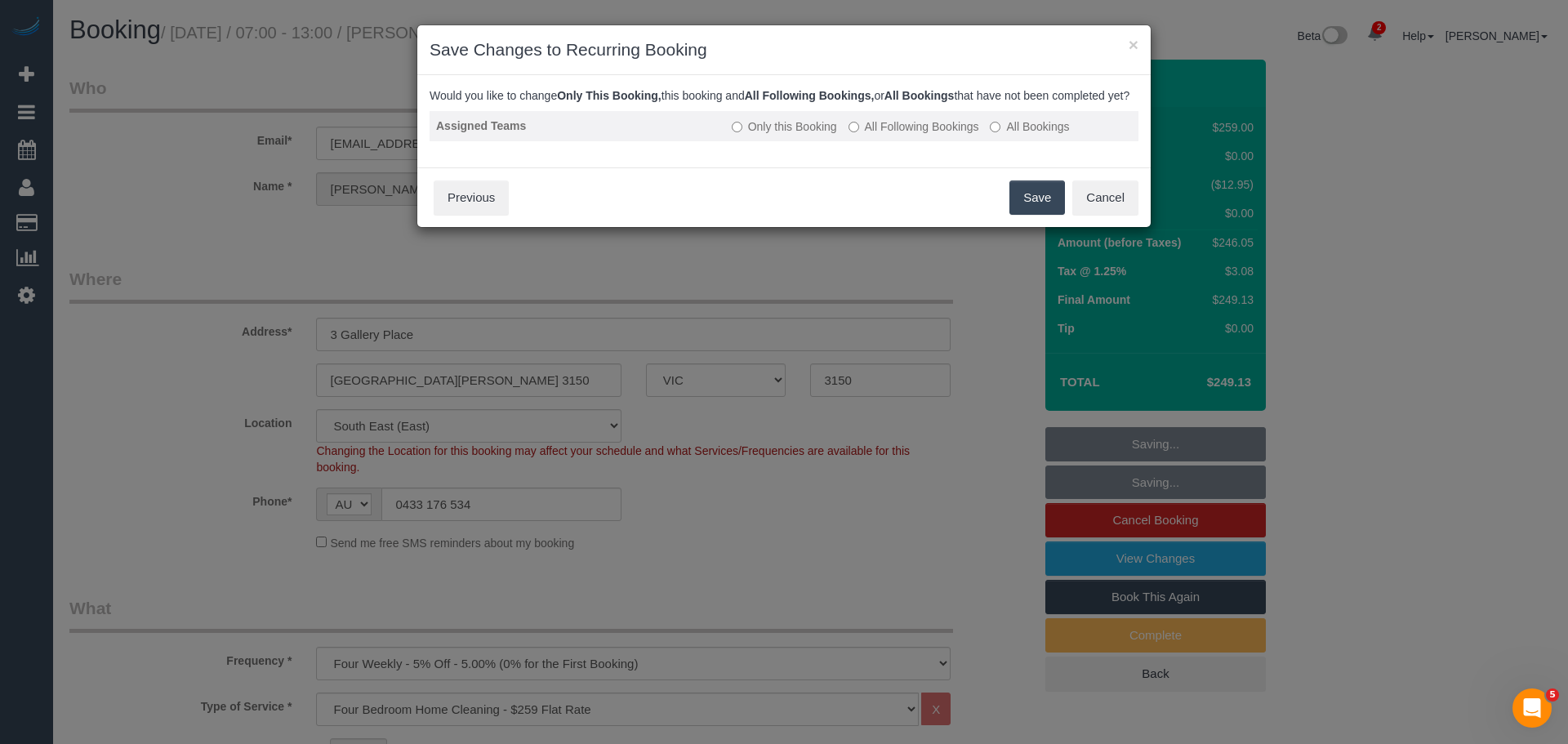
click at [885, 134] on label "All Following Bookings" at bounding box center [915, 127] width 131 height 17
click at [1028, 215] on button "Save" at bounding box center [1038, 197] width 56 height 34
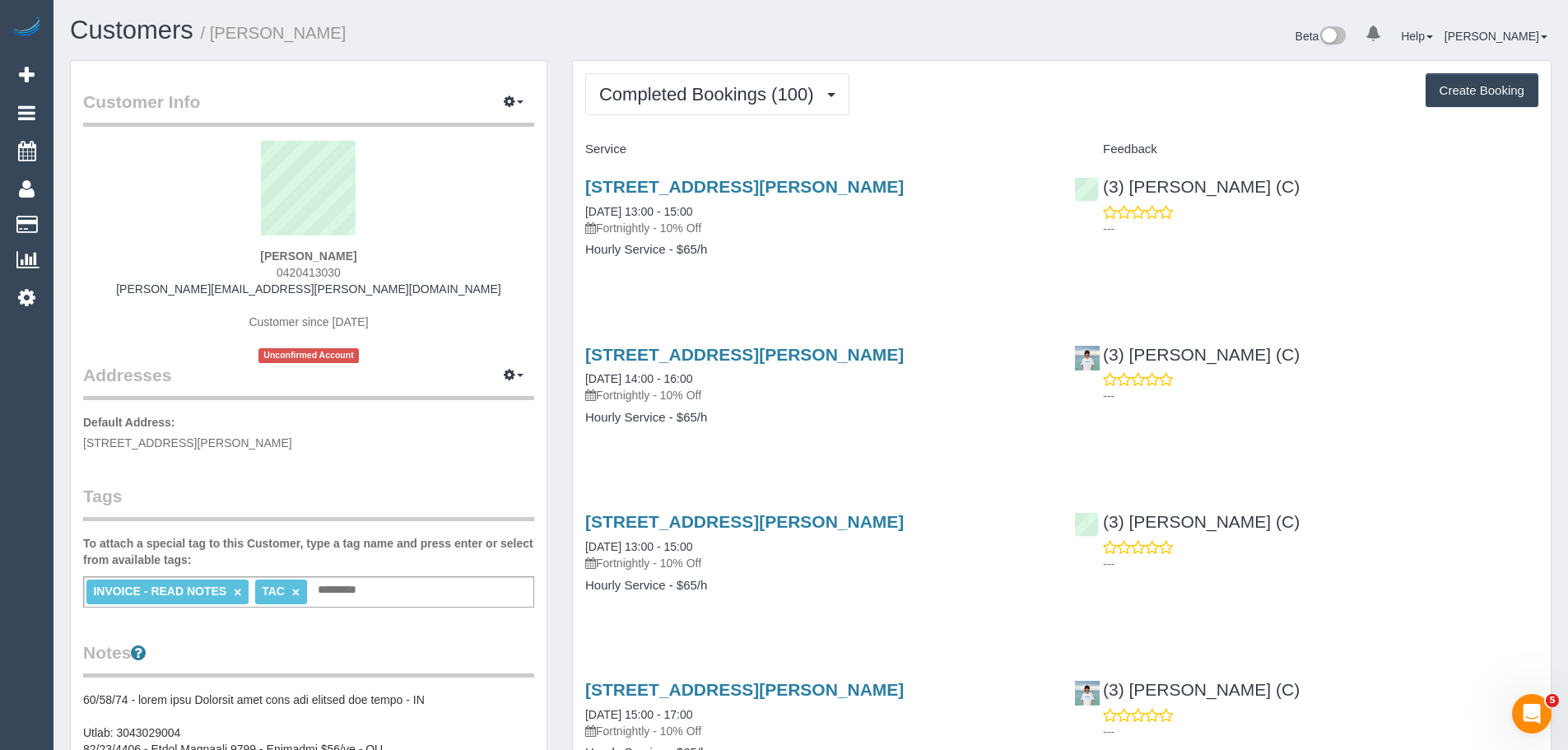
click at [247, 258] on div "[PERSON_NAME] 0420413030 [PERSON_NAME][EMAIL_ADDRESS][PERSON_NAME][DOMAIN_NAME]…" at bounding box center [308, 252] width 451 height 222
click at [769, 96] on span "Completed Bookings (100)" at bounding box center [710, 93] width 222 height 20
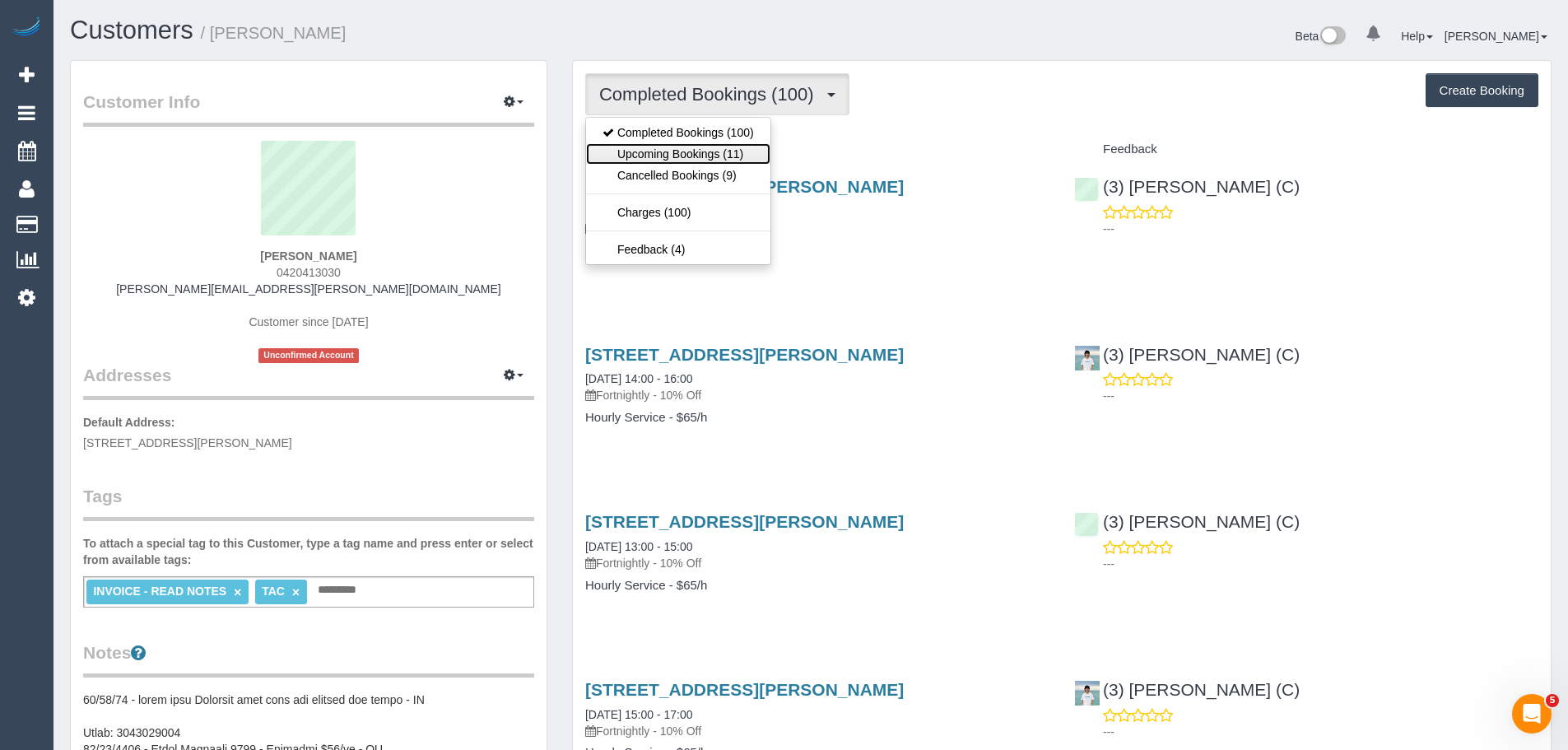
click at [740, 145] on link "Upcoming Bookings (11)" at bounding box center [678, 154] width 184 height 21
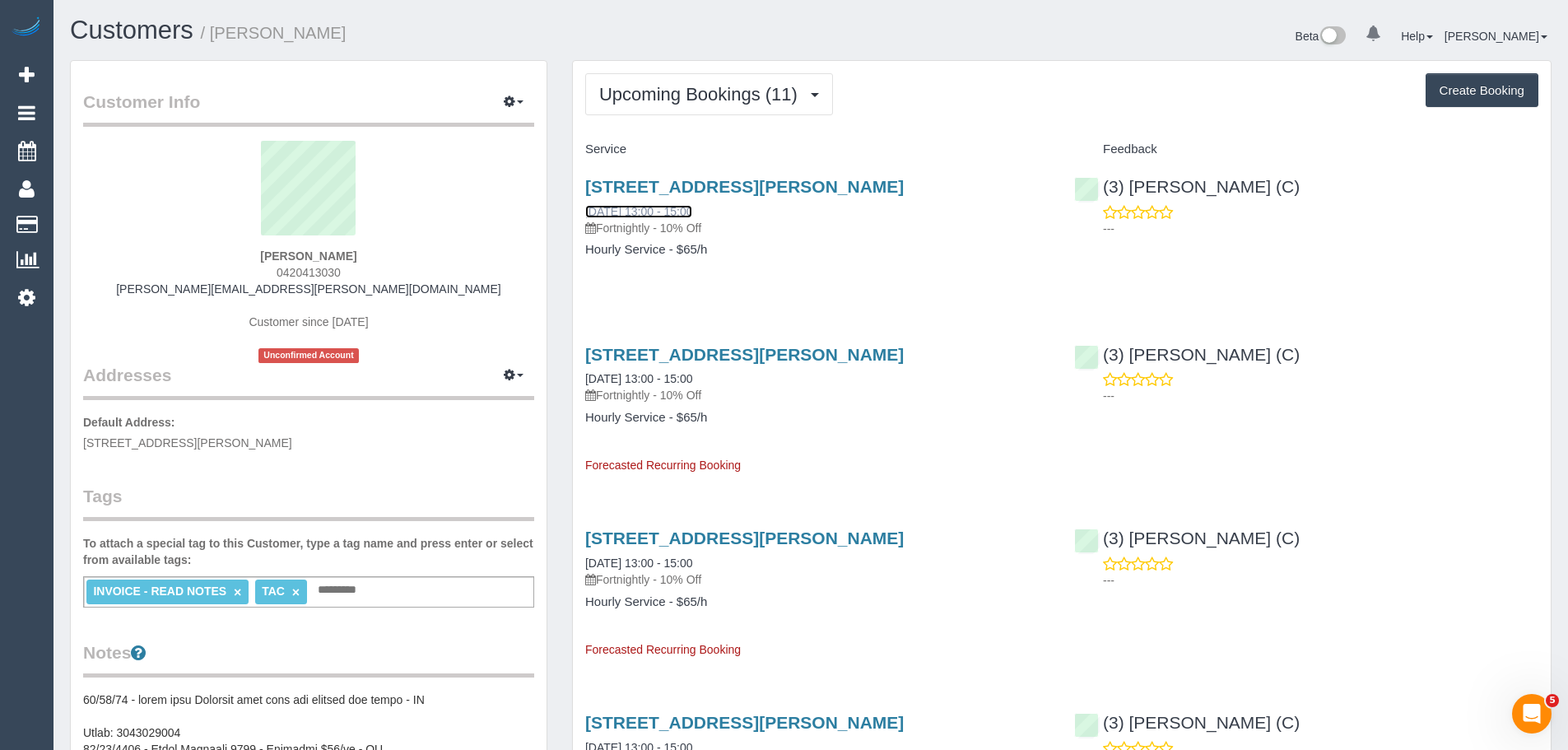
click at [648, 212] on link "[DATE] 13:00 - 15:00" at bounding box center [639, 211] width 107 height 13
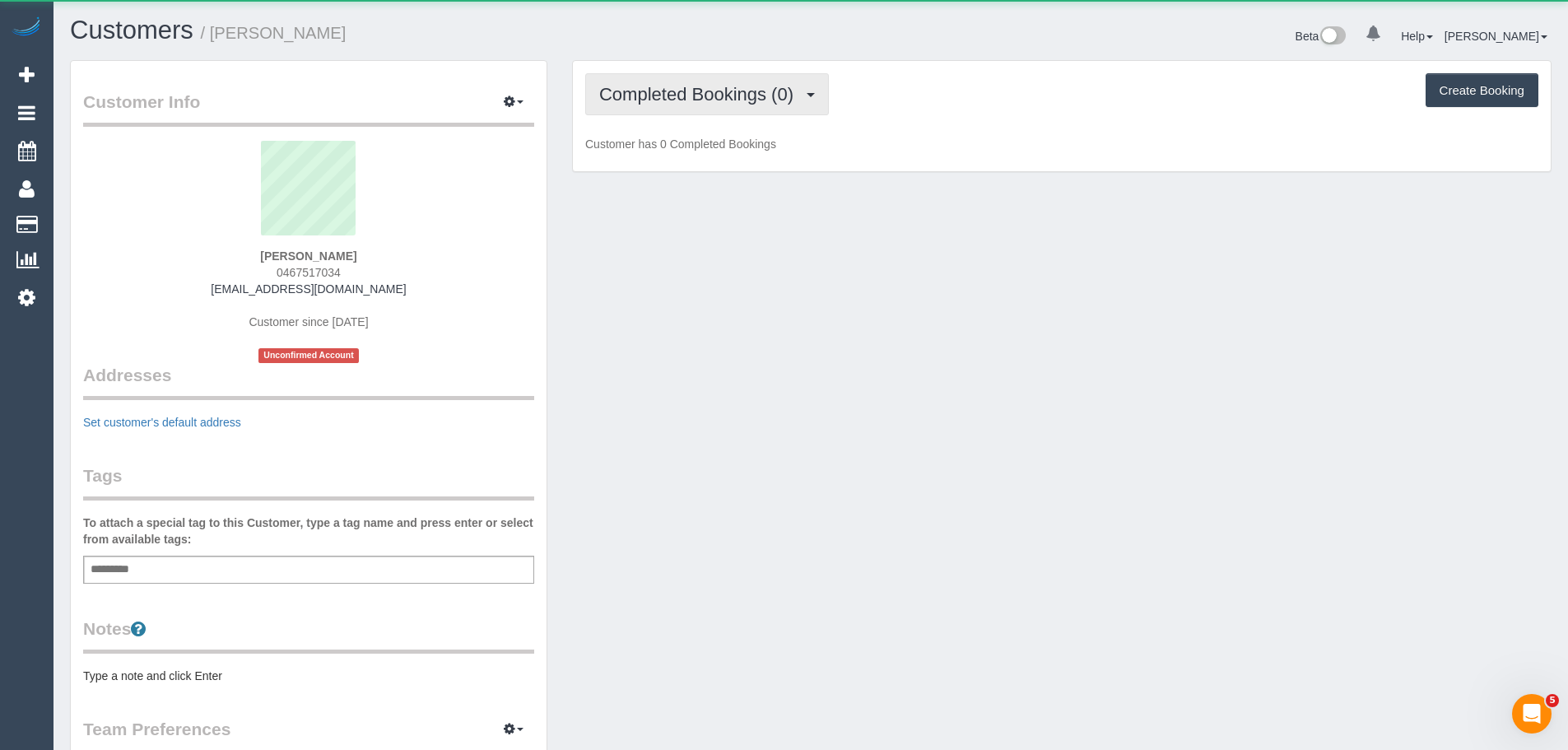
click at [640, 99] on span "Completed Bookings (0)" at bounding box center [701, 93] width 202 height 20
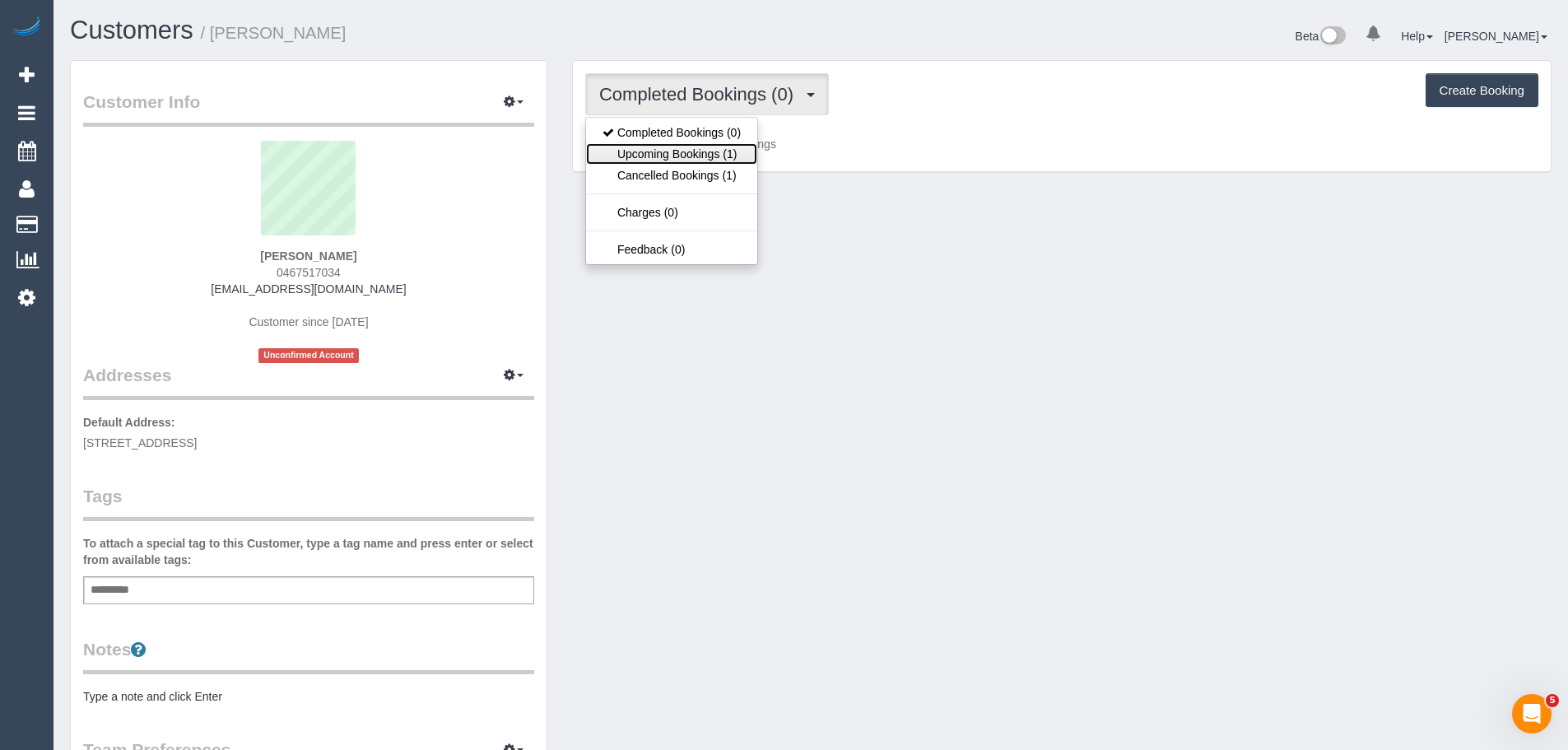
click at [652, 149] on link "Upcoming Bookings (1)" at bounding box center [672, 154] width 171 height 21
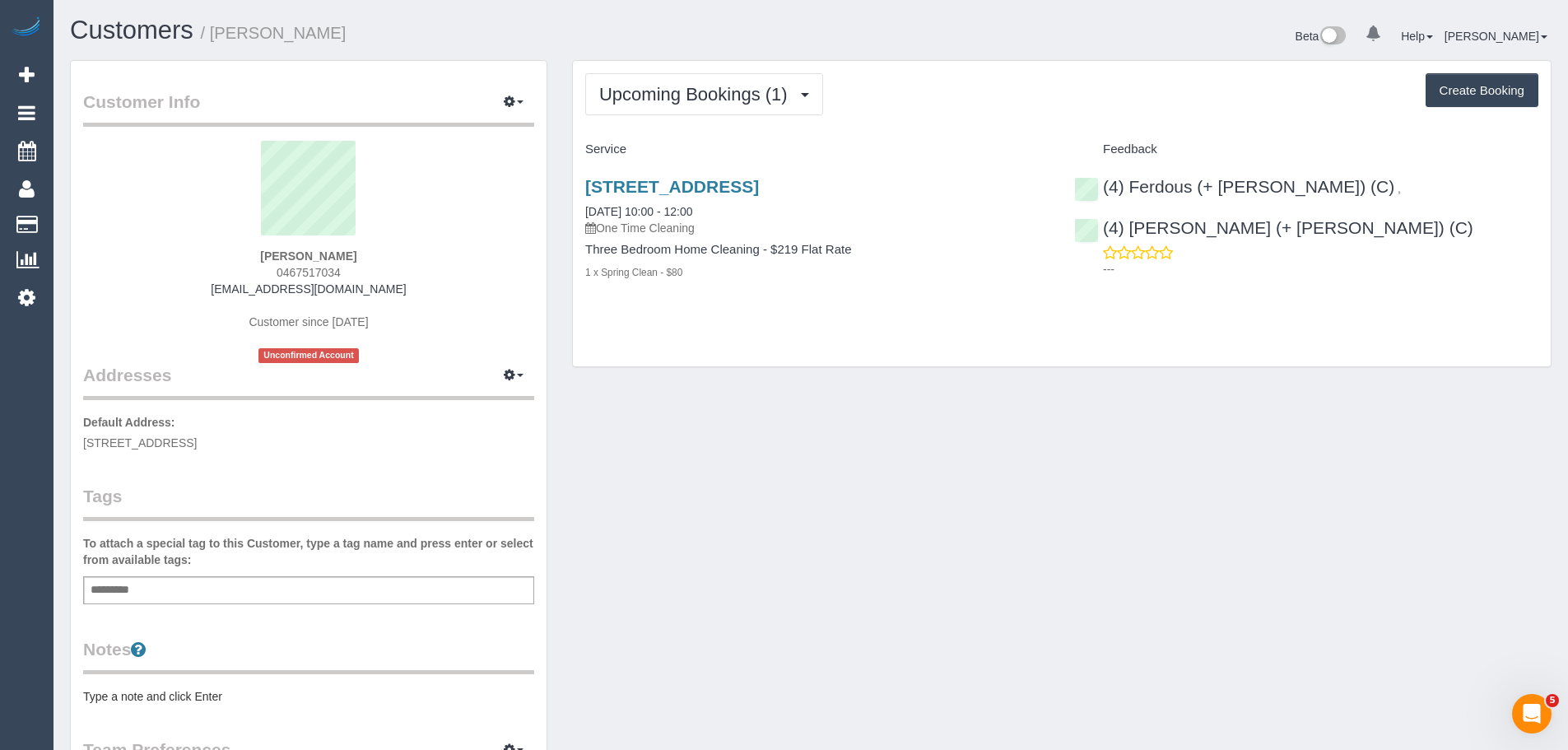
drag, startPoint x: 346, startPoint y: 255, endPoint x: 188, endPoint y: 252, distance: 158.0
click at [210, 252] on div "Alex Chan 0467517034 aandghome1@gmail.com Customer since 2022 Unconfirmed Accou…" at bounding box center [308, 252] width 451 height 222
copy strong "Alex Chan"
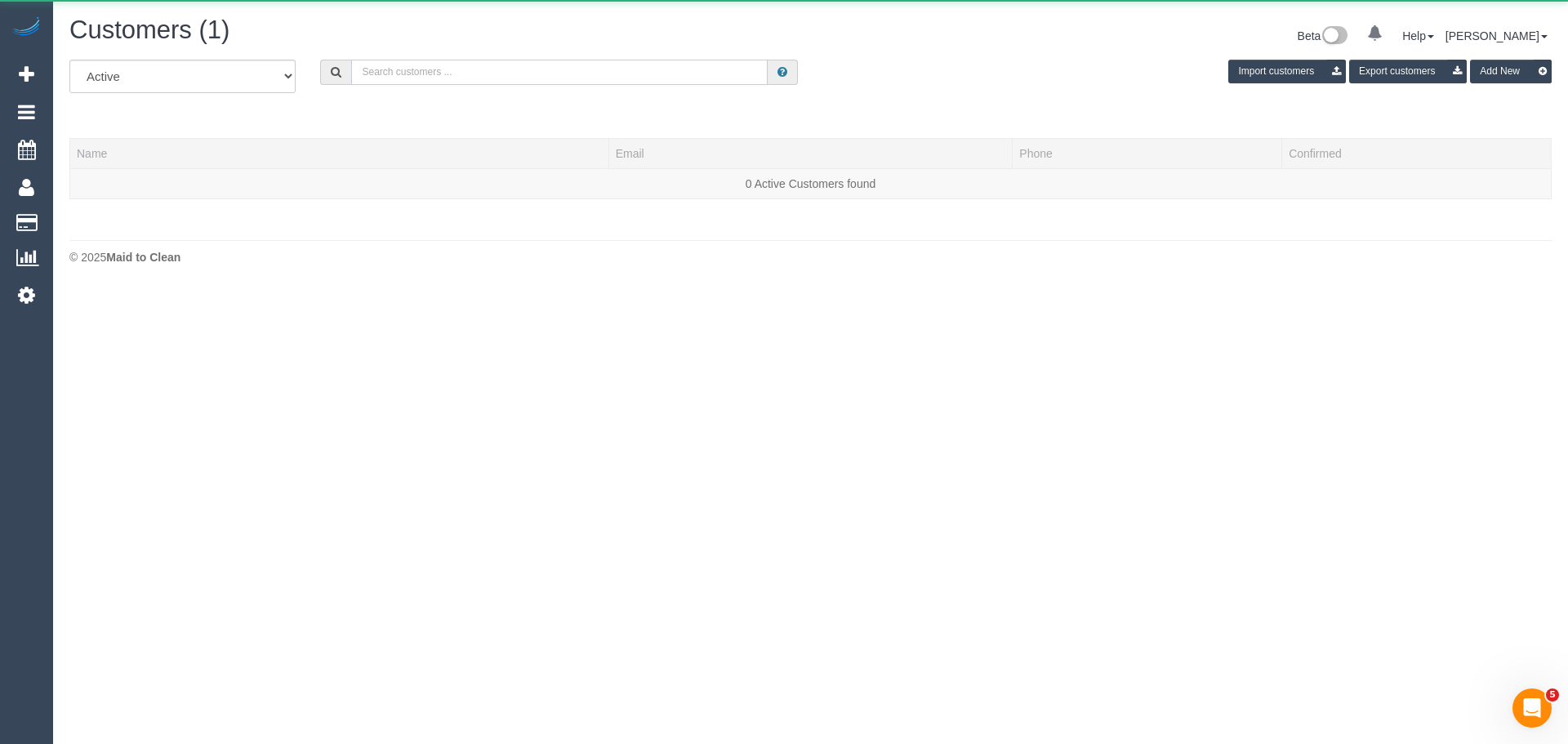
click at [394, 73] on input "text" at bounding box center [559, 72] width 417 height 25
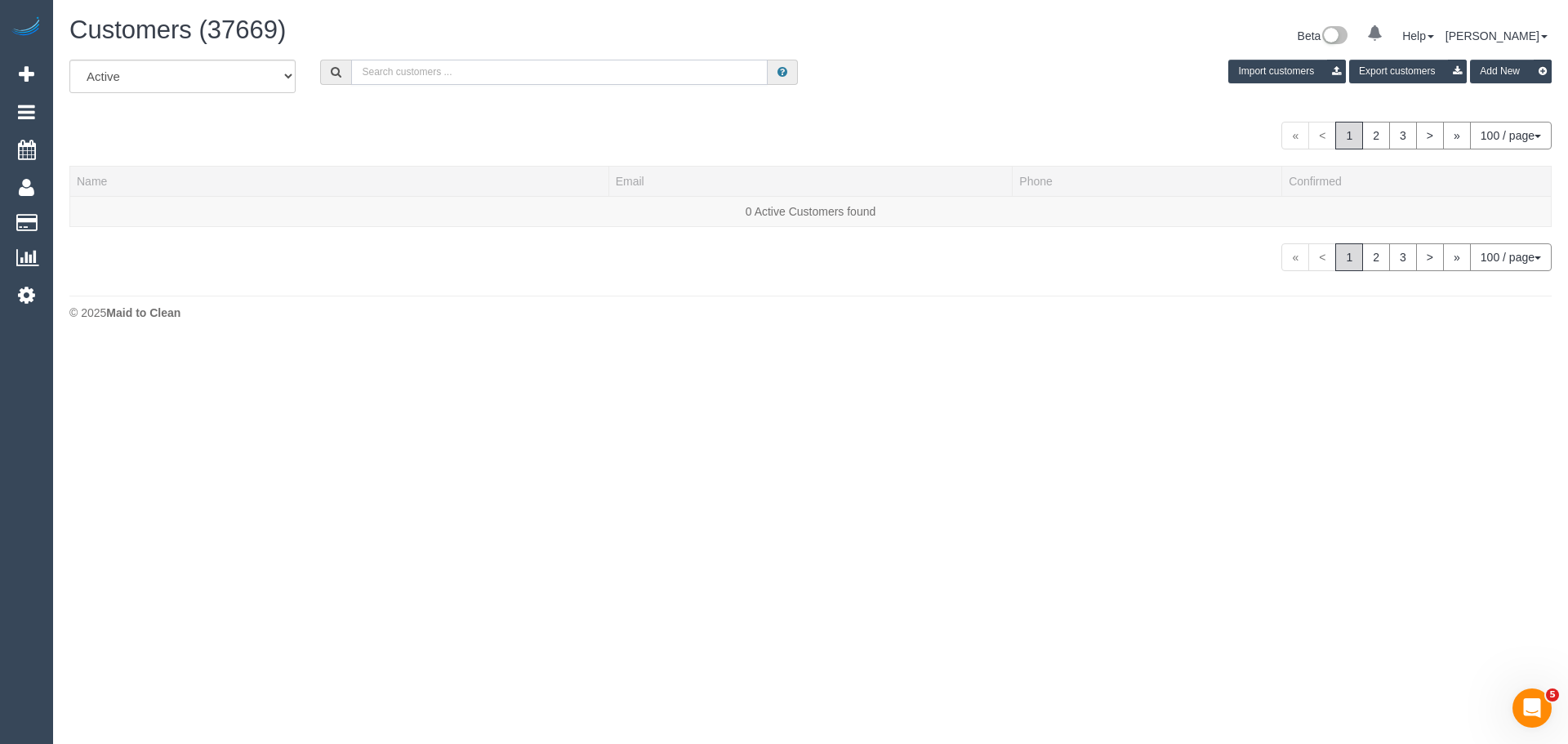
paste input "Alex Chan"
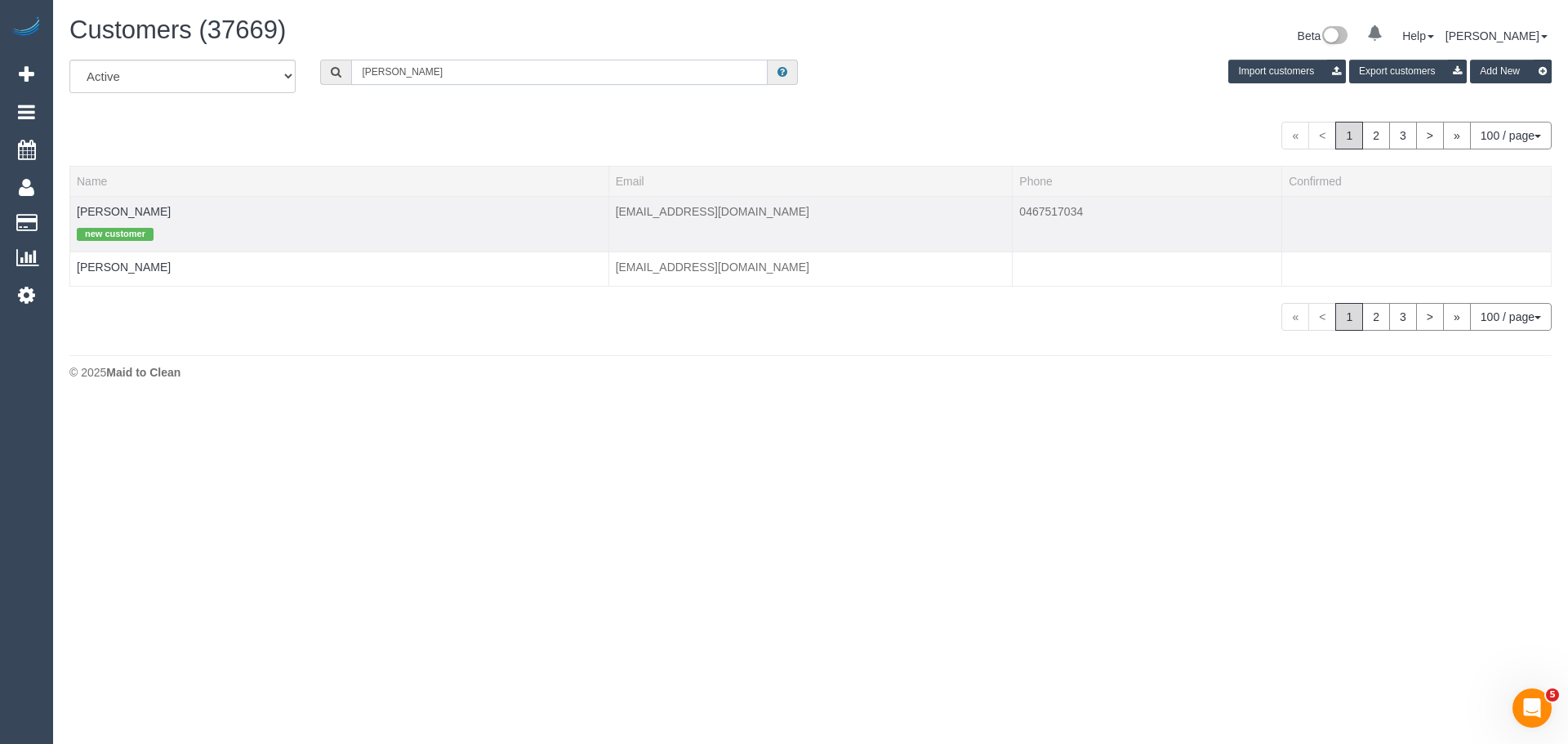
type input "Alex Chan"
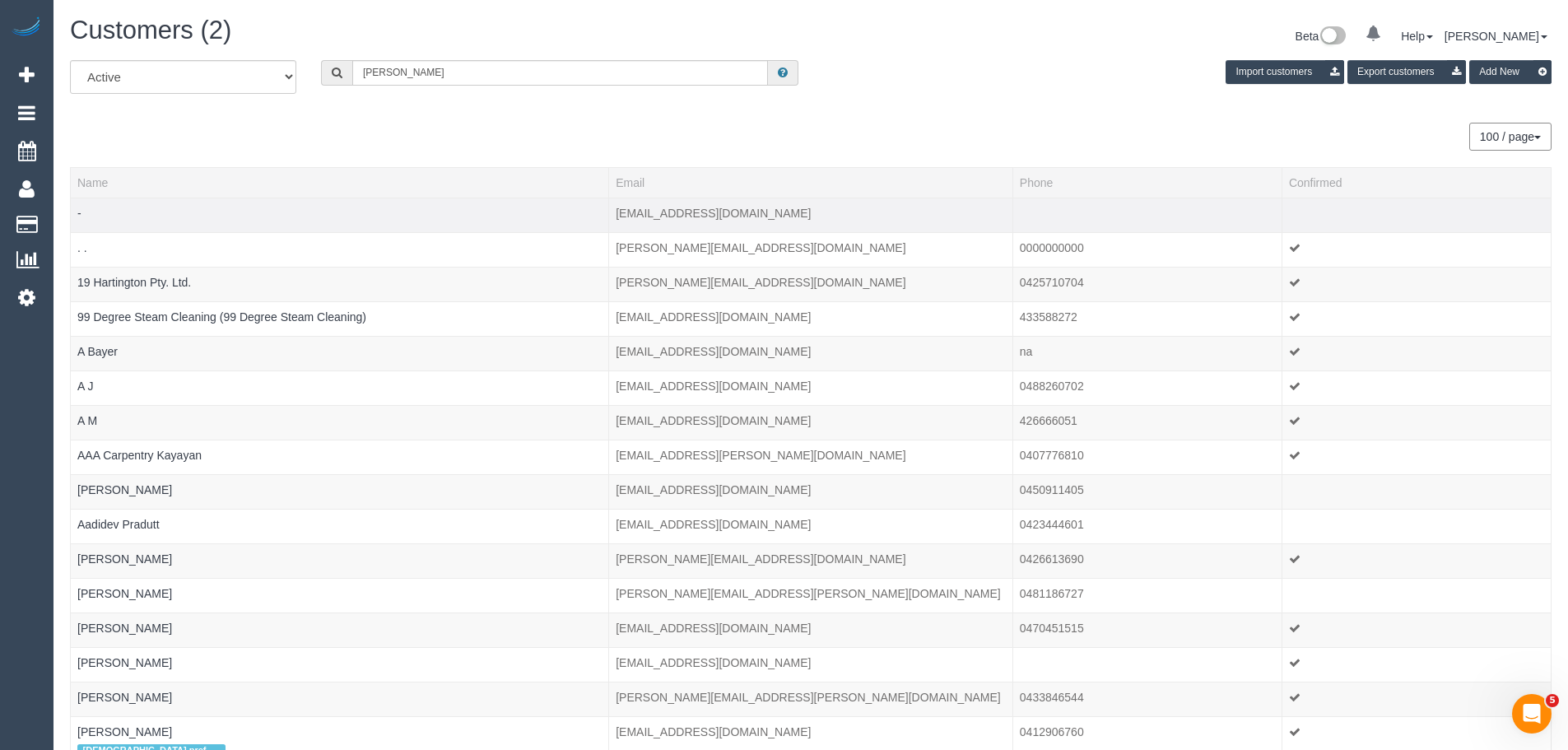
click at [111, 215] on td "-" at bounding box center [340, 214] width 539 height 34
click at [440, 69] on input "Alex Chan" at bounding box center [560, 72] width 416 height 26
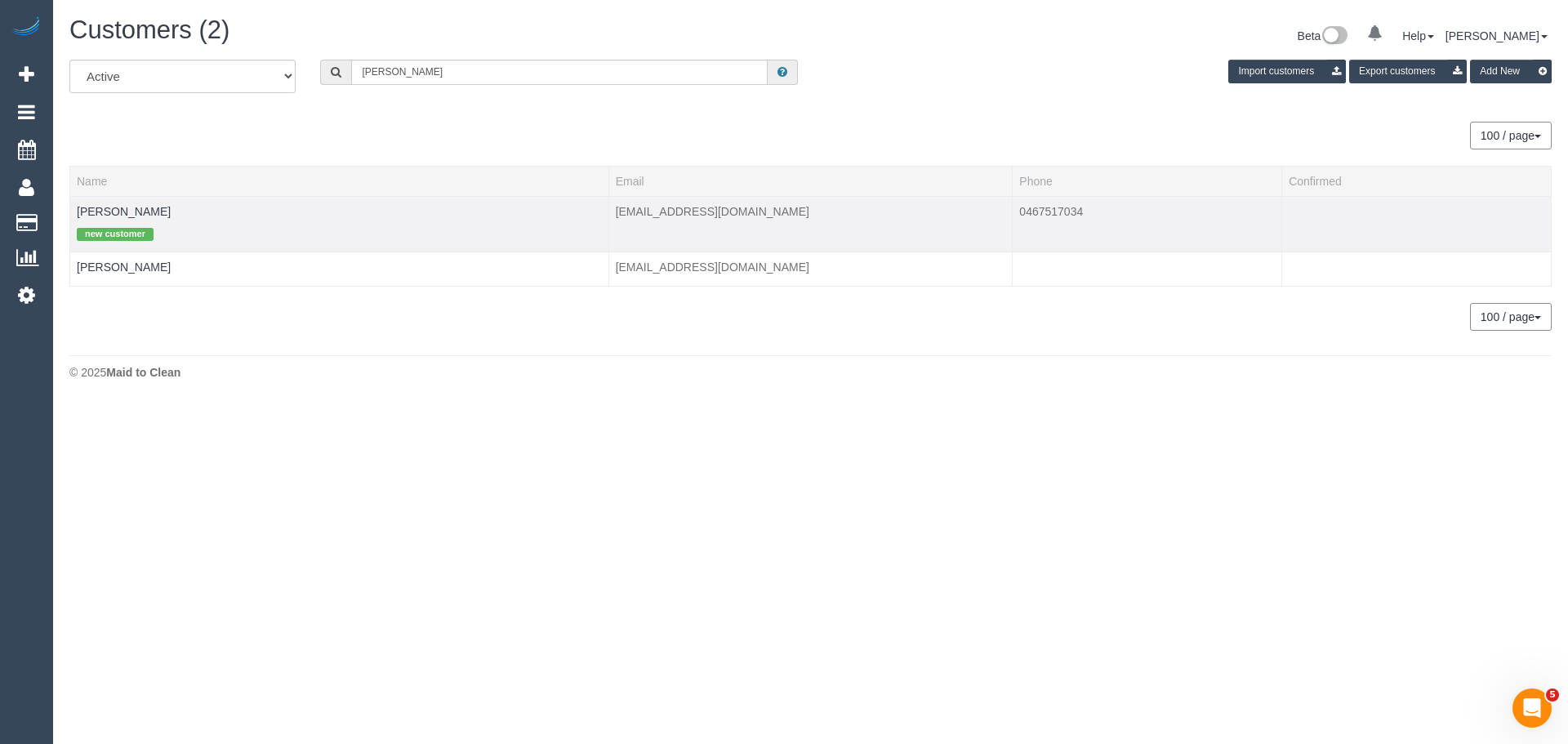
drag, startPoint x: 138, startPoint y: 210, endPoint x: 73, endPoint y: 217, distance: 65.4
click at [73, 217] on td "Alex Chan new customer" at bounding box center [339, 224] width 539 height 56
copy link "Alex Chan"
click at [121, 213] on link "Alex Chan" at bounding box center [124, 211] width 94 height 13
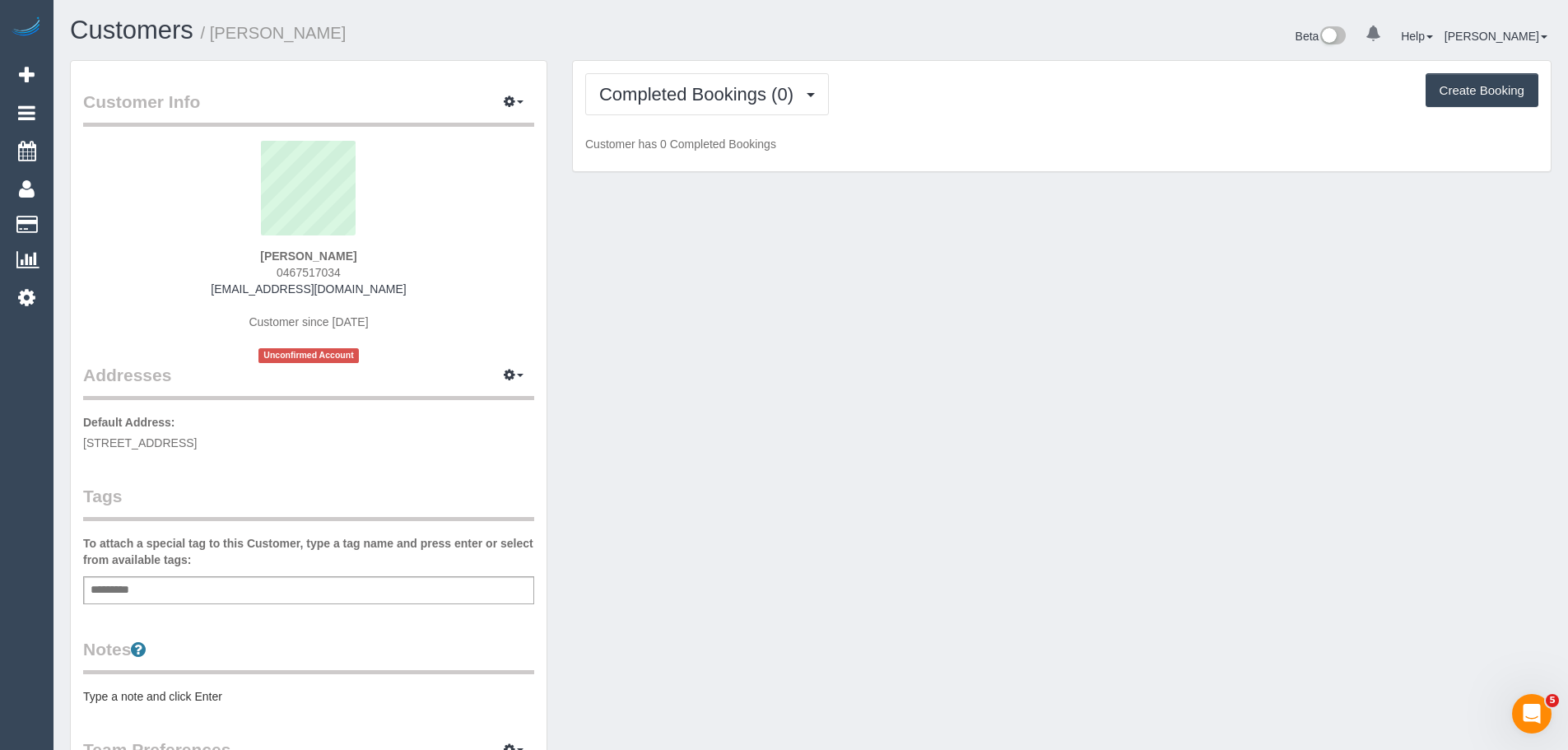
drag, startPoint x: 267, startPoint y: 253, endPoint x: 402, endPoint y: 289, distance: 139.7
click at [402, 289] on div "Alex Chan 0467517034 aandghome1@gmail.com Customer since 2022 Unconfirmed Accou…" at bounding box center [308, 252] width 451 height 222
copy div "Alex Chan 0467517034 aandghome1@gmail.com"
click at [709, 97] on span "Completed Bookings (0)" at bounding box center [701, 93] width 202 height 20
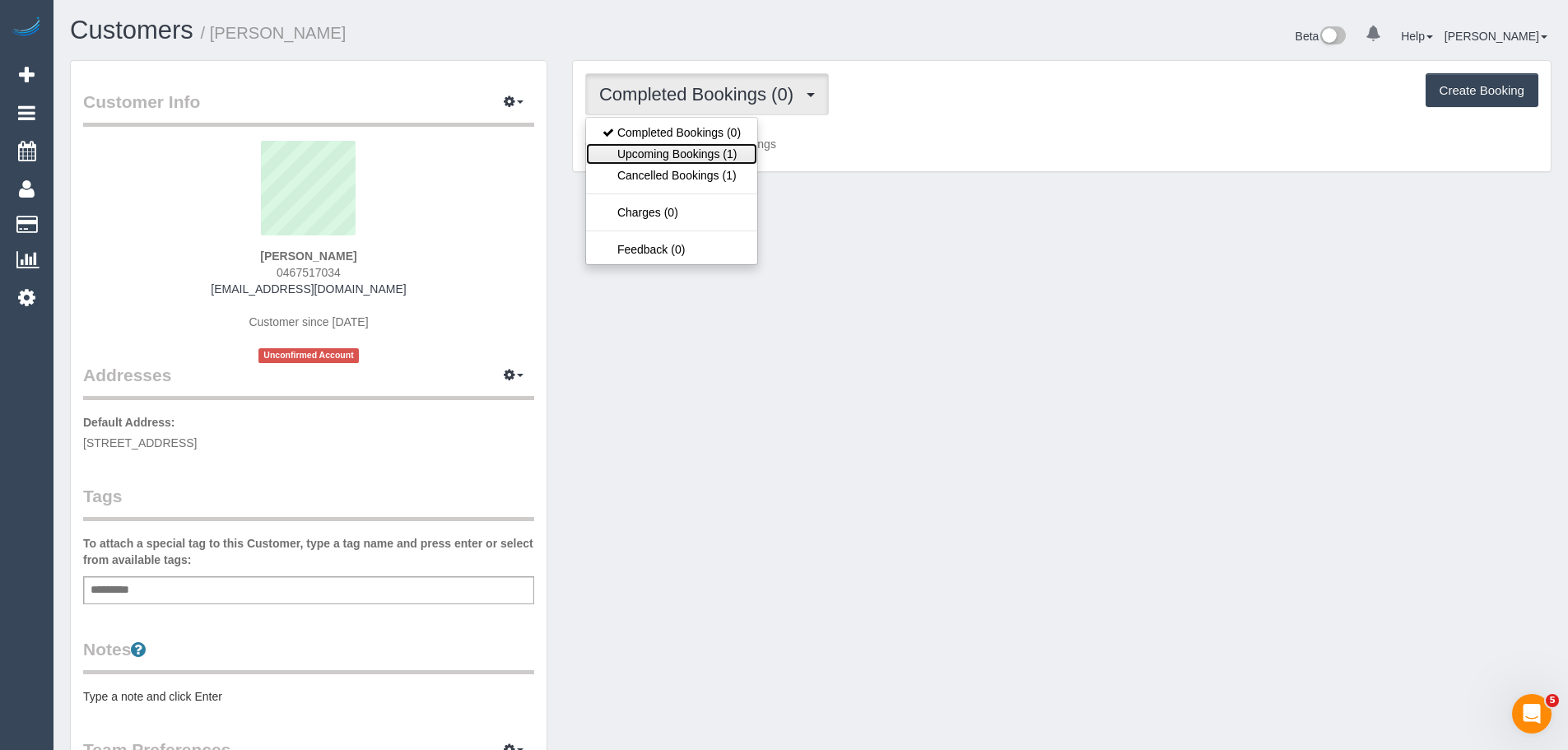
click at [690, 152] on link "Upcoming Bookings (1)" at bounding box center [672, 154] width 171 height 21
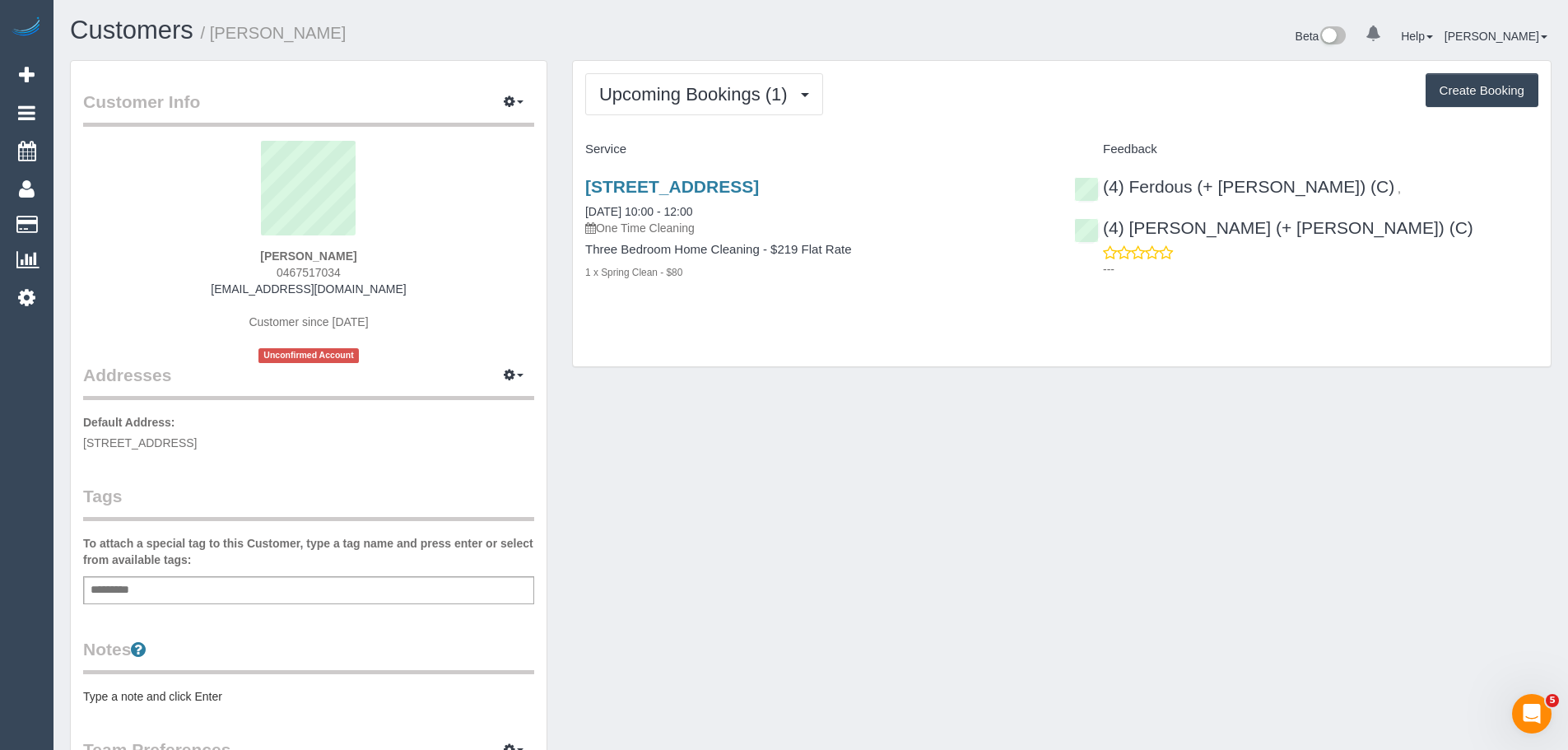
drag, startPoint x: 578, startPoint y: 187, endPoint x: 741, endPoint y: 282, distance: 188.7
click at [741, 282] on div "31 Rose Street, Coburg, VIC 3058 22/09/2025 10:00 - 12:00 One Time Cleaning Thr…" at bounding box center [817, 238] width 489 height 150
copy div "31 Rose Street, Coburg, VIC 3058 22/09/2025 10:00 - 12:00 One Time Cleaning Thr…"
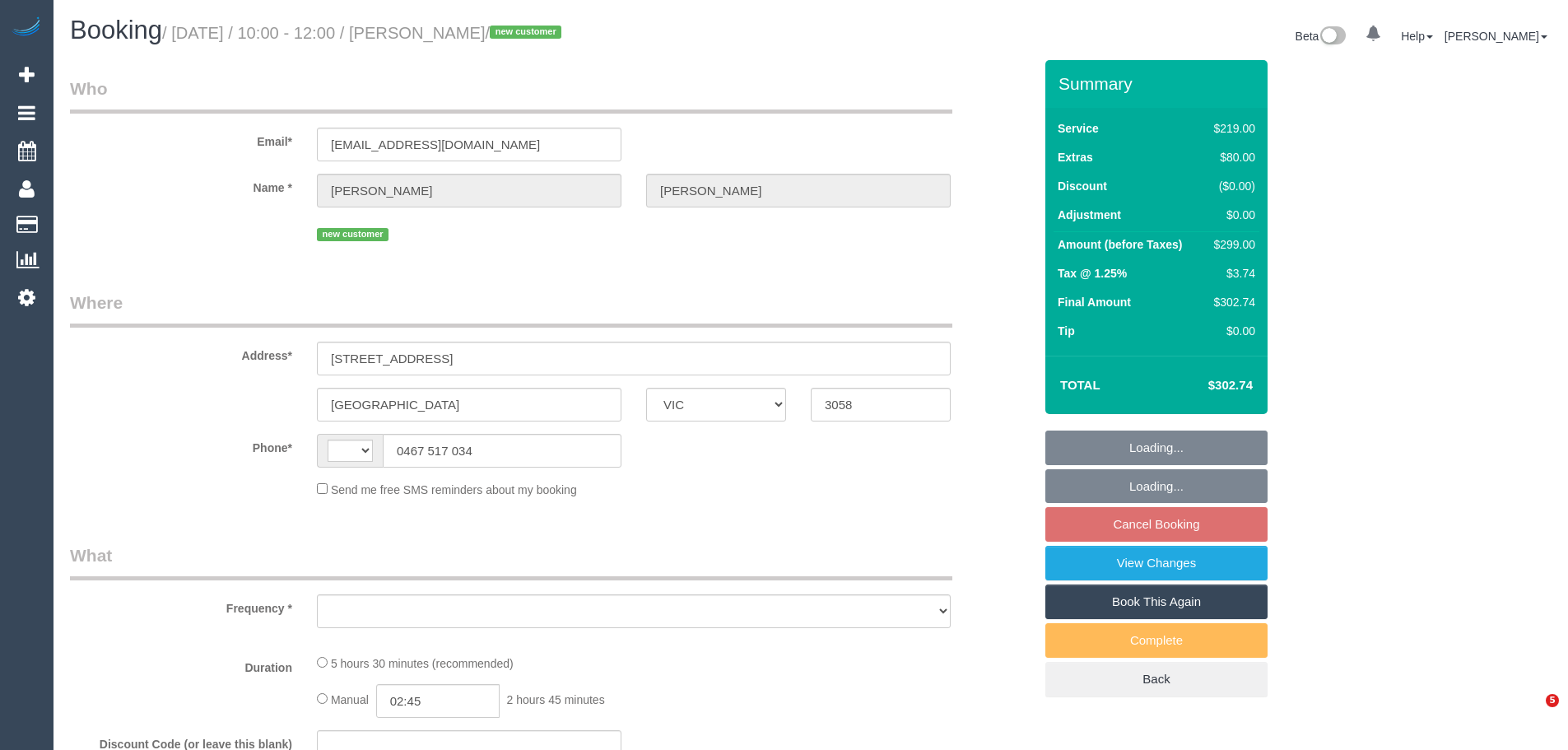
select select "VIC"
select select "string:AU"
select select "object:333"
select select "string:stripe-pm_1KHbbM2GScqysDRVKhK0BQT9"
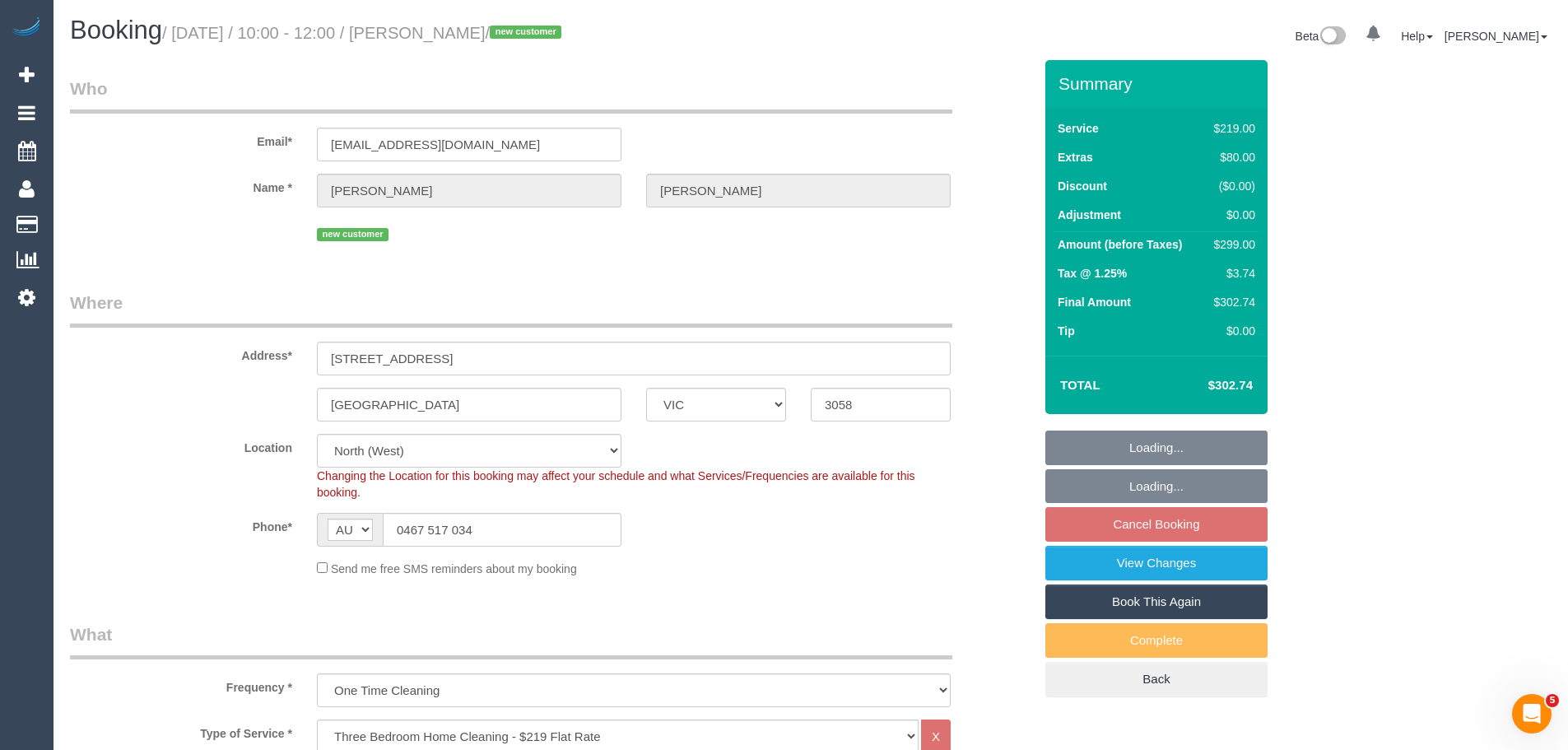
select select "object:1412"
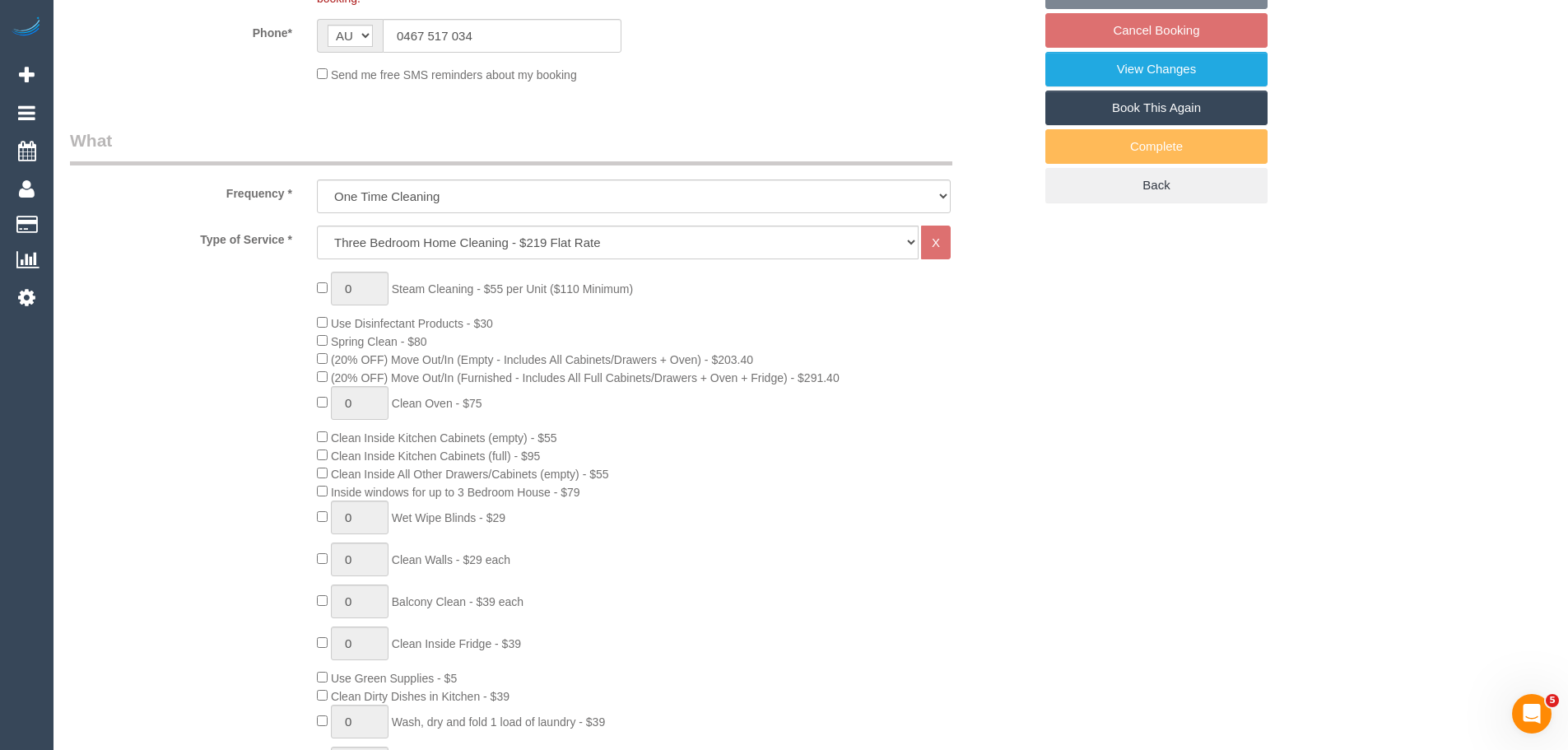
select select "number:28"
select select "number:14"
select select "number:19"
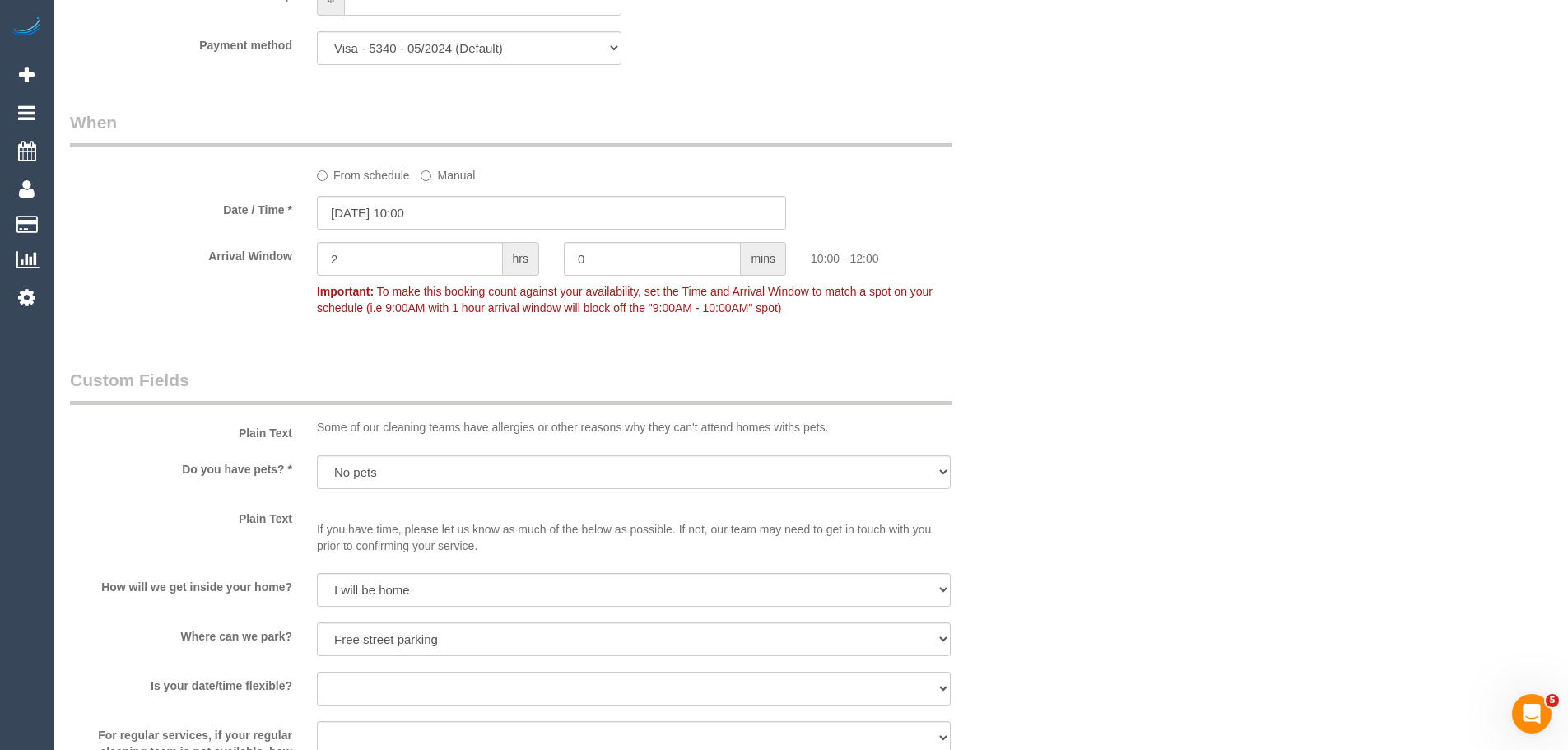
scroll to position [1504, 0]
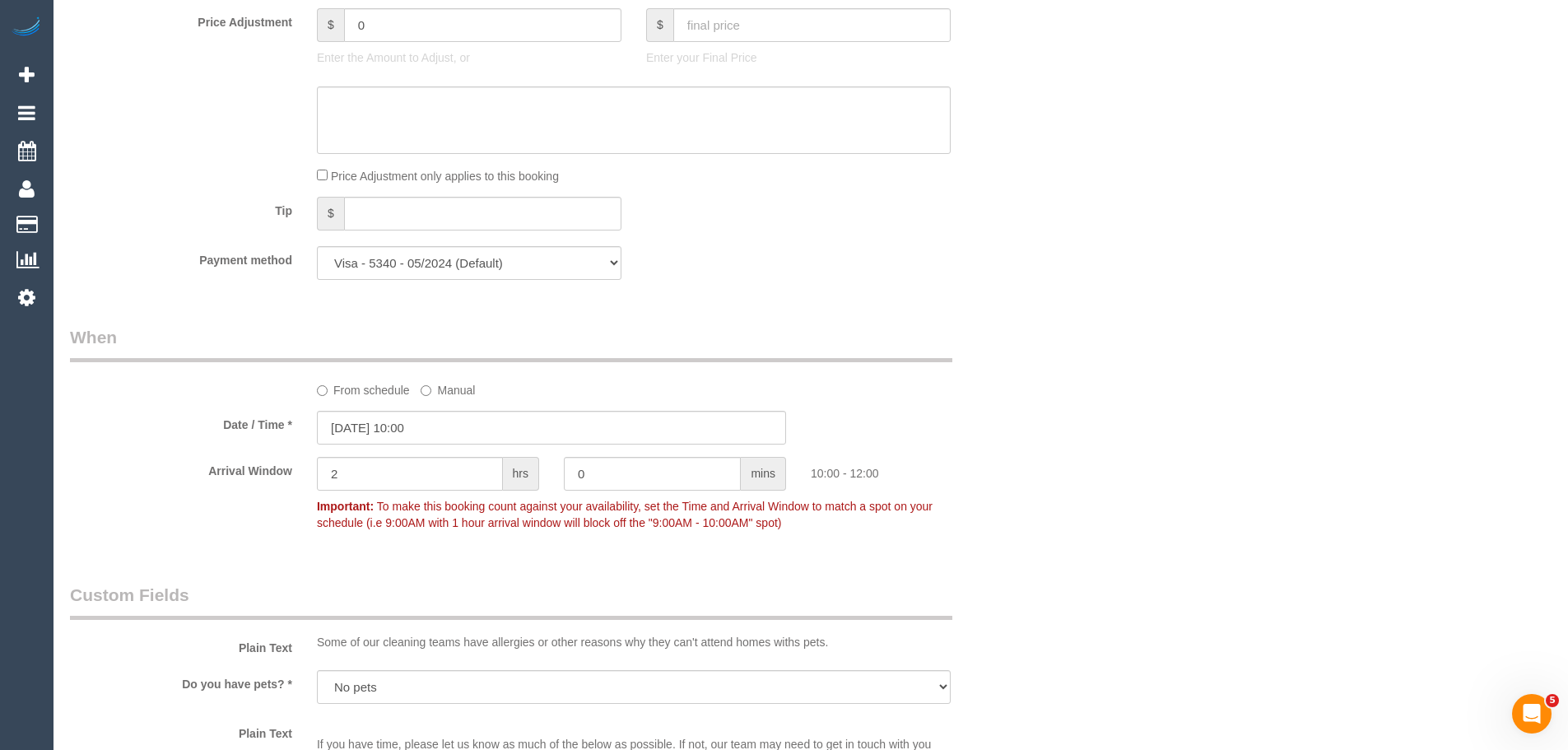
click at [349, 393] on label "From schedule" at bounding box center [364, 386] width 93 height 22
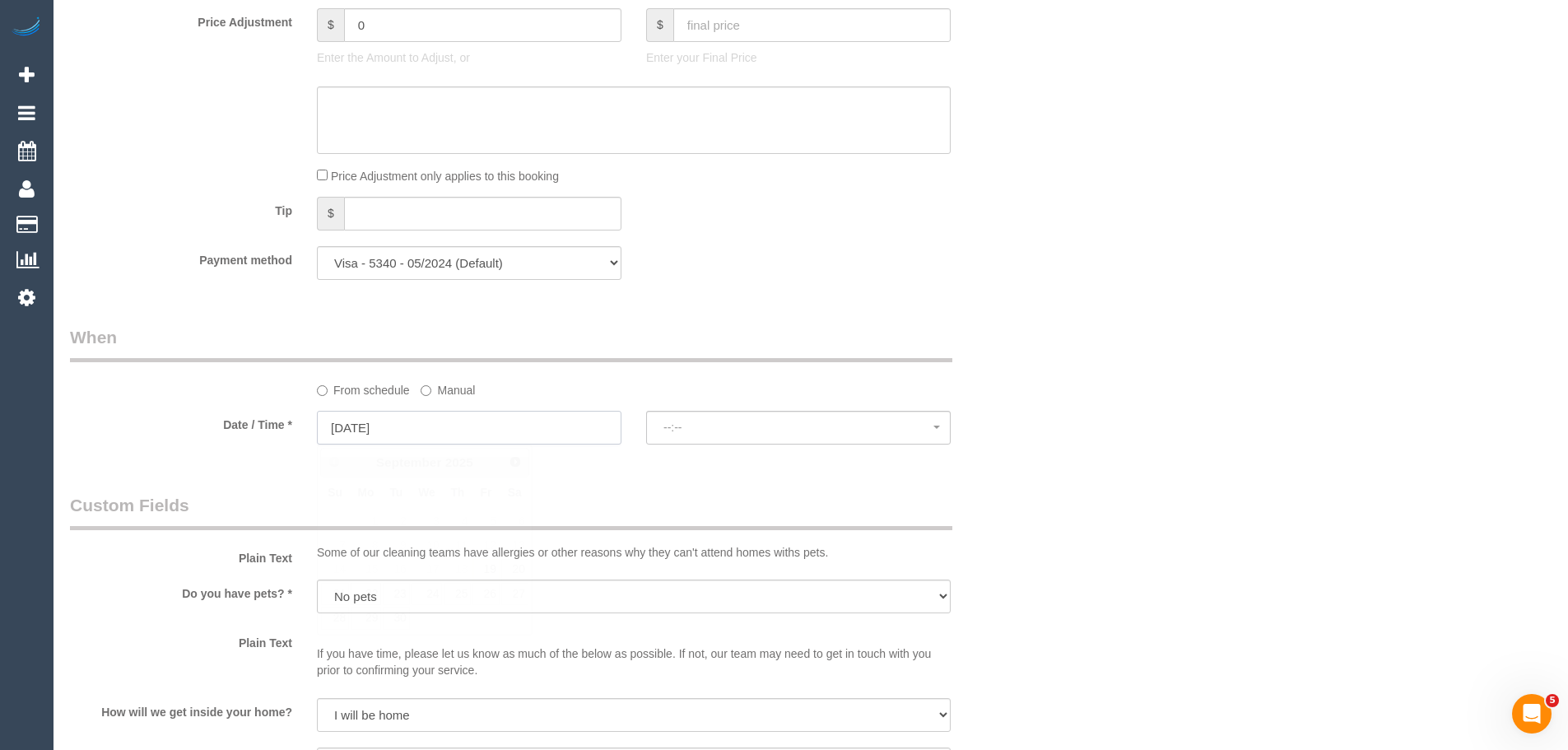
click at [362, 420] on input "[DATE]" at bounding box center [469, 428] width 305 height 33
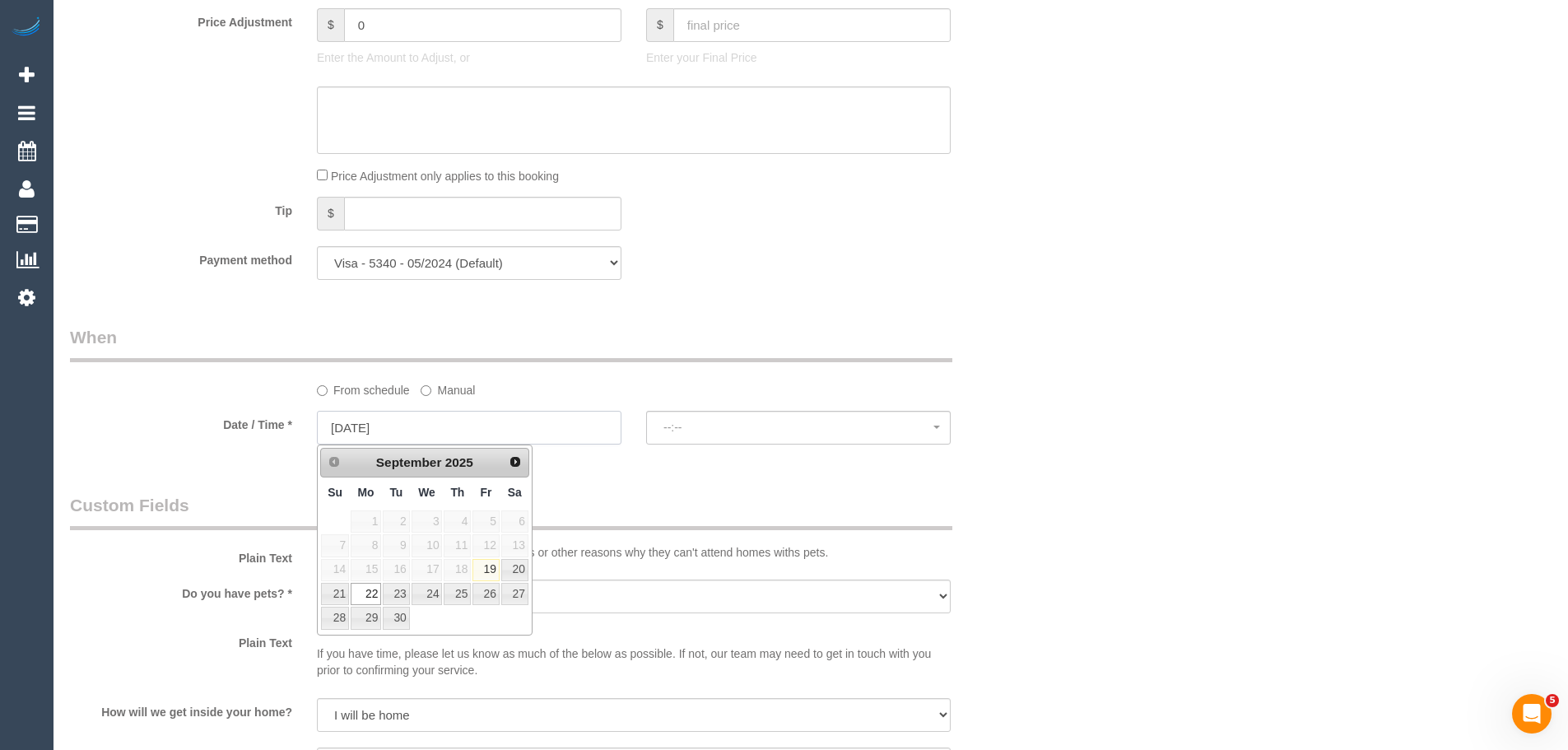
select select "spot6"
click at [713, 426] on span "No spots available" at bounding box center [799, 427] width 270 height 13
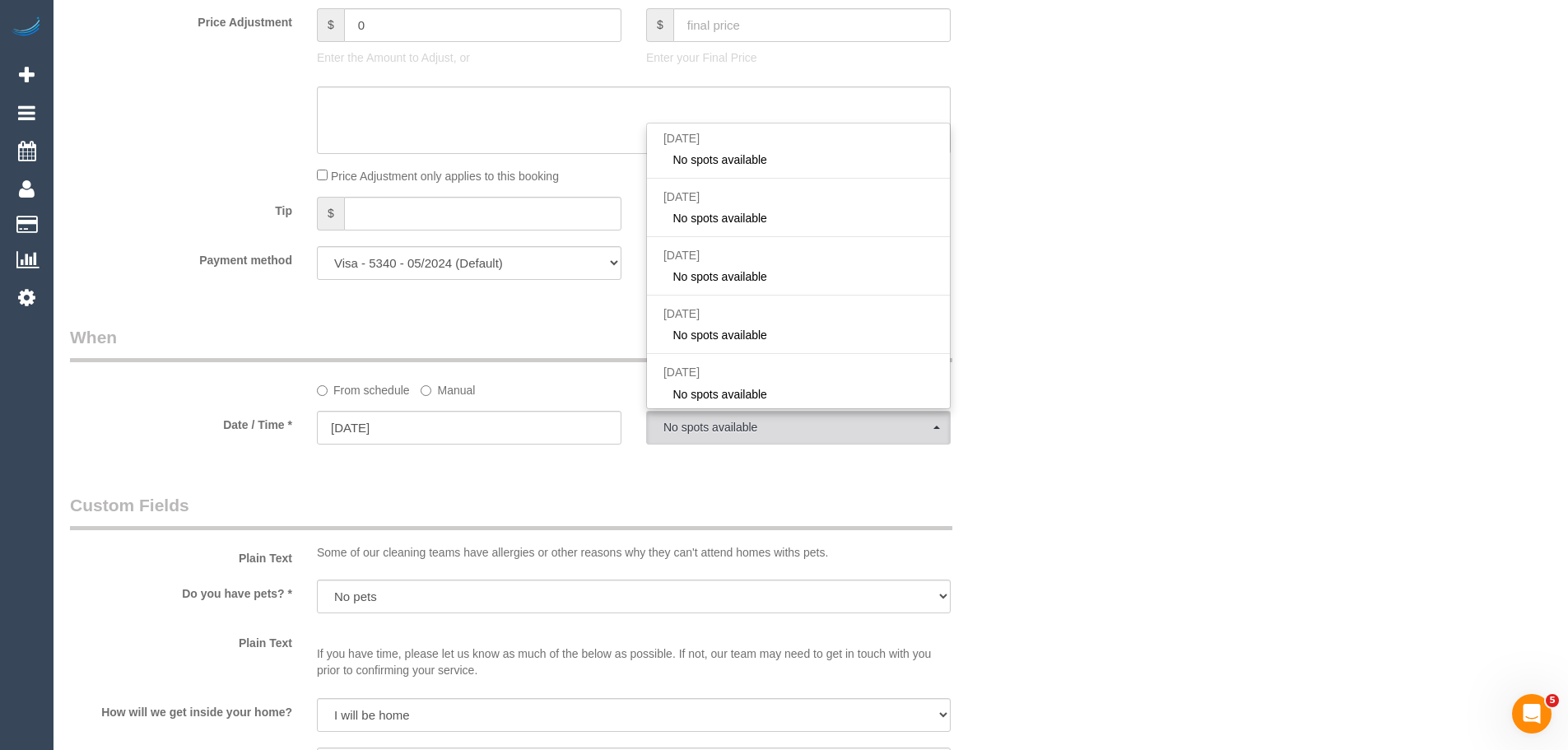
click at [497, 390] on div "From schedule Manual" at bounding box center [634, 386] width 659 height 22
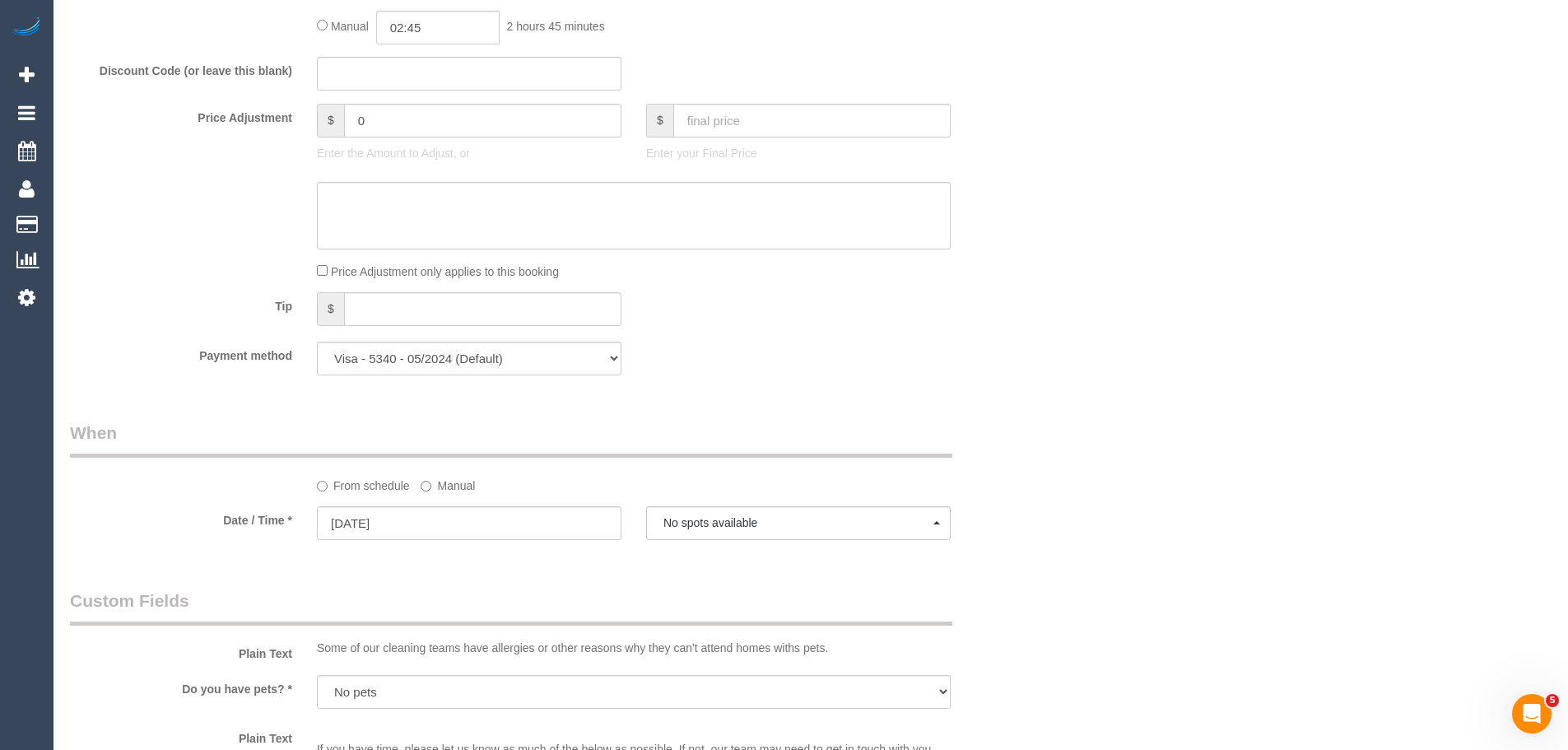
scroll to position [1646, 0]
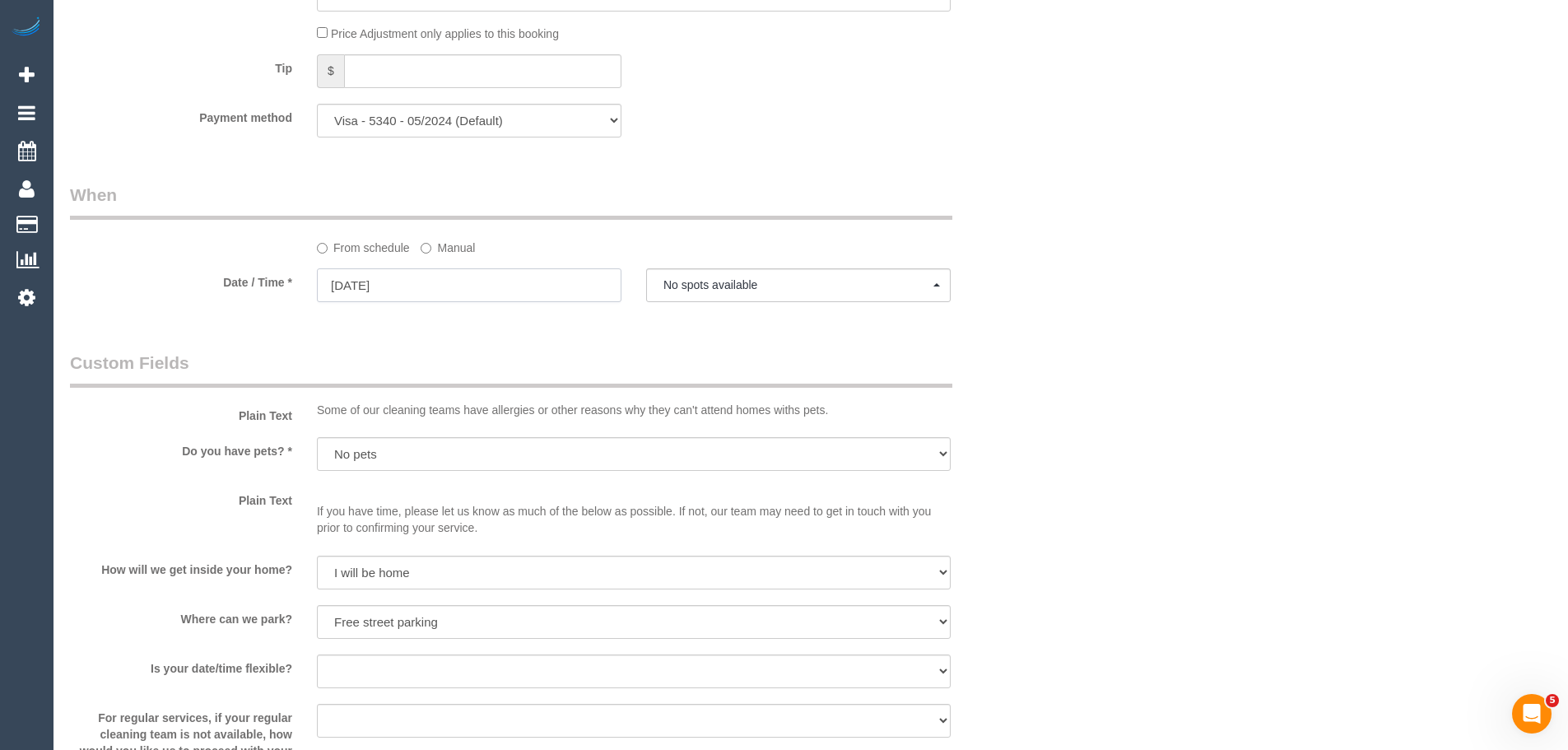
click at [439, 285] on input "[DATE]" at bounding box center [469, 285] width 305 height 33
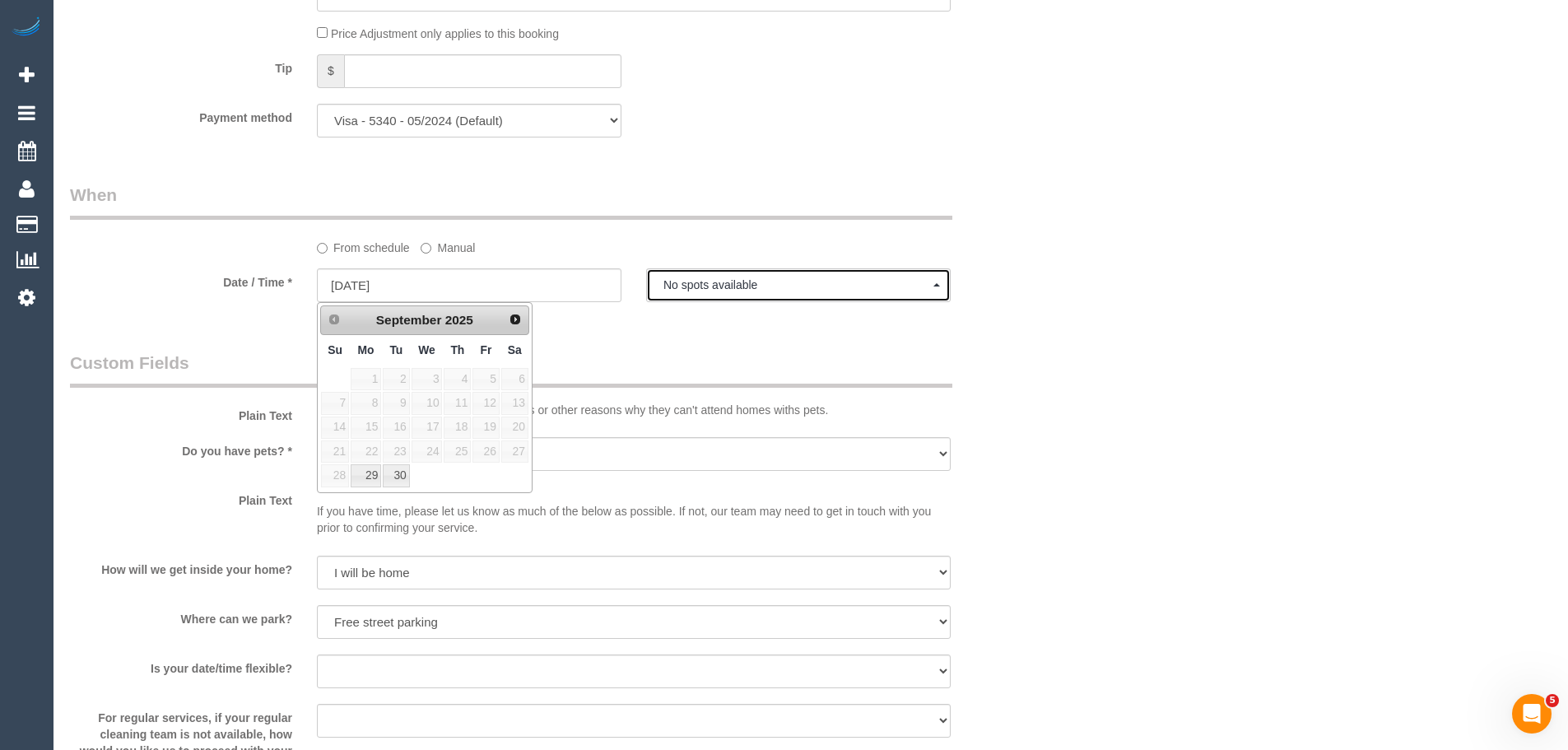
click at [784, 283] on span "No spots available" at bounding box center [799, 284] width 270 height 13
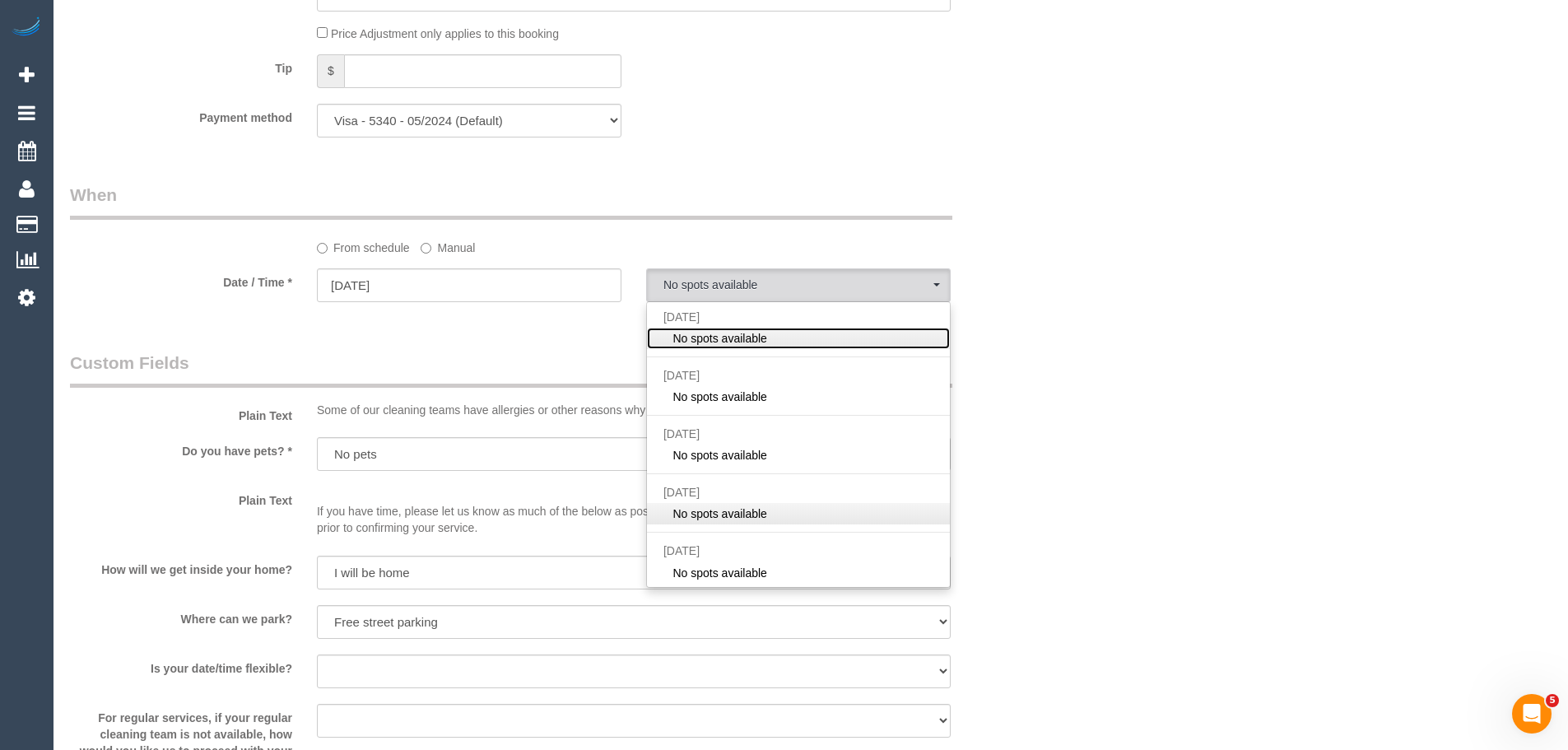
scroll to position [1, 0]
click at [428, 282] on input "[DATE]" at bounding box center [469, 285] width 305 height 33
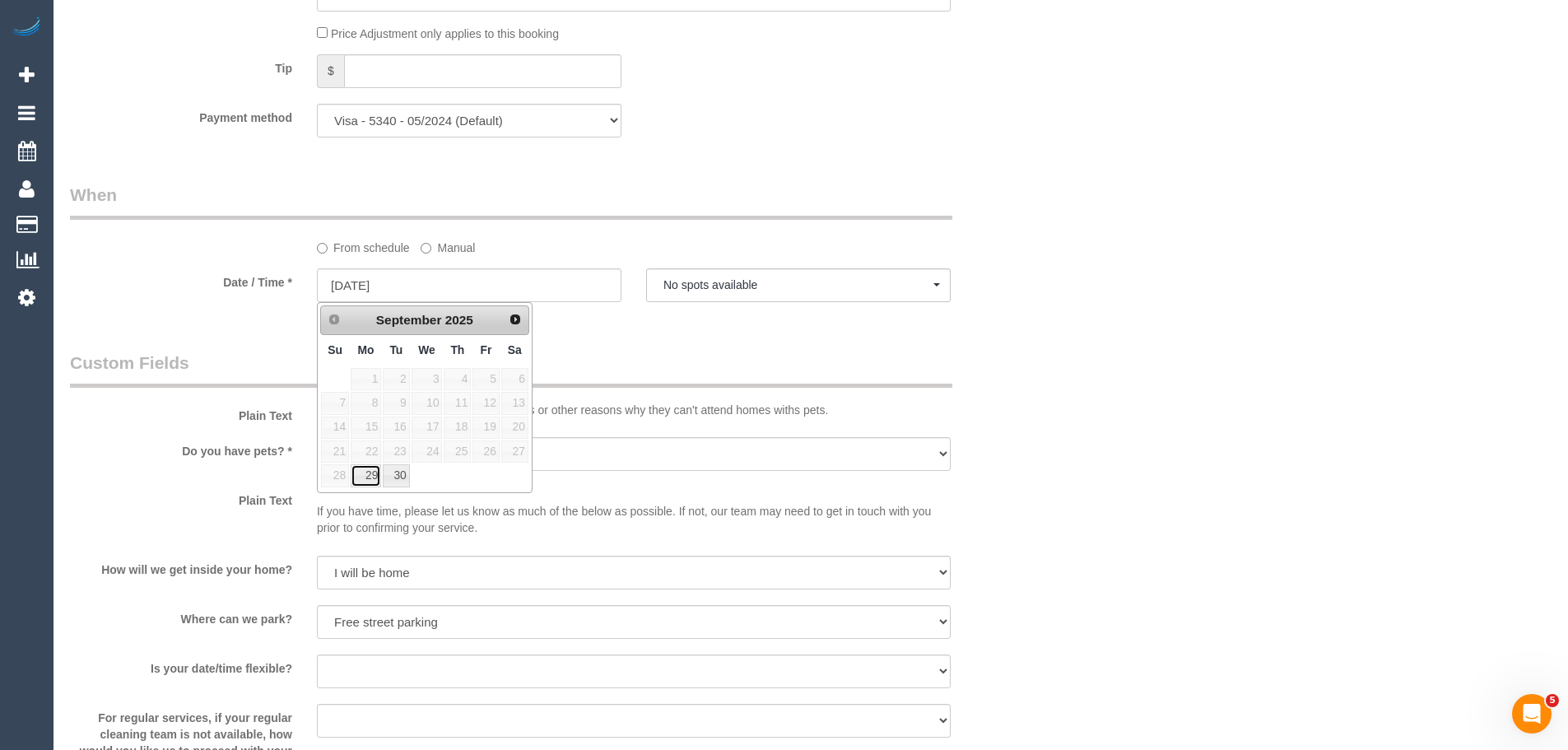
click at [369, 477] on link "29" at bounding box center [365, 474] width 31 height 22
type input "[DATE]"
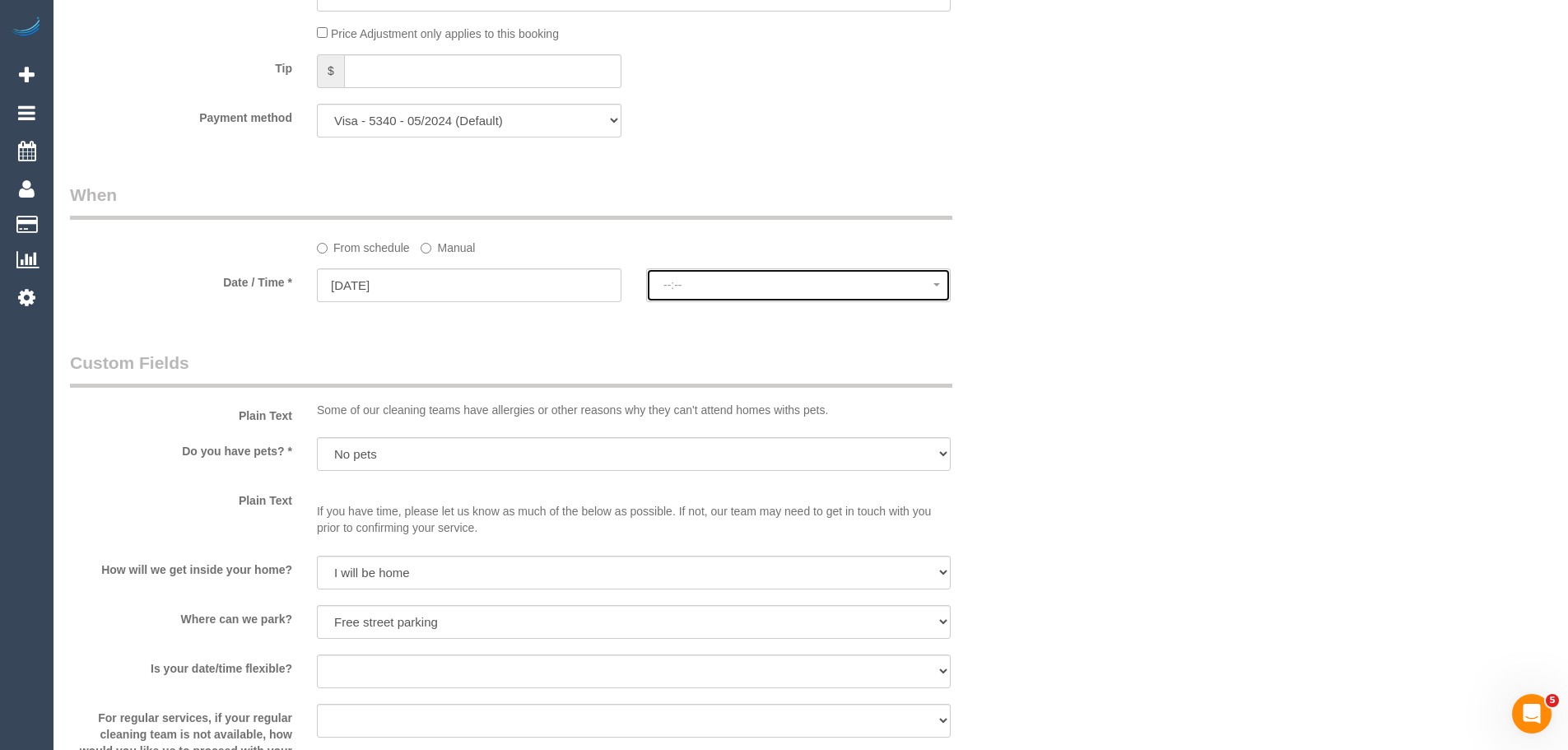
click at [796, 283] on span "--:--" at bounding box center [799, 284] width 270 height 13
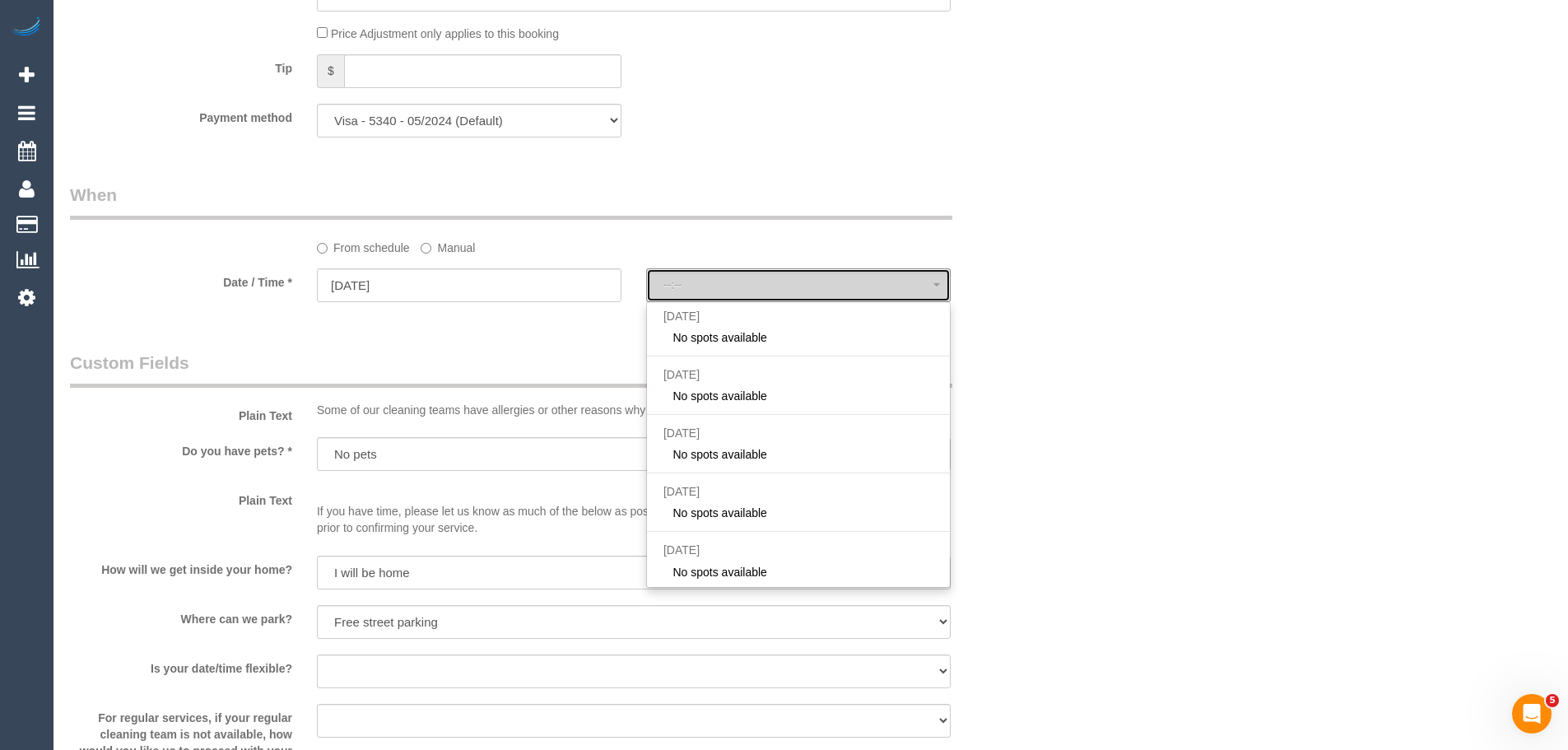
select select "spot11"
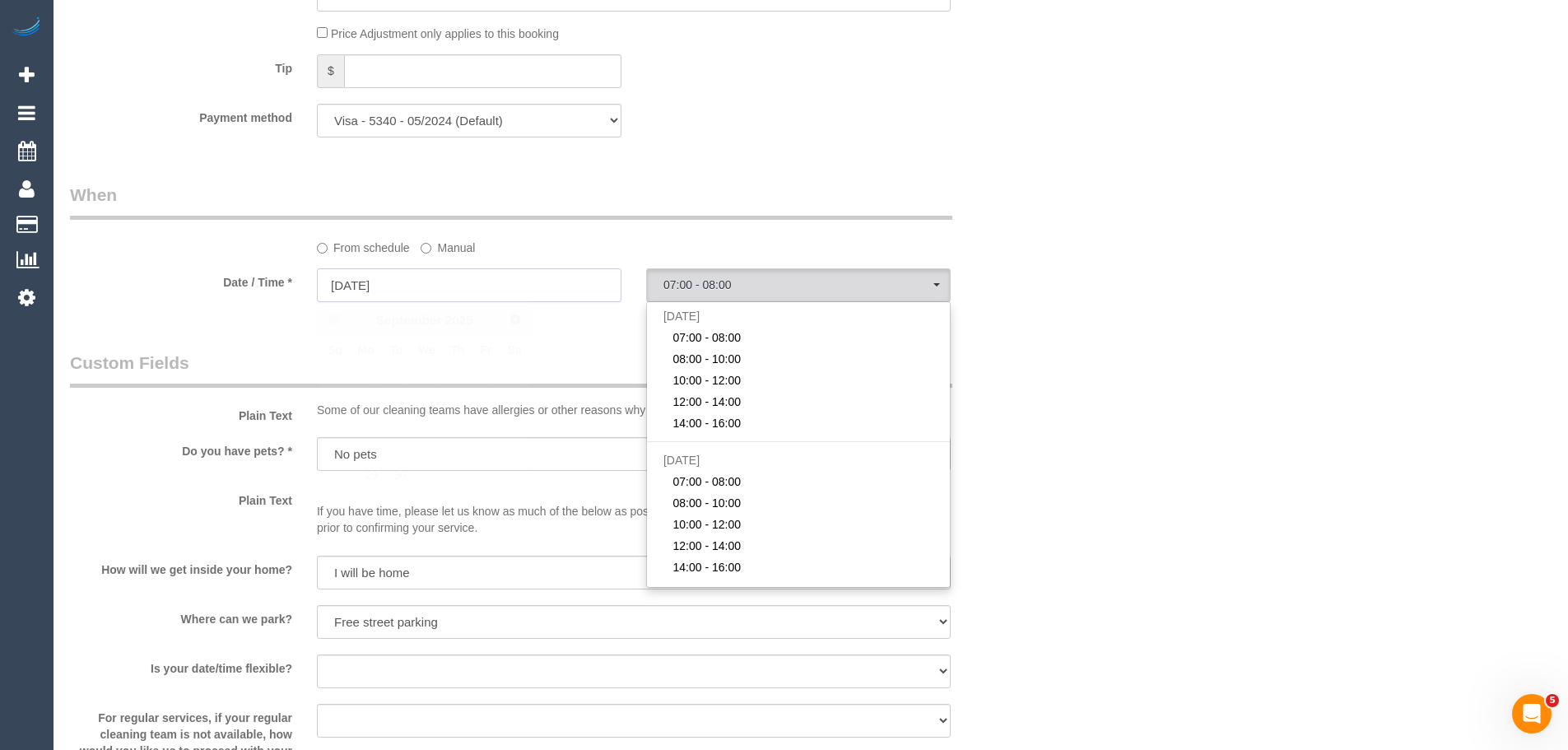
click at [450, 278] on input "[DATE]" at bounding box center [469, 285] width 305 height 33
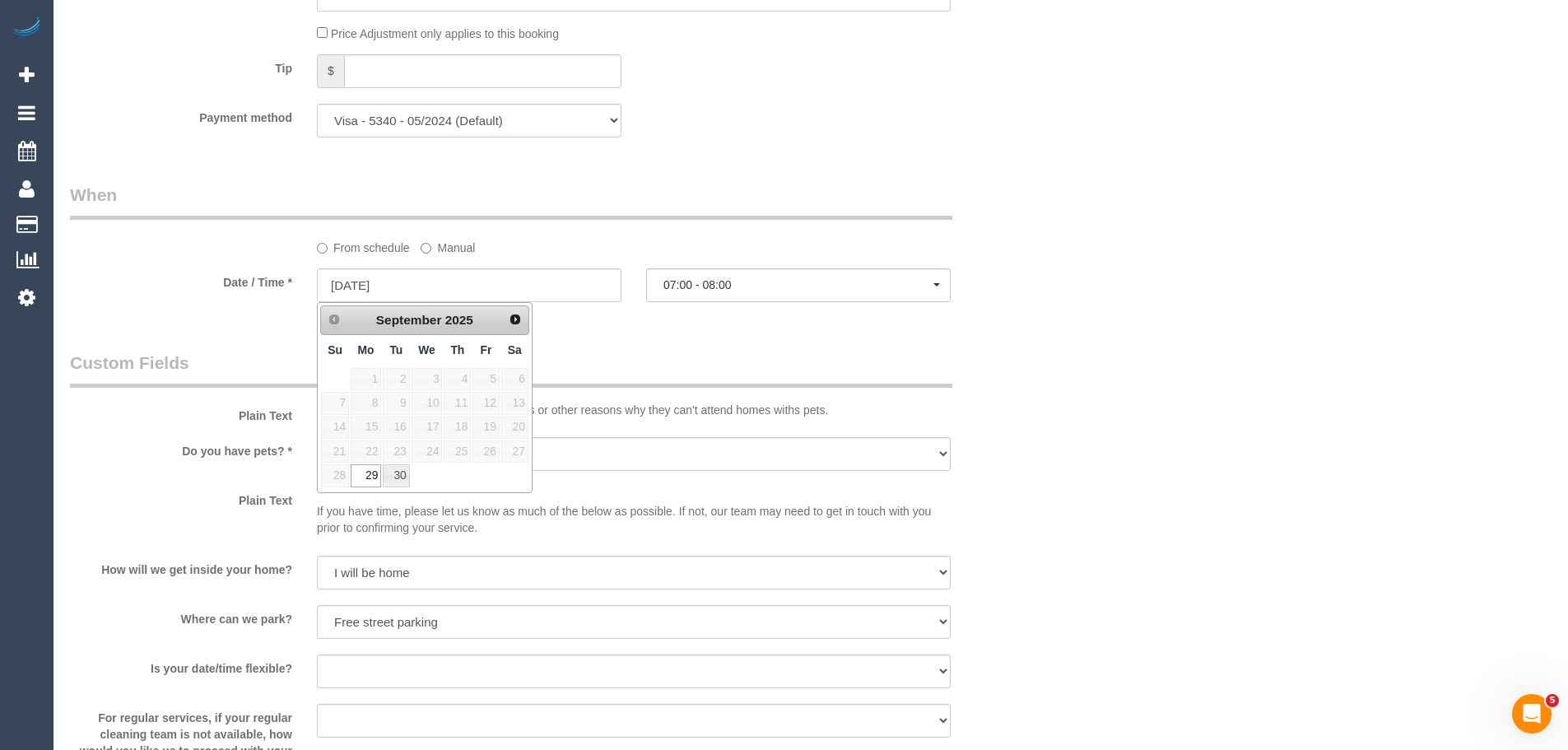
click at [651, 347] on div "Who Email* [EMAIL_ADDRESS][DOMAIN_NAME] Name * [PERSON_NAME] new customer Where…" at bounding box center [551, 95] width 988 height 3364
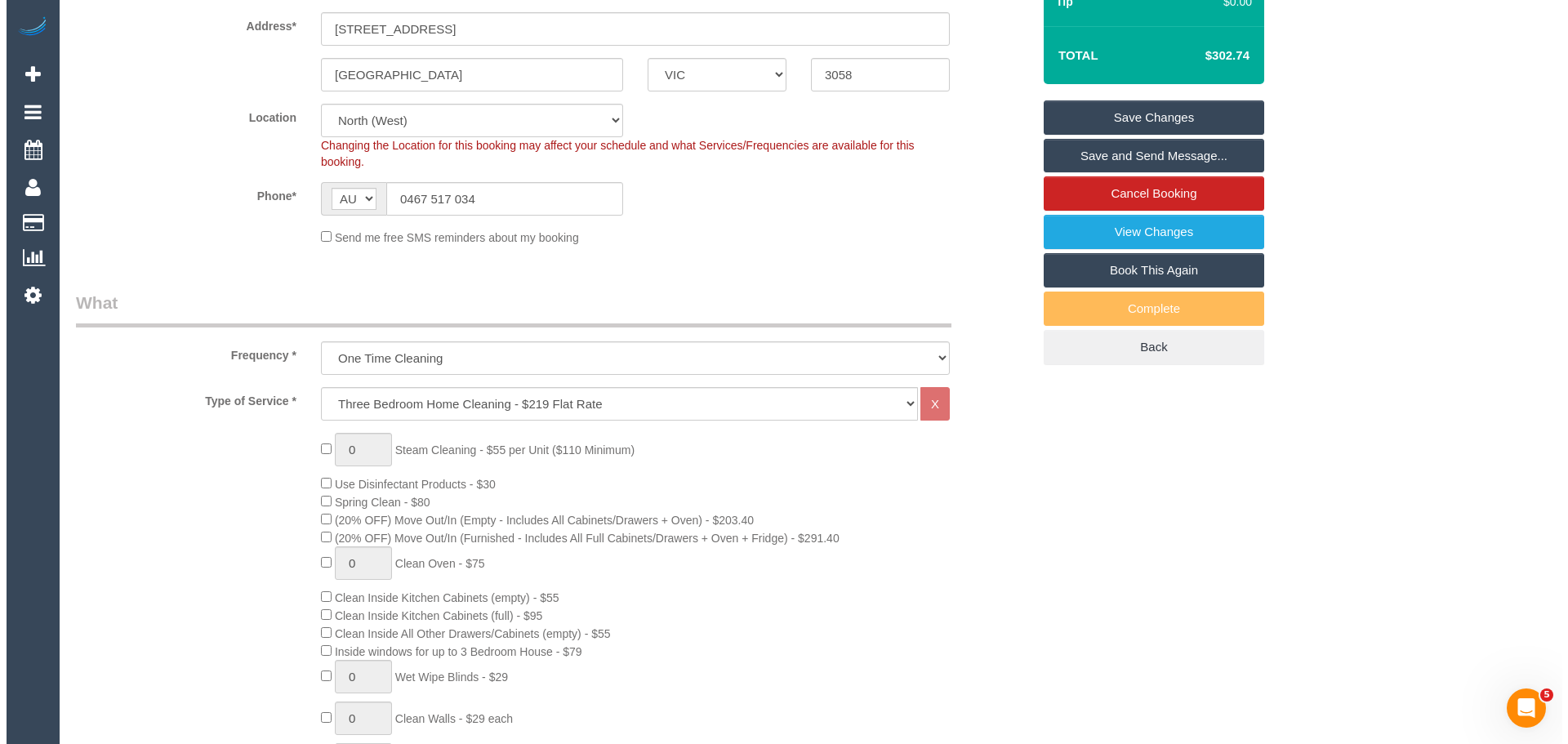
scroll to position [0, 0]
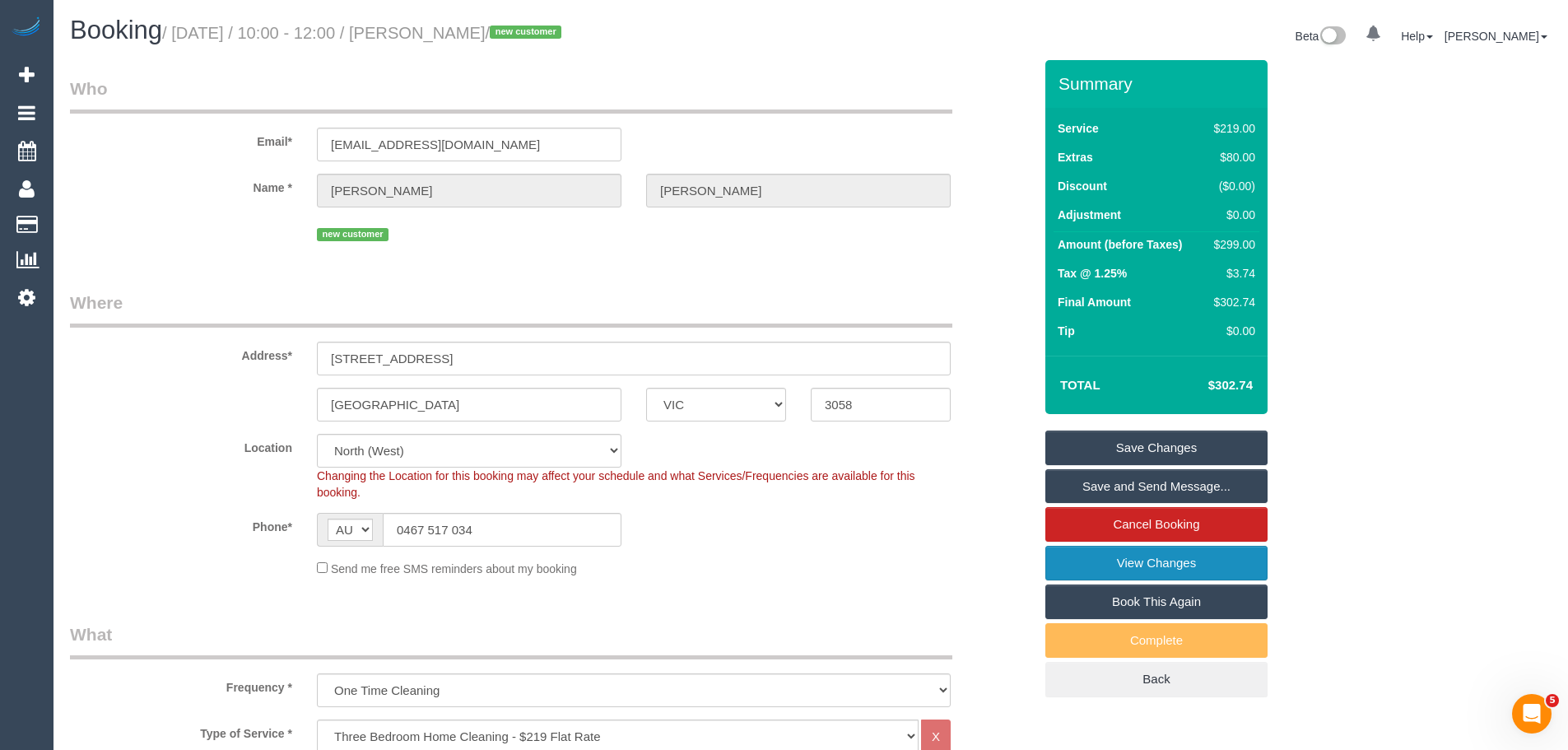
click at [1157, 569] on link "View Changes" at bounding box center [1157, 562] width 222 height 34
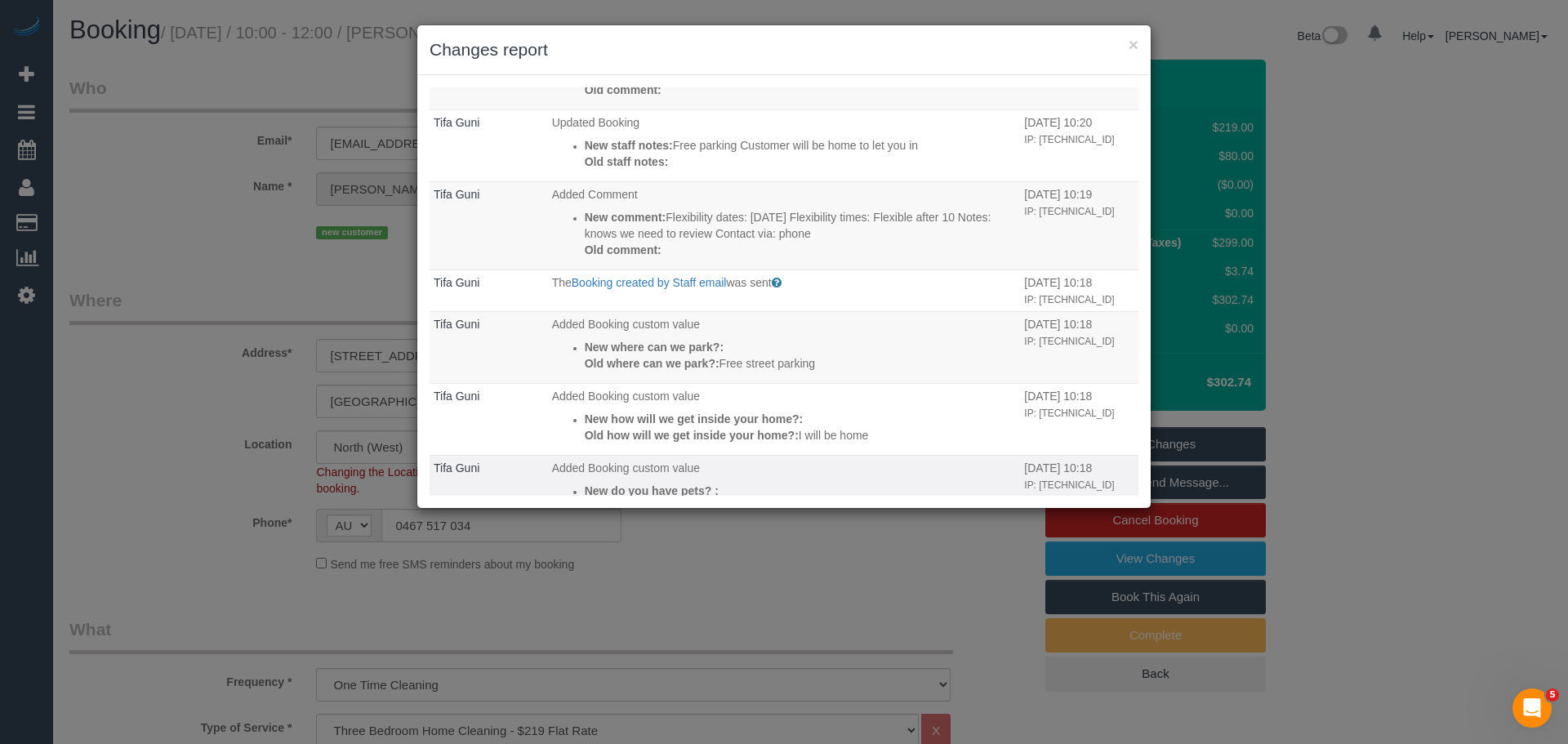
scroll to position [685, 0]
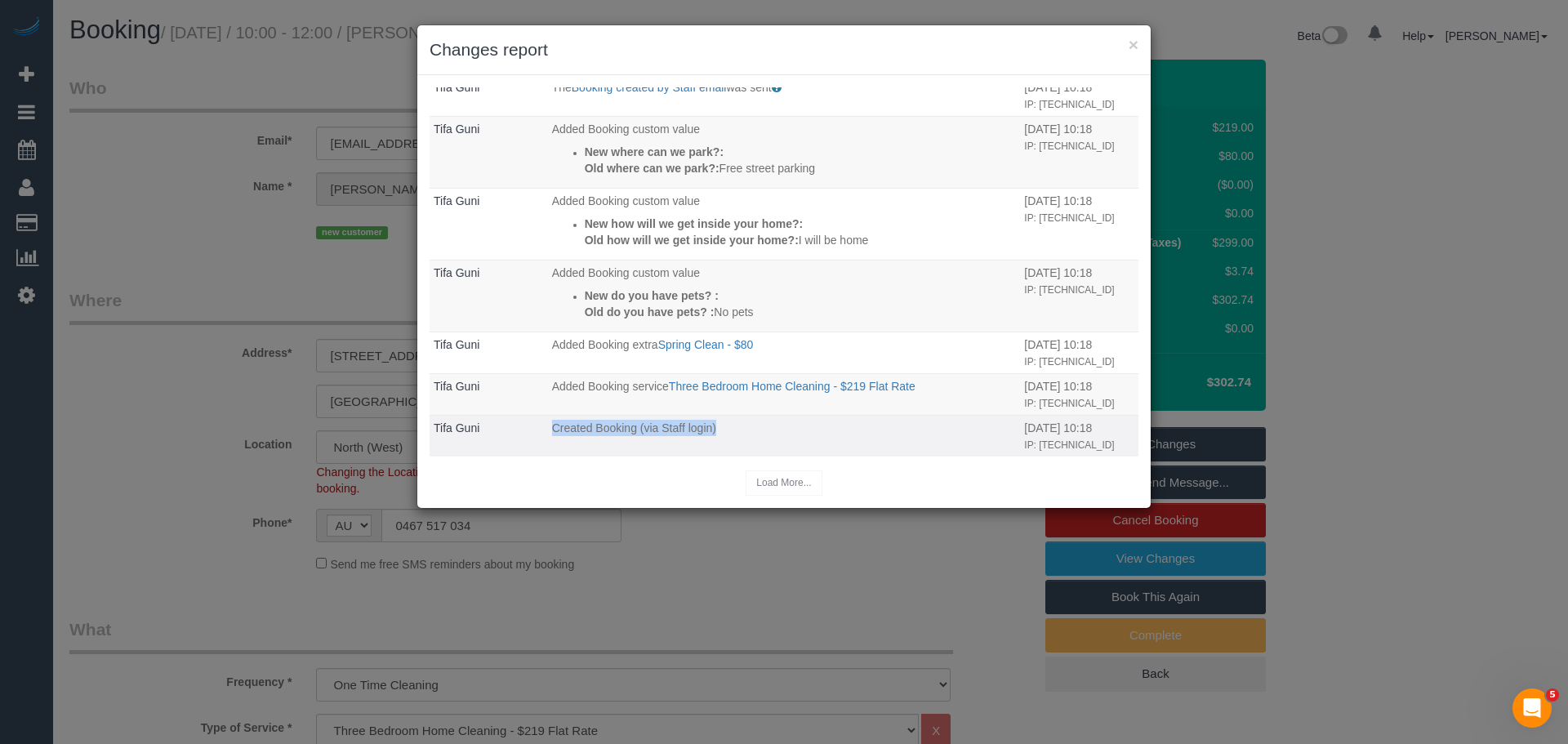
drag, startPoint x: 547, startPoint y: 428, endPoint x: 766, endPoint y: 429, distance: 219.0
click at [766, 429] on td "Created Booking (via Staff login)" at bounding box center [784, 436] width 473 height 42
click at [766, 429] on p "Created Booking (via Staff login)" at bounding box center [784, 428] width 465 height 17
drag, startPoint x: 756, startPoint y: 433, endPoint x: 623, endPoint y: 432, distance: 133.0
click at [623, 432] on p "Created Booking (via Staff login)" at bounding box center [784, 428] width 465 height 17
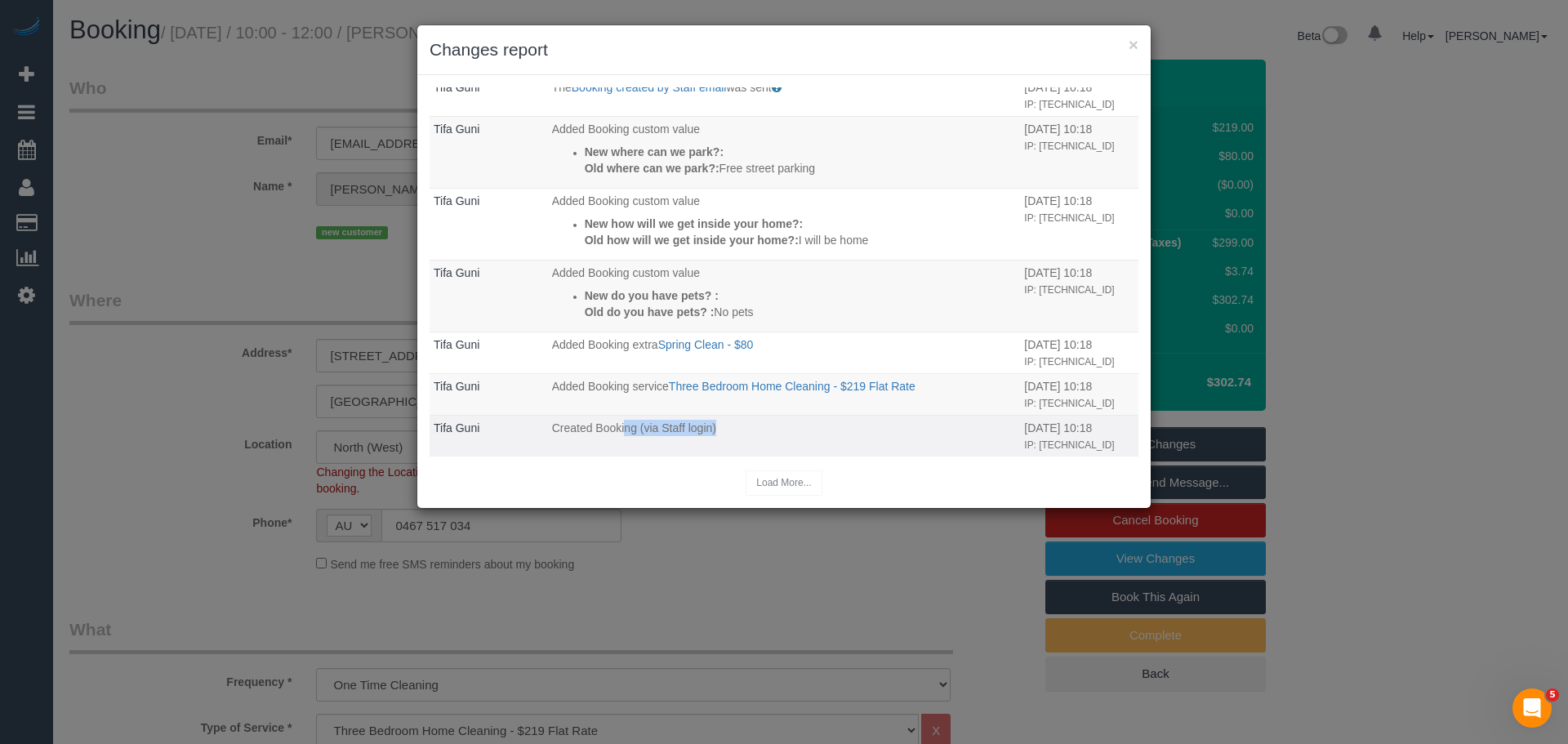
click at [705, 430] on span "Created Booking (via Staff login)" at bounding box center [634, 427] width 164 height 13
drag, startPoint x: 748, startPoint y: 431, endPoint x: 756, endPoint y: 428, distance: 8.5
click at [756, 428] on p "Created Booking (via Staff login)" at bounding box center [784, 428] width 465 height 17
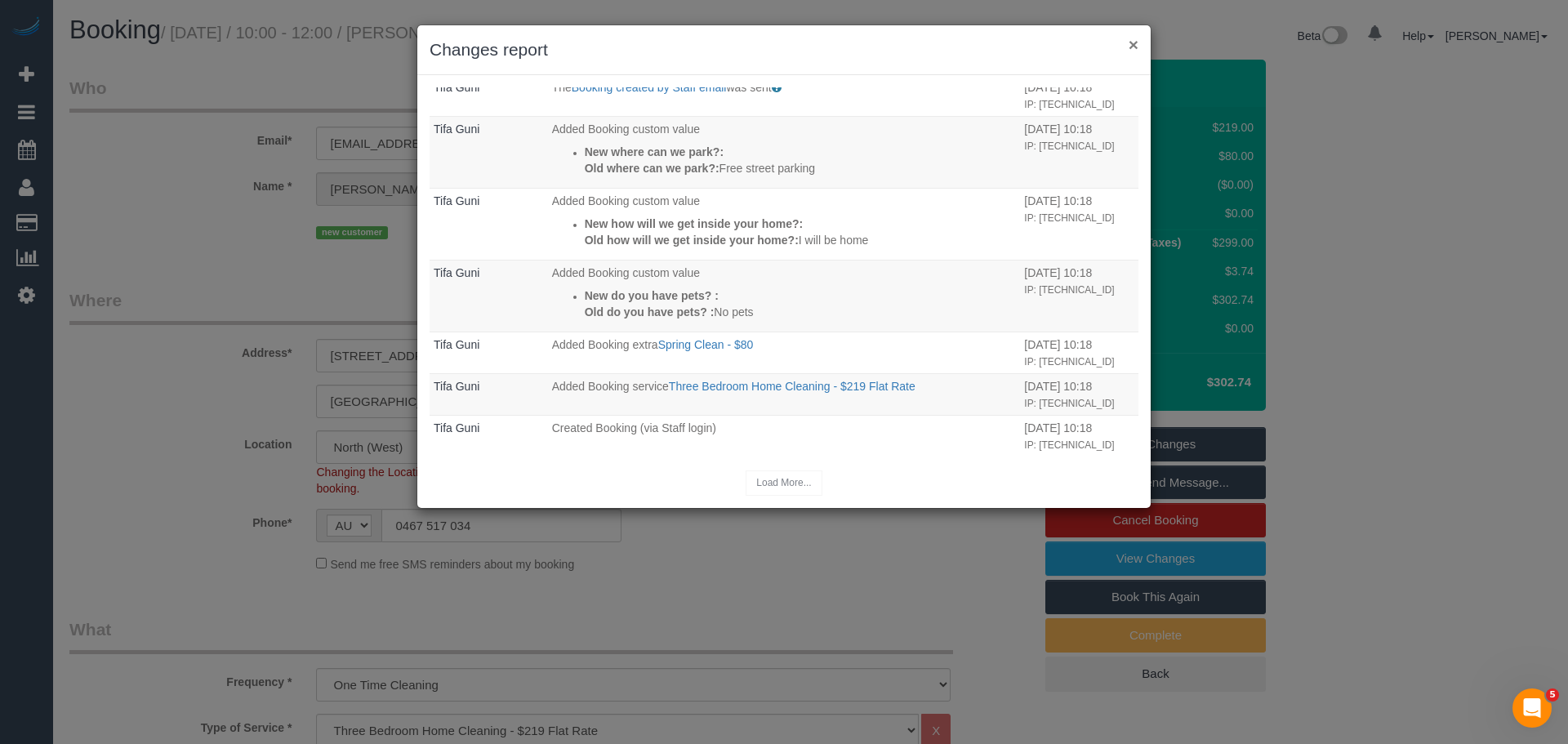
click at [1132, 41] on button "×" at bounding box center [1133, 45] width 10 height 17
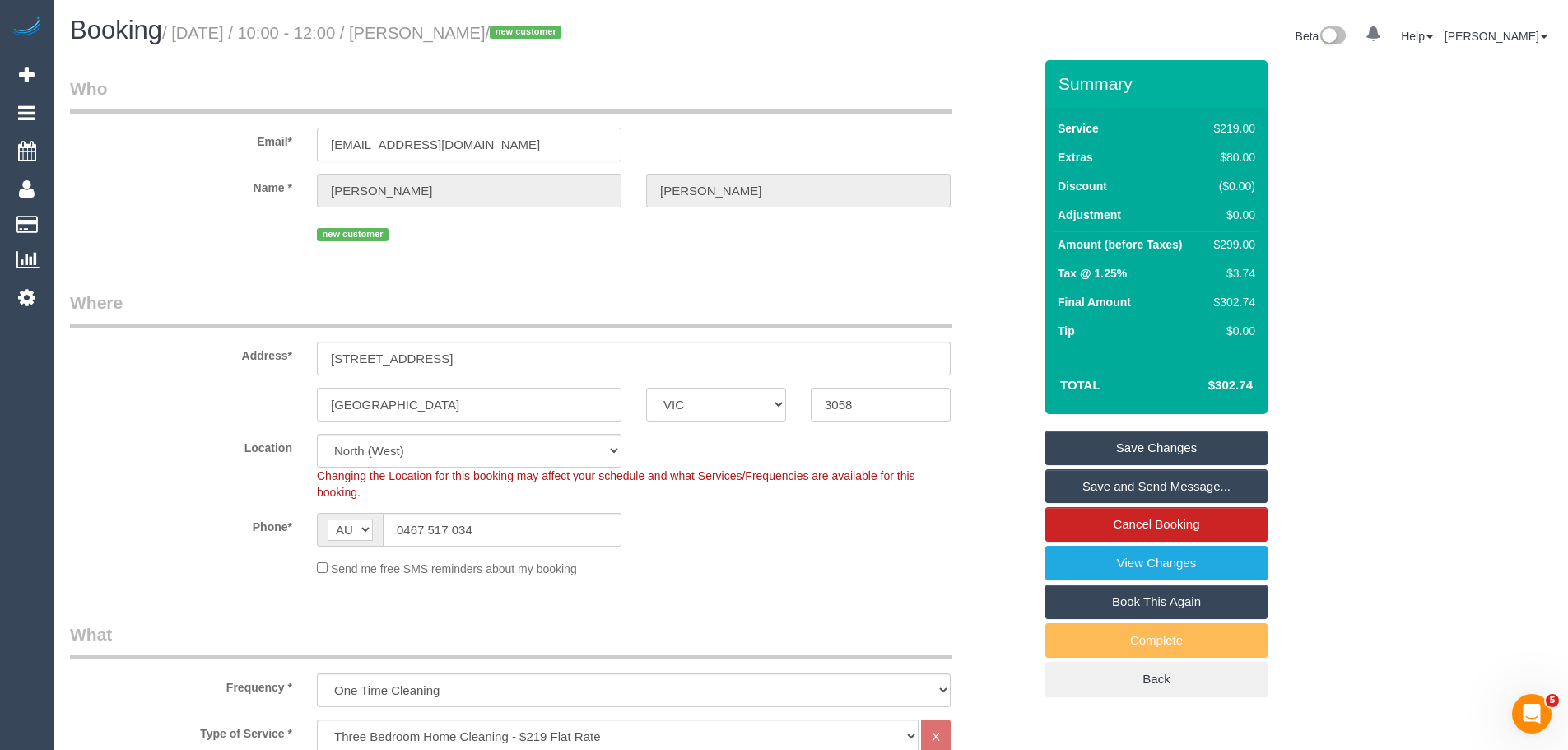
drag, startPoint x: 543, startPoint y: 152, endPoint x: 113, endPoint y: 149, distance: 430.0
click at [113, 149] on div "Email* aandghome1@gmail.com" at bounding box center [551, 119] width 988 height 85
click at [1102, 561] on link "View Changes" at bounding box center [1157, 562] width 222 height 34
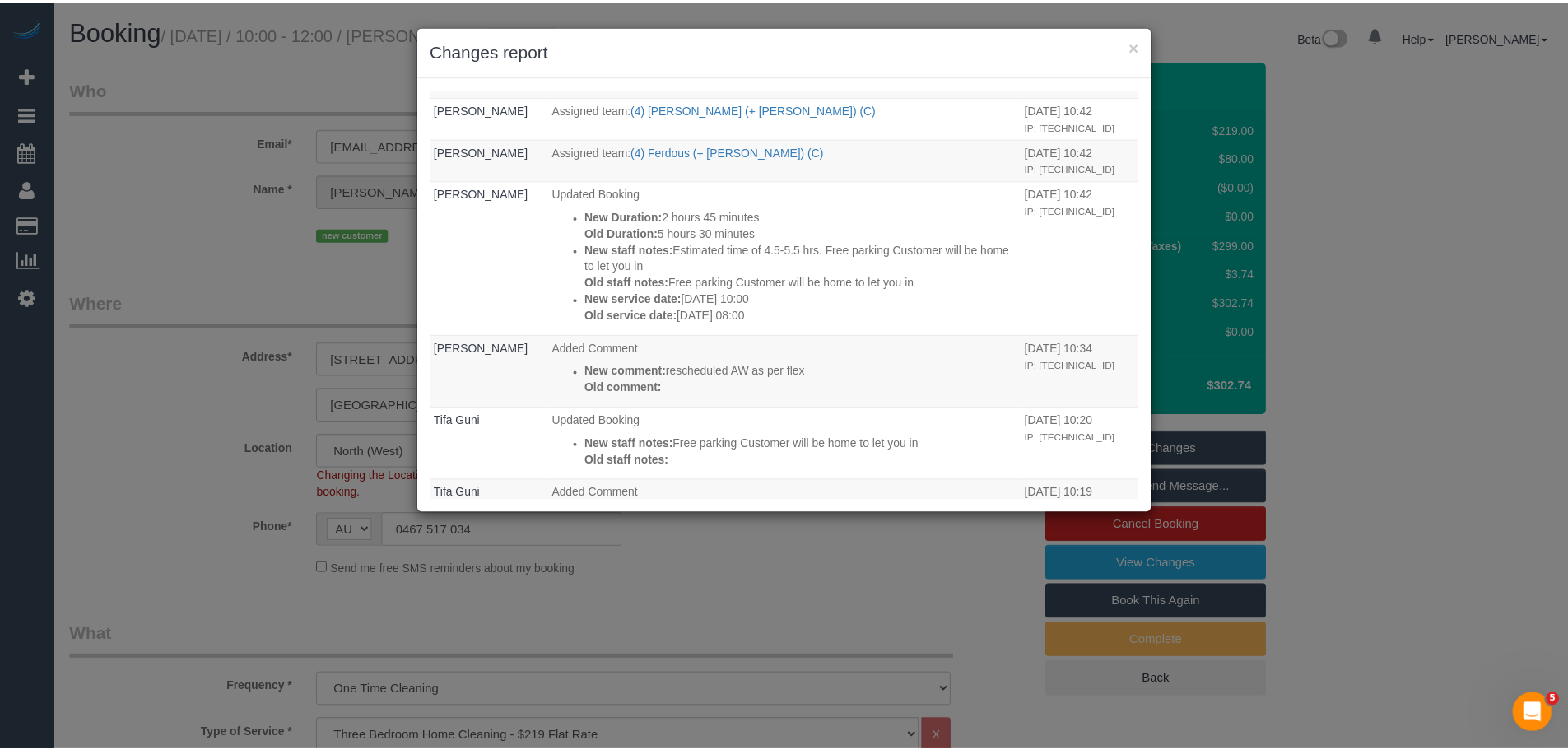
scroll to position [196, 0]
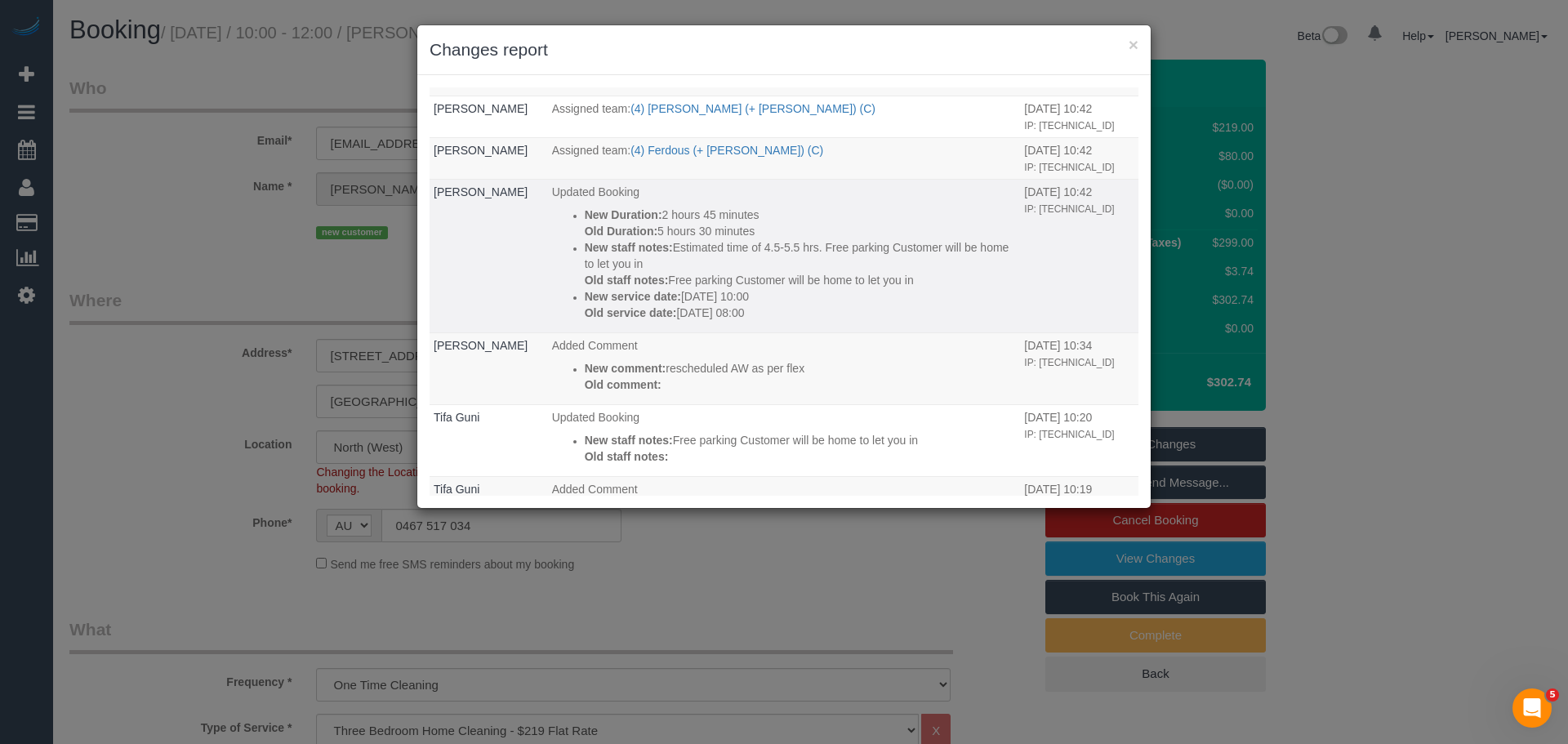
click at [745, 304] on p "New service date: 22/09/2025 10:00" at bounding box center [800, 296] width 432 height 17
drag, startPoint x: 587, startPoint y: 295, endPoint x: 784, endPoint y: 308, distance: 197.4
click at [784, 308] on div "New service date: 22/09/2025 10:00 Old service date: 22/09/2025 08:00" at bounding box center [800, 304] width 432 height 32
click at [788, 311] on p "Old service date: 22/09/2025 08:00" at bounding box center [800, 313] width 432 height 17
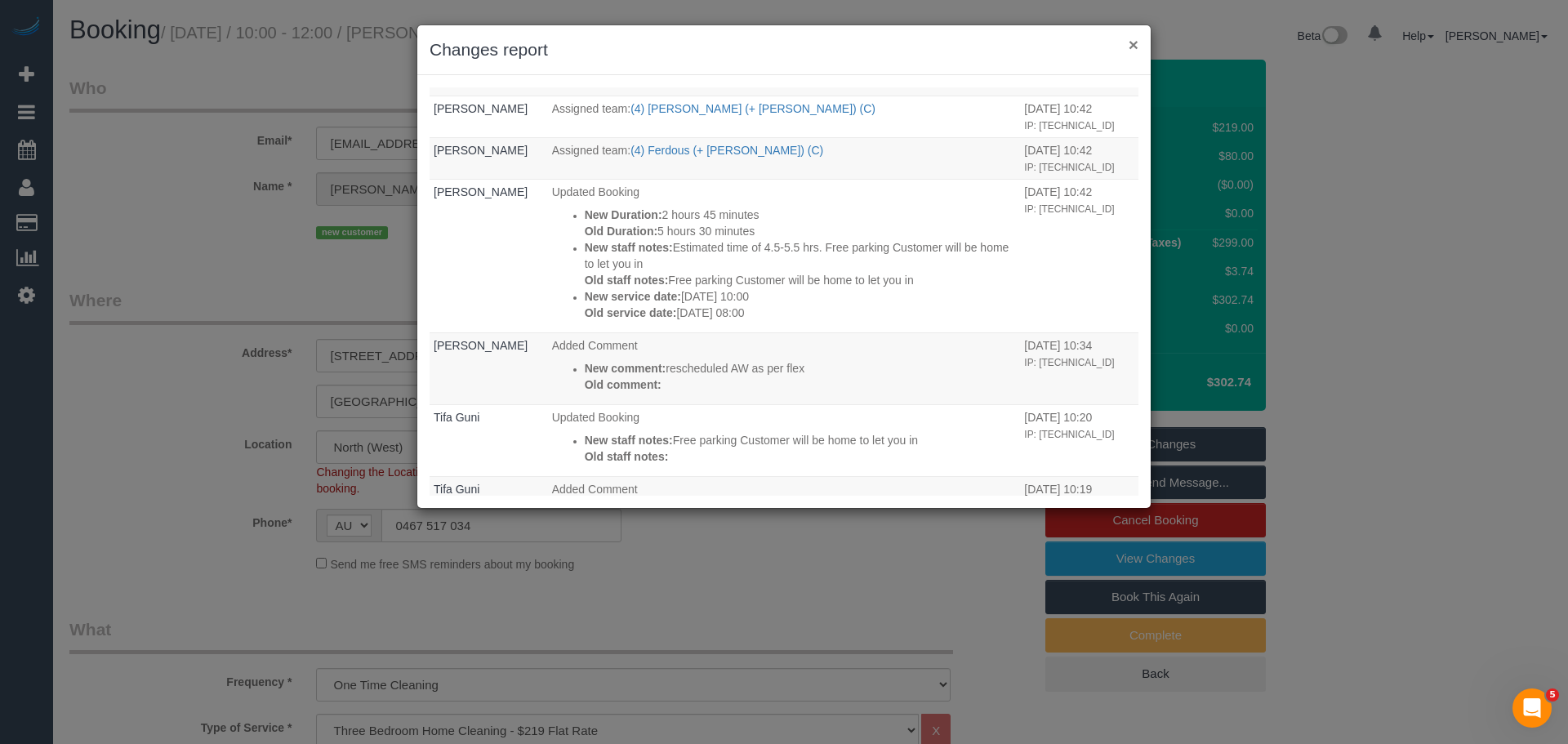
click at [1130, 44] on button "×" at bounding box center [1133, 45] width 10 height 17
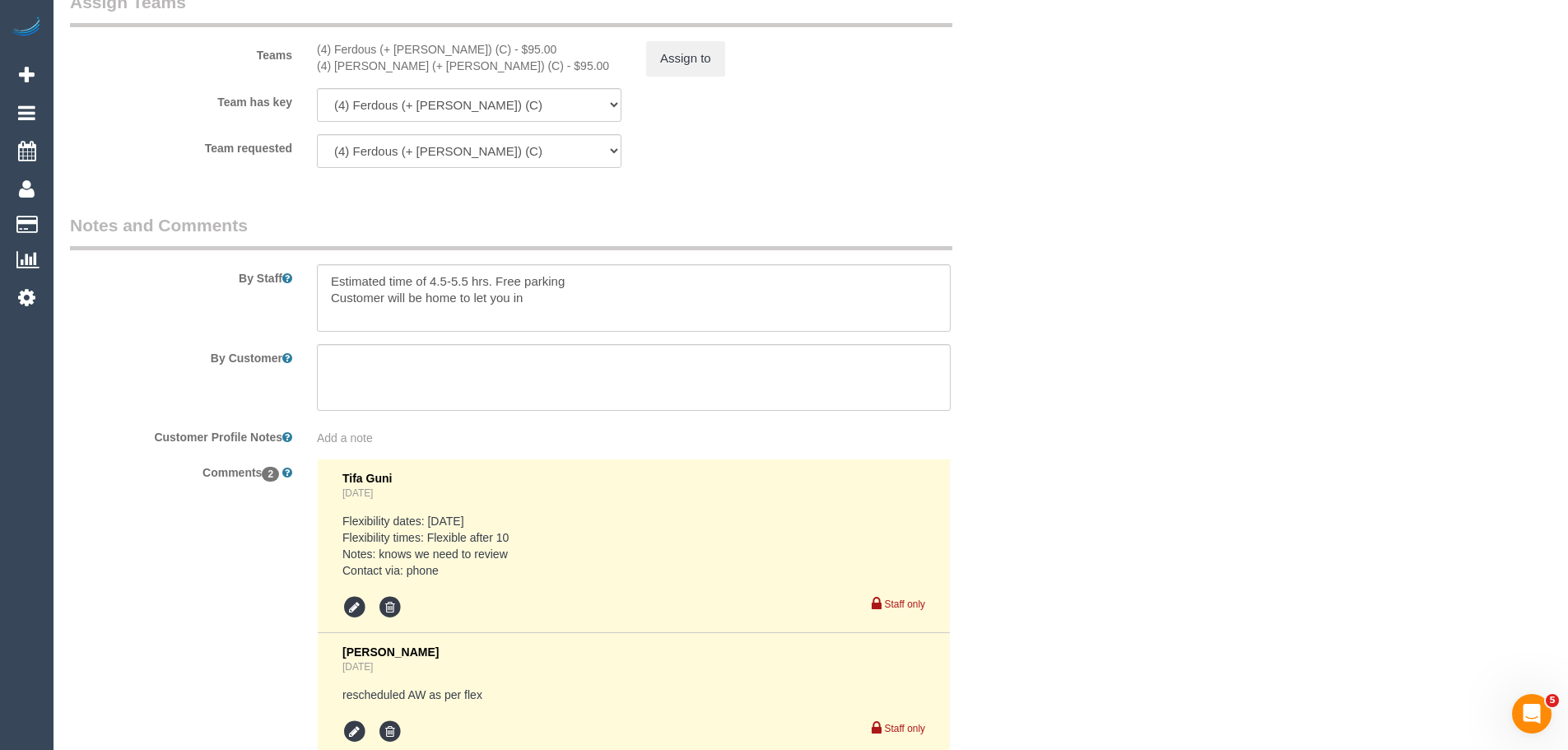
scroll to position [2717, 0]
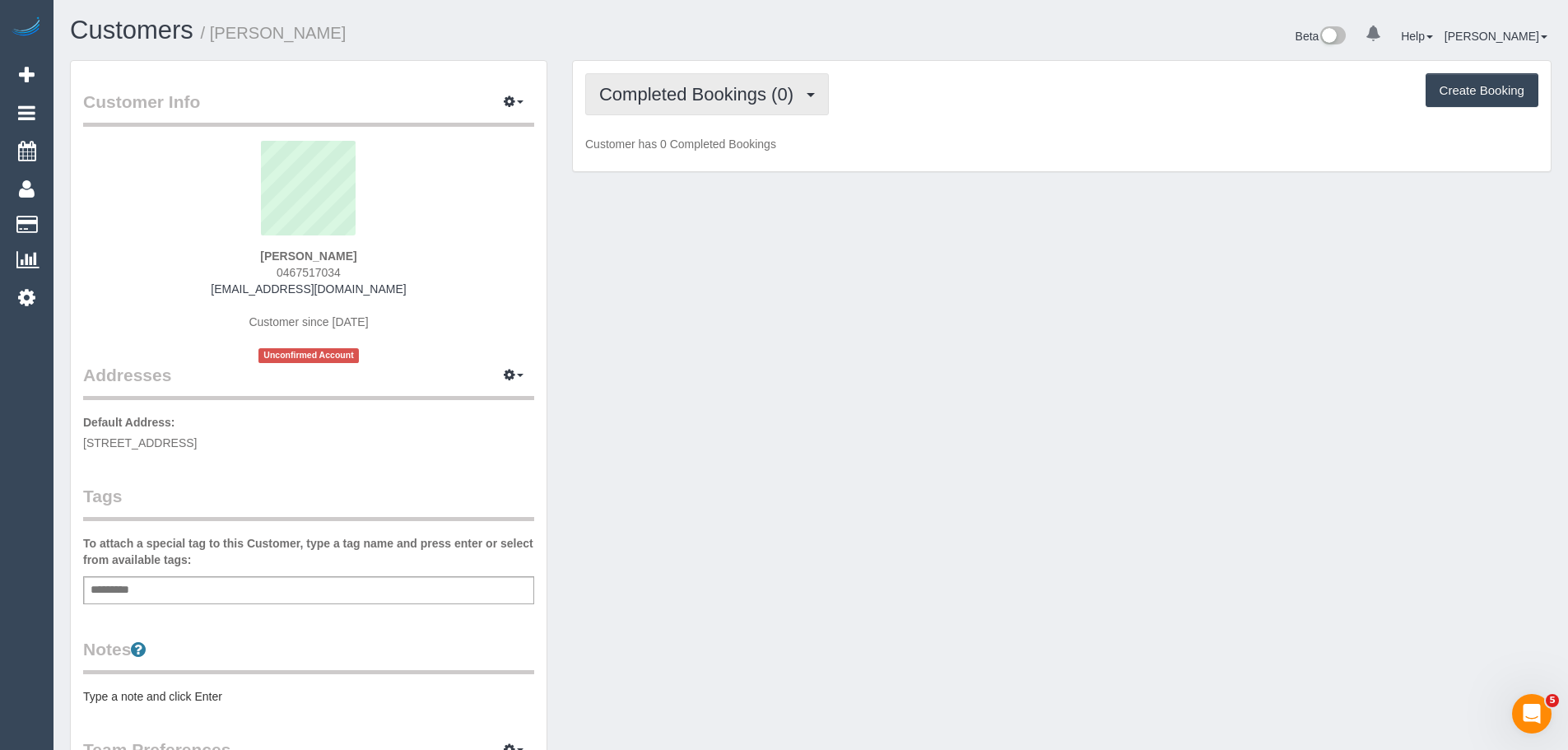
click at [698, 96] on span "Completed Bookings (0)" at bounding box center [701, 93] width 202 height 20
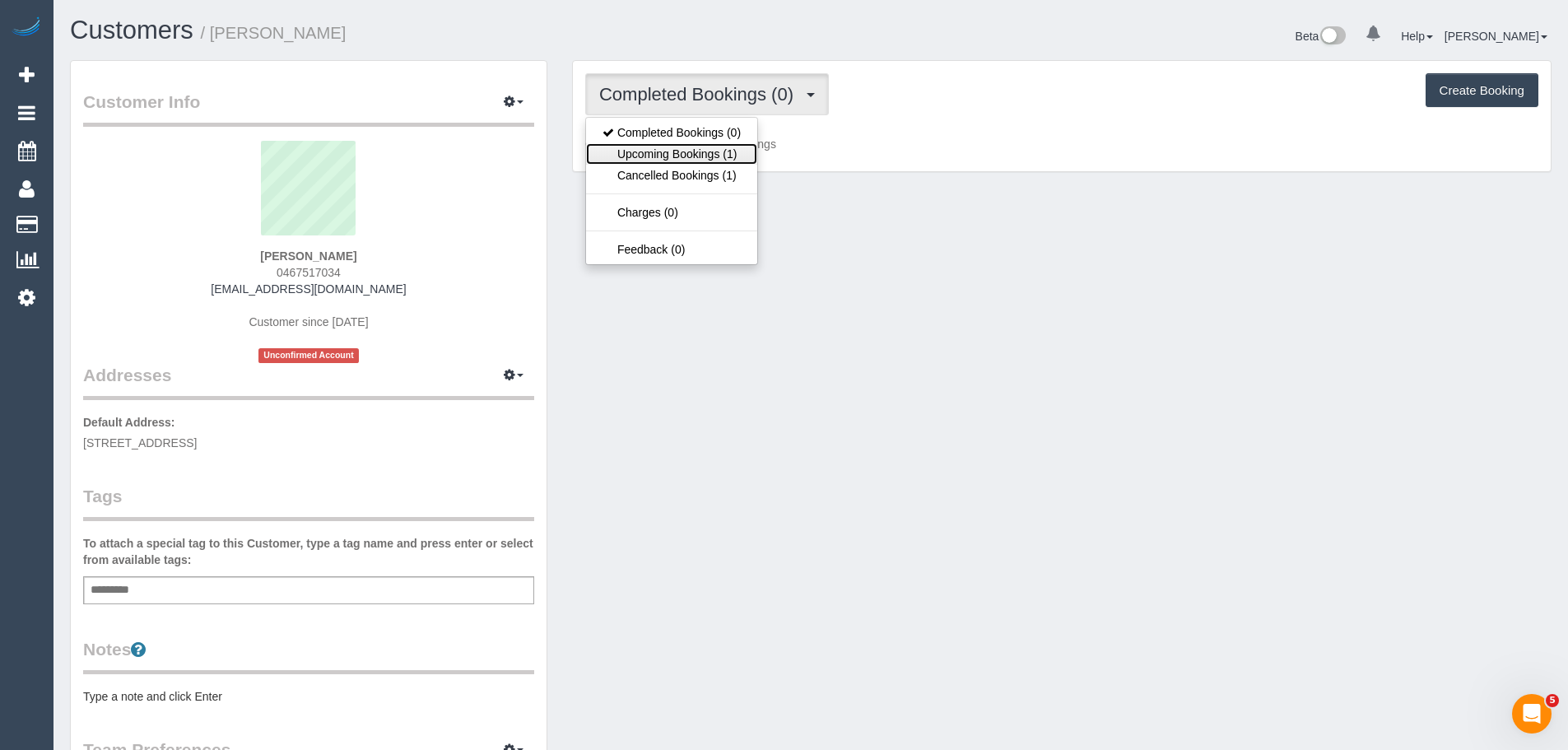
click at [701, 152] on link "Upcoming Bookings (1)" at bounding box center [672, 154] width 171 height 21
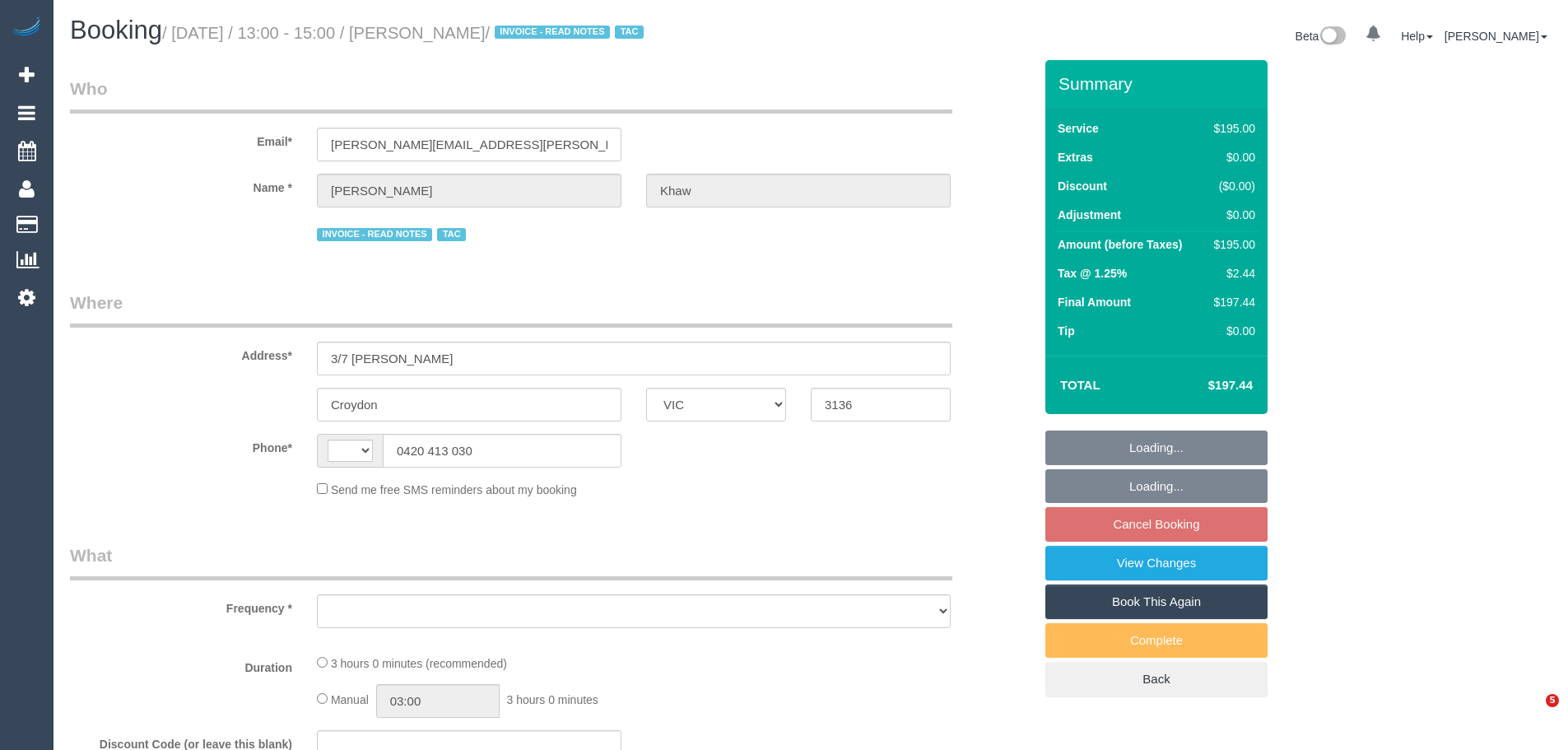
select select "VIC"
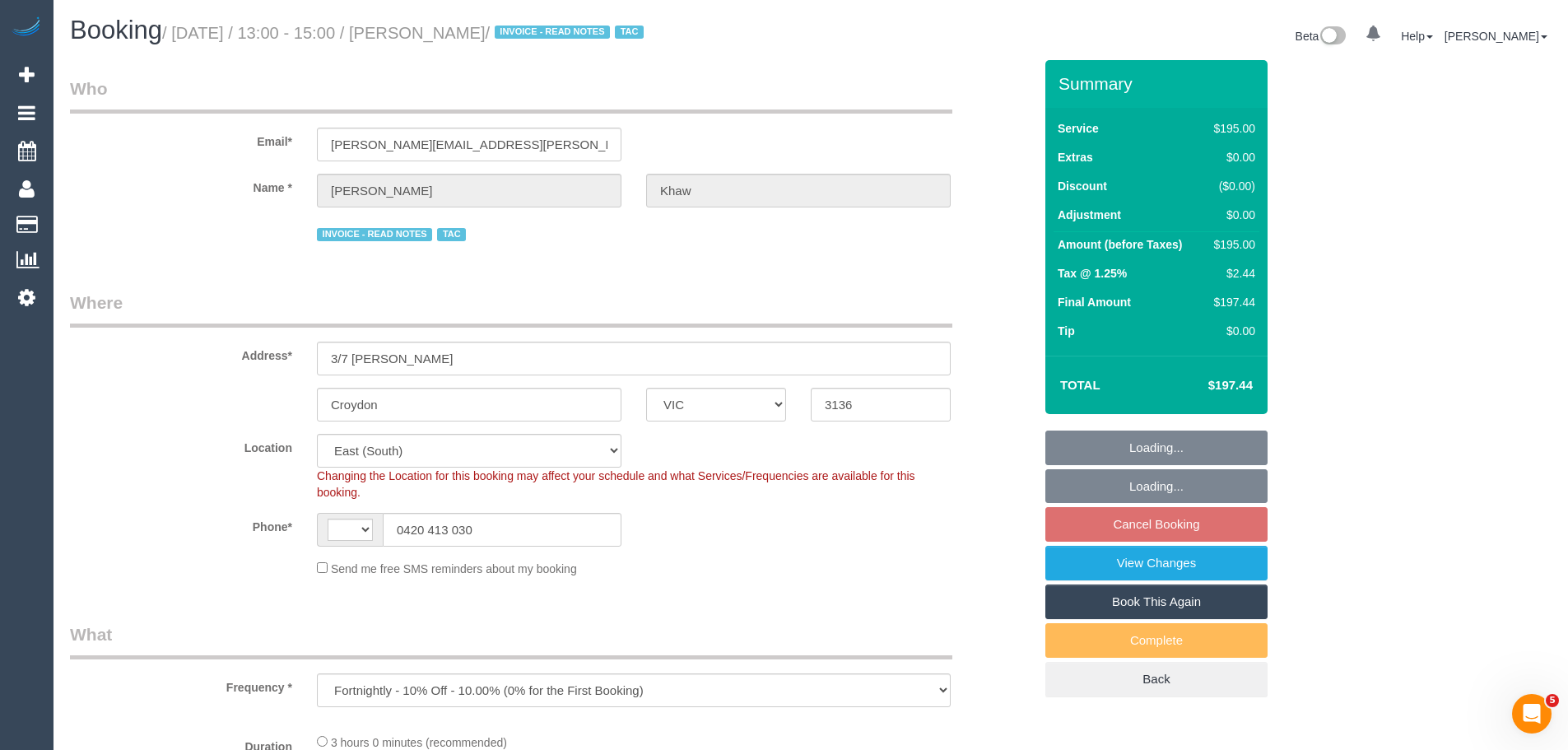
select select "object:532"
select select "string:AU"
select select "180"
select select "number:27"
select select "number:14"
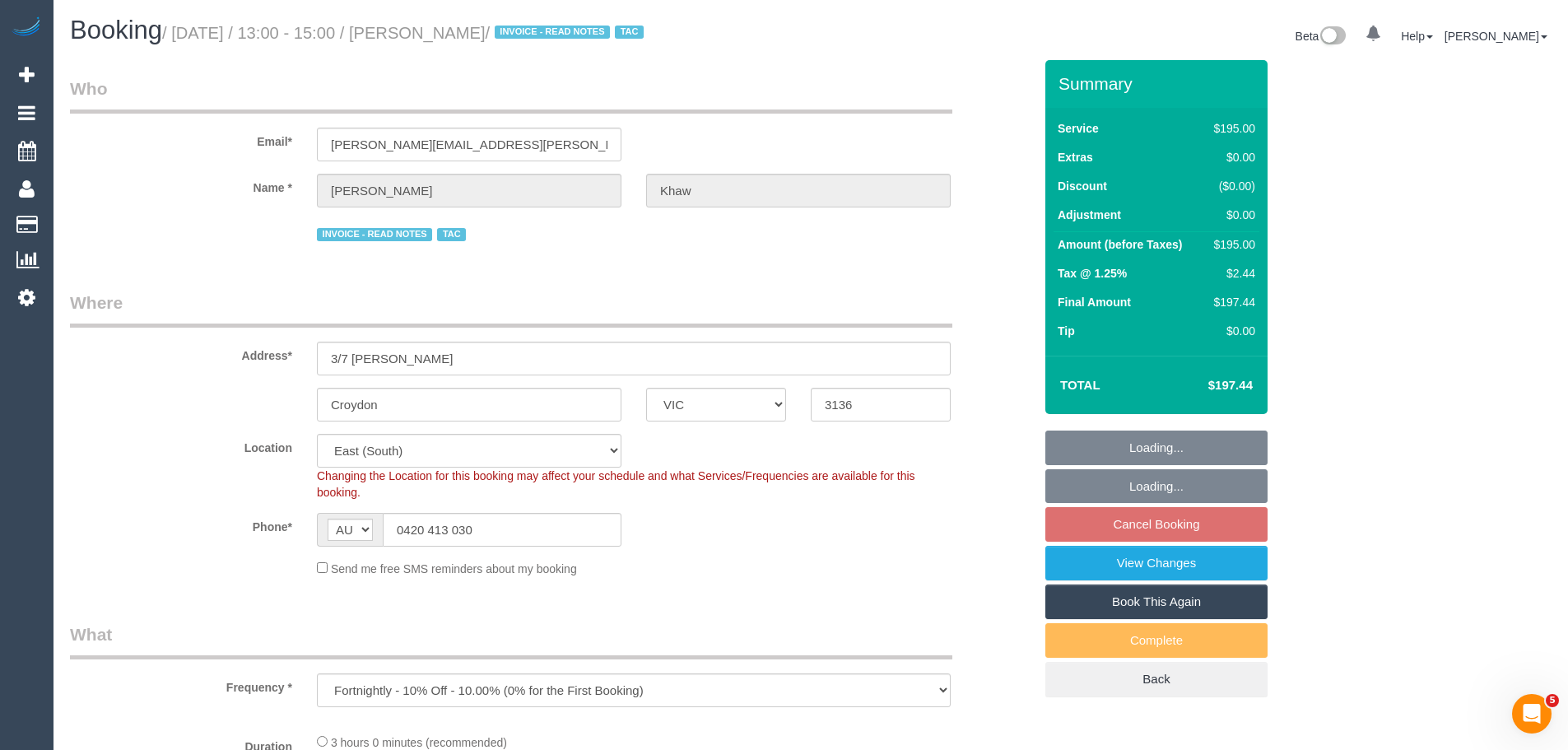
select select "number:18"
select select "number:22"
select select "number:34"
select select "number:26"
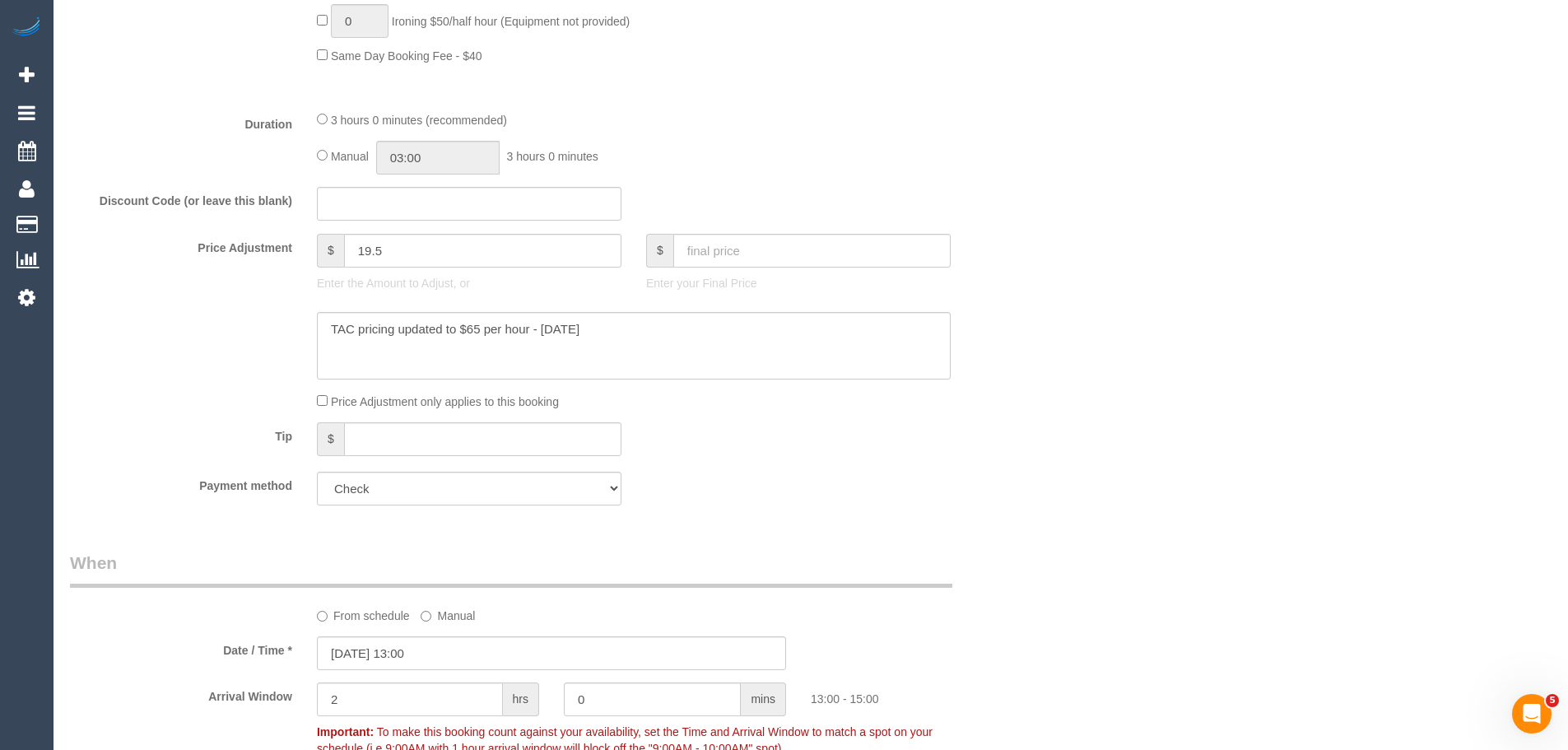
scroll to position [1482, 0]
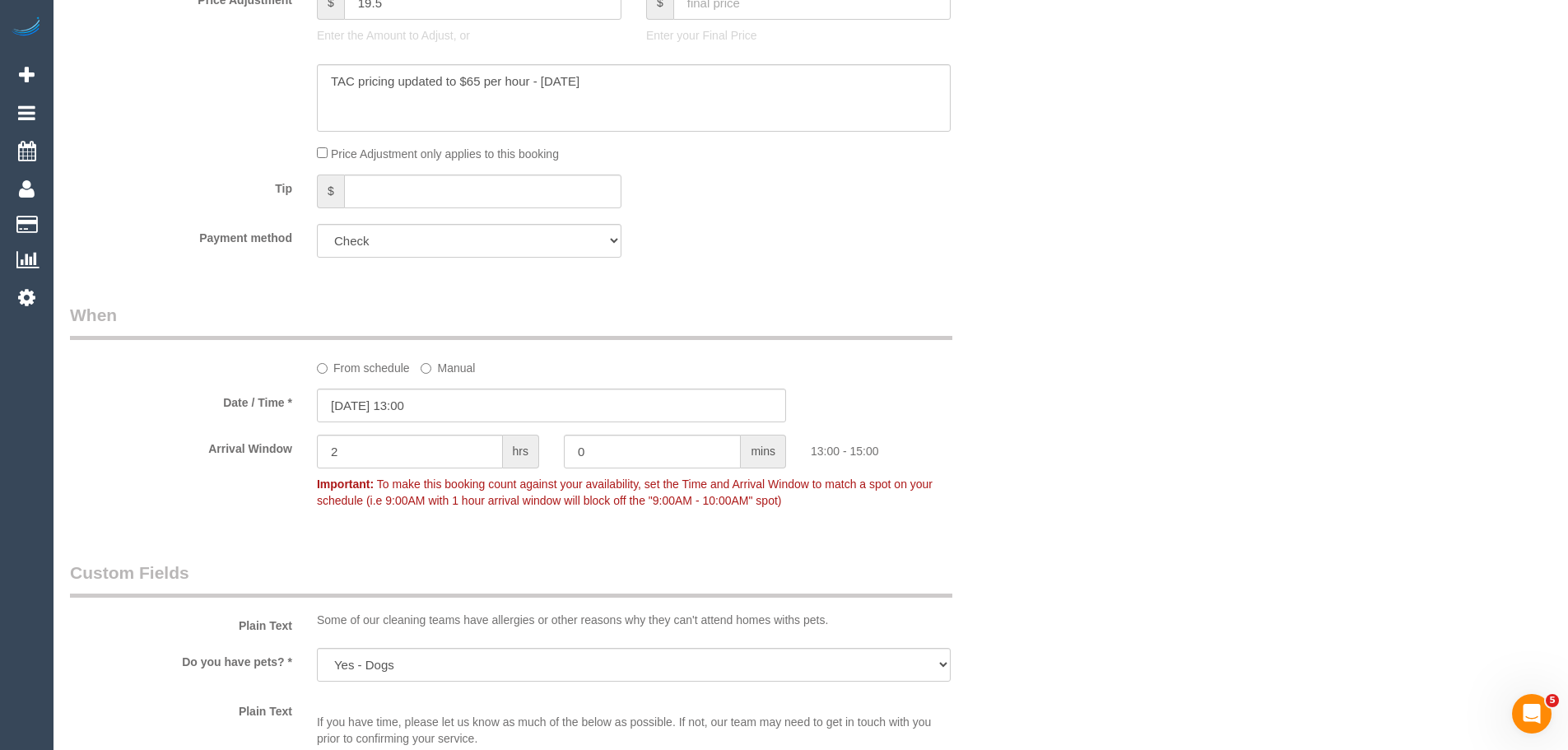
click at [369, 369] on label "From schedule" at bounding box center [364, 364] width 93 height 22
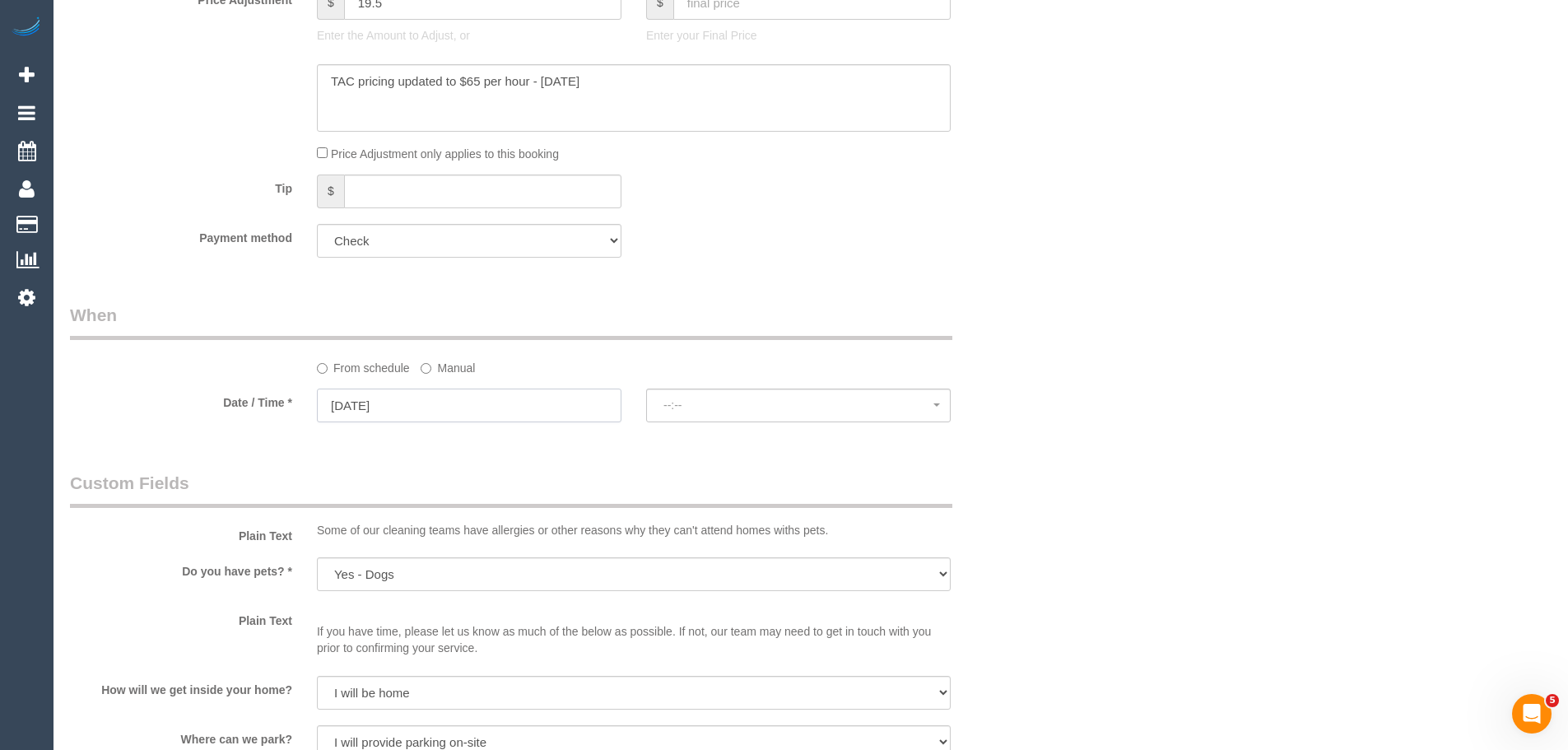
click at [372, 400] on input "[DATE]" at bounding box center [469, 405] width 305 height 33
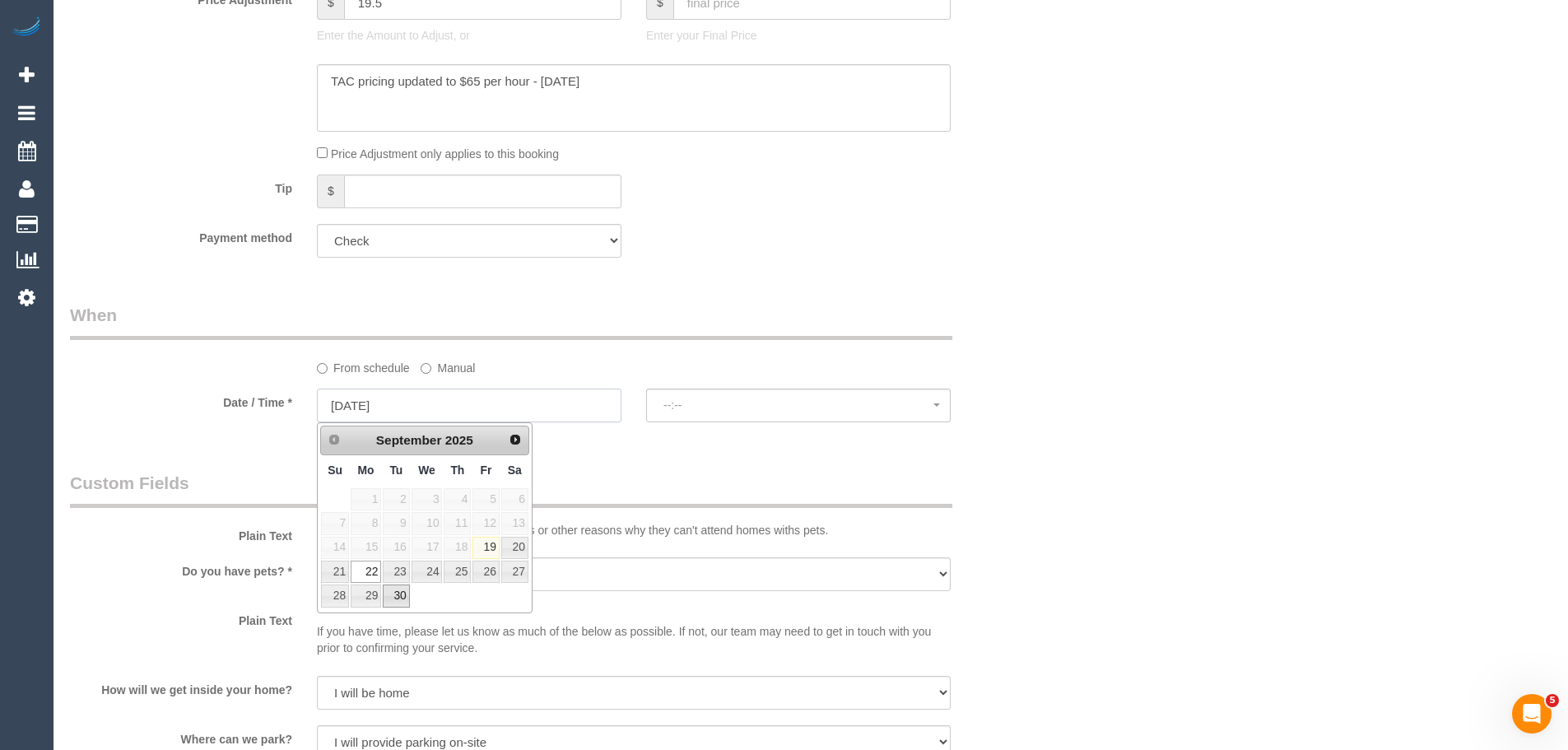
select select "spot6"
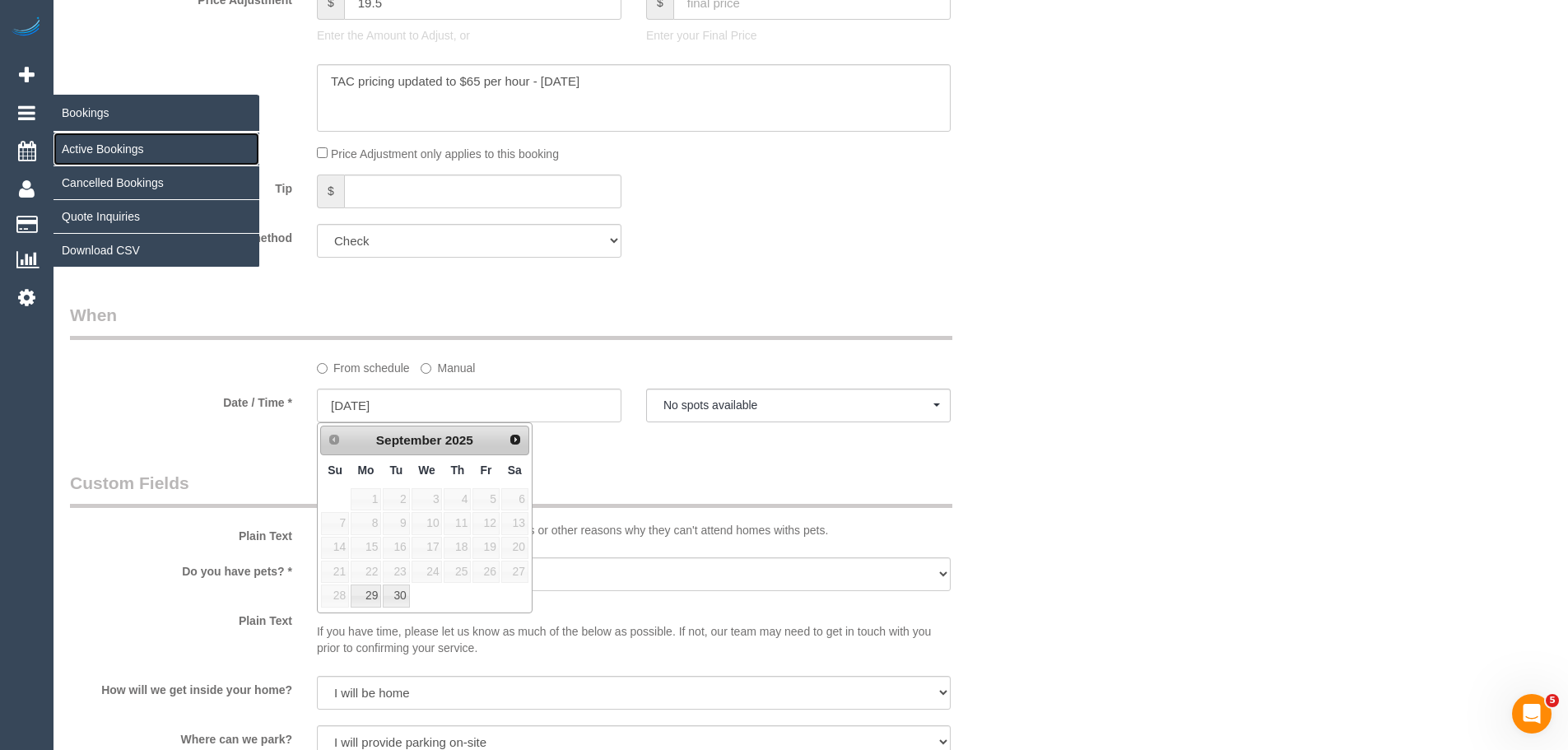
click at [88, 152] on link "Active Bookings" at bounding box center [157, 149] width 206 height 33
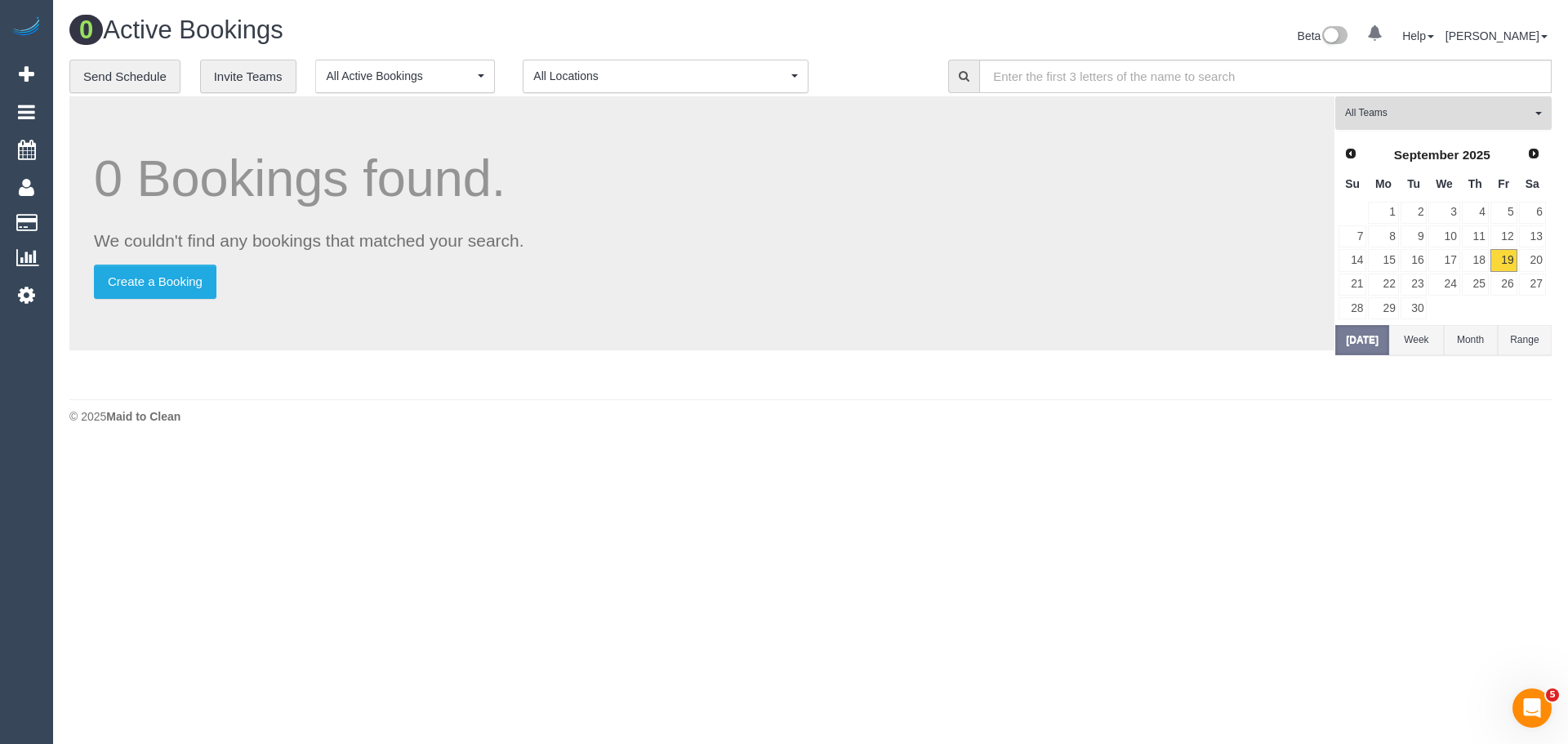
click at [1425, 117] on span "All Teams" at bounding box center [1438, 114] width 186 height 14
click at [1420, 140] on link "Remove Team Filters" at bounding box center [1444, 139] width 215 height 21
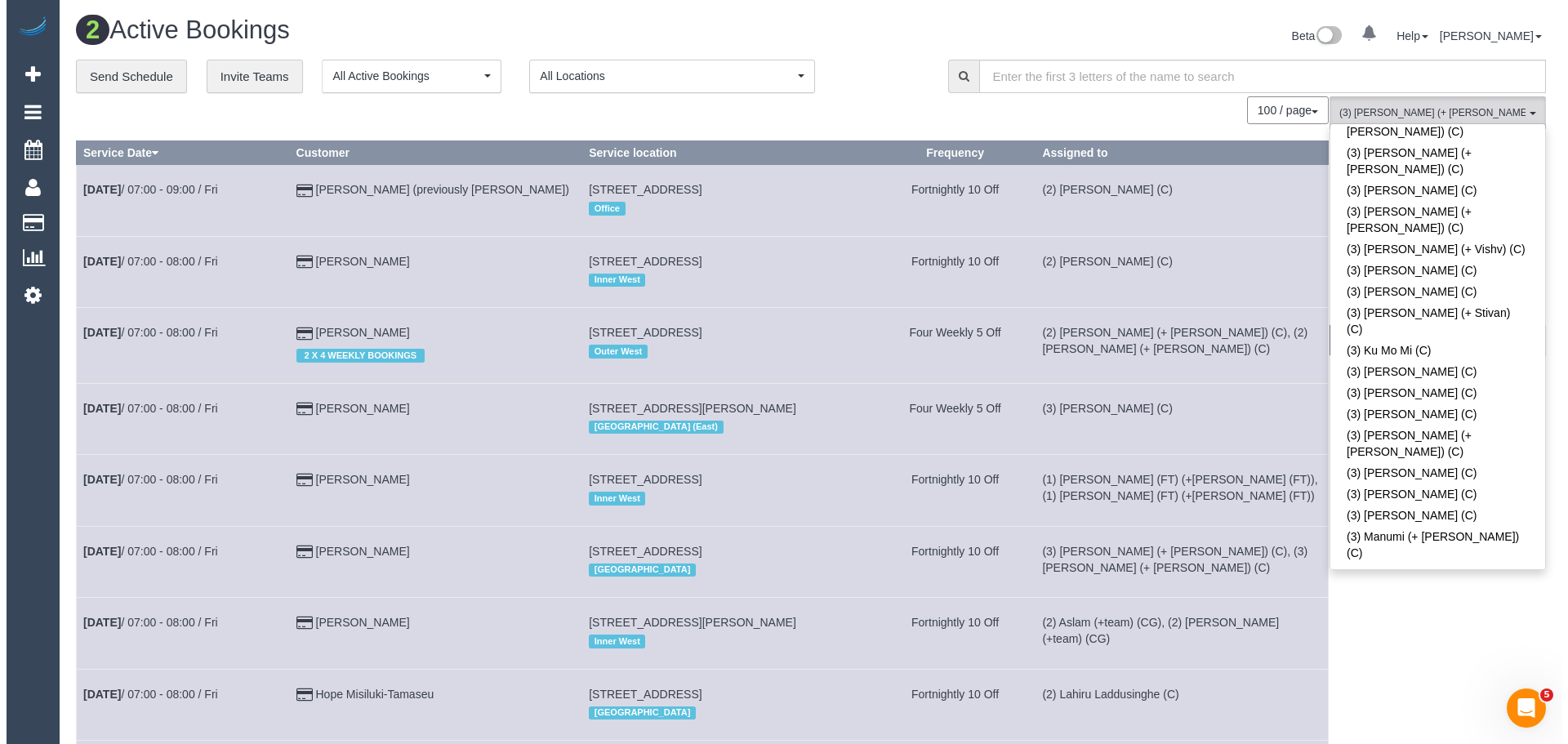
scroll to position [3838, 0]
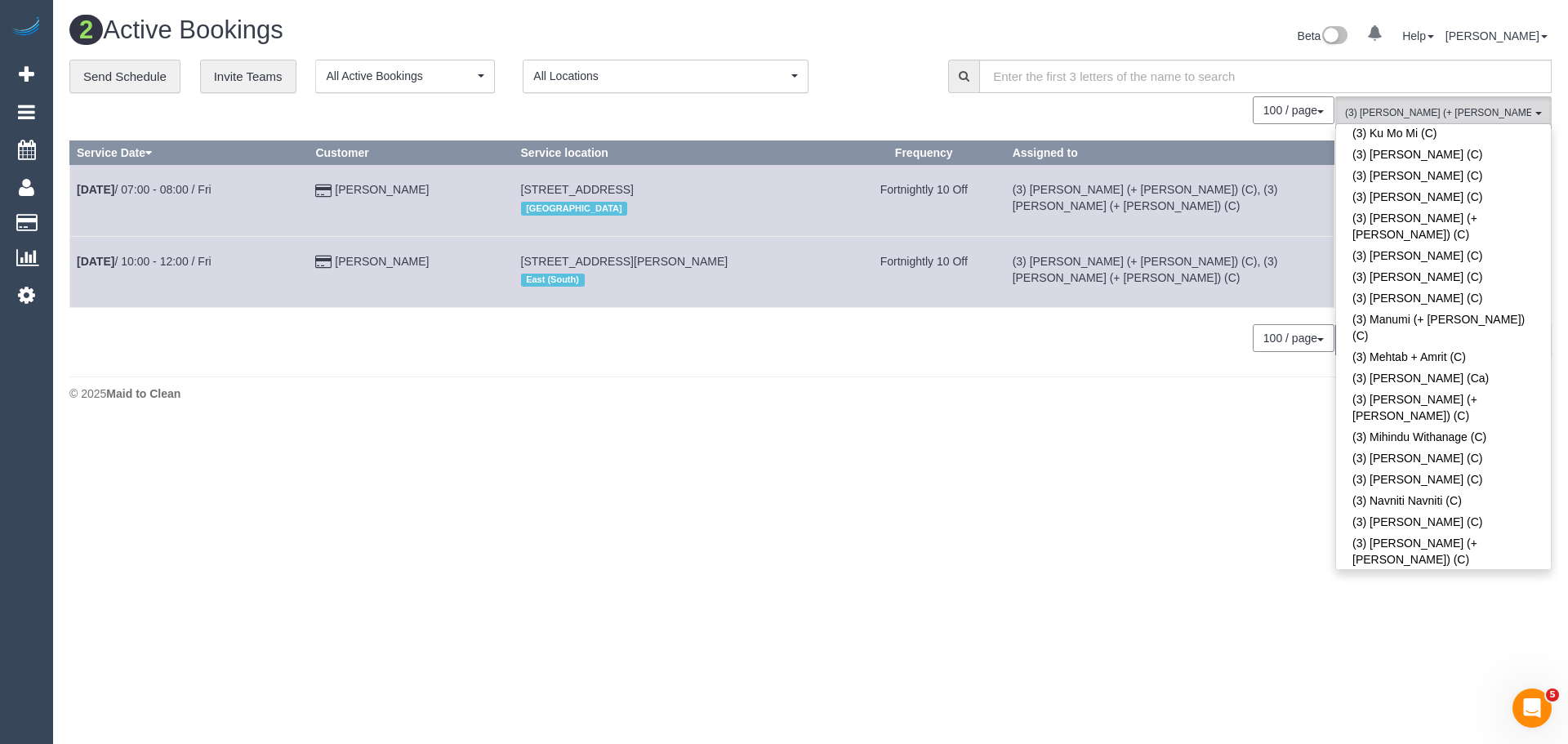
click at [1490, 104] on button "(3) Jay (+ Smruti) (C) , (3) Smruti (+ Jay) (C) All Teams" at bounding box center [1444, 113] width 217 height 33
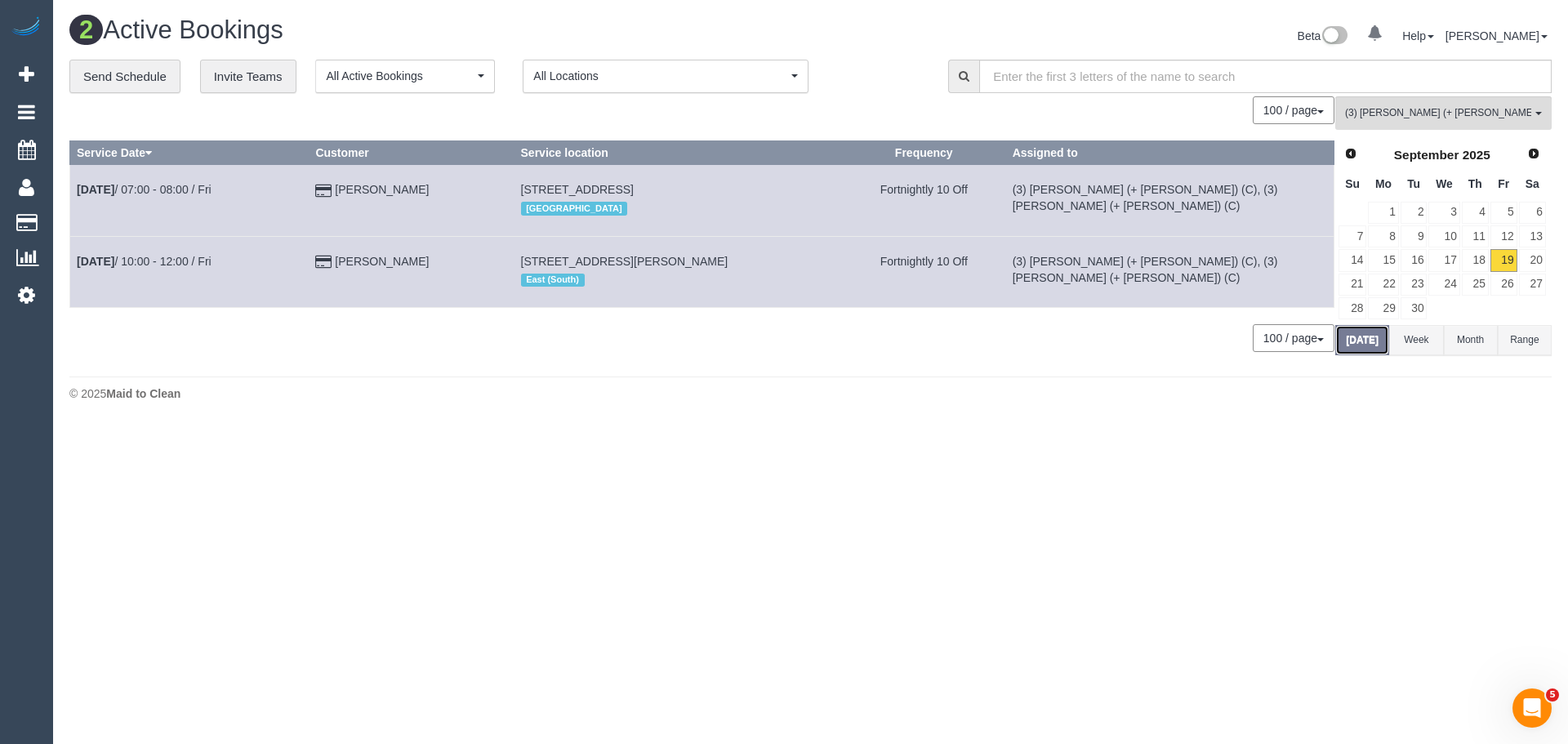
click at [1357, 350] on button "[DATE]" at bounding box center [1363, 340] width 54 height 31
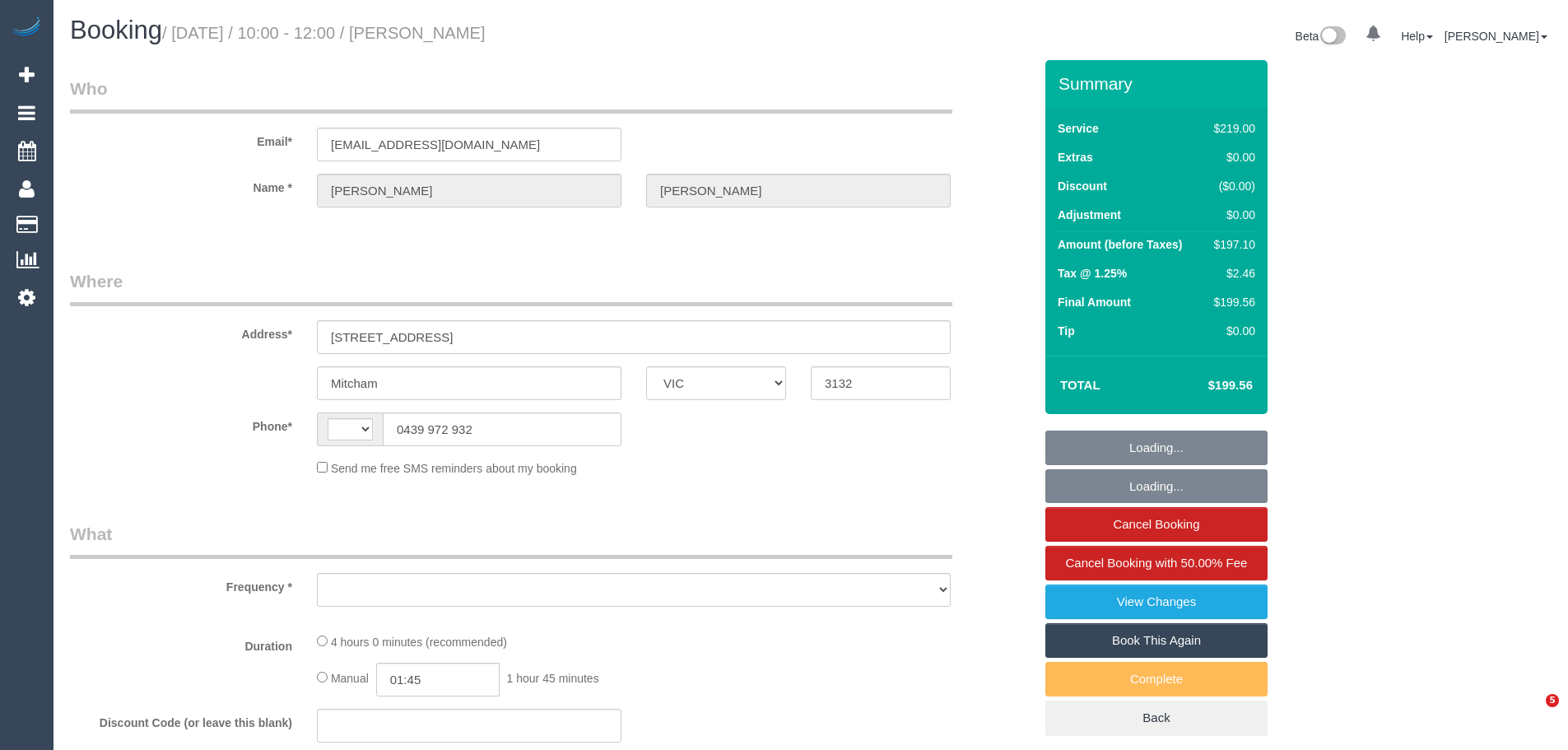
select select "VIC"
select select "string:AU"
select select "object:536"
select select "string:stripe-pm_1PrrUT2GScqysDRVCRdCFDVQ"
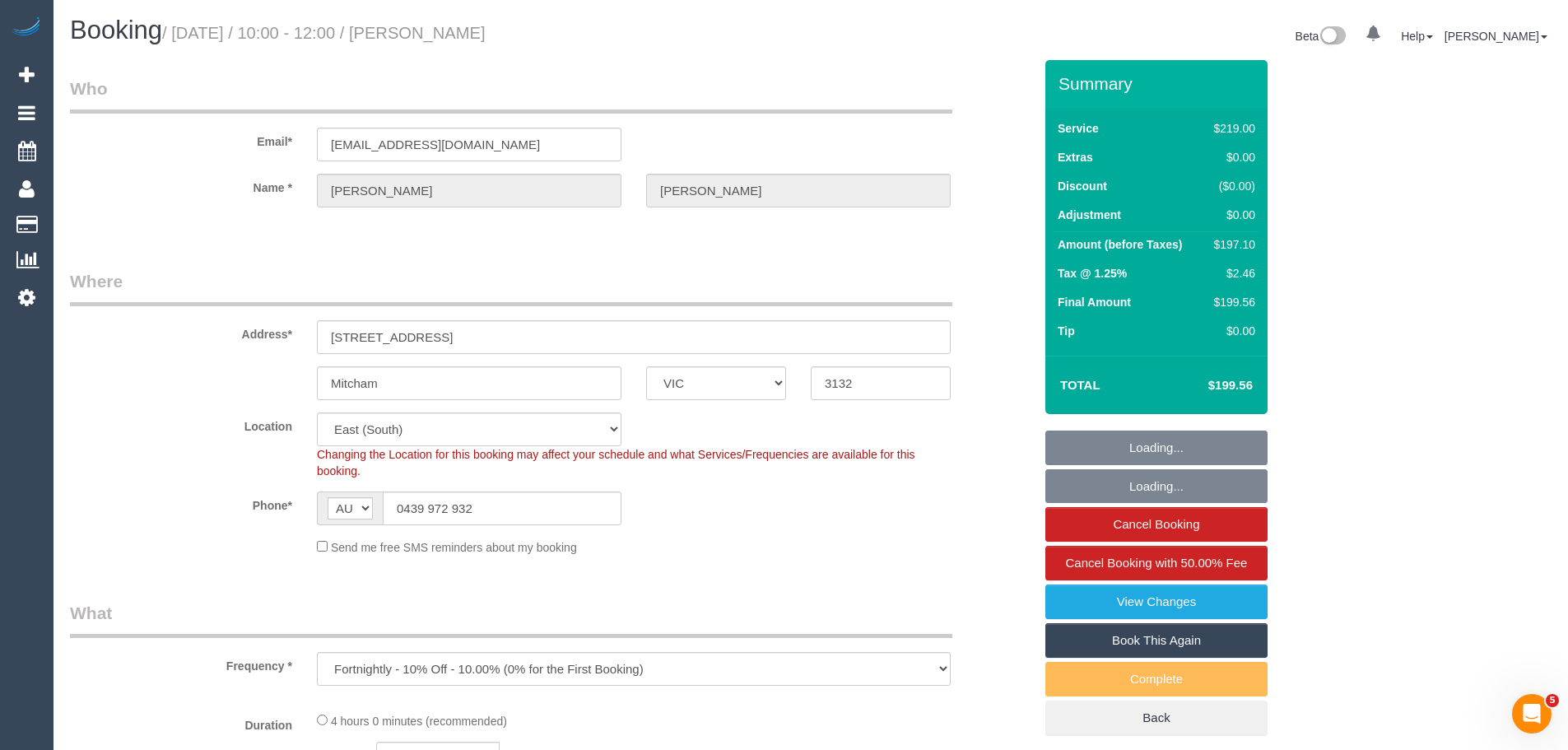
select select "object:644"
select select "spot1"
select select "number:27"
select select "number:14"
select select "number:19"
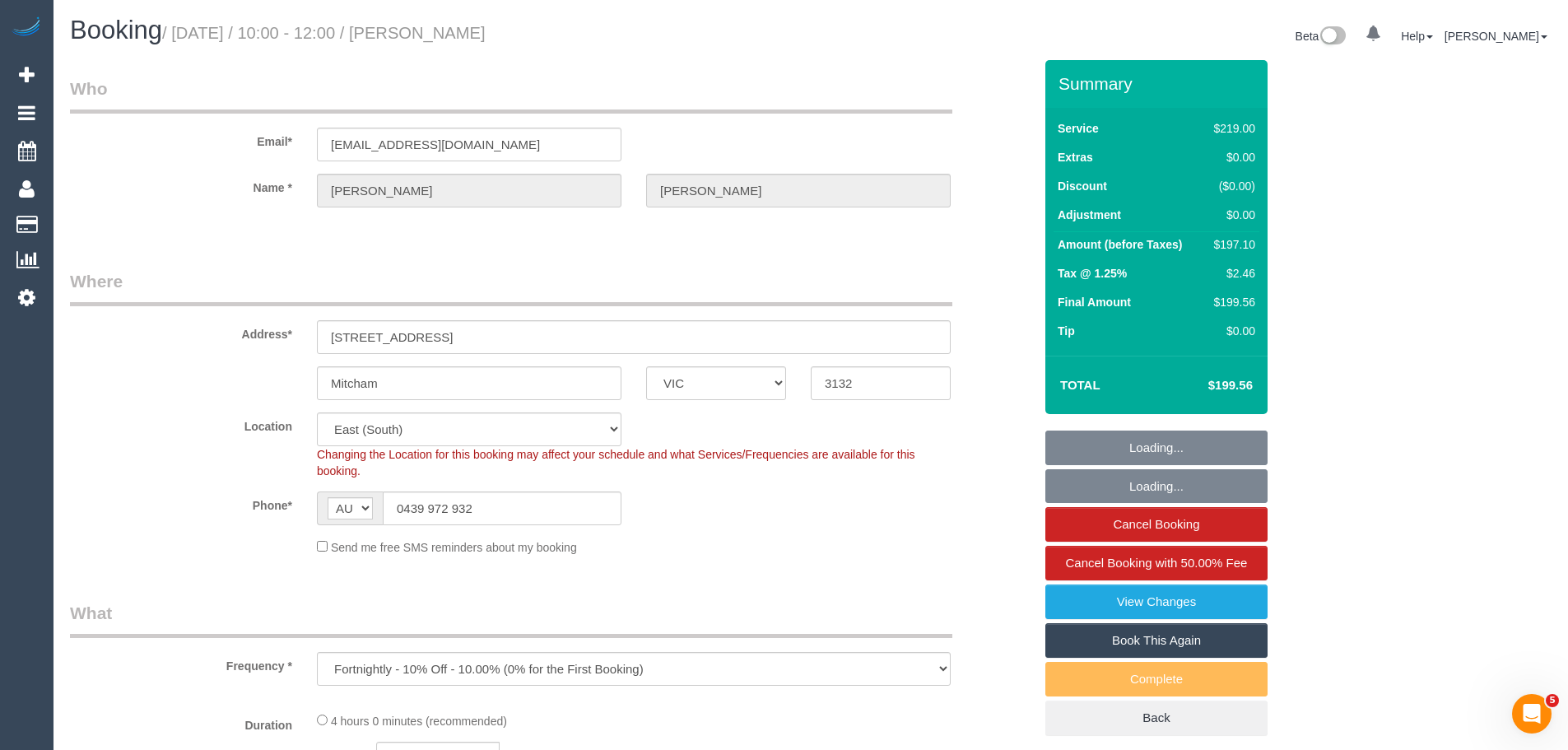
select select "number:24"
select select "number:34"
select select "number:26"
drag, startPoint x: 505, startPoint y: 506, endPoint x: 129, endPoint y: 511, distance: 376.0
click at [129, 511] on div "Phone* AF AL DZ AD AO AI AQ AG AR AM AW AU AT AZ BS BH BD BB BY BE BZ BJ BM BT …" at bounding box center [551, 508] width 988 height 33
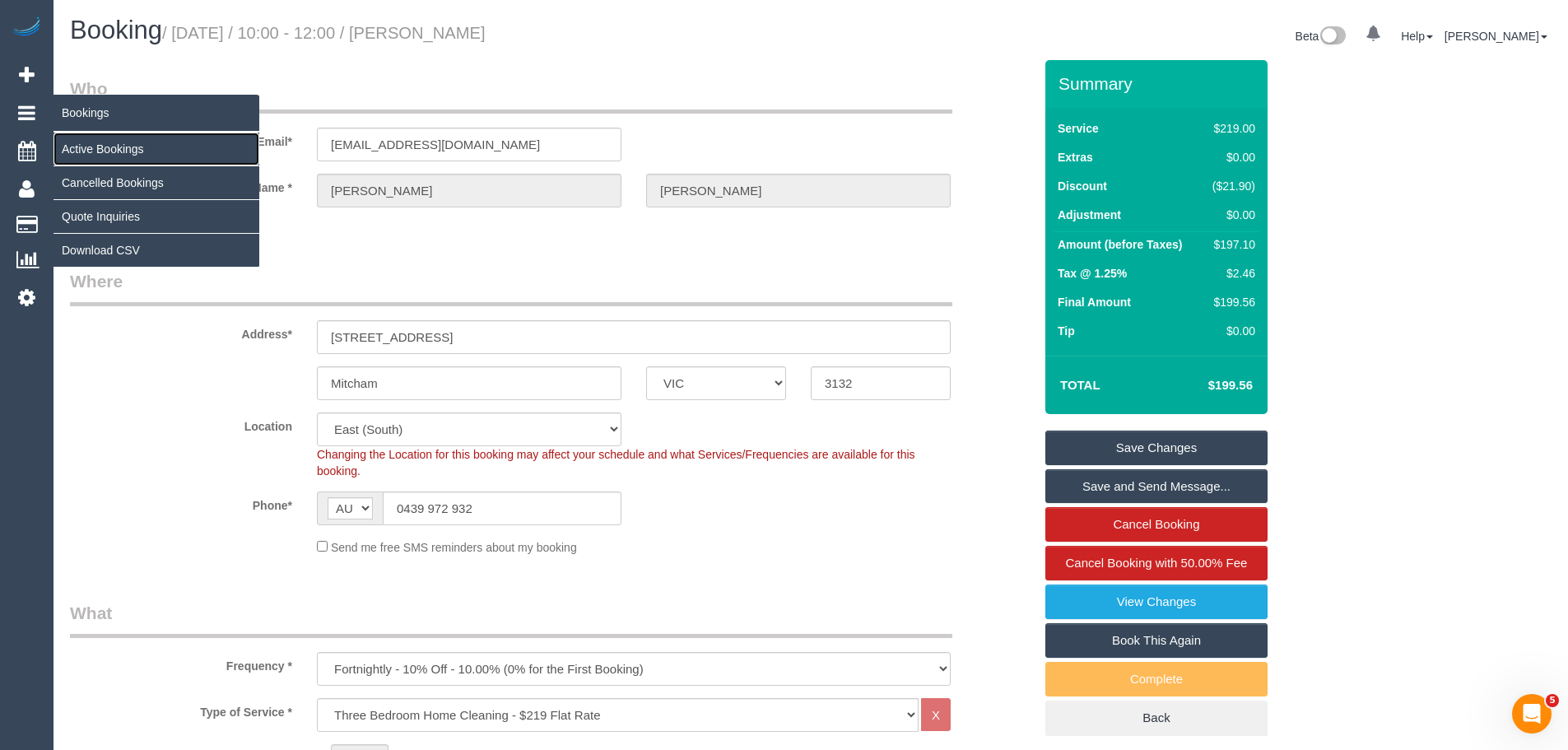
click at [99, 146] on link "Active Bookings" at bounding box center [157, 149] width 206 height 33
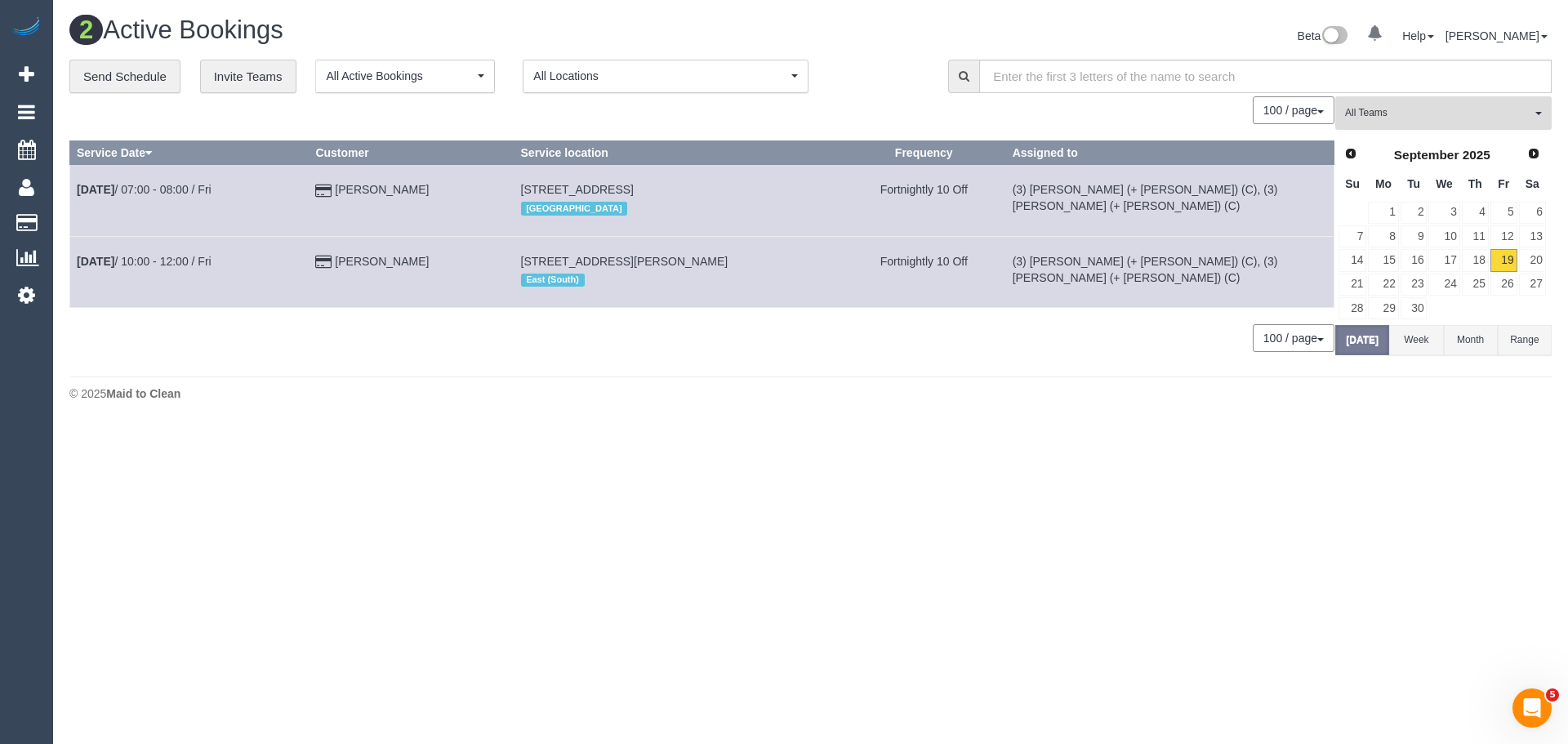
click at [1369, 121] on button "All Teams" at bounding box center [1444, 113] width 217 height 33
click at [1377, 147] on link "Remove Team Filters" at bounding box center [1444, 139] width 215 height 21
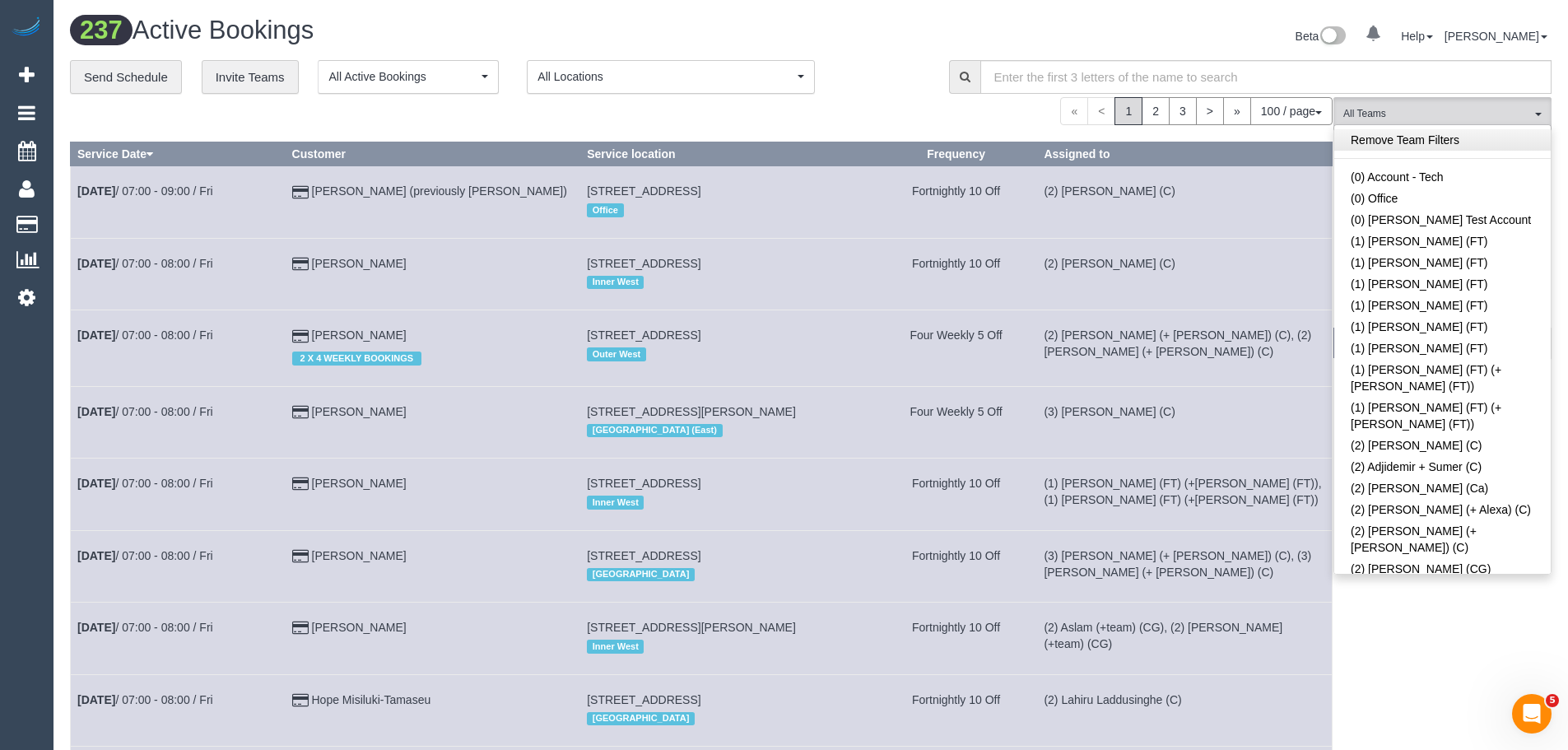
scroll to position [2311, 0]
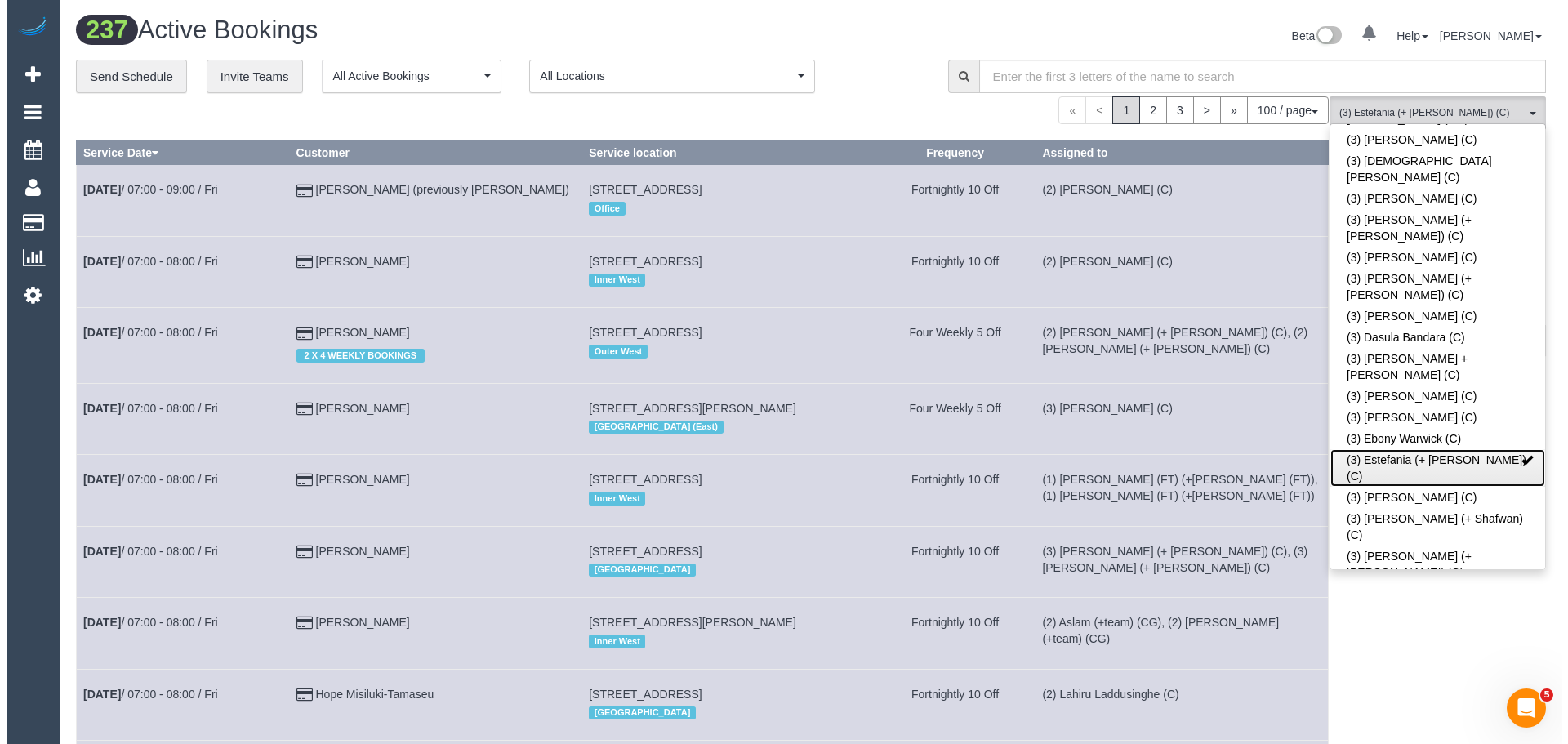
scroll to position [2863, 0]
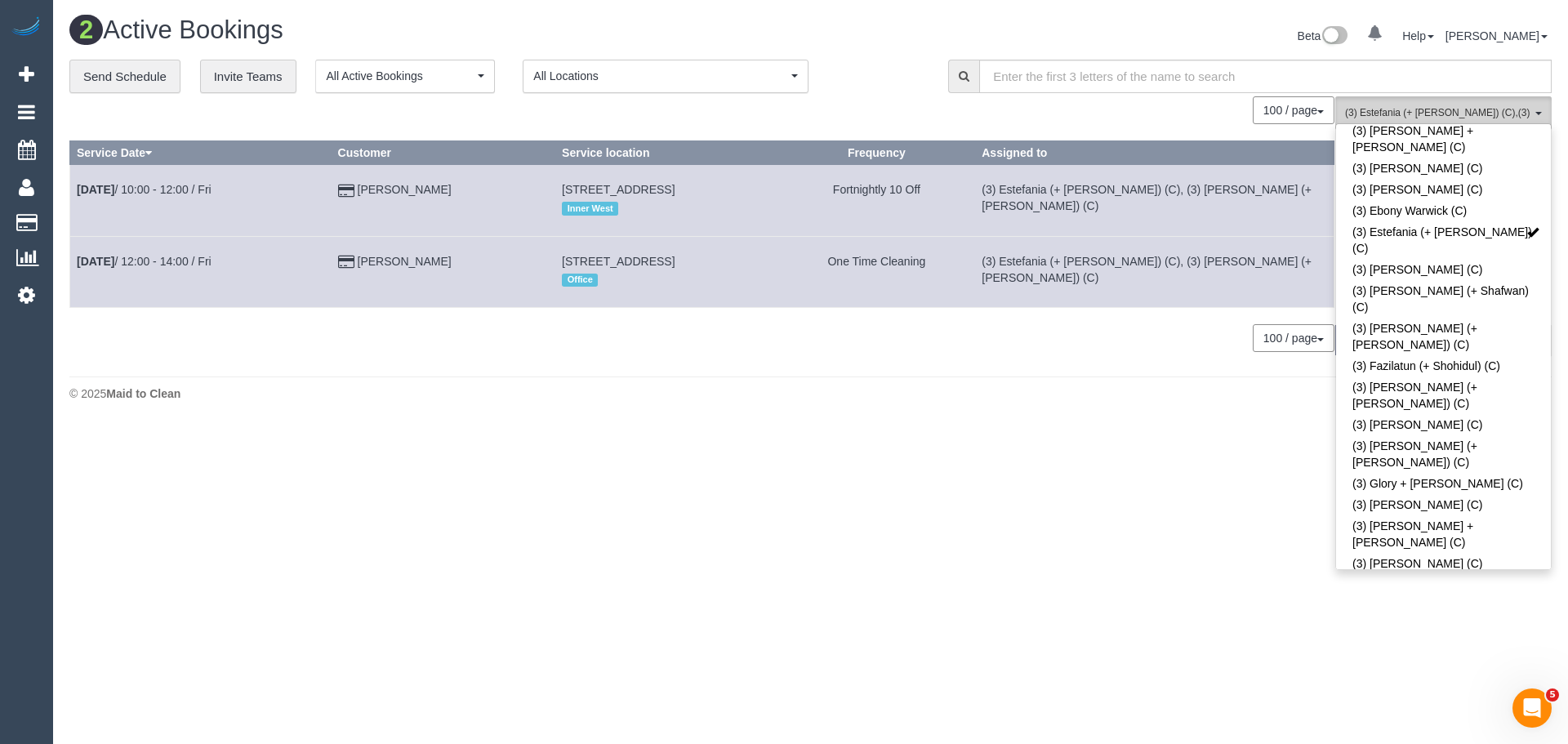
click at [1468, 112] on span "(3) Estefania (+ Juliana) (C) , (3) Juliana (+ Estefania) (C)" at bounding box center [1438, 114] width 186 height 14
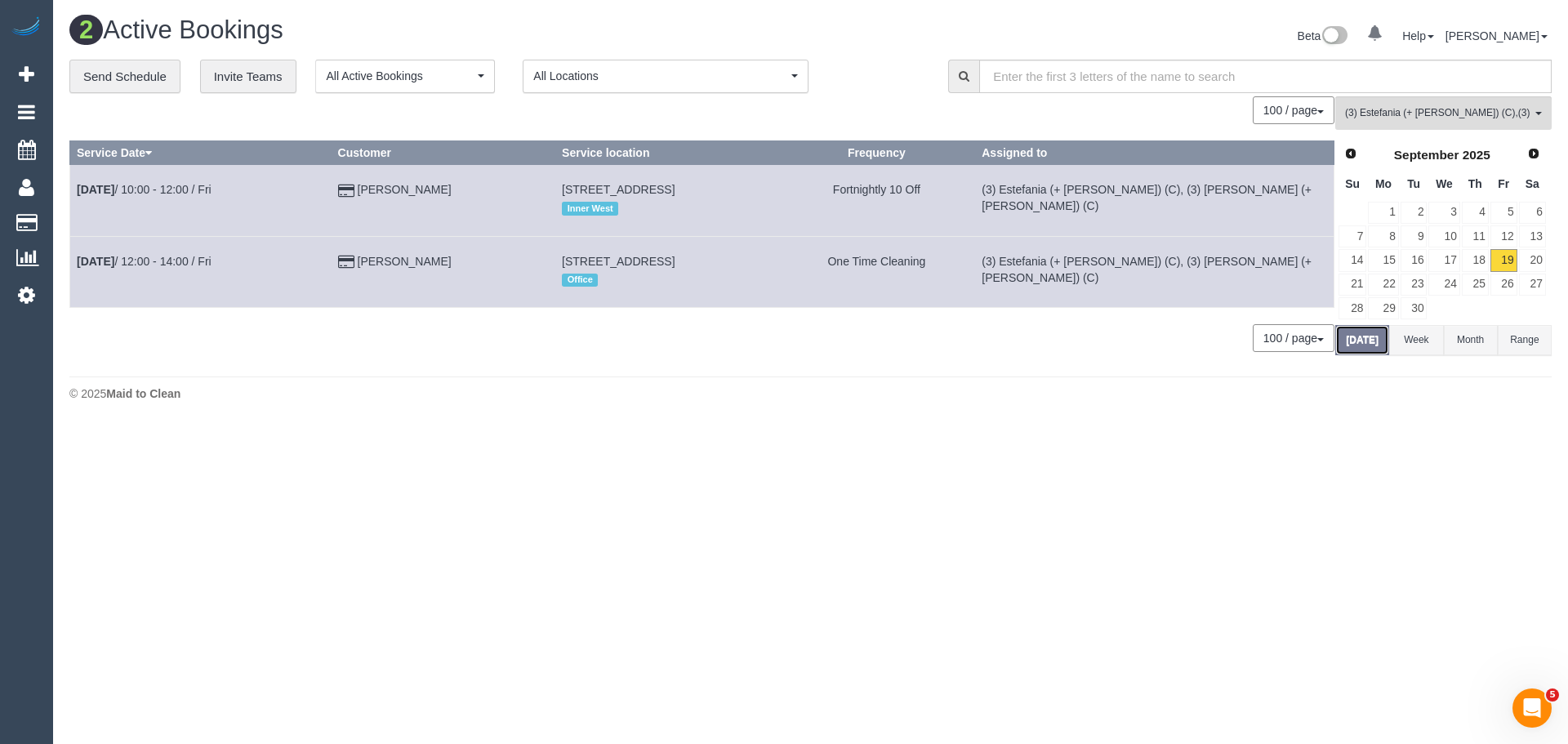
click at [1370, 341] on button "[DATE]" at bounding box center [1363, 340] width 54 height 31
click at [193, 193] on link "Sep 19th / 10:00 - 12:00 / Fri" at bounding box center [144, 189] width 135 height 13
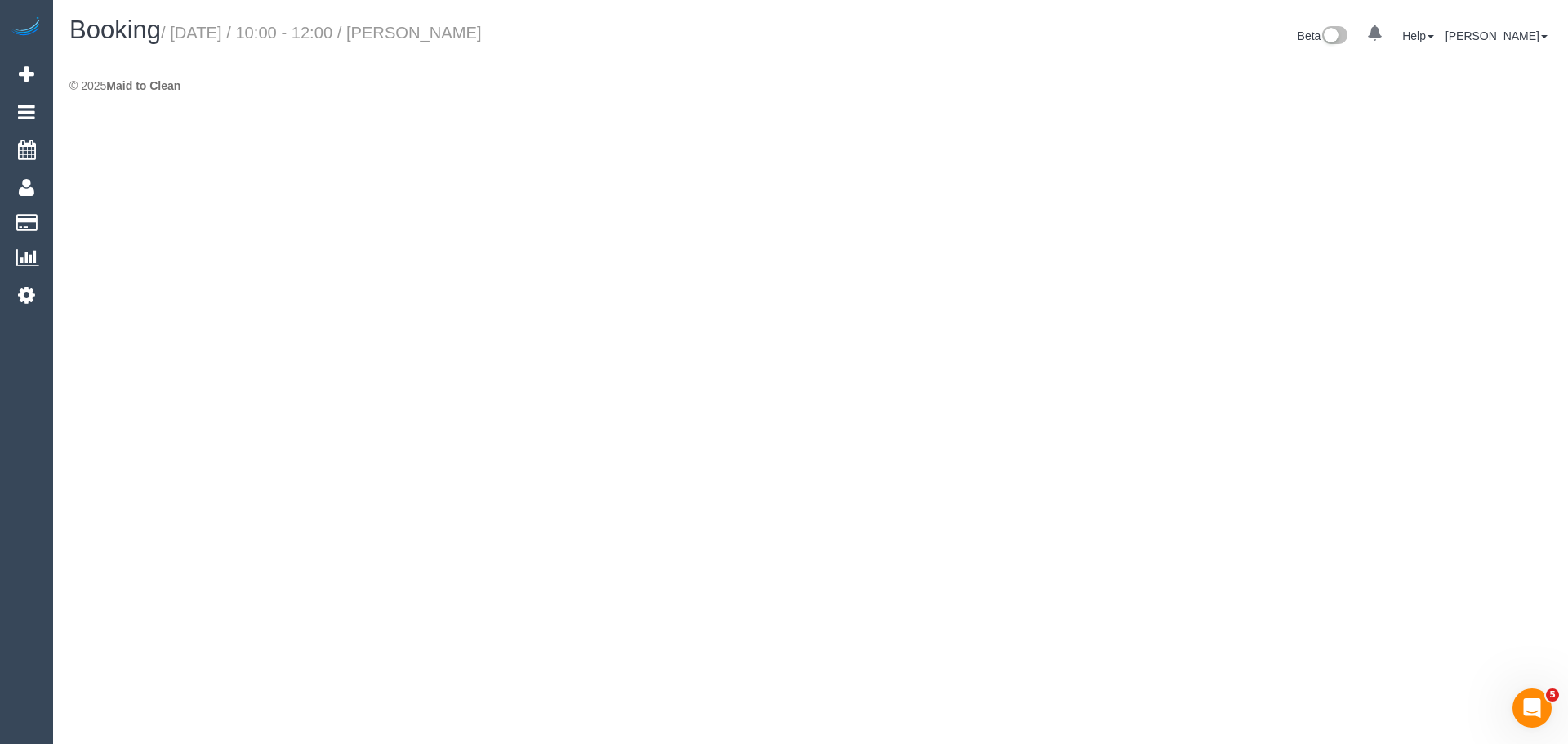
select select "VIC"
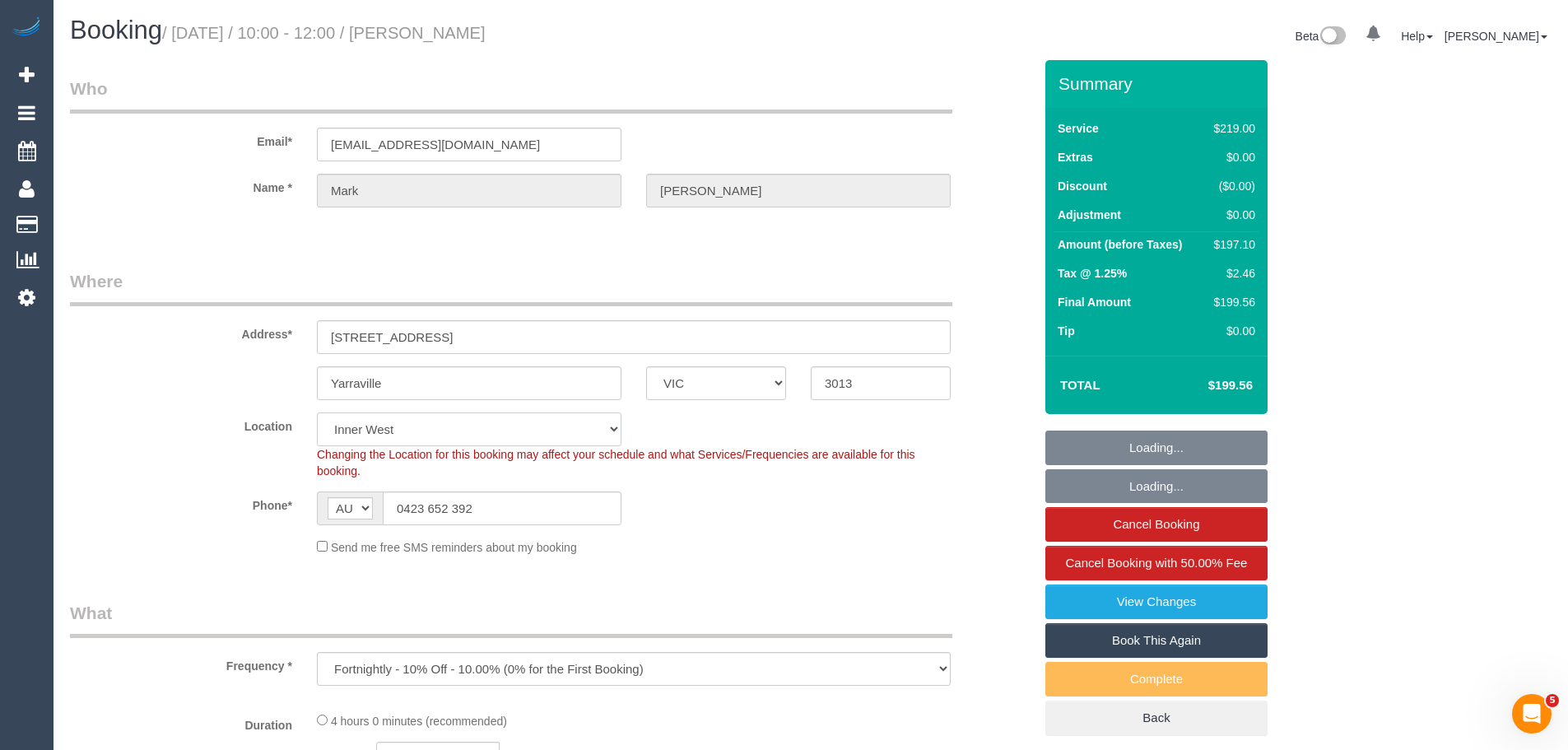
select select "object:4115"
select select "string:stripe-pm_1PAQnV2GScqysDRVxjdtDLmM"
select select "number:27"
select select "number:14"
select select "number:19"
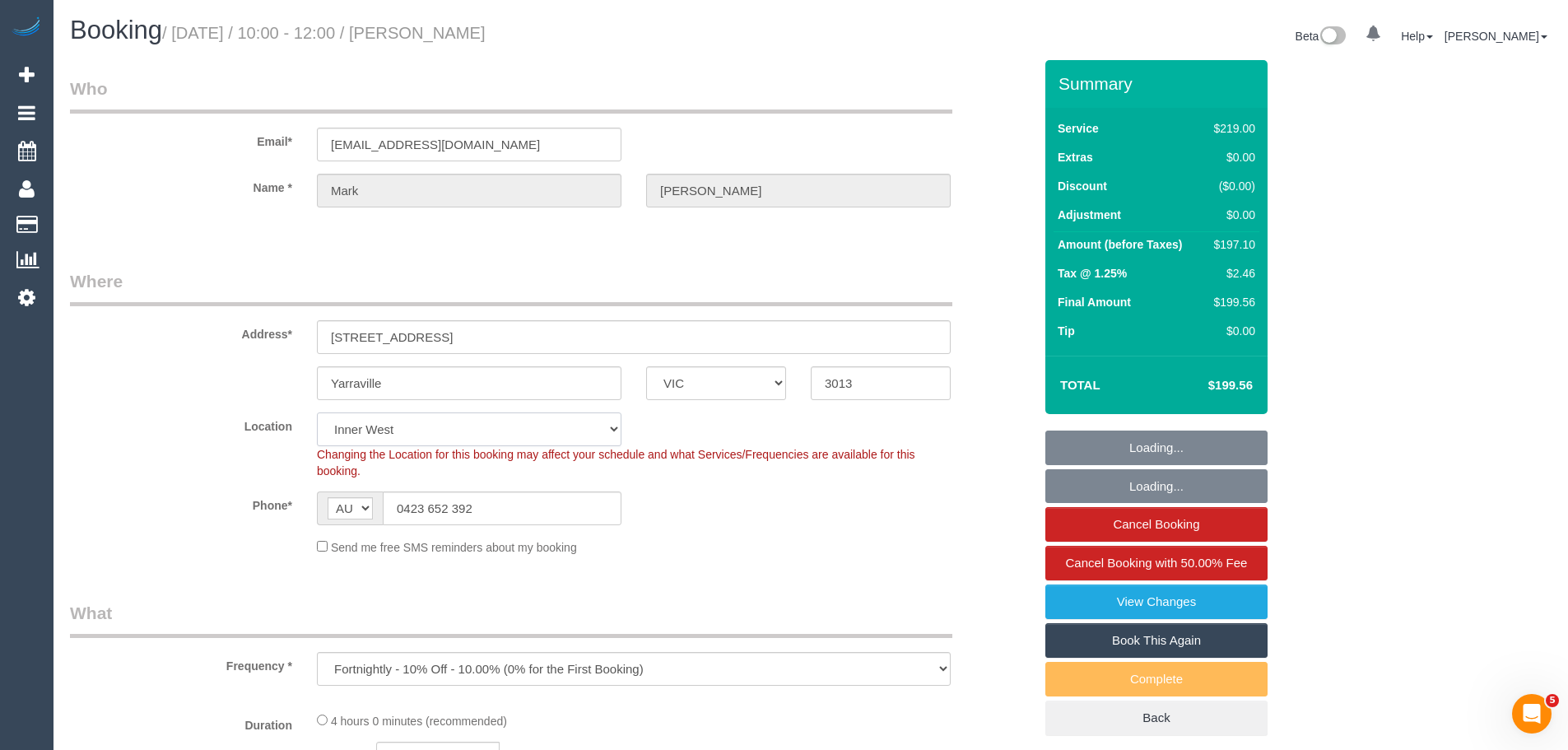
select select "number:22"
select select "number:34"
select select "number:13"
drag, startPoint x: 511, startPoint y: 440, endPoint x: 333, endPoint y: 430, distance: 178.3
click at [333, 430] on select "Office City East (North) East (South) Inner East Inner North (East) Inner North…" at bounding box center [469, 429] width 305 height 33
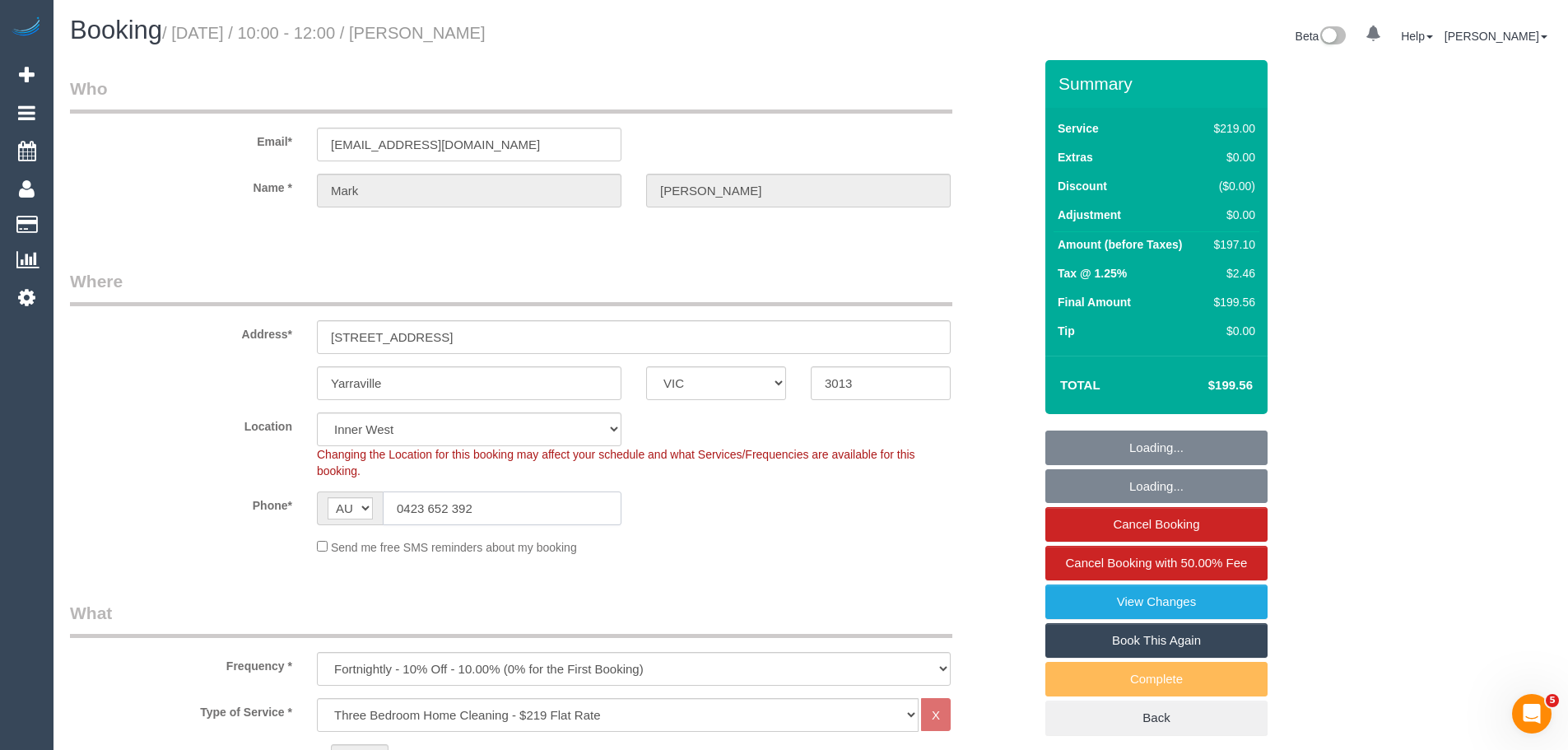
drag, startPoint x: 460, startPoint y: 511, endPoint x: 248, endPoint y: 506, distance: 212.1
click at [217, 511] on div "Phone* AF AL DZ AD AO AI AQ AG AR AM AW AU AT AZ BS BH BD BB BY BE BZ BJ BM BT …" at bounding box center [551, 508] width 988 height 33
select select "spot6"
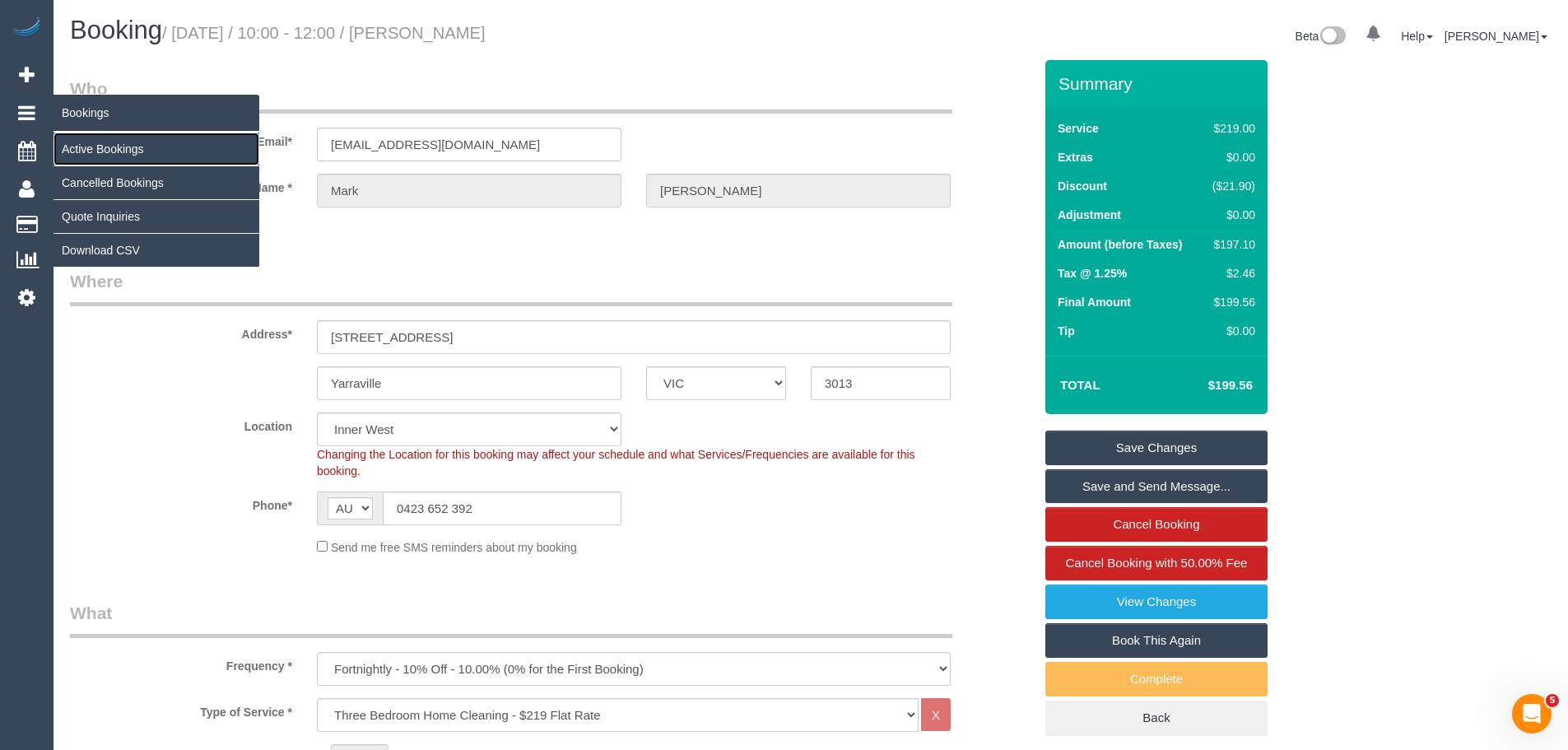
click at [95, 145] on link "Active Bookings" at bounding box center [157, 149] width 206 height 33
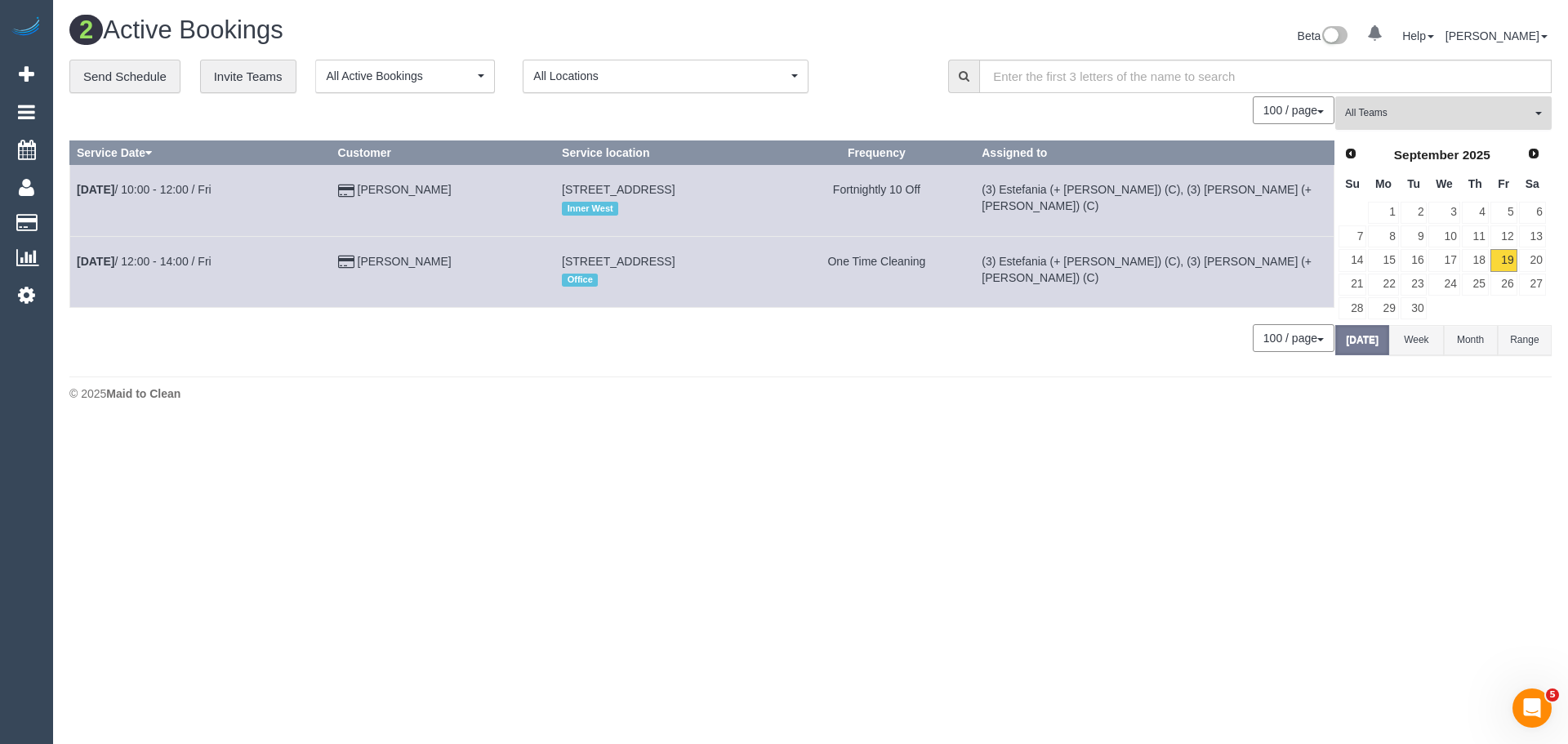
click at [1393, 109] on span "All Teams" at bounding box center [1438, 114] width 186 height 14
click at [1393, 135] on link "Remove Team Filters" at bounding box center [1444, 139] width 215 height 21
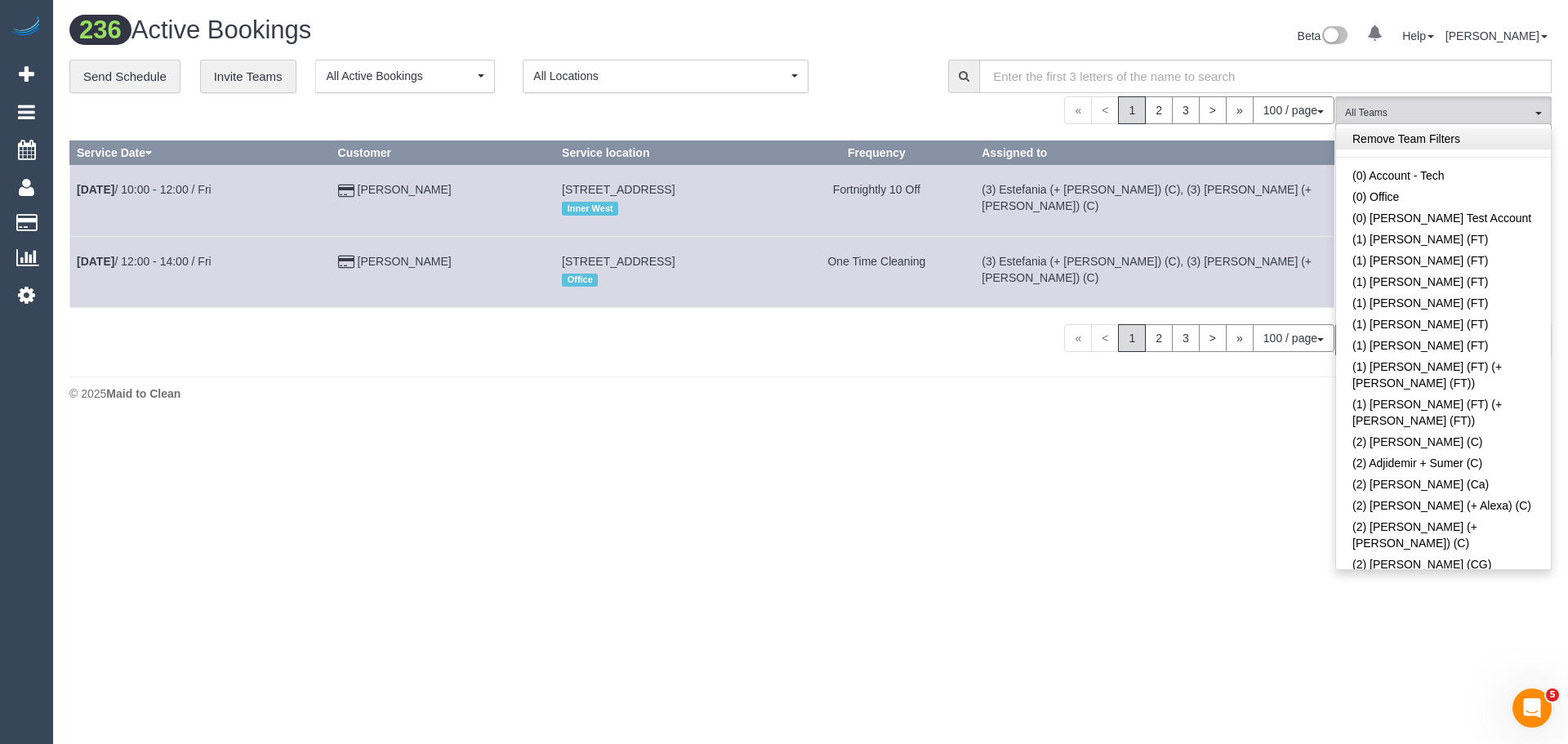
scroll to position [2929, 0]
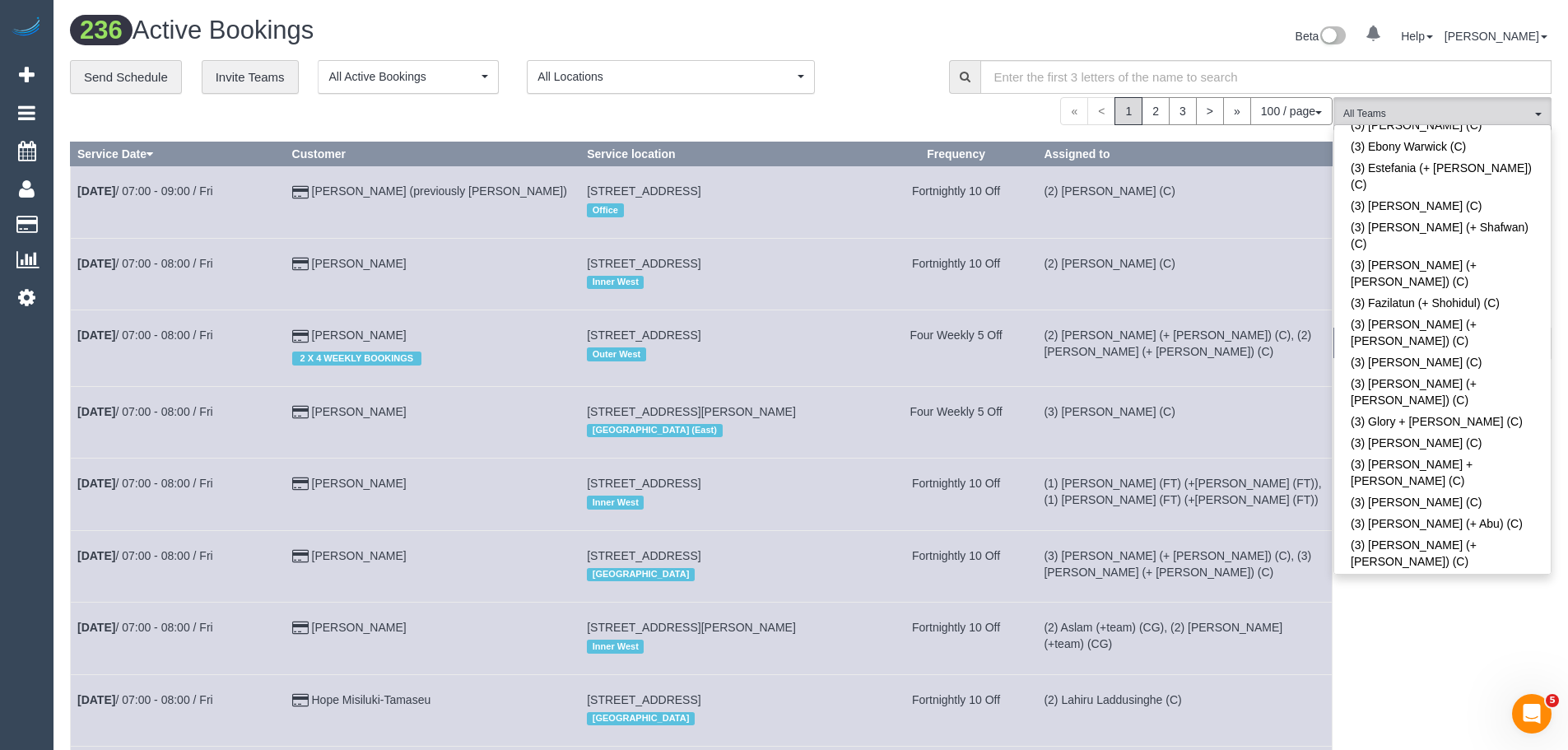
click at [1444, 107] on span "(3) [PERSON_NAME] (C)" at bounding box center [1437, 114] width 188 height 14
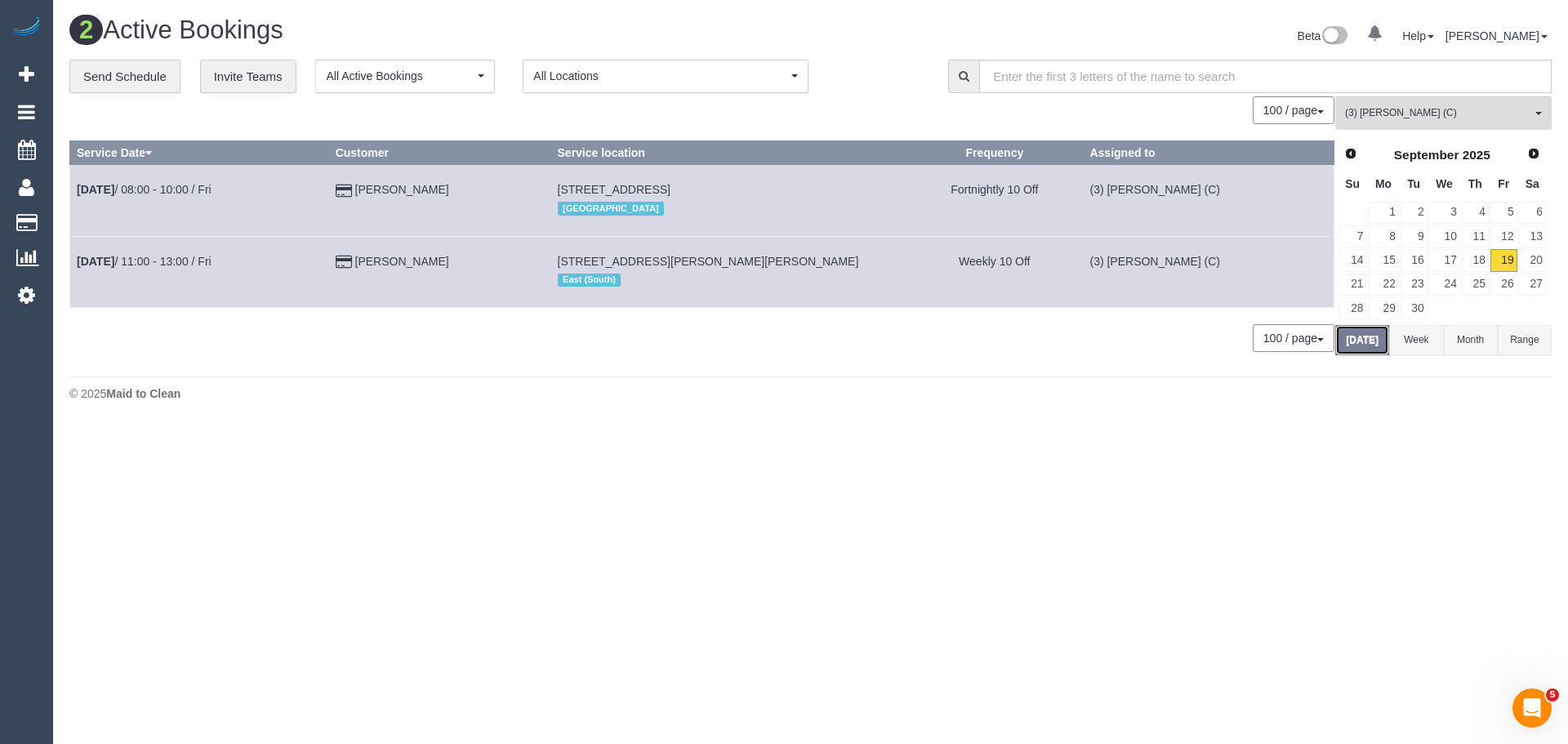
click at [1354, 342] on button "[DATE]" at bounding box center [1363, 340] width 54 height 31
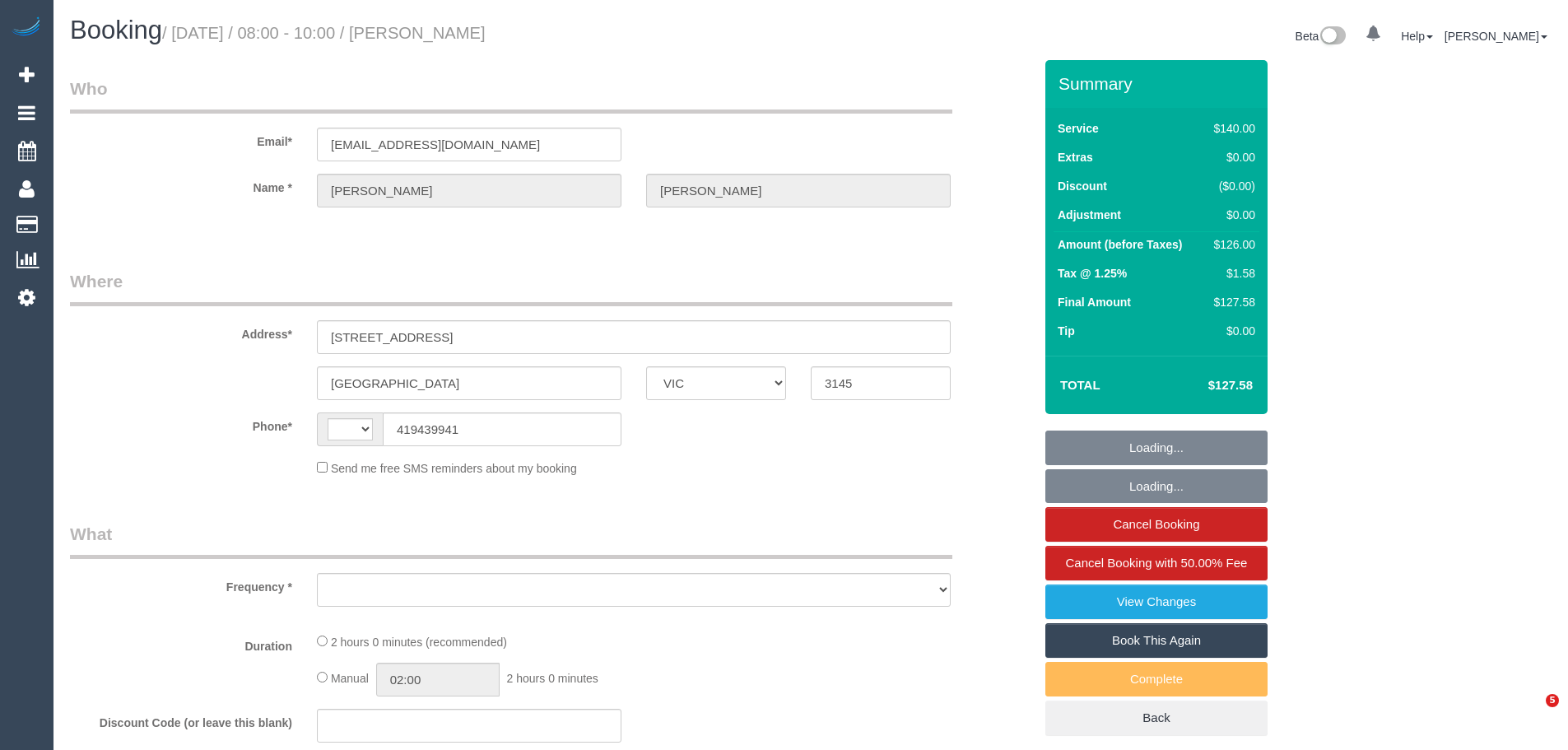
select select "VIC"
select select "string:AU"
select select "object:678"
select select "string:stripe-pm_1RbIjn2GScqysDRVUgffc8pY"
select select "number:28"
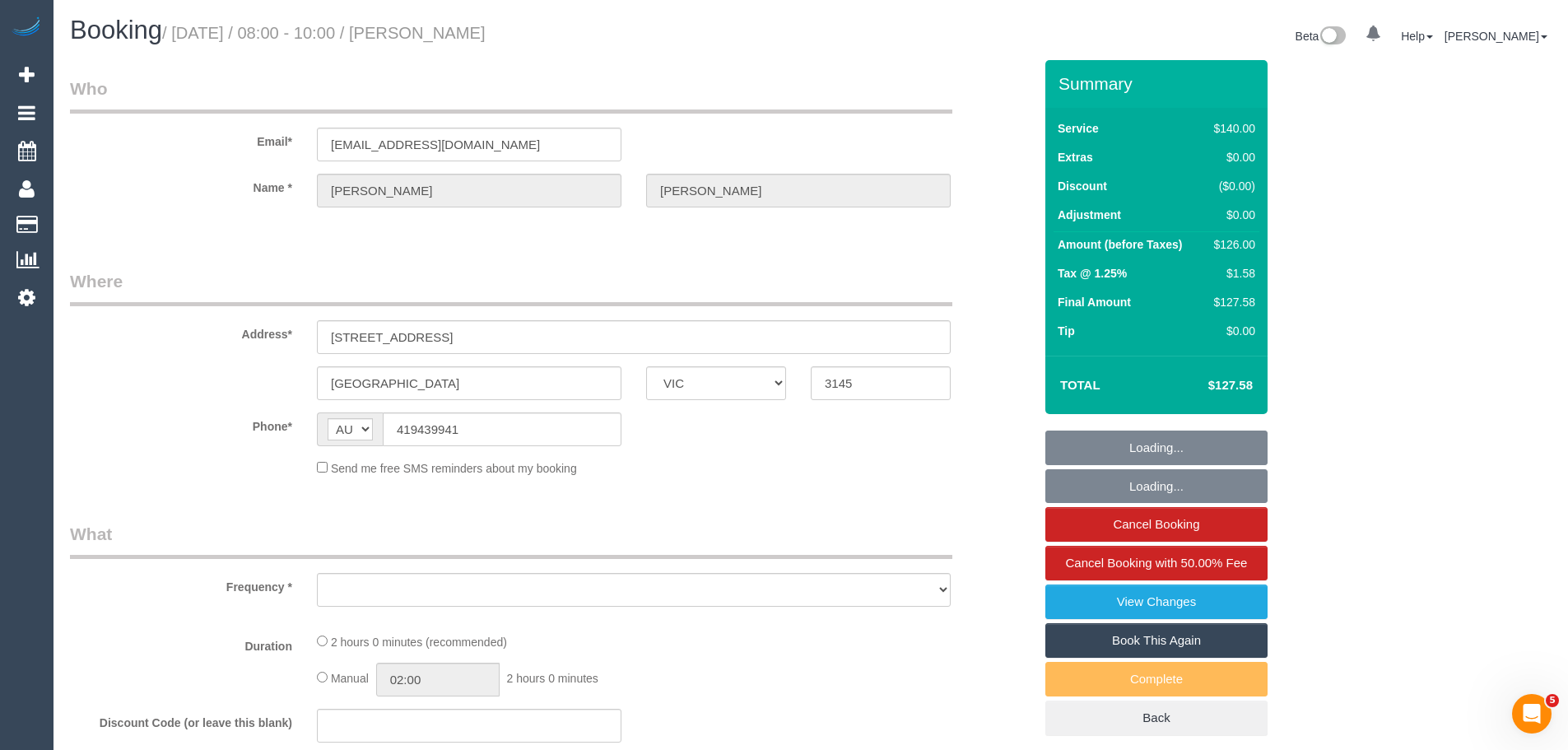
select select "number:14"
select select "number:18"
select select "number:36"
select select "number:34"
select select "number:12"
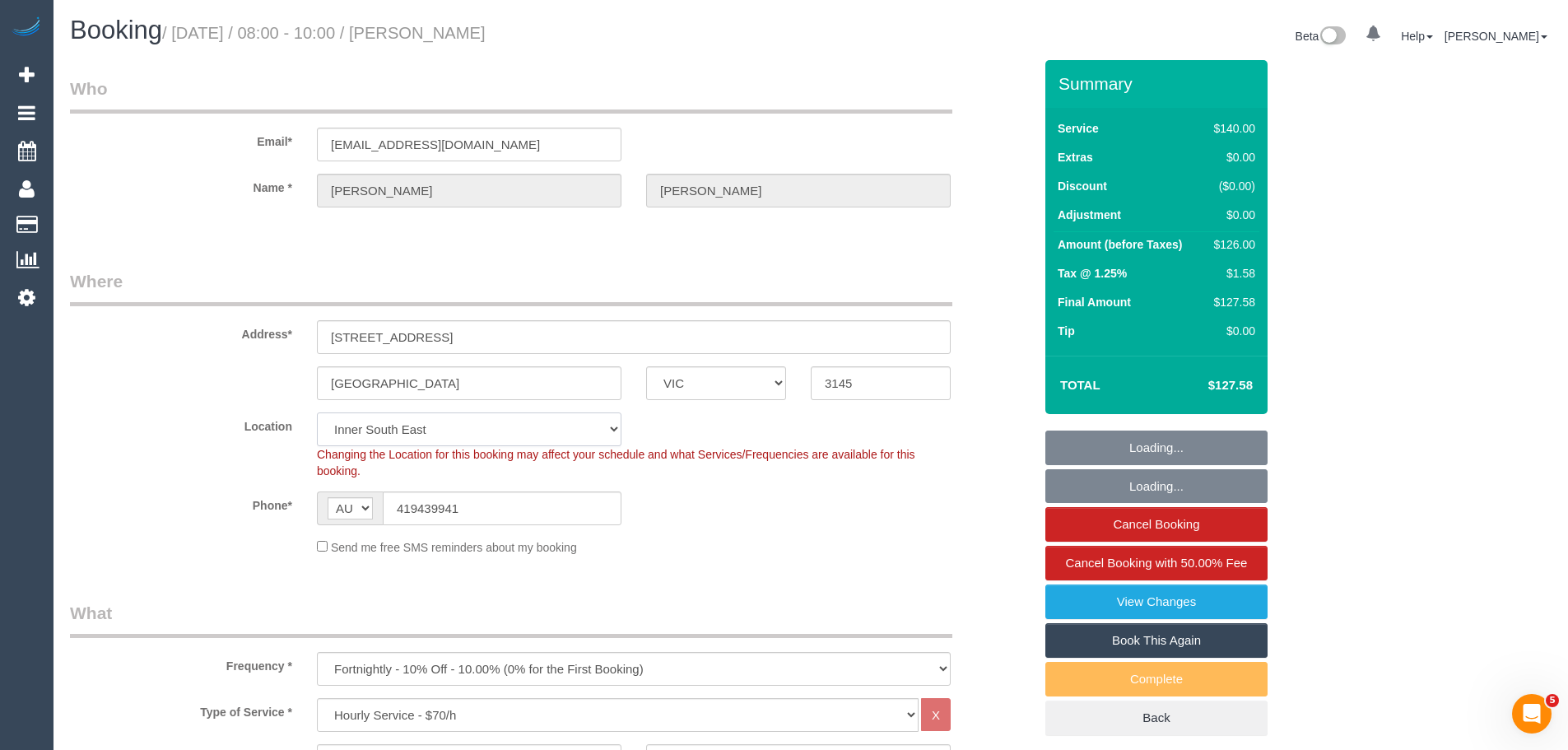
select select "object:1441"
drag, startPoint x: 520, startPoint y: 430, endPoint x: 234, endPoint y: 421, distance: 286.1
click at [234, 421] on div "Location [GEOGRAPHIC_DATA] (North) East (South) [GEOGRAPHIC_DATA] (East) [GEOGR…" at bounding box center [551, 445] width 988 height 67
click at [478, 515] on input "419439941" at bounding box center [502, 508] width 239 height 33
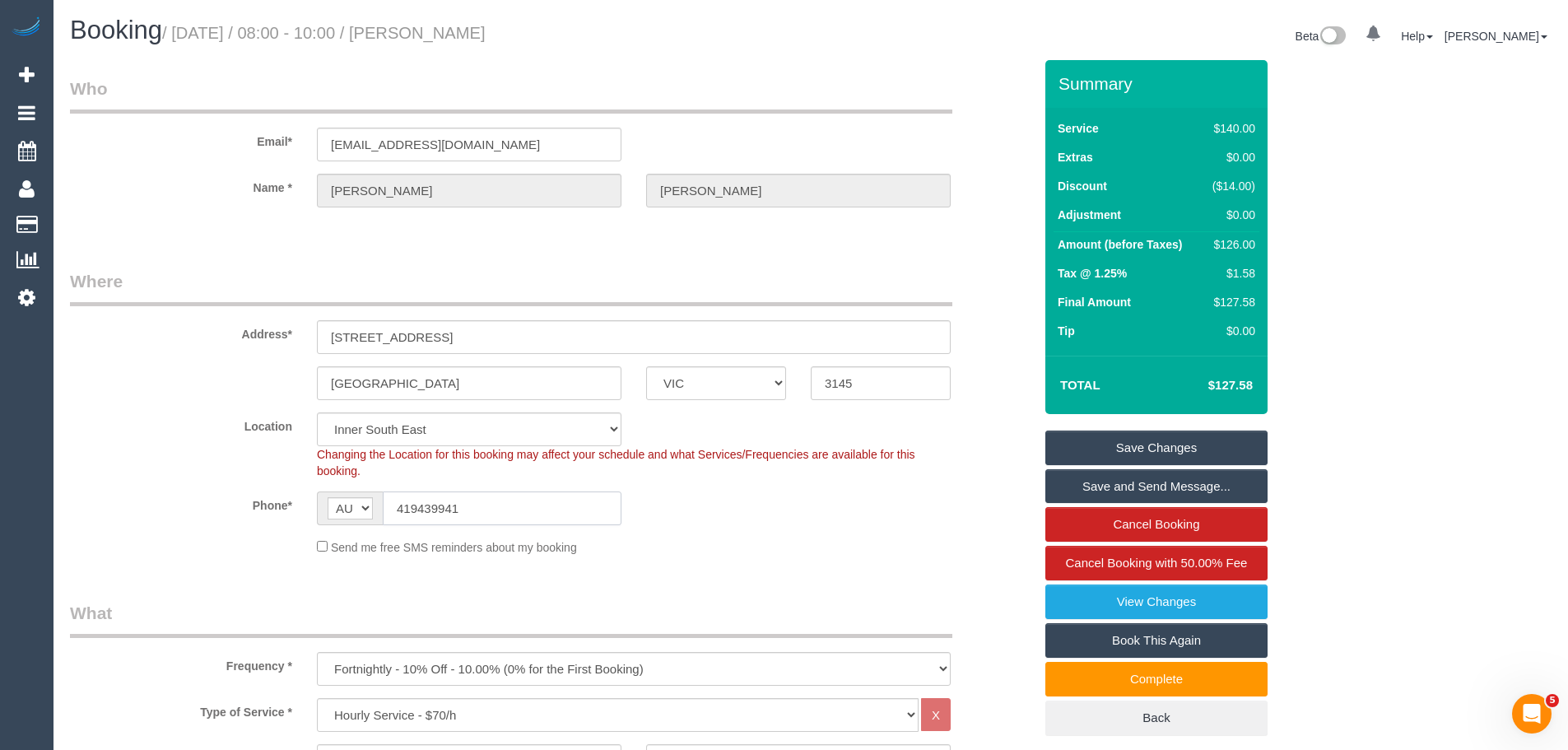
drag, startPoint x: 524, startPoint y: 513, endPoint x: 97, endPoint y: 502, distance: 427.1
click at [97, 502] on div "Phone* AF AL DZ AD AO AI AQ AG AR AM AW AU AT AZ BS BH BD BB BY BE BZ BJ BM BT …" at bounding box center [551, 508] width 988 height 33
click at [150, 234] on fieldset "Who Email* [EMAIL_ADDRESS][DOMAIN_NAME] Name * [PERSON_NAME]" at bounding box center [551, 156] width 963 height 159
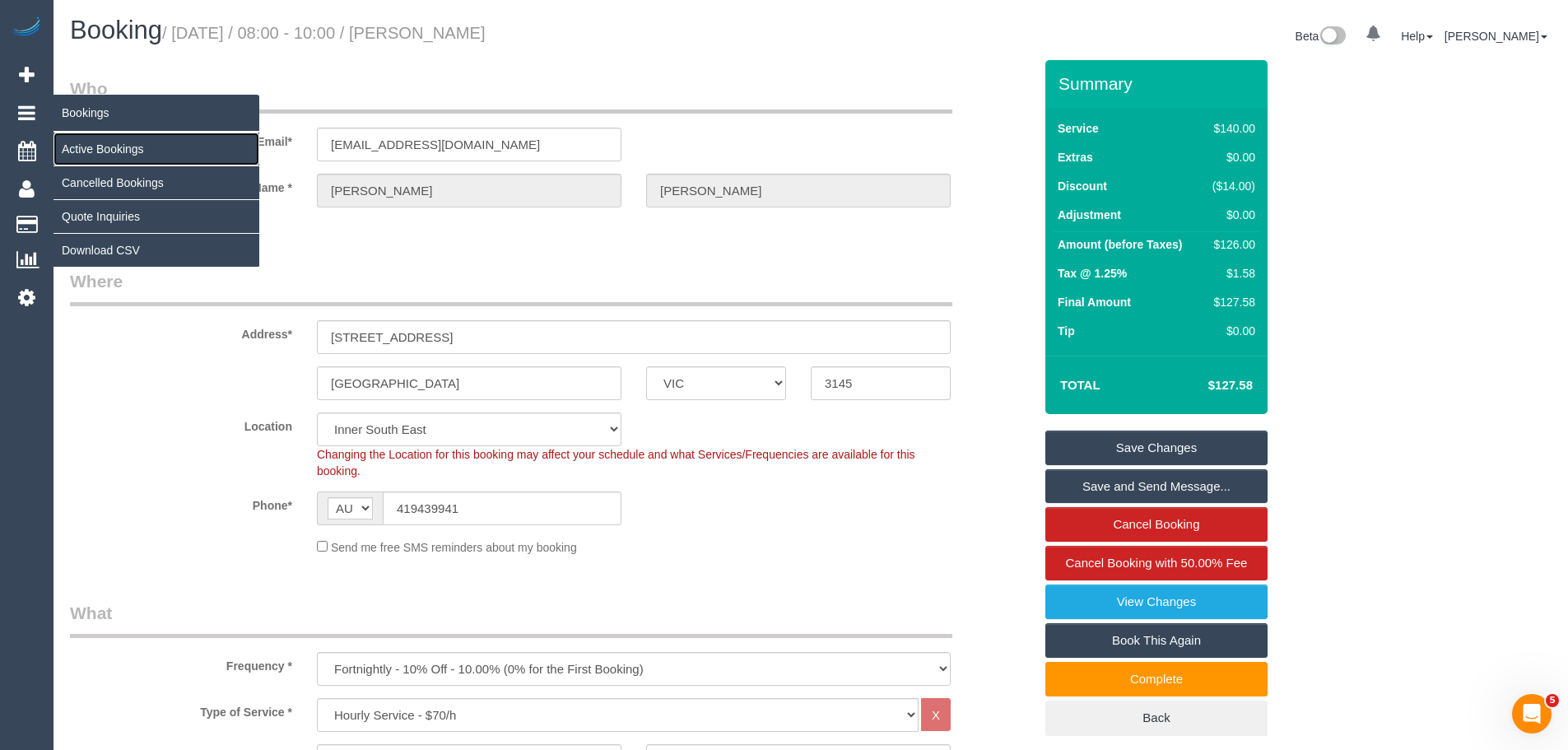
click at [122, 145] on link "Active Bookings" at bounding box center [157, 149] width 206 height 33
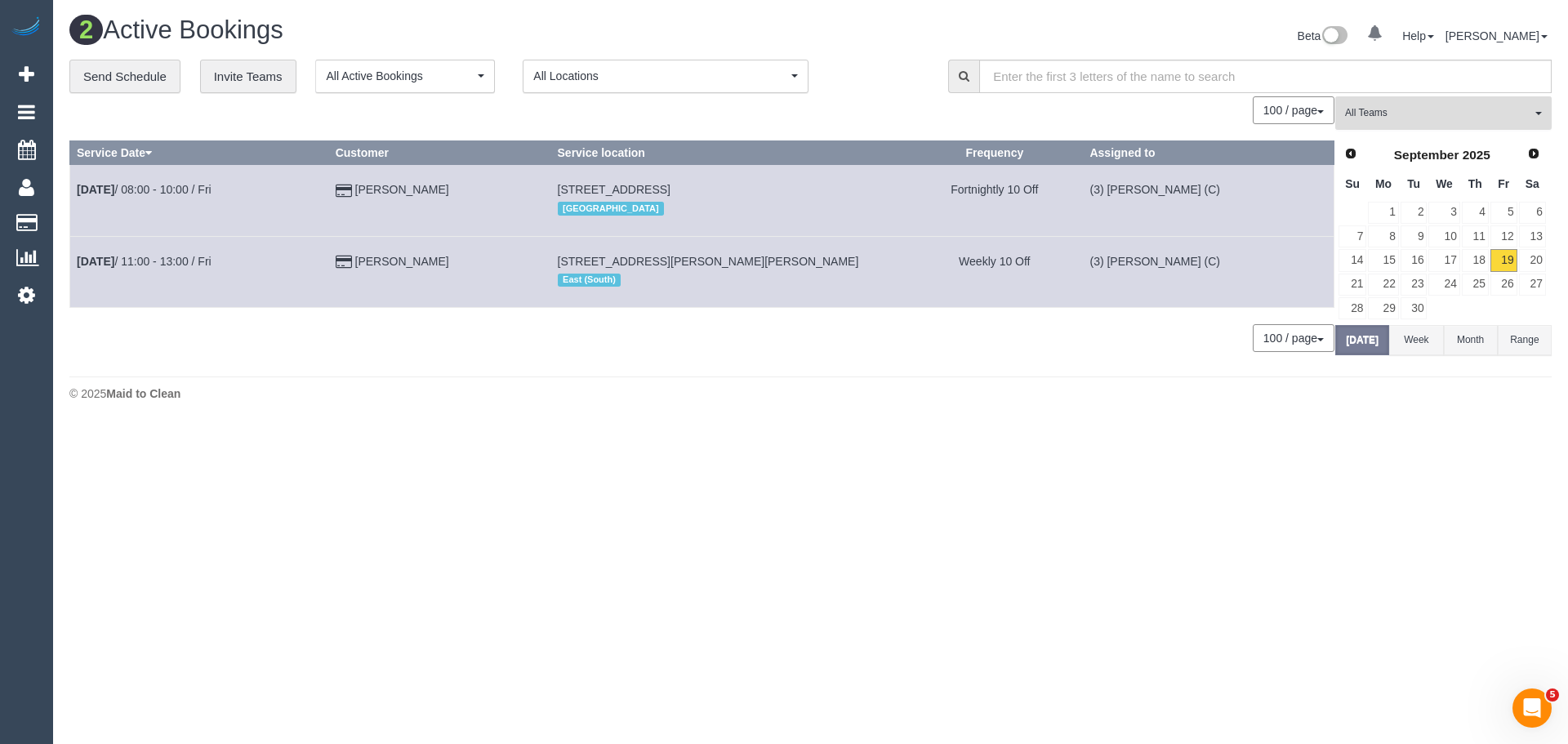
click at [1421, 107] on span "All Teams" at bounding box center [1438, 114] width 186 height 14
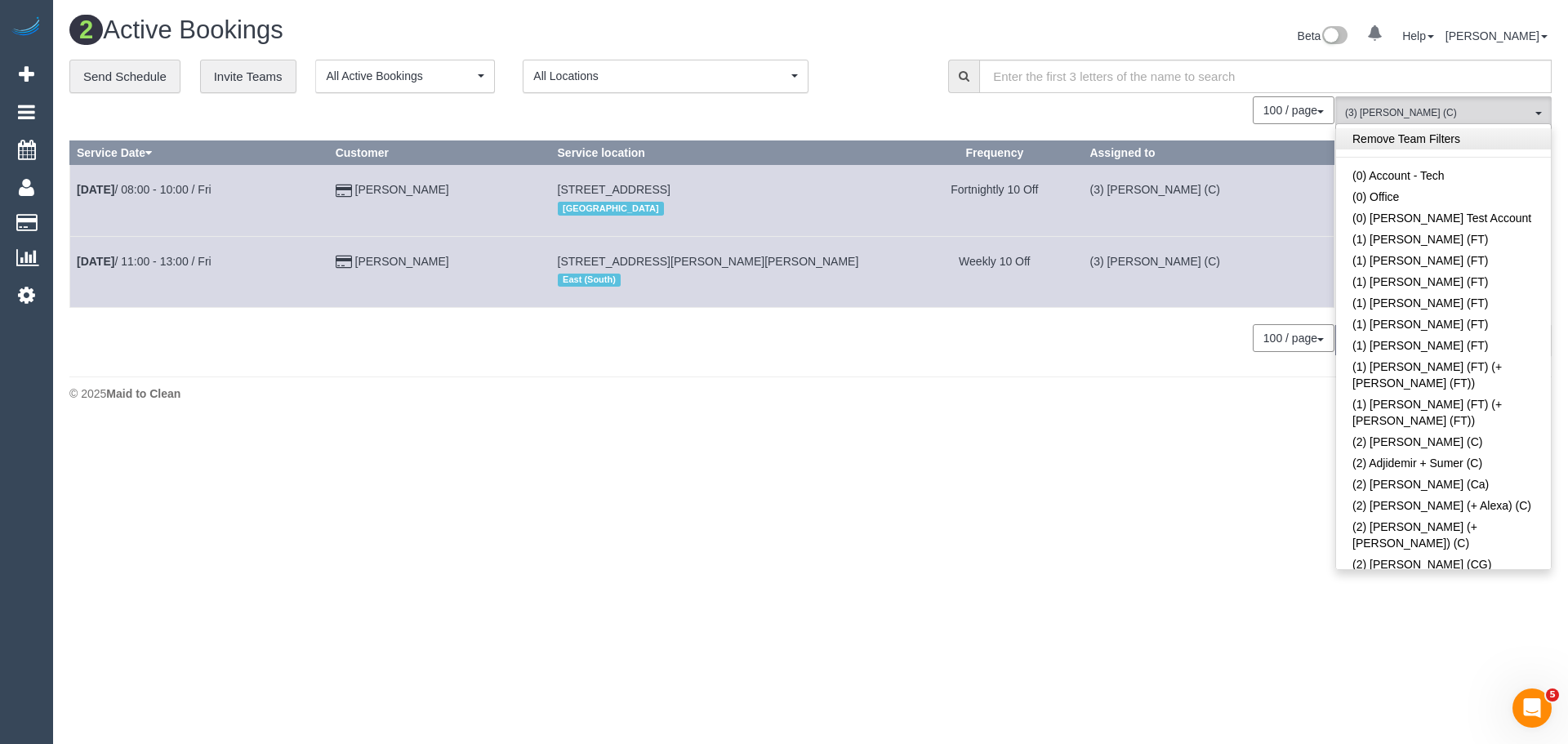
click at [1404, 141] on link "Remove Team Filters" at bounding box center [1444, 139] width 215 height 21
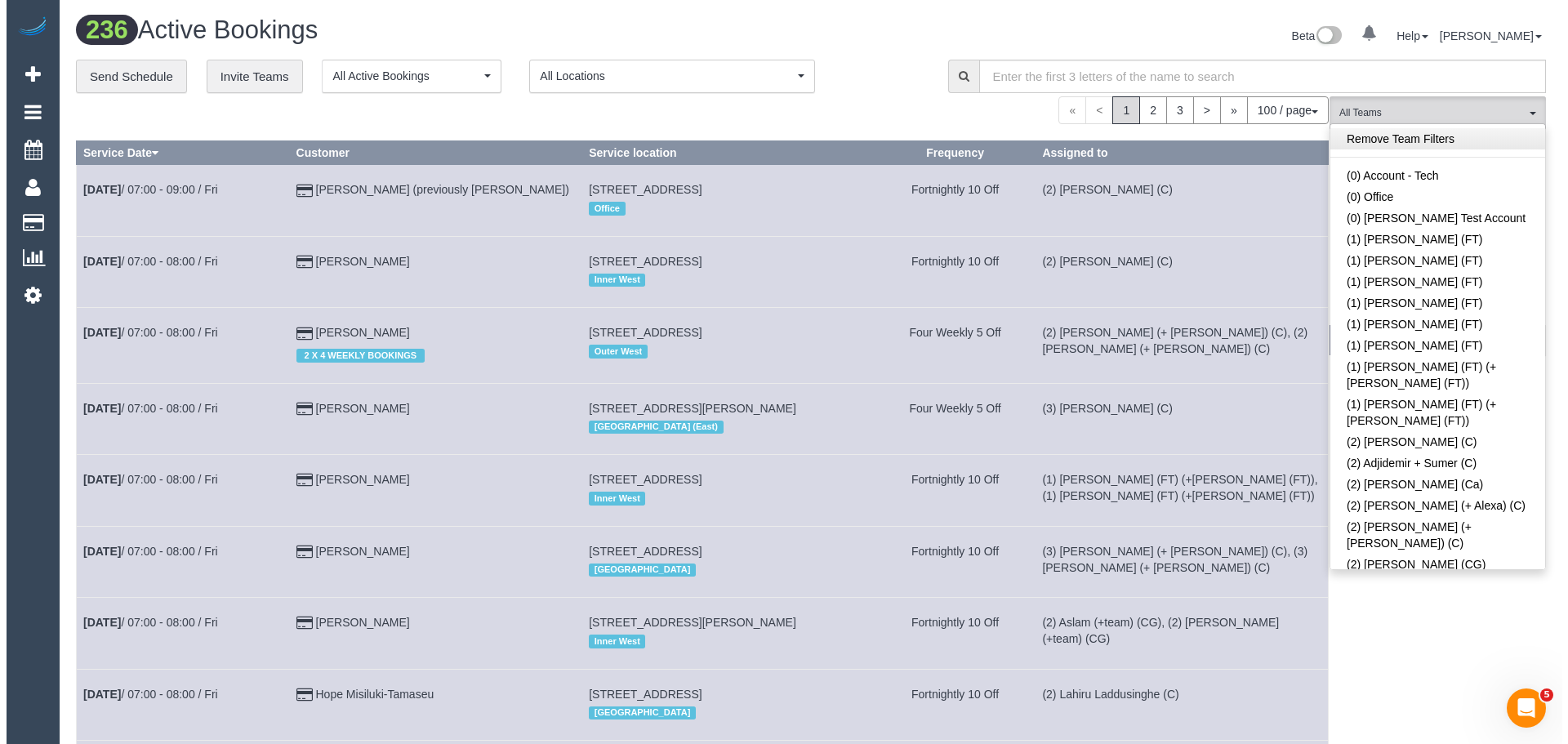
scroll to position [5120, 0]
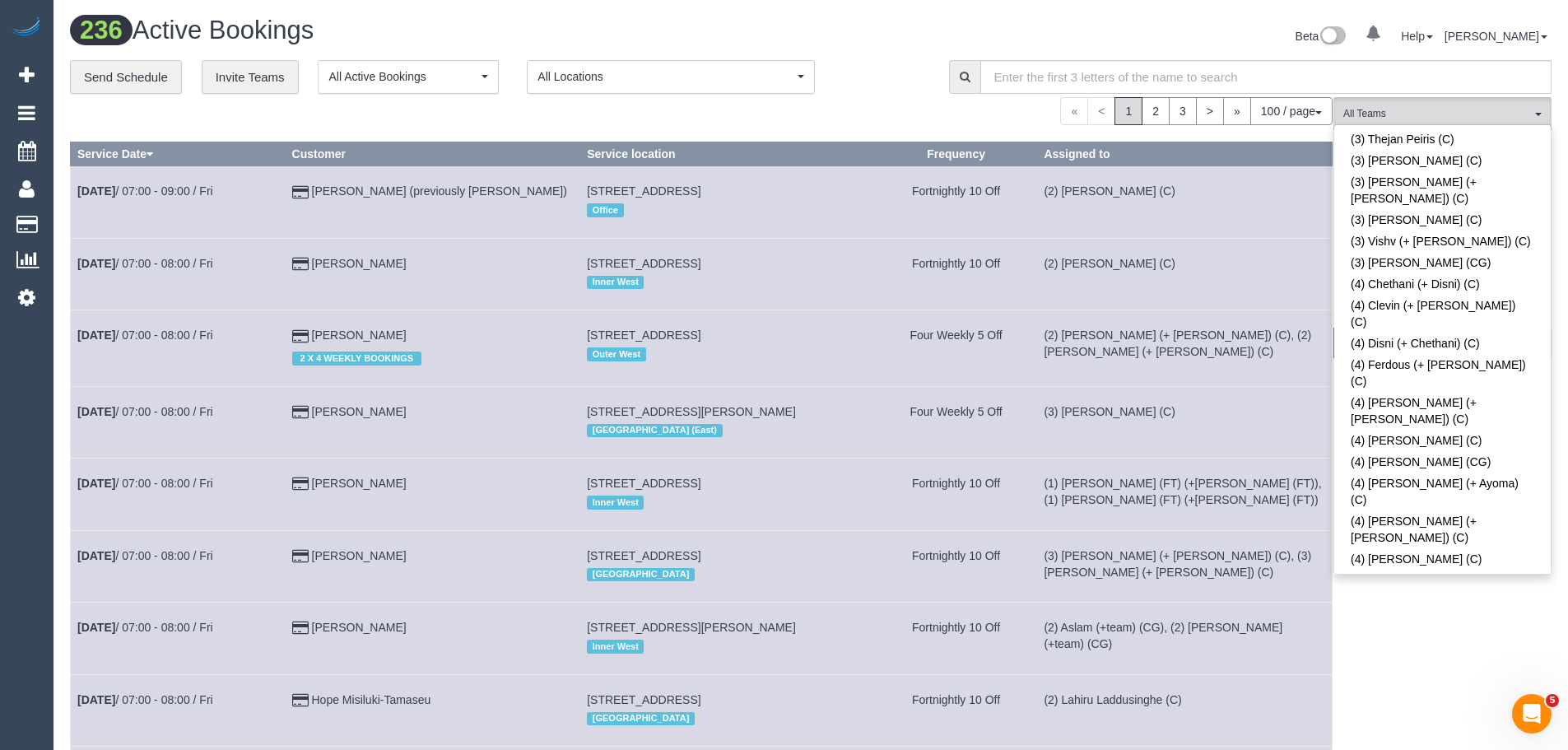
click at [1454, 106] on button "(S) [PERSON_NAME] (CG) All Teams" at bounding box center [1443, 114] width 218 height 33
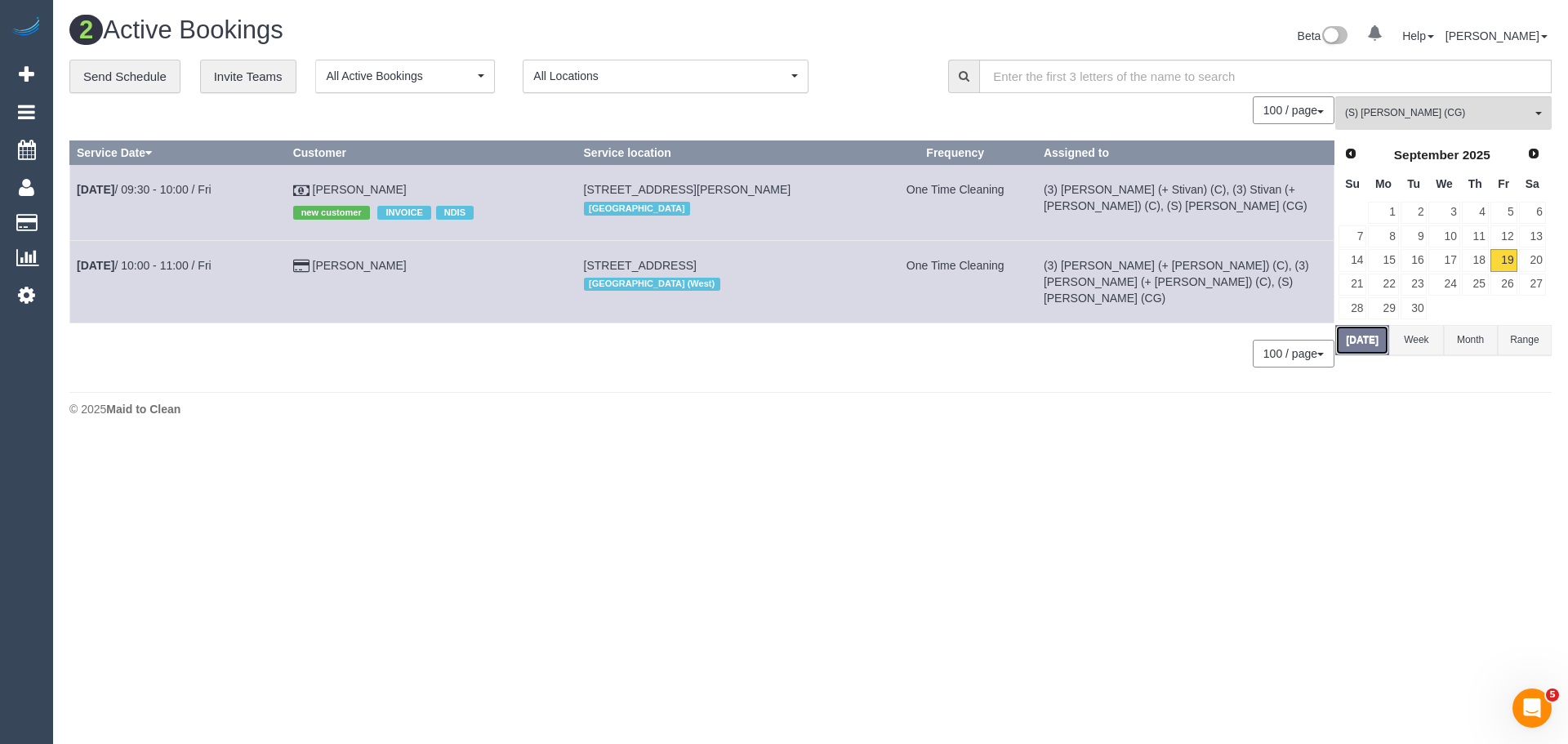
click at [1359, 345] on button "[DATE]" at bounding box center [1363, 340] width 54 height 31
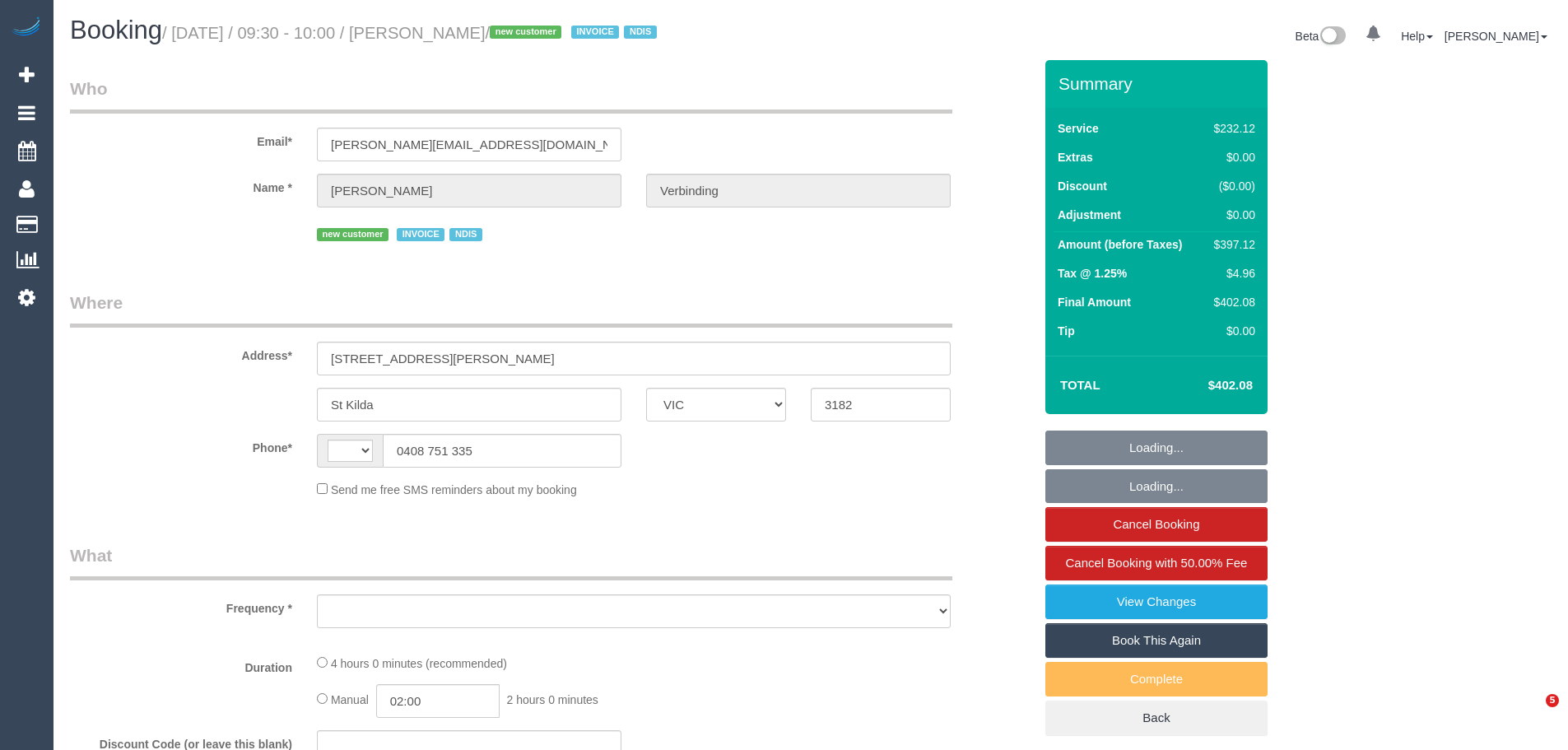
select select "VIC"
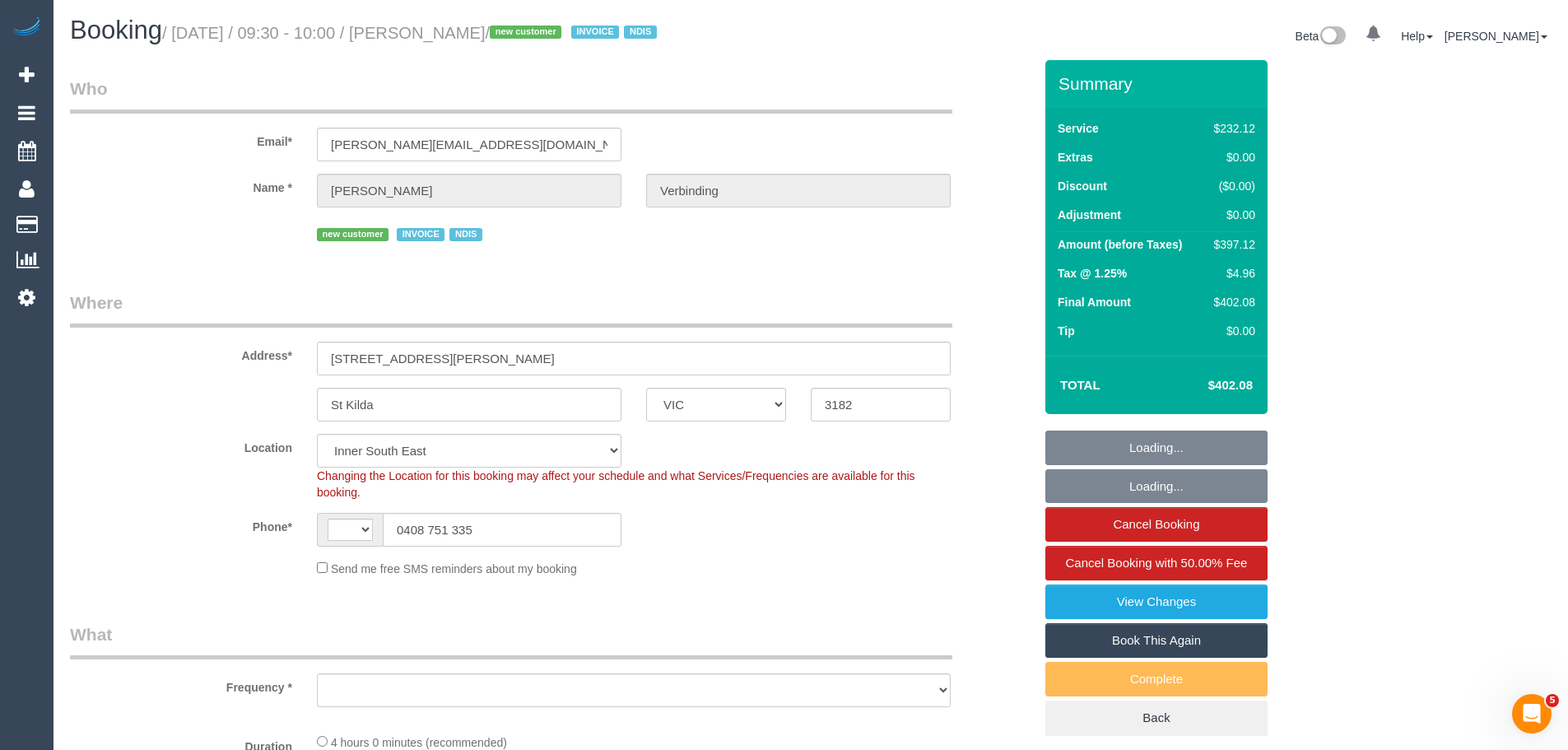
select select "string:AU"
select select "object:683"
select select "240"
select select "number:28"
select select "number:14"
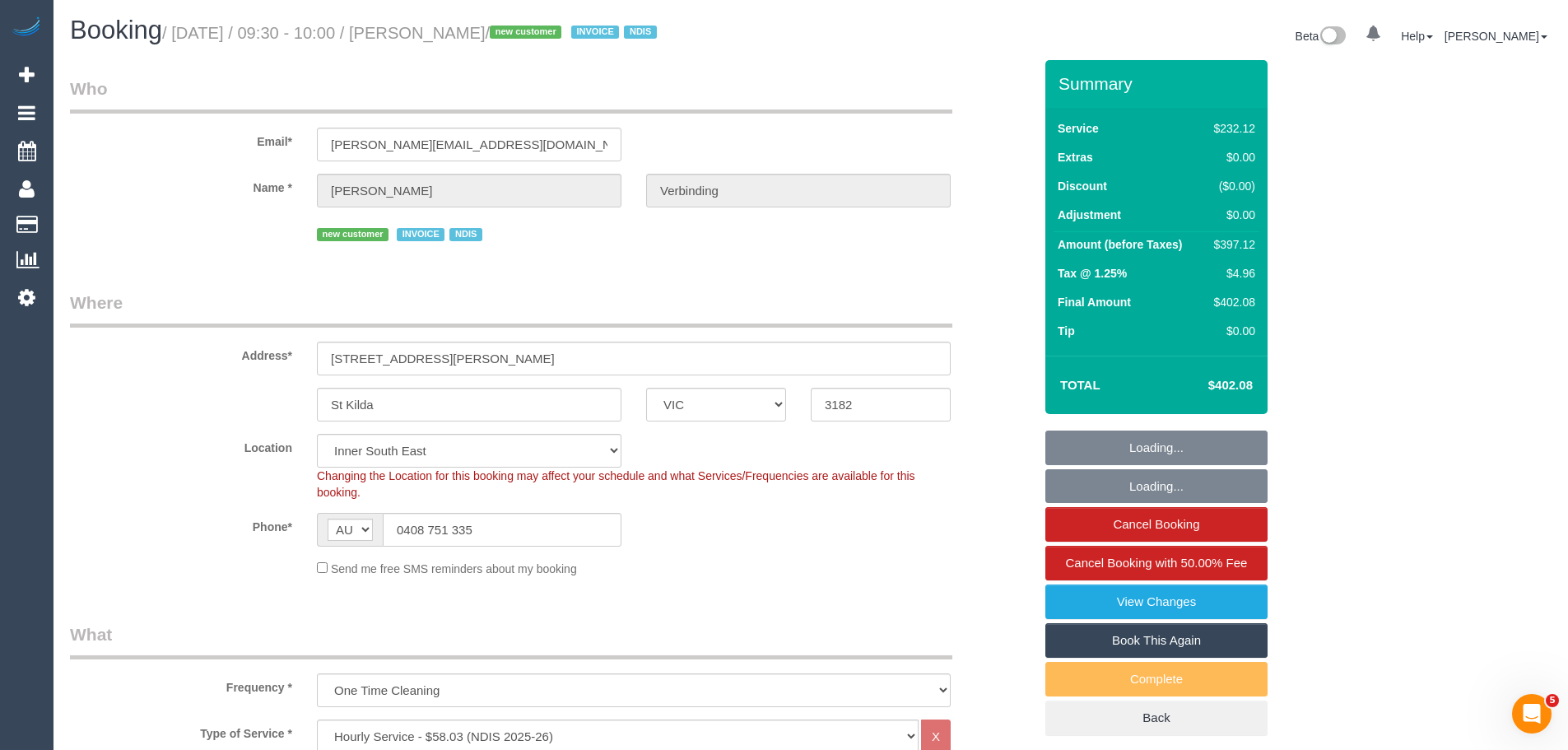
select select "number:19"
select select "number:25"
select select "object:1430"
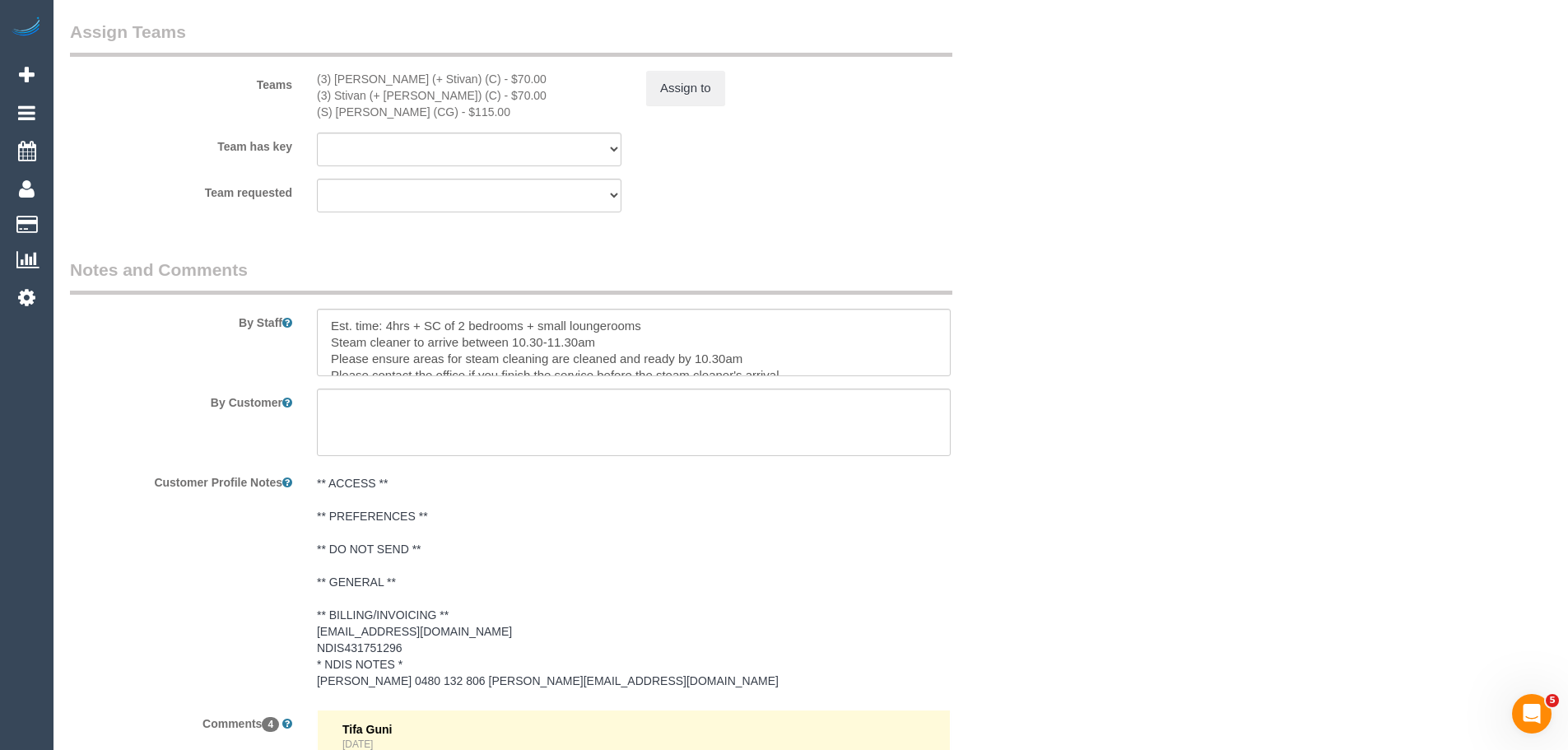
scroll to position [98, 0]
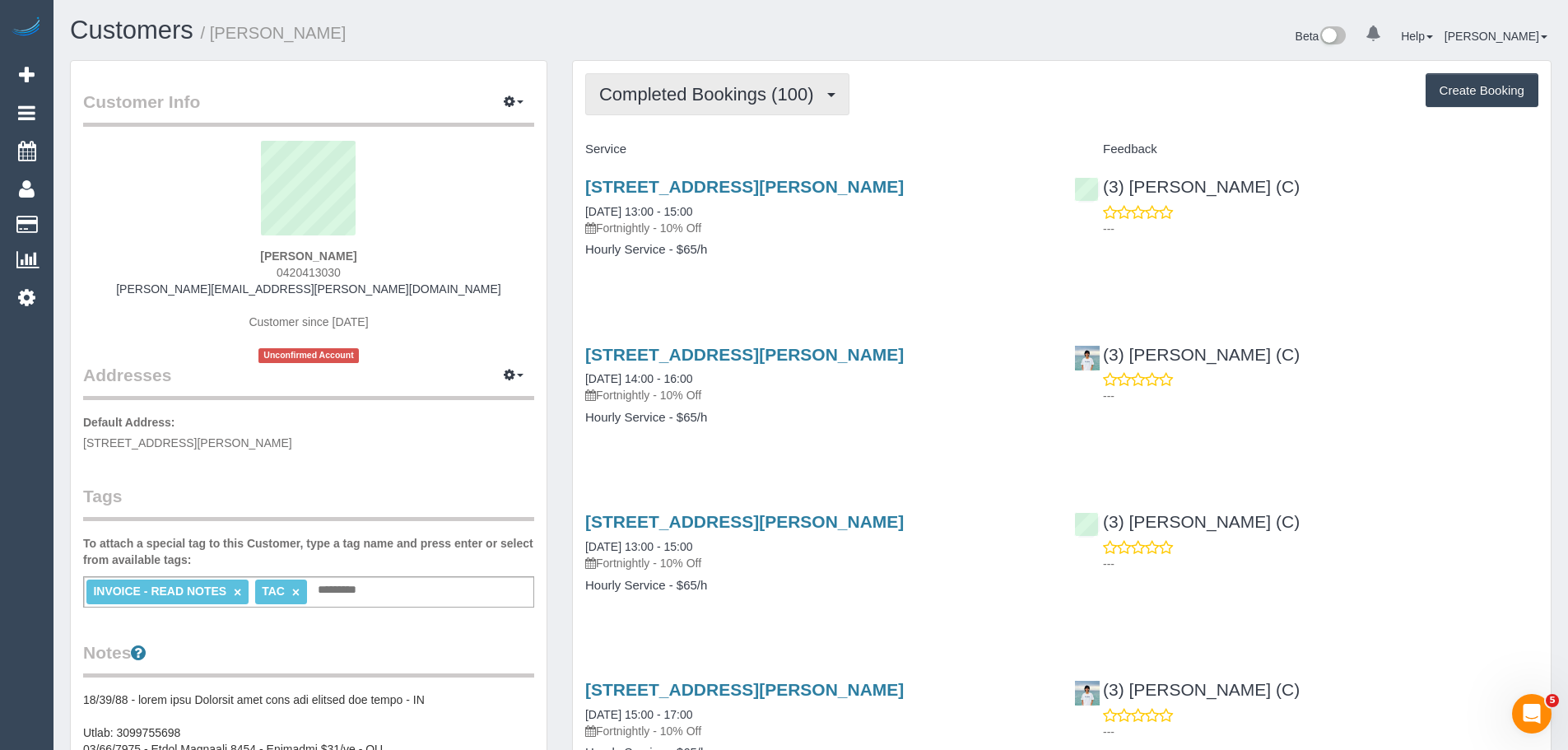
click at [710, 107] on button "Completed Bookings (100)" at bounding box center [718, 94] width 264 height 42
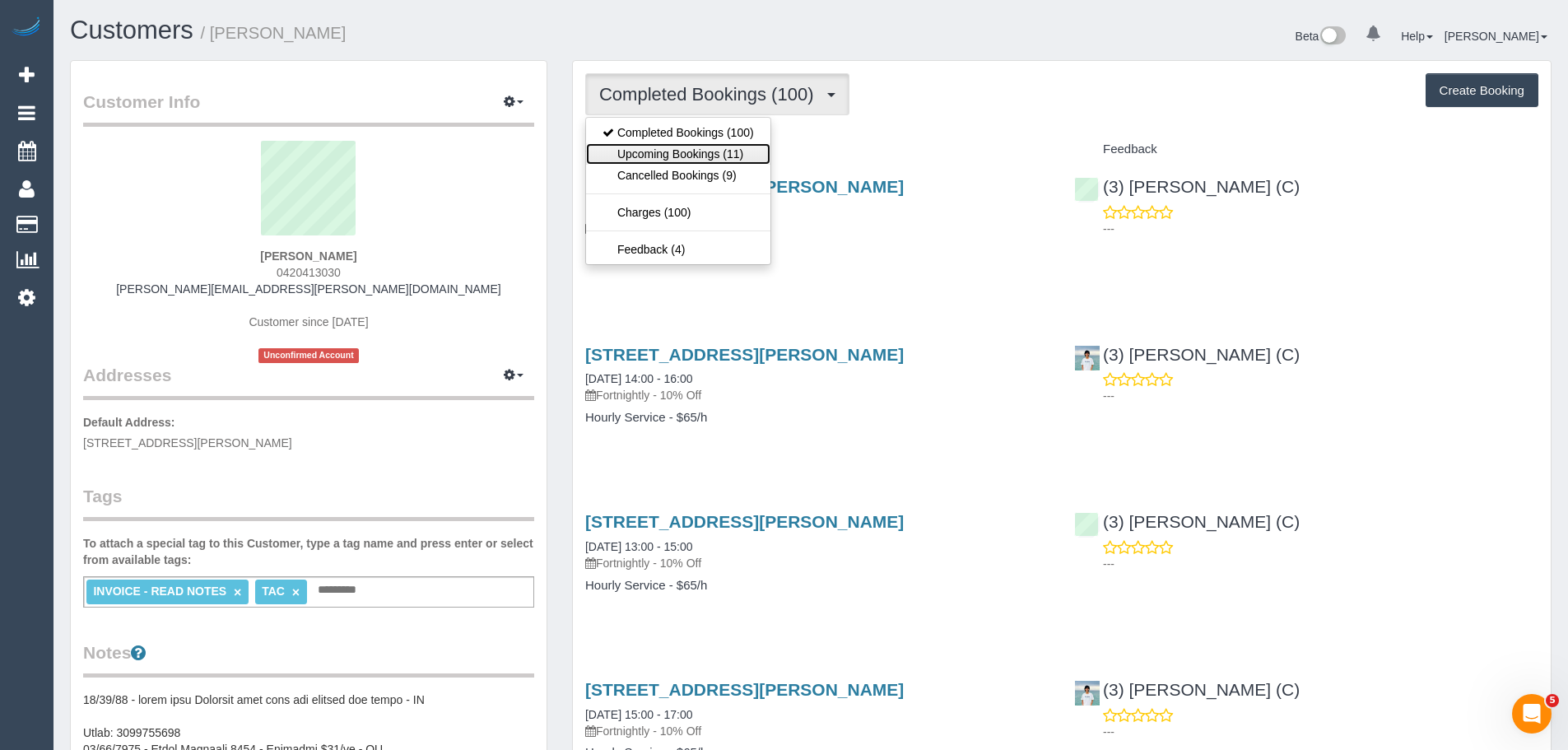
click at [715, 158] on link "Upcoming Bookings (11)" at bounding box center [678, 154] width 184 height 21
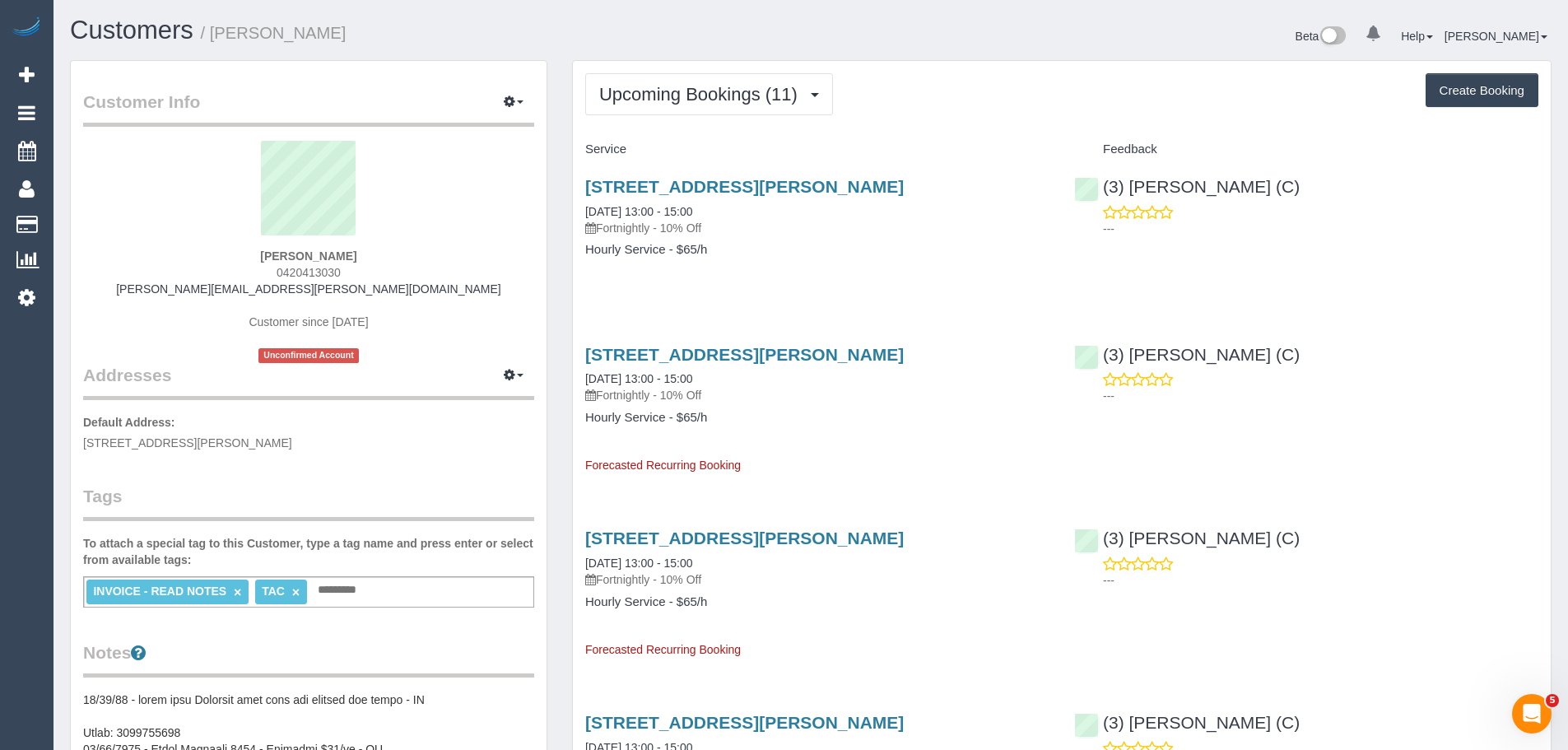
click at [671, 220] on p "Fortnightly - 10% Off" at bounding box center [817, 228] width 464 height 17
click at [673, 211] on link "[DATE] 13:00 - 15:00" at bounding box center [639, 211] width 107 height 13
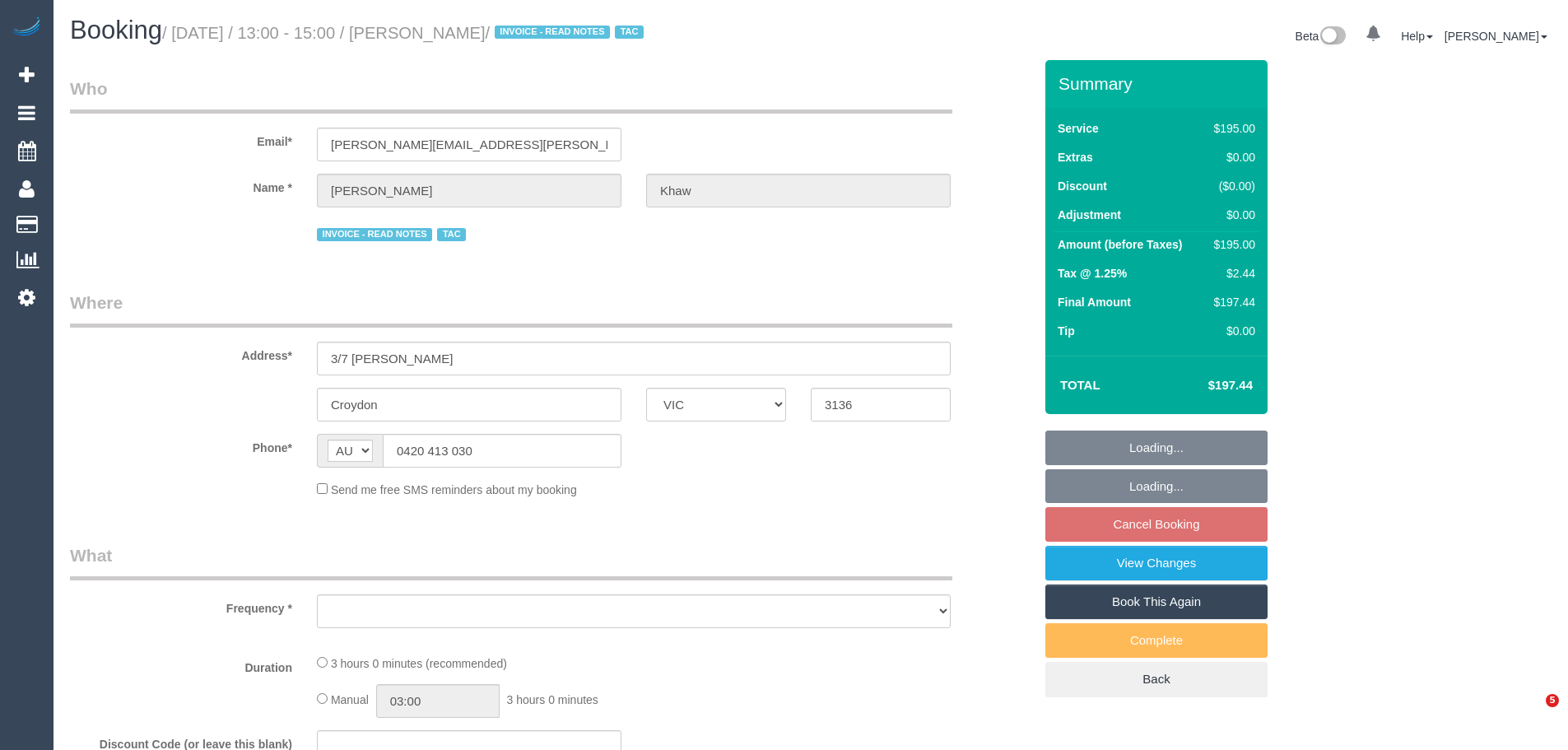
select select "VIC"
select select "object:527"
select select "number:27"
select select "number:14"
select select "number:18"
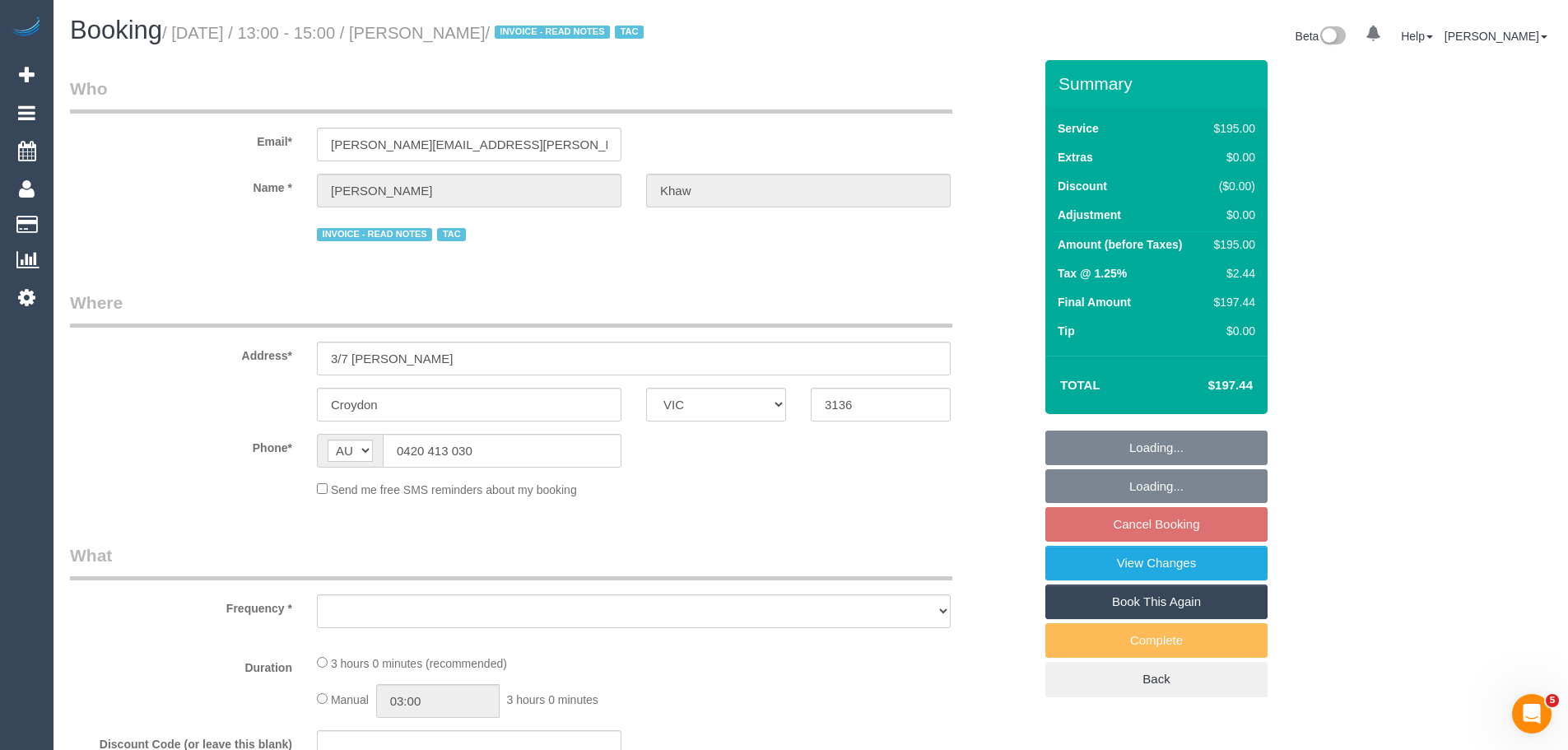
select select "number:22"
select select "number:34"
select select "number:26"
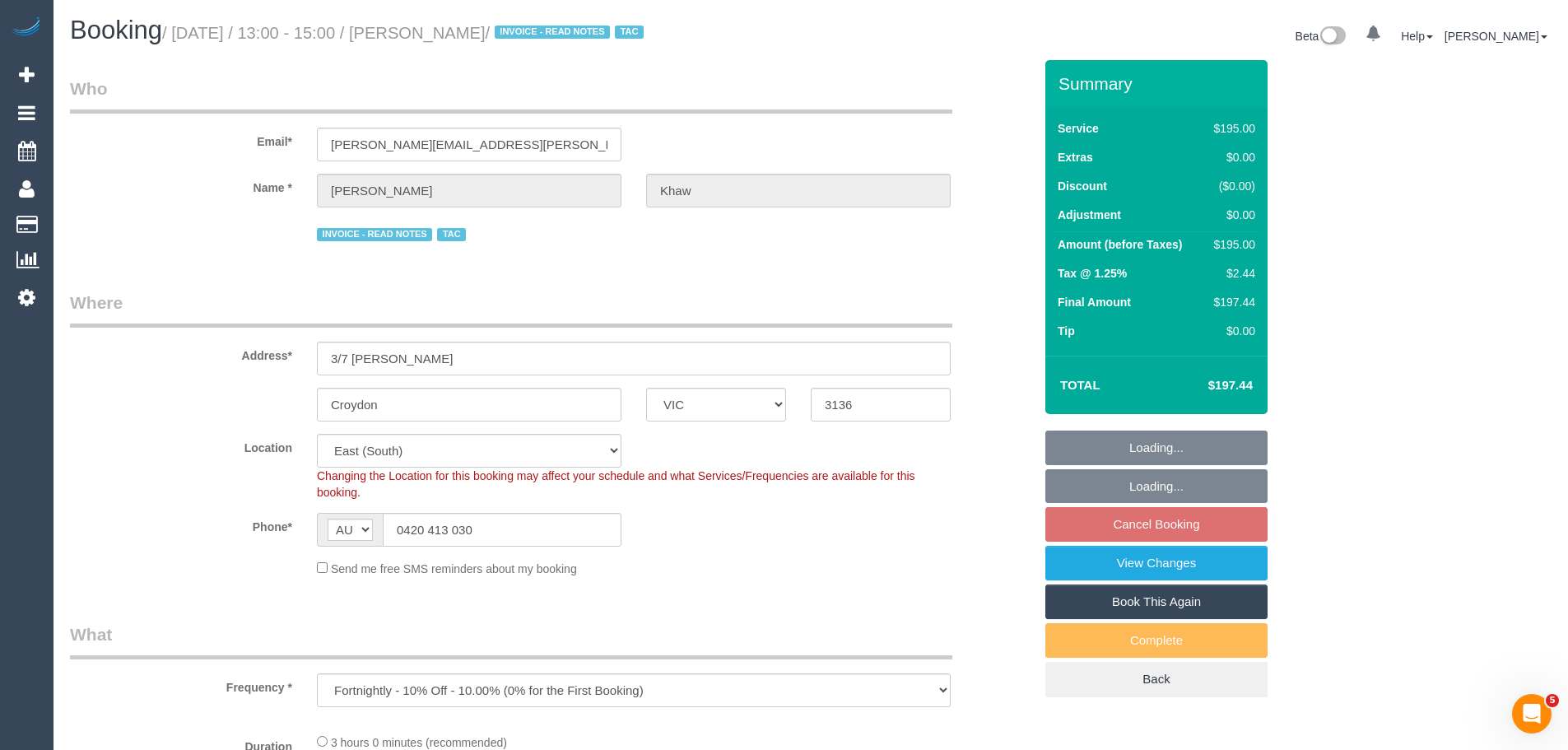
select select "object:842"
select select "180"
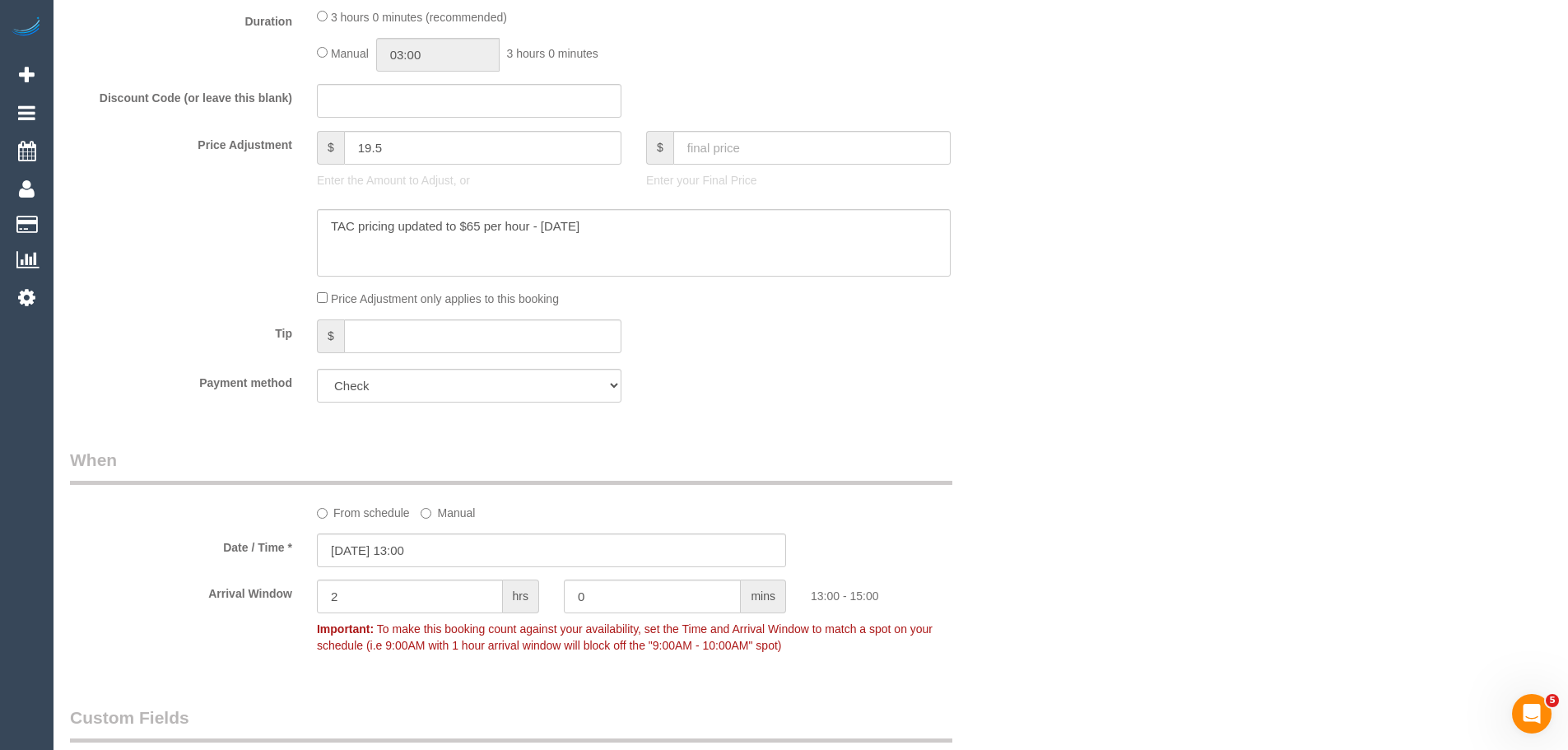
scroll to position [1646, 0]
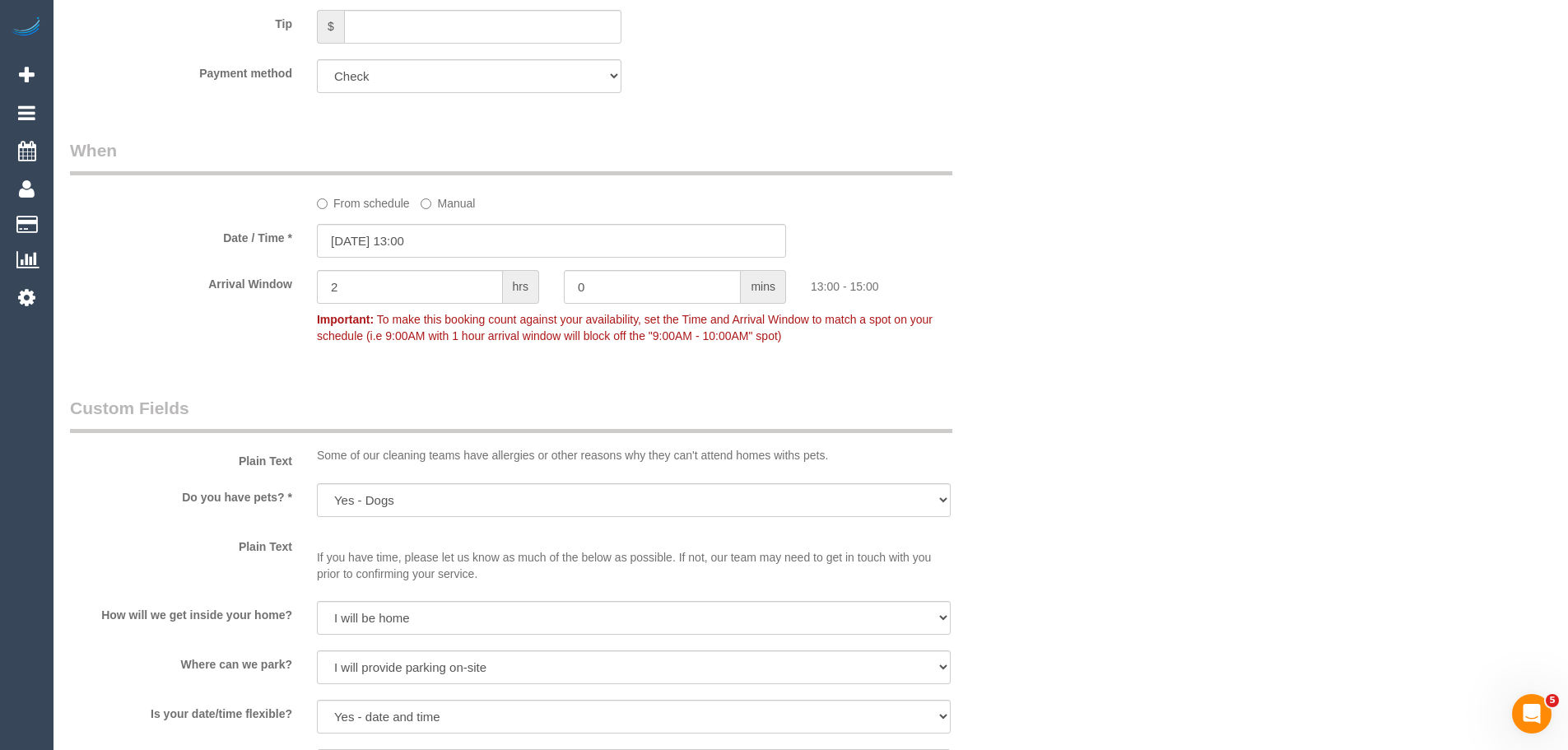
click at [378, 207] on label "From schedule" at bounding box center [364, 200] width 93 height 22
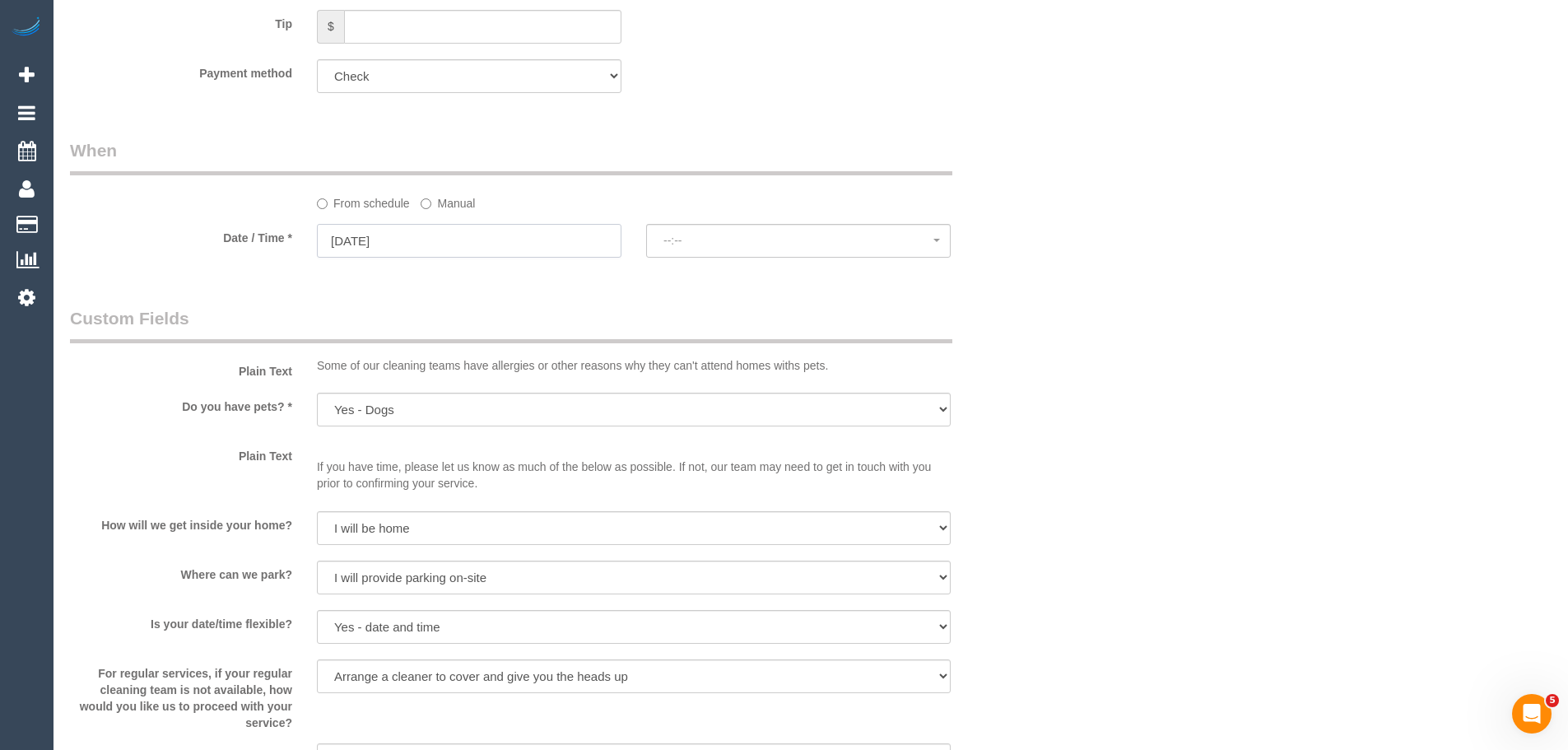
click at [397, 246] on input "[DATE]" at bounding box center [469, 240] width 305 height 33
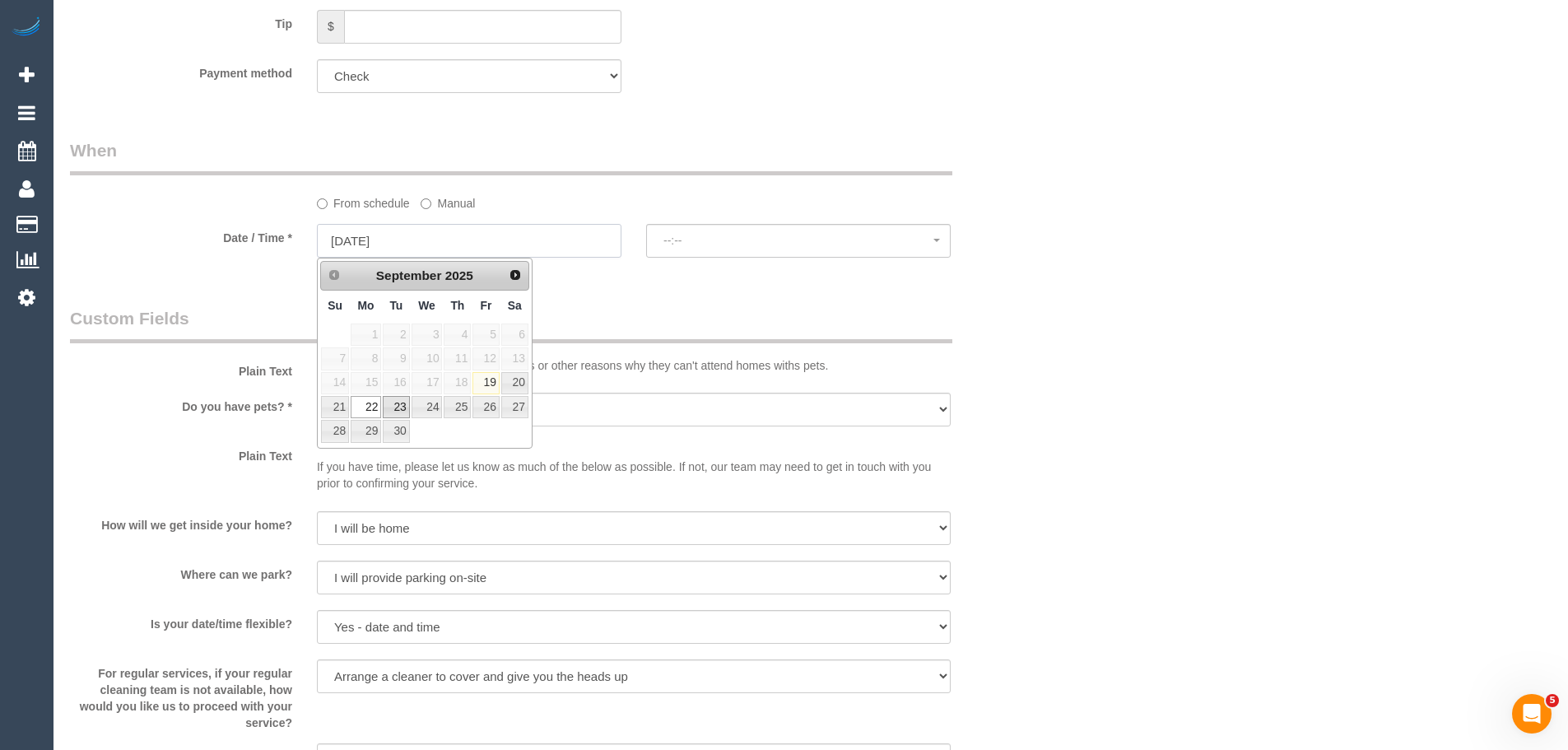
select select "spot6"
click at [396, 438] on link "30" at bounding box center [396, 430] width 26 height 22
type input "[DATE]"
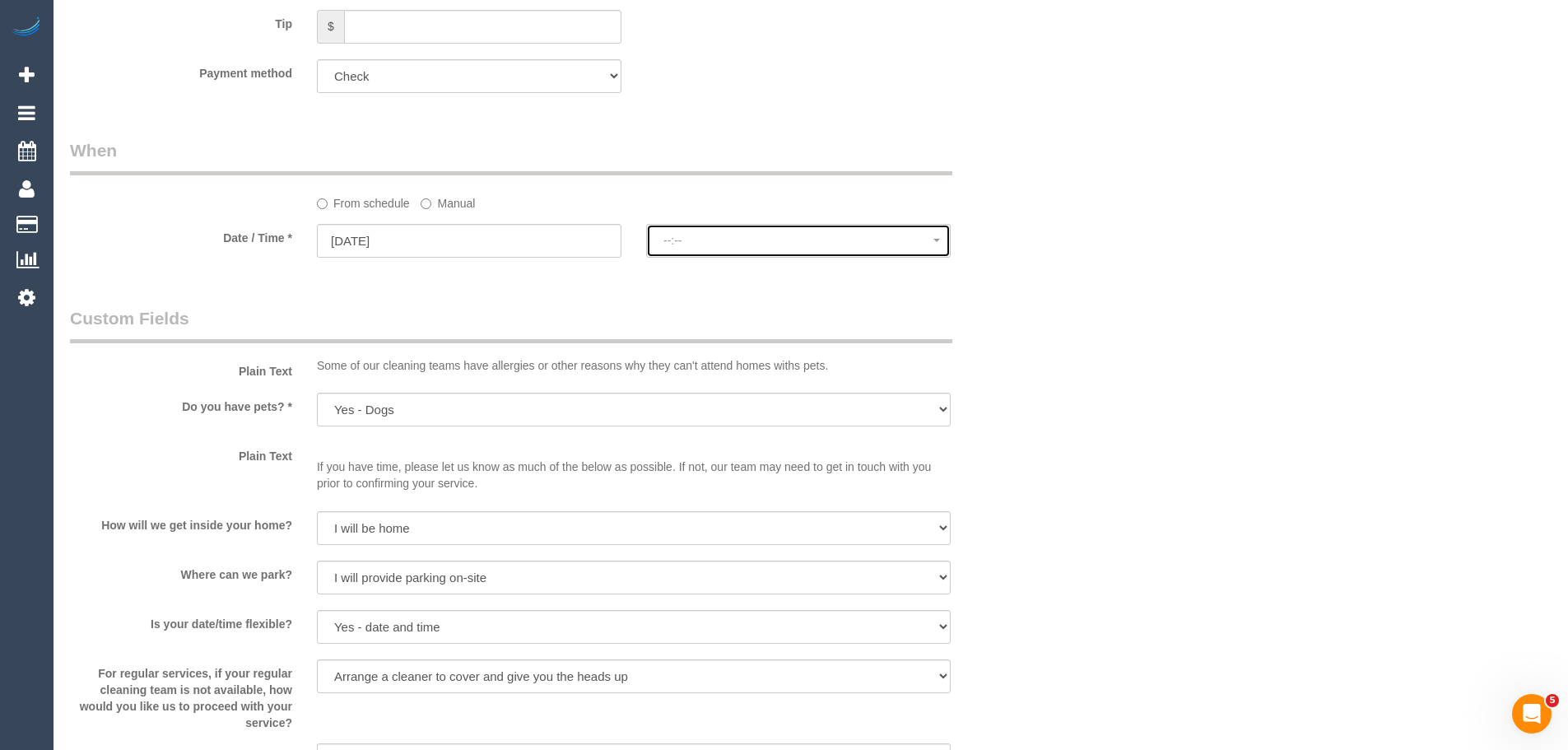
click at [711, 244] on span "--:--" at bounding box center [799, 240] width 270 height 13
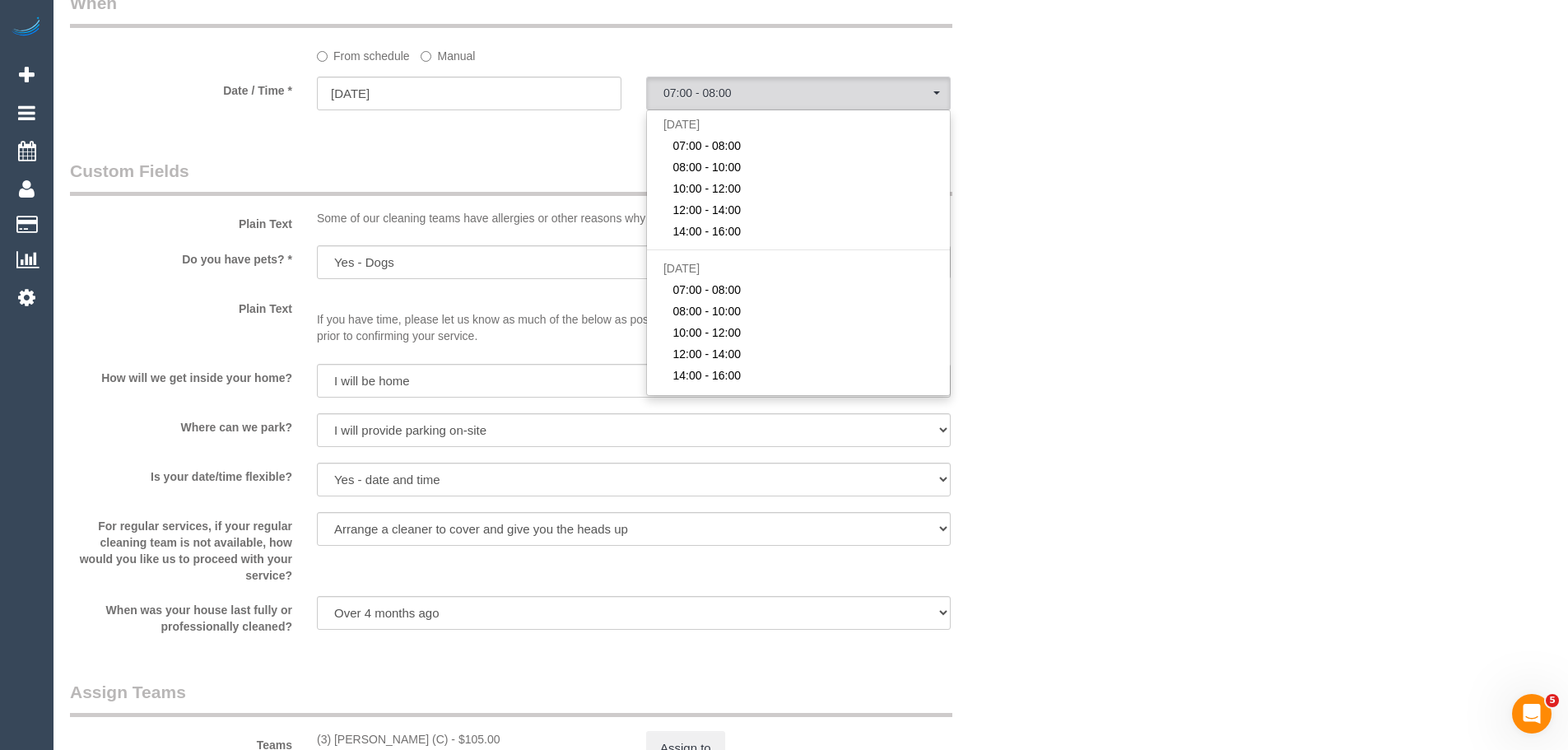
scroll to position [1564, 0]
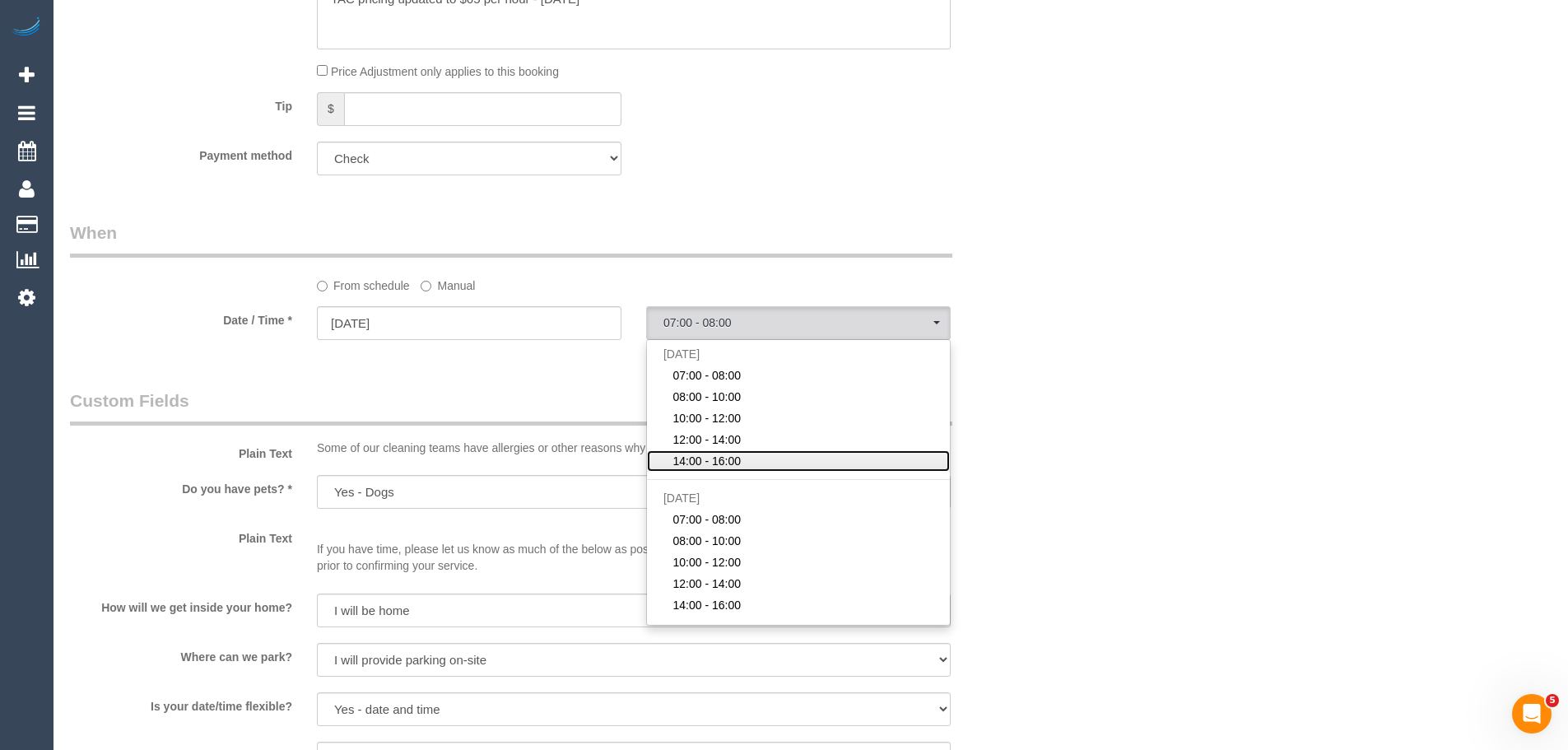
click at [765, 460] on link "14:00 - 16:00" at bounding box center [799, 460] width 303 height 21
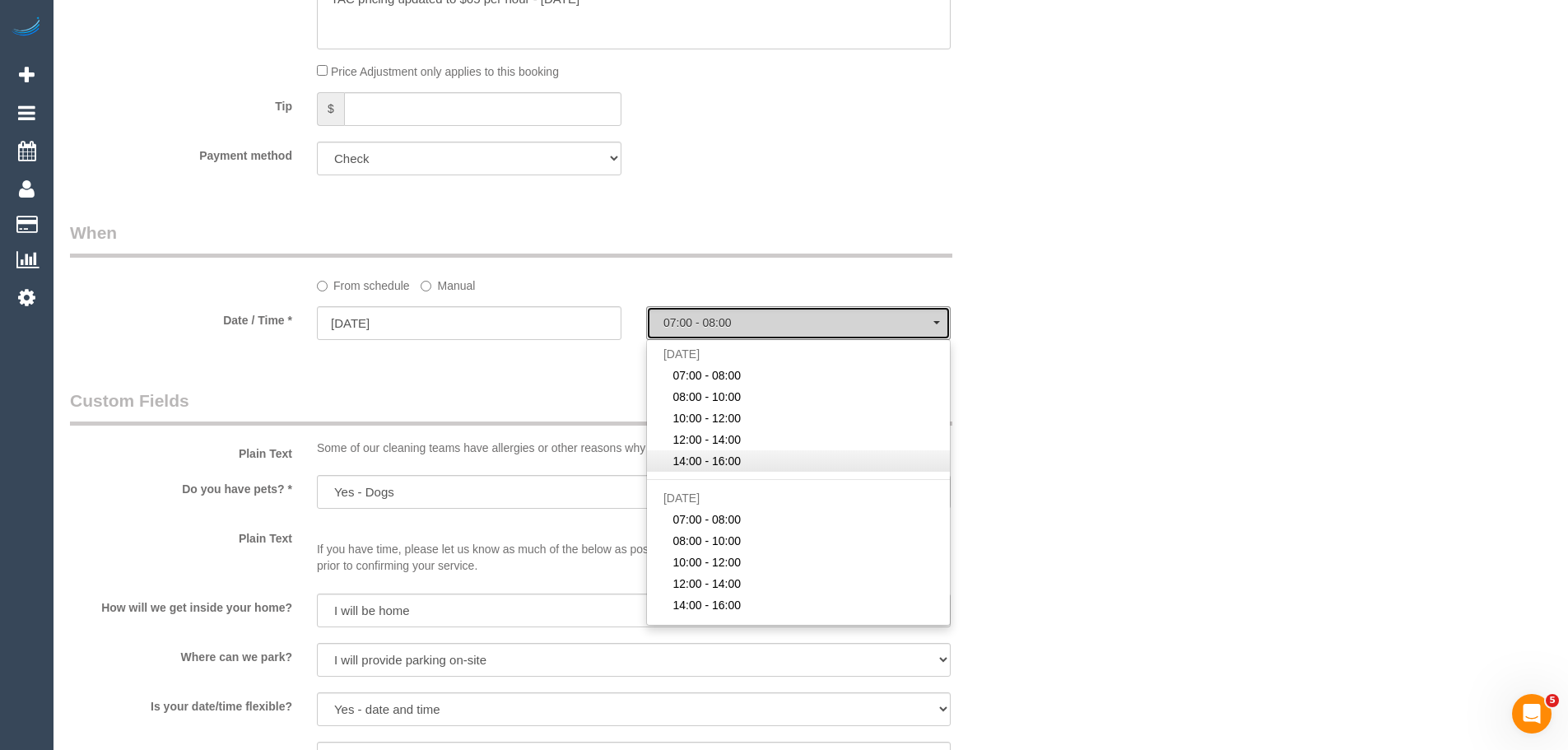
select select "spot15"
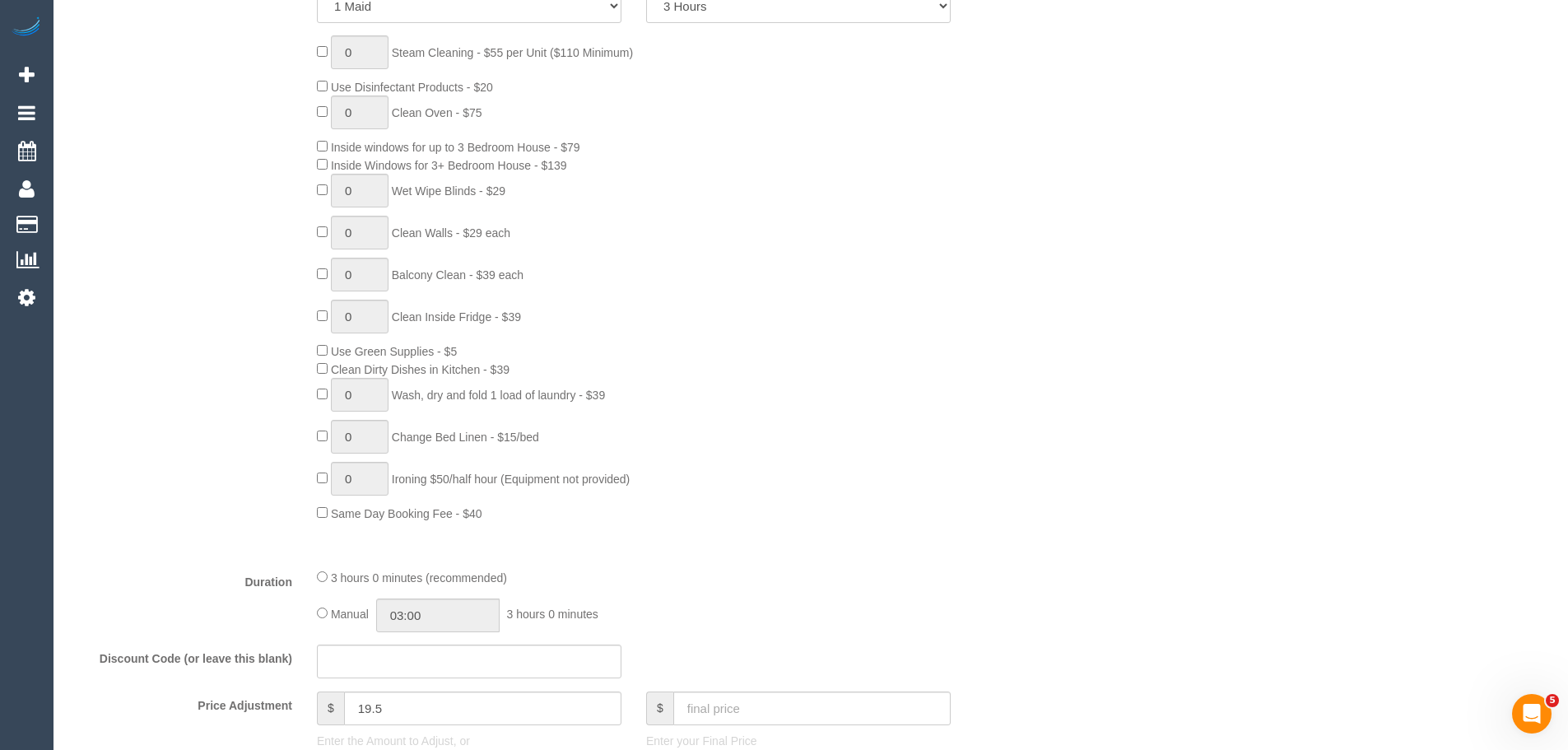
scroll to position [577, 0]
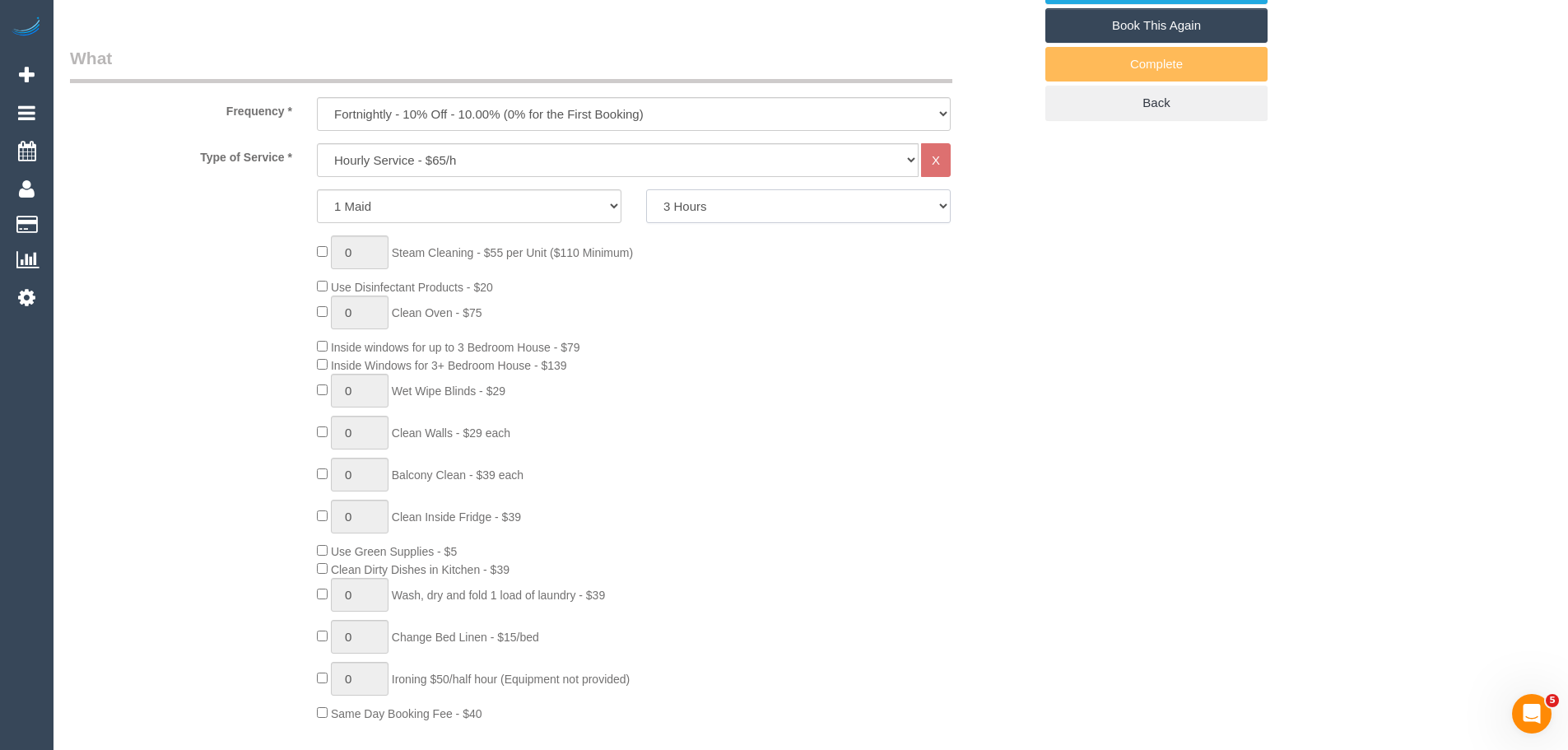
click at [711, 209] on select "2 Hours 2.5 Hours 3 Hours 3.5 Hours 4 Hours 4.5 Hours 5 Hours 5.5 Hours 6 Hours…" at bounding box center [799, 206] width 305 height 33
select select "120"
click at [646, 189] on select "2 Hours 2.5 Hours 3 Hours 3.5 Hours 4 Hours 4.5 Hours 5 Hours 5.5 Hours 6 Hours…" at bounding box center [799, 206] width 305 height 33
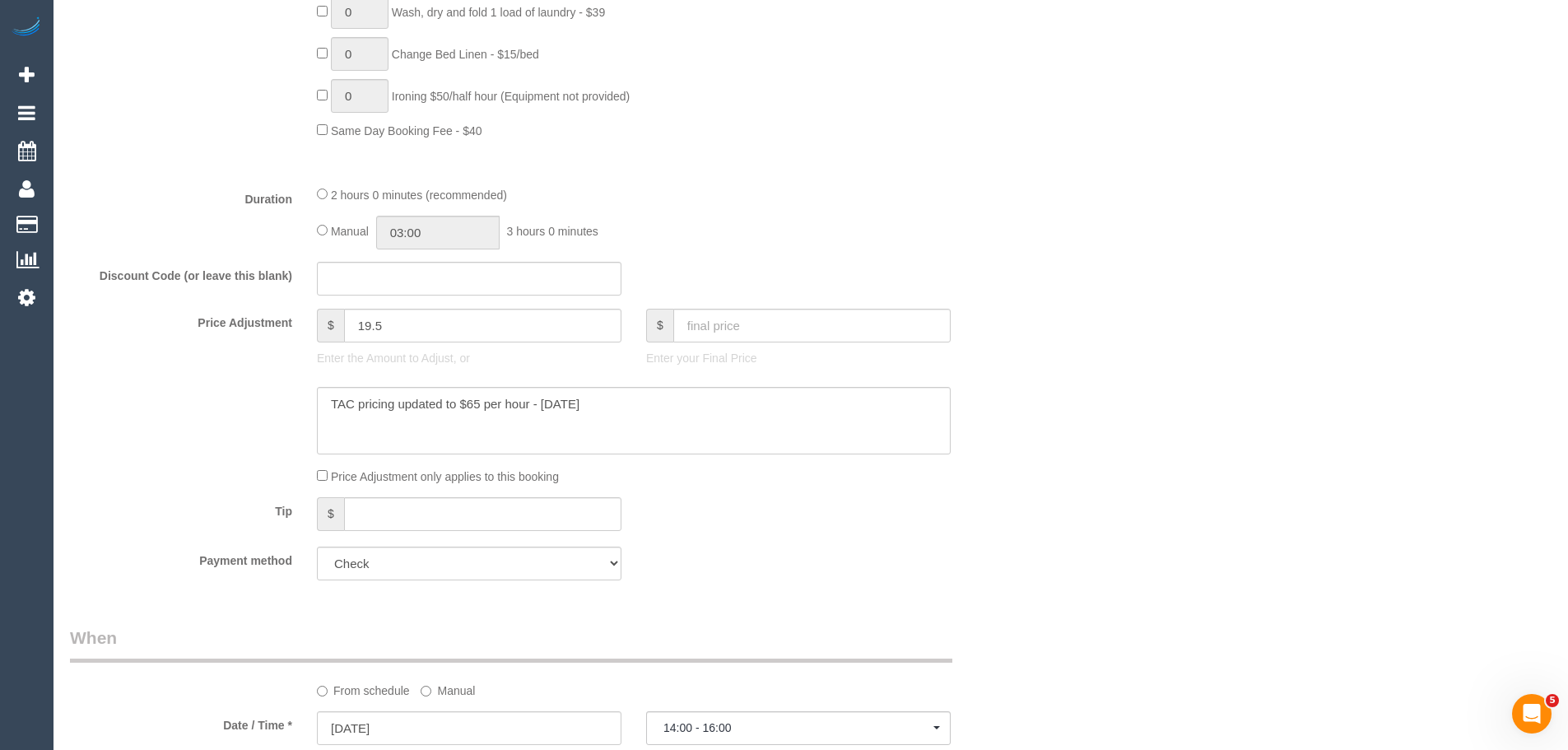
scroll to position [1152, 0]
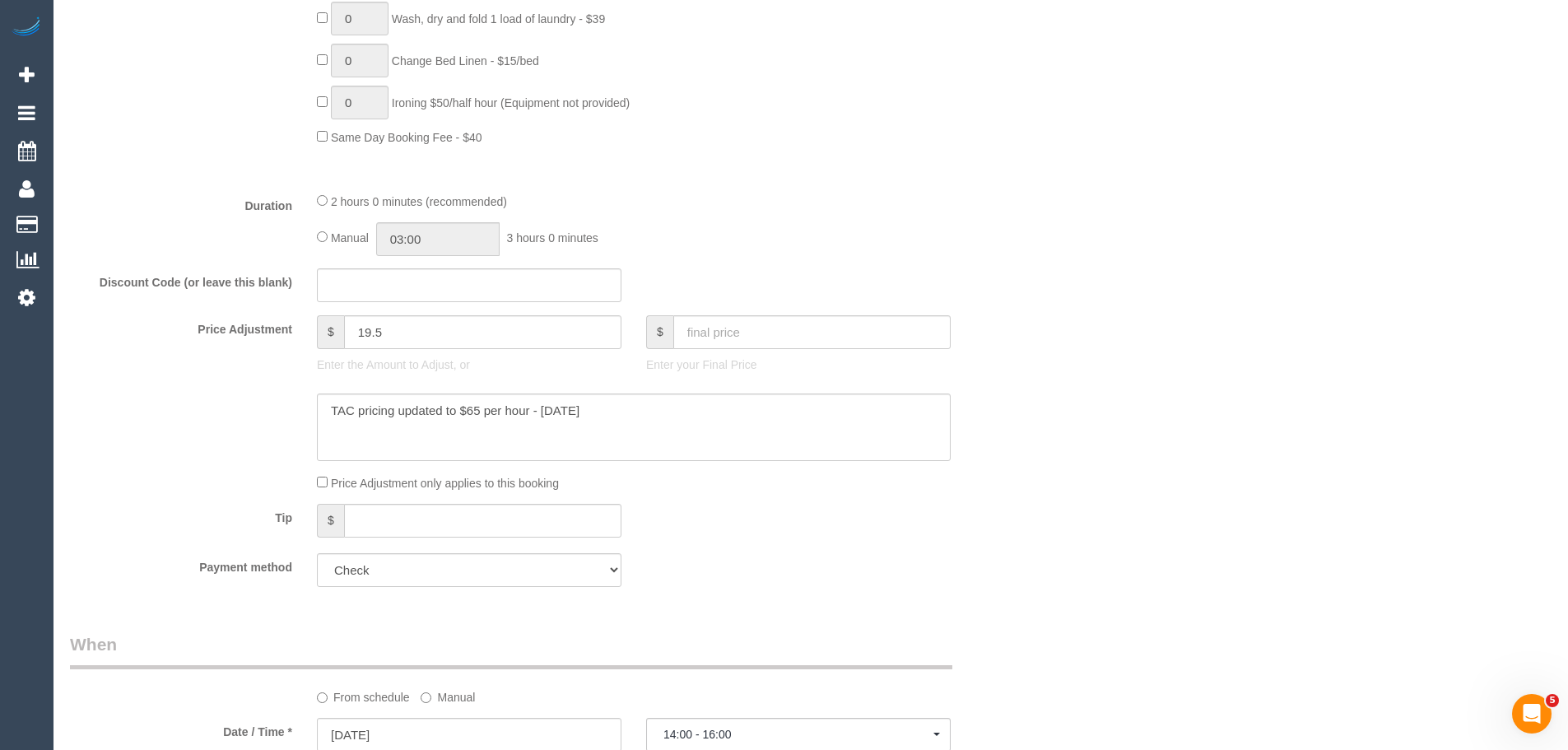
select select "spot40"
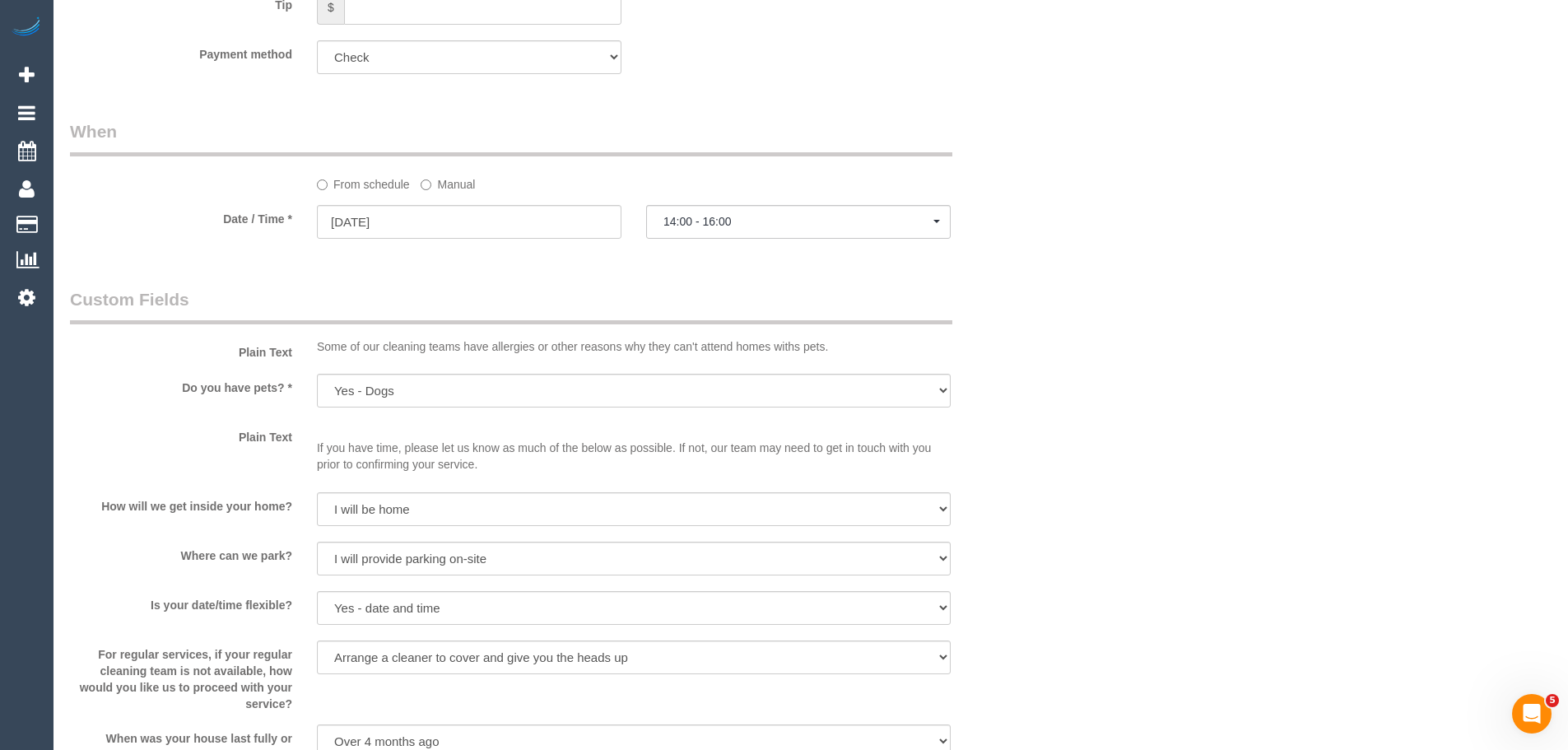
scroll to position [1646, 0]
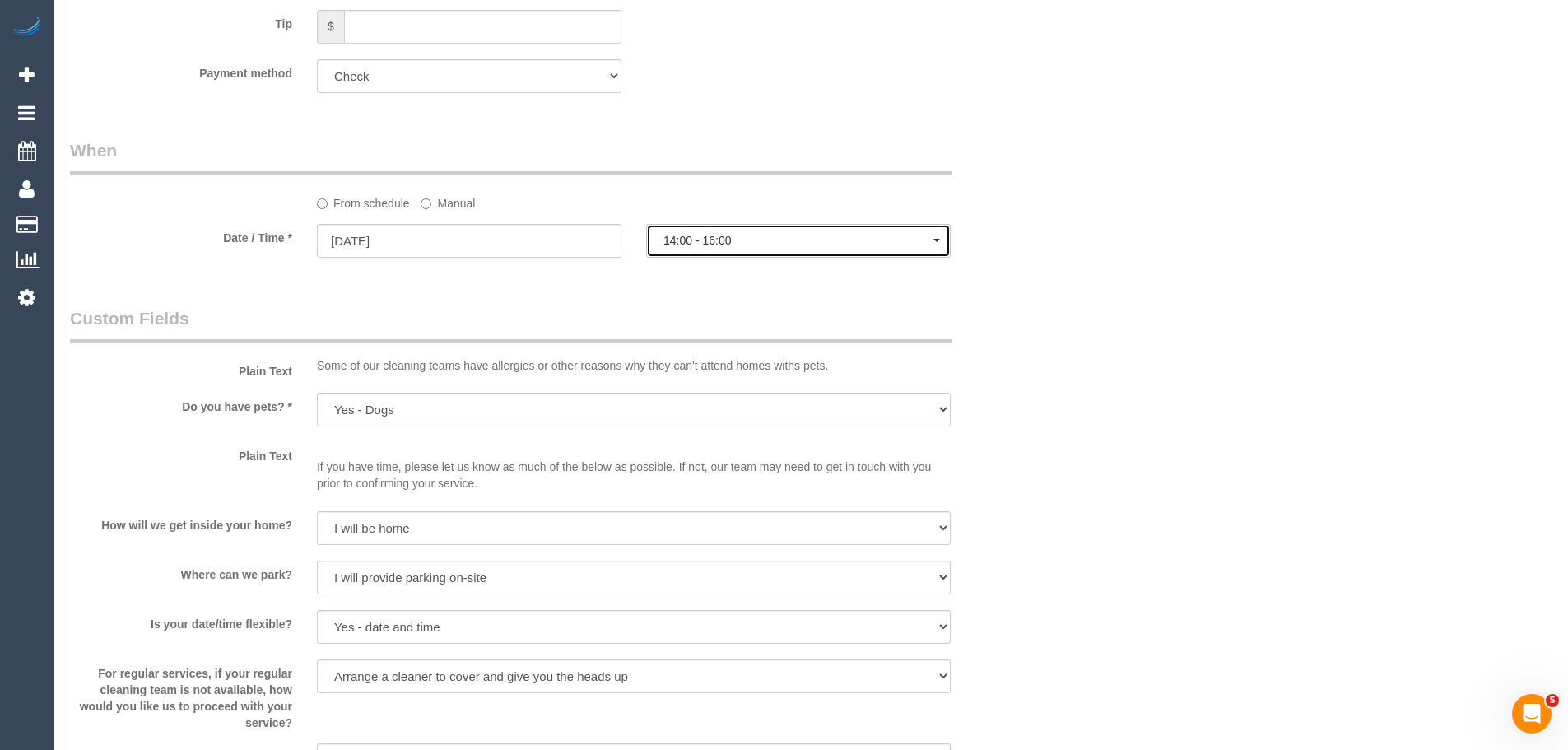
click at [672, 254] on button "14:00 - 16:00" at bounding box center [799, 240] width 305 height 33
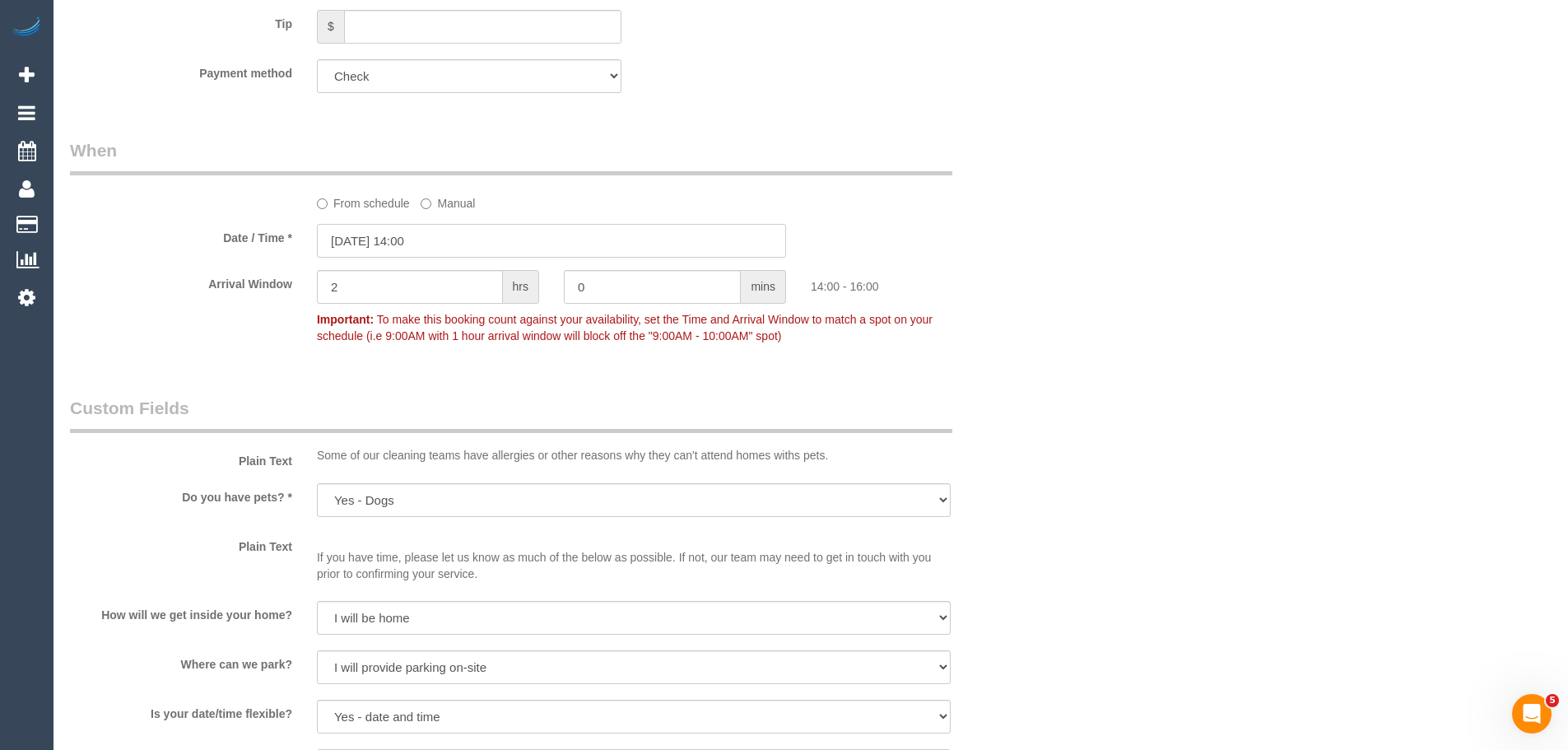
click at [404, 248] on input "[DATE] 14:00" at bounding box center [551, 240] width 469 height 33
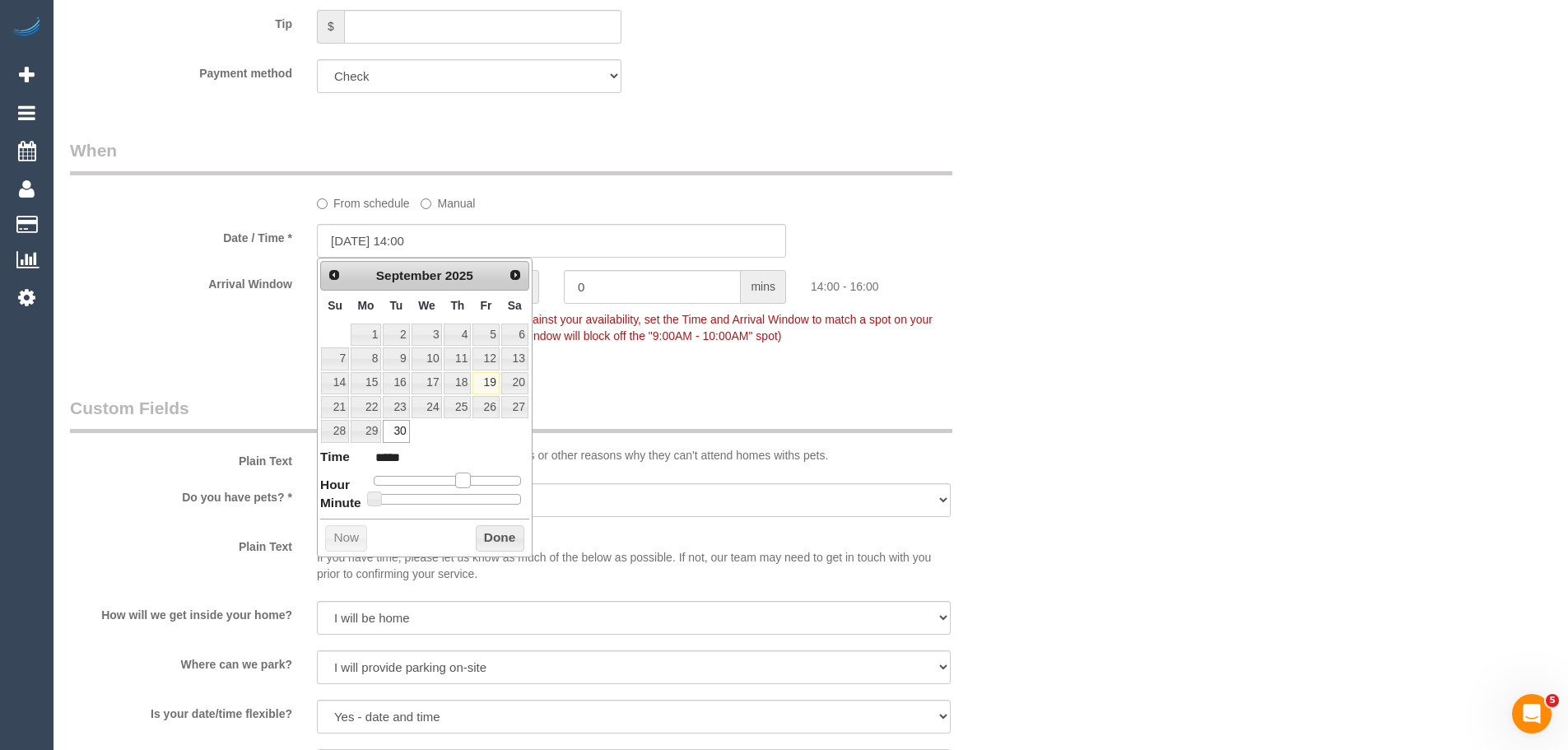
type input "[DATE] 15:00"
type input "*****"
click at [465, 479] on span at bounding box center [469, 480] width 15 height 15
click at [488, 541] on button "Done" at bounding box center [499, 539] width 48 height 26
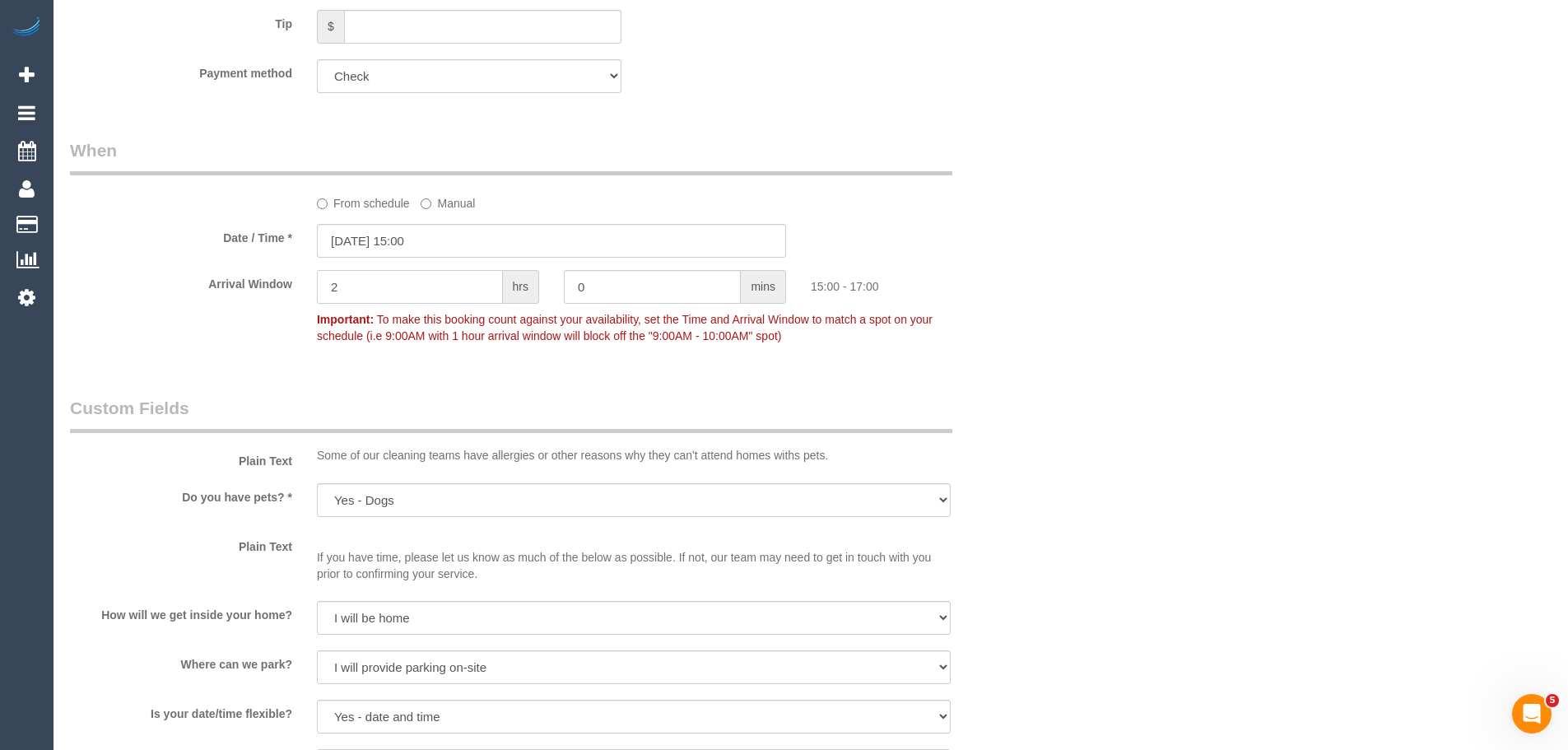
click at [402, 286] on input "2" at bounding box center [409, 287] width 186 height 33
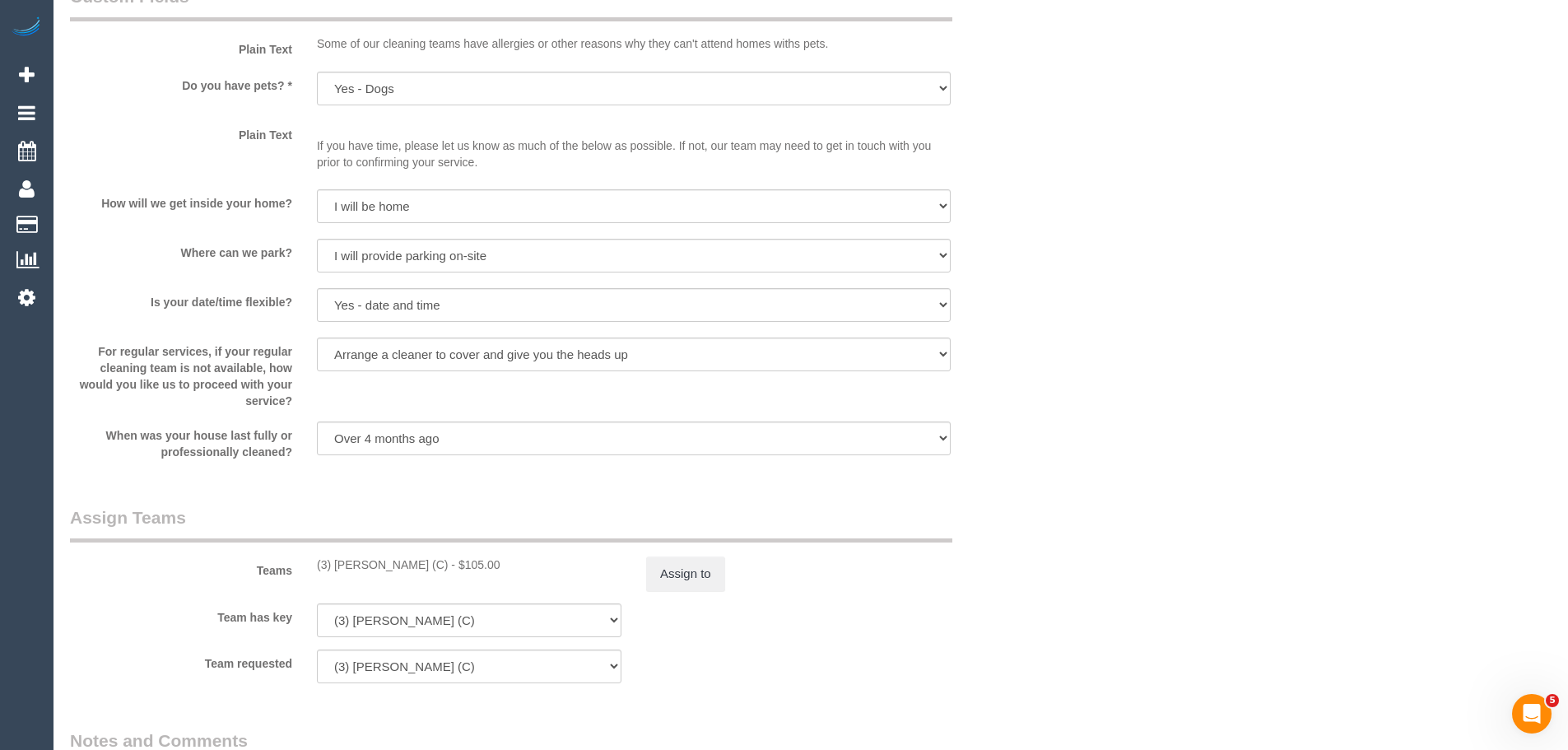
scroll to position [2305, 0]
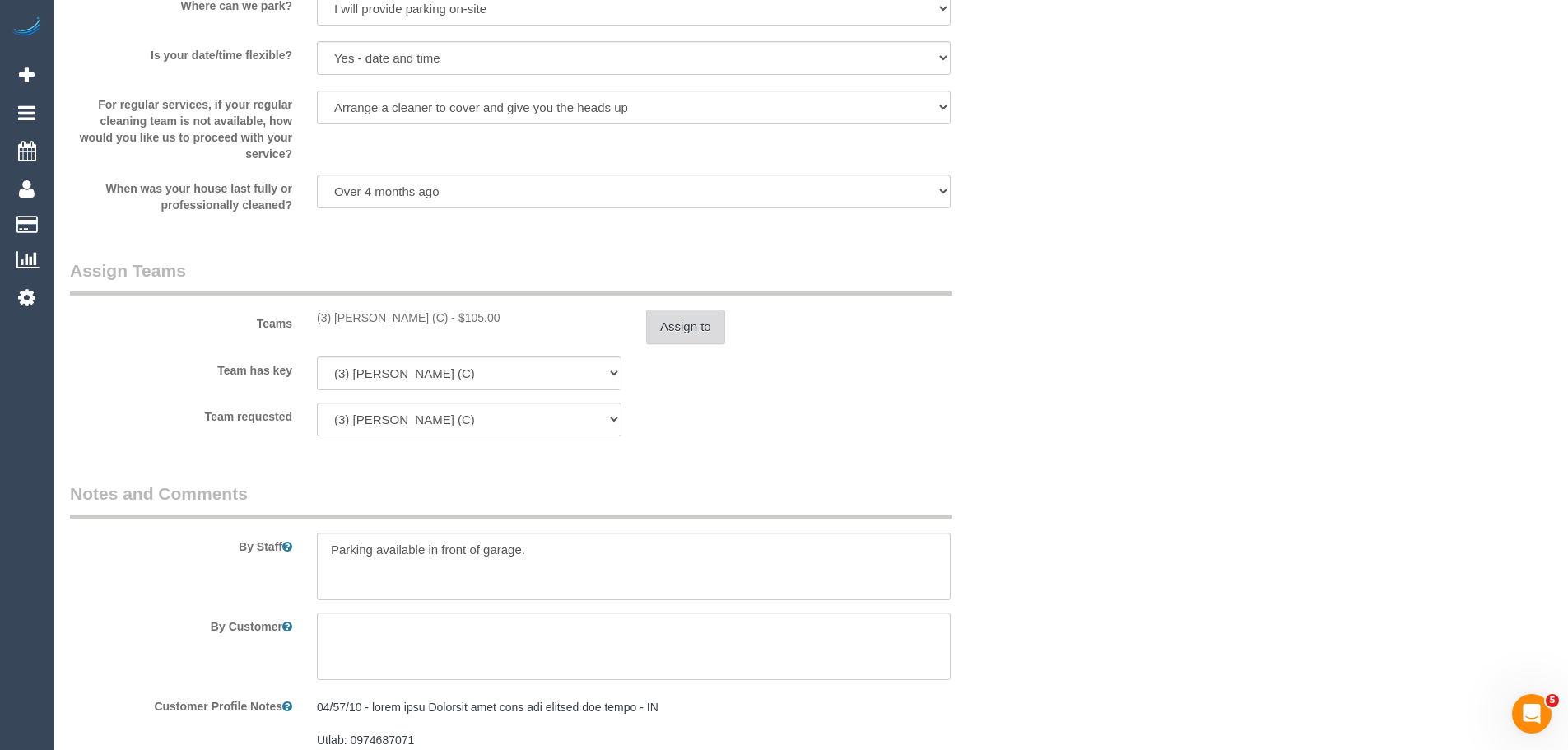
type input "1"
click at [681, 323] on button "Assign to" at bounding box center [686, 327] width 79 height 34
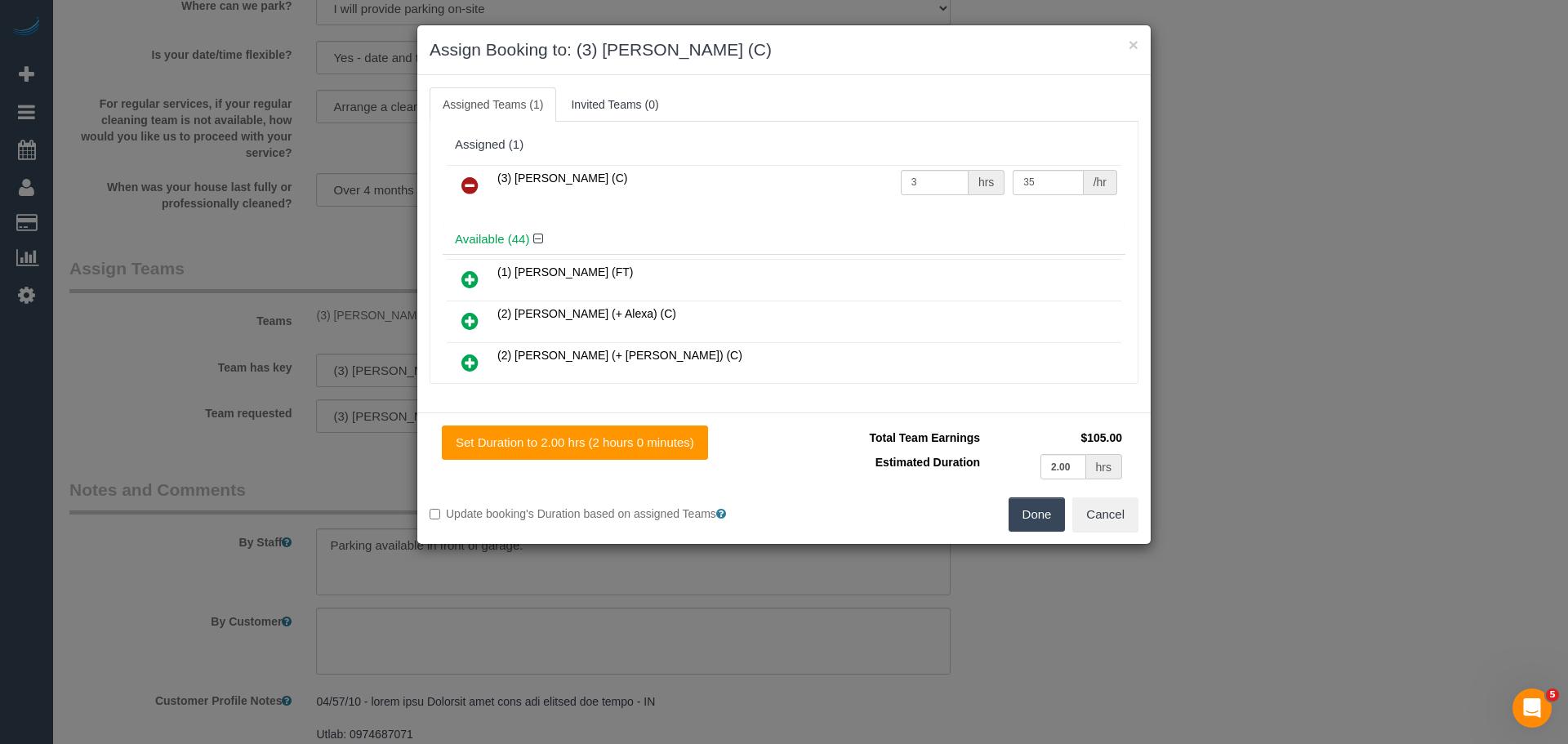
drag, startPoint x: 673, startPoint y: 175, endPoint x: 496, endPoint y: 183, distance: 177.2
click at [496, 183] on td "(3) [PERSON_NAME] (C)" at bounding box center [695, 186] width 404 height 42
copy span "(3) [PERSON_NAME] (C)"
click at [471, 188] on icon at bounding box center [470, 185] width 17 height 19
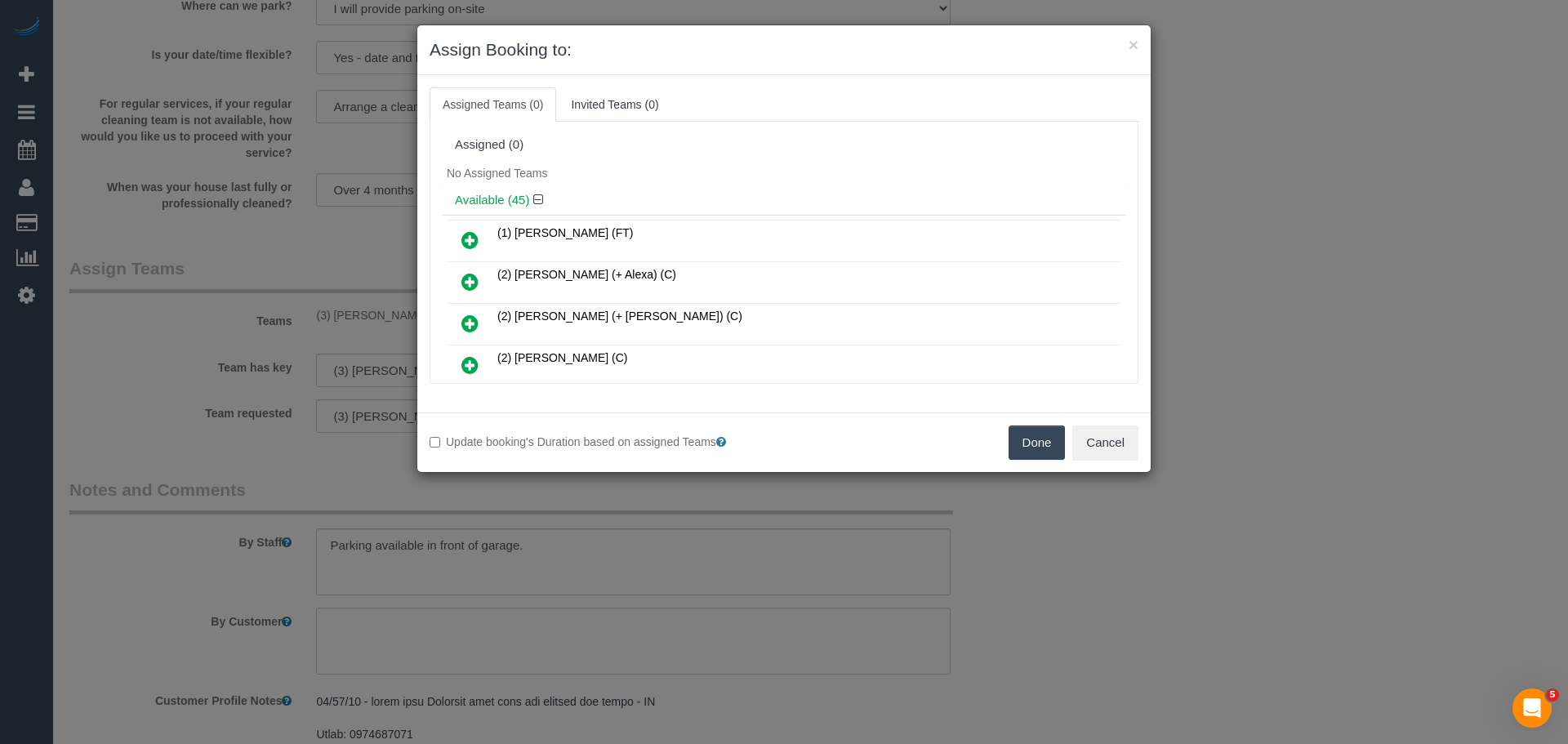
click at [1014, 442] on button "Done" at bounding box center [1037, 442] width 57 height 34
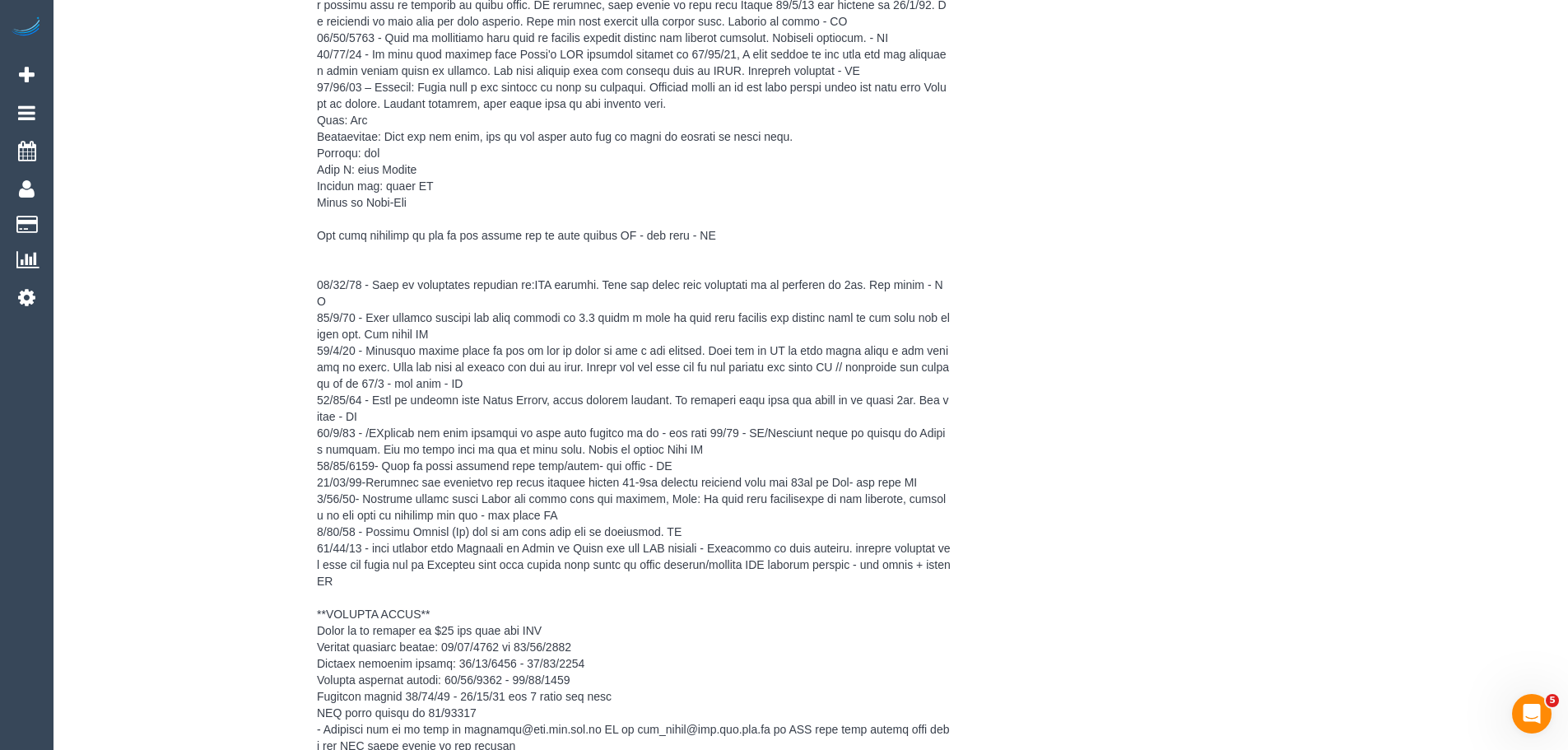
scroll to position [3375, 0]
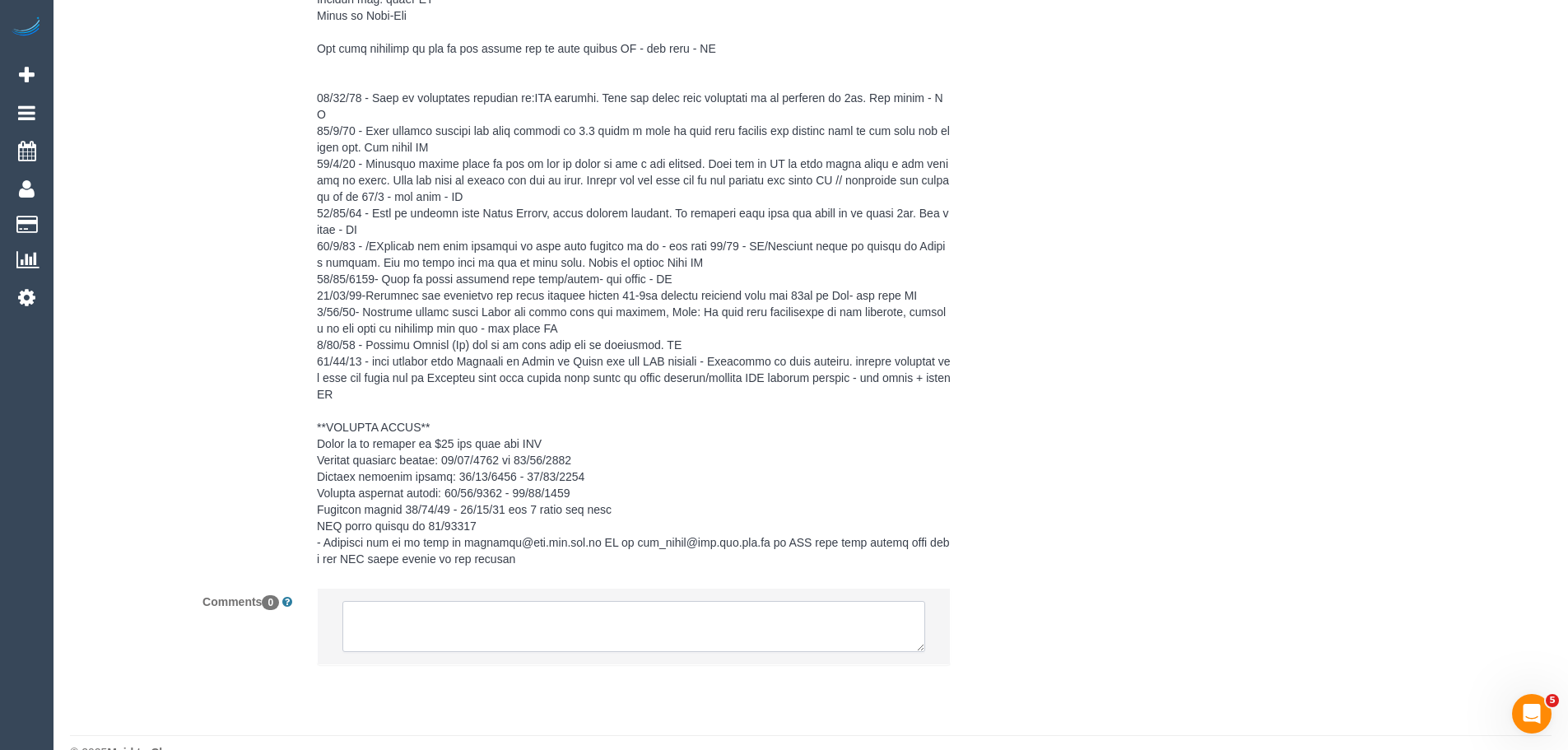
click at [506, 608] on textarea at bounding box center [634, 627] width 583 height 51
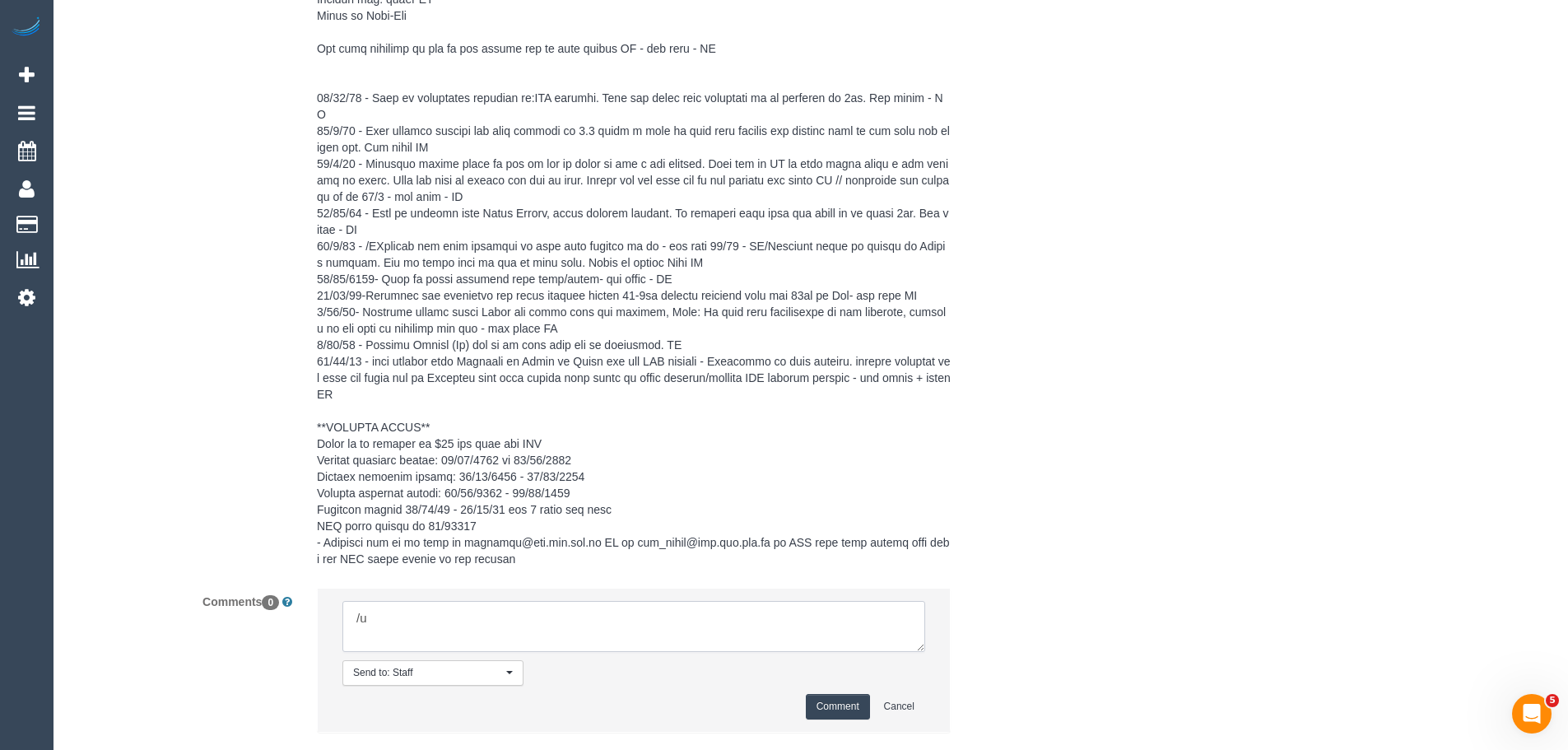
type textarea "/"
paste textarea "Cleaner(s) Unassigned: Reason Unassigned: One Off/Ongoing: Flexibility: Close a…"
drag, startPoint x: 919, startPoint y: 629, endPoint x: 1119, endPoint y: 789, distance: 256.1
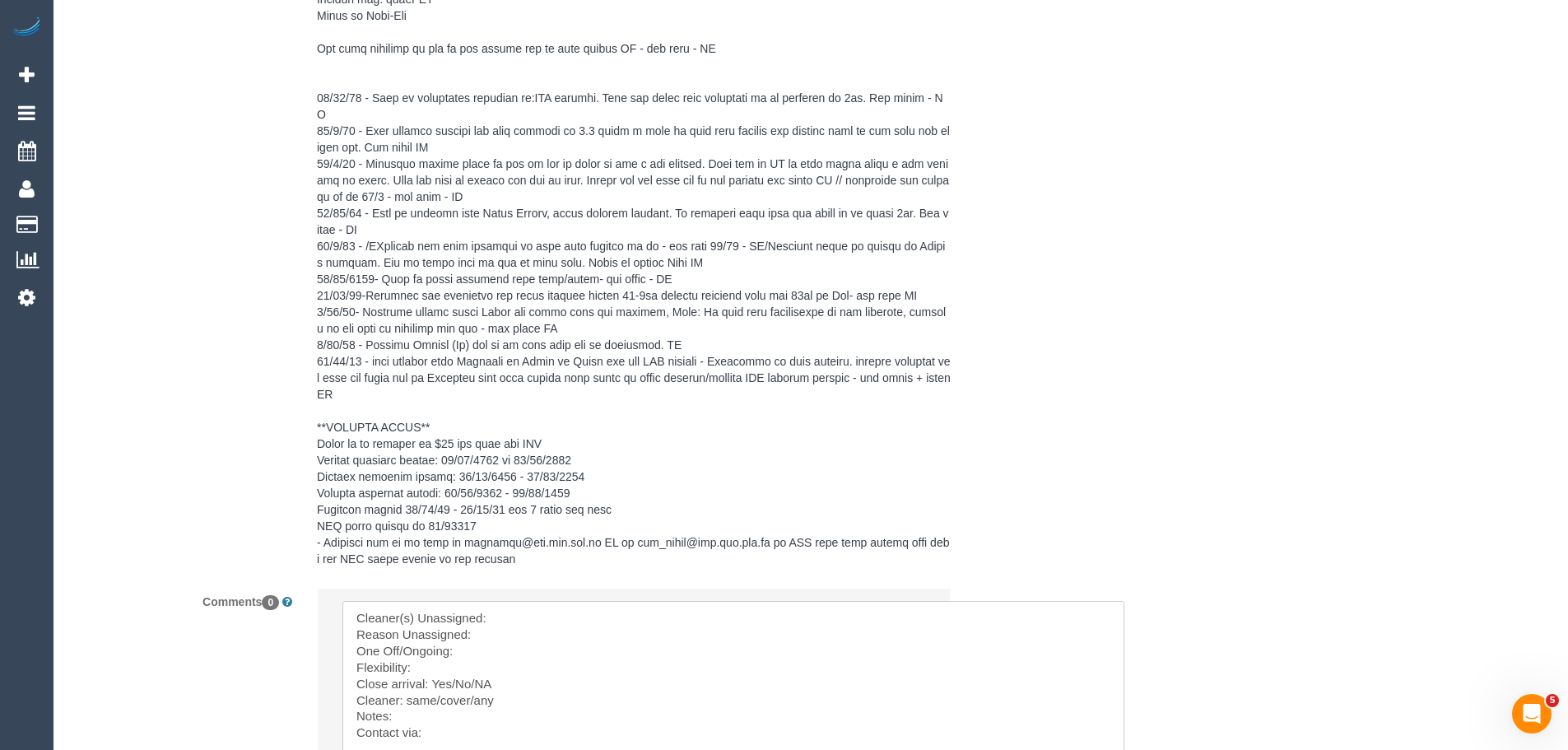
click at [548, 601] on textarea at bounding box center [733, 706] width 782 height 210
paste textarea "(3) [PERSON_NAME] (C)"
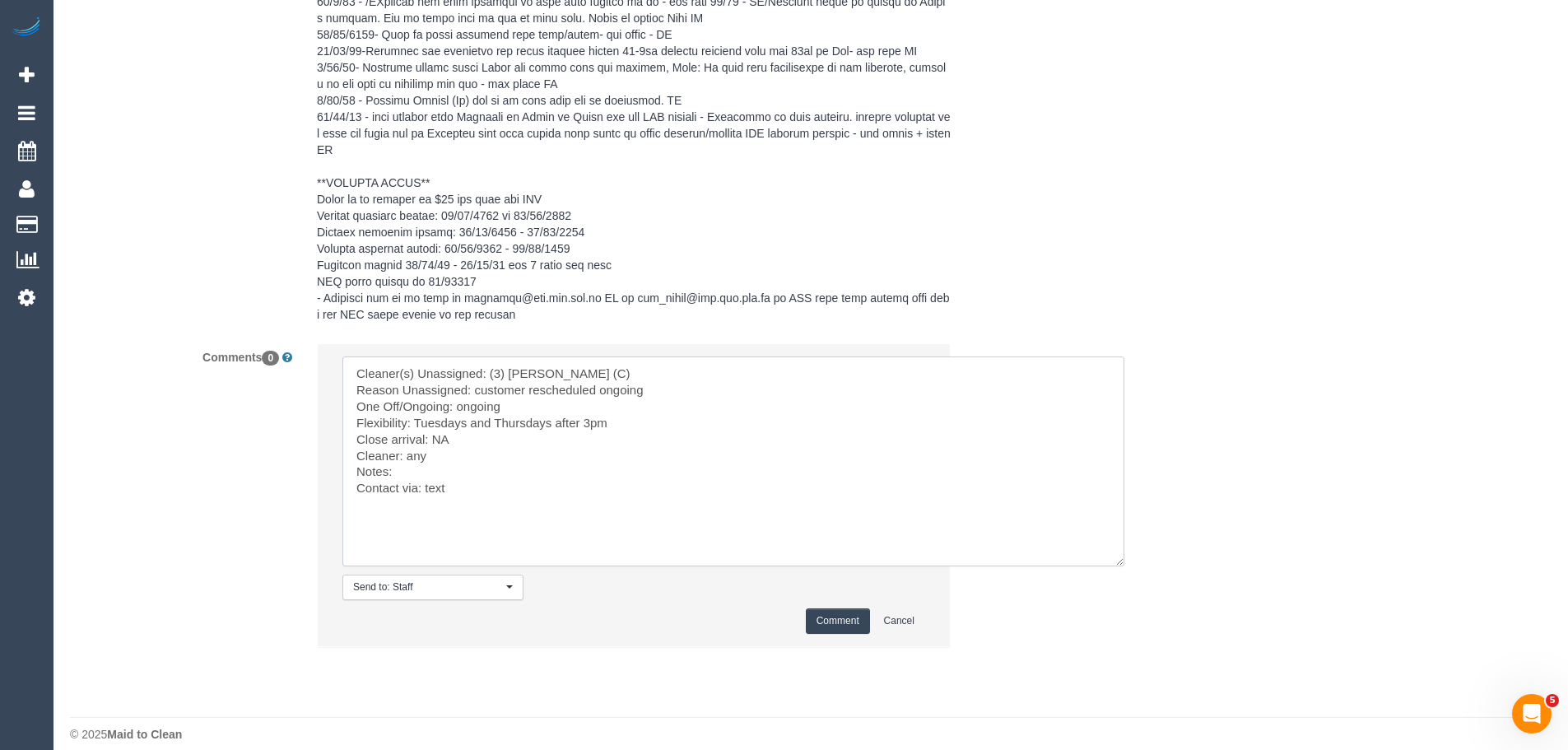
type textarea "Cleaner(s) Unassigned: (3) [PERSON_NAME] (C) Reason Unassigned: customer resche…"
click at [841, 608] on button "Comment" at bounding box center [837, 621] width 64 height 26
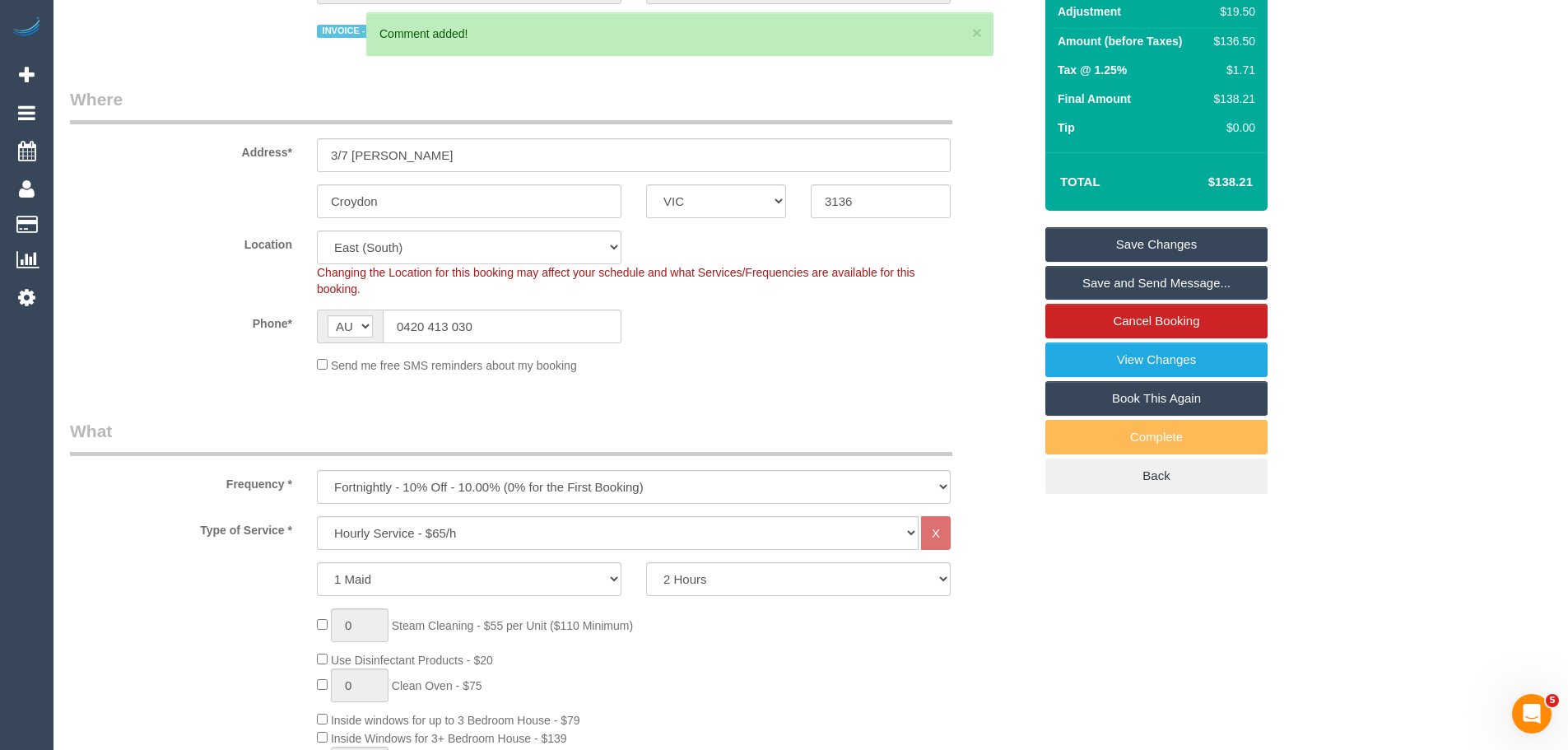
scroll to position [80, 0]
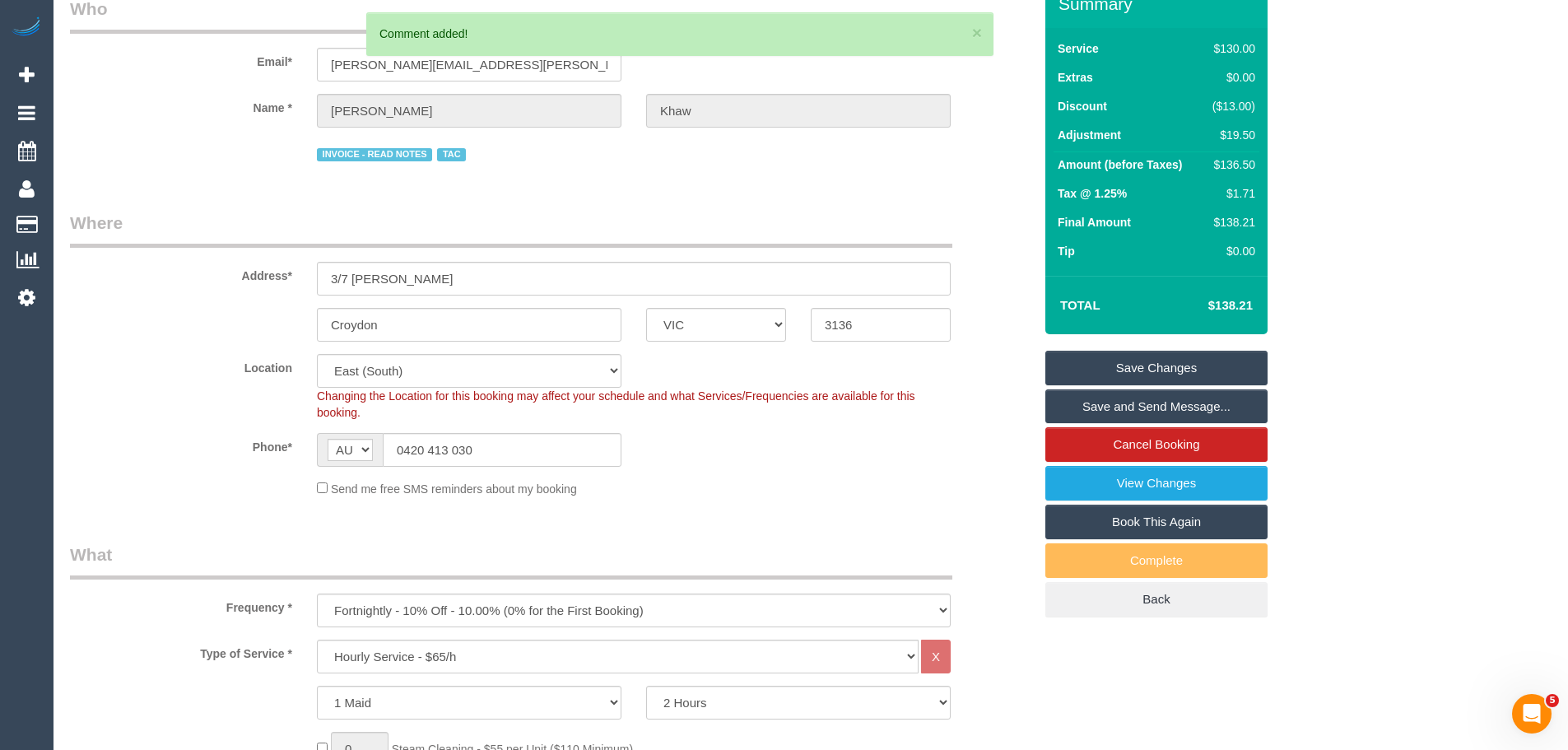
click at [1108, 371] on link "Save Changes" at bounding box center [1157, 367] width 222 height 34
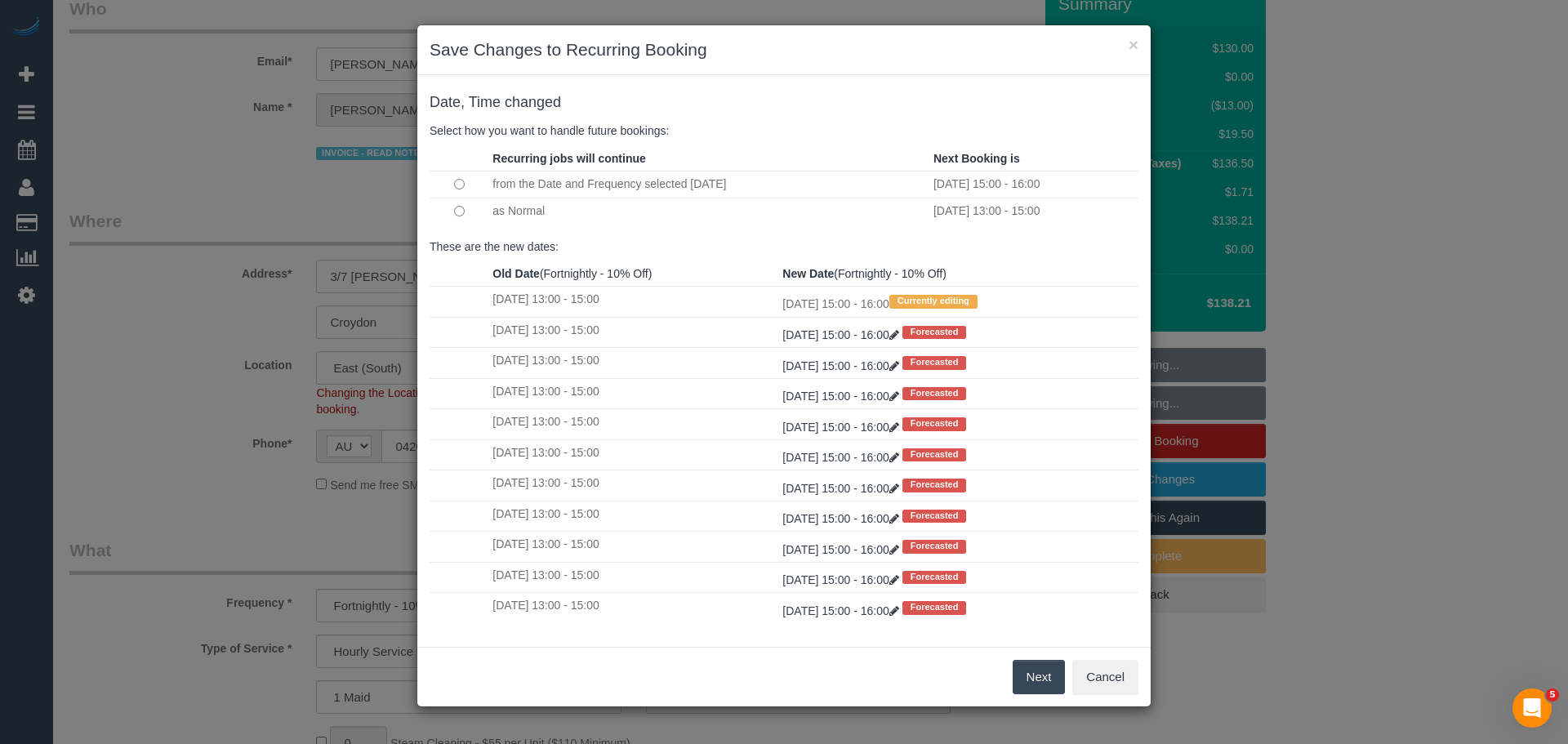
click at [1046, 682] on button "Next" at bounding box center [1039, 677] width 53 height 34
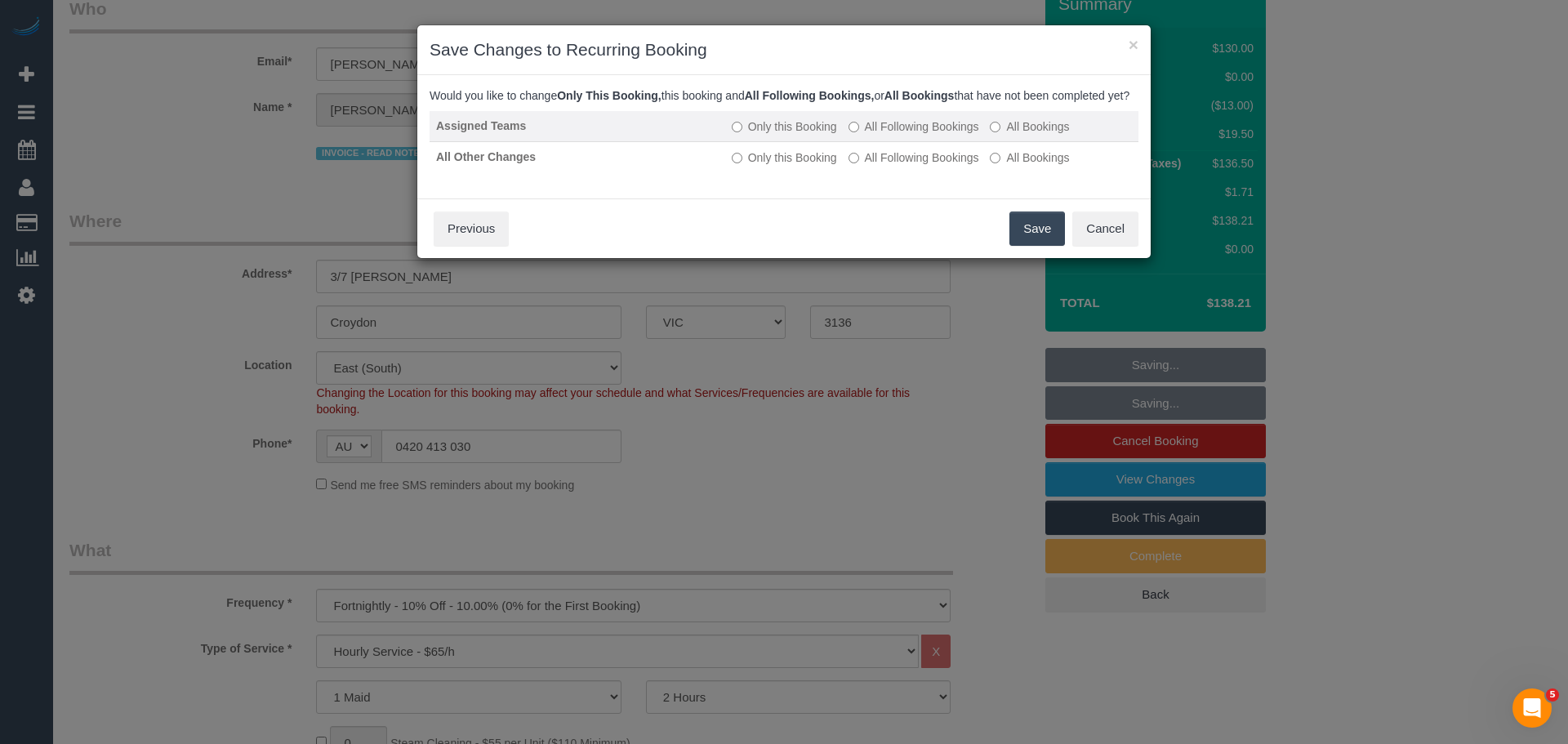
click at [874, 134] on label "All Following Bookings" at bounding box center [915, 127] width 131 height 17
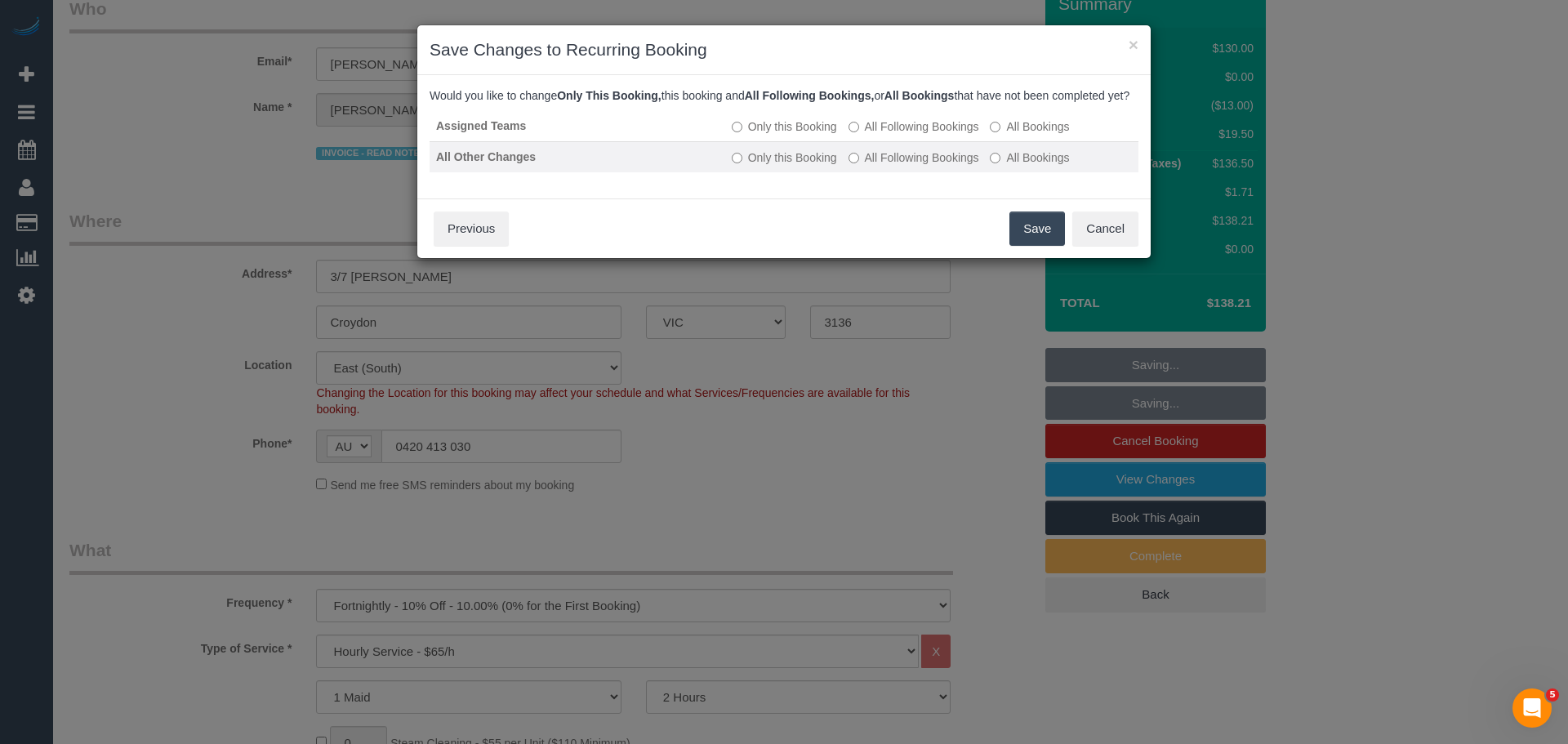
click at [872, 162] on td "Only this Booking All Following Bookings All Bookings" at bounding box center [931, 157] width 413 height 31
click at [878, 166] on label "All Following Bookings" at bounding box center [915, 157] width 131 height 17
click at [1045, 245] on button "Save" at bounding box center [1038, 228] width 56 height 34
